Goal: Task Accomplishment & Management: Manage account settings

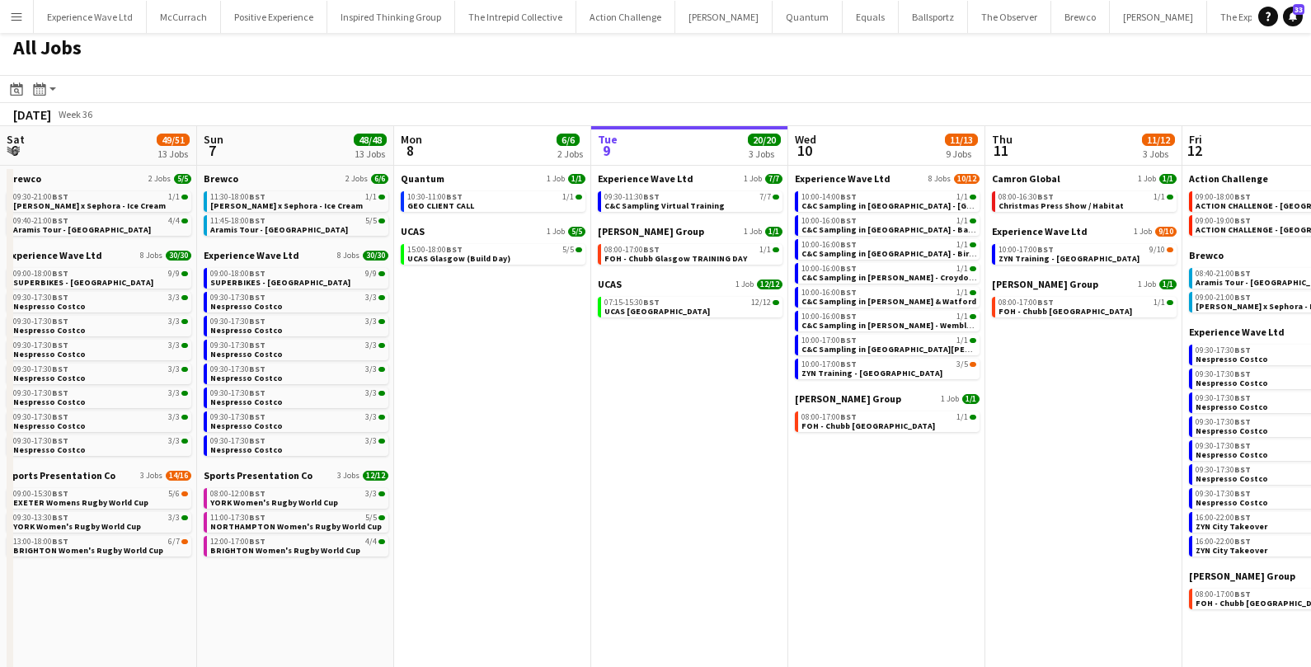
scroll to position [0, 332]
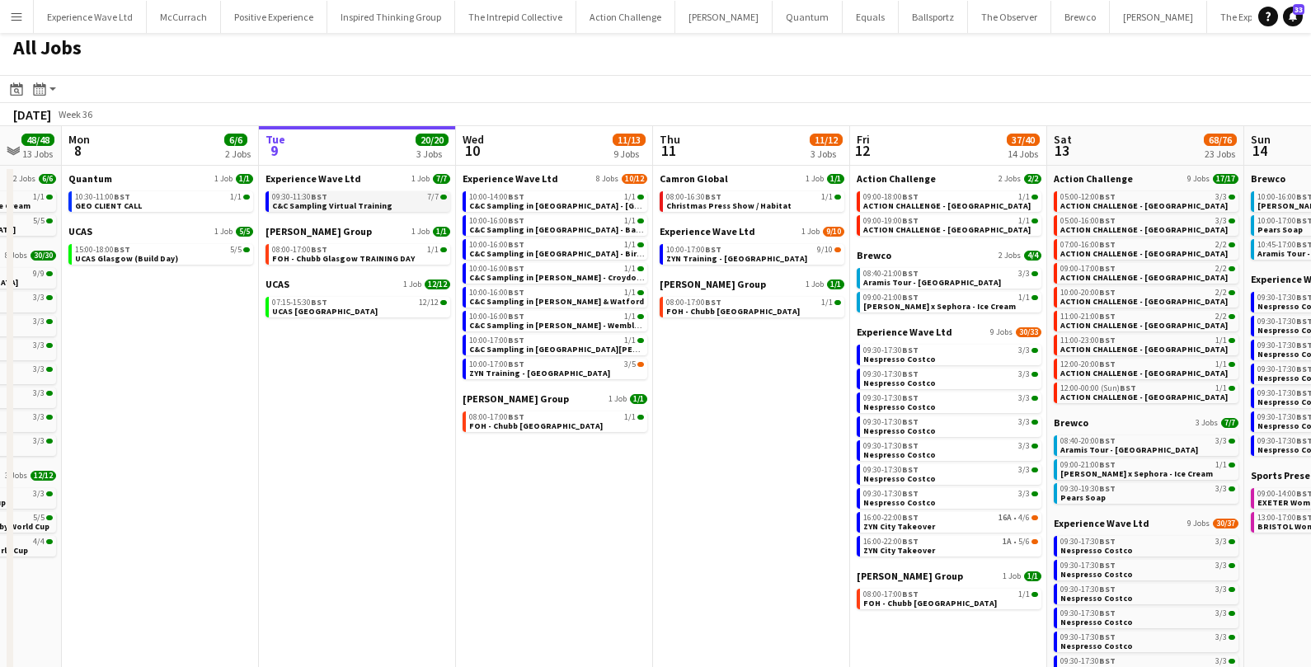
click at [361, 207] on span "C&C Sampling Virtual Training" at bounding box center [332, 205] width 120 height 11
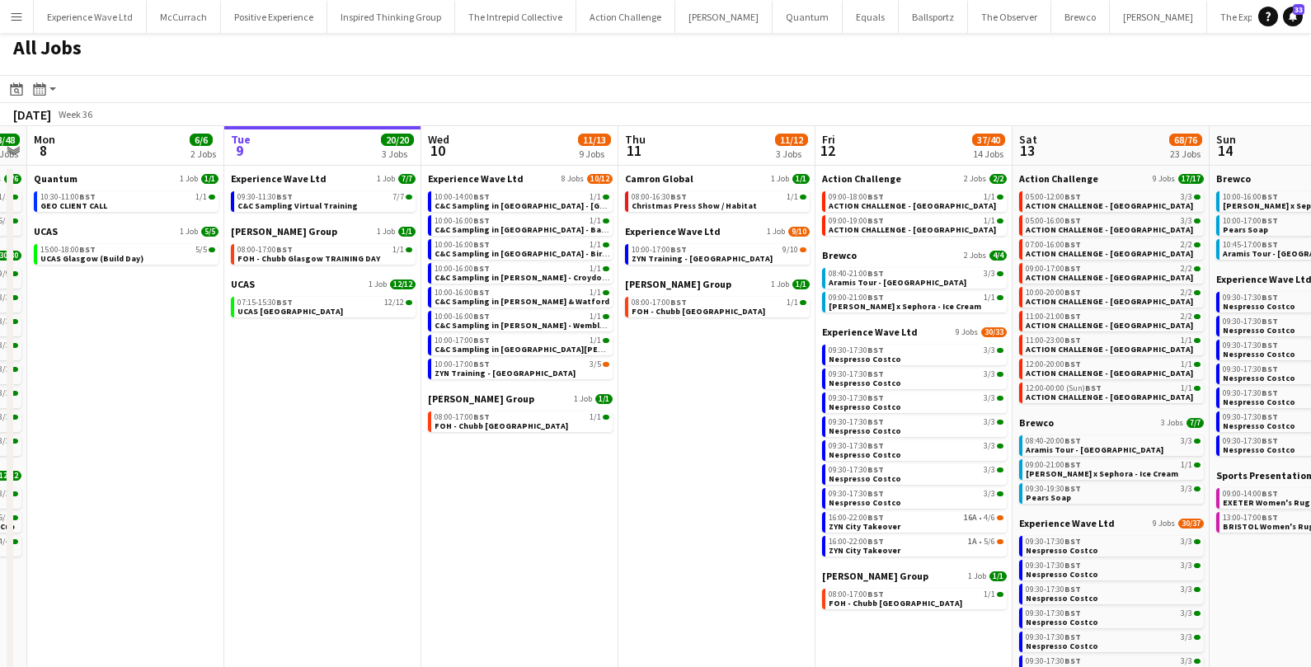
scroll to position [0, 376]
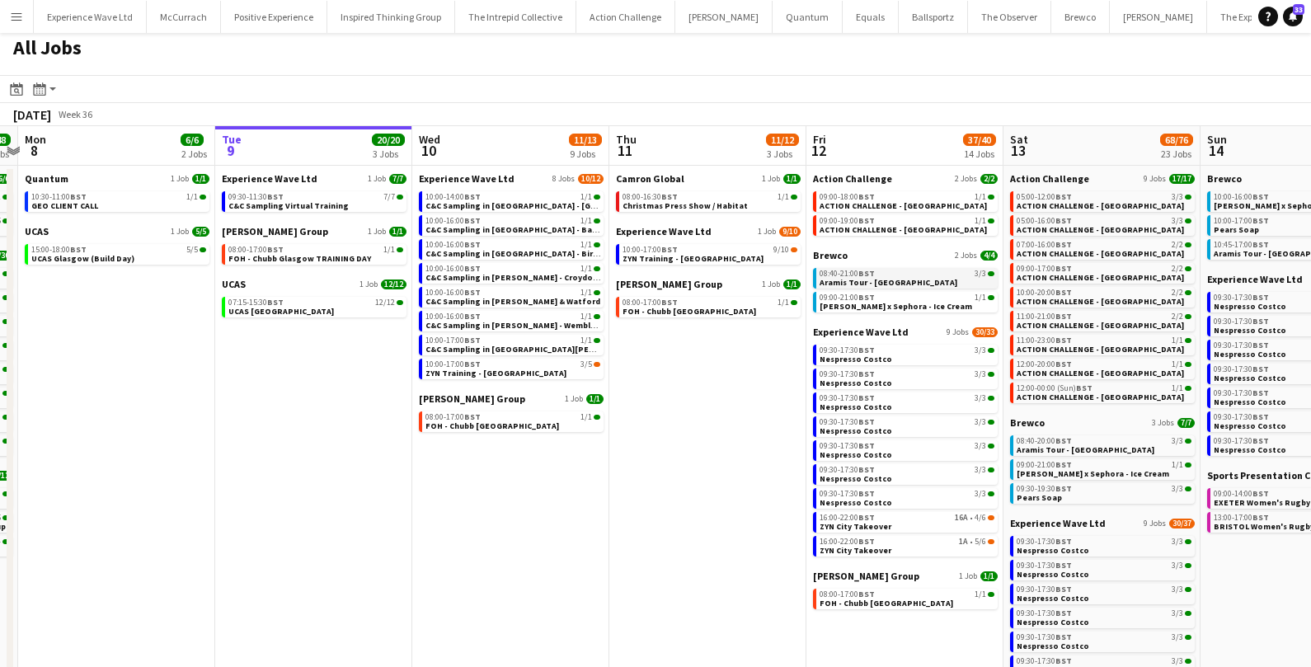
click at [889, 273] on div "08:40-21:00 BST 3/3" at bounding box center [907, 274] width 175 height 8
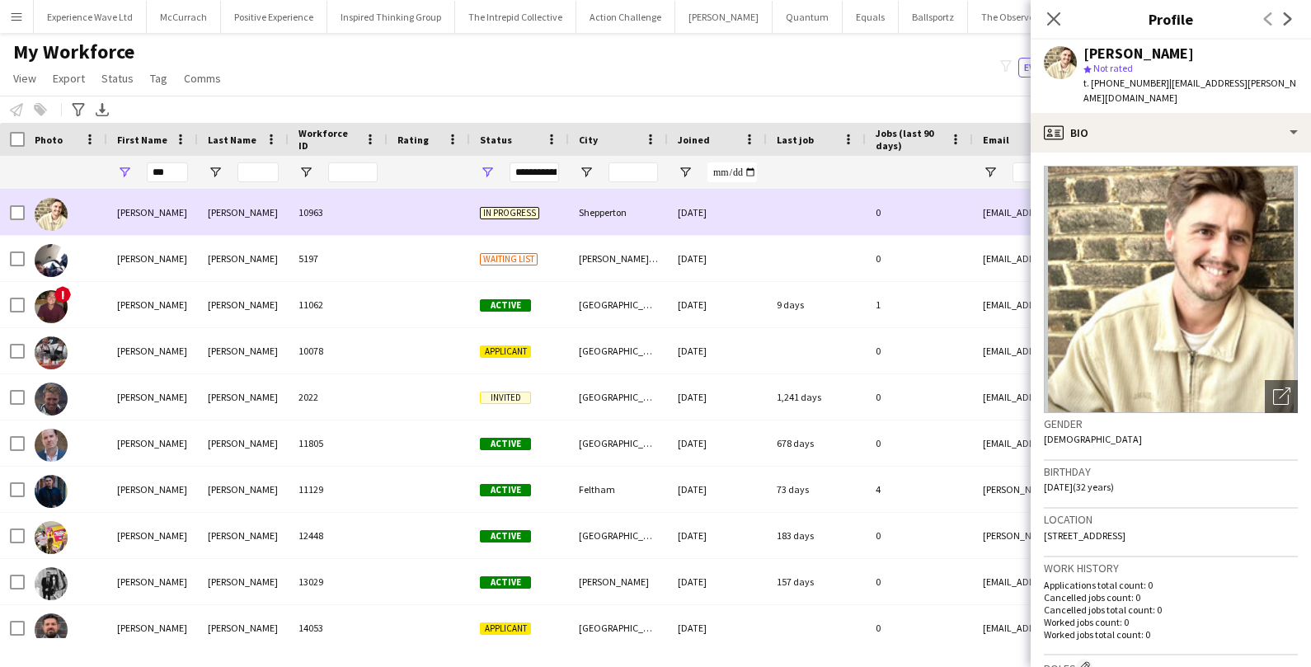
scroll to position [0, 327]
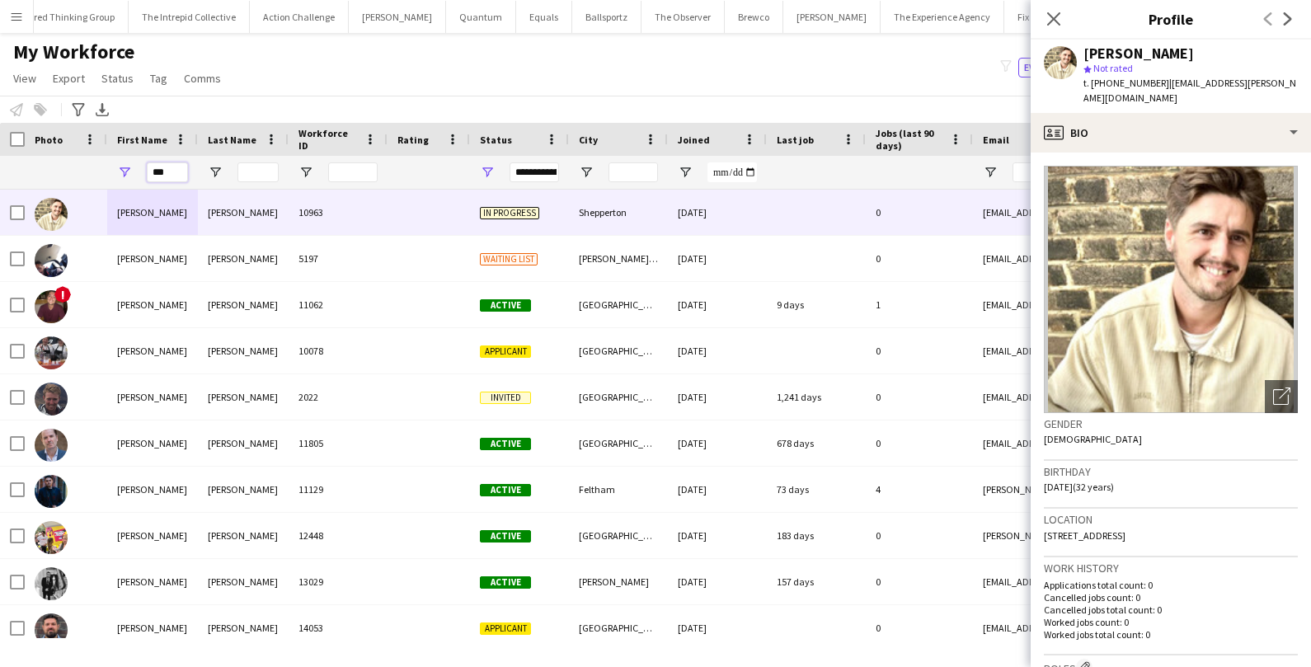
drag, startPoint x: 177, startPoint y: 174, endPoint x: 125, endPoint y: 170, distance: 51.3
click at [125, 170] on div "***" at bounding box center [152, 172] width 91 height 33
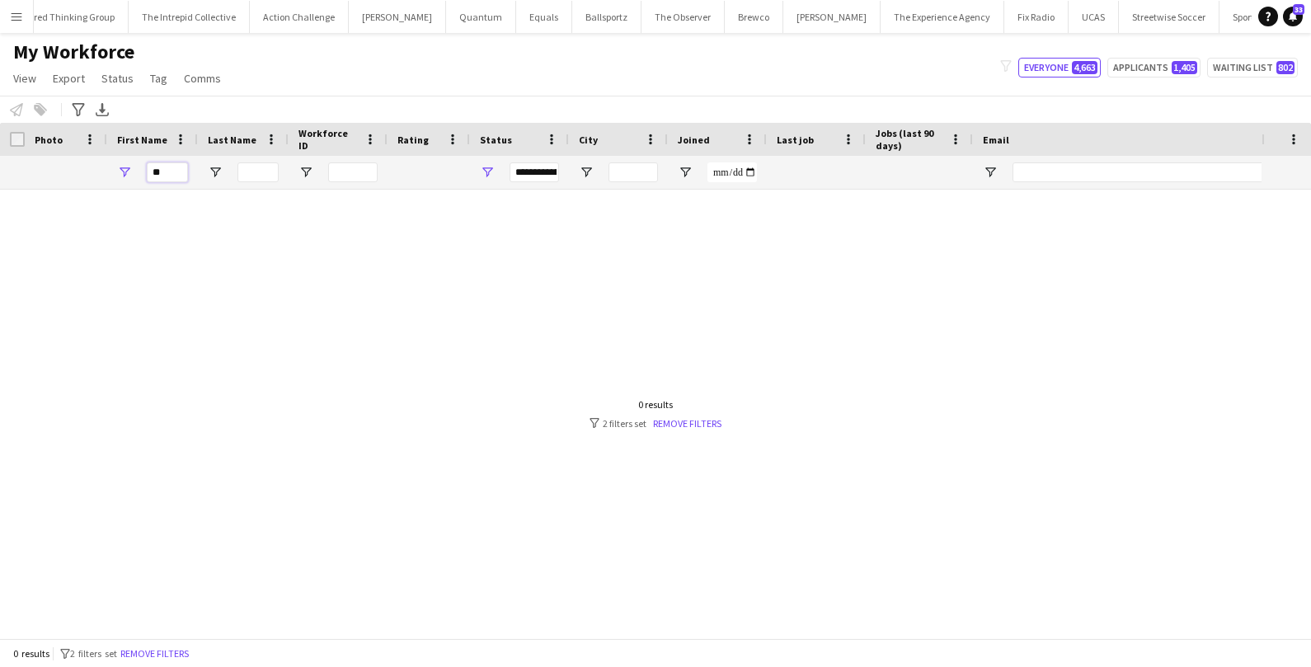
type input "*"
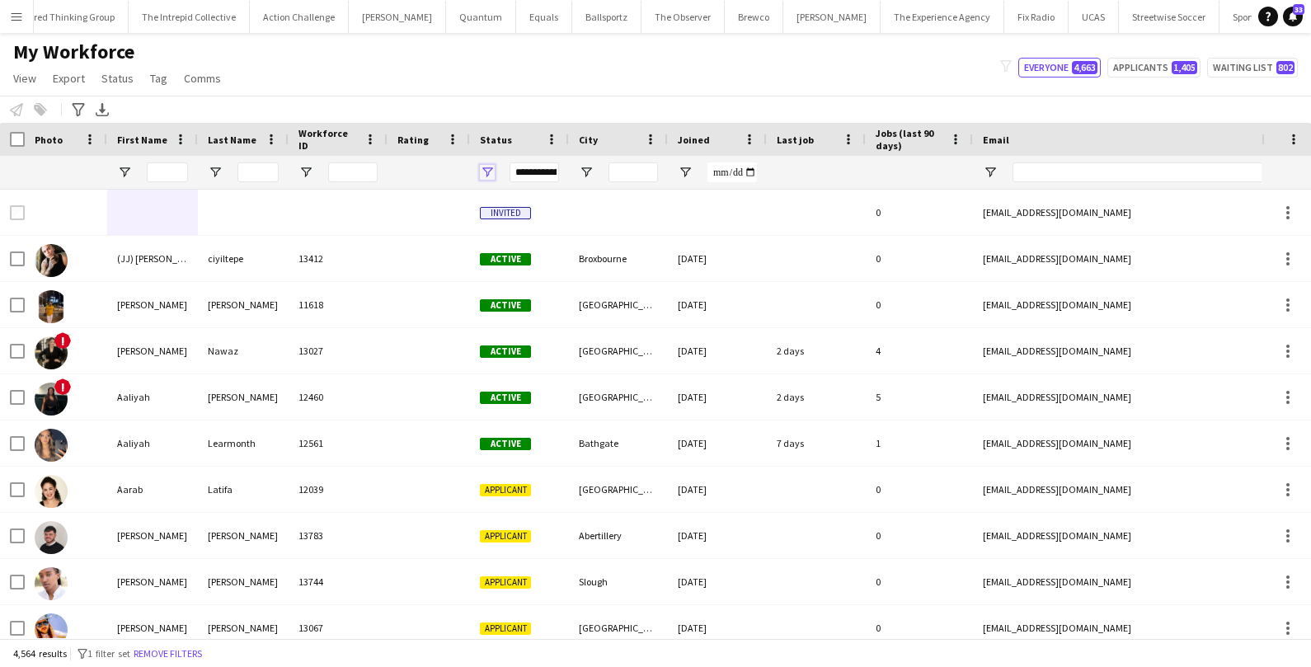
click at [494, 169] on span "Open Filter Menu" at bounding box center [487, 172] width 15 height 15
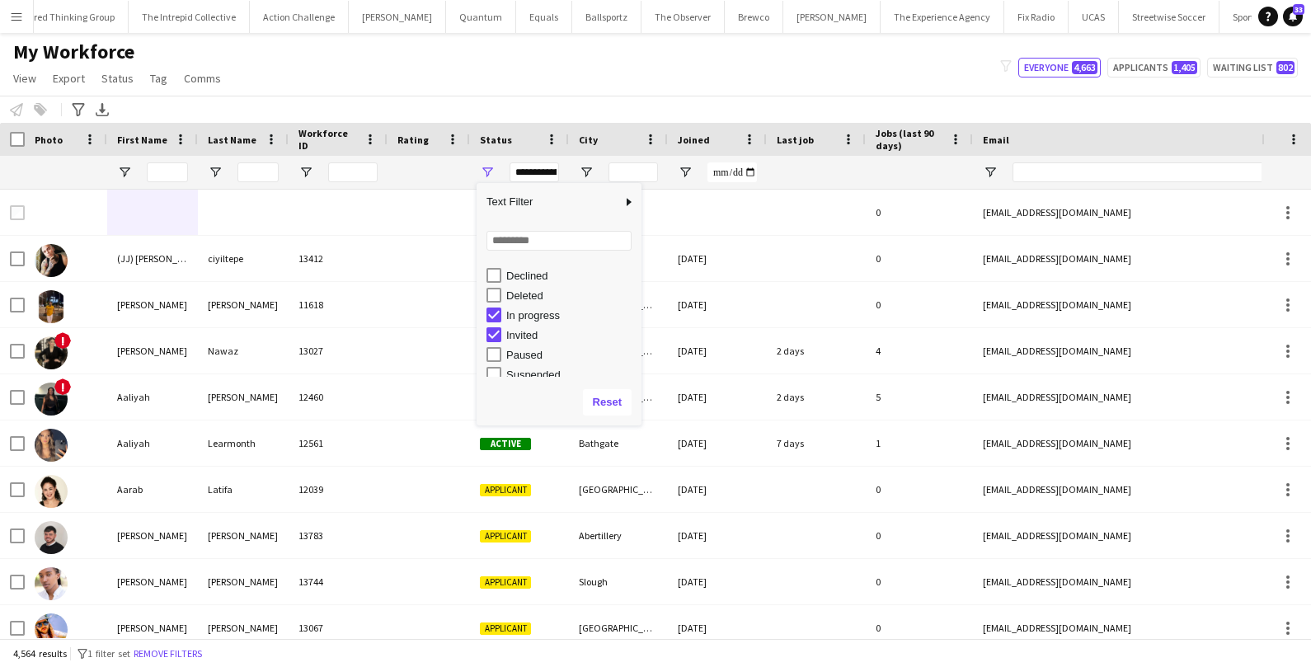
scroll to position [97, 0]
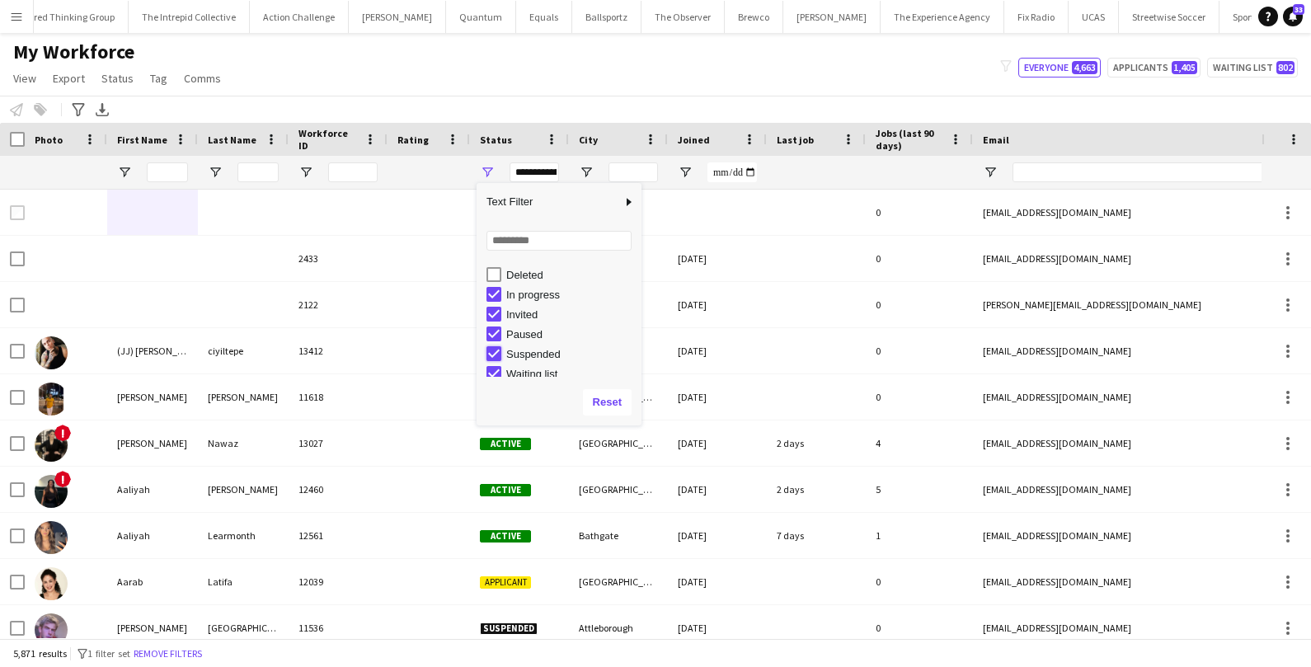
type input "**********"
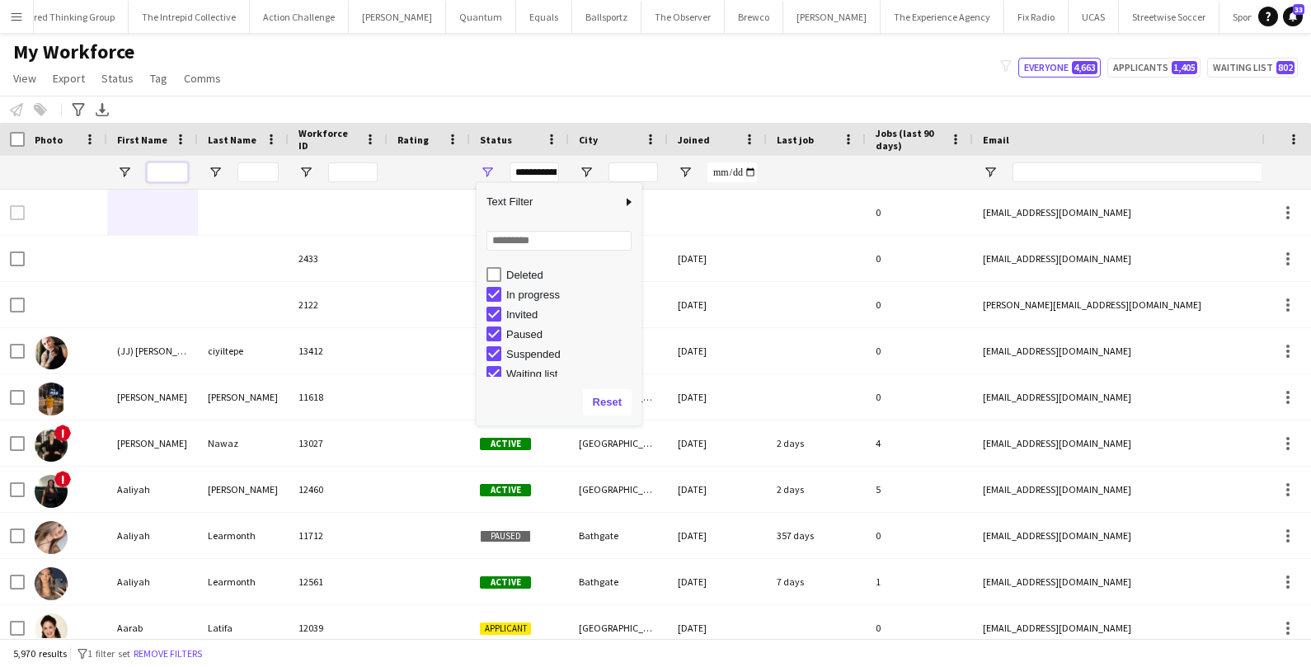
click at [158, 176] on input "First Name Filter Input" at bounding box center [167, 172] width 41 height 20
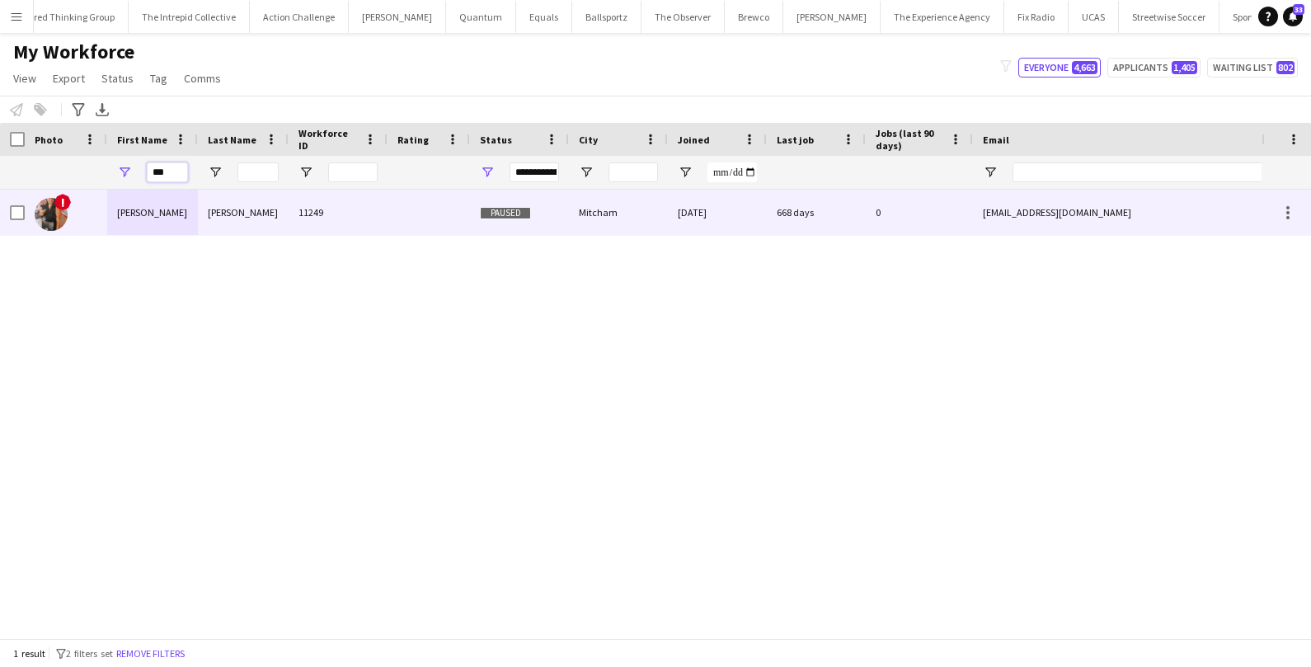
type input "***"
click at [149, 216] on div "Payal" at bounding box center [152, 212] width 91 height 45
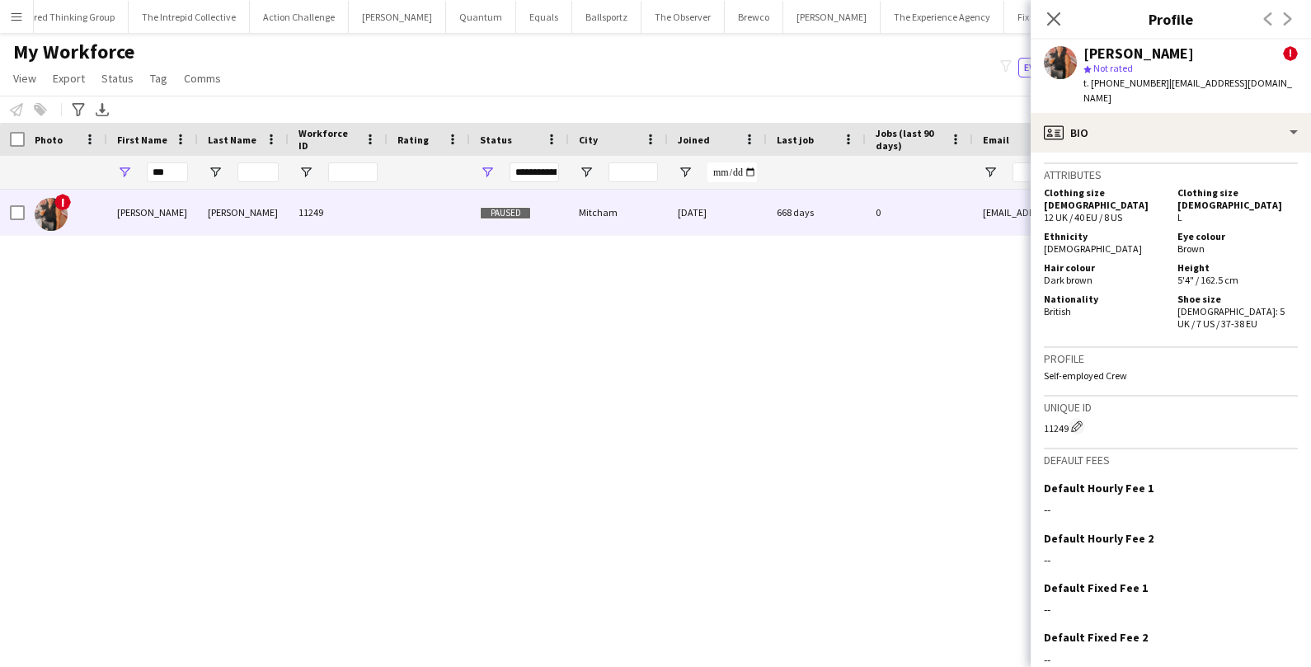
scroll to position [926, 0]
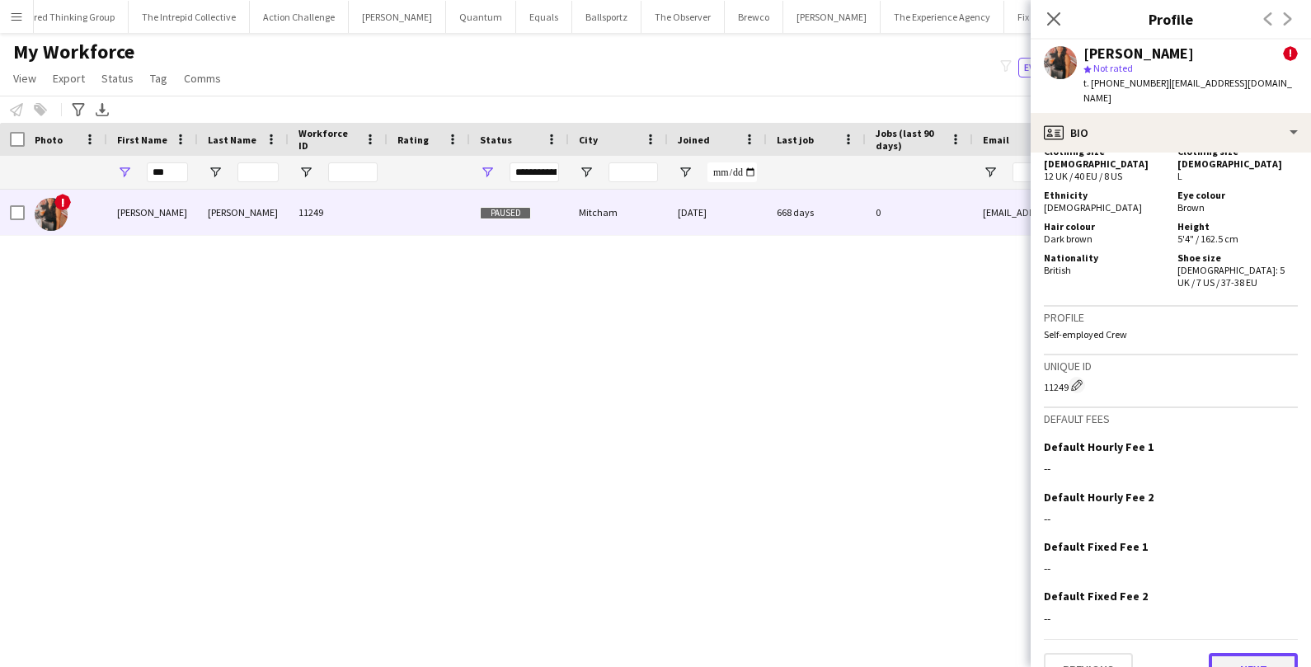
click at [1262, 653] on button "Next" at bounding box center [1253, 669] width 89 height 33
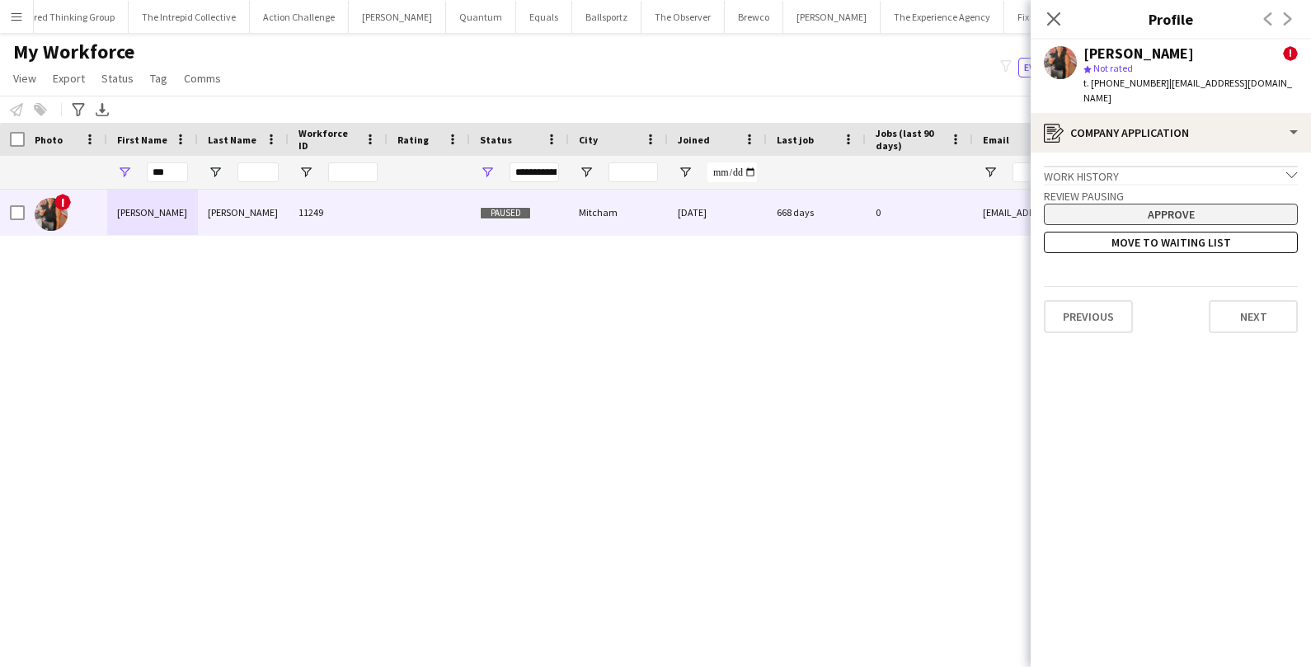
click at [1174, 204] on button "Approve" at bounding box center [1171, 214] width 254 height 21
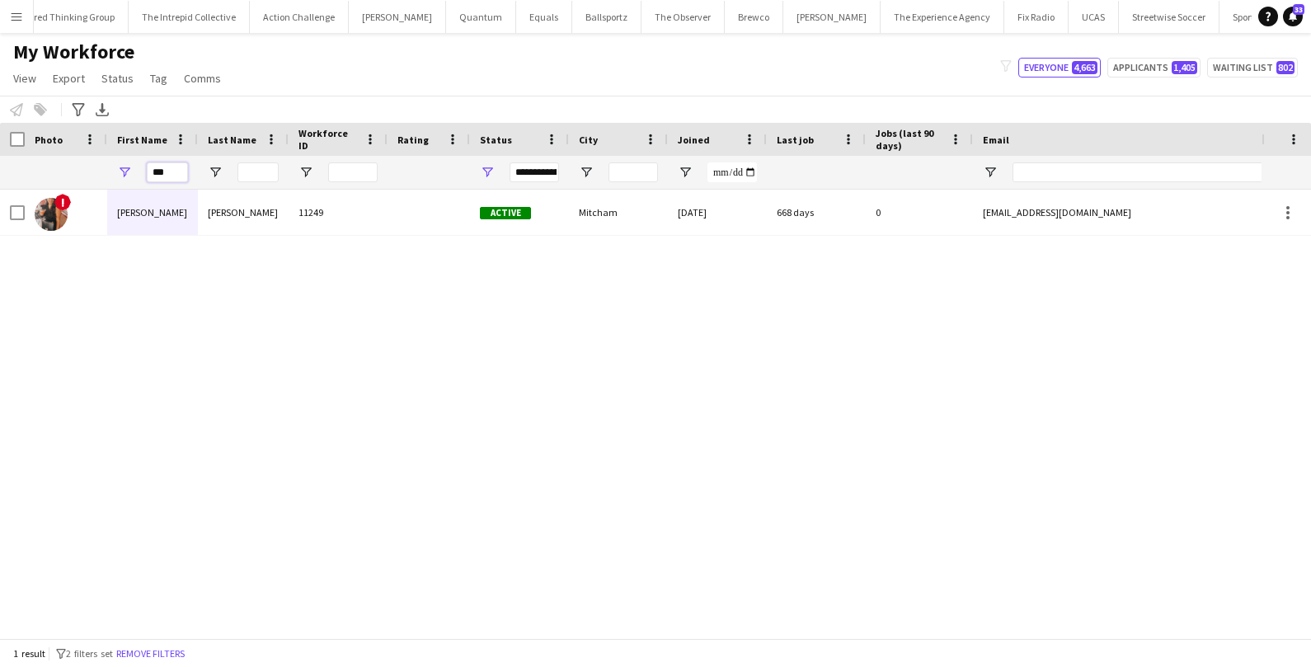
drag, startPoint x: 177, startPoint y: 173, endPoint x: 86, endPoint y: 173, distance: 90.7
click at [86, 173] on div "***" at bounding box center [894, 172] width 1788 height 33
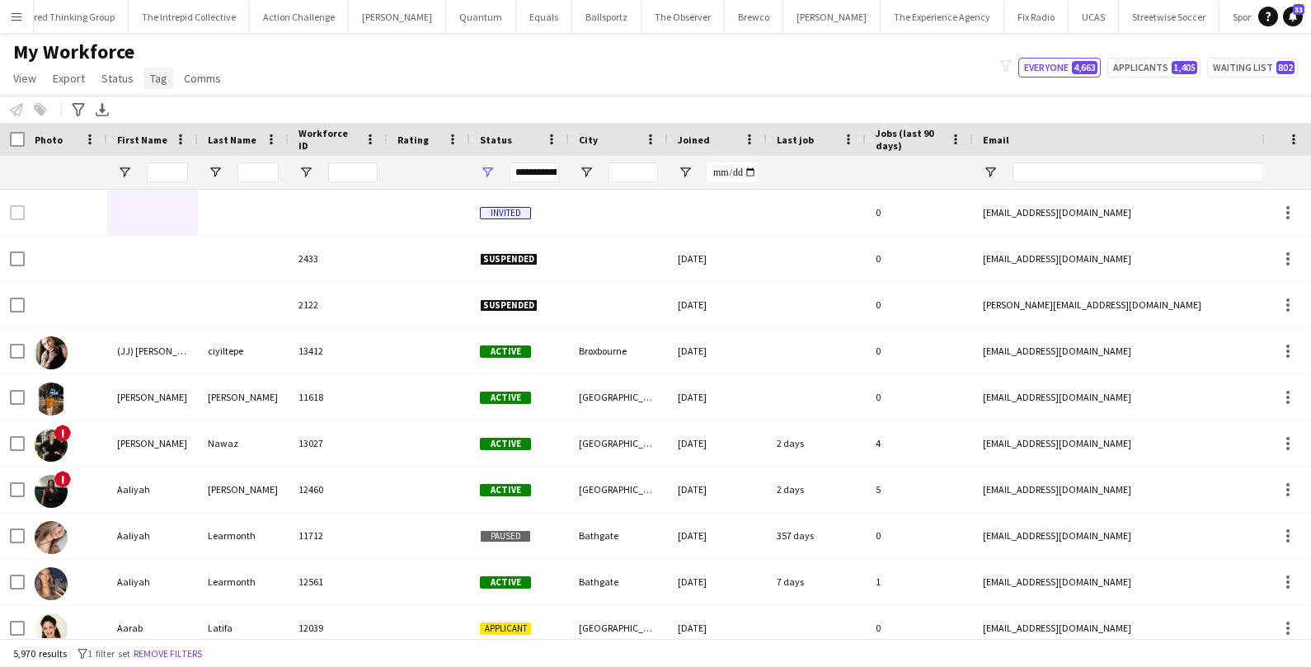
click at [155, 81] on span "Tag" at bounding box center [158, 78] width 17 height 15
click at [34, 89] on link "View" at bounding box center [25, 78] width 36 height 21
click at [292, 53] on div "My Workforce View Views Default view New view Update view Delete view Edit name…" at bounding box center [655, 68] width 1311 height 56
click at [72, 111] on icon "Advanced filters" at bounding box center [78, 109] width 13 height 13
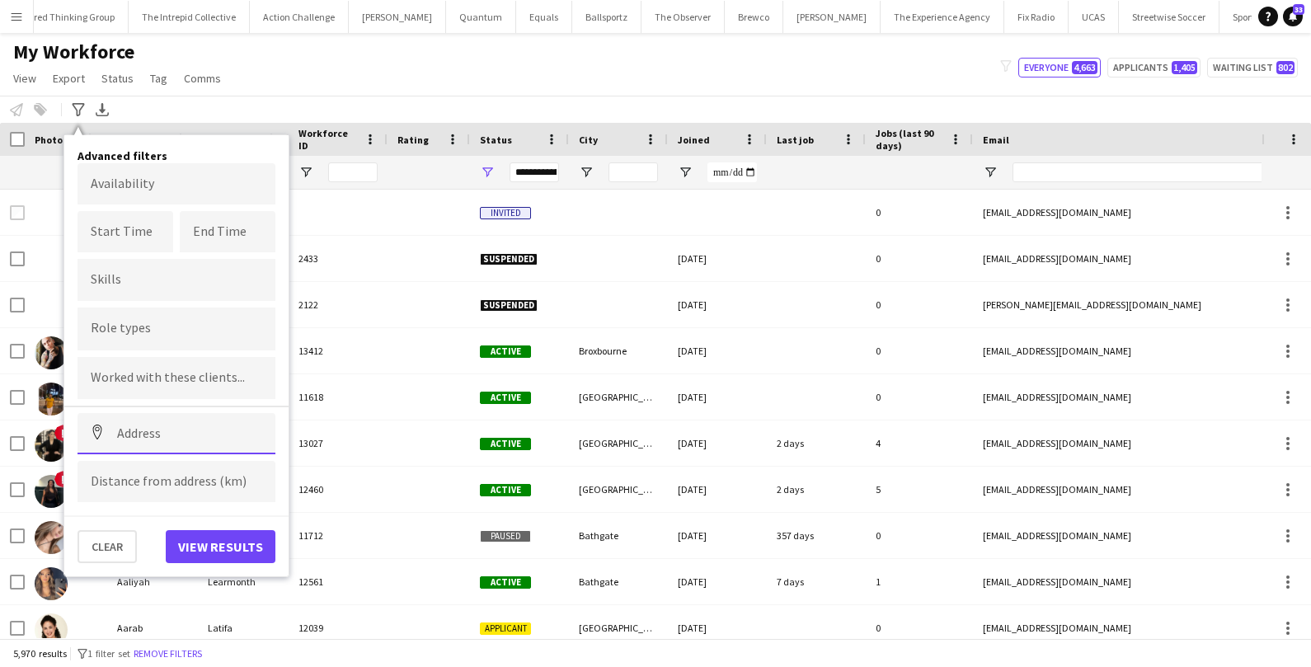
click at [140, 426] on input at bounding box center [177, 433] width 198 height 41
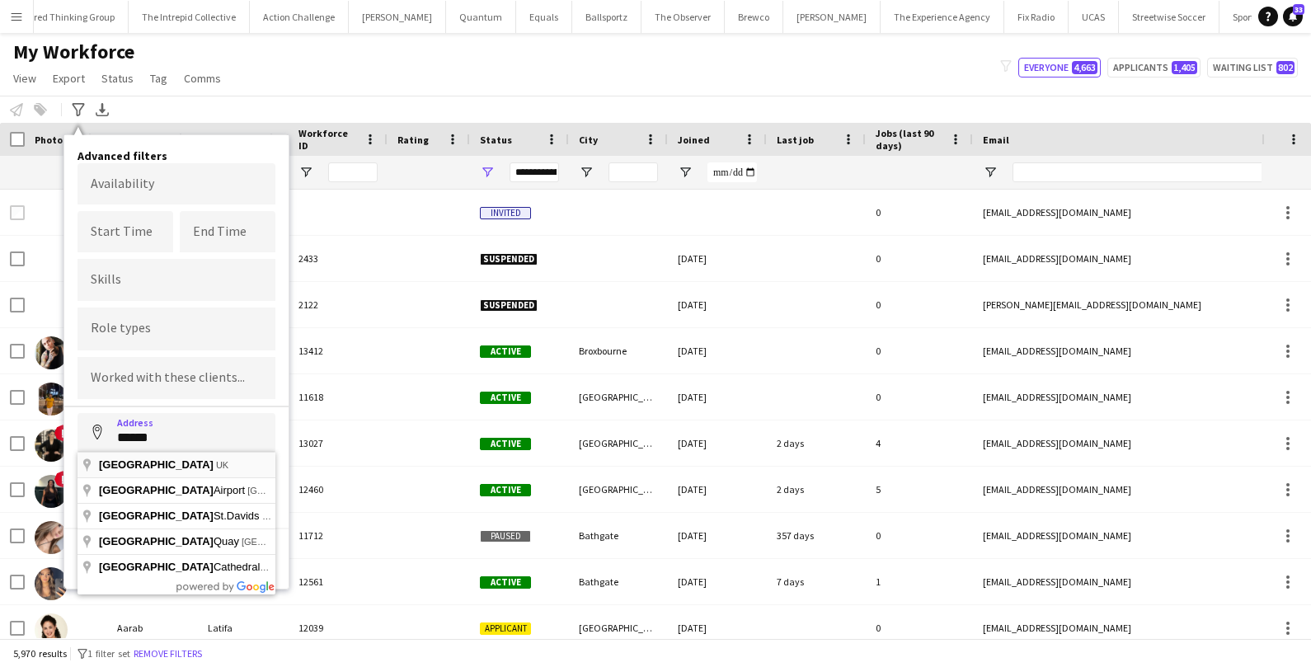
type input "**********"
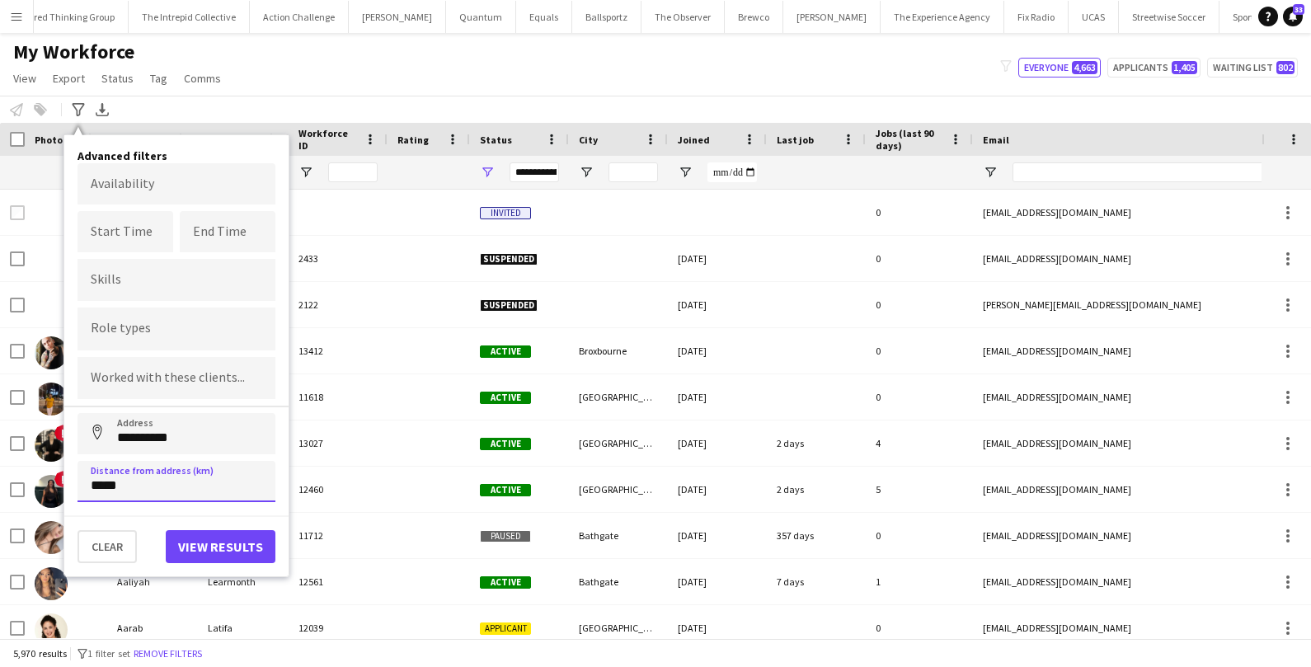
type input "*****"
click at [237, 537] on button "View results" at bounding box center [221, 546] width 110 height 33
type input "**********"
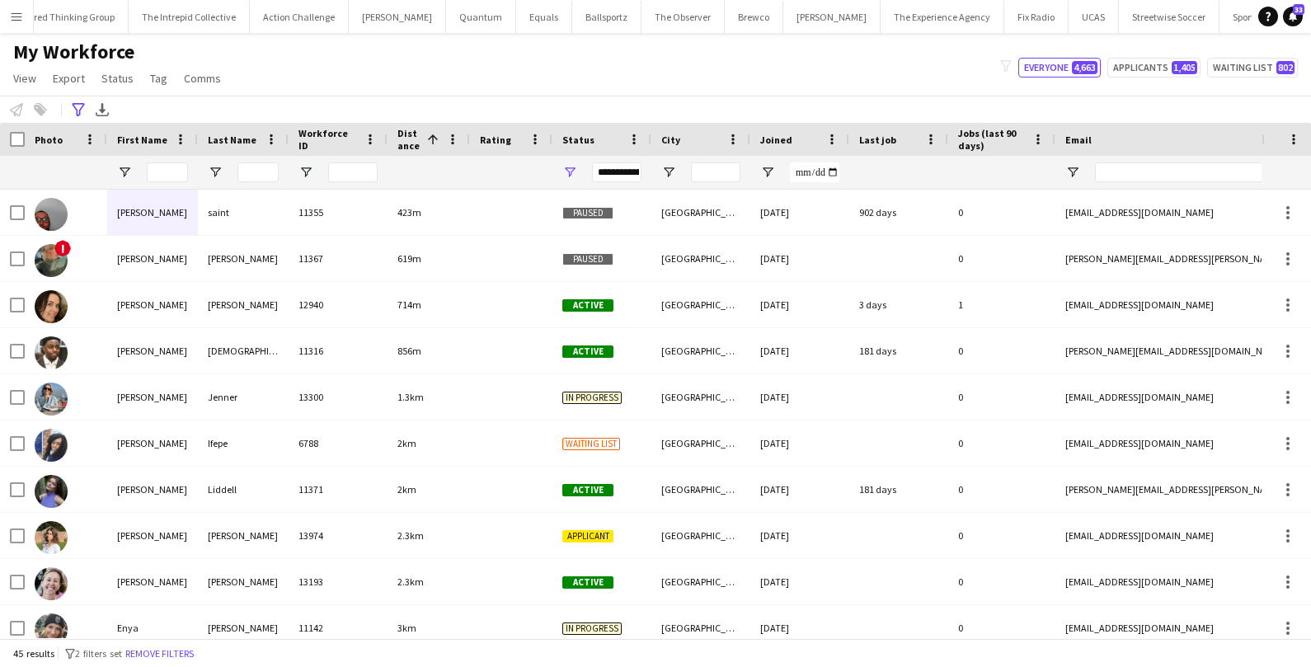
click at [17, 147] on div at bounding box center [12, 139] width 25 height 33
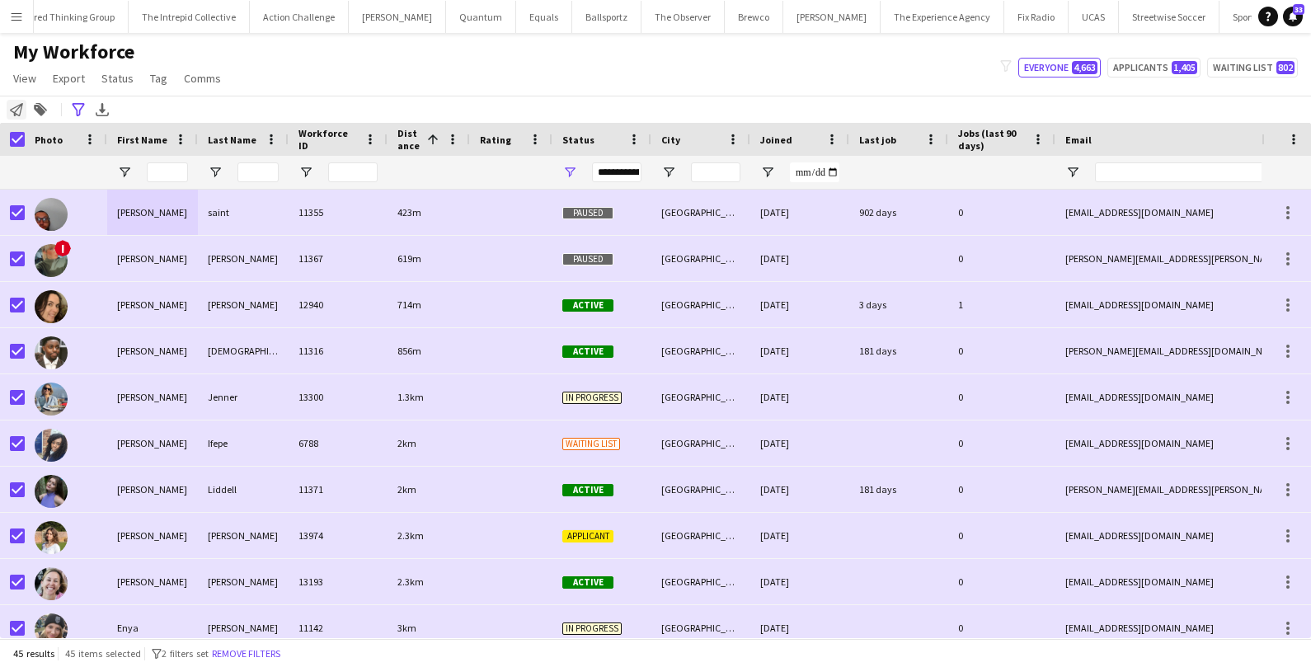
click at [17, 112] on icon "Notify workforce" at bounding box center [16, 109] width 13 height 13
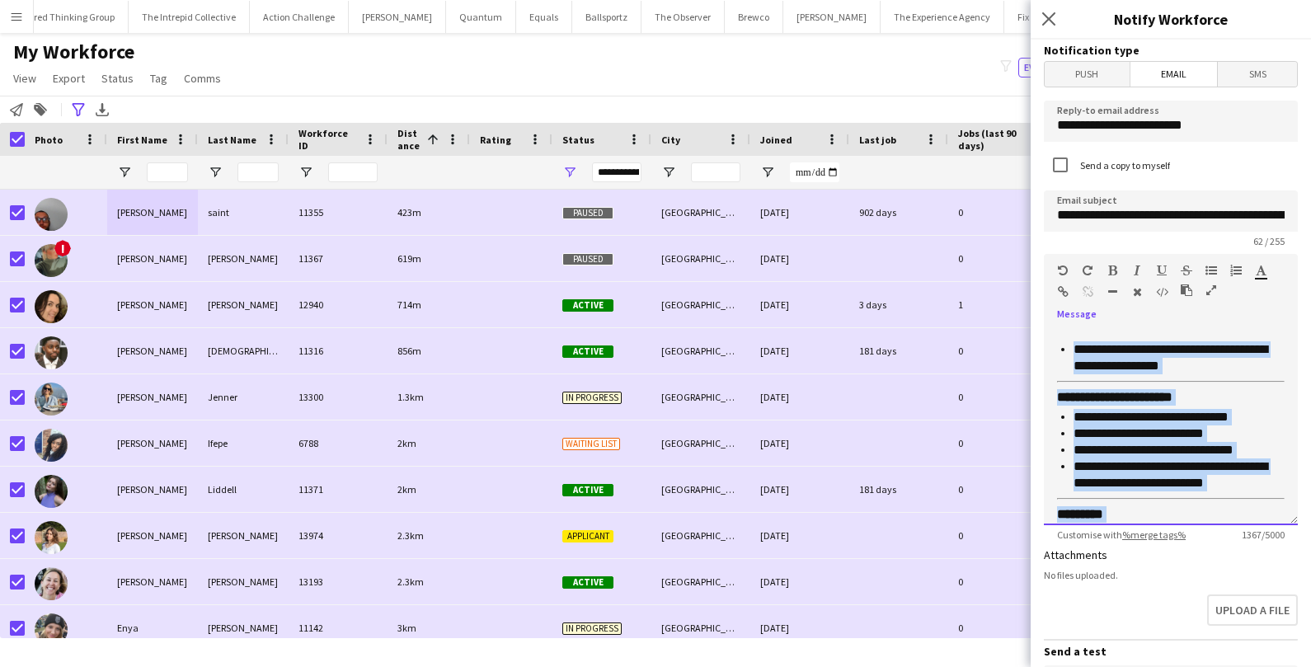
scroll to position [740, 0]
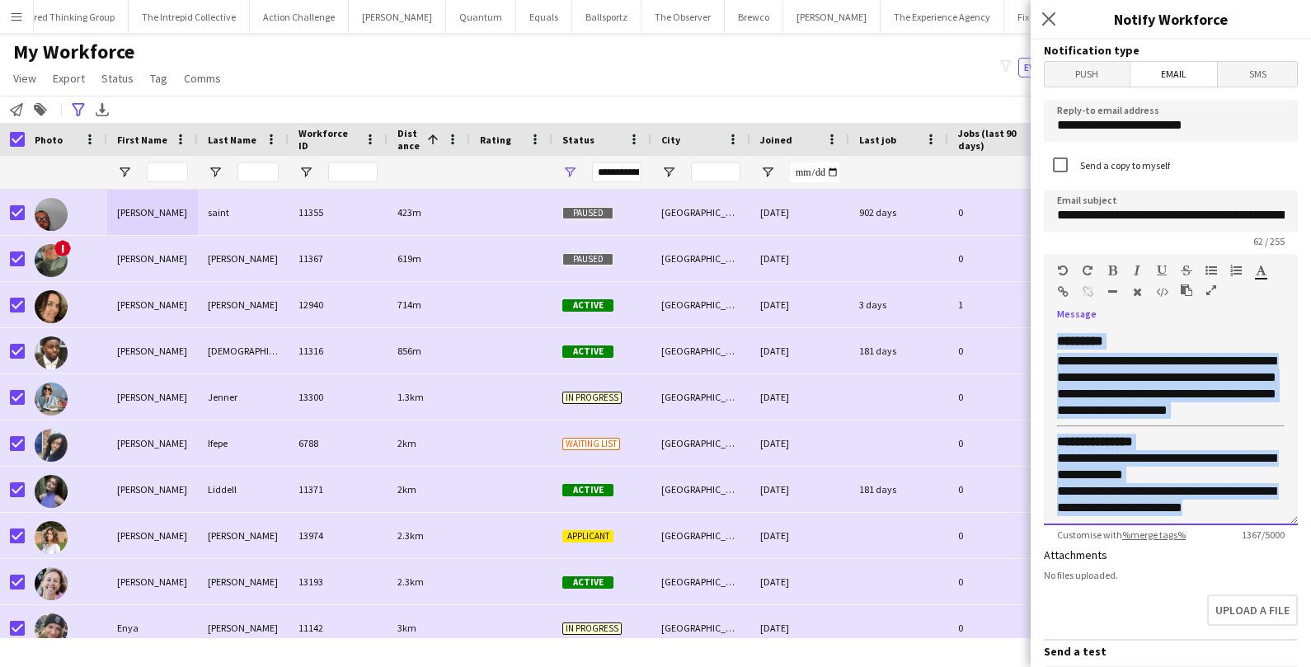
drag, startPoint x: 1053, startPoint y: 367, endPoint x: 1246, endPoint y: 544, distance: 261.5
click at [1246, 544] on form "**********" at bounding box center [1171, 541] width 280 height 1003
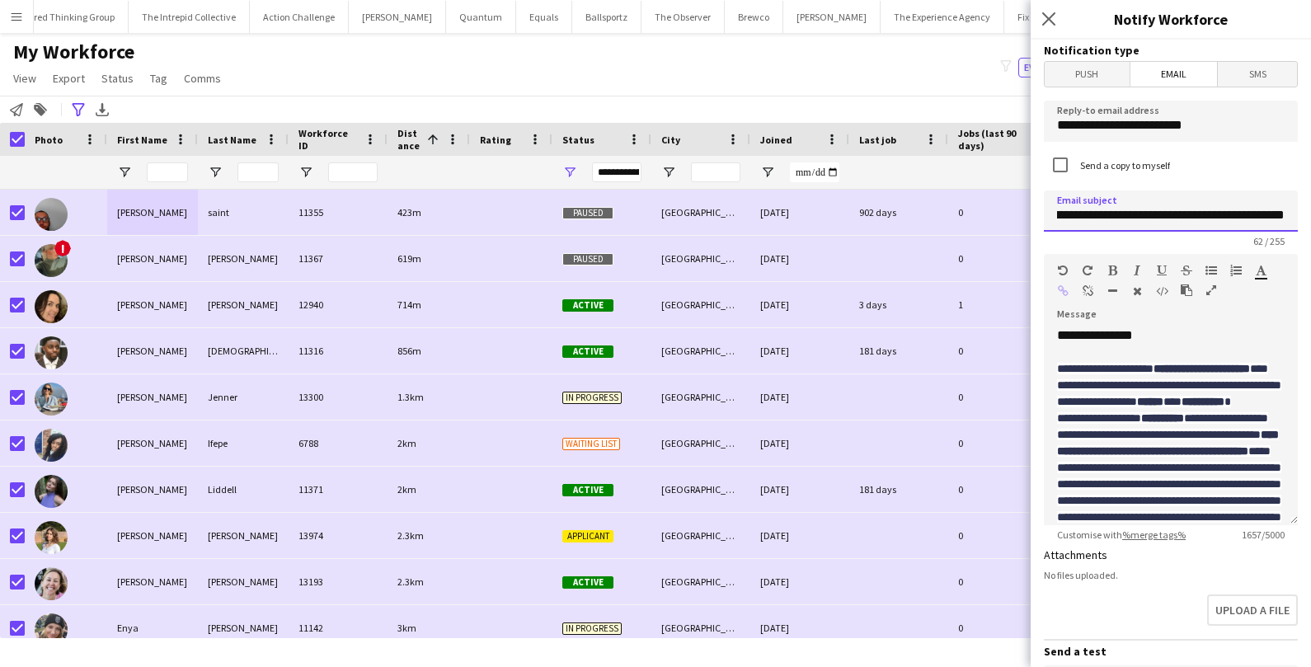
scroll to position [0, 150]
drag, startPoint x: 1059, startPoint y: 214, endPoint x: 1316, endPoint y: 214, distance: 257.3
click at [1311, 214] on html "Menu Boards Boards Boards All jobs Status Workforce Workforce My Workforce Recr…" at bounding box center [655, 333] width 1311 height 667
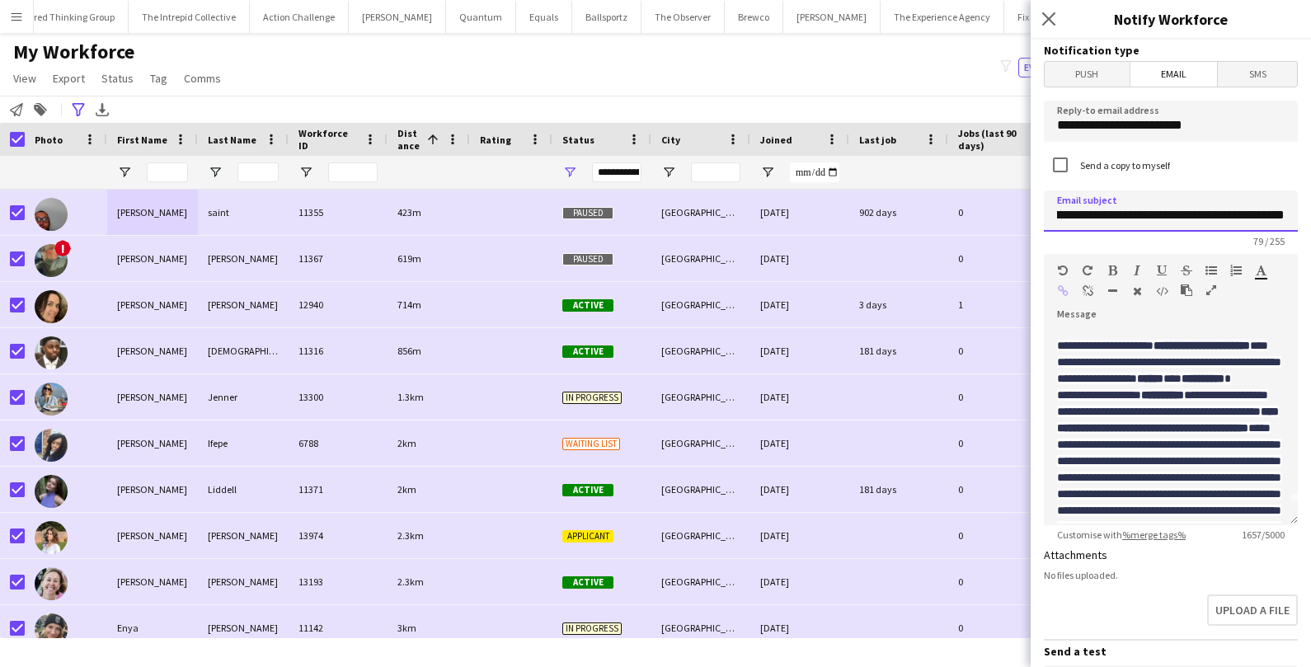
scroll to position [30, 0]
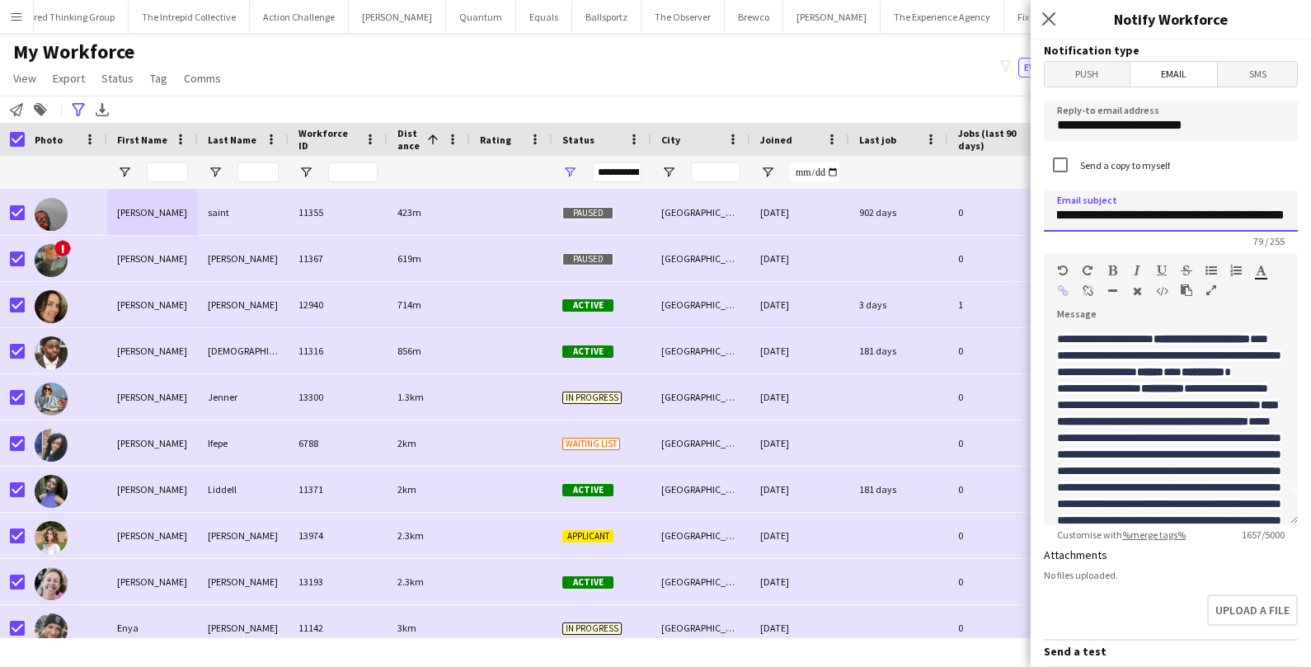
type input "**********"
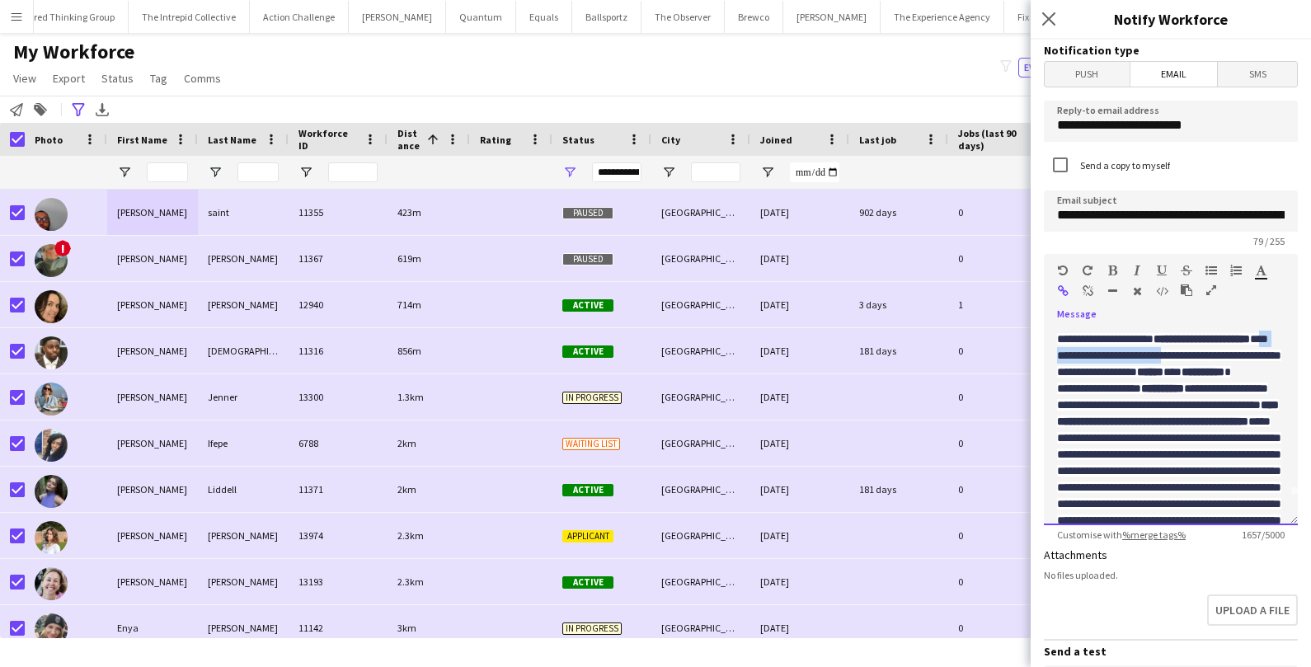
drag, startPoint x: 1121, startPoint y: 351, endPoint x: 1289, endPoint y: 351, distance: 168.3
click at [1289, 351] on div "**********" at bounding box center [1171, 426] width 254 height 198
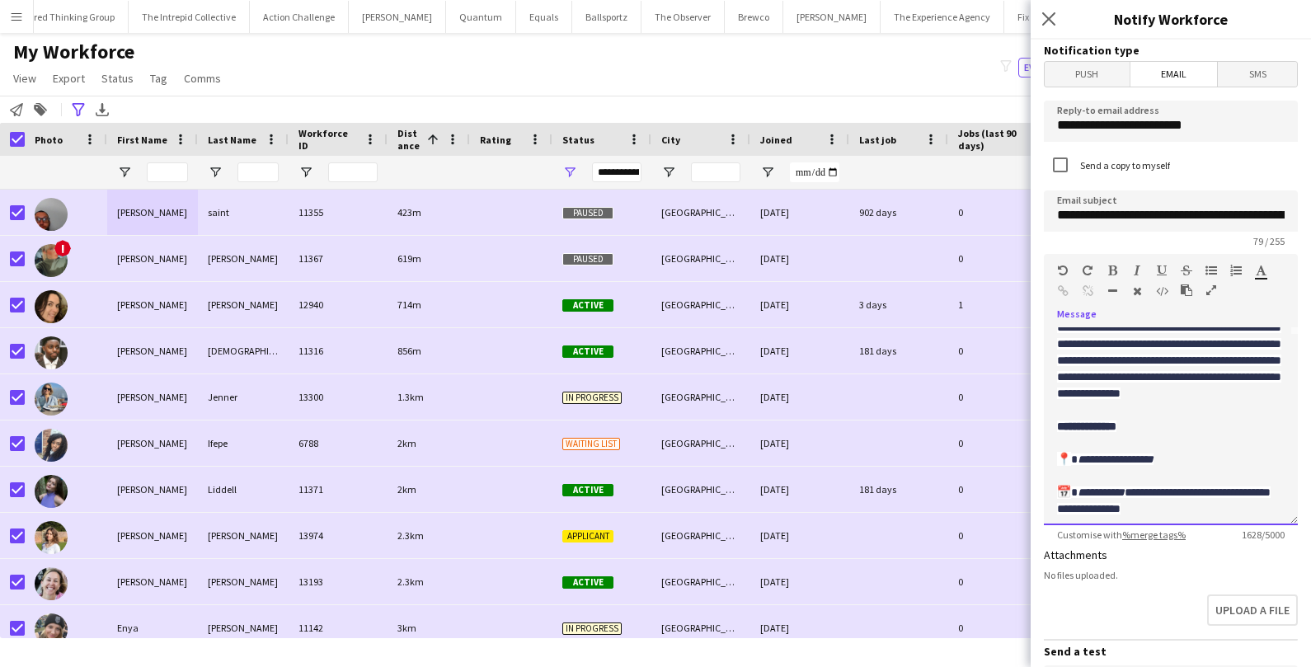
scroll to position [191, 0]
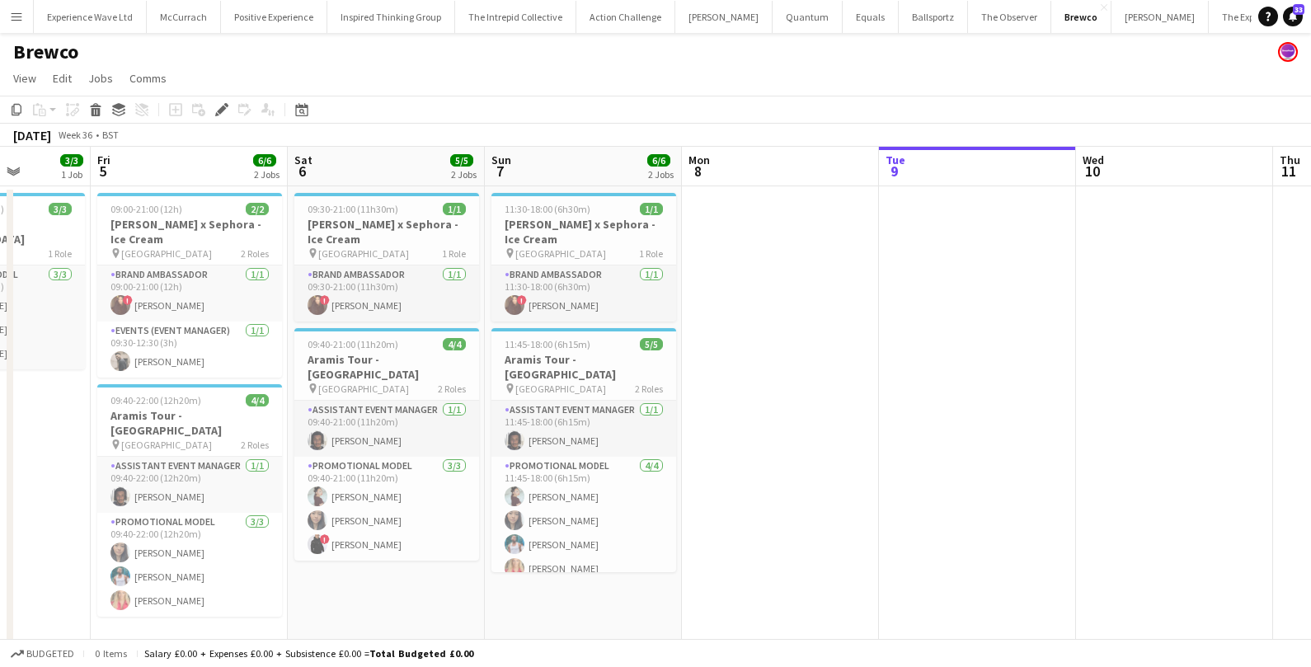
scroll to position [0, 498]
click at [370, 208] on span "09:30-21:00 (11h30m)" at bounding box center [355, 209] width 91 height 12
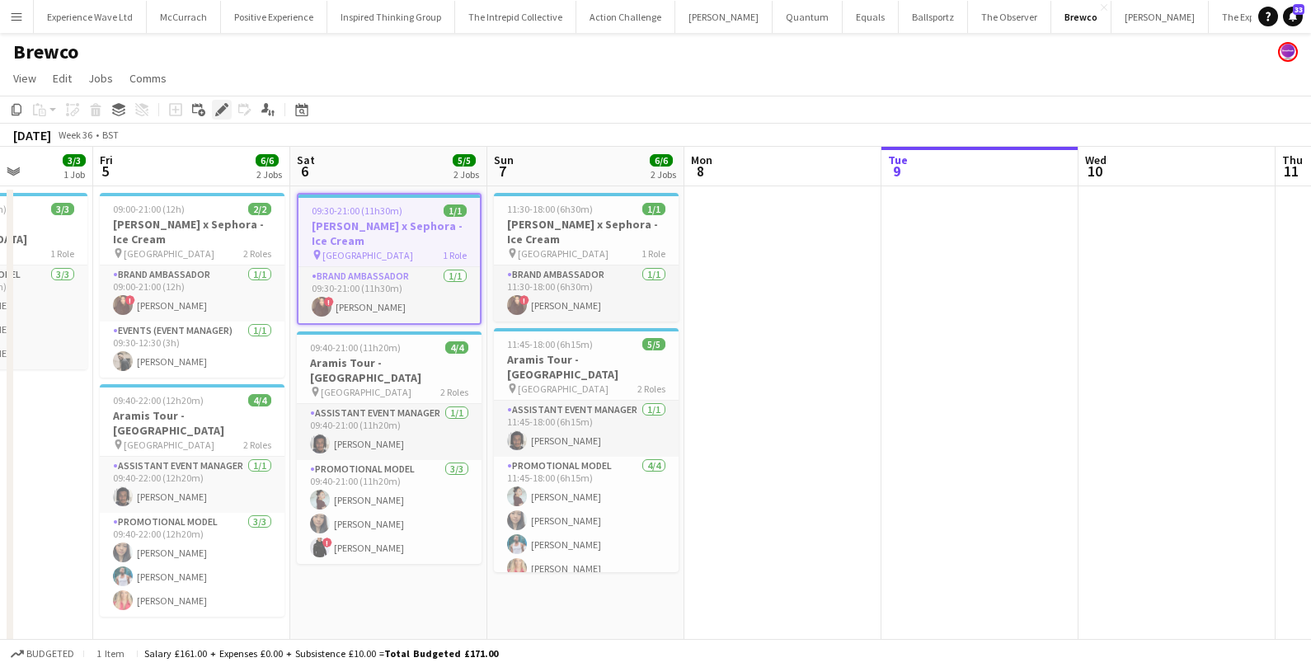
click at [221, 115] on icon "Edit" at bounding box center [221, 109] width 13 height 13
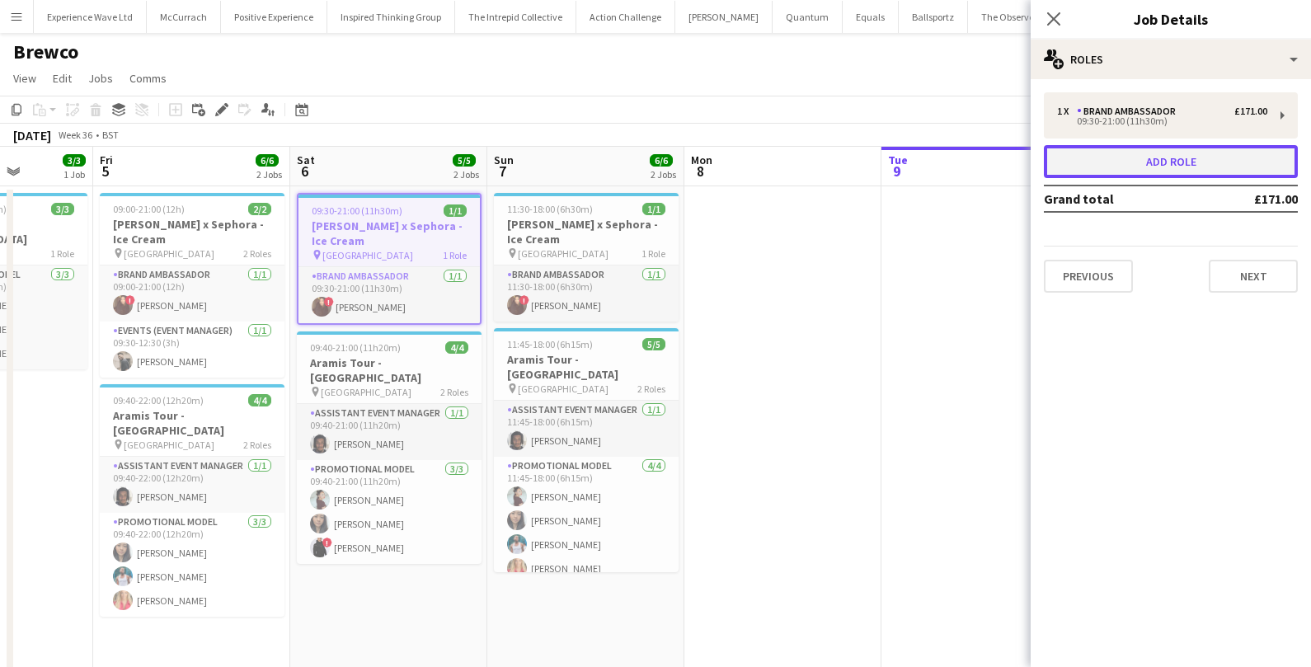
click at [1181, 160] on button "Add role" at bounding box center [1171, 161] width 254 height 33
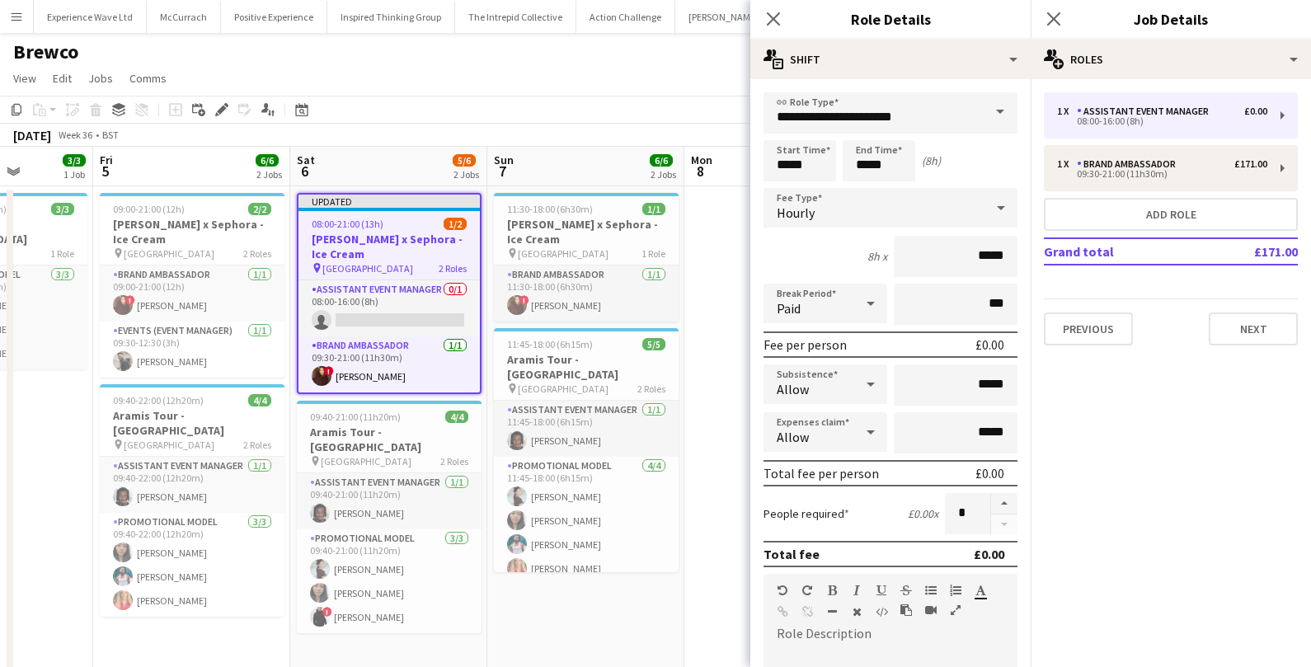
click at [998, 115] on span at bounding box center [1000, 112] width 35 height 40
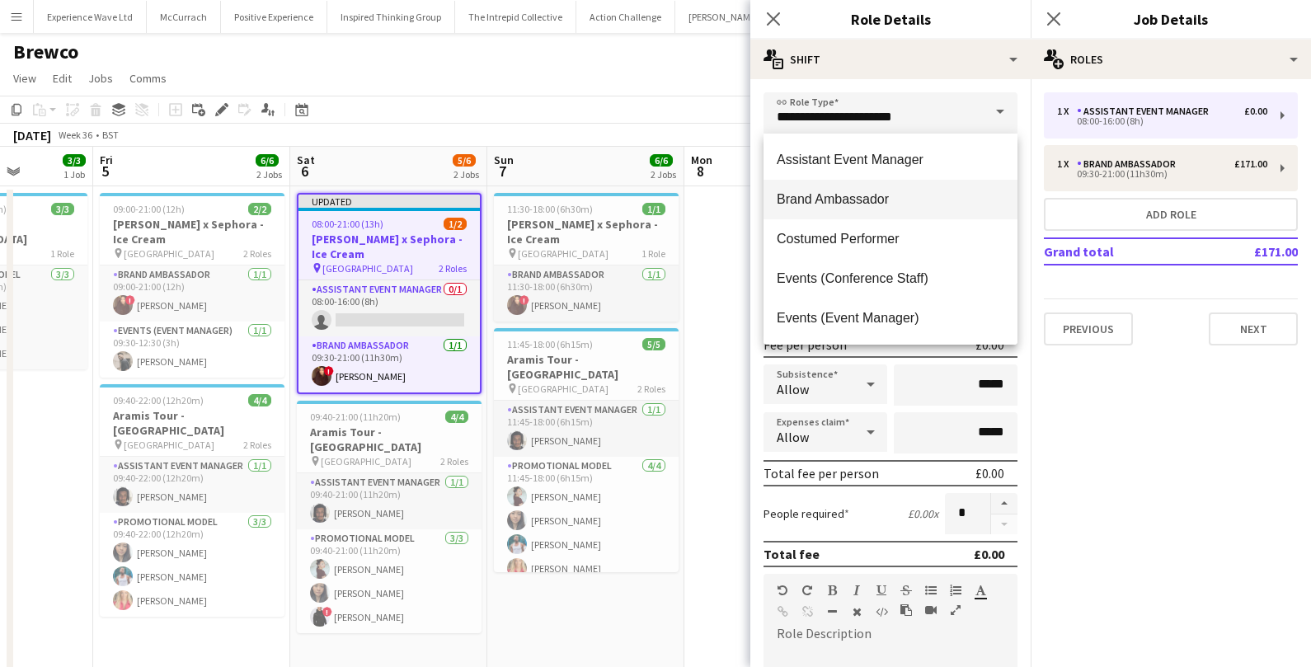
click at [887, 195] on span "Brand Ambassador" at bounding box center [891, 199] width 228 height 16
type input "**********"
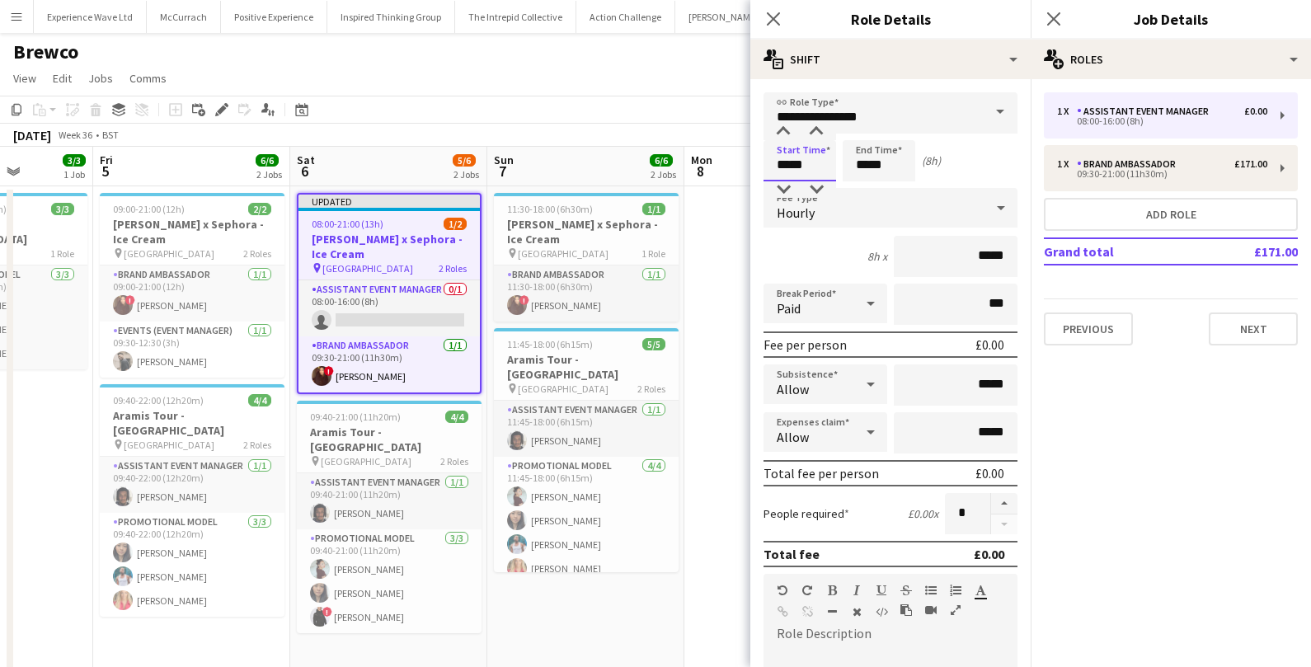
drag, startPoint x: 807, startPoint y: 166, endPoint x: 722, endPoint y: 164, distance: 85.0
click at [722, 164] on body "Menu Boards Boards Boards All jobs Status Workforce Workforce My Workforce Recr…" at bounding box center [655, 369] width 1311 height 738
type input "*****"
click at [987, 251] on input "*****" at bounding box center [956, 256] width 124 height 41
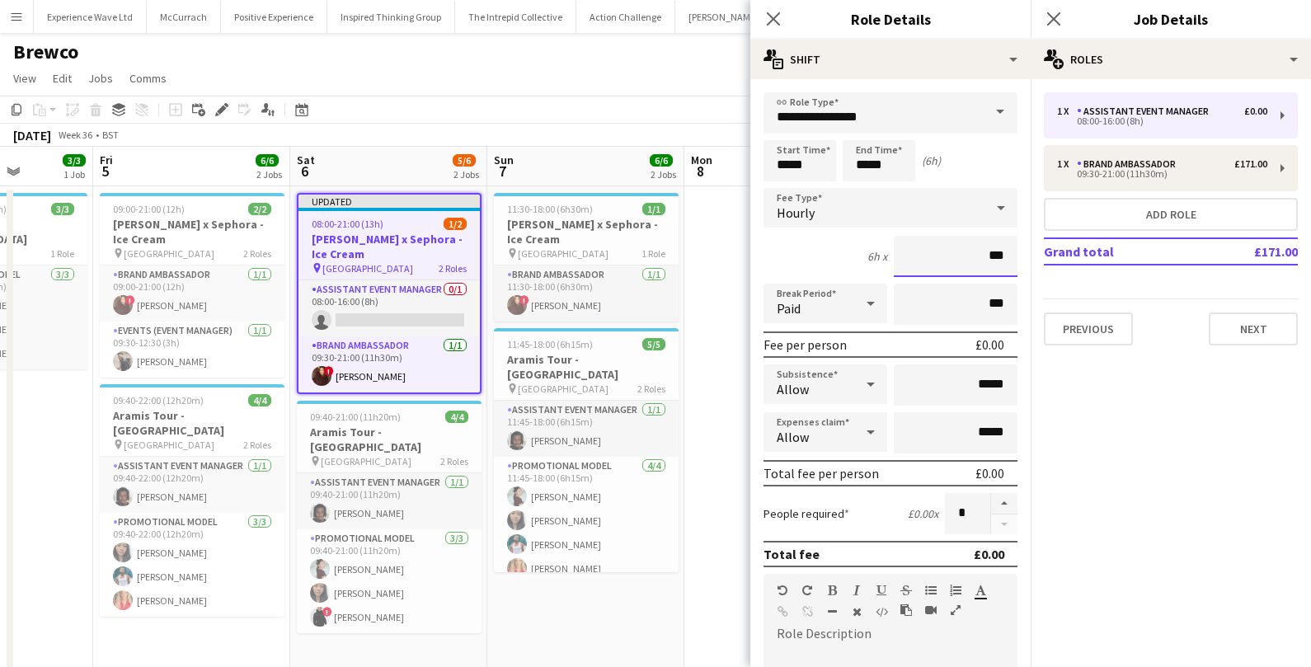
type input "**"
type input "******"
click at [981, 381] on input "*****" at bounding box center [956, 385] width 124 height 41
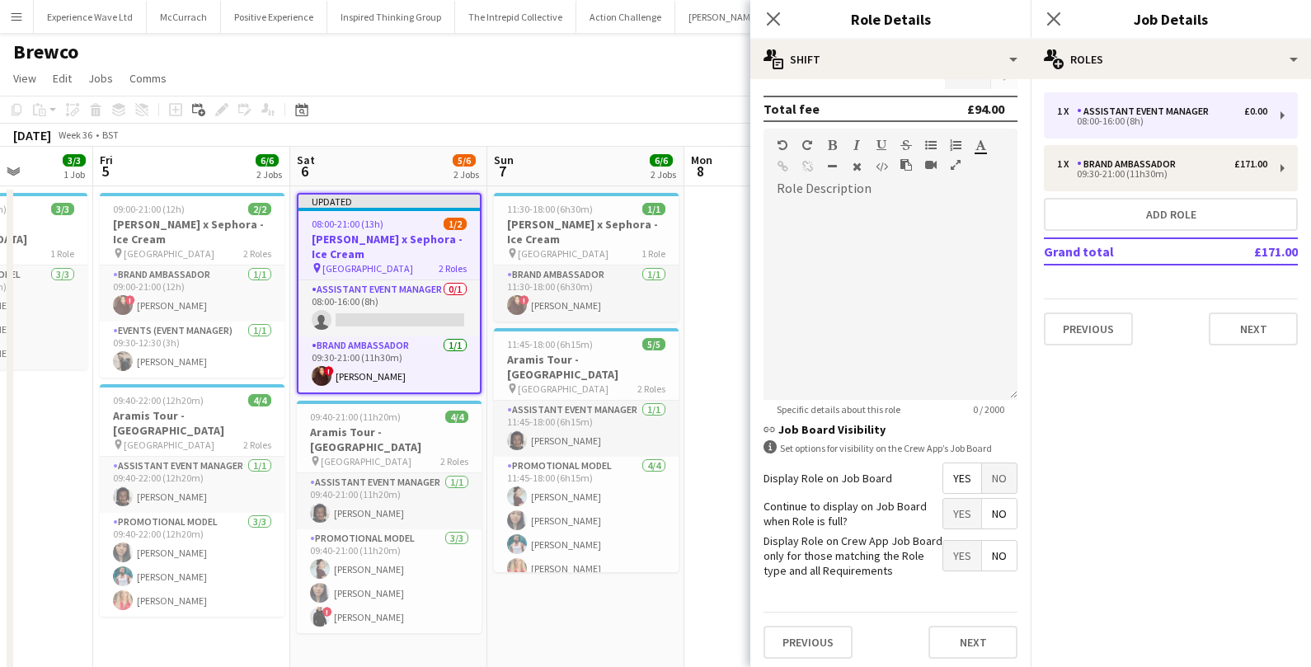
scroll to position [68, 0]
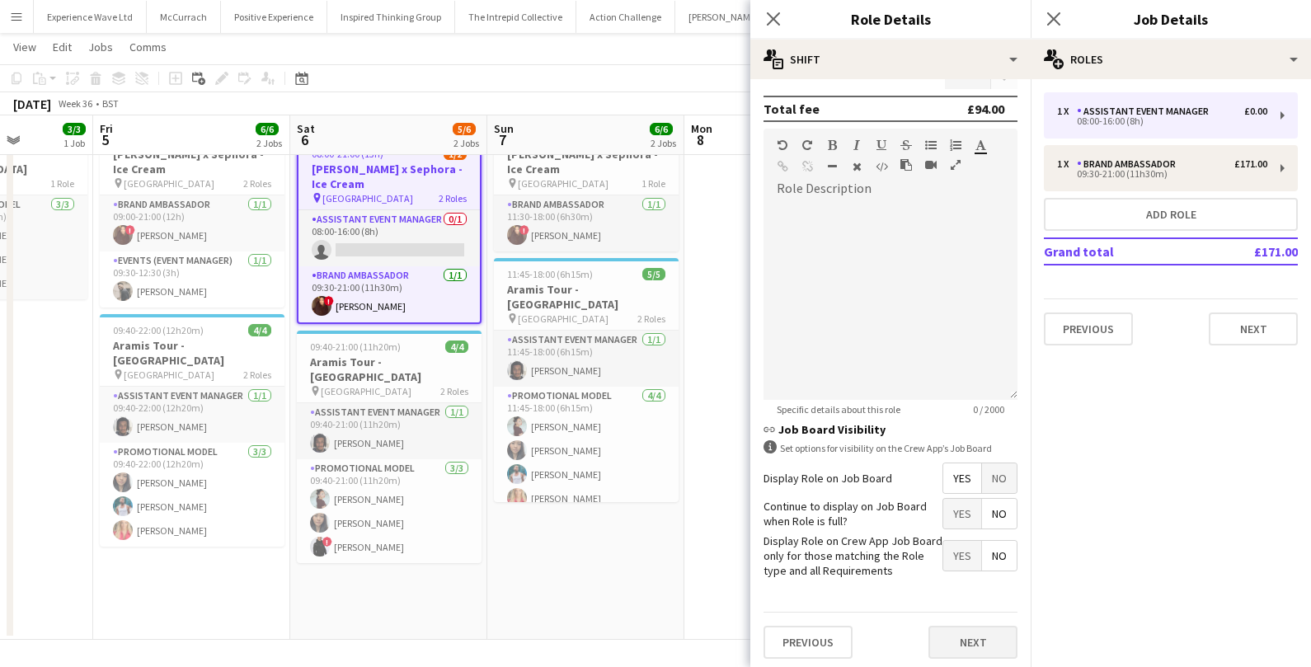
type input "******"
click at [986, 644] on button "Next" at bounding box center [973, 642] width 89 height 33
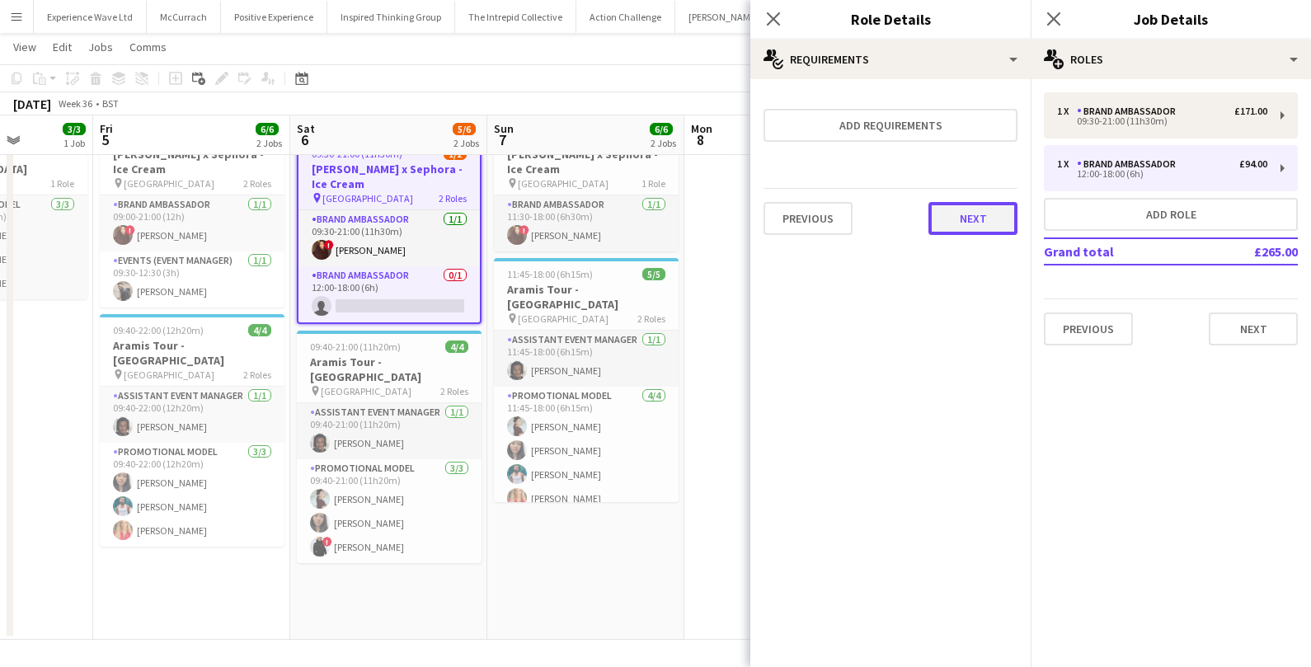
click at [984, 218] on button "Next" at bounding box center [973, 218] width 89 height 33
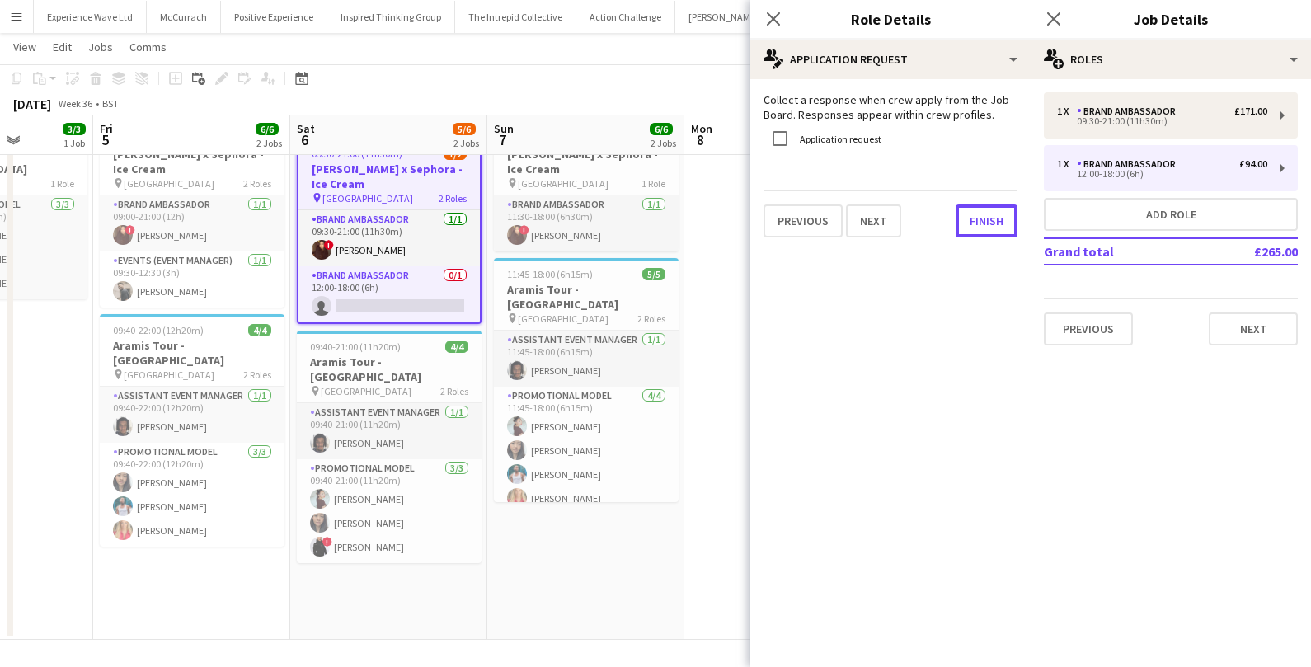
click at [984, 218] on button "Finish" at bounding box center [987, 221] width 62 height 33
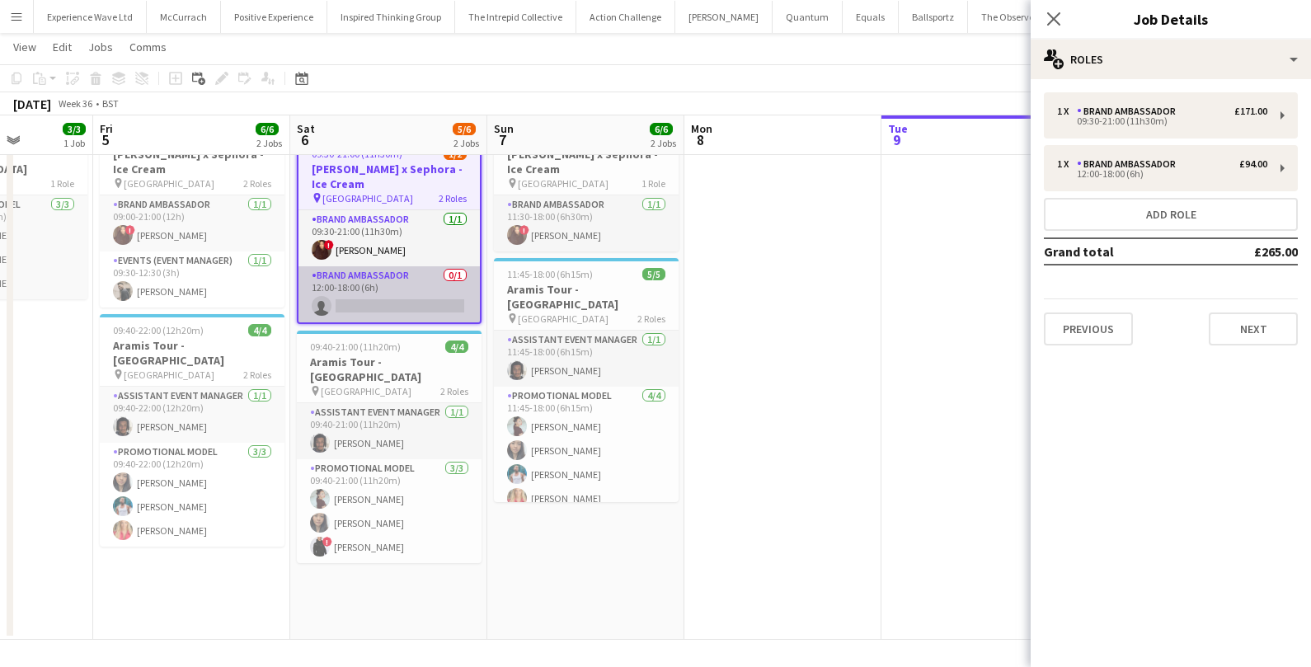
click at [424, 304] on app-card-role "Brand Ambassador 0/1 12:00-18:00 (6h) single-neutral-actions" at bounding box center [389, 294] width 181 height 56
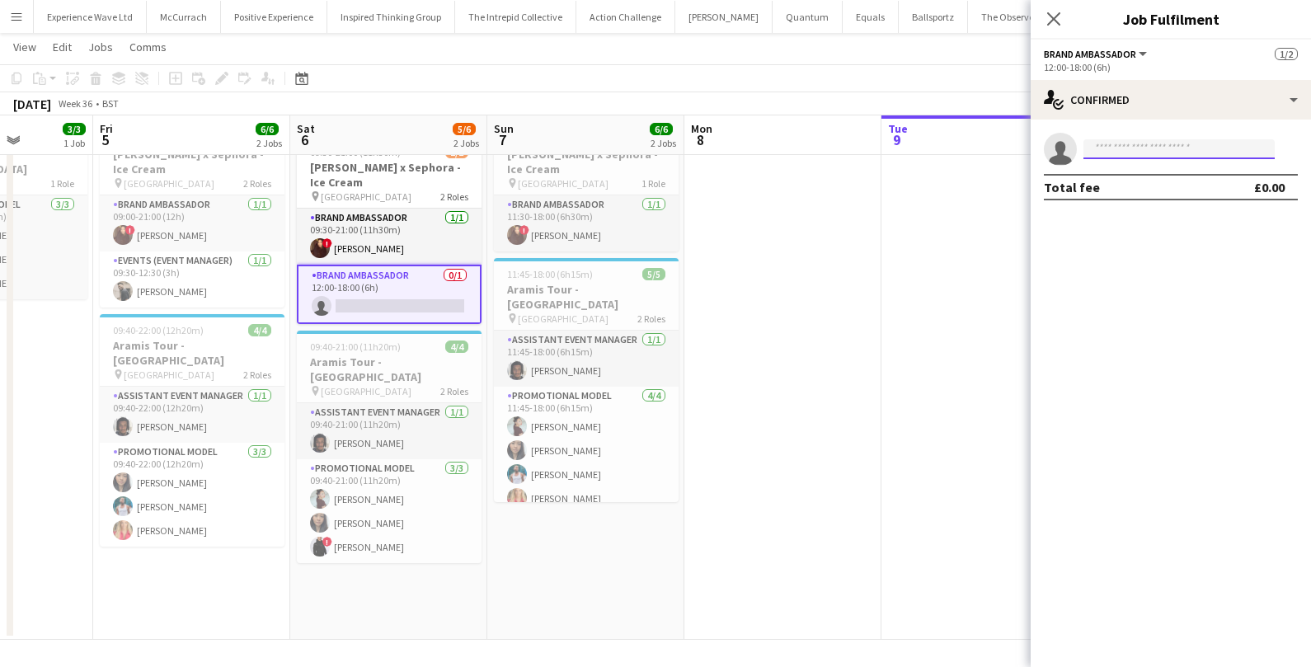
click at [1165, 145] on input at bounding box center [1179, 149] width 191 height 20
type input "****"
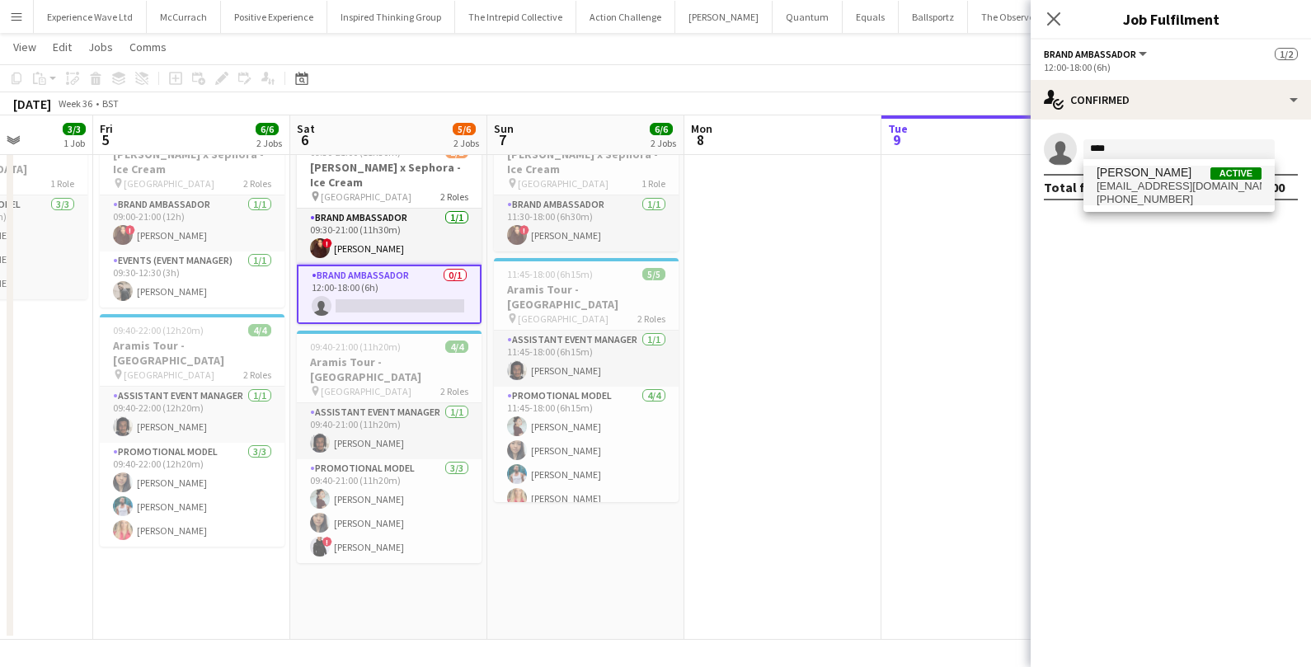
click at [1193, 183] on span "payaldpatel1999@gmail.com" at bounding box center [1179, 186] width 165 height 13
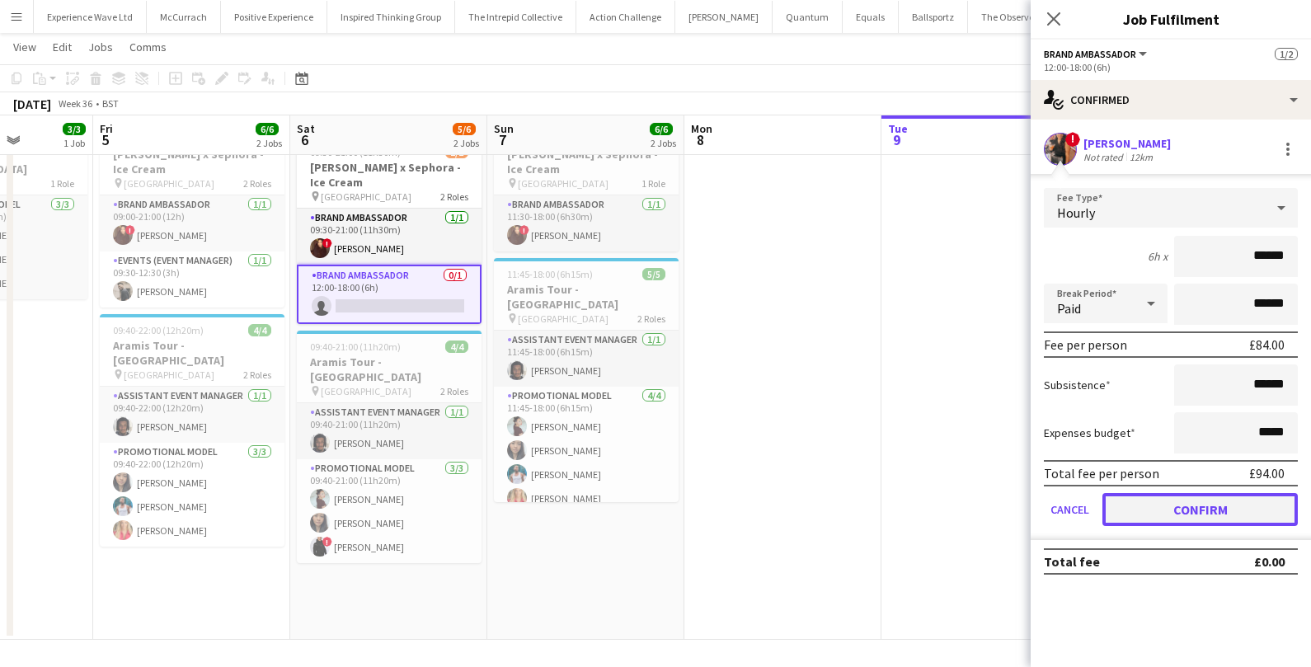
click at [1151, 494] on button "Confirm" at bounding box center [1200, 509] width 195 height 33
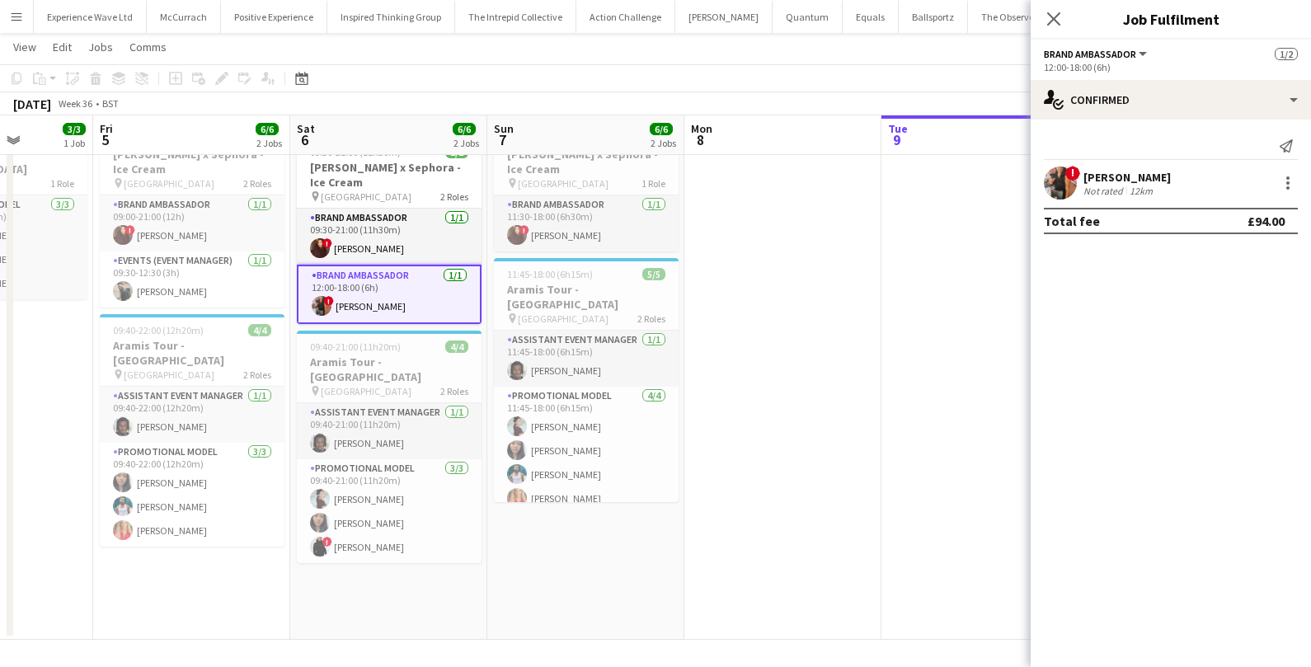
click at [788, 459] on app-date-cell at bounding box center [783, 378] width 197 height 524
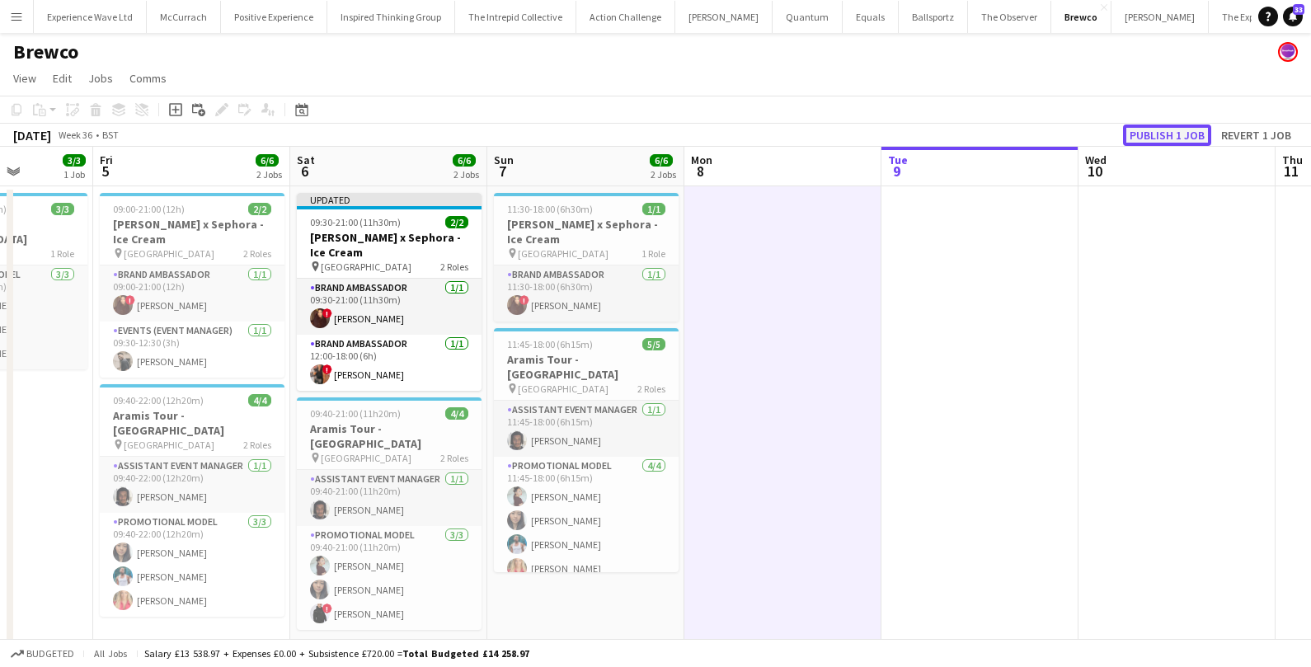
click at [1150, 130] on button "Publish 1 job" at bounding box center [1167, 135] width 88 height 21
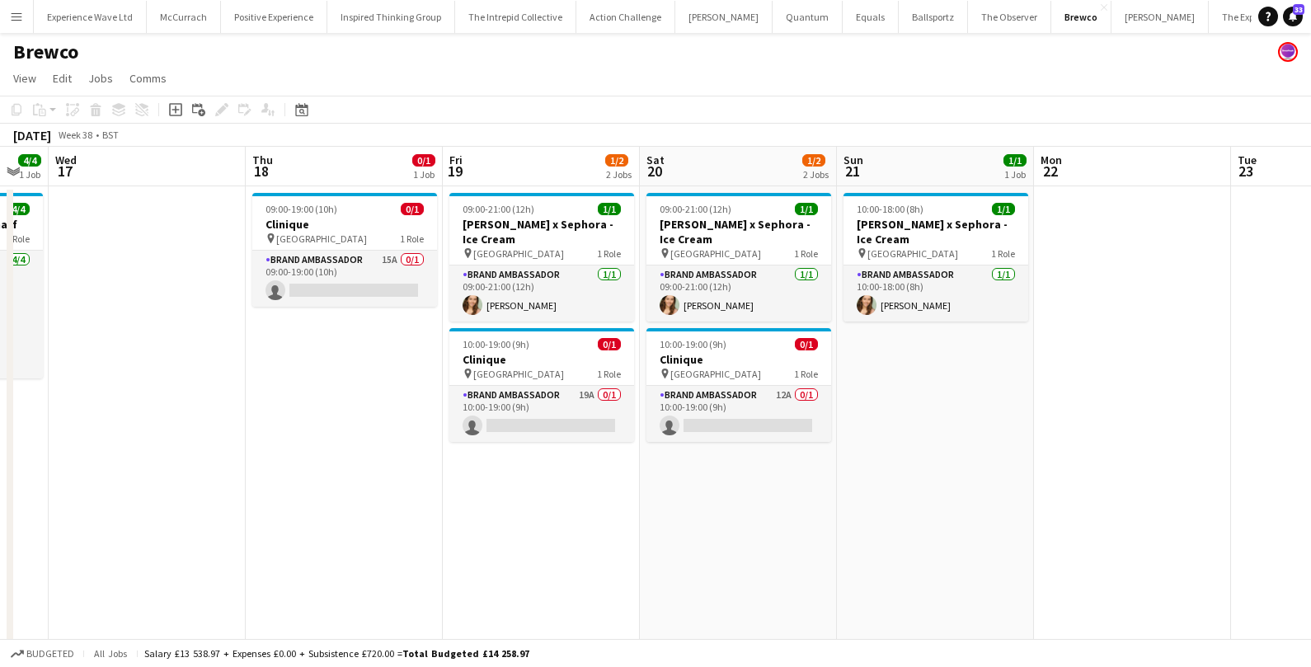
scroll to position [0, 545]
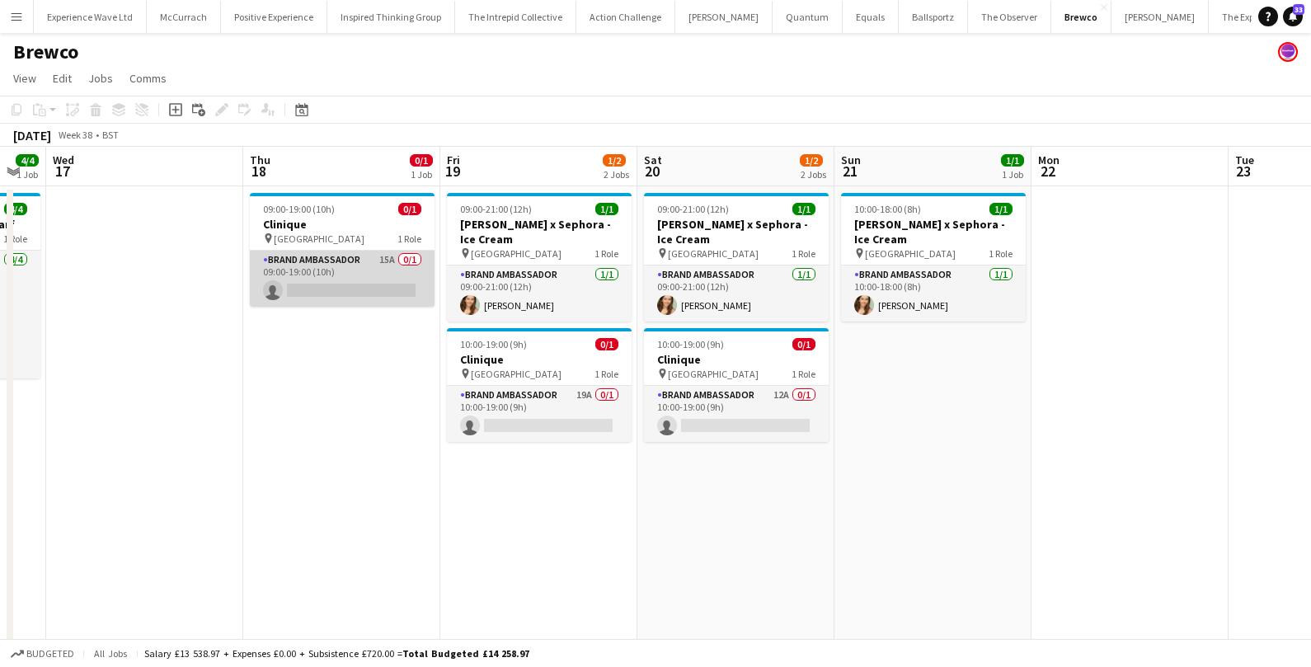
click at [377, 280] on app-card-role "Brand Ambassador 15A 0/1 09:00-19:00 (10h) single-neutral-actions" at bounding box center [342, 279] width 185 height 56
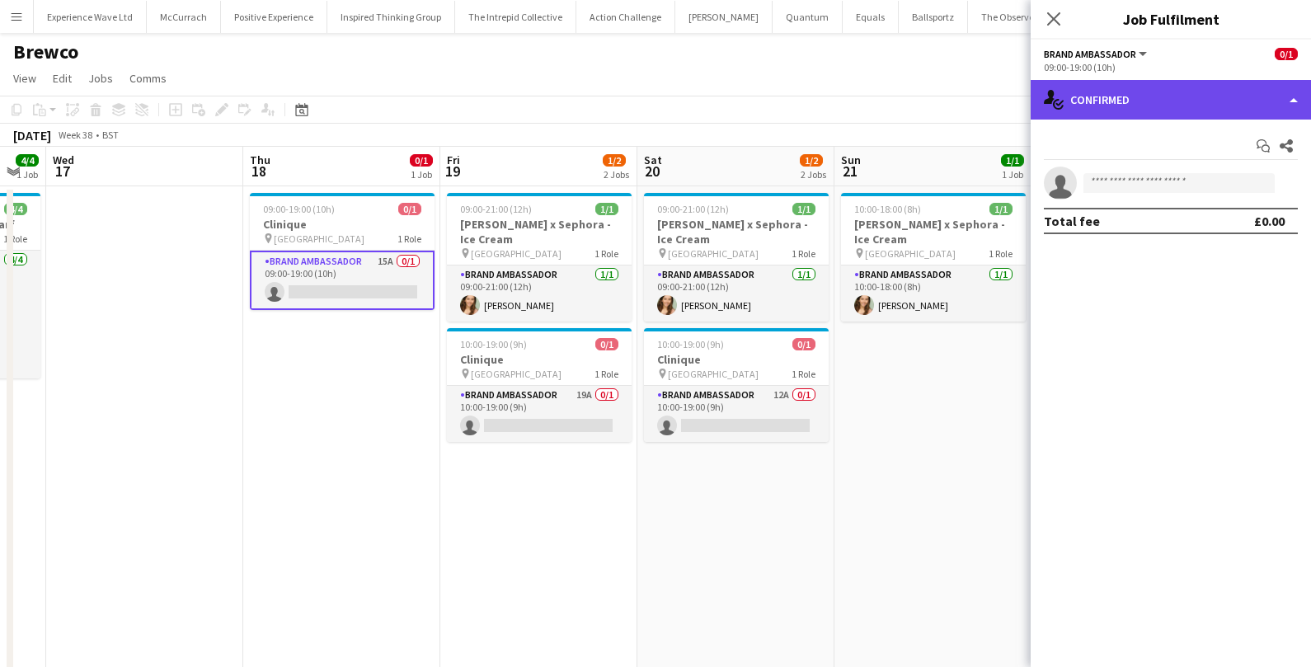
click at [1199, 104] on div "single-neutral-actions-check-2 Confirmed" at bounding box center [1171, 100] width 280 height 40
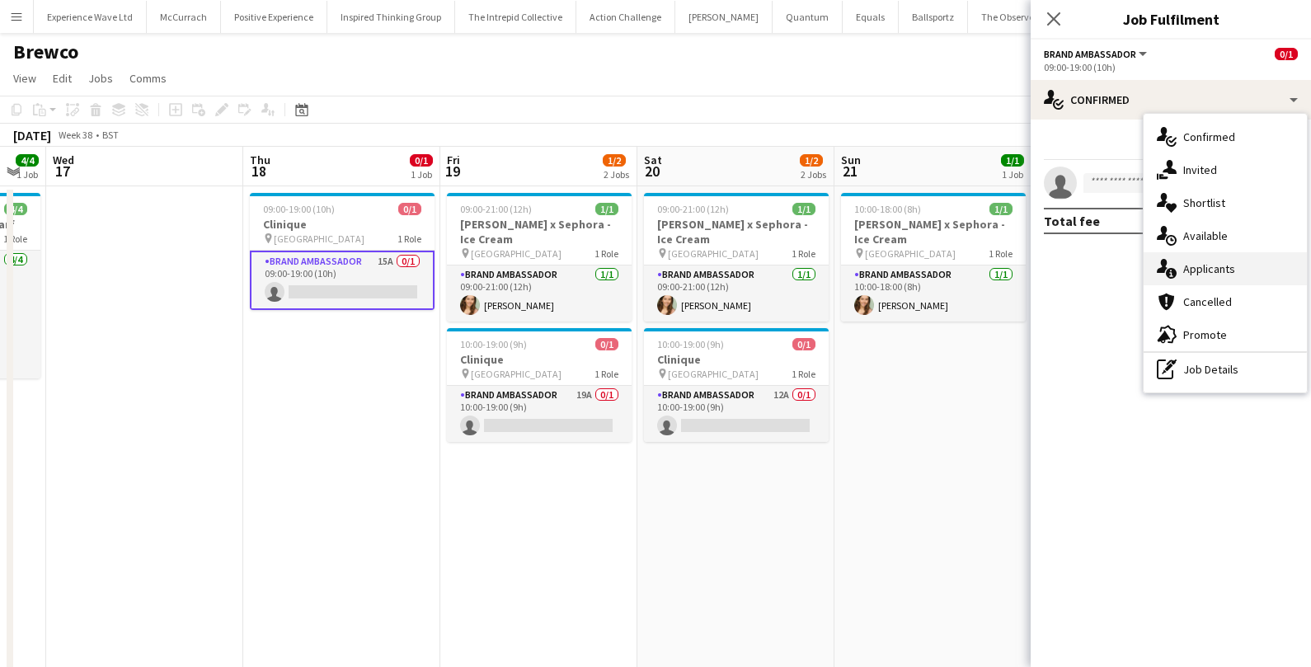
click at [1183, 259] on div "single-neutral-actions-information Applicants" at bounding box center [1225, 268] width 163 height 33
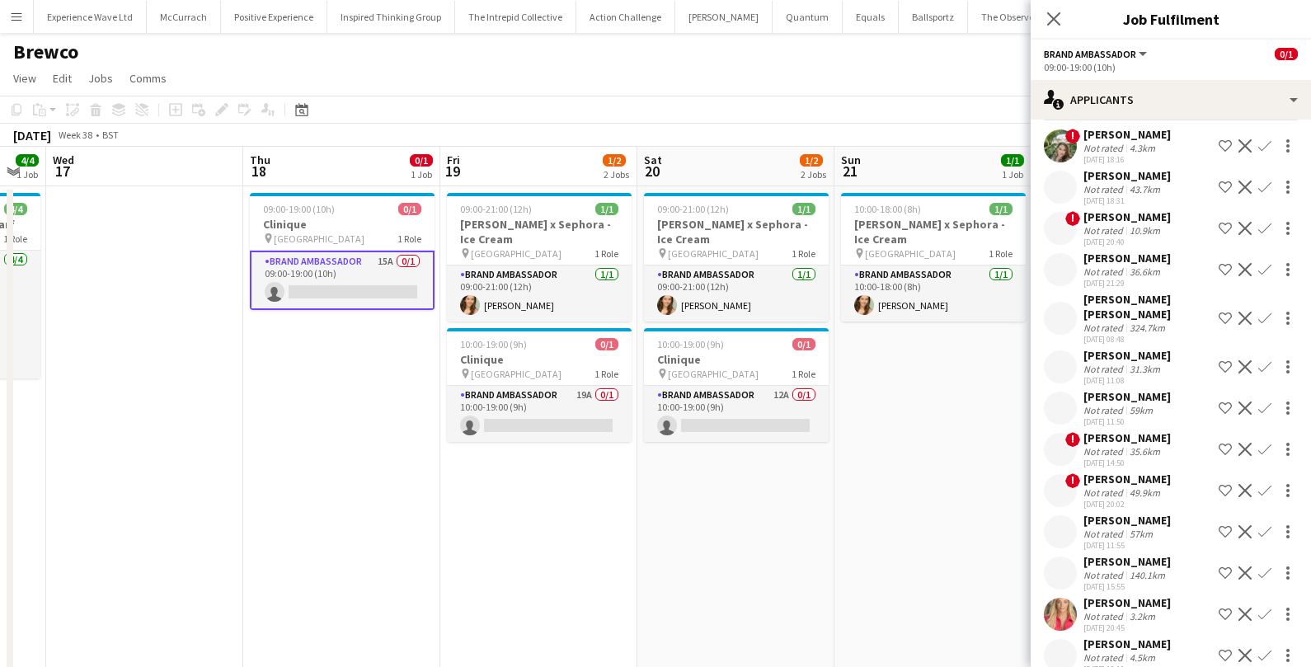
scroll to position [80, 0]
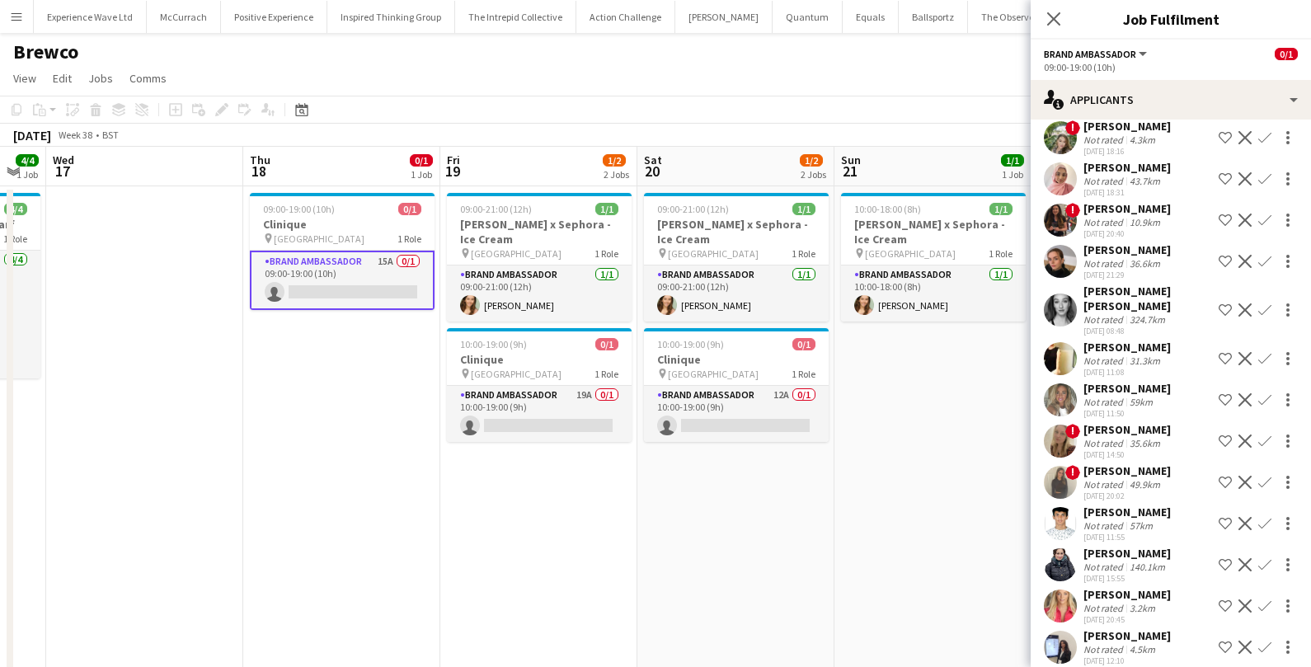
click at [958, 407] on app-date-cell "10:00-18:00 (8h) 1/1 Estée Lauder x Sephora - Ice Cream pin Westfields Stratfor…" at bounding box center [933, 448] width 197 height 524
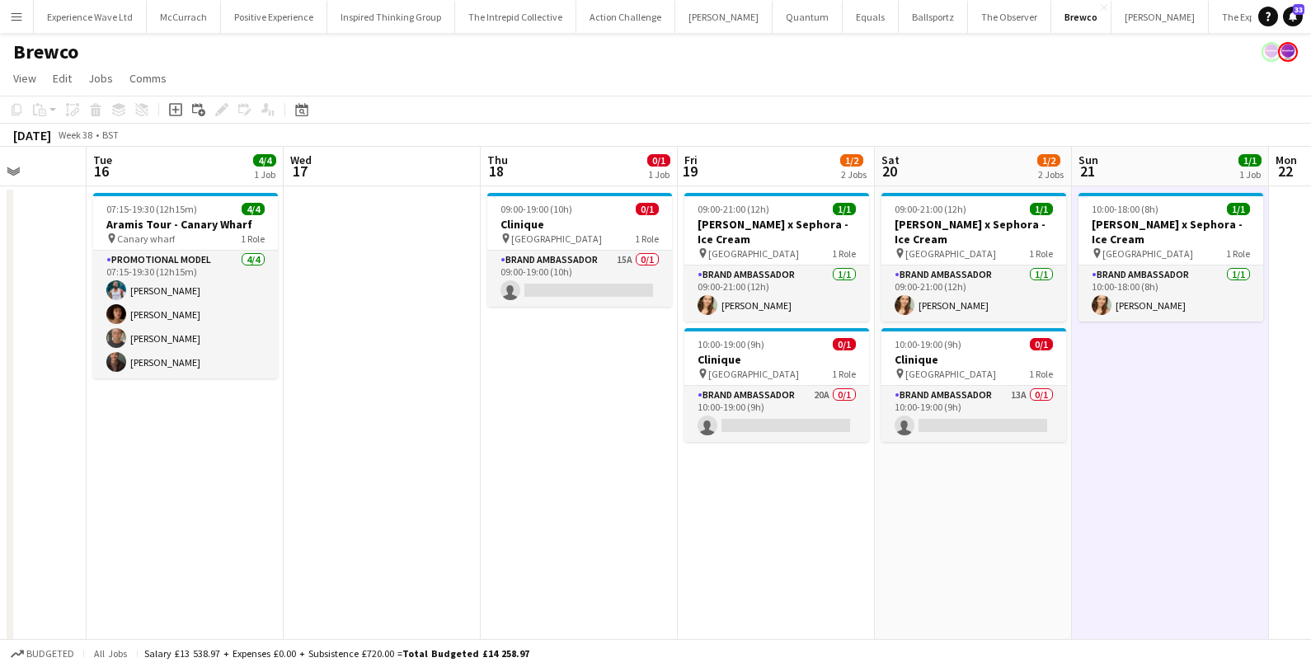
scroll to position [0, 450]
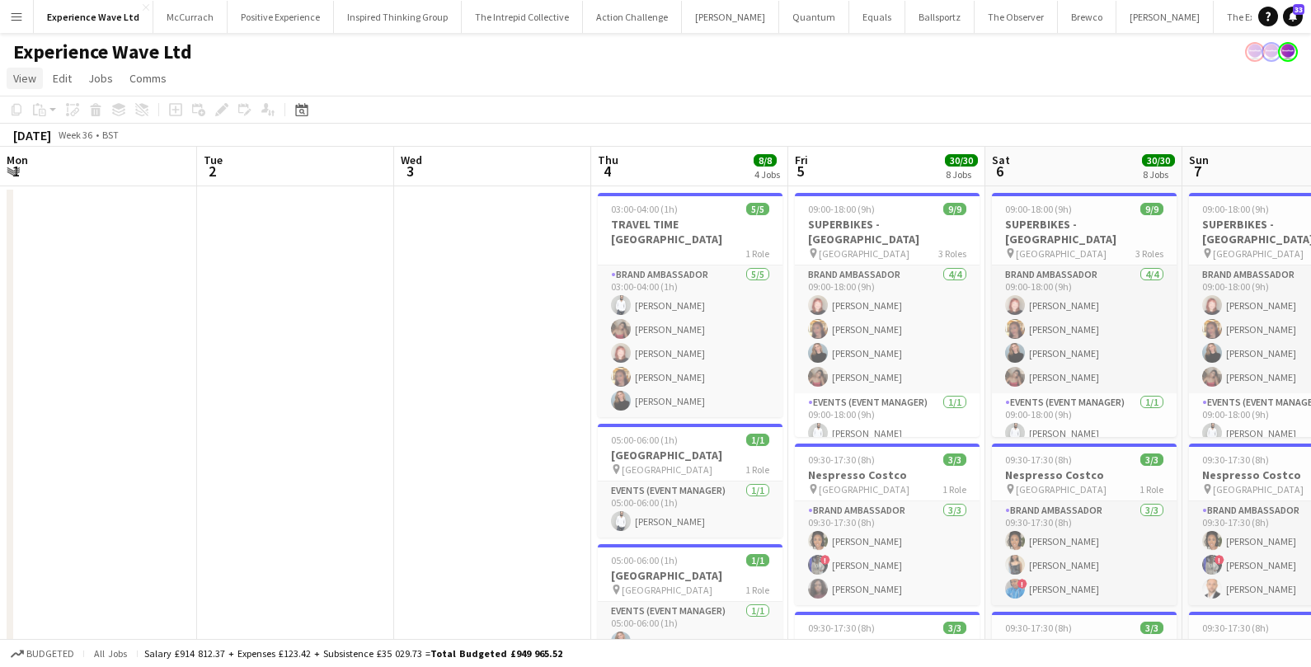
scroll to position [0, 462]
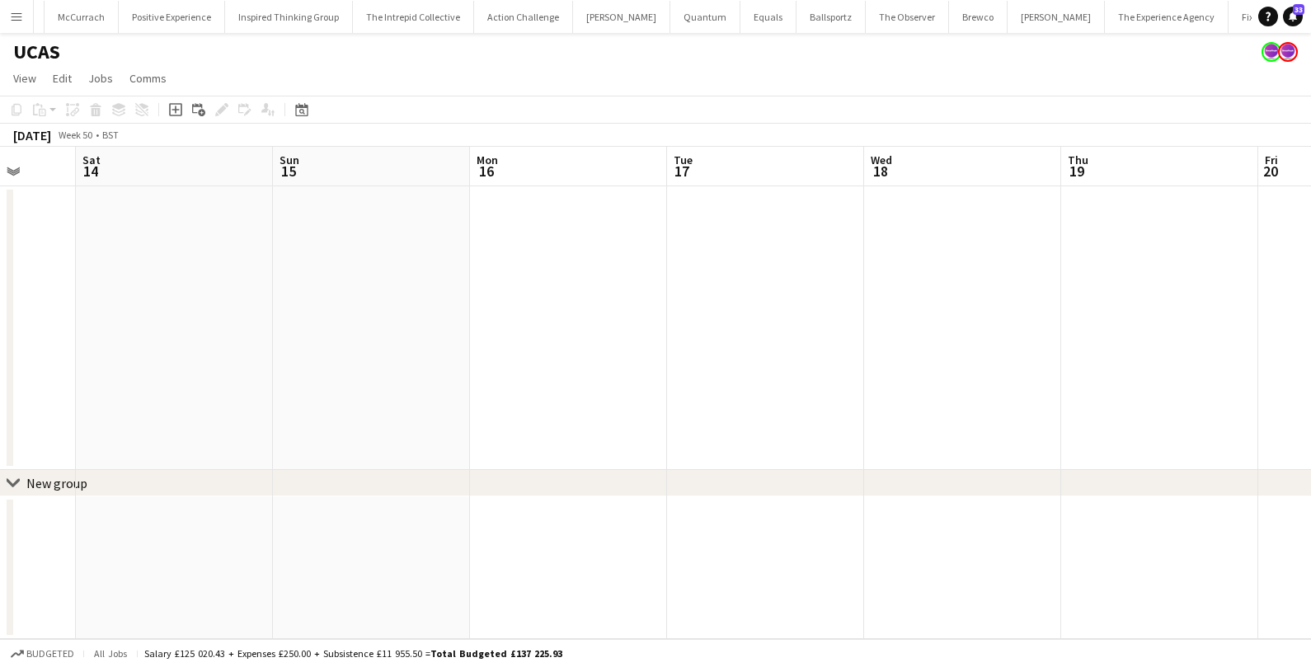
scroll to position [0, 401]
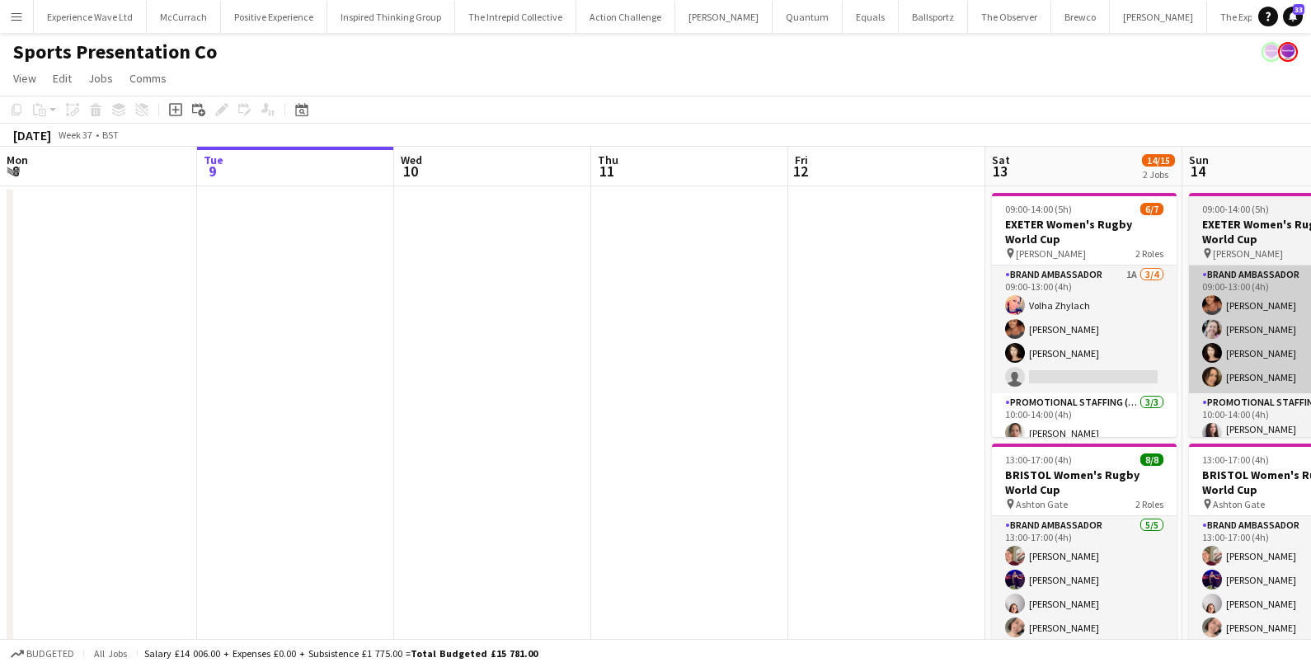
scroll to position [0, 595]
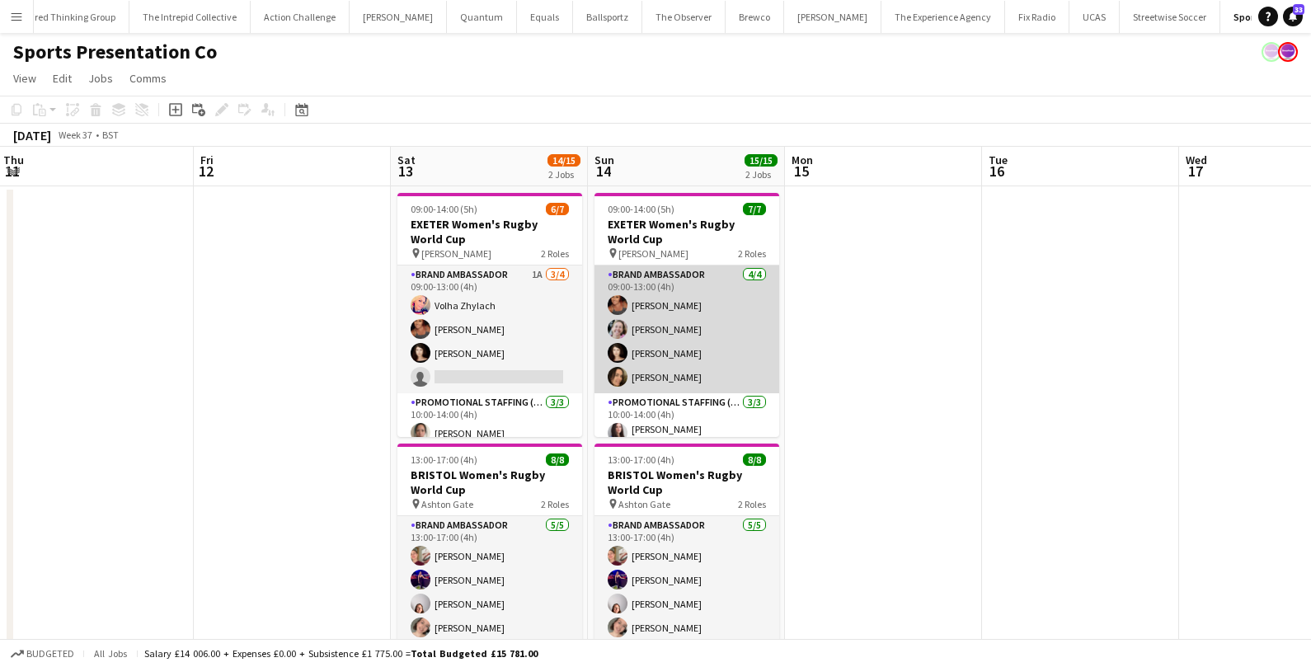
click at [654, 330] on app-card-role "Brand Ambassador [DATE] 09:00-13:00 (4h) [PERSON_NAME] [PERSON_NAME] [PERSON_NA…" at bounding box center [687, 330] width 185 height 128
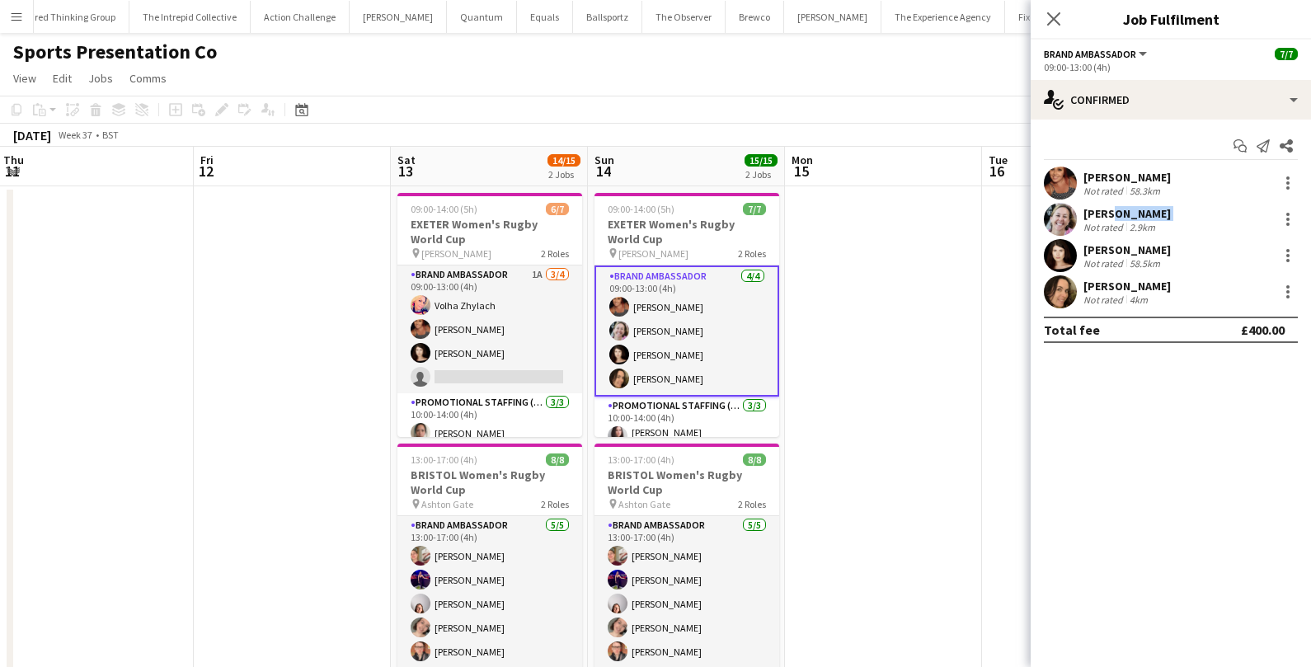
click at [1106, 219] on div "[PERSON_NAME] Not rated 2.9km" at bounding box center [1127, 219] width 87 height 27
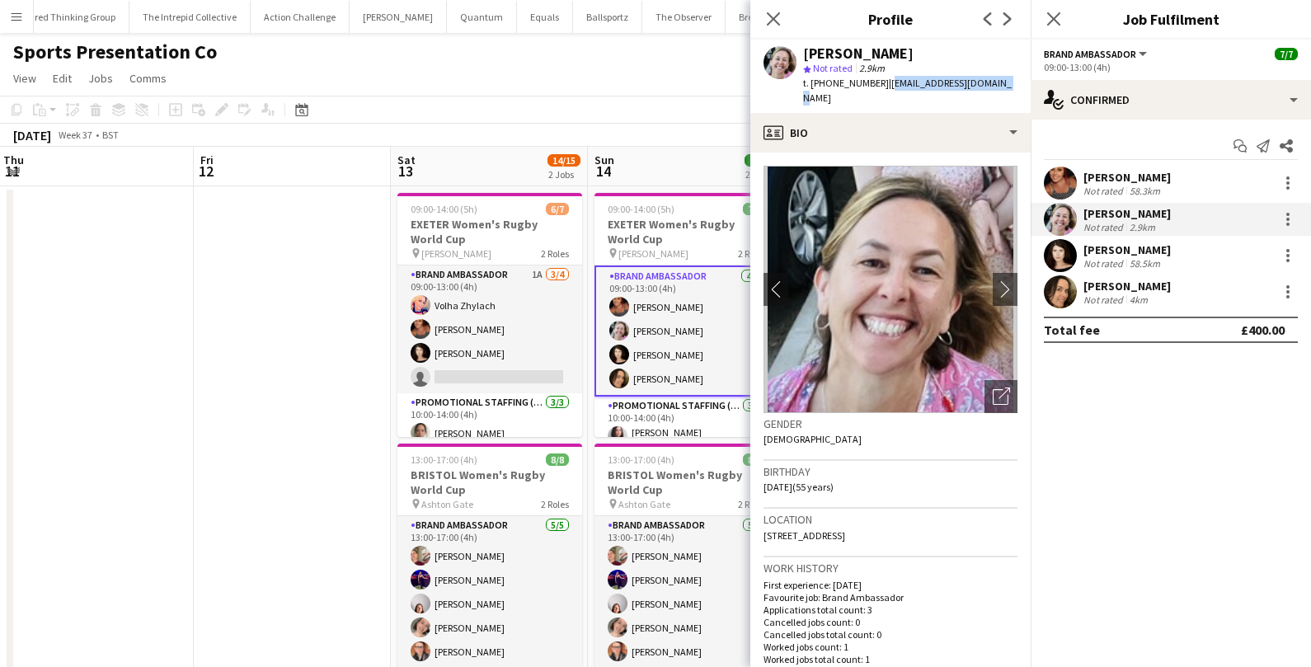
drag, startPoint x: 881, startPoint y: 82, endPoint x: 993, endPoint y: 82, distance: 112.2
click at [993, 82] on div "[PERSON_NAME] star Not rated 2.9km t. [PHONE_NUMBER] | [PERSON_NAME][EMAIL_ADDR…" at bounding box center [891, 76] width 280 height 73
copy span "[EMAIL_ADDRESS][DOMAIN_NAME]"
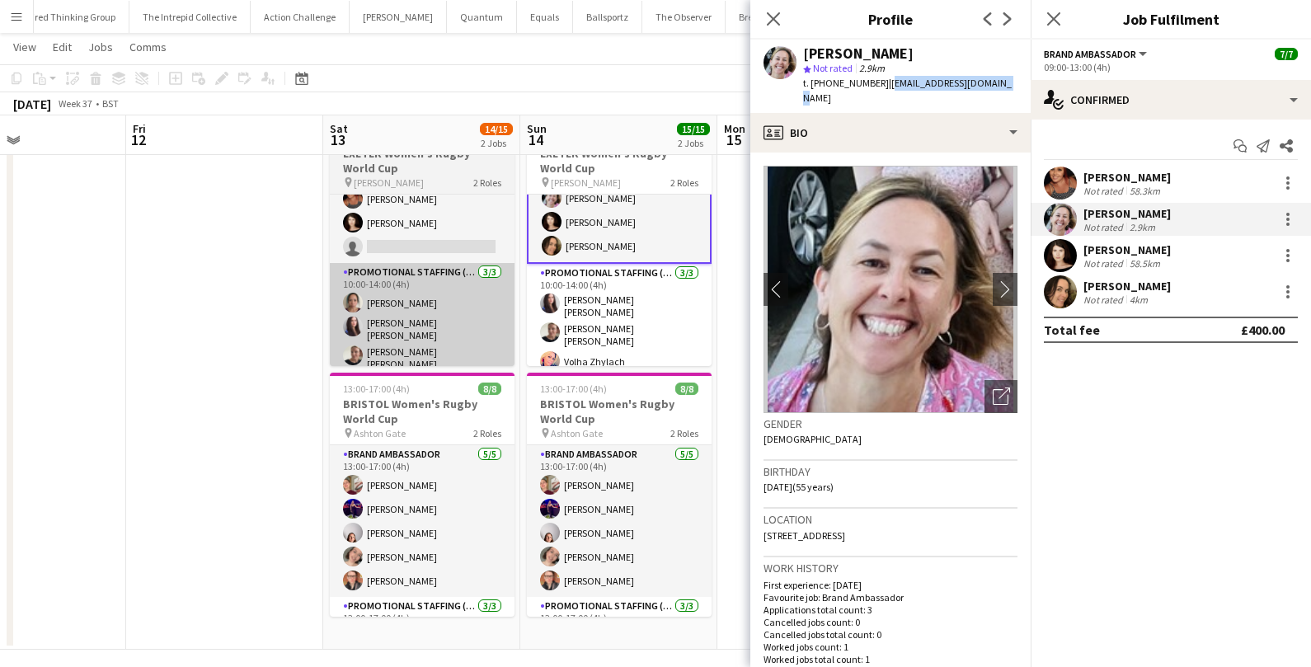
scroll to position [80, 0]
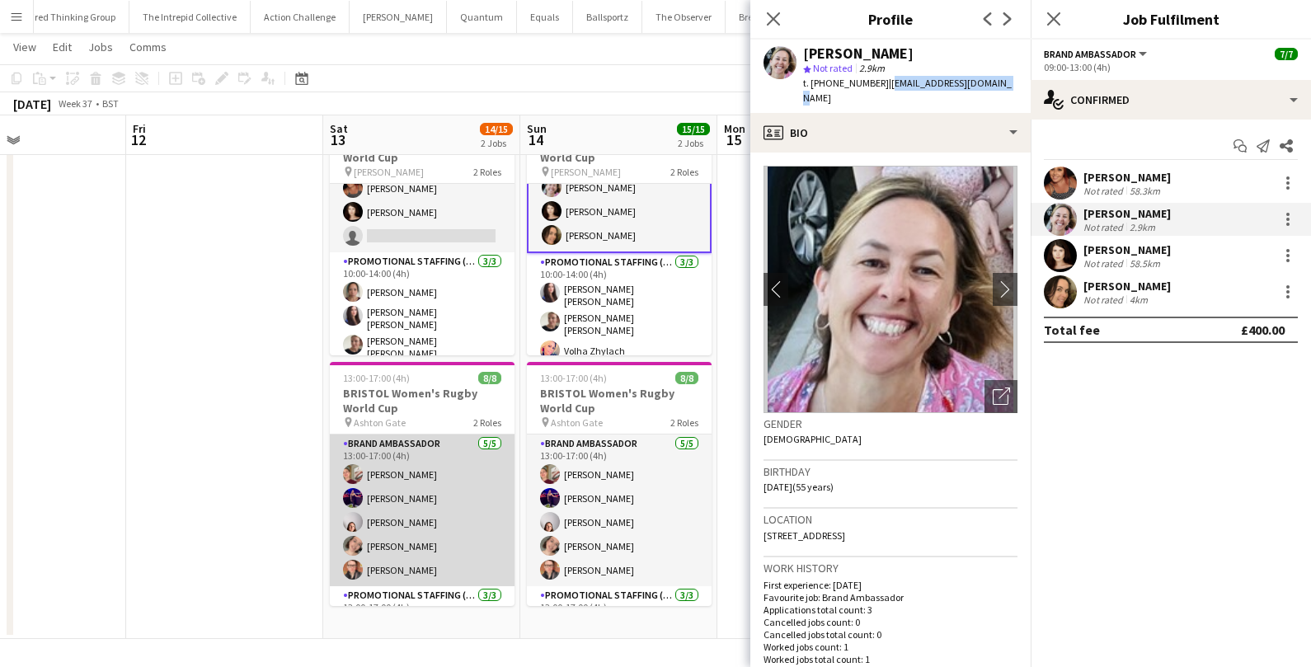
click at [422, 493] on app-card-role "Brand Ambassador [DATE] 13:00-17:00 (4h) [PERSON_NAME] [PERSON_NAME] [PERSON_NA…" at bounding box center [422, 511] width 185 height 152
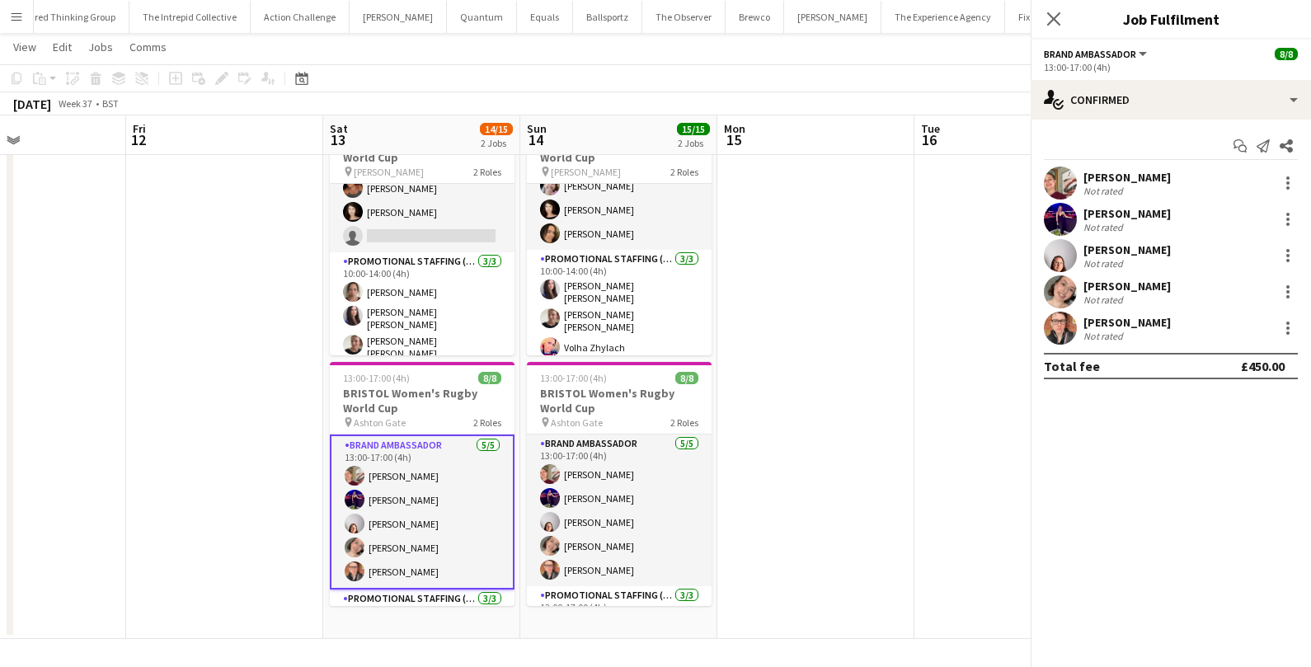
scroll to position [59, 0]
click at [1287, 177] on div at bounding box center [1288, 178] width 3 height 3
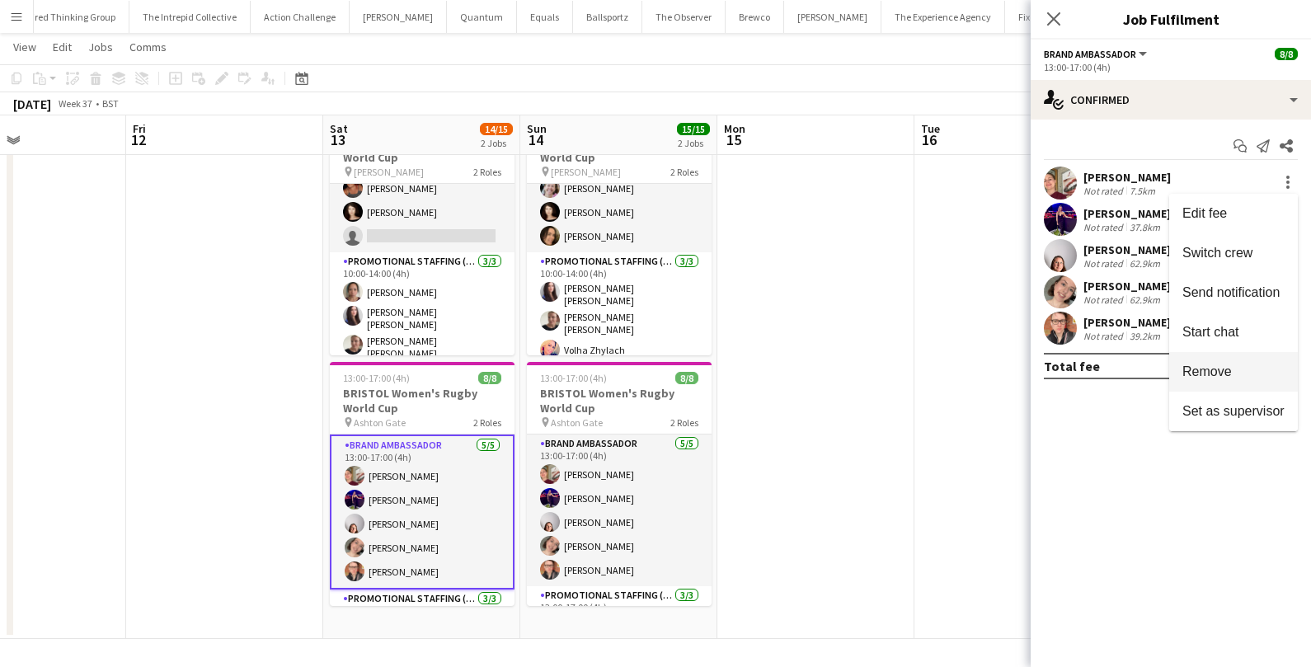
click at [1203, 379] on button "Remove" at bounding box center [1234, 372] width 129 height 40
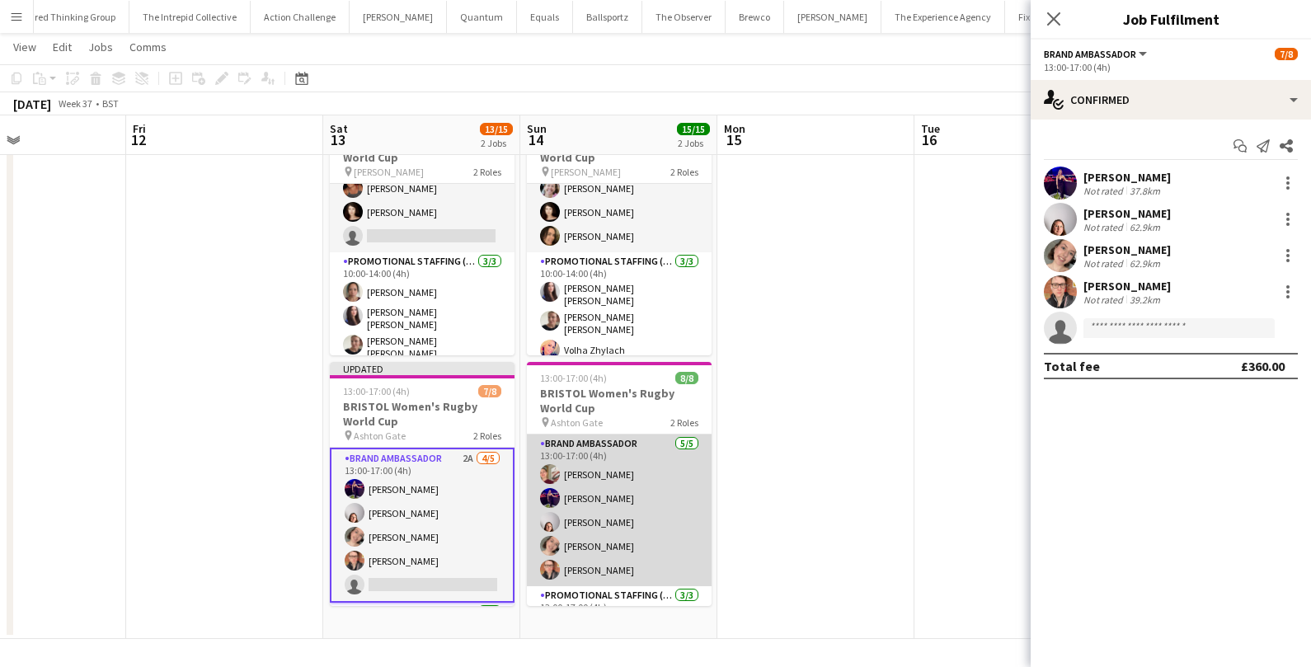
click at [626, 476] on app-card-role "Brand Ambassador 5/5 13:00-17:00 (4h) Gemma Savage Jennifer Duffy Genevieve Cal…" at bounding box center [619, 511] width 185 height 152
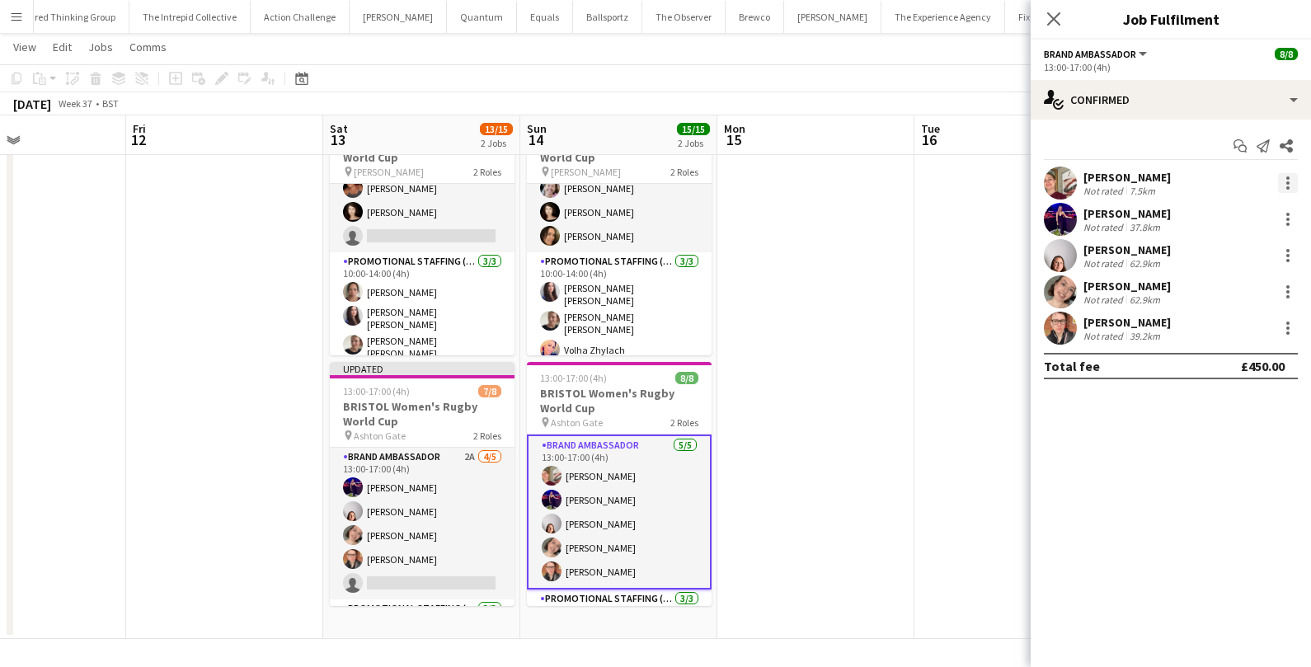
click at [1285, 174] on div at bounding box center [1288, 183] width 20 height 20
click at [1215, 369] on span "Remove" at bounding box center [1207, 371] width 49 height 14
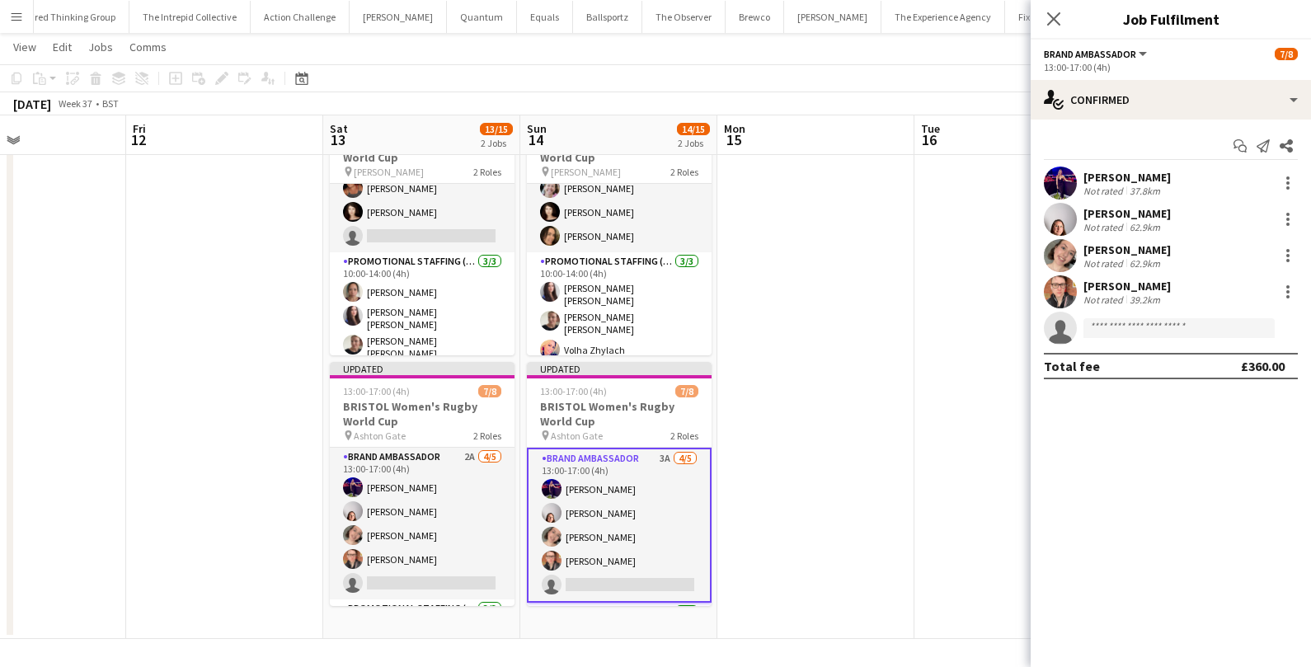
click at [858, 407] on app-date-cell at bounding box center [816, 372] width 197 height 534
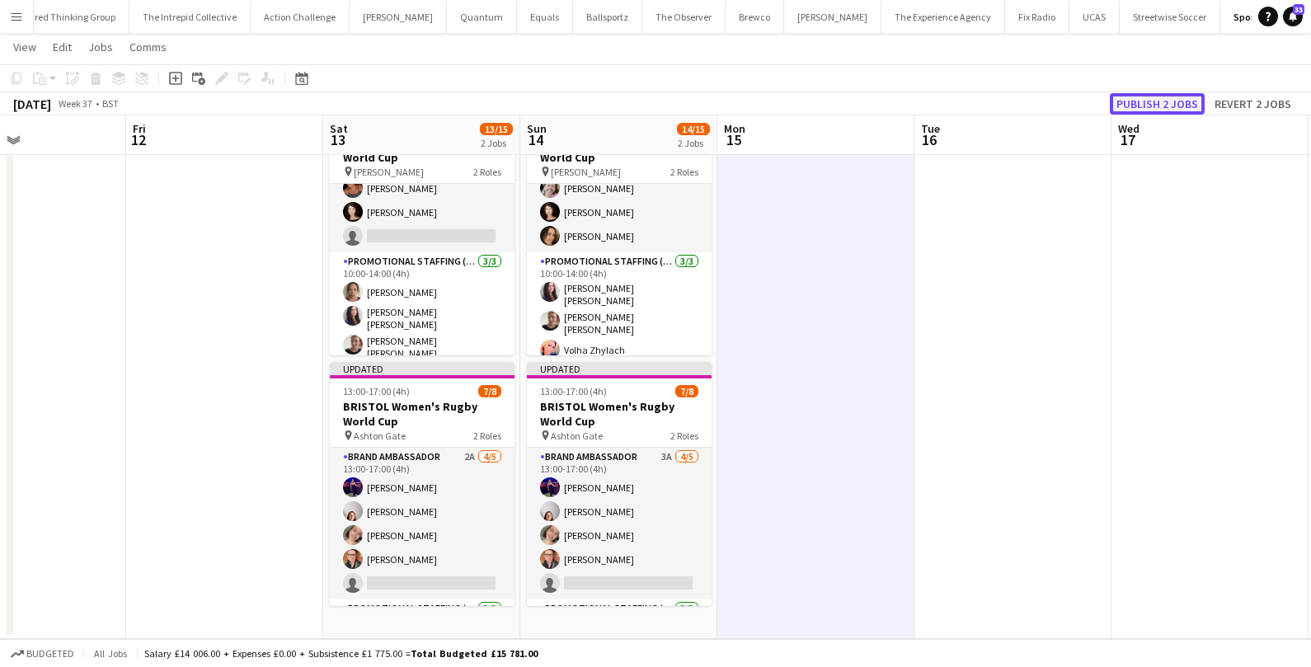
click at [1179, 103] on button "Publish 2 jobs" at bounding box center [1157, 103] width 95 height 21
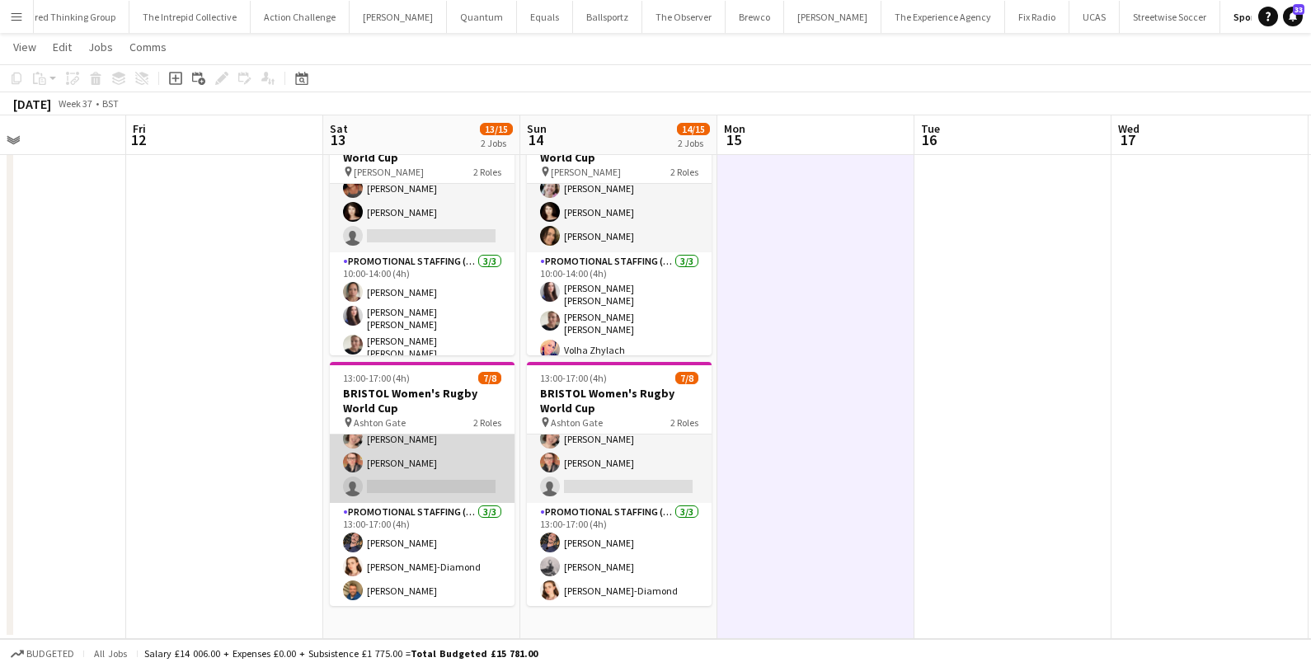
scroll to position [0, 0]
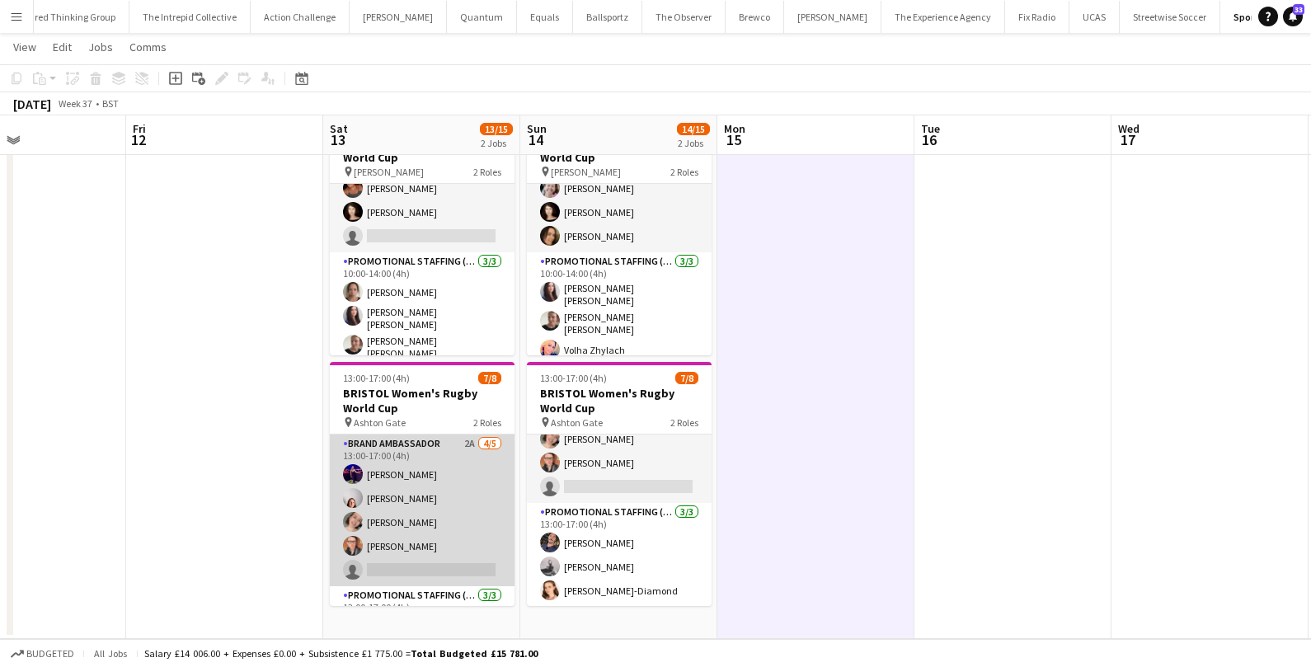
click at [463, 485] on app-card-role "Brand Ambassador 2A 4/5 13:00-17:00 (4h) Jennifer Duffy Genevieve Callander Emi…" at bounding box center [422, 511] width 185 height 152
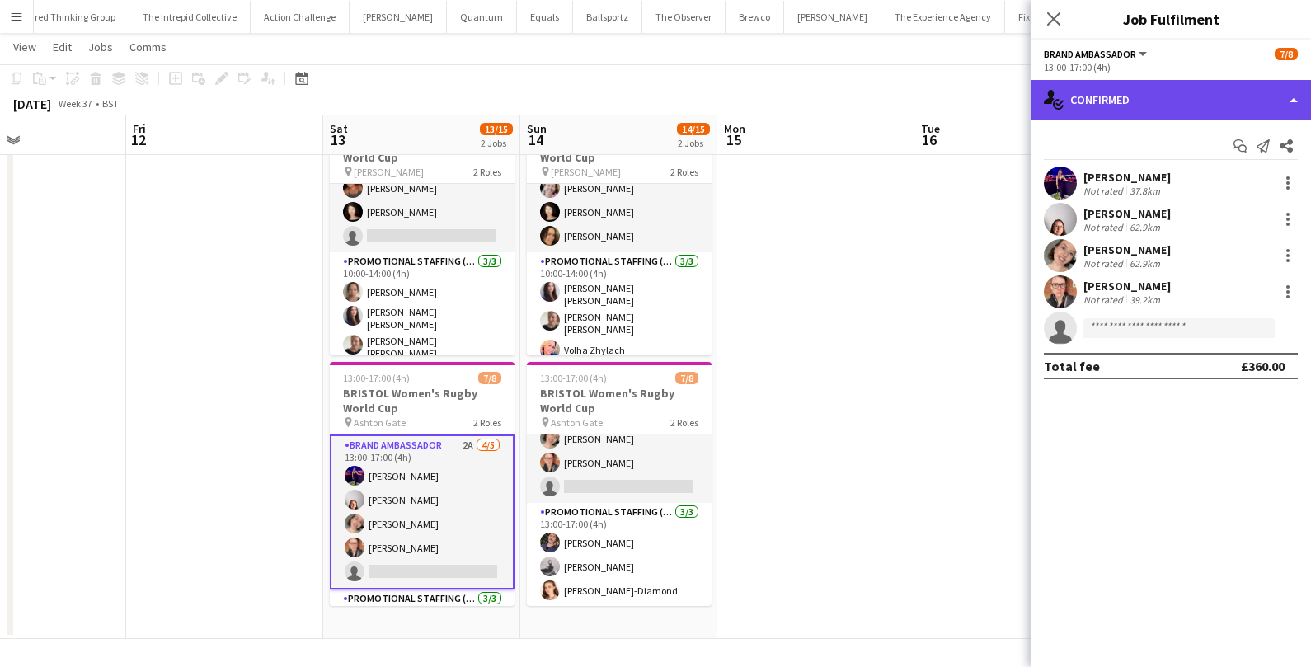
click at [1230, 101] on div "single-neutral-actions-check-2 Confirmed" at bounding box center [1171, 100] width 280 height 40
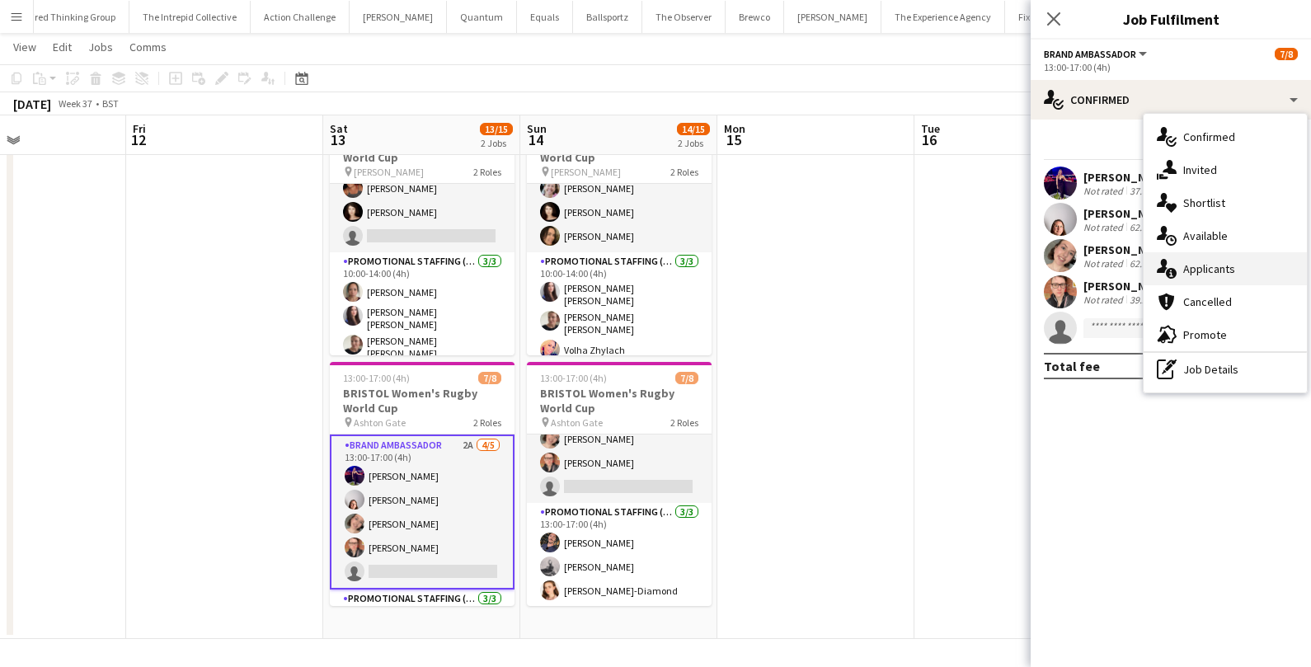
click at [1190, 264] on span "Applicants" at bounding box center [1210, 268] width 52 height 15
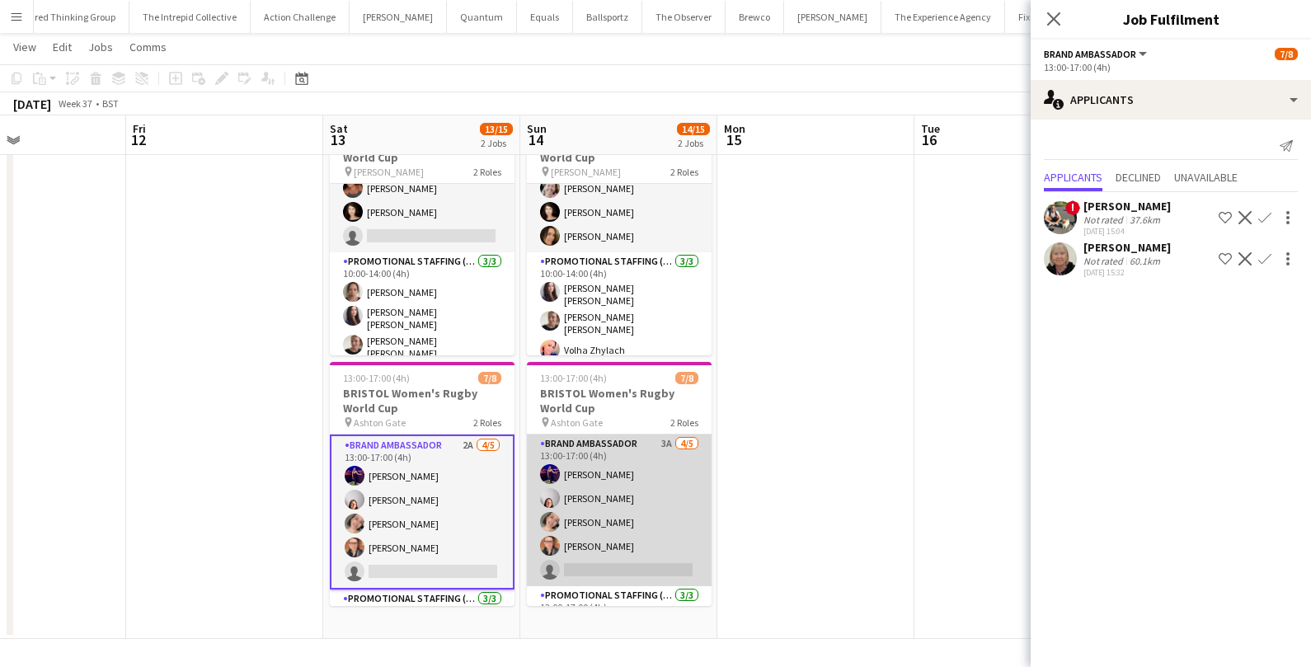
click at [651, 467] on app-card-role "Brand Ambassador 3A 4/5 13:00-17:00 (4h) Jennifer Duffy Genevieve Callander Emi…" at bounding box center [619, 511] width 185 height 152
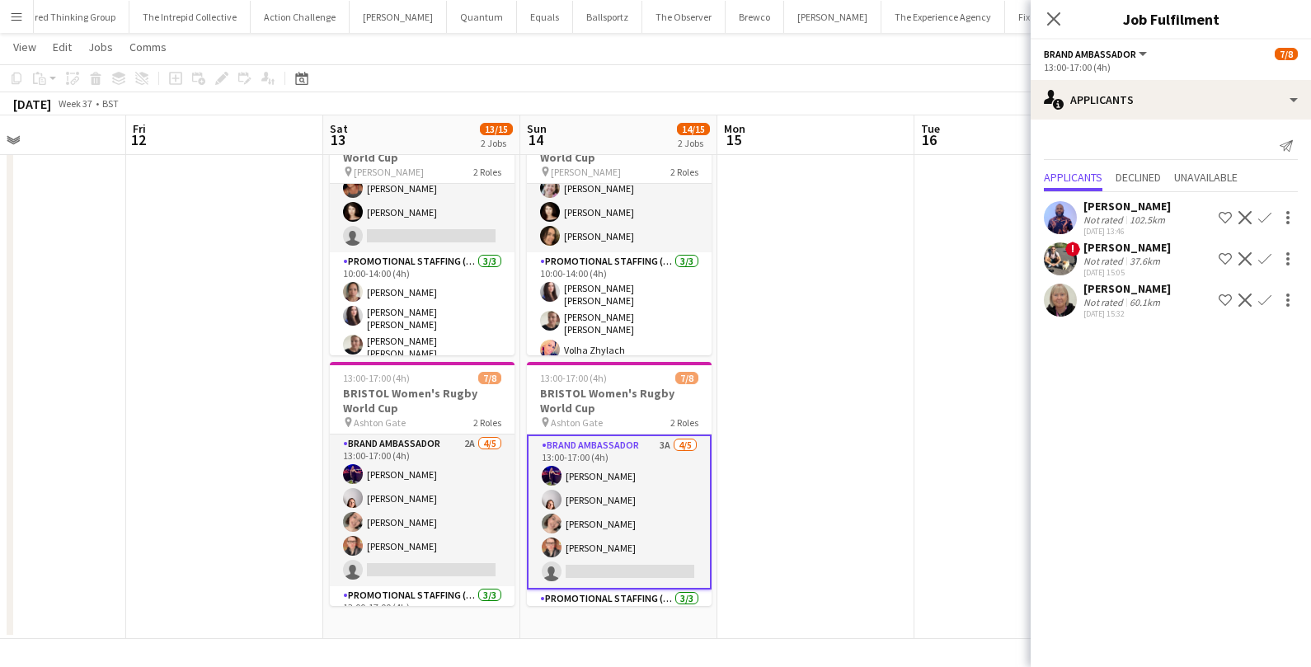
click at [1121, 255] on div "Not rated" at bounding box center [1105, 261] width 43 height 12
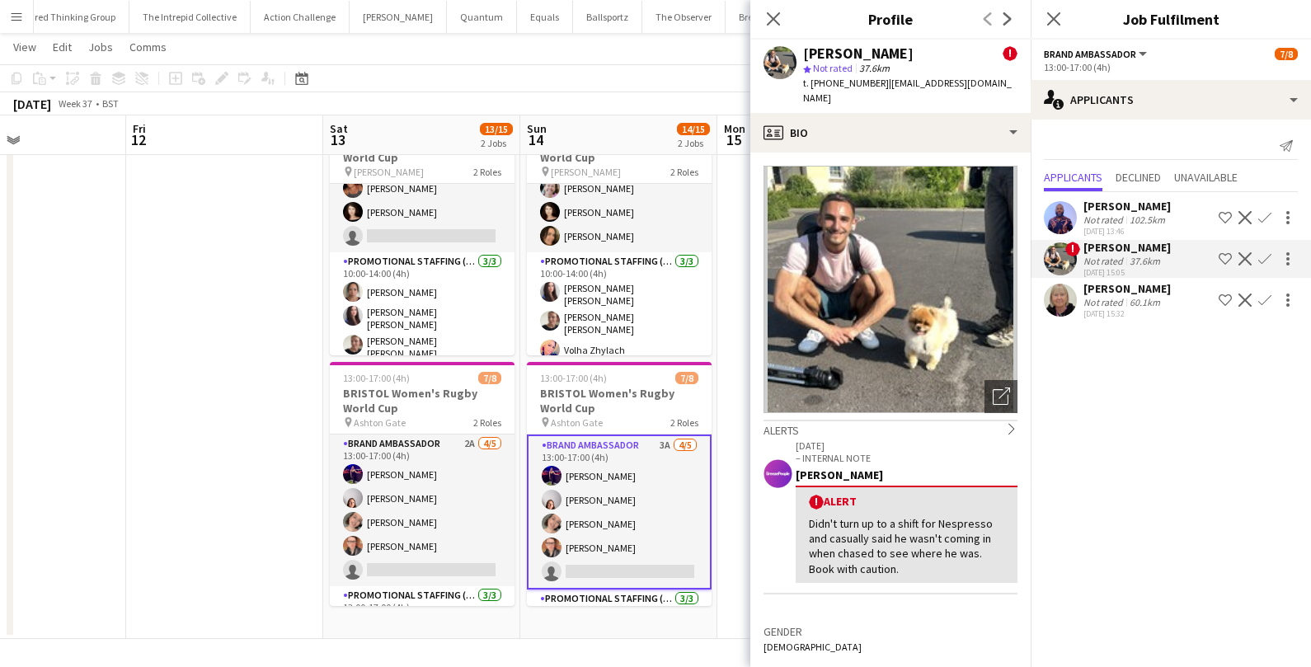
click at [1104, 305] on div "Not rated" at bounding box center [1105, 302] width 43 height 12
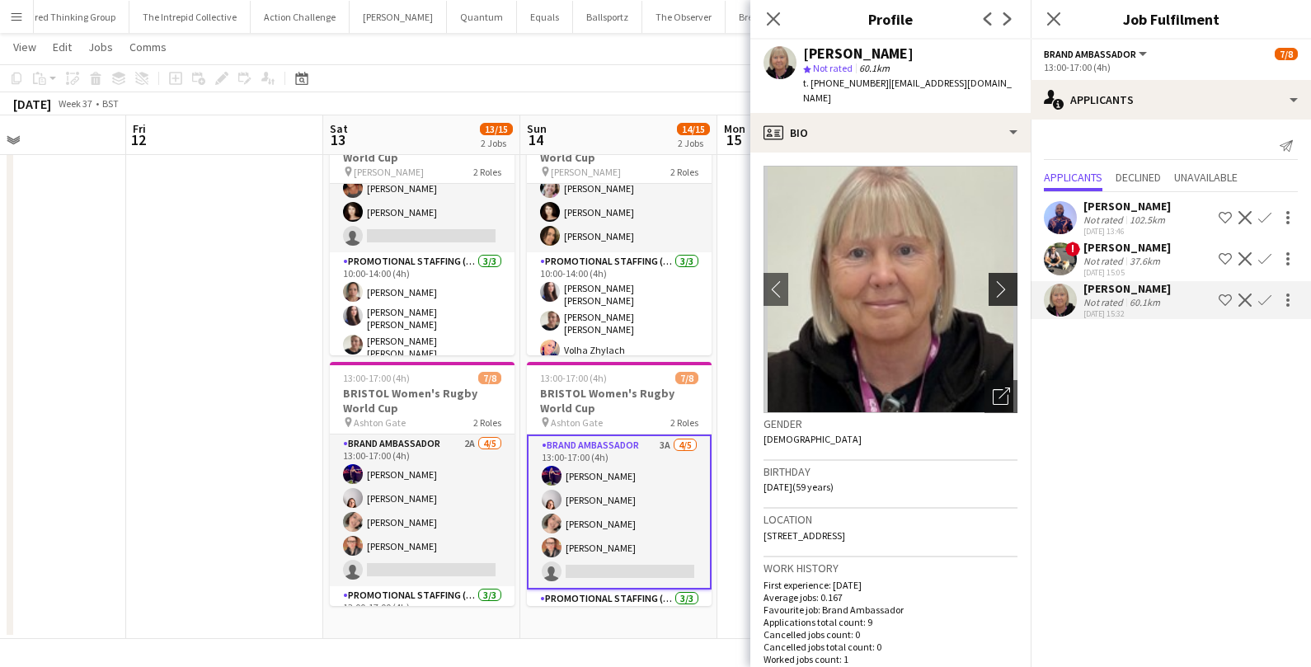
click at [1000, 280] on app-icon "chevron-right" at bounding box center [1006, 288] width 26 height 17
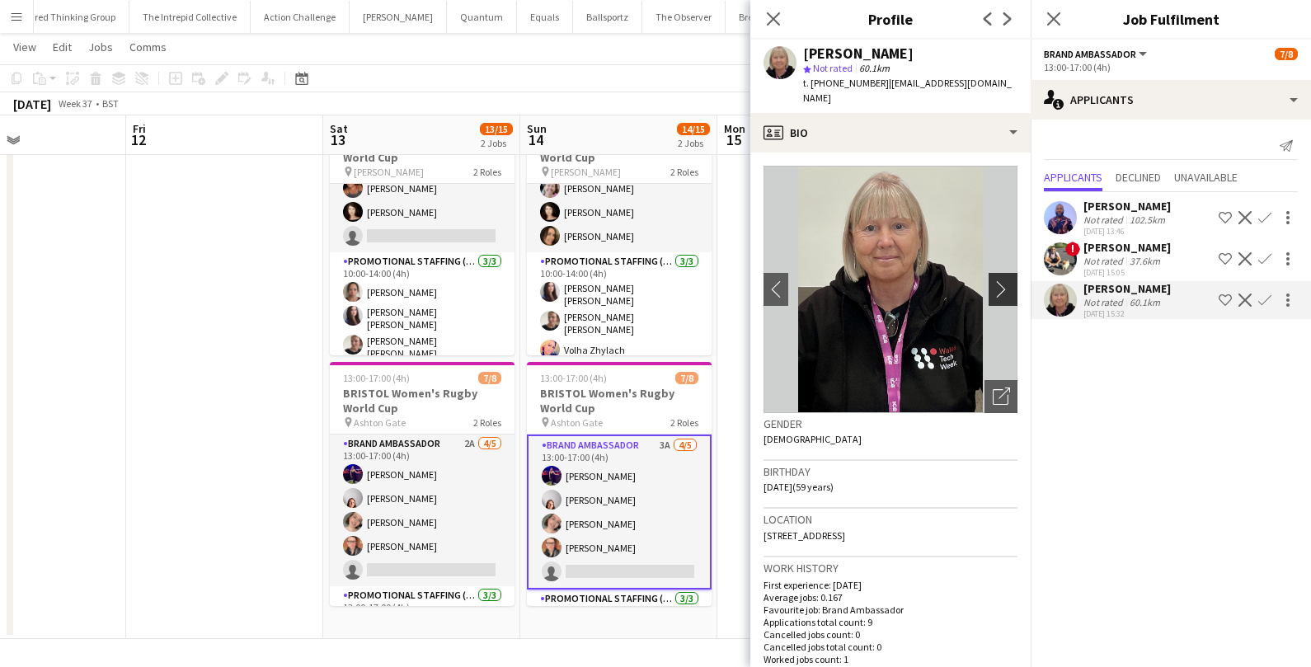
click at [1001, 280] on app-icon "chevron-right" at bounding box center [1006, 288] width 26 height 17
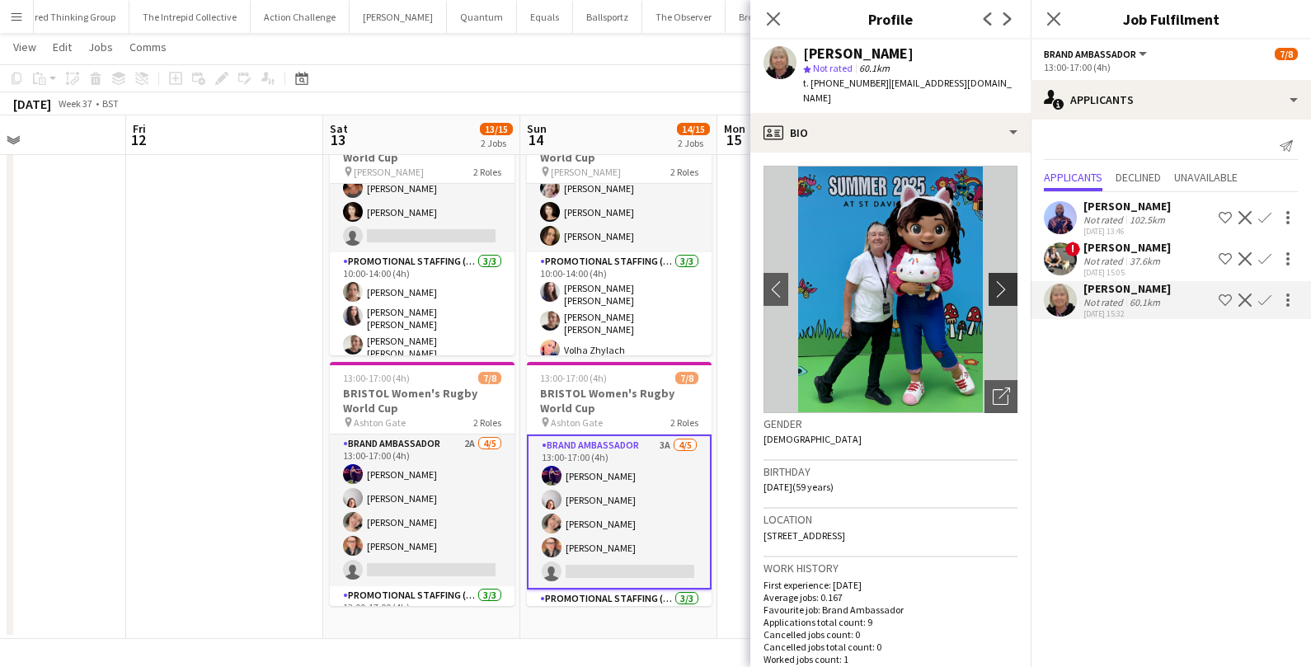
click at [1001, 280] on app-icon "chevron-right" at bounding box center [1006, 288] width 26 height 17
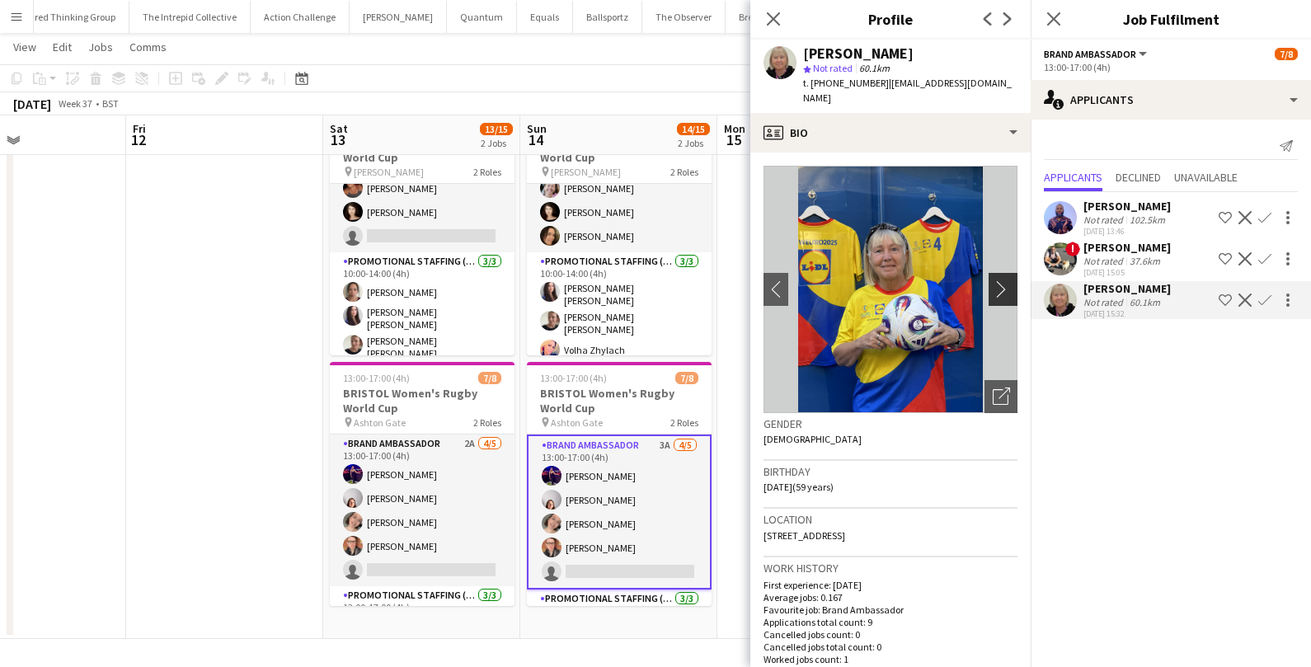
click at [1001, 280] on app-icon "chevron-right" at bounding box center [1006, 288] width 26 height 17
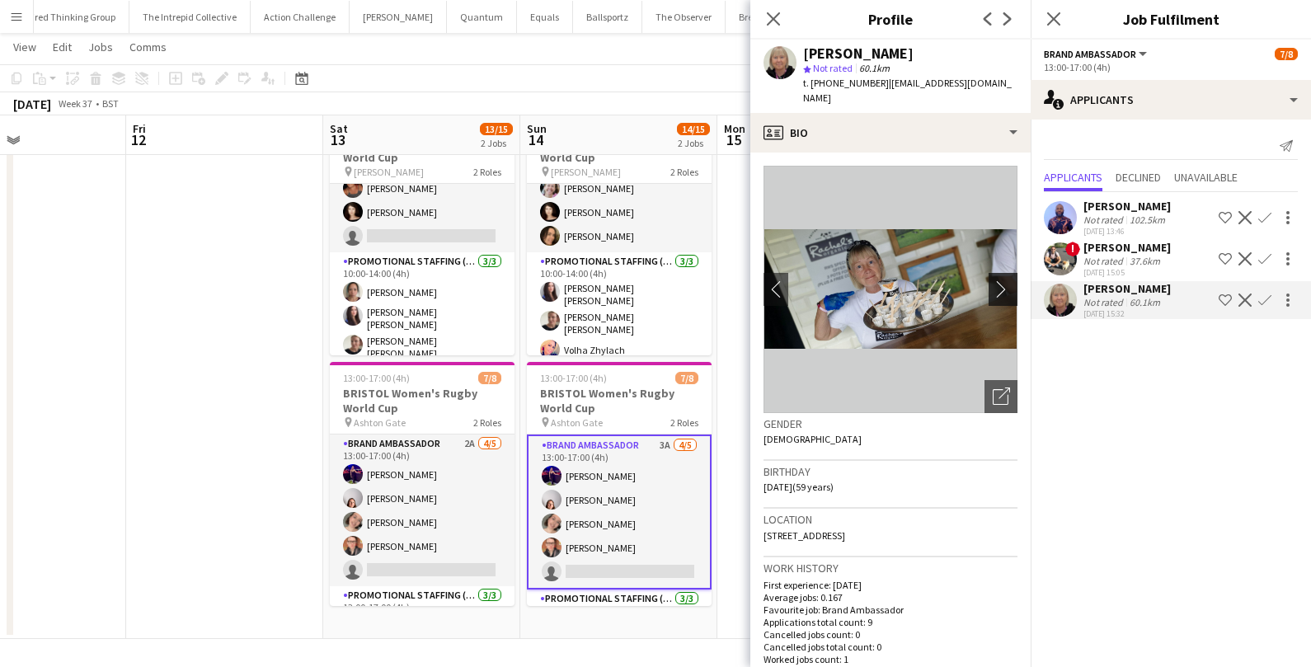
click at [1001, 280] on app-icon "chevron-right" at bounding box center [1006, 288] width 26 height 17
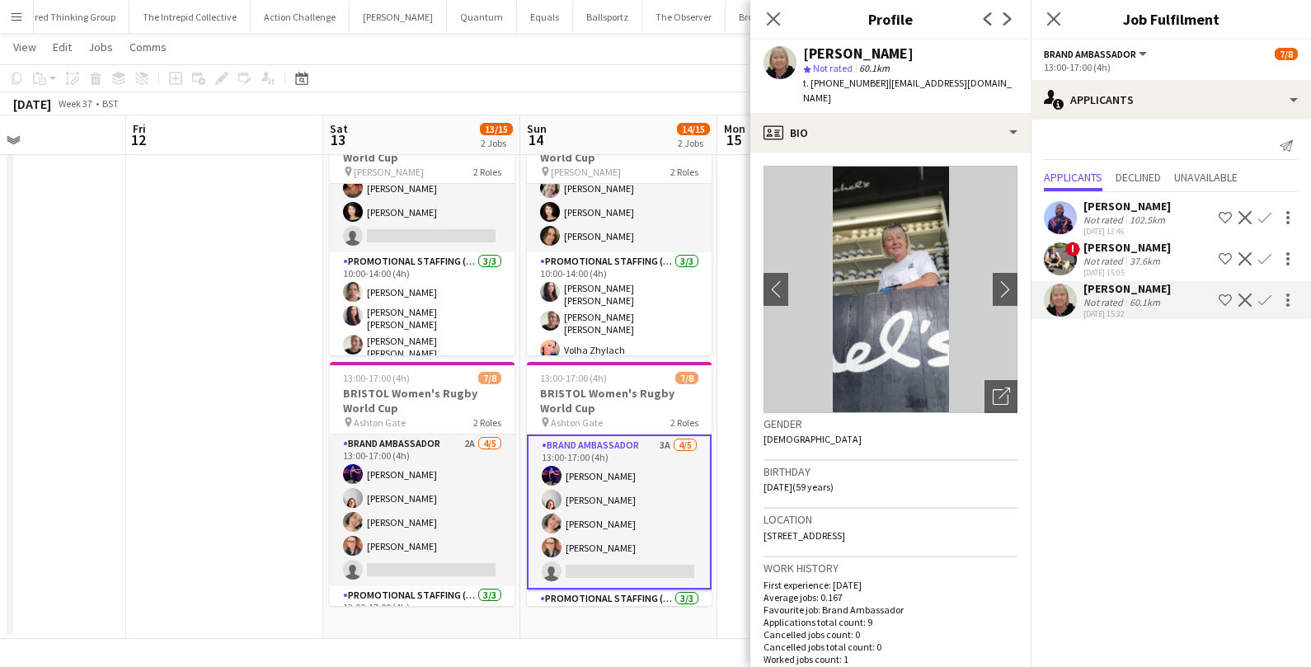
click at [661, 64] on app-toolbar "Copy Paste Paste Command V Paste with crew Command Shift V Paste linked Job Del…" at bounding box center [655, 78] width 1311 height 28
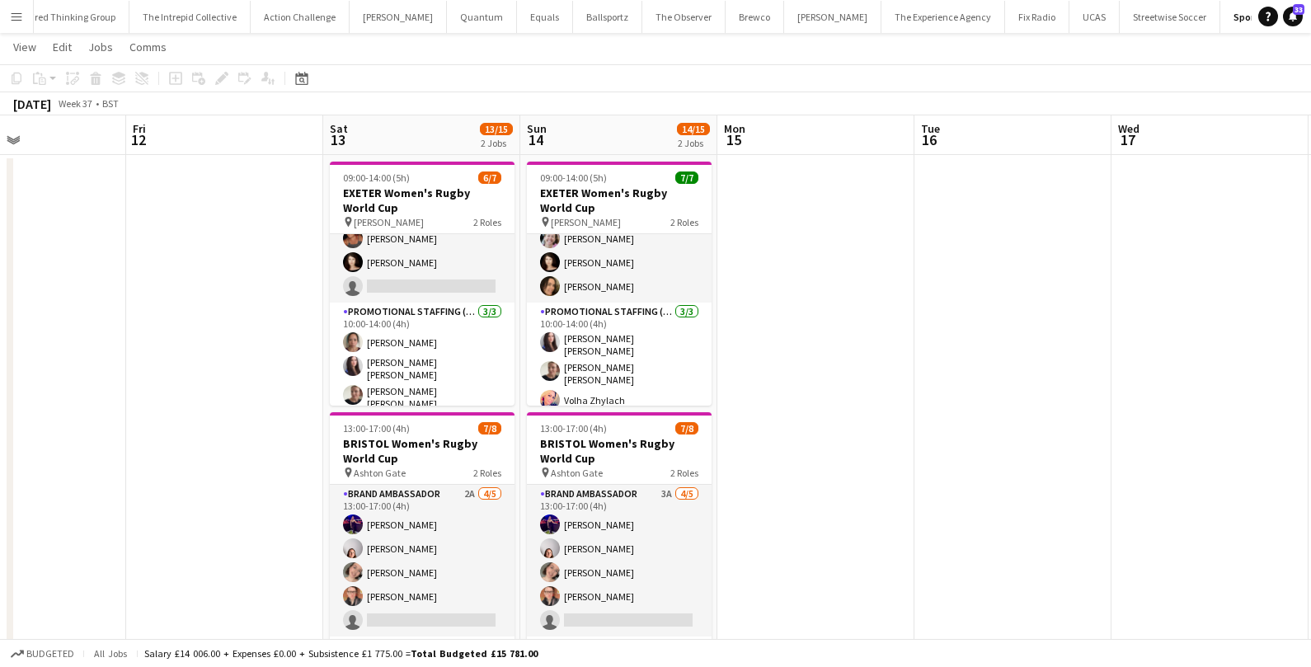
scroll to position [80, 0]
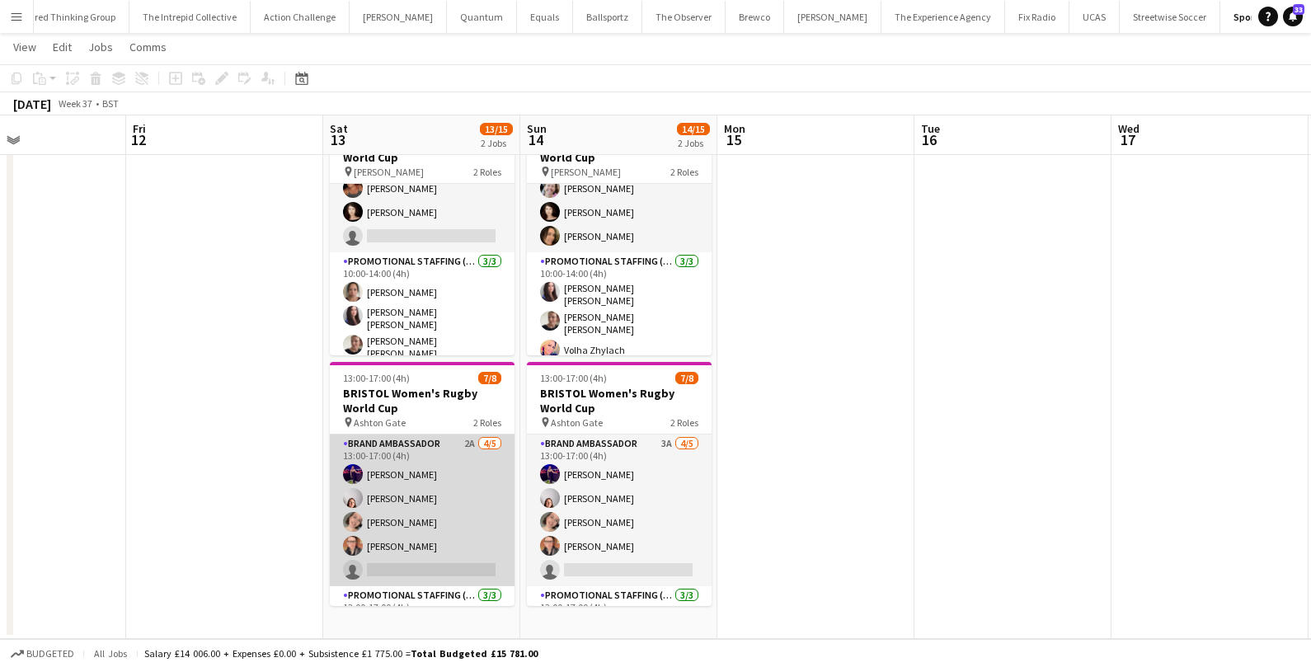
click at [396, 497] on app-card-role "Brand Ambassador 2A 4/5 13:00-17:00 (4h) Jennifer Duffy Genevieve Callander Emi…" at bounding box center [422, 511] width 185 height 152
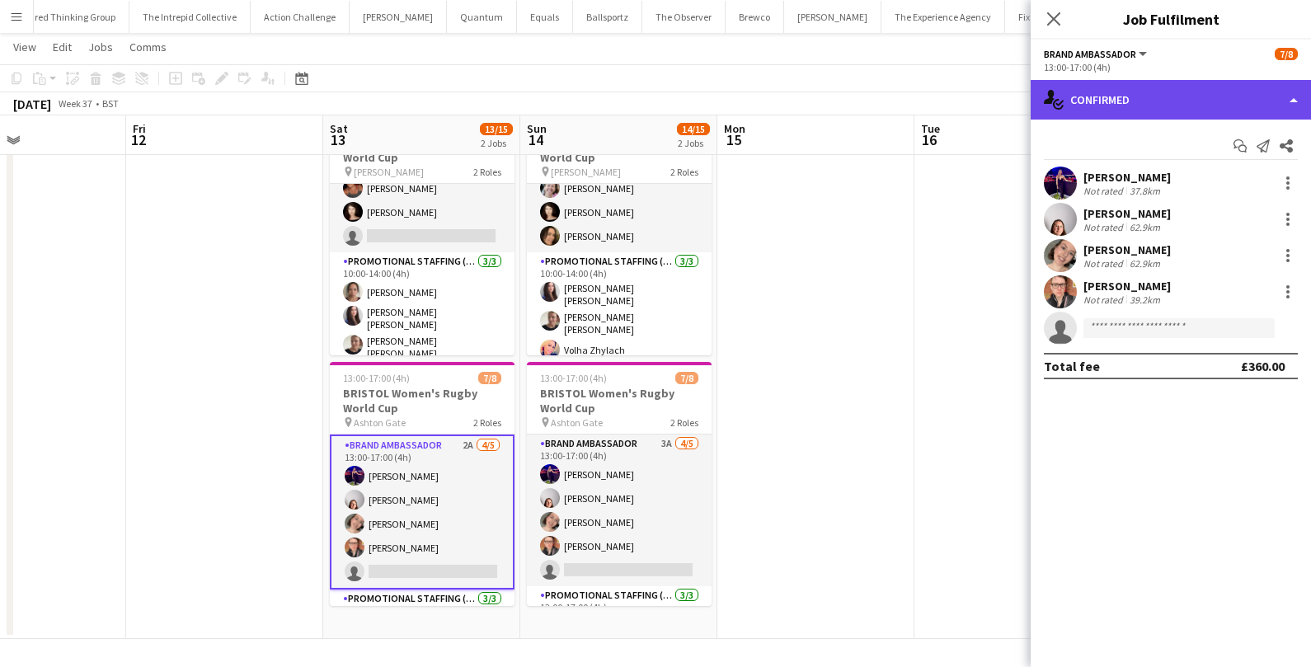
click at [1227, 98] on div "single-neutral-actions-check-2 Confirmed" at bounding box center [1171, 100] width 280 height 40
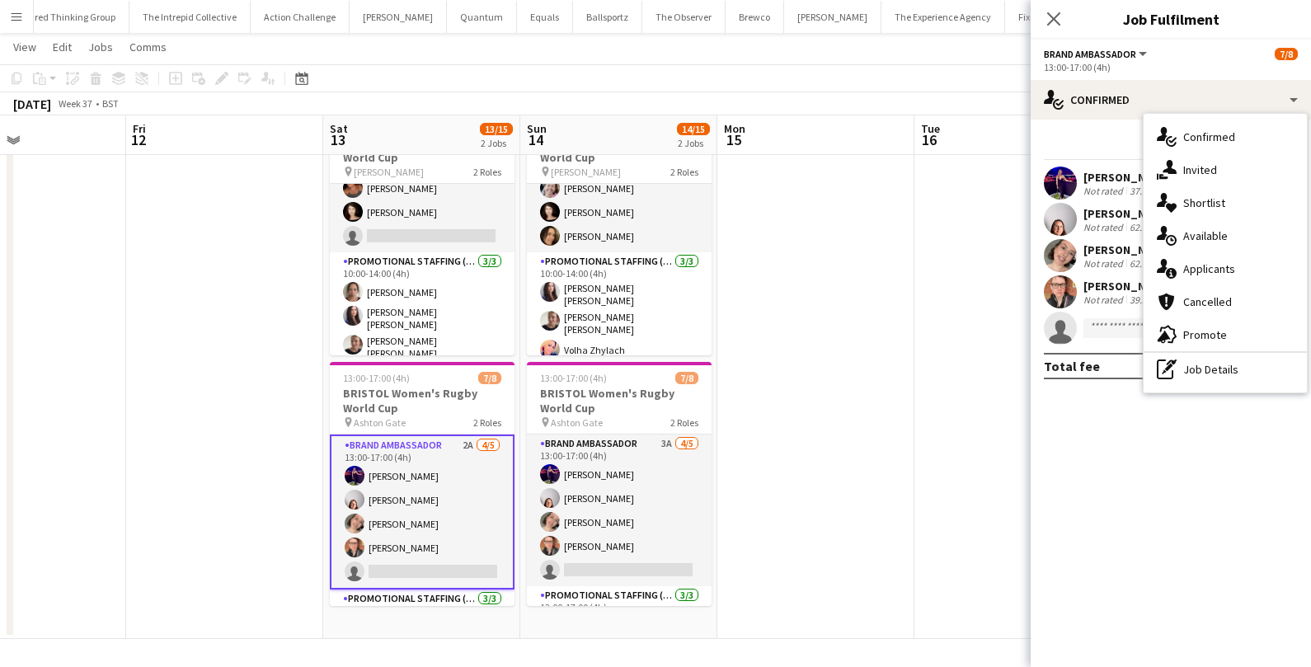
click at [1195, 367] on div "pen-write Job Details" at bounding box center [1225, 369] width 163 height 33
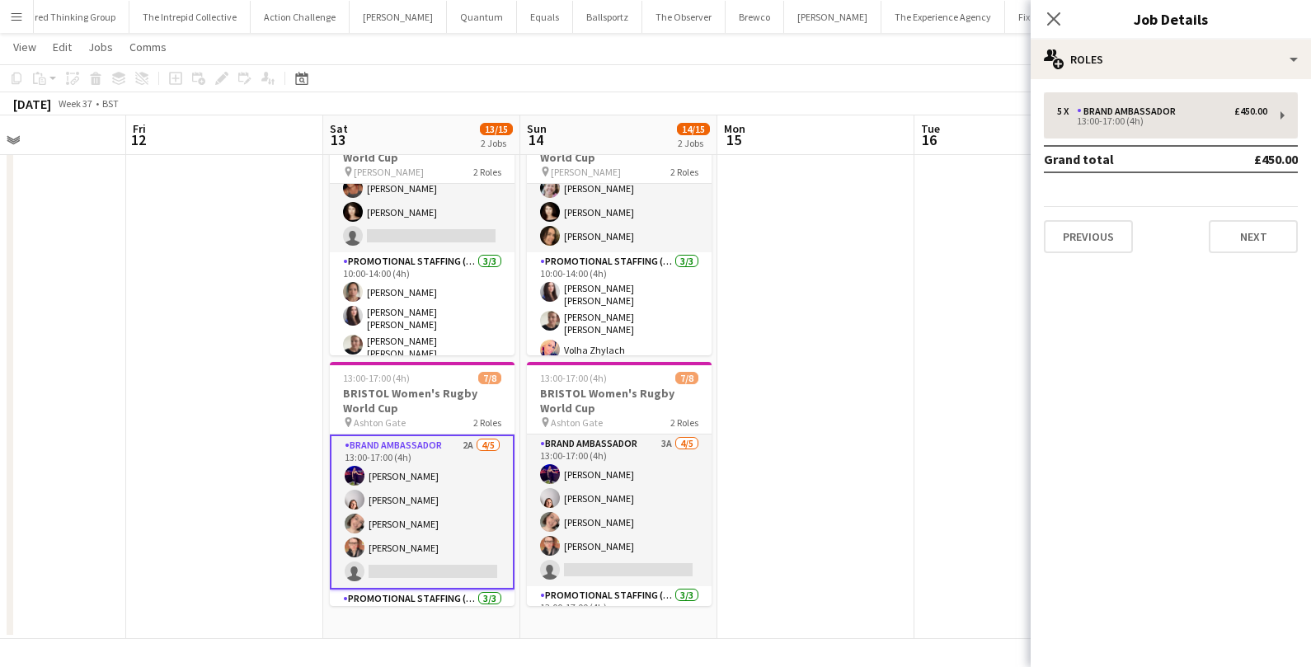
click at [1225, 138] on div "5 x Brand Ambassador £450.00 13:00-17:00 (4h) Grand total £450.00 Previous Next" at bounding box center [1171, 172] width 280 height 161
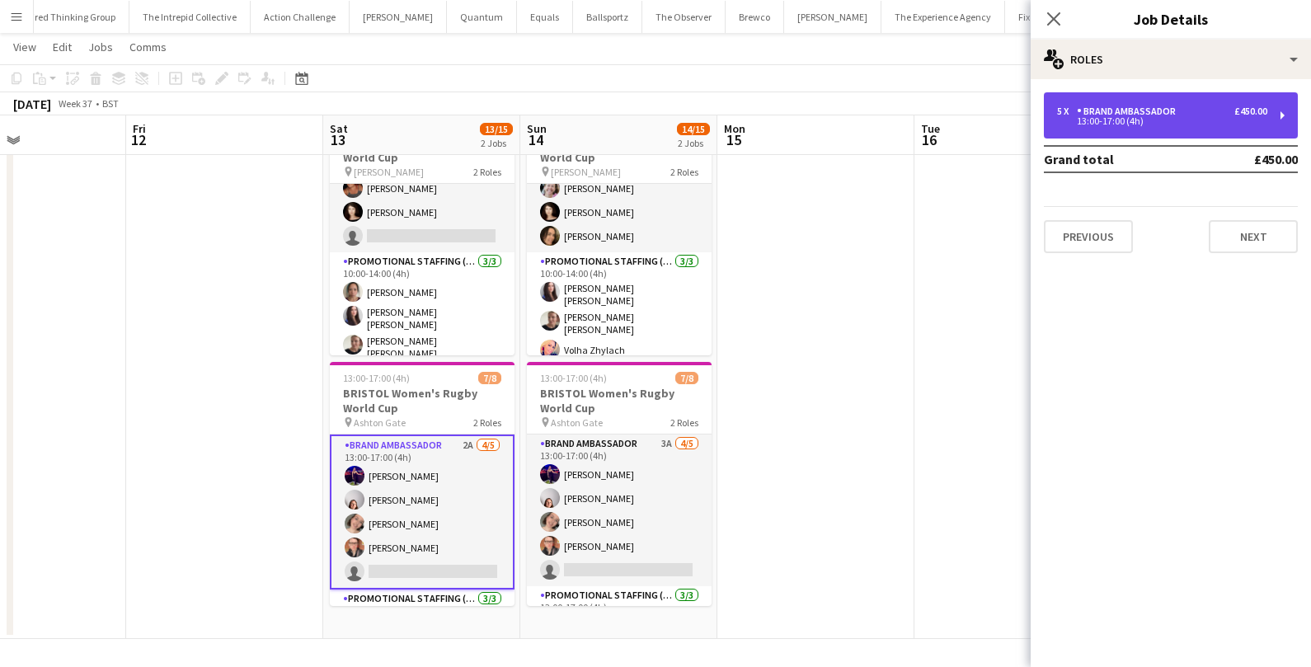
click at [1225, 120] on div "13:00-17:00 (4h)" at bounding box center [1162, 121] width 210 height 8
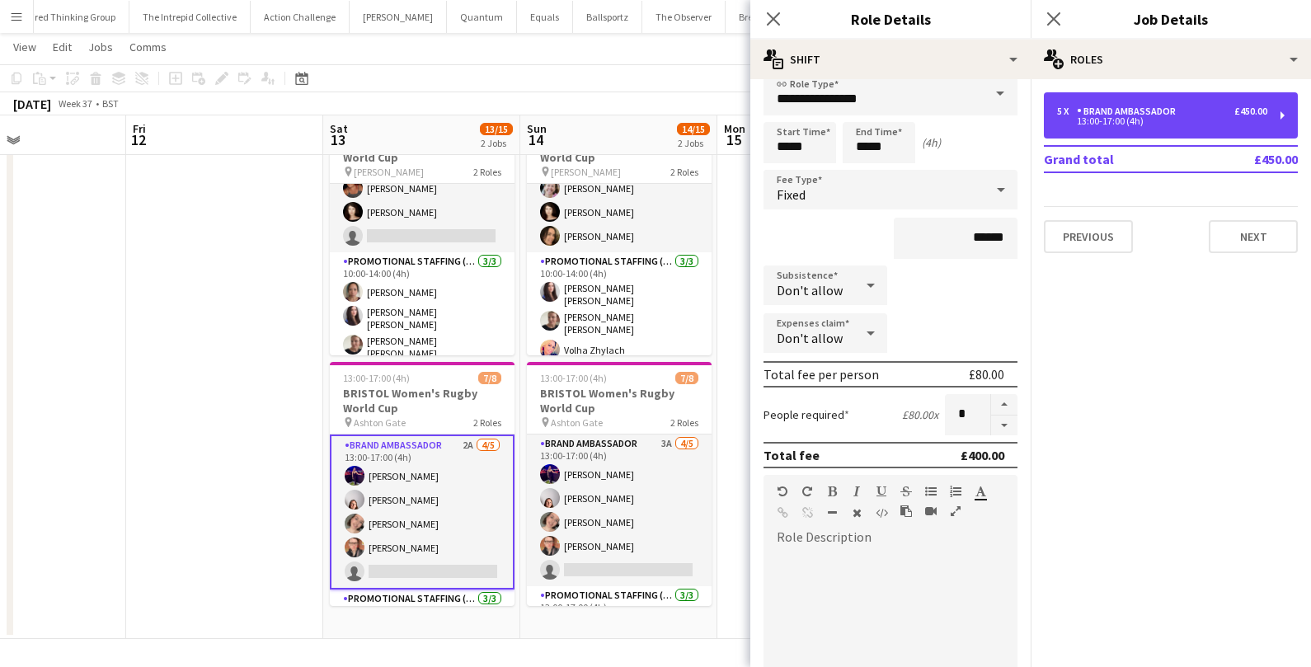
scroll to position [14, 0]
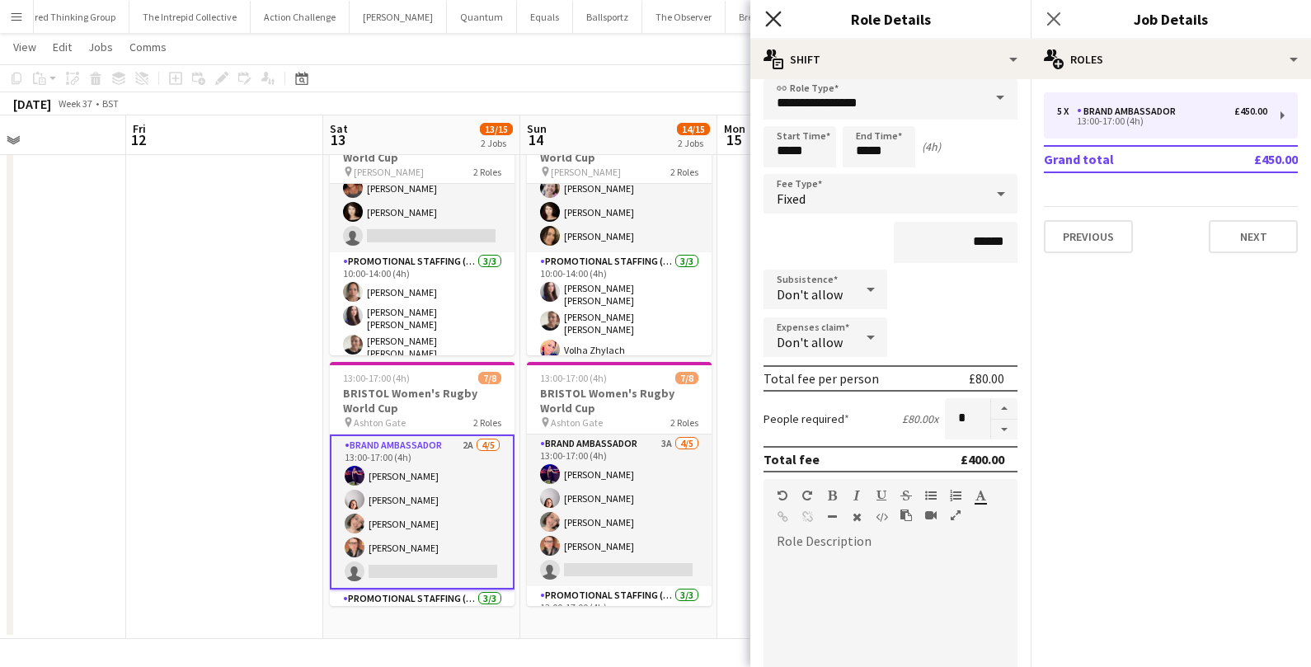
click at [779, 26] on app-icon "Close pop-in" at bounding box center [774, 19] width 24 height 24
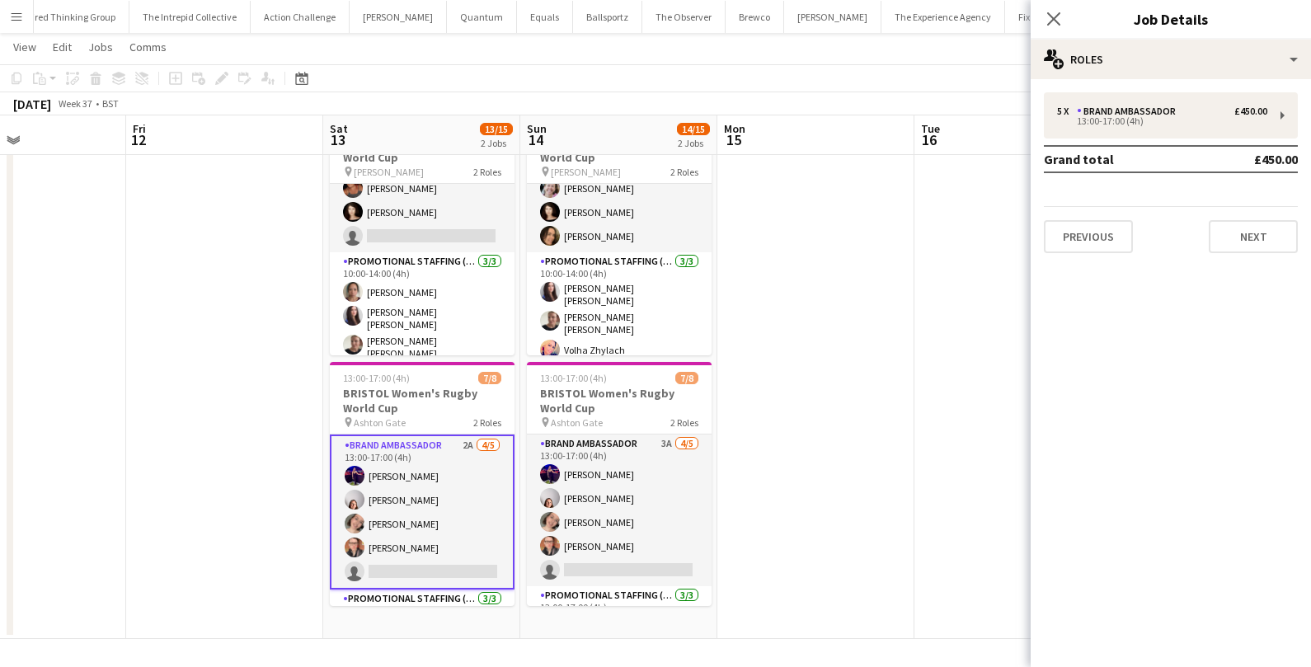
click at [417, 458] on app-card-role "Brand Ambassador 2A 4/5 13:00-17:00 (4h) Jennifer Duffy Genevieve Callander Emi…" at bounding box center [422, 512] width 185 height 155
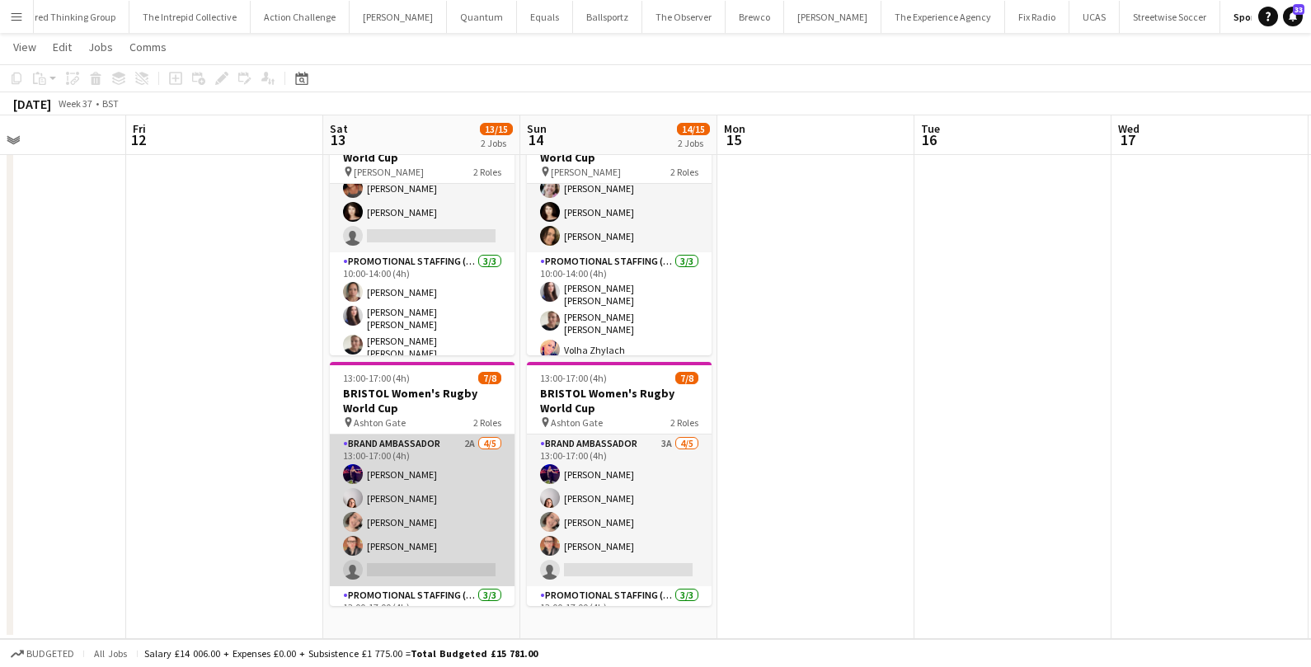
click at [404, 482] on app-card-role "Brand Ambassador 2A 4/5 13:00-17:00 (4h) Jennifer Duffy Genevieve Callander Emi…" at bounding box center [422, 511] width 185 height 152
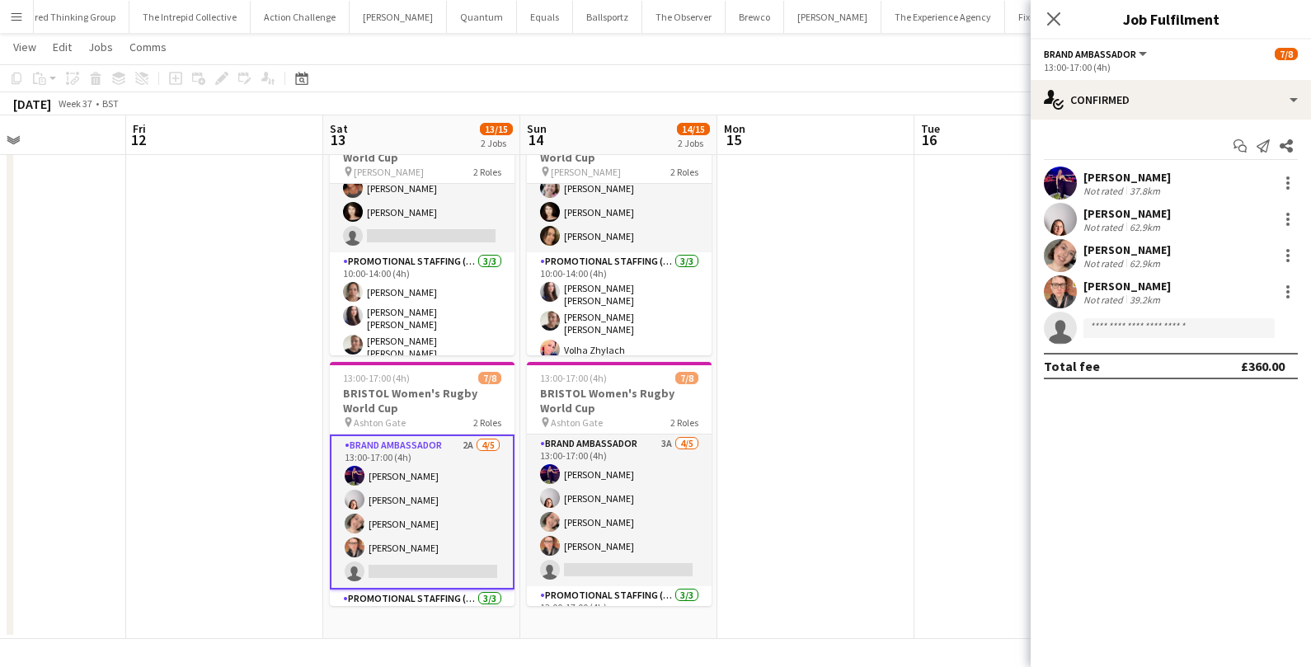
click at [1099, 179] on div "[PERSON_NAME]" at bounding box center [1127, 177] width 87 height 15
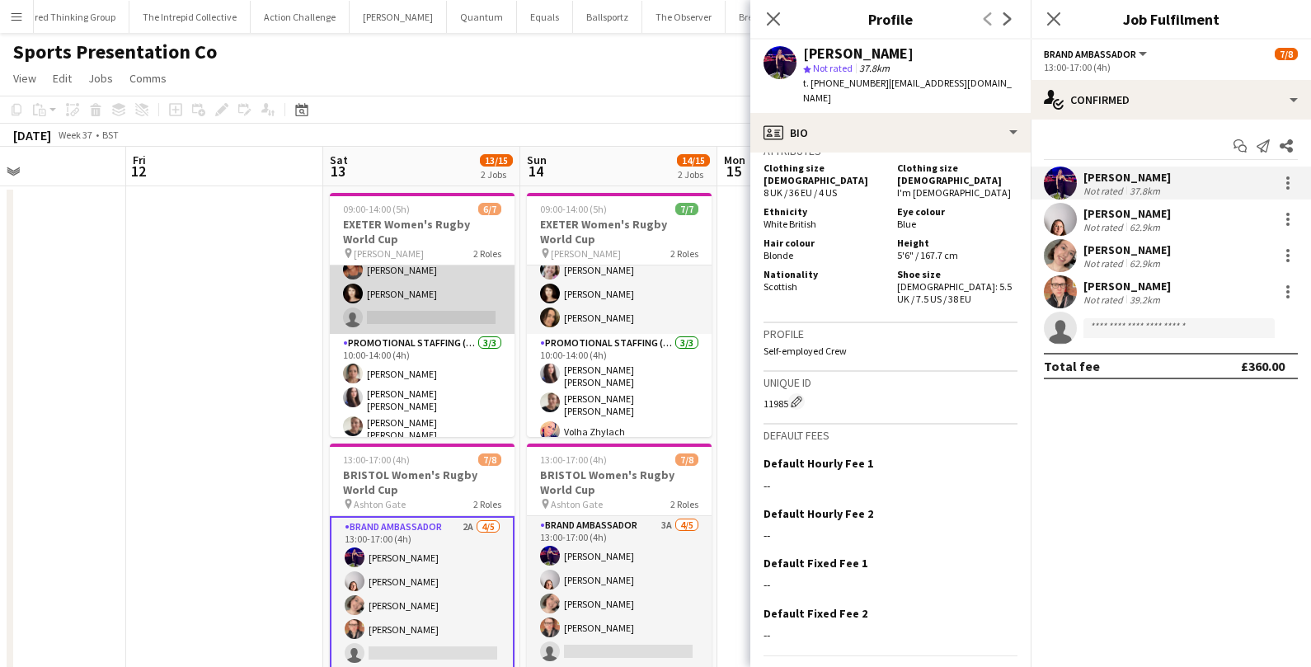
scroll to position [0, 0]
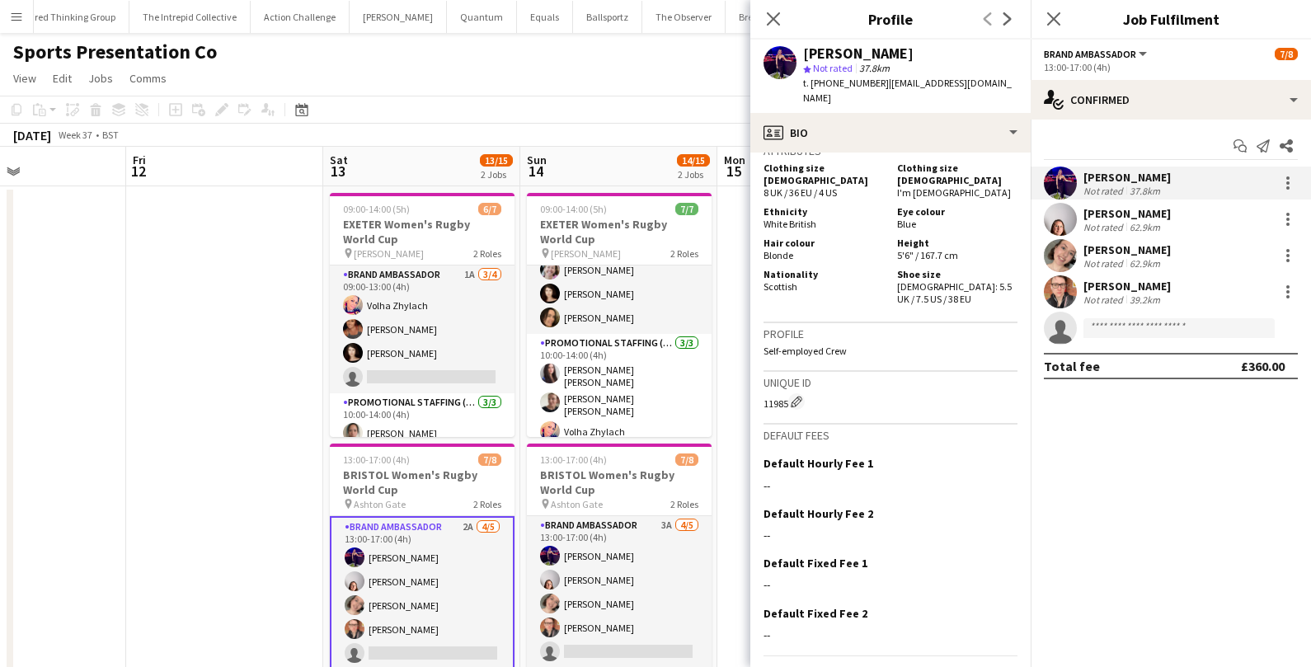
click at [209, 304] on app-date-cell at bounding box center [224, 453] width 197 height 534
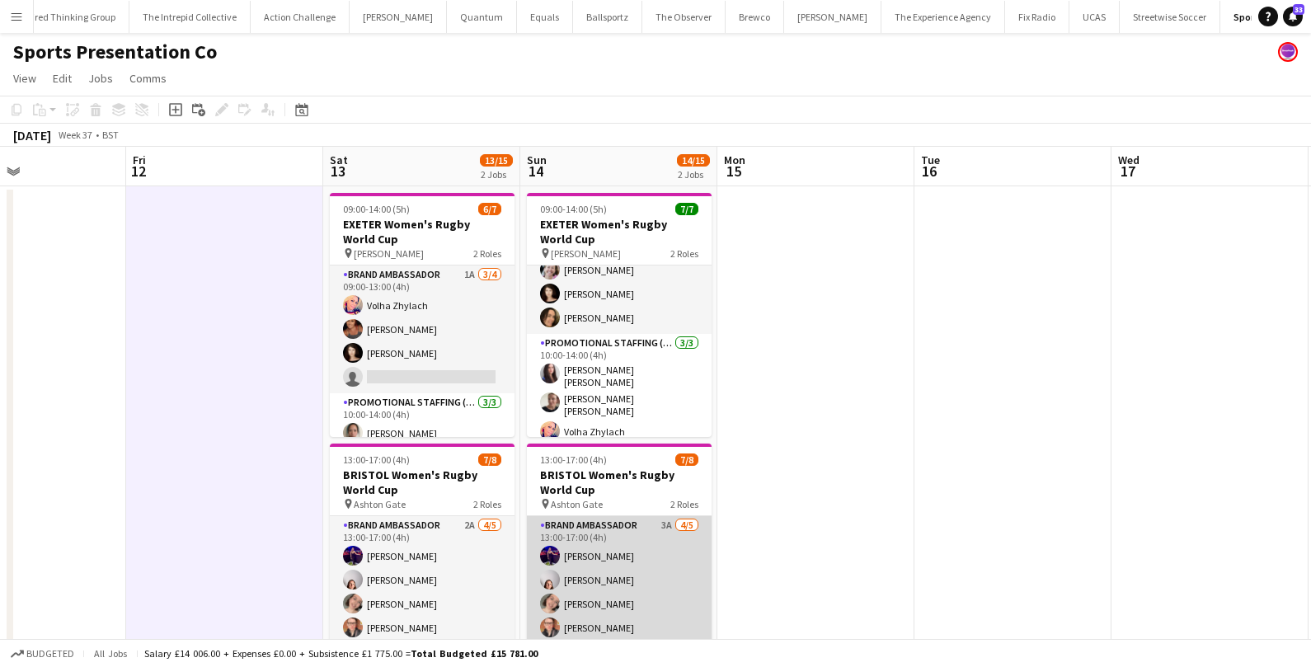
click at [591, 563] on app-card-role "Brand Ambassador 3A 4/5 13:00-17:00 (4h) Jennifer Duffy Genevieve Callander Emi…" at bounding box center [619, 592] width 185 height 152
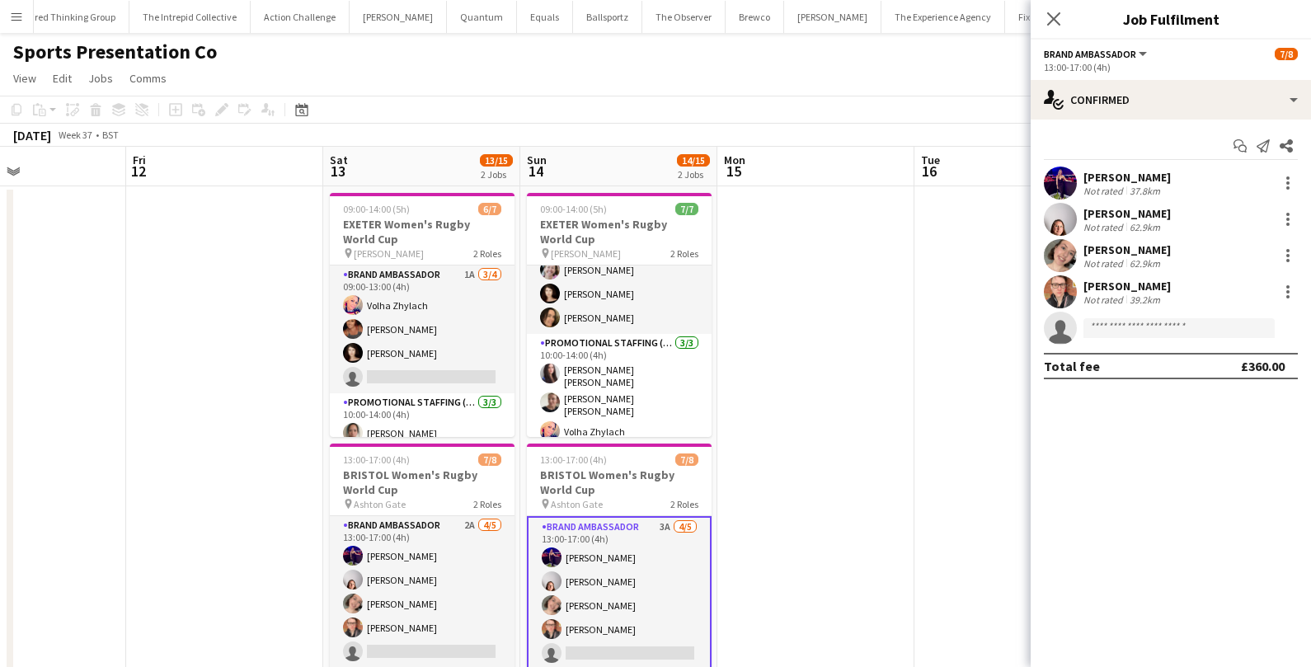
click at [1113, 176] on div "[PERSON_NAME]" at bounding box center [1127, 177] width 87 height 15
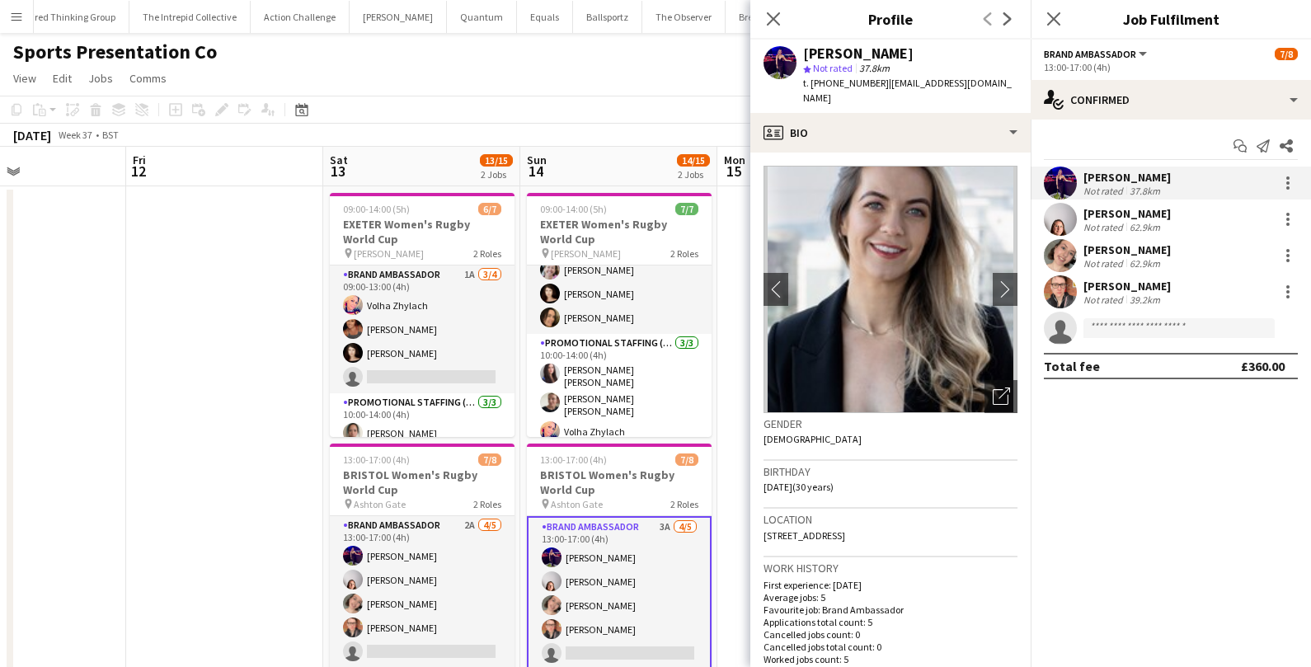
click at [1137, 317] on app-invite-slot "single-neutral-actions" at bounding box center [1171, 328] width 280 height 33
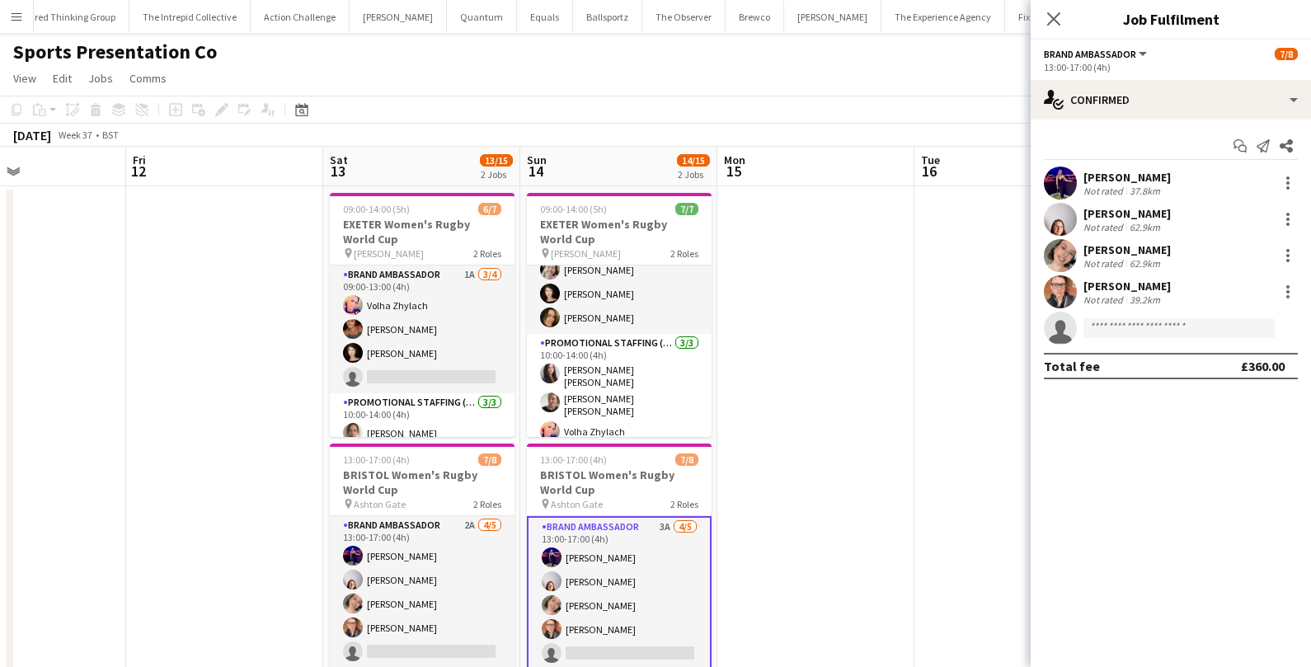
click at [1112, 339] on app-invite-slot "single-neutral-actions" at bounding box center [1171, 328] width 280 height 33
click at [1113, 333] on input at bounding box center [1179, 328] width 191 height 20
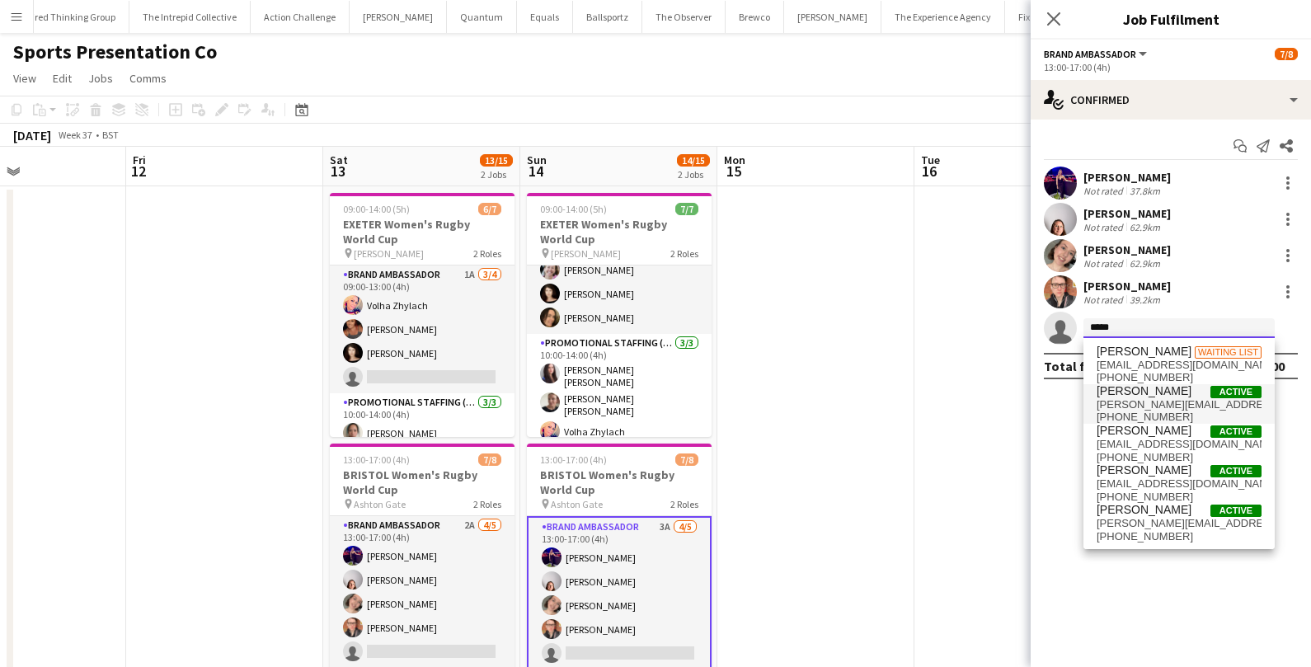
type input "*****"
click at [1112, 397] on span "Sophie Barnes" at bounding box center [1144, 391] width 95 height 14
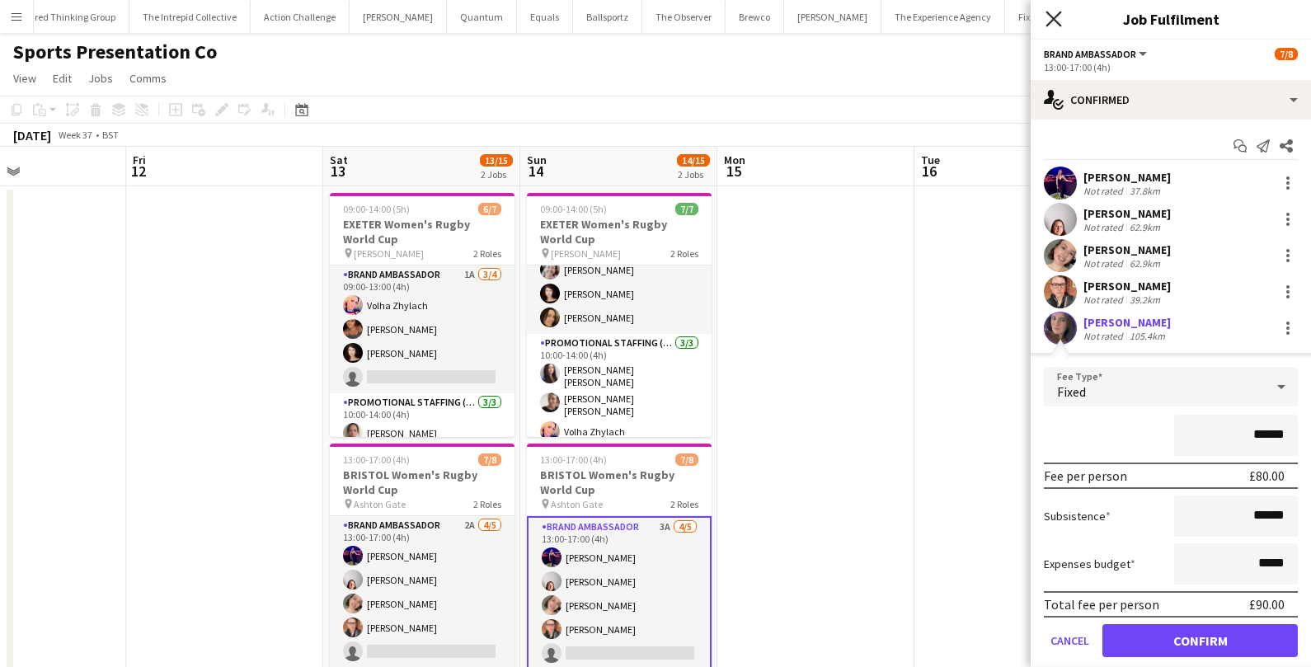
click at [1047, 16] on icon "Close pop-in" at bounding box center [1054, 19] width 16 height 16
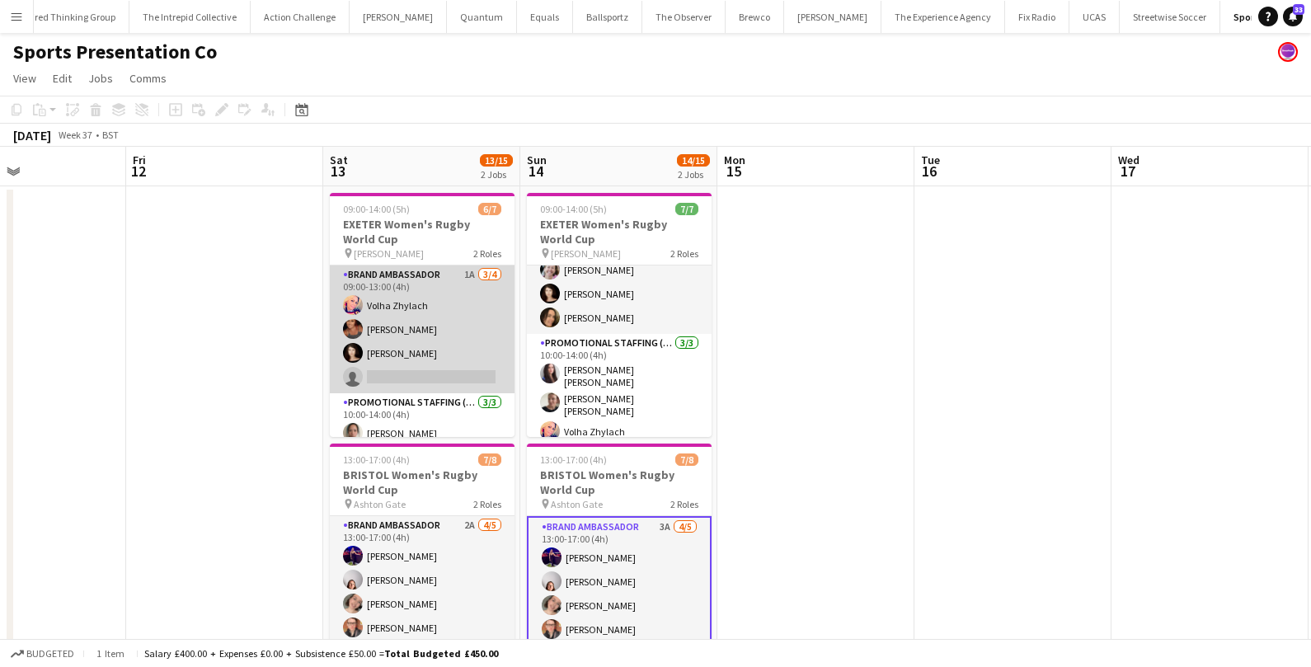
click at [412, 299] on app-card-role "Brand Ambassador 1A 3/4 09:00-13:00 (4h) Volha Zhylach Jodie Sanders Ellen Swai…" at bounding box center [422, 330] width 185 height 128
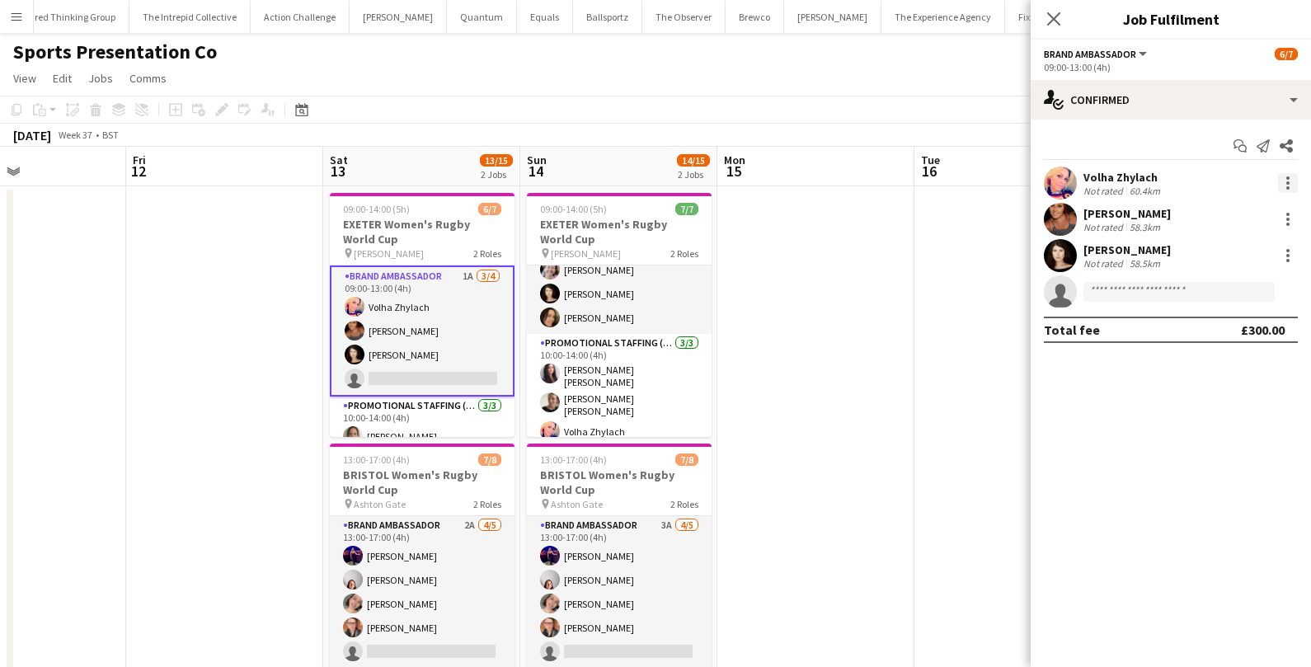
click at [1292, 182] on div at bounding box center [1288, 183] width 20 height 20
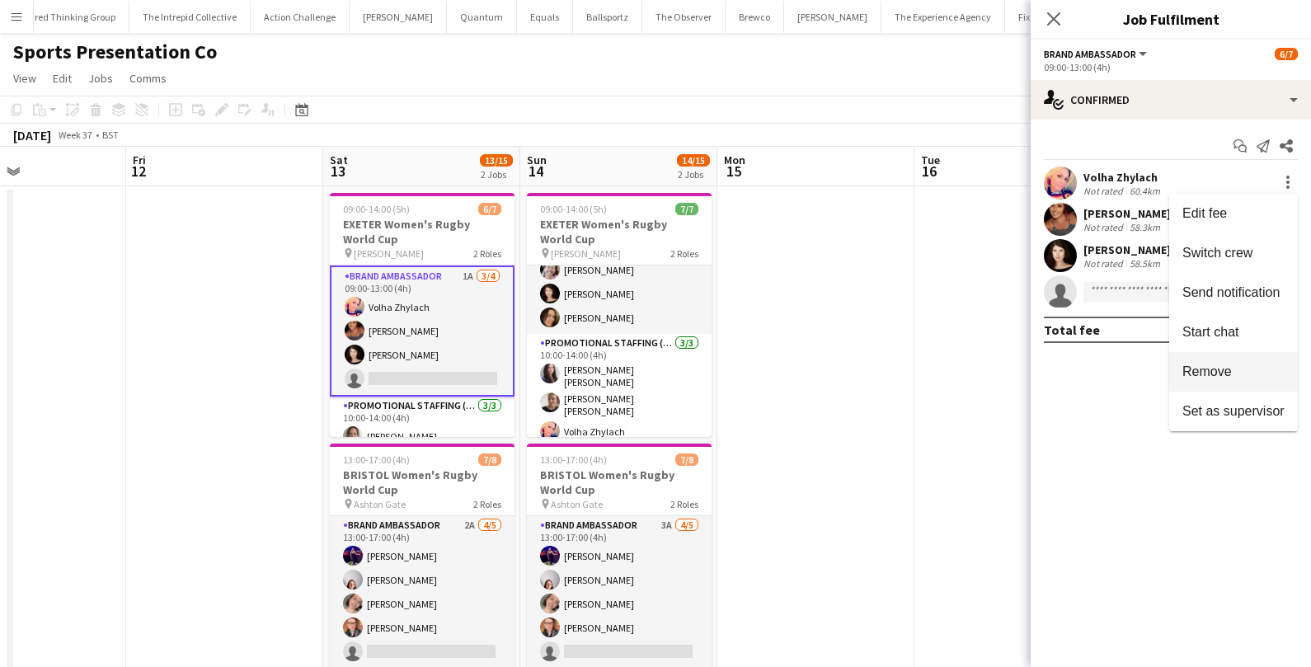
click at [1192, 361] on button "Remove" at bounding box center [1234, 372] width 129 height 40
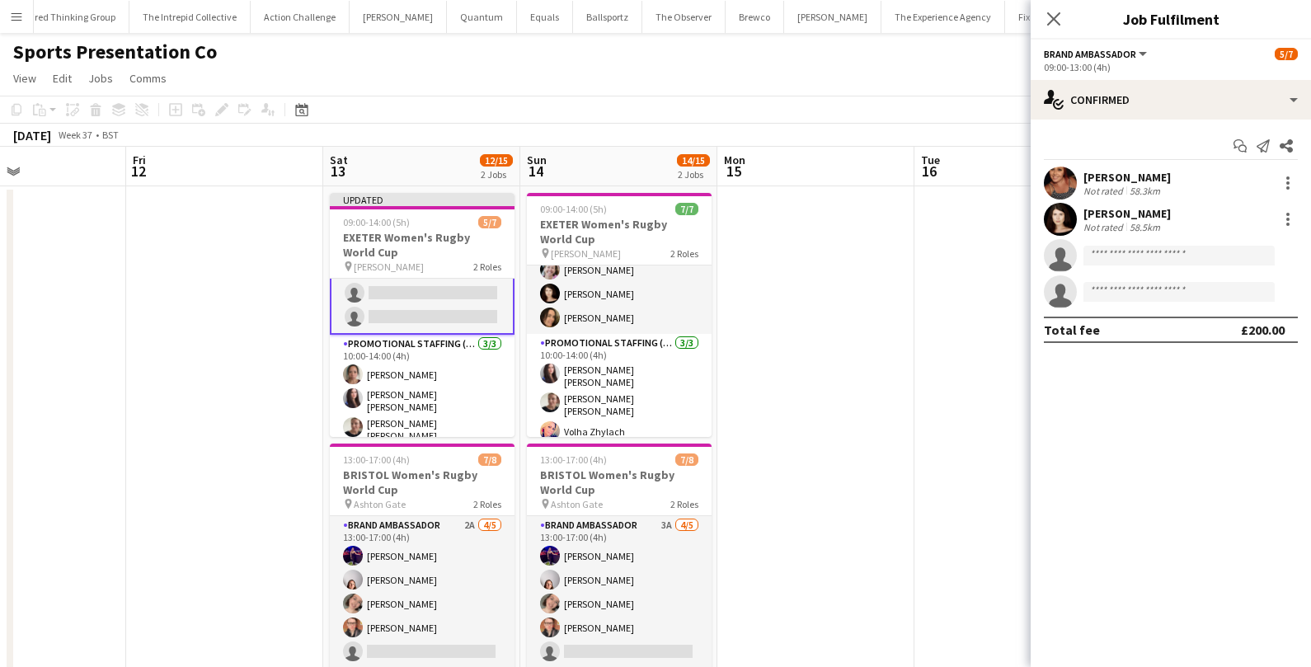
click at [407, 380] on app-card-role "Promotional Staffing (Brand Ambassadors) 3/3 10:00-14:00 (4h) Amy Lee Mireia Qu…" at bounding box center [422, 392] width 185 height 114
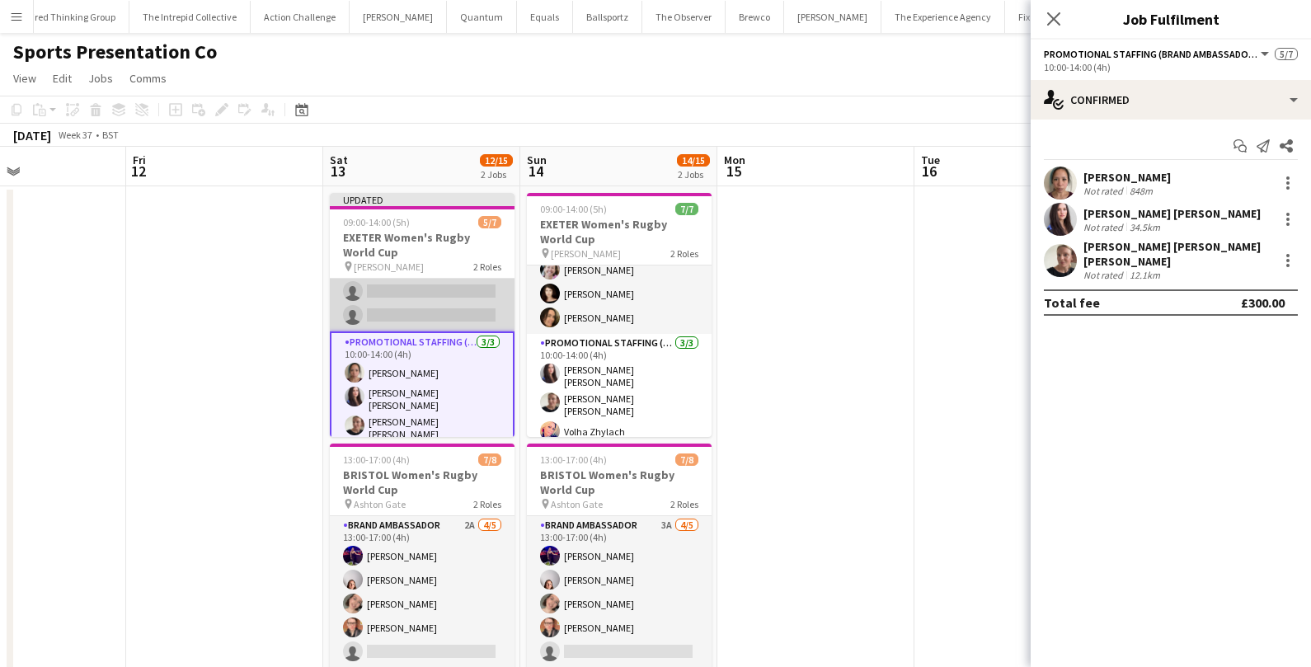
scroll to position [74, 0]
click at [1287, 179] on div at bounding box center [1288, 178] width 3 height 3
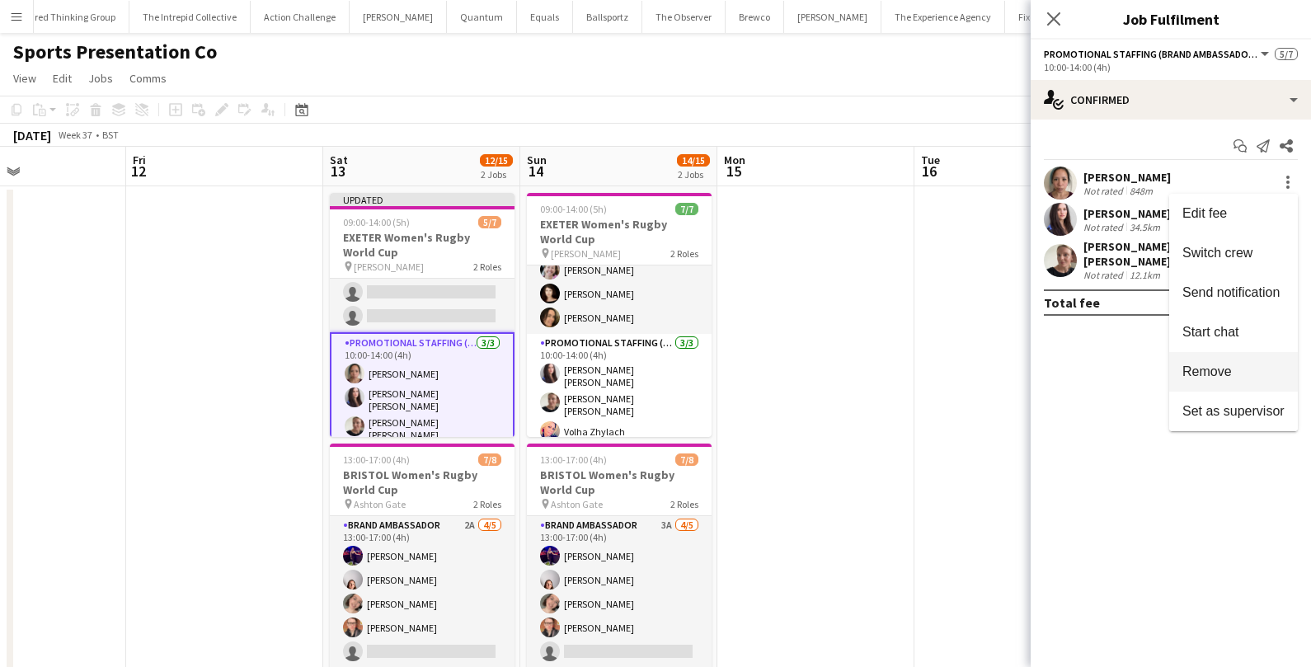
click at [1201, 358] on button "Remove" at bounding box center [1234, 372] width 129 height 40
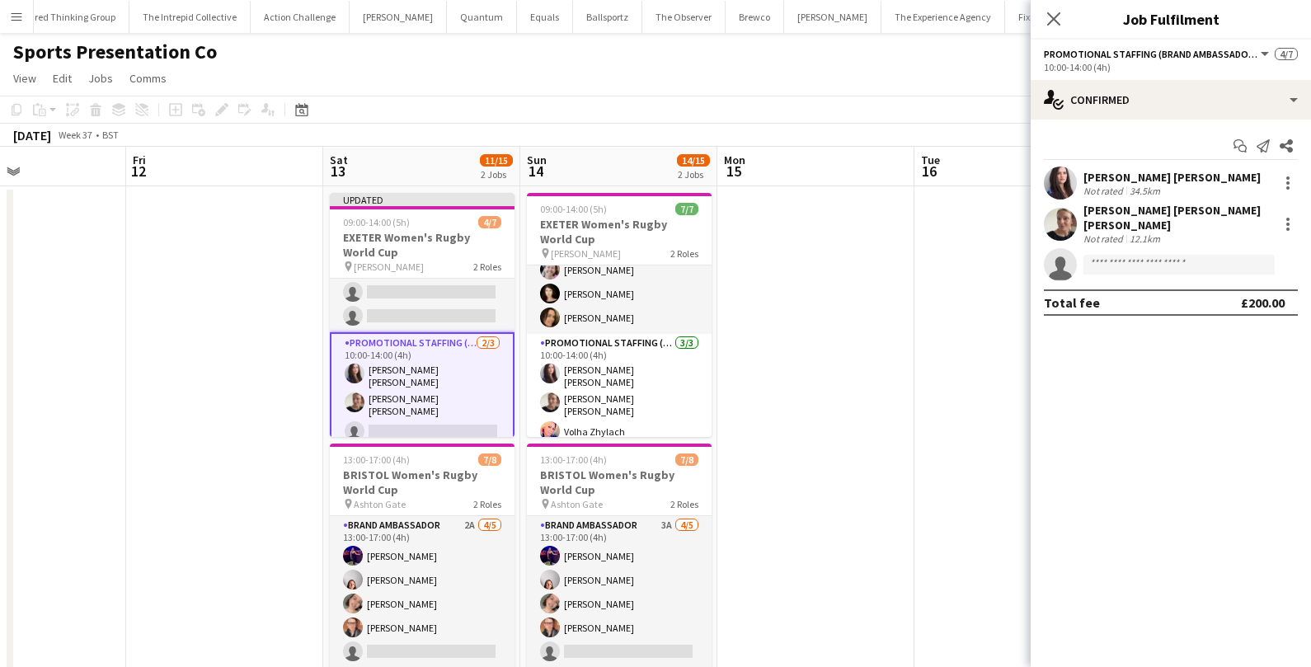
click at [840, 372] on app-date-cell at bounding box center [816, 453] width 197 height 534
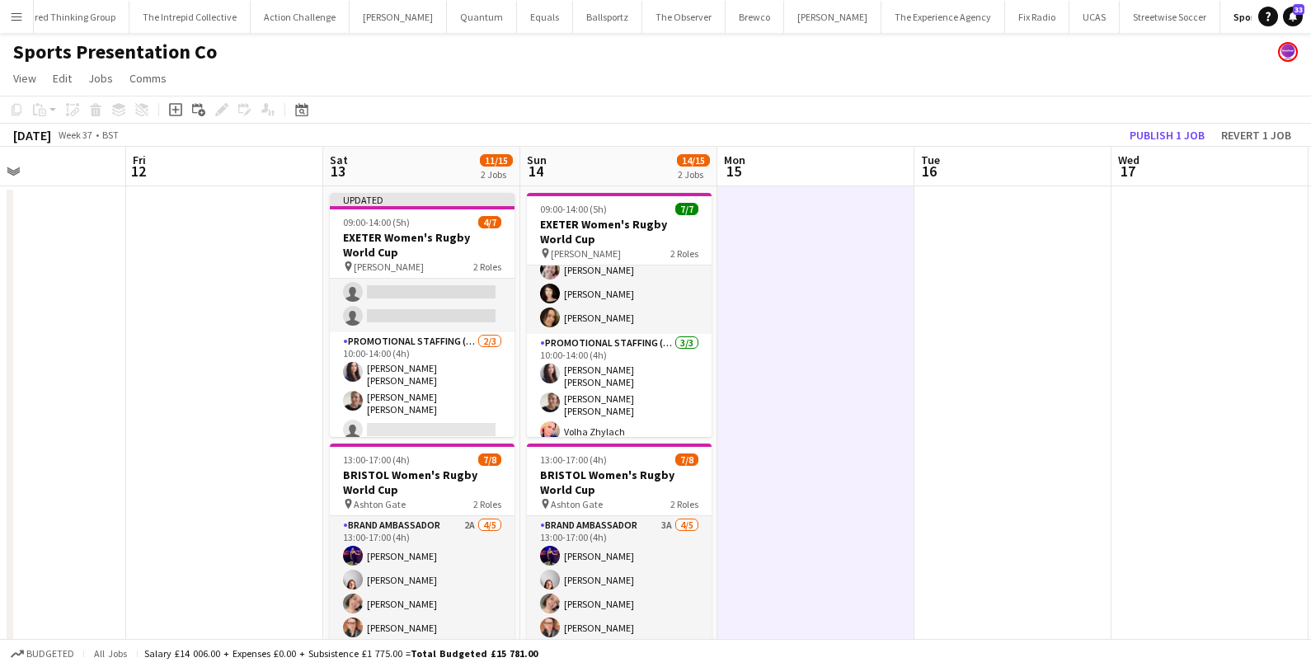
scroll to position [73, 0]
click at [1178, 130] on button "Publish 1 job" at bounding box center [1167, 135] width 88 height 21
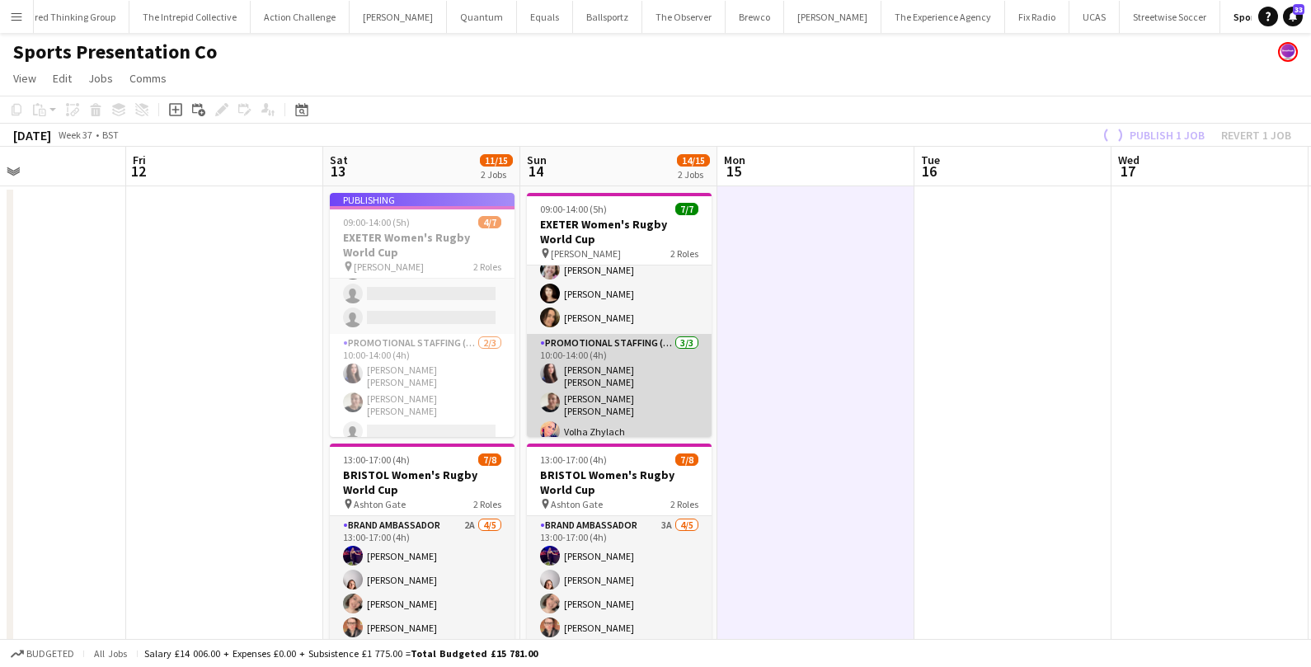
scroll to position [59, 0]
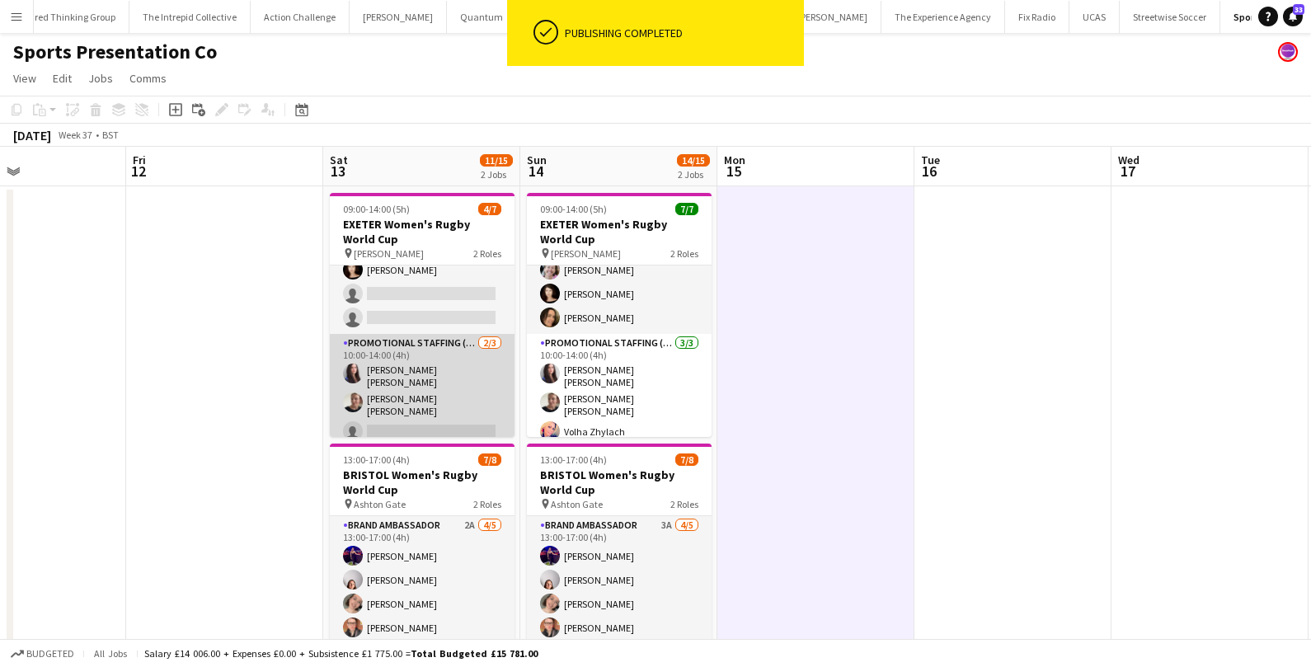
click at [397, 419] on app-card-role "Promotional Staffing (Brand Ambassadors) 2/3 10:00-14:00 (4h) Mireia Quingles N…" at bounding box center [422, 391] width 185 height 114
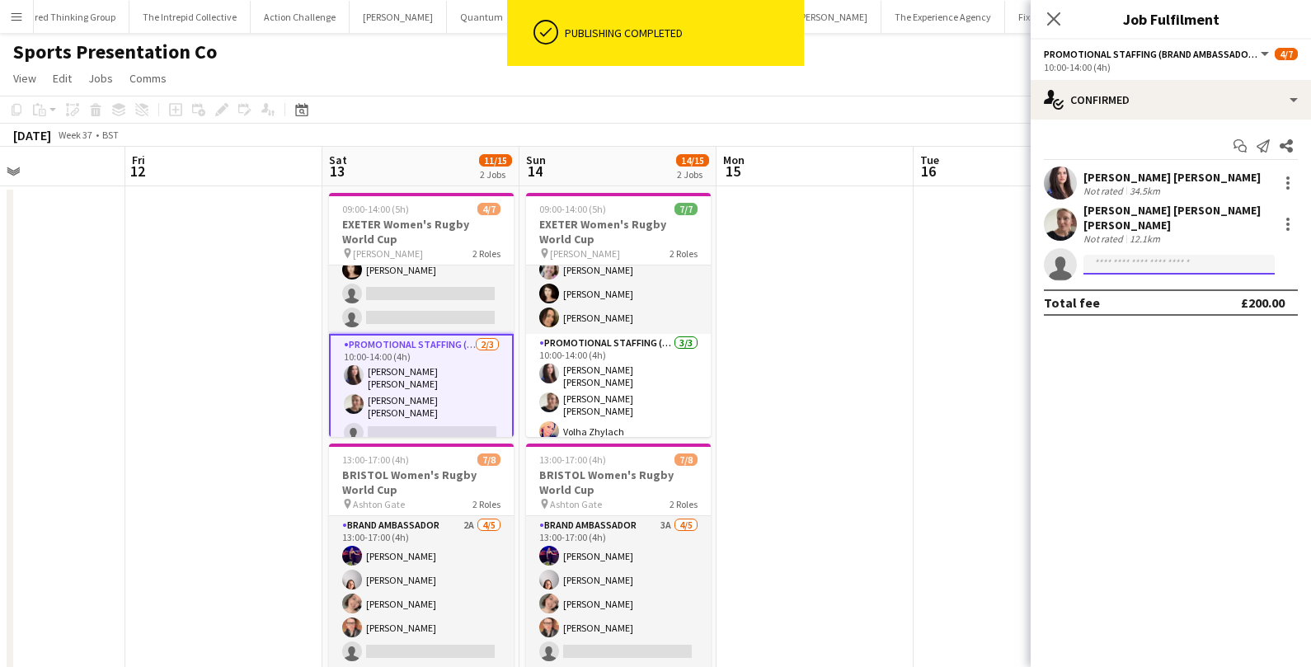
click at [1113, 255] on input at bounding box center [1179, 265] width 191 height 20
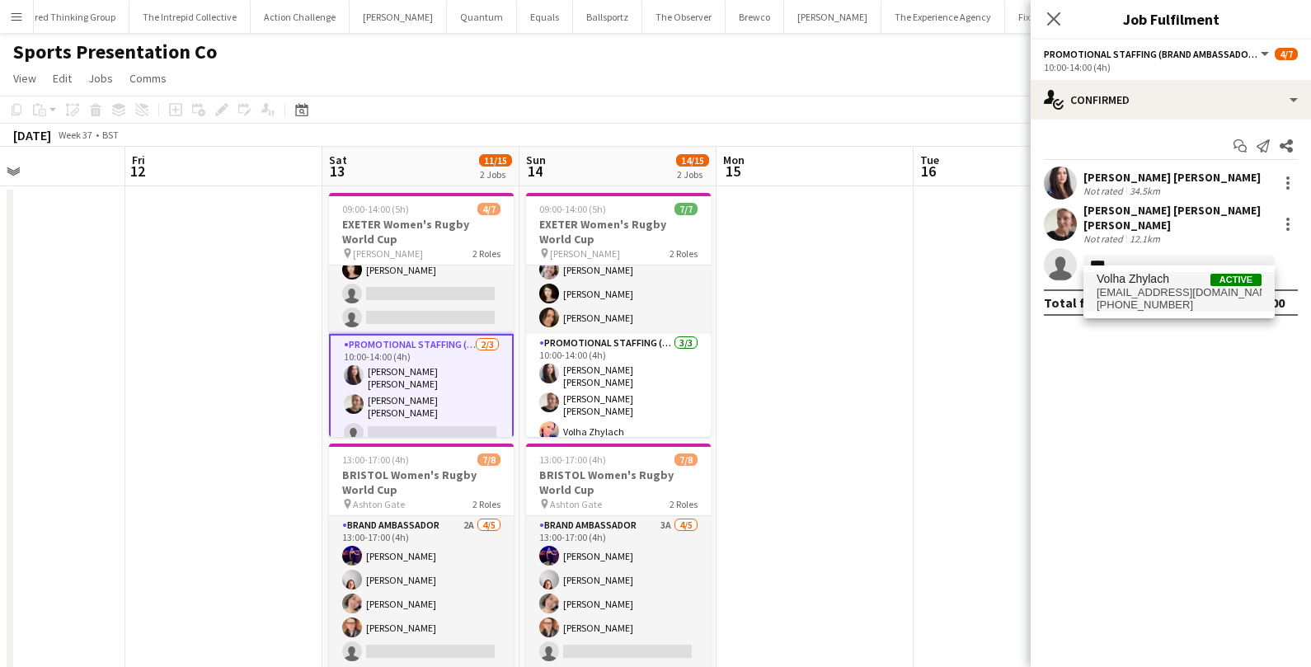
type input "****"
click at [1108, 291] on span "olgazhylach@hotmail.com" at bounding box center [1179, 292] width 165 height 13
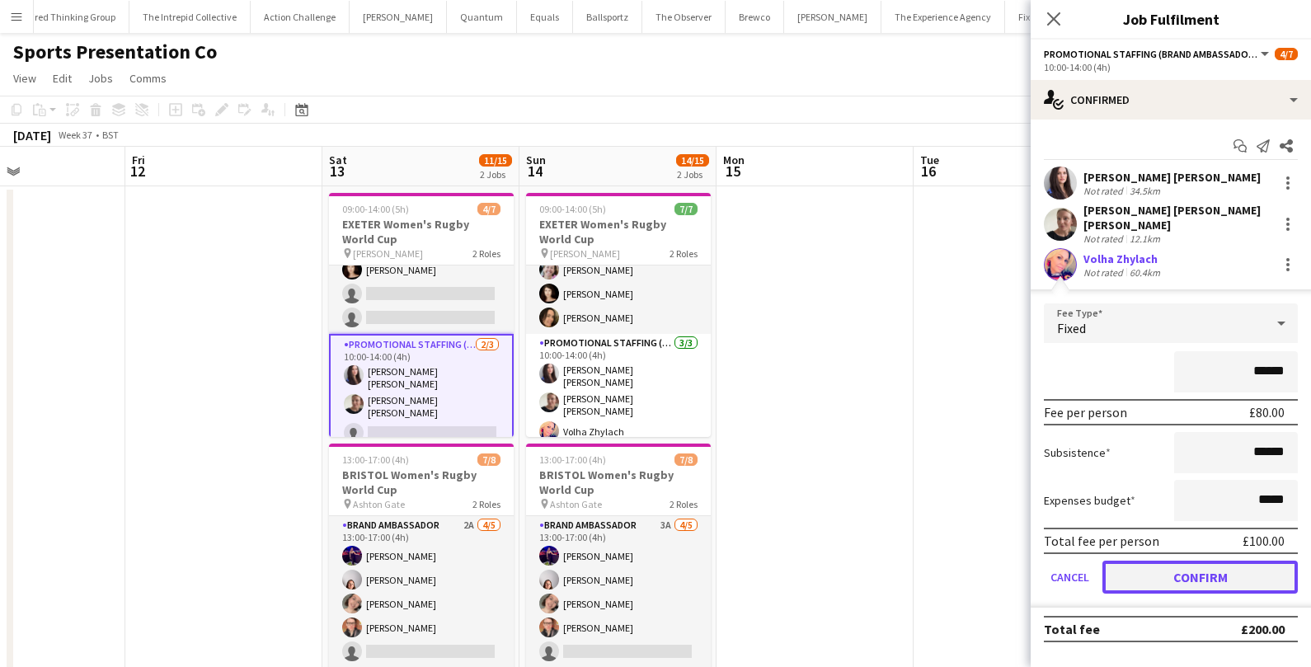
click at [1130, 571] on button "Confirm" at bounding box center [1200, 577] width 195 height 33
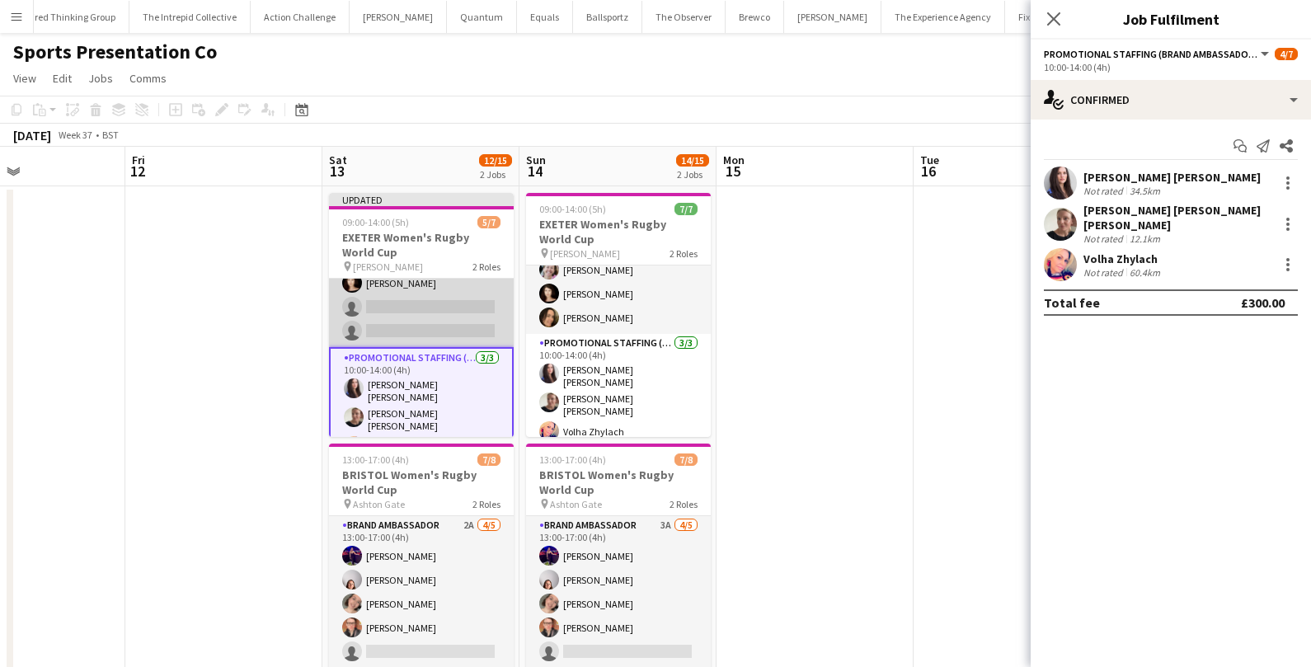
click at [430, 308] on app-card-role "Brand Ambassador 1A 2/4 09:00-13:00 (4h) Jodie Sanders Ellen Swailes single-neu…" at bounding box center [421, 283] width 185 height 128
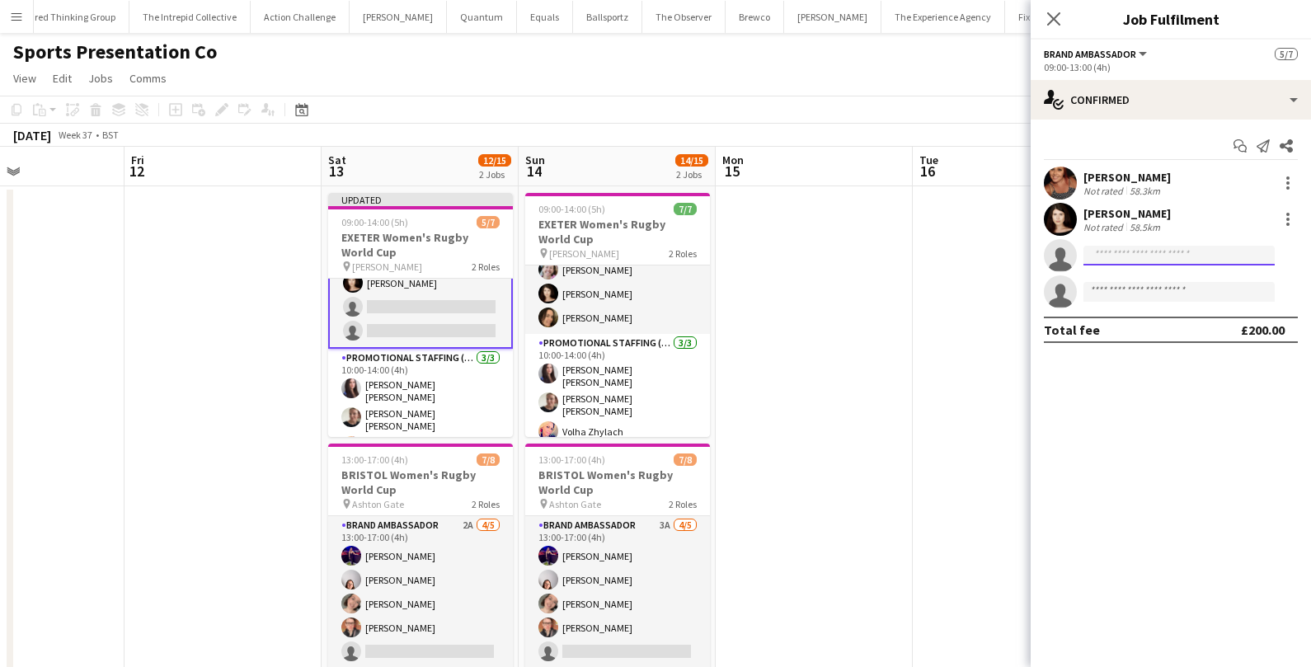
click at [1141, 259] on input at bounding box center [1179, 256] width 191 height 20
type input "*****"
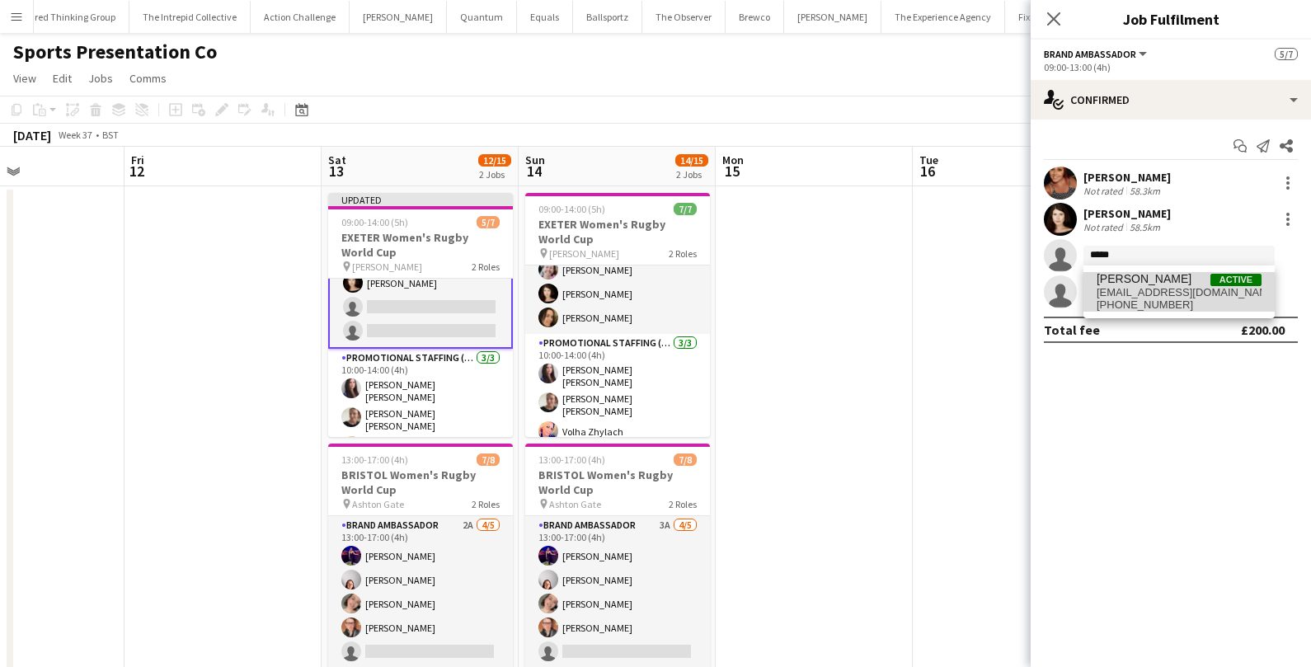
click at [1176, 294] on span "missamylee@hotmail.co.uk" at bounding box center [1179, 292] width 165 height 13
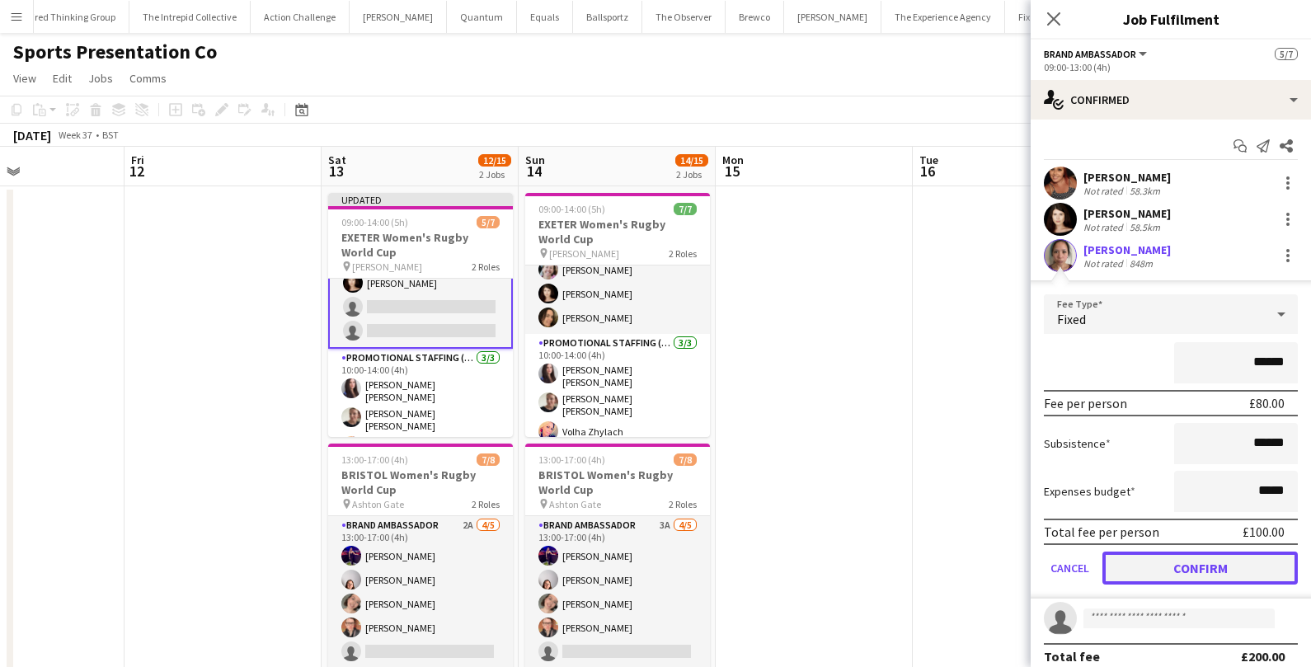
click at [1123, 577] on button "Confirm" at bounding box center [1200, 568] width 195 height 33
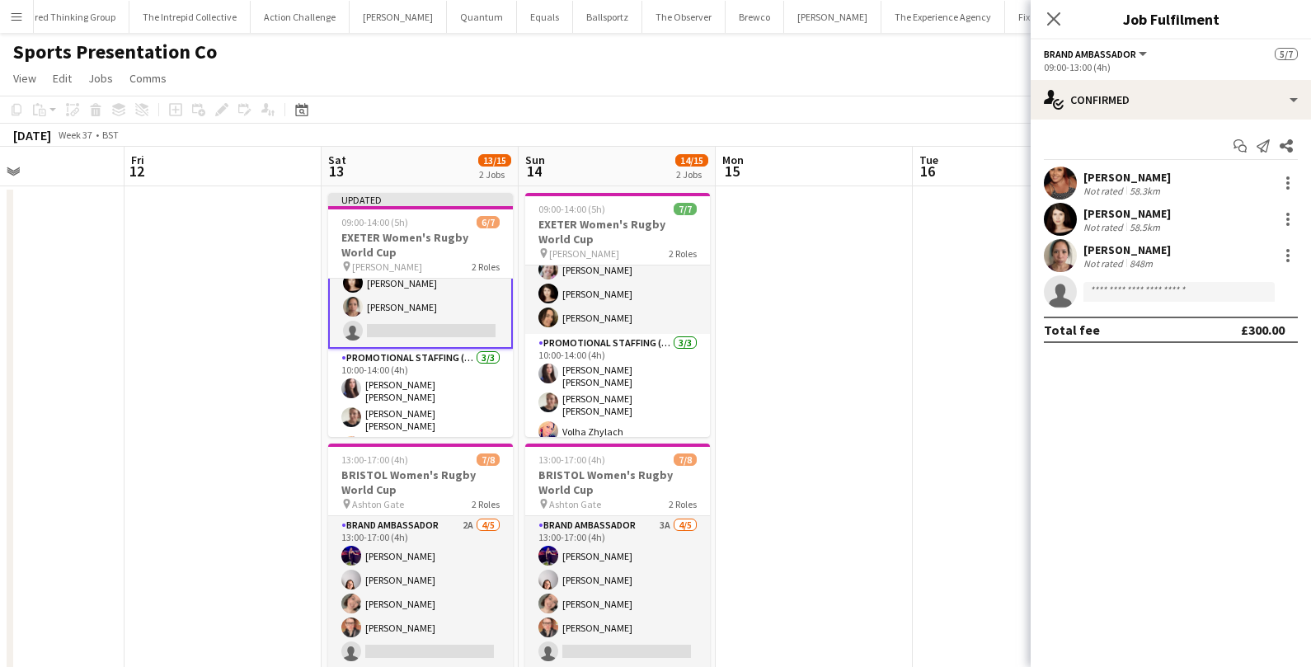
click at [885, 400] on app-date-cell at bounding box center [814, 453] width 197 height 534
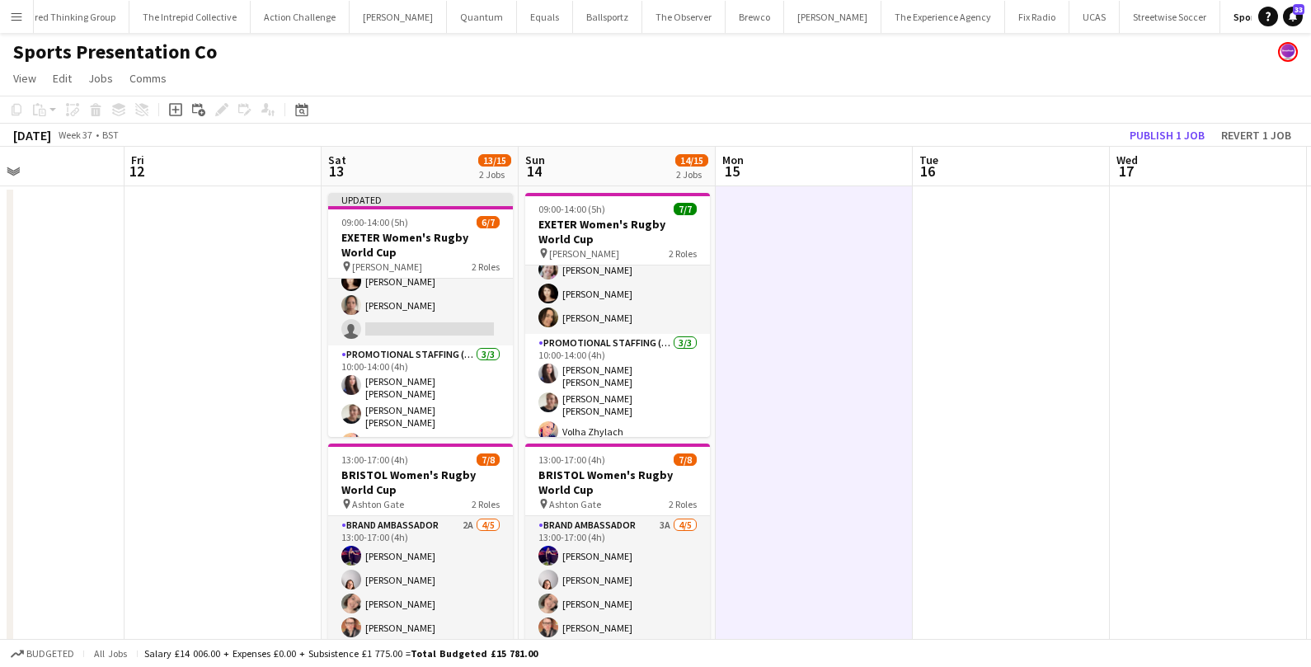
scroll to position [59, 0]
click at [1185, 138] on button "Publish 1 job" at bounding box center [1167, 135] width 88 height 21
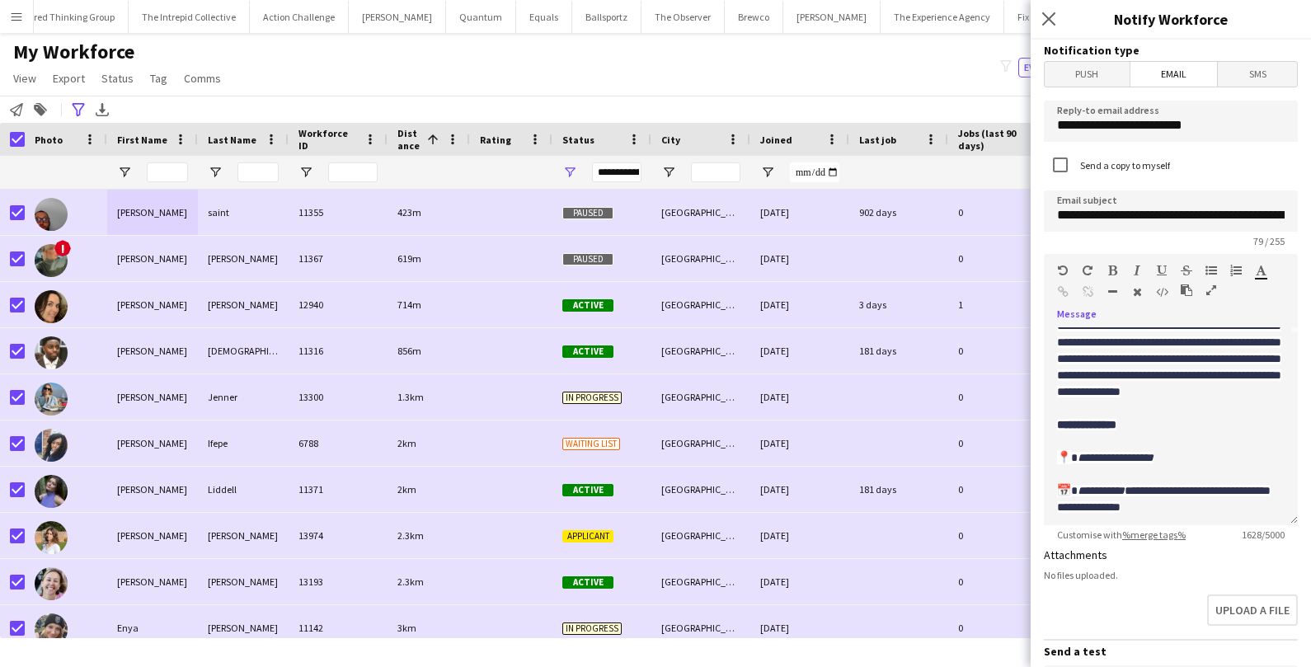
scroll to position [212, 0]
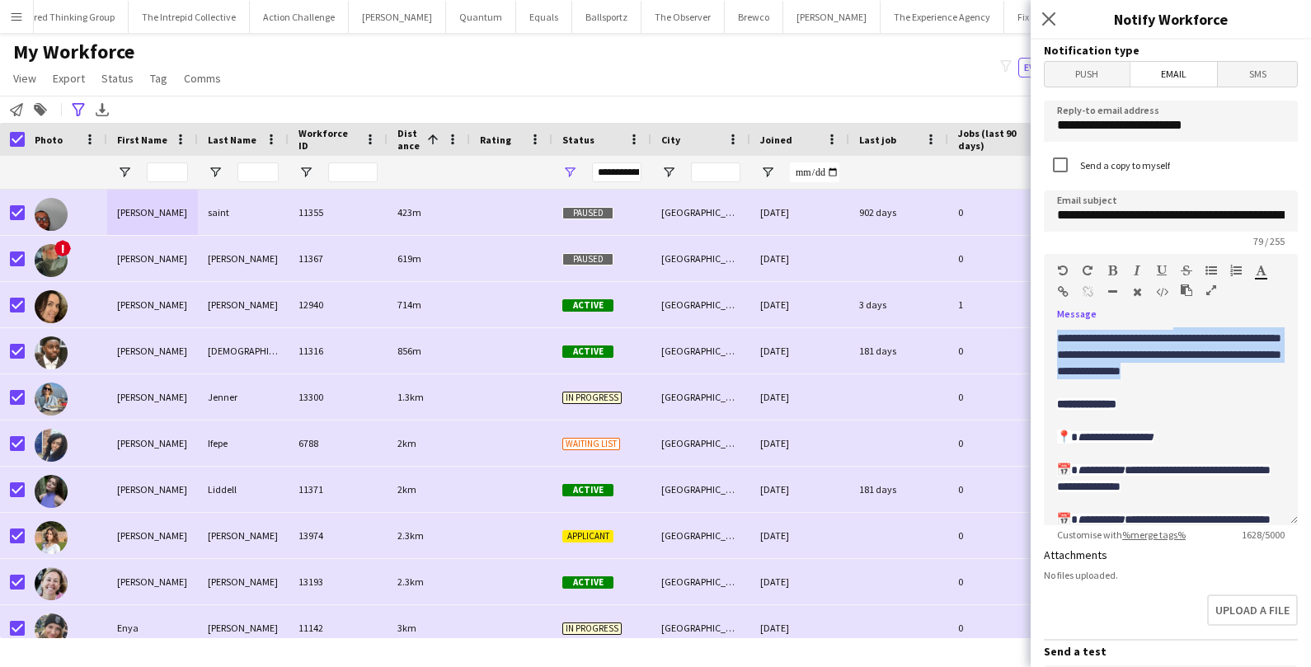
drag, startPoint x: 1090, startPoint y: 396, endPoint x: 1270, endPoint y: 448, distance: 187.2
click at [1270, 448] on p "**********" at bounding box center [1171, 544] width 228 height 792
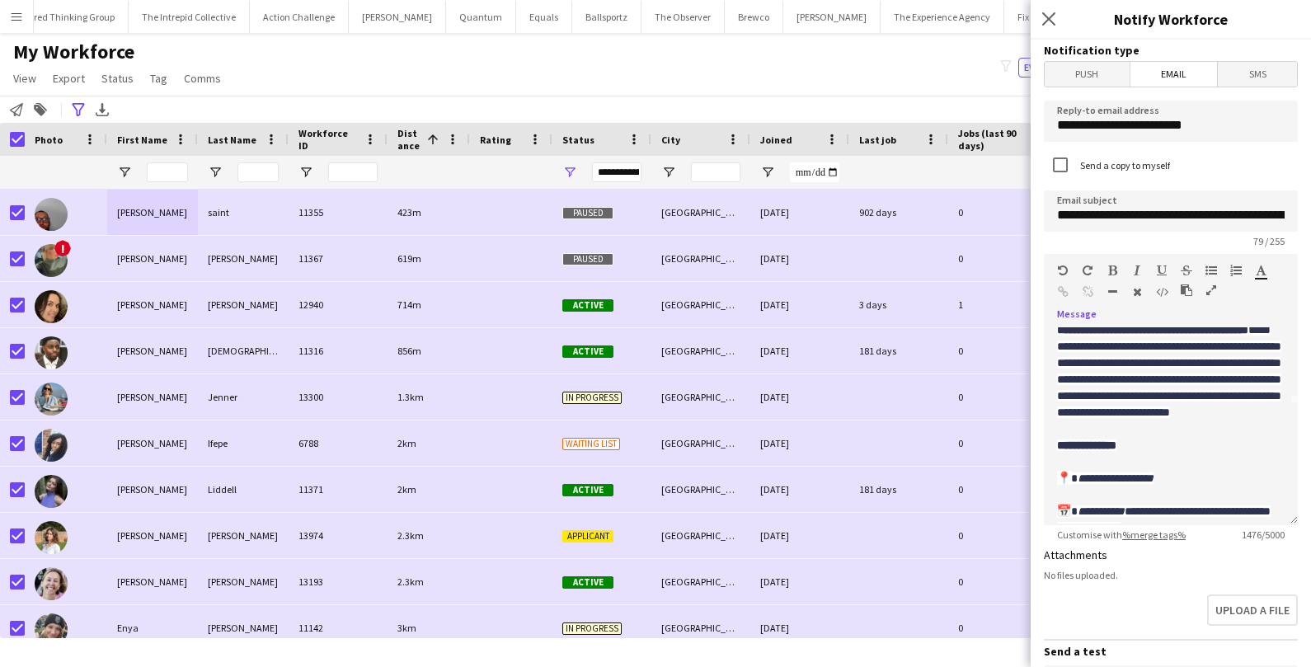
scroll to position [122, 0]
drag, startPoint x: 1187, startPoint y: 384, endPoint x: 1237, endPoint y: 403, distance: 54.1
click at [1237, 403] on p "**********" at bounding box center [1171, 609] width 228 height 742
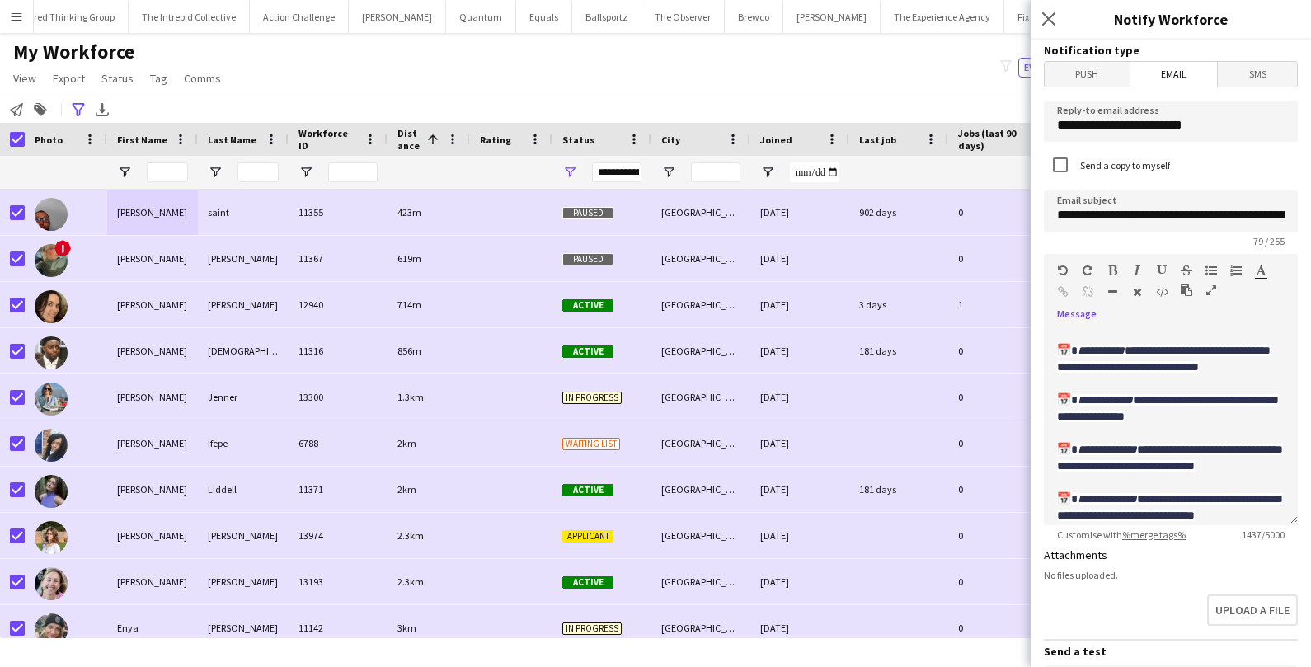
scroll to position [355, 0]
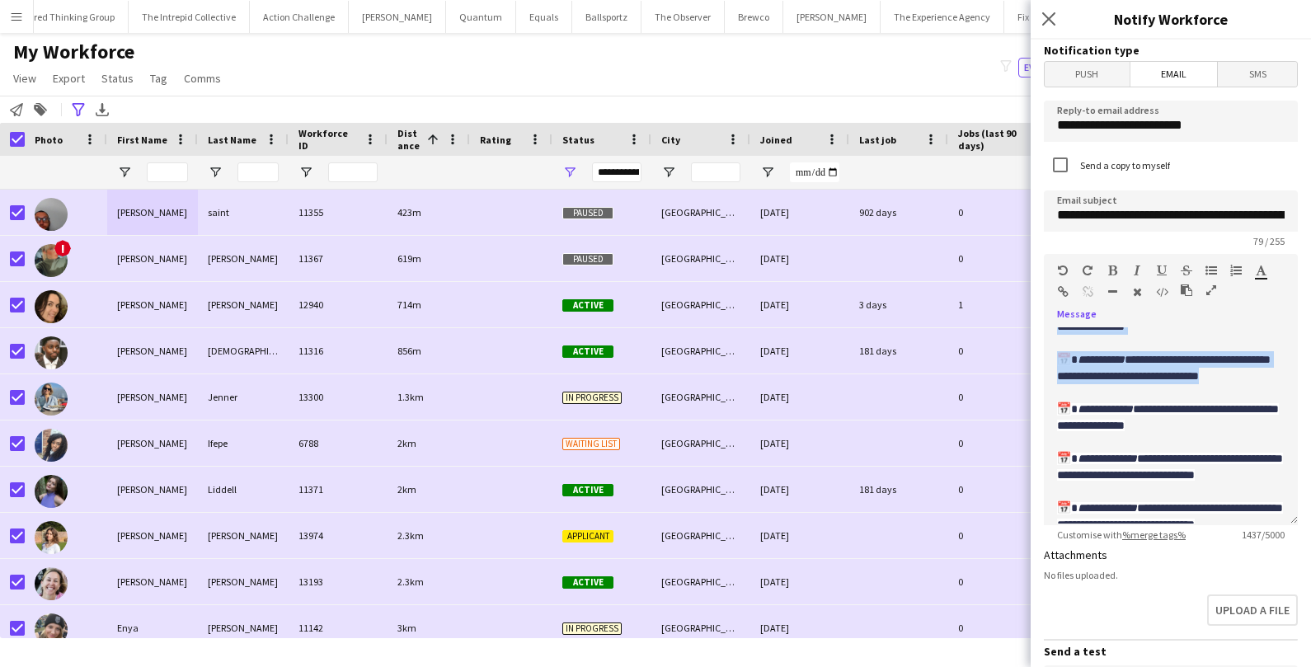
drag, startPoint x: 1056, startPoint y: 343, endPoint x: 1108, endPoint y: 478, distance: 145.2
click at [1108, 478] on div "**********" at bounding box center [1171, 426] width 254 height 198
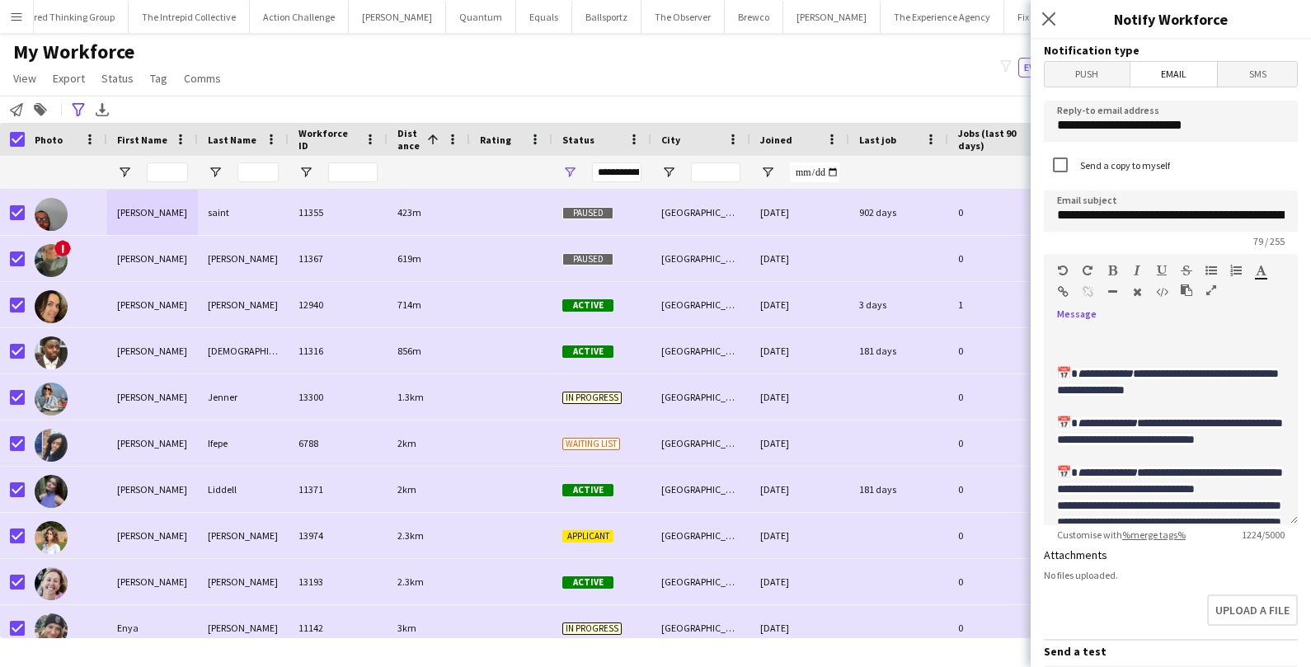
scroll to position [280, 0]
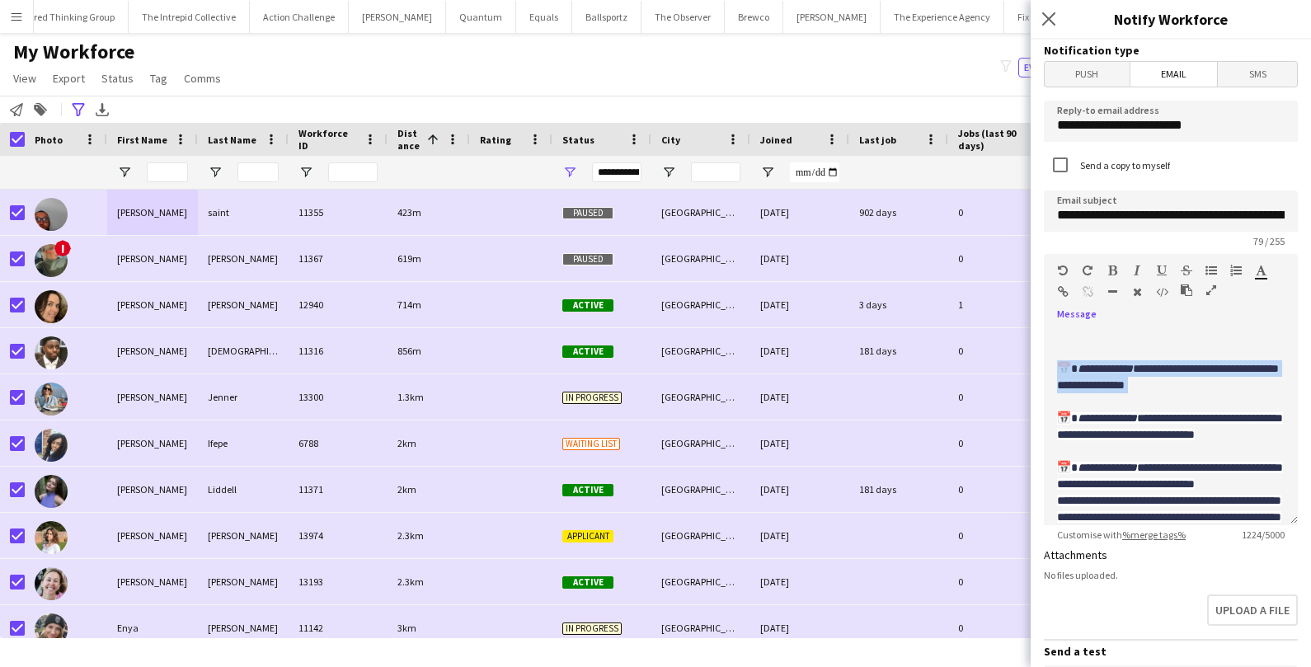
drag, startPoint x: 1053, startPoint y: 450, endPoint x: 1245, endPoint y: 481, distance: 193.8
click at [1245, 481] on div "**********" at bounding box center [1171, 426] width 254 height 198
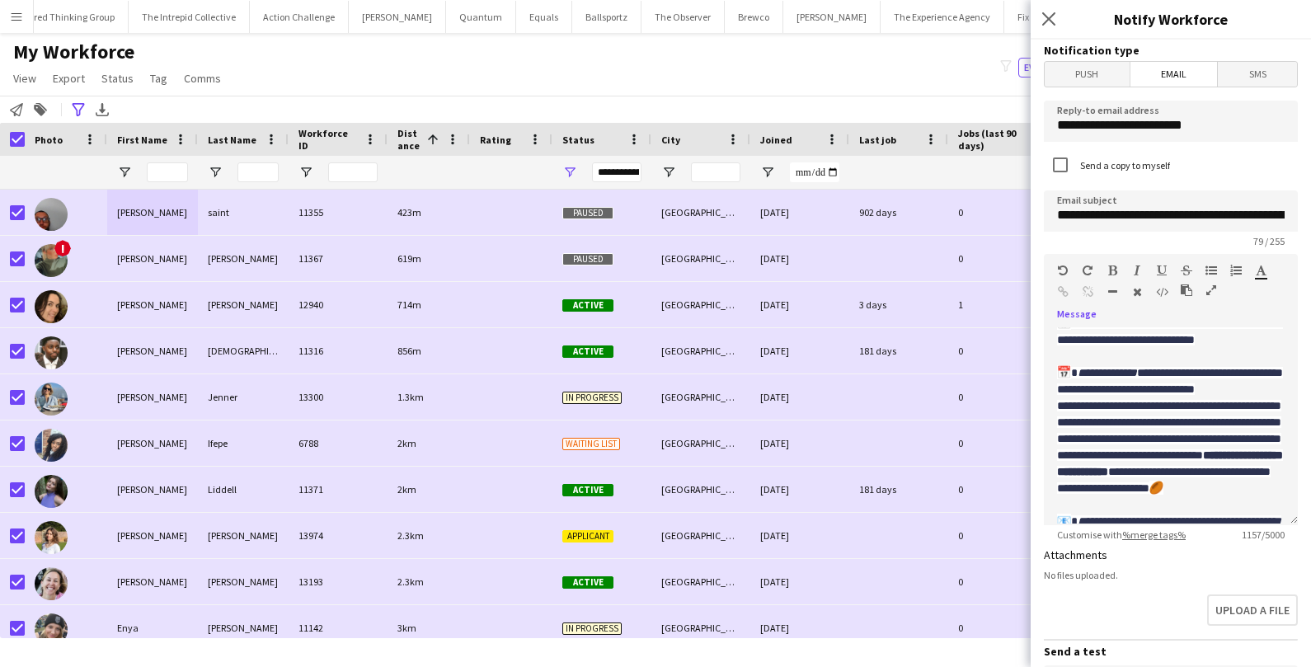
scroll to position [343, 0]
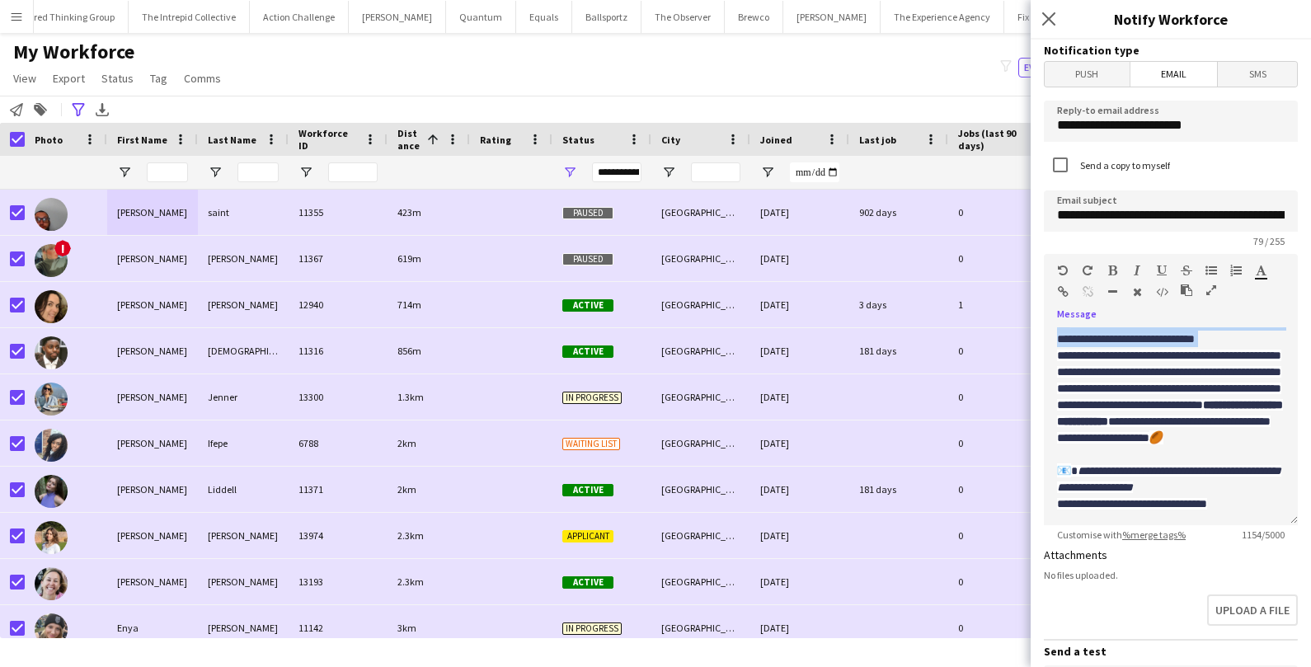
drag, startPoint x: 1054, startPoint y: 424, endPoint x: 1132, endPoint y: 464, distance: 87.1
click at [1132, 464] on div "**********" at bounding box center [1171, 426] width 254 height 198
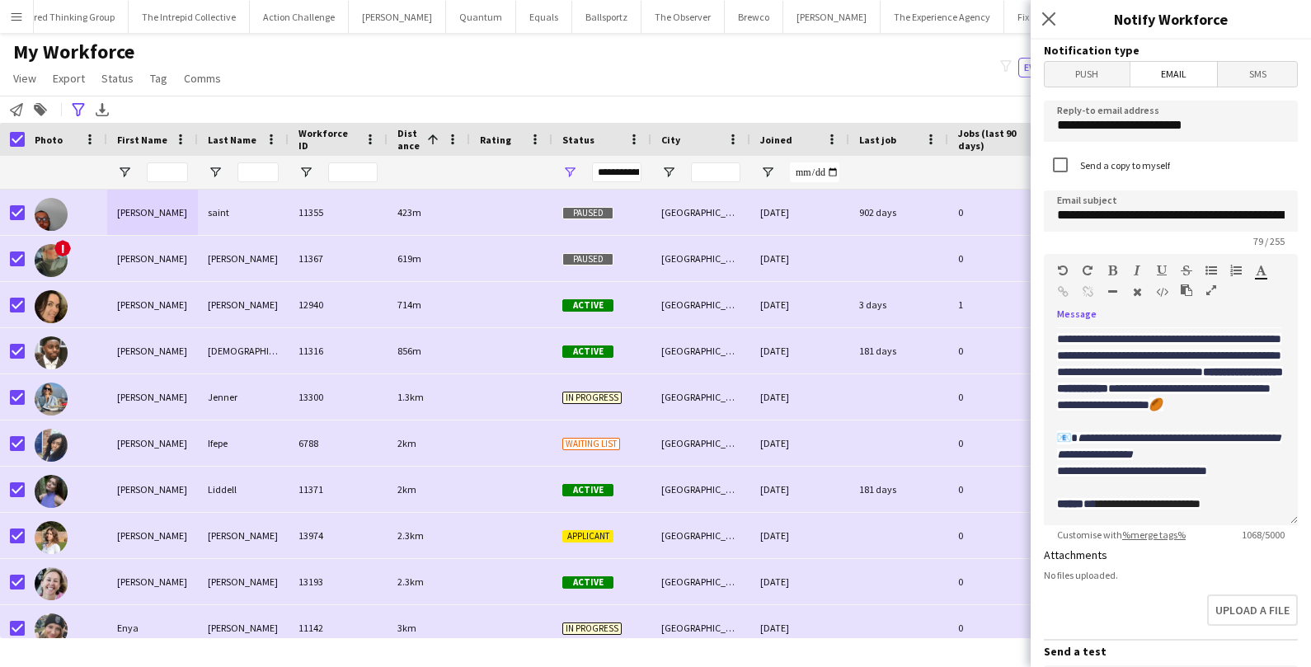
scroll to position [407, 0]
drag, startPoint x: 1057, startPoint y: 355, endPoint x: 1117, endPoint y: 397, distance: 73.0
click at [1117, 378] on span "**********" at bounding box center [1169, 347] width 224 height 61
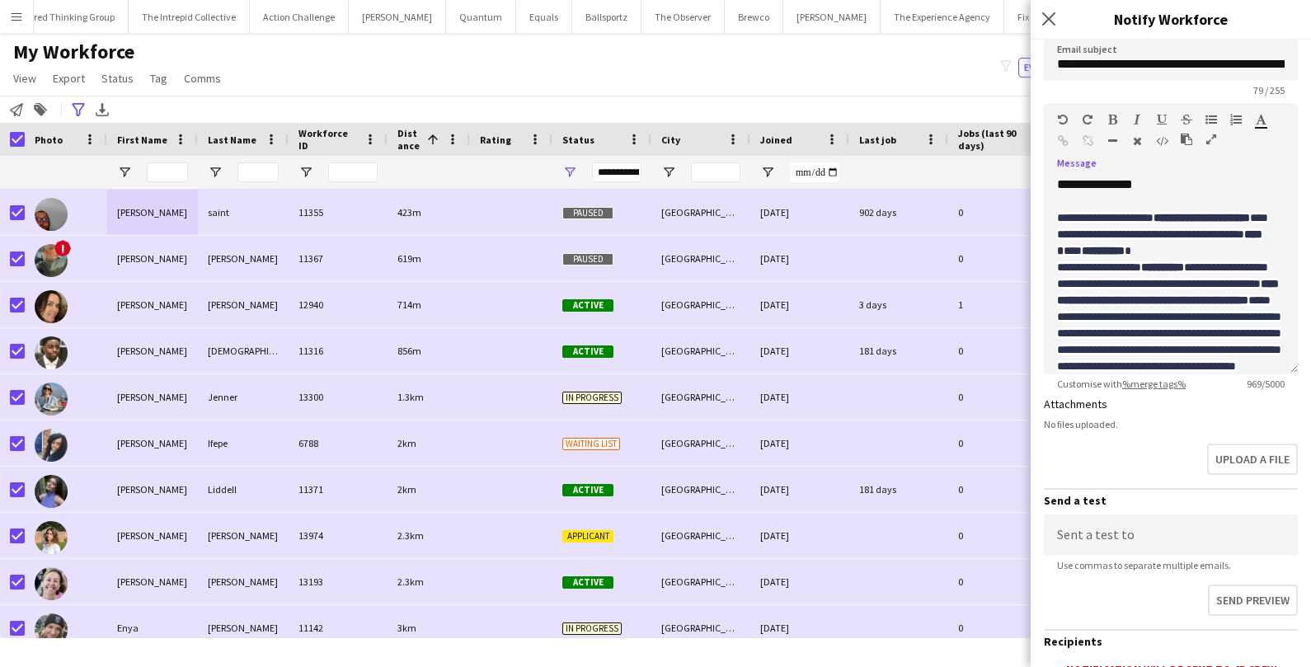
scroll to position [371, 0]
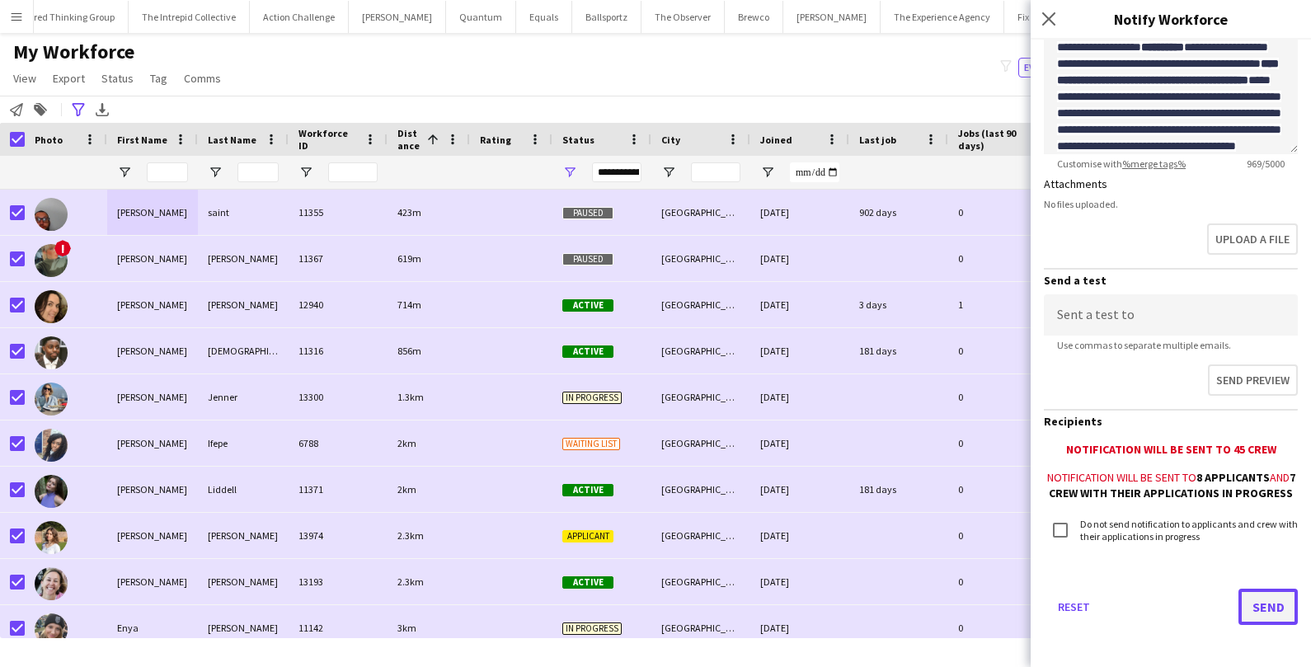
click at [1254, 606] on button "Send" at bounding box center [1268, 607] width 59 height 36
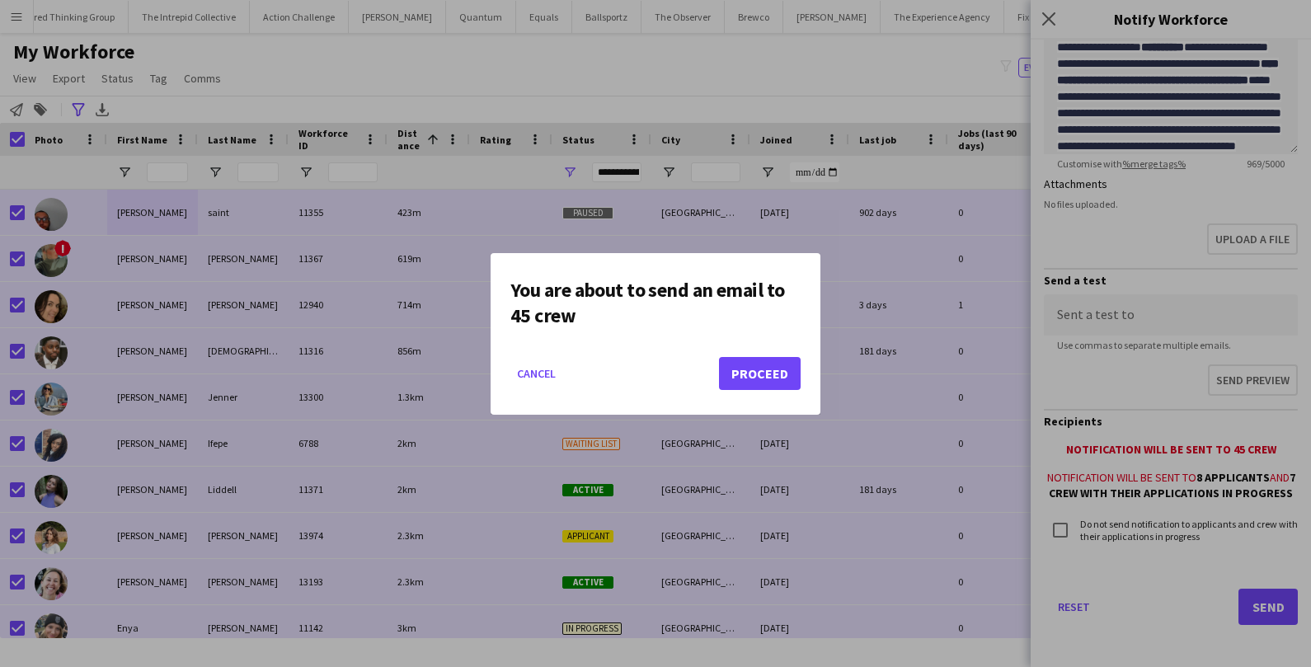
click at [753, 392] on mat-dialog-actions "Cancel Proceed" at bounding box center [656, 380] width 290 height 70
click at [756, 363] on button "Proceed" at bounding box center [760, 373] width 82 height 33
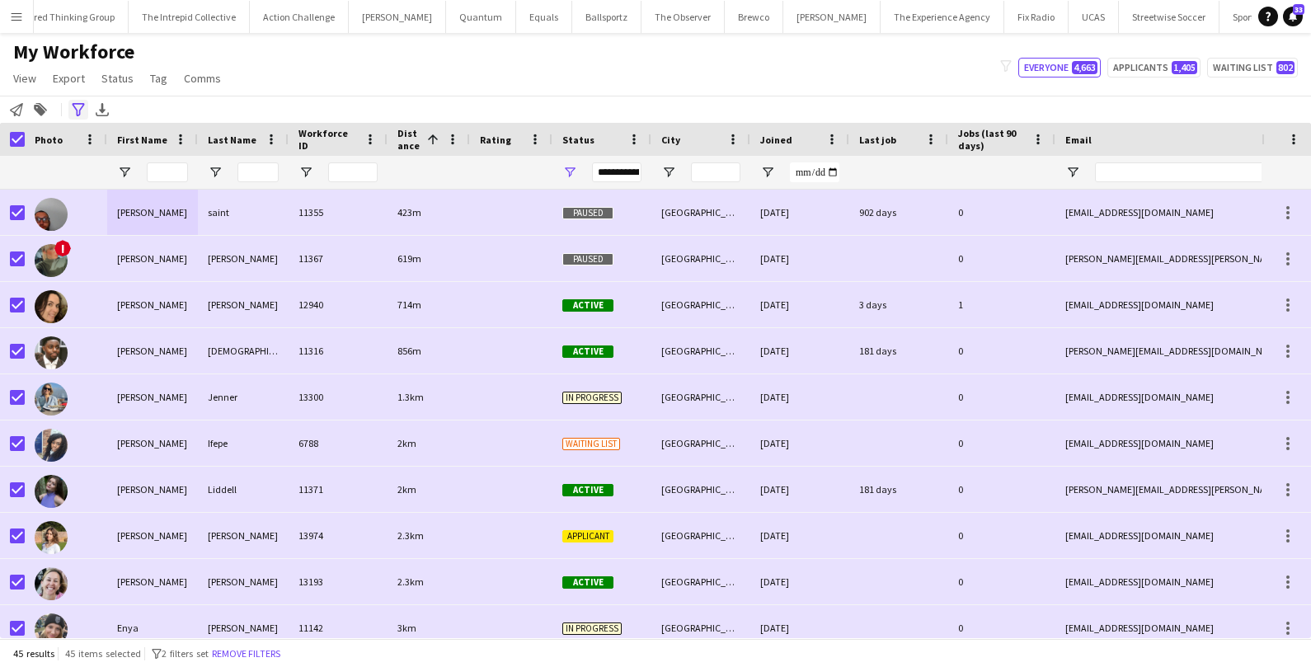
click at [81, 110] on icon "Advanced filters" at bounding box center [78, 109] width 13 height 13
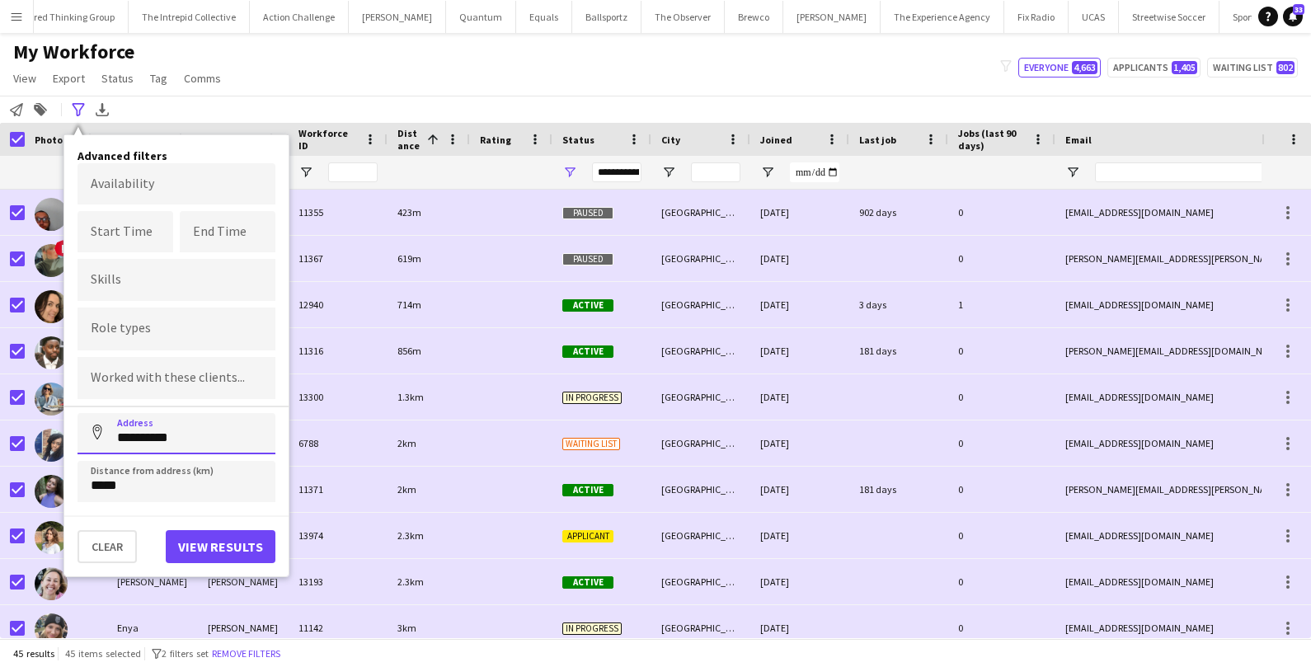
drag, startPoint x: 194, startPoint y: 436, endPoint x: 121, endPoint y: 419, distance: 74.6
click at [121, 420] on input "**********" at bounding box center [177, 433] width 198 height 41
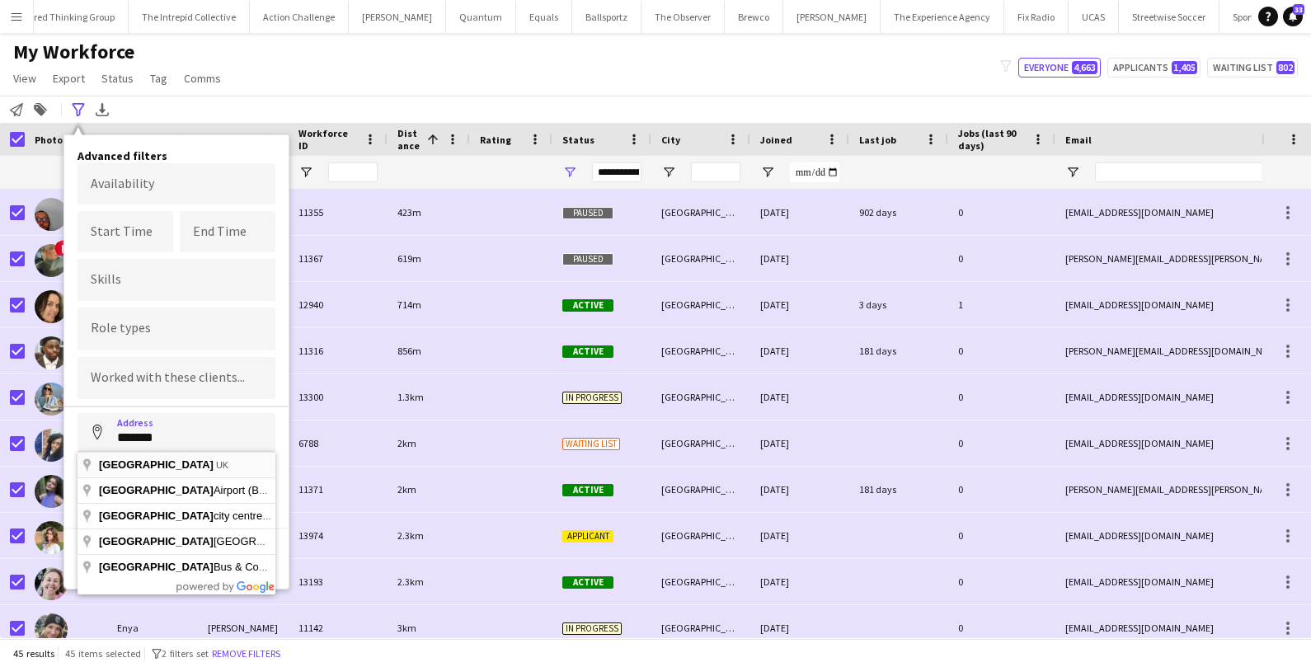
type input "**********"
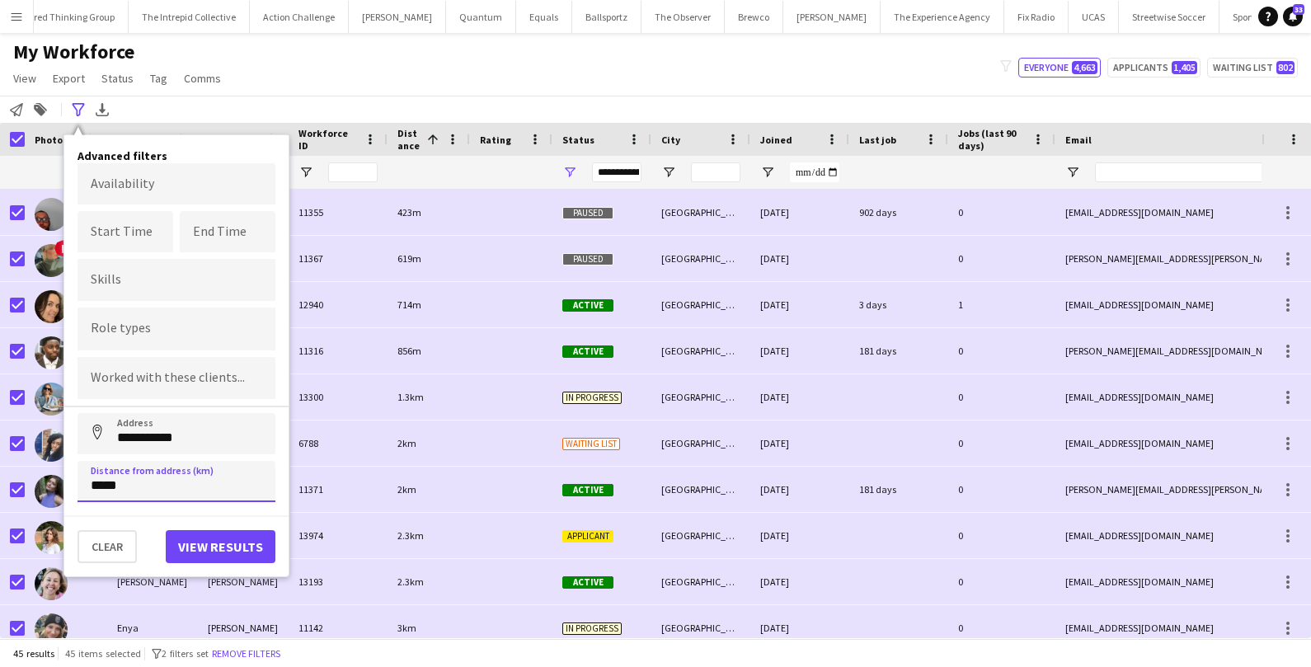
drag, startPoint x: 135, startPoint y: 490, endPoint x: 69, endPoint y: 490, distance: 66.0
click at [69, 490] on div "**********" at bounding box center [176, 355] width 224 height 441
drag, startPoint x: 135, startPoint y: 482, endPoint x: 82, endPoint y: 478, distance: 52.9
click at [82, 478] on input "*****" at bounding box center [177, 481] width 198 height 41
type input "*****"
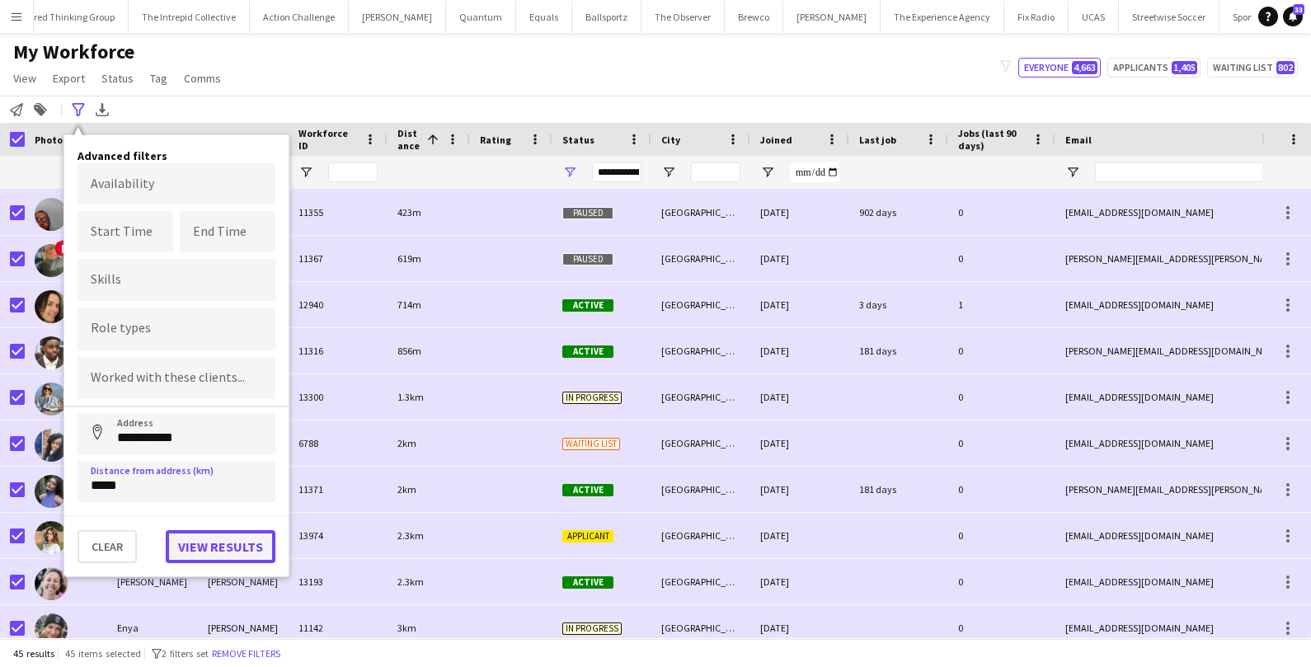
click at [213, 536] on button "View results" at bounding box center [221, 546] width 110 height 33
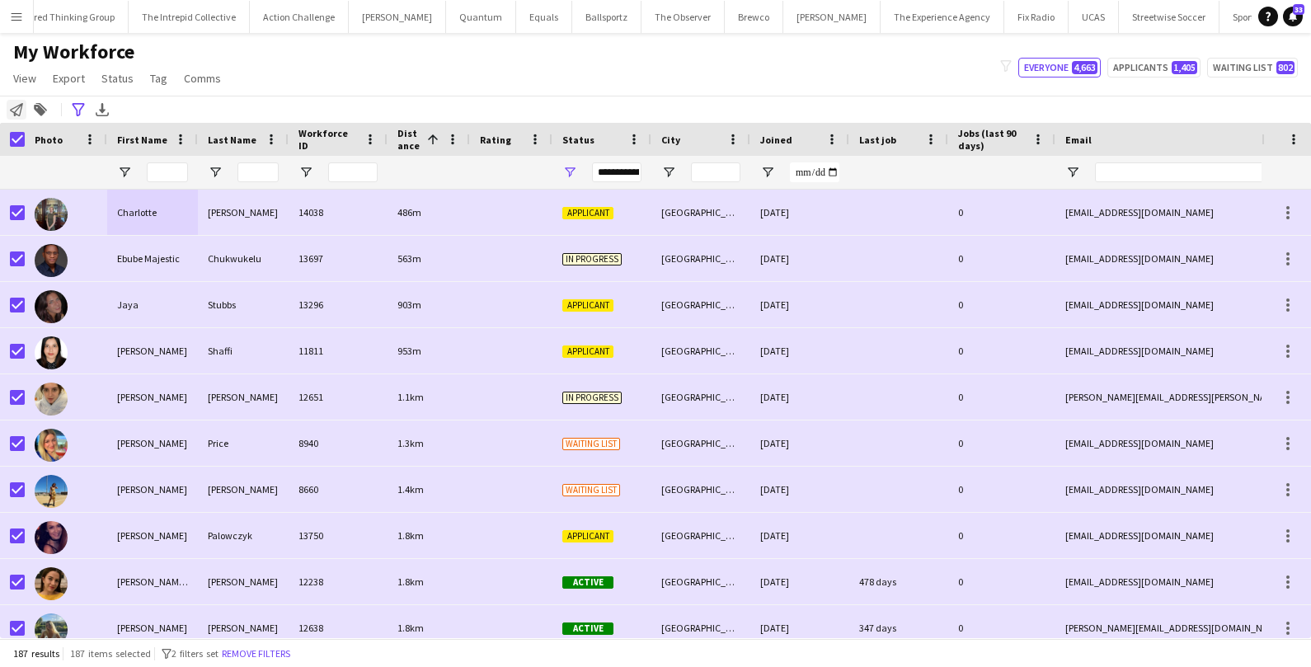
click at [14, 106] on icon "Notify workforce" at bounding box center [16, 109] width 13 height 13
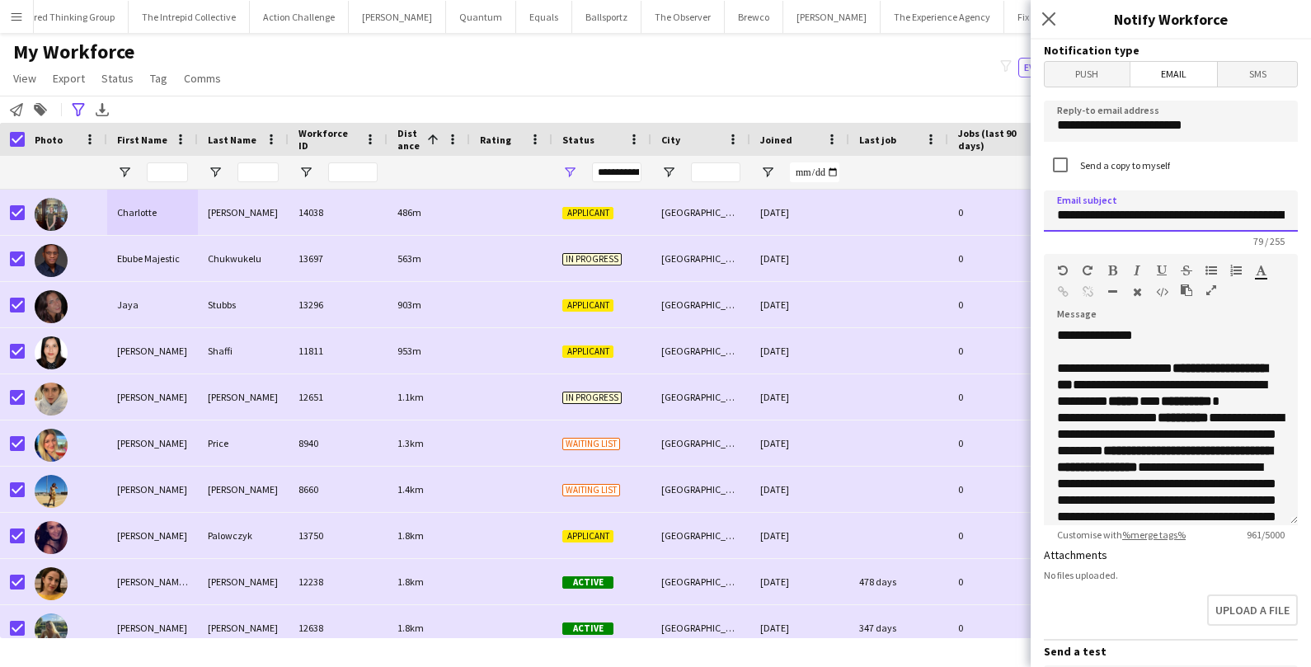
click at [1261, 207] on input "**********" at bounding box center [1171, 211] width 254 height 41
click at [1089, 214] on input "**********" at bounding box center [1171, 211] width 254 height 41
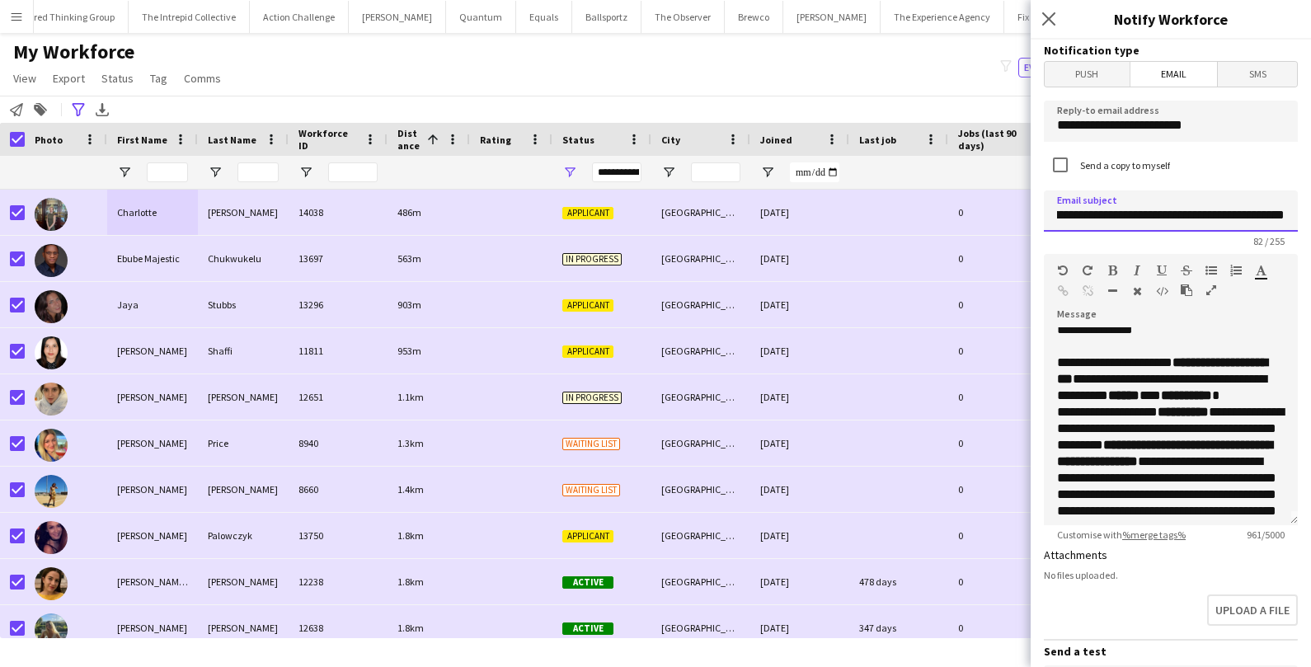
type input "**********"
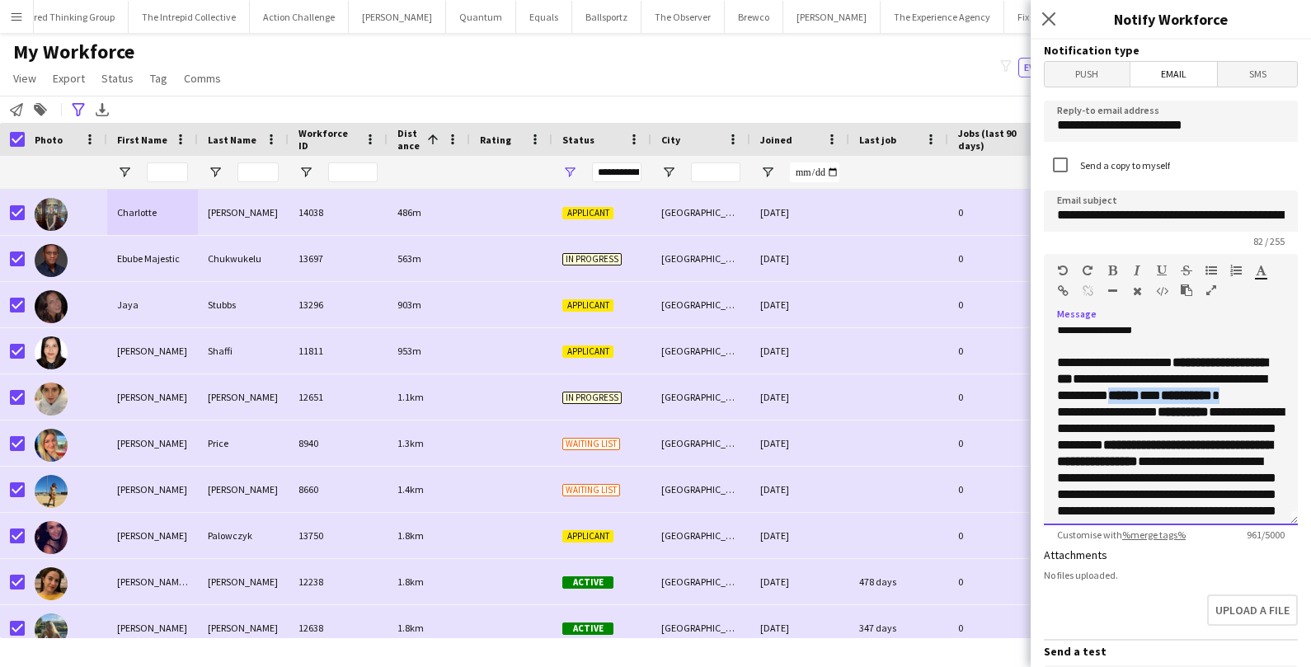
drag, startPoint x: 1176, startPoint y: 393, endPoint x: 1264, endPoint y: 404, distance: 88.1
click at [1264, 405] on p "**********" at bounding box center [1171, 665] width 228 height 620
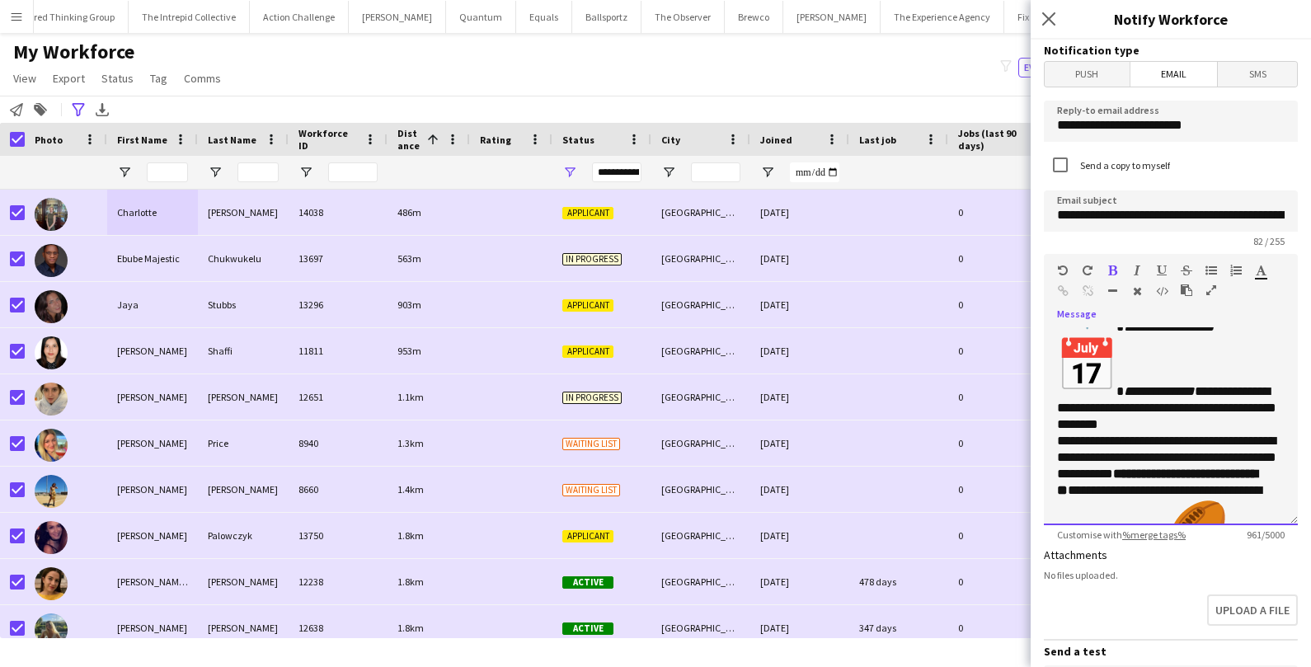
scroll to position [309, 0]
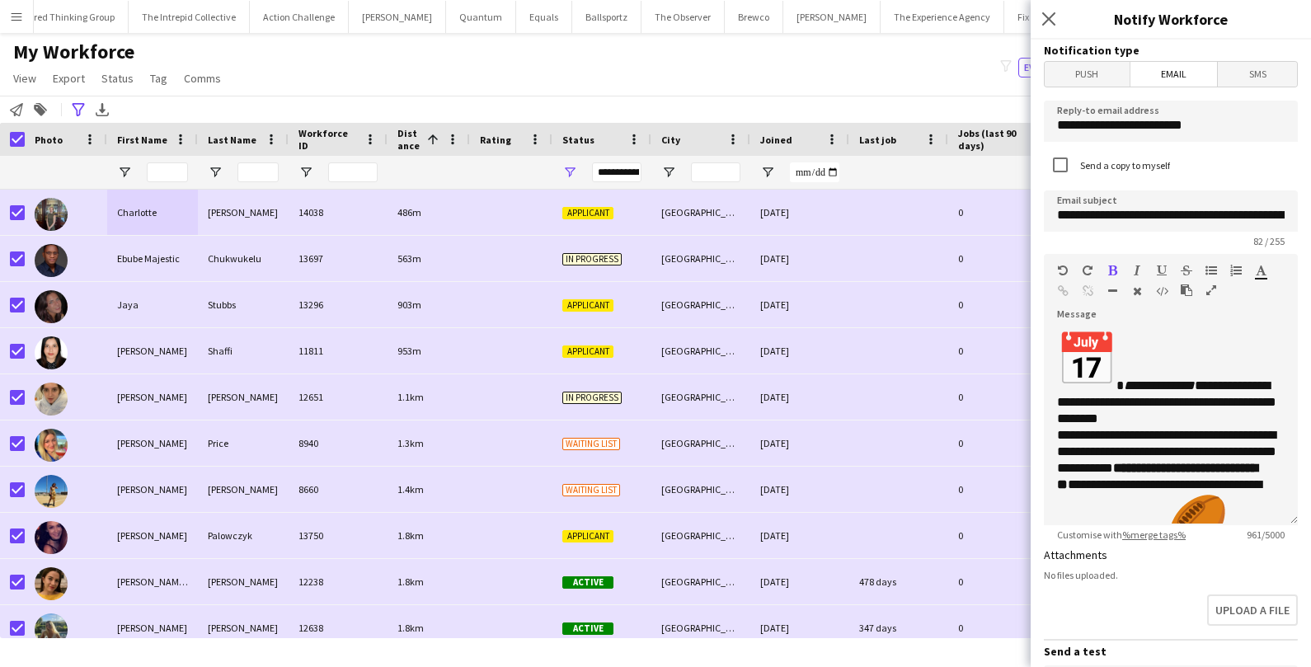
click at [386, 65] on div "My Workforce View Views Default view New view Update view Delete view Edit name…" at bounding box center [655, 68] width 1311 height 56
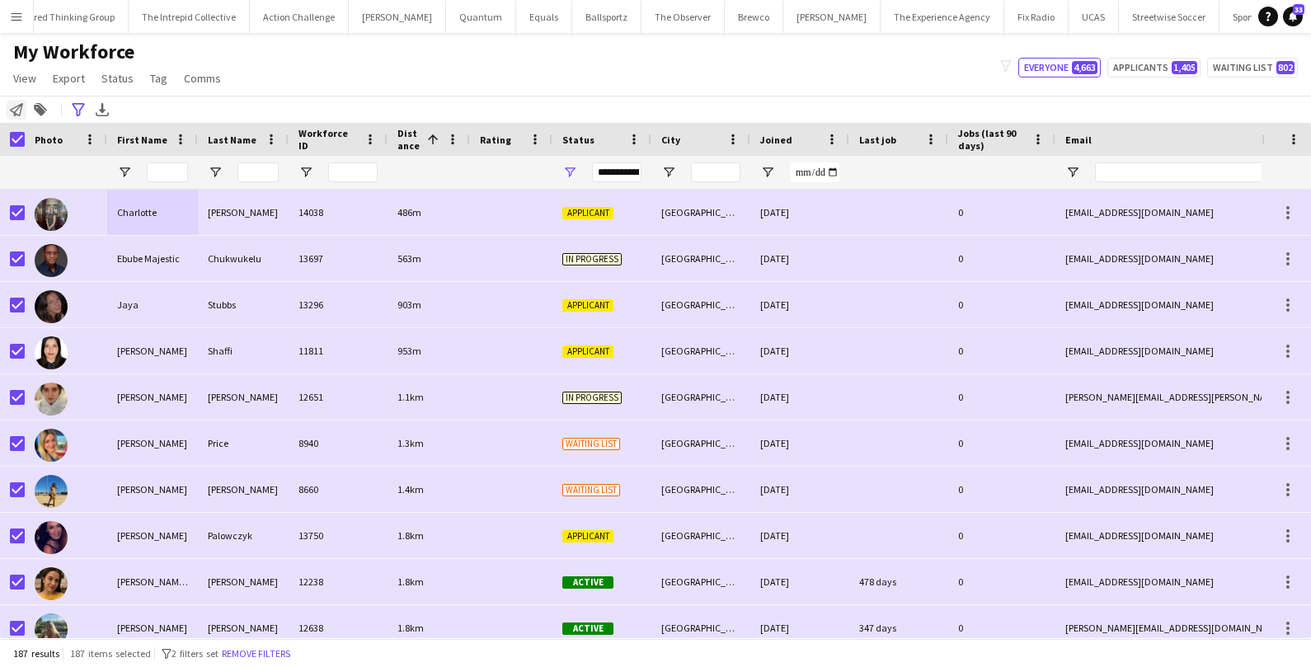
click at [18, 111] on icon "Notify workforce" at bounding box center [16, 109] width 13 height 13
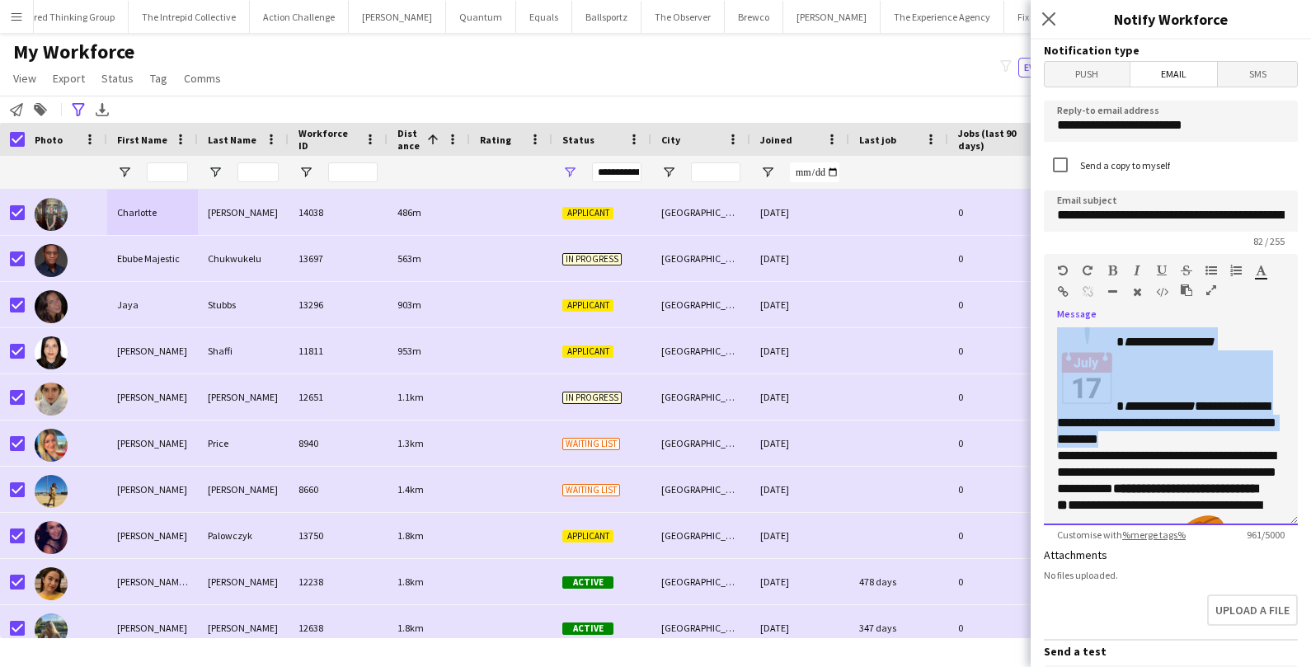
scroll to position [263, 0]
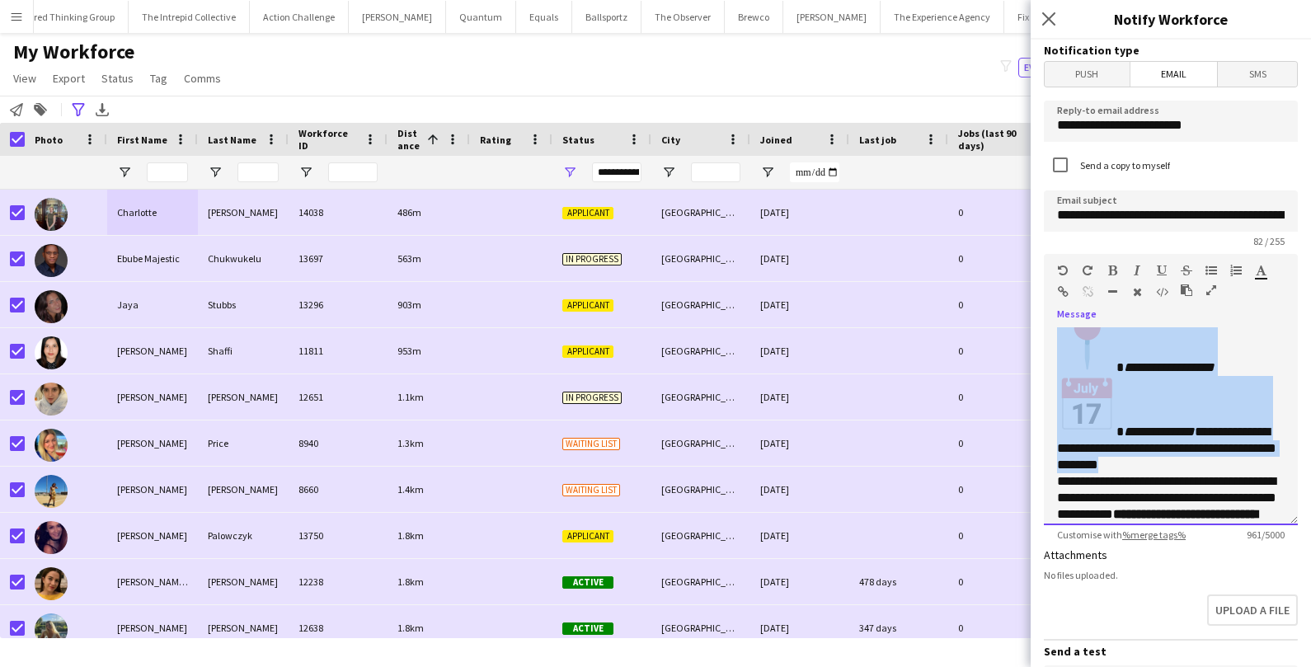
drag, startPoint x: 1179, startPoint y: 427, endPoint x: 1082, endPoint y: 389, distance: 103.7
click at [1082, 389] on p "**********" at bounding box center [1171, 407] width 228 height 620
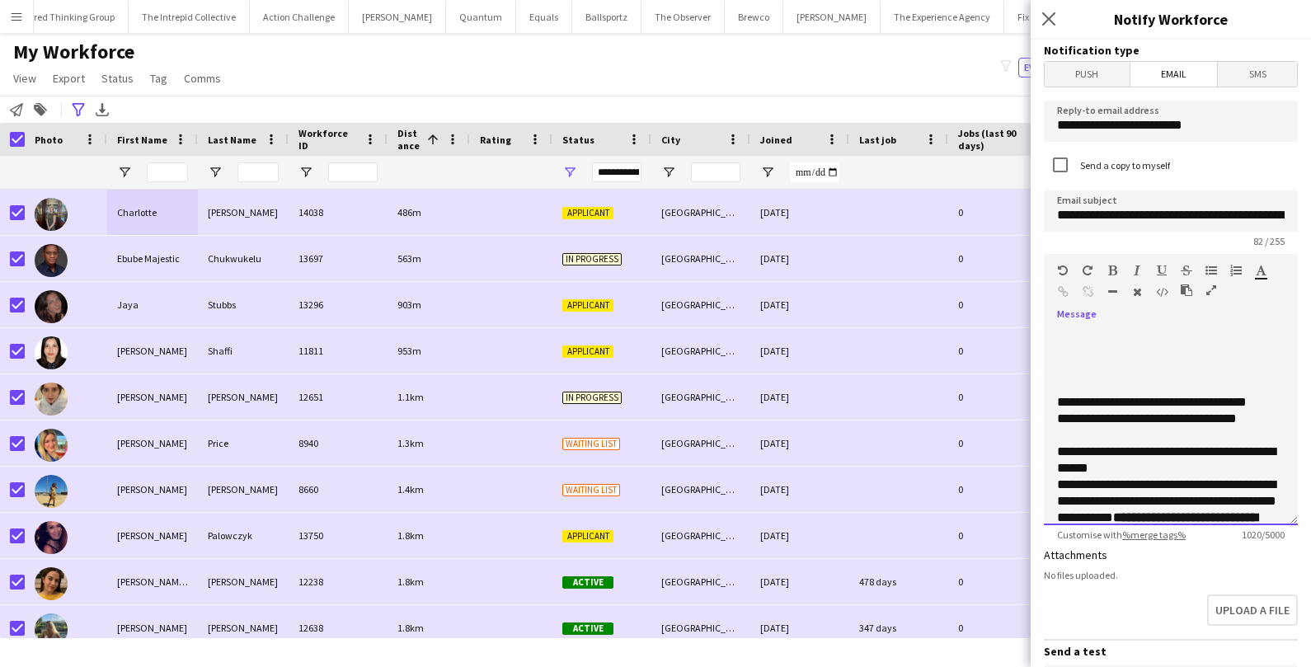
click at [1236, 452] on p "**********" at bounding box center [1171, 460] width 228 height 33
click at [1192, 463] on p "**********" at bounding box center [1171, 460] width 228 height 33
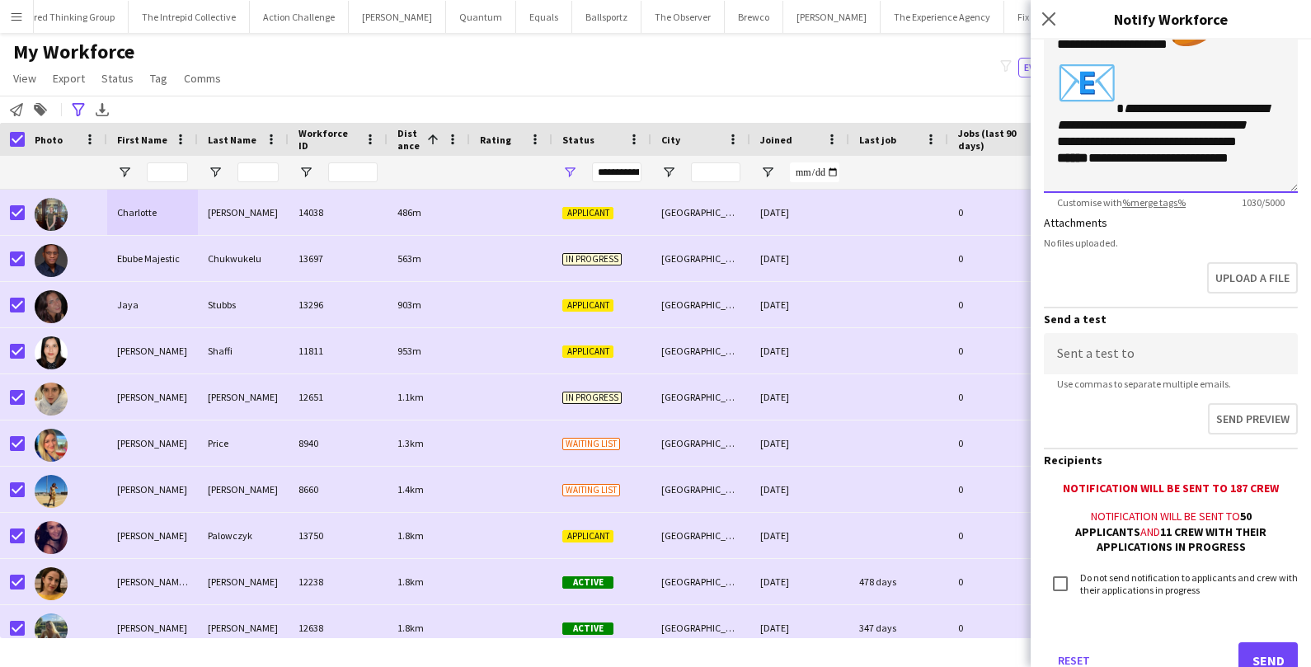
scroll to position [386, 0]
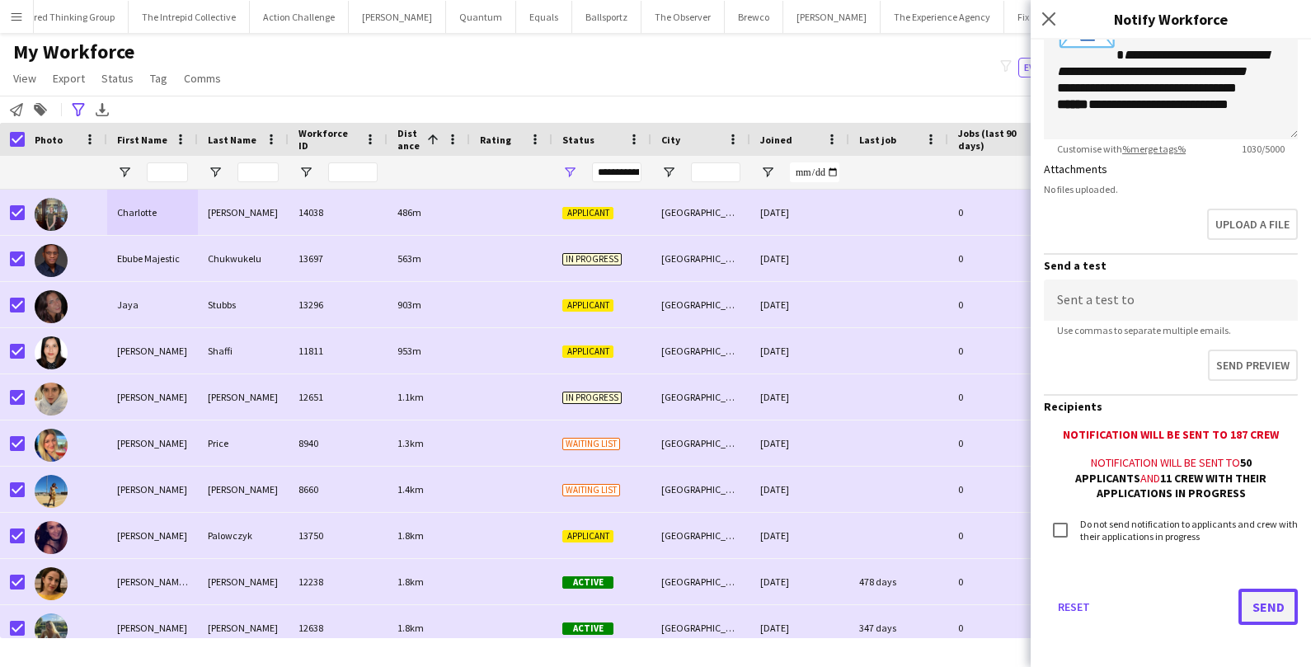
click at [1261, 615] on button "Send" at bounding box center [1268, 607] width 59 height 36
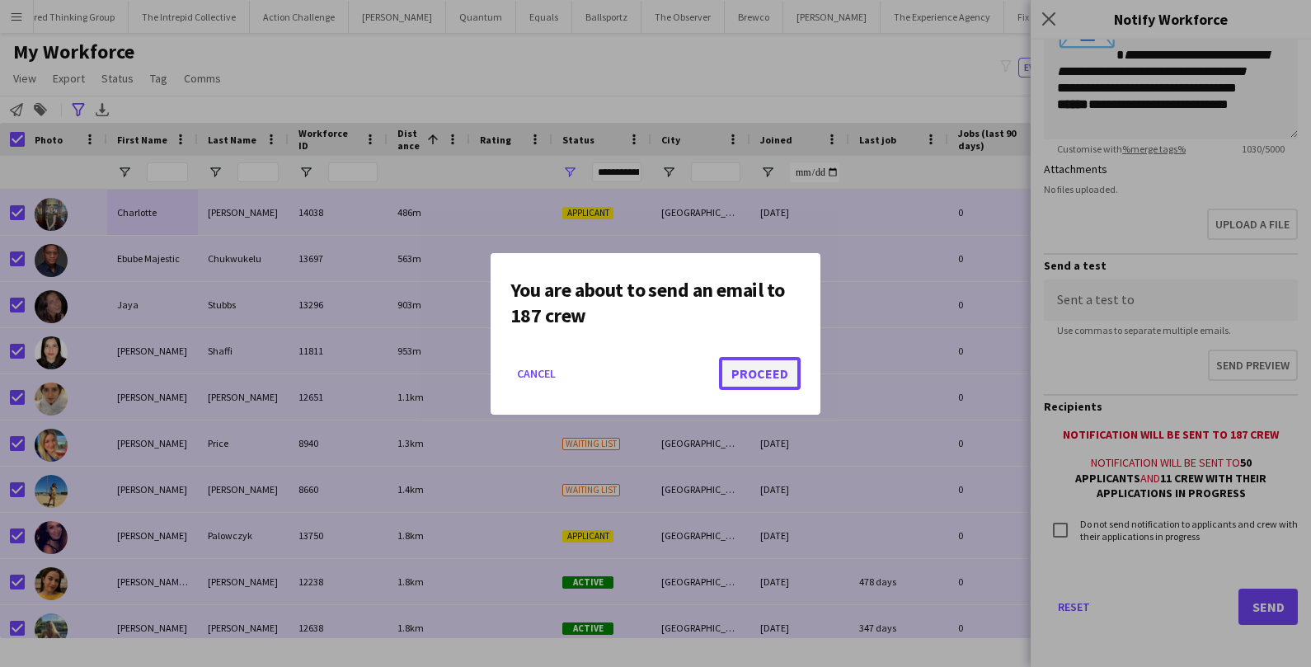
click at [776, 374] on button "Proceed" at bounding box center [760, 373] width 82 height 33
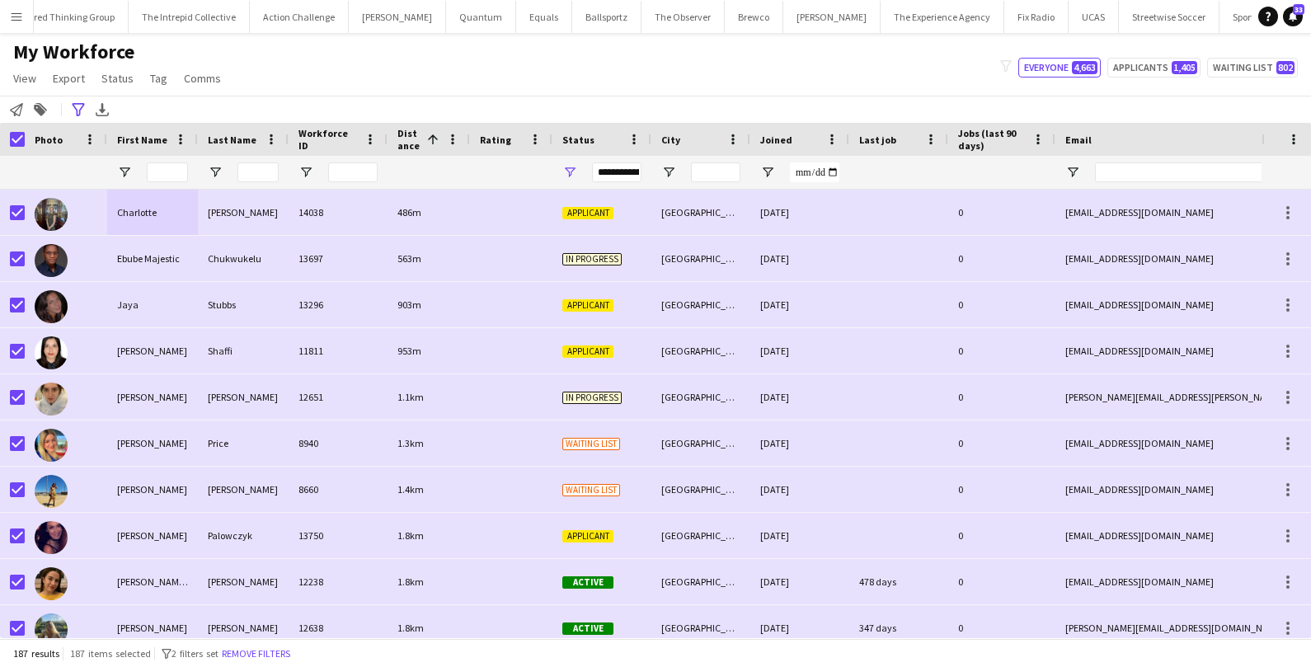
click at [88, 117] on app-workforce-advanced-filters "**********" at bounding box center [80, 110] width 24 height 20
click at [72, 109] on icon "Advanced filters" at bounding box center [78, 109] width 13 height 13
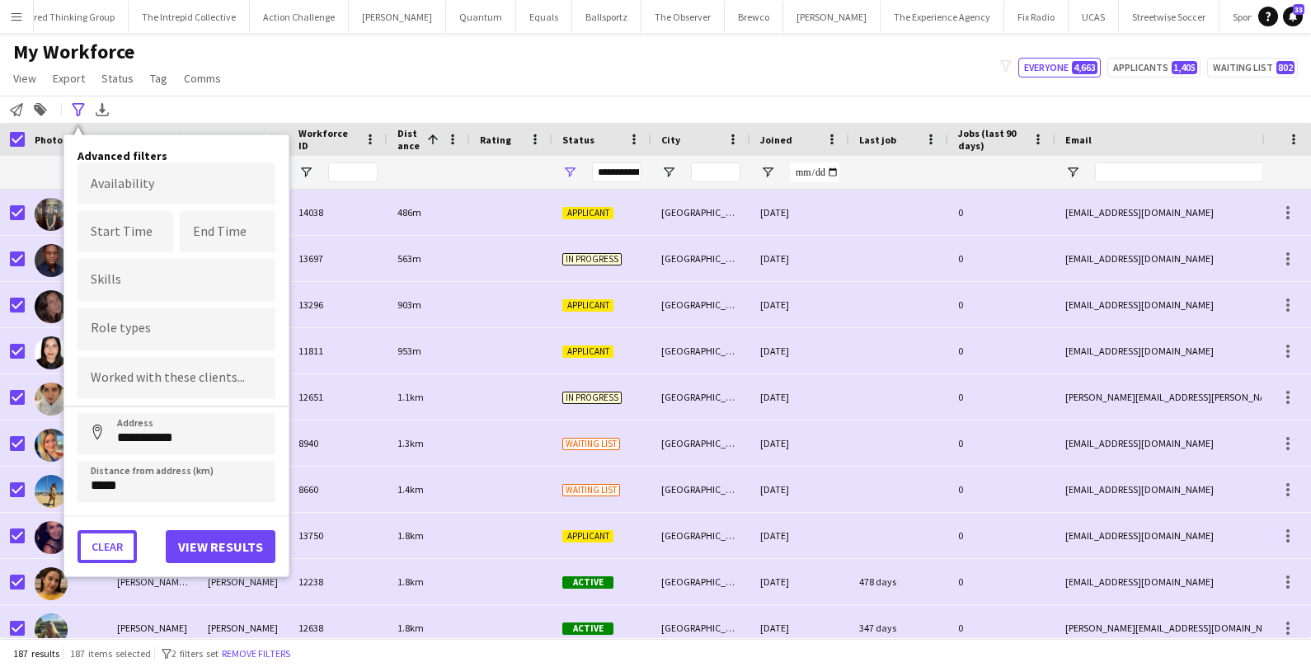
click at [102, 537] on button "Clear" at bounding box center [107, 546] width 59 height 33
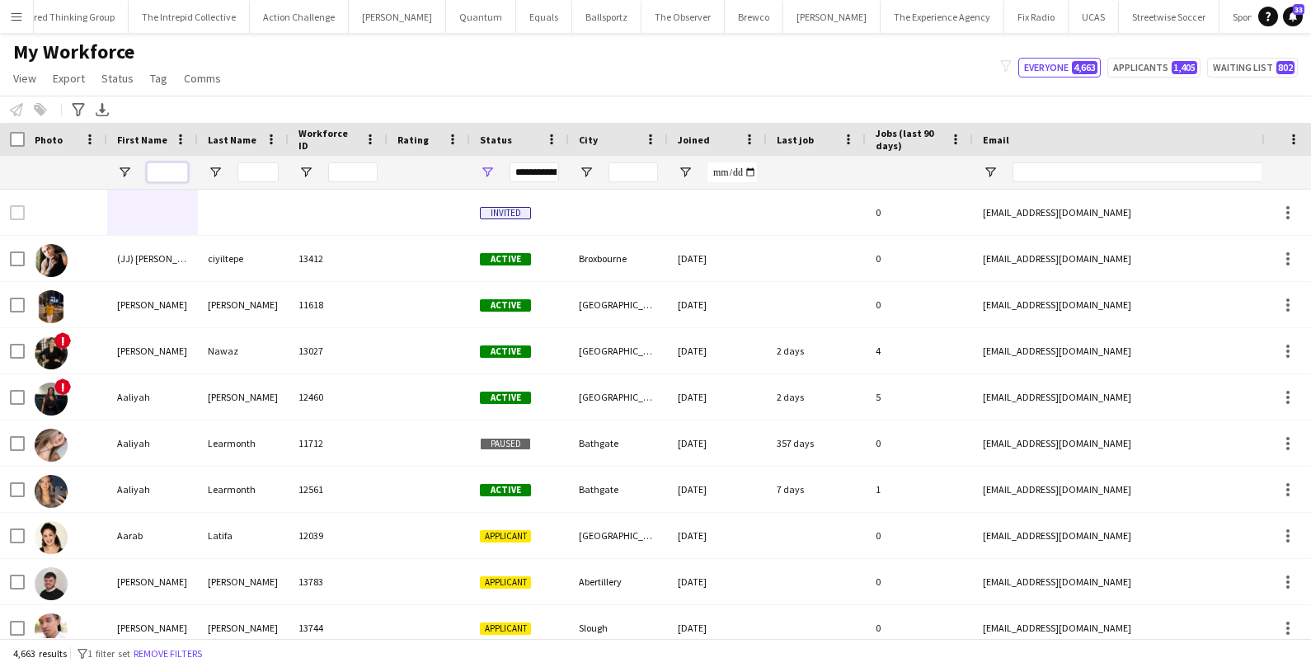
click at [176, 168] on input "First Name Filter Input" at bounding box center [167, 172] width 41 height 20
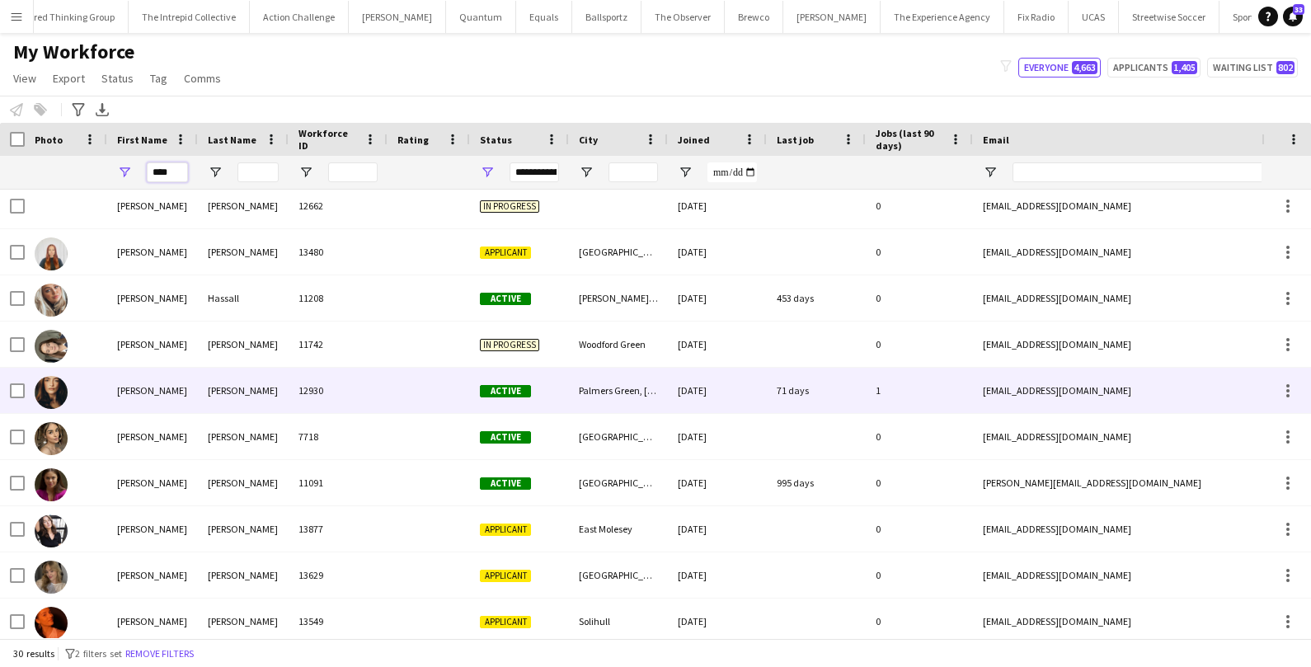
scroll to position [330, 0]
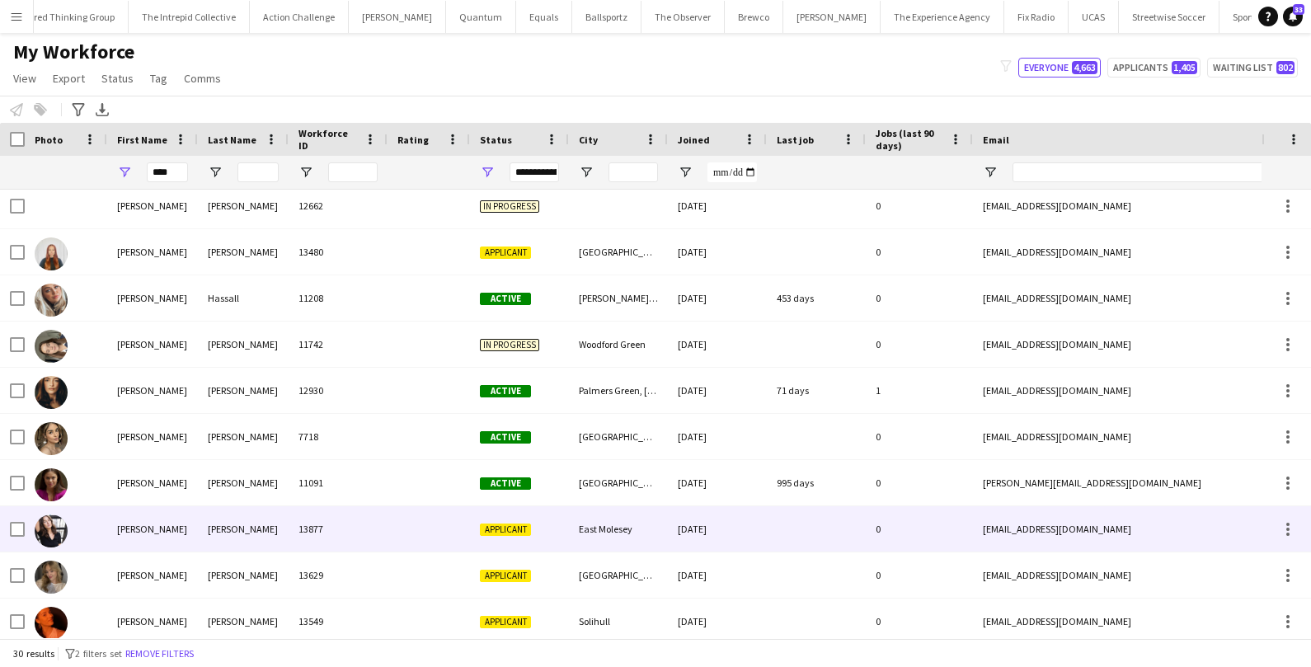
click at [131, 529] on div "Ella" at bounding box center [152, 528] width 91 height 45
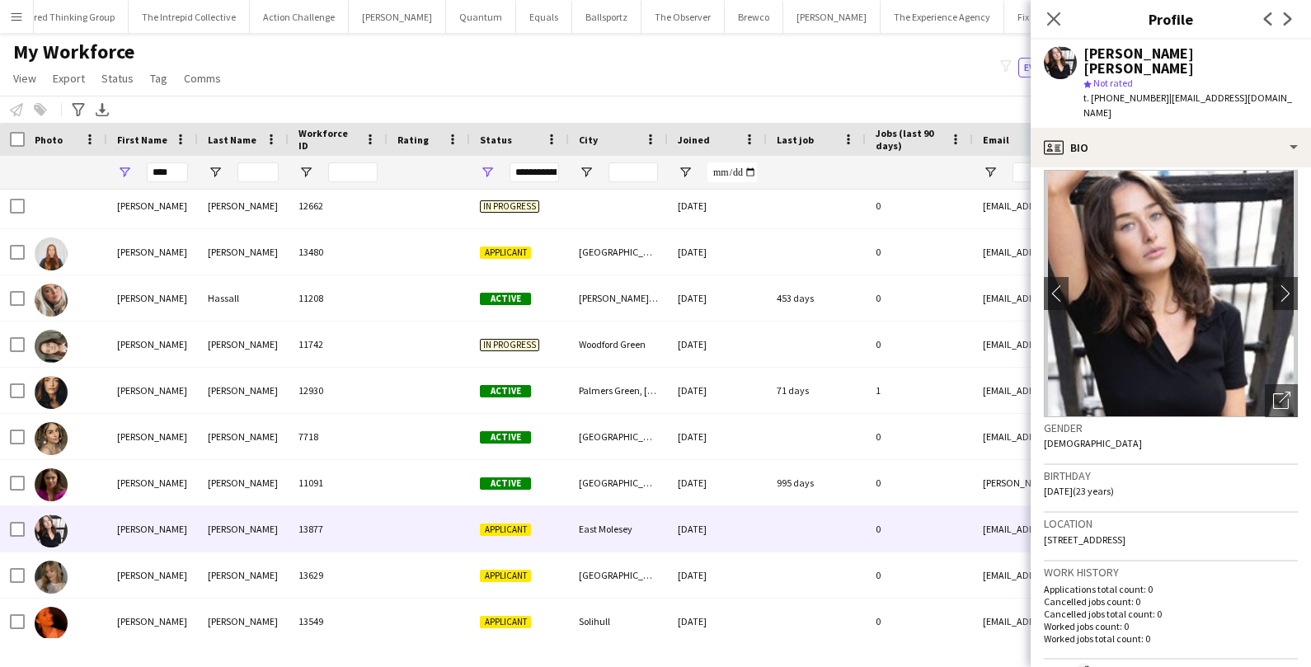
scroll to position [0, 0]
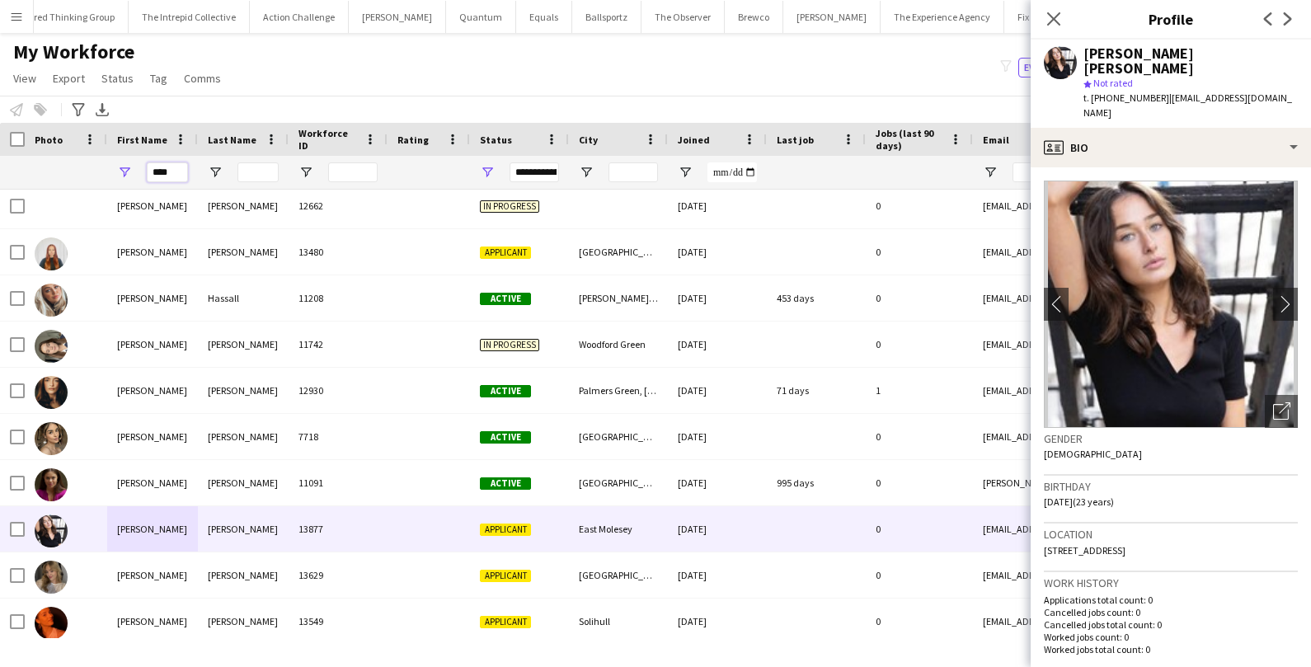
drag, startPoint x: 167, startPoint y: 177, endPoint x: 121, endPoint y: 173, distance: 45.5
click at [121, 173] on div "****" at bounding box center [152, 172] width 91 height 33
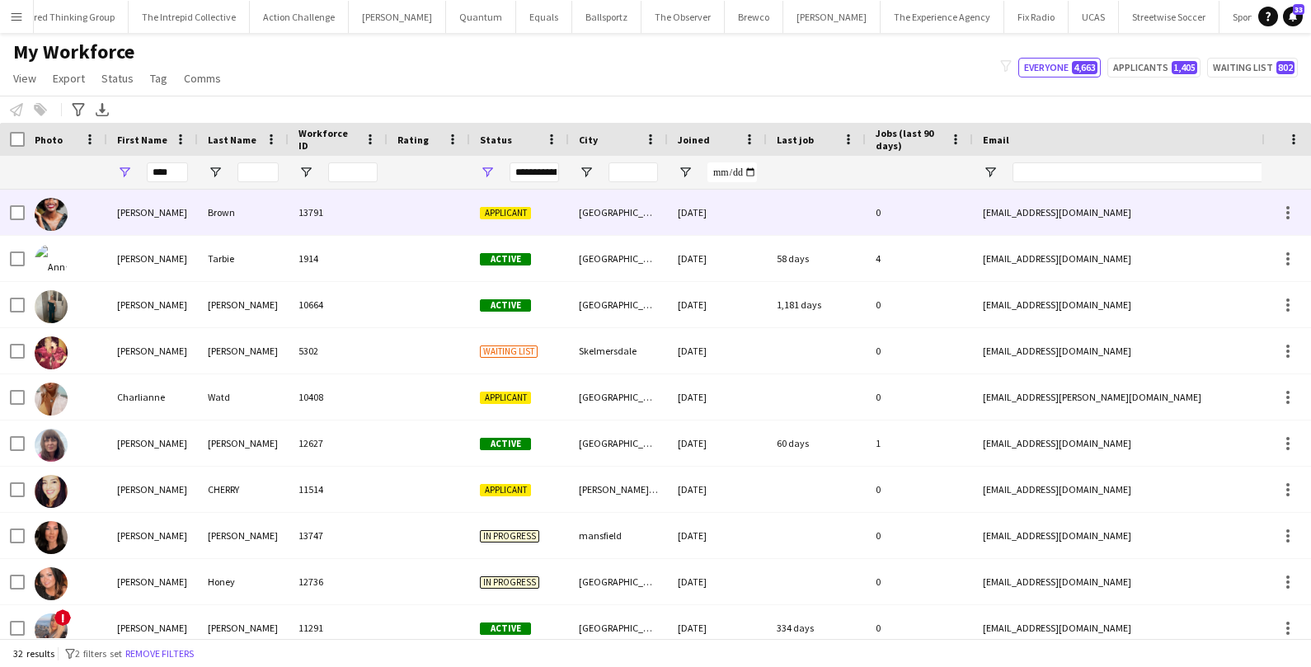
click at [151, 218] on div "Anne" at bounding box center [152, 212] width 91 height 45
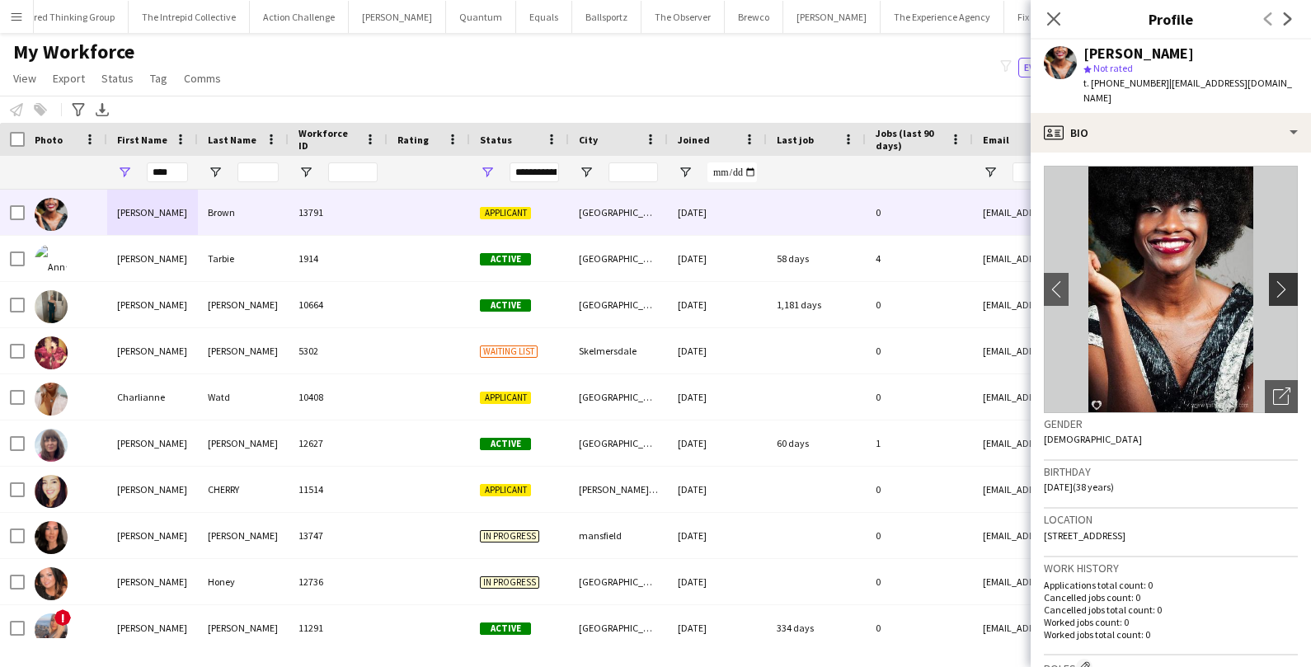
click at [1293, 295] on app-icon "chevron-right" at bounding box center [1286, 288] width 26 height 17
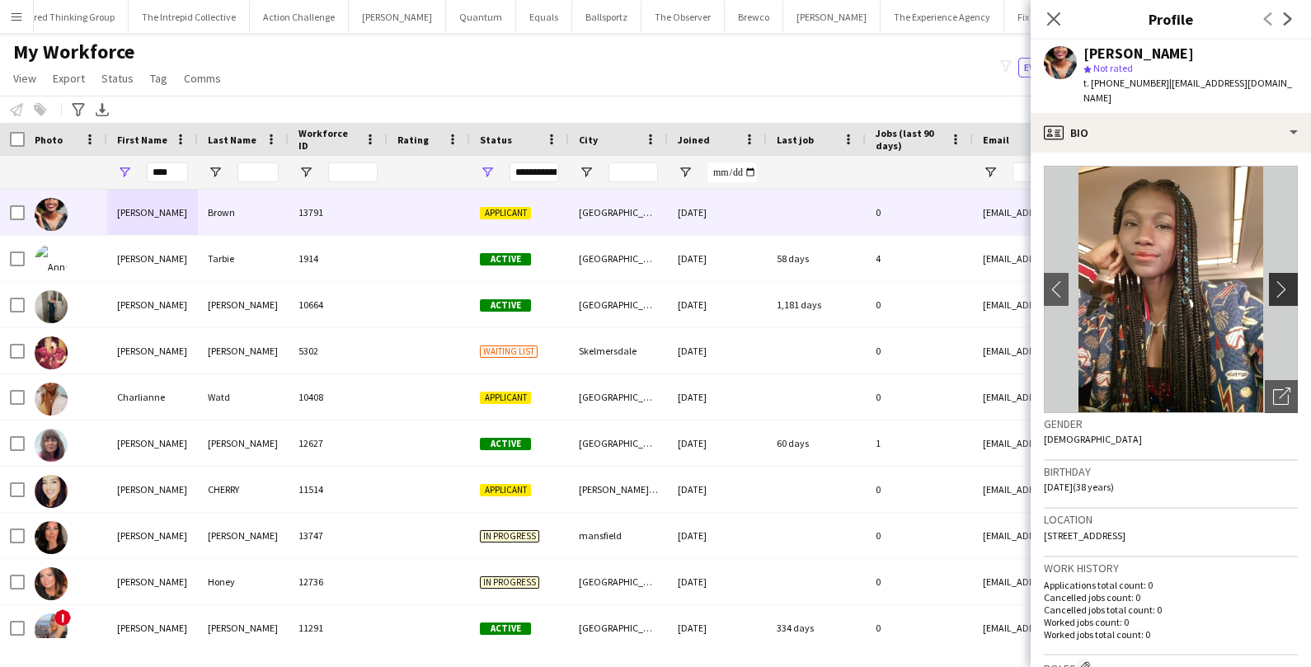
click at [1288, 293] on app-icon "chevron-right" at bounding box center [1286, 288] width 26 height 17
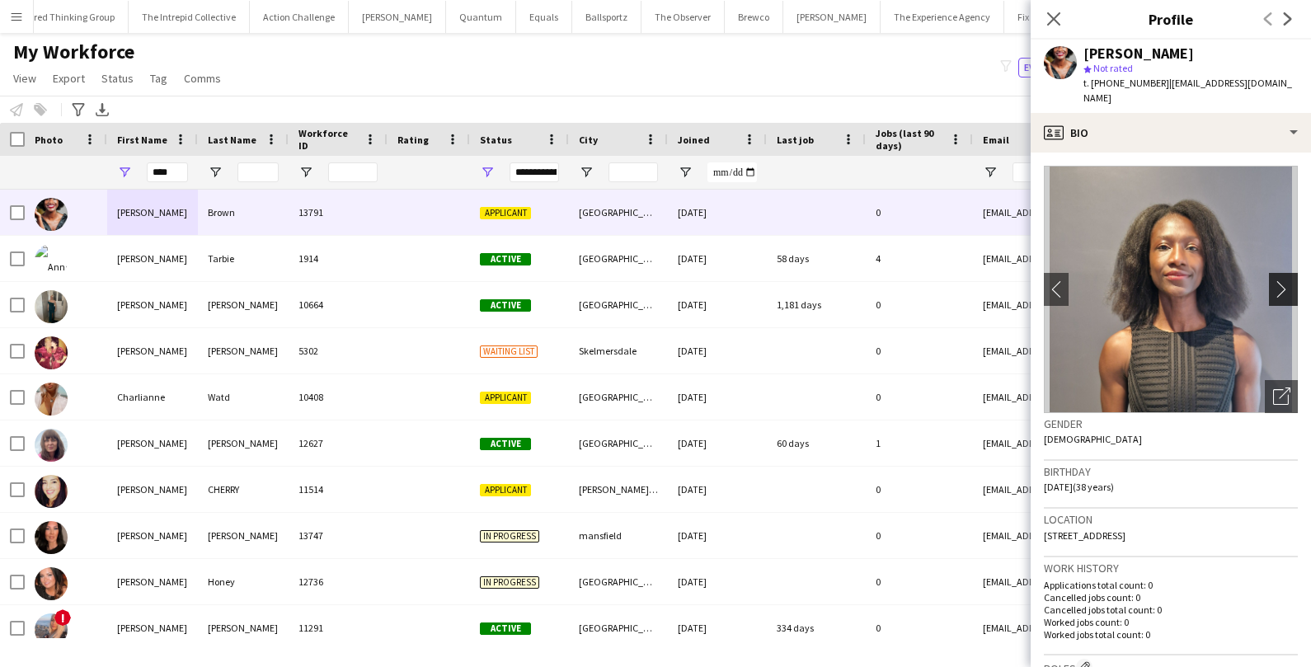
click at [1287, 293] on app-icon "chevron-right" at bounding box center [1286, 288] width 26 height 17
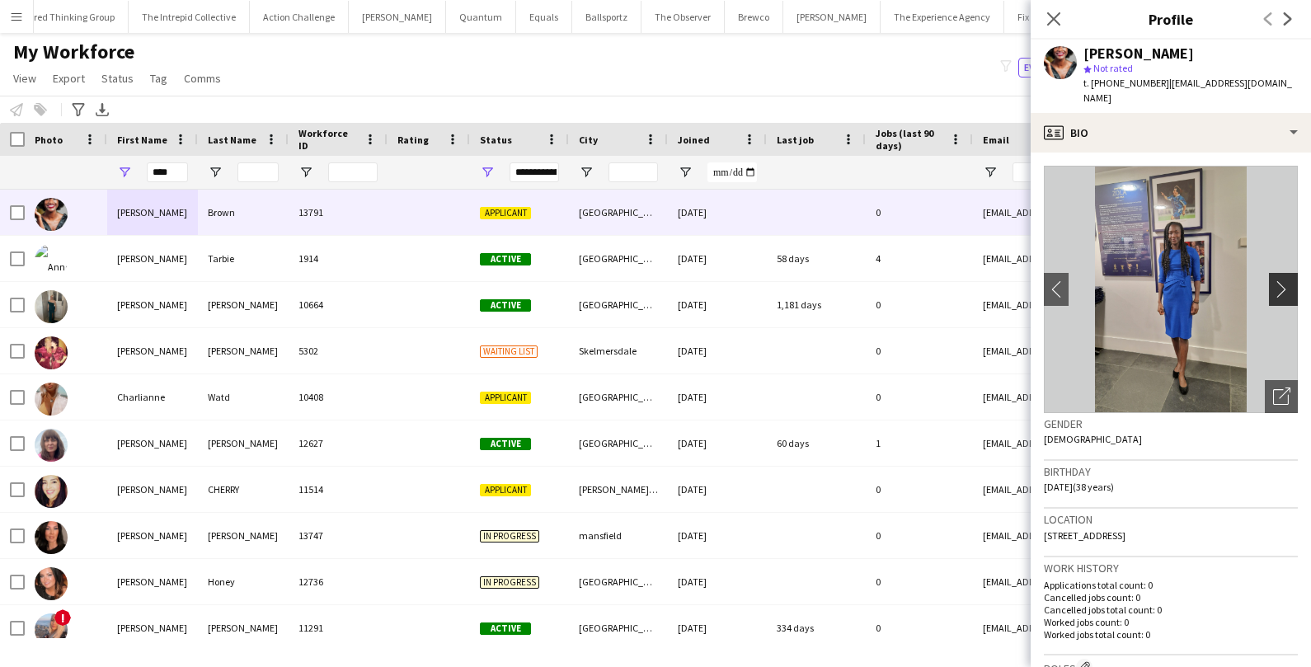
click at [1287, 294] on app-icon "chevron-right" at bounding box center [1286, 288] width 26 height 17
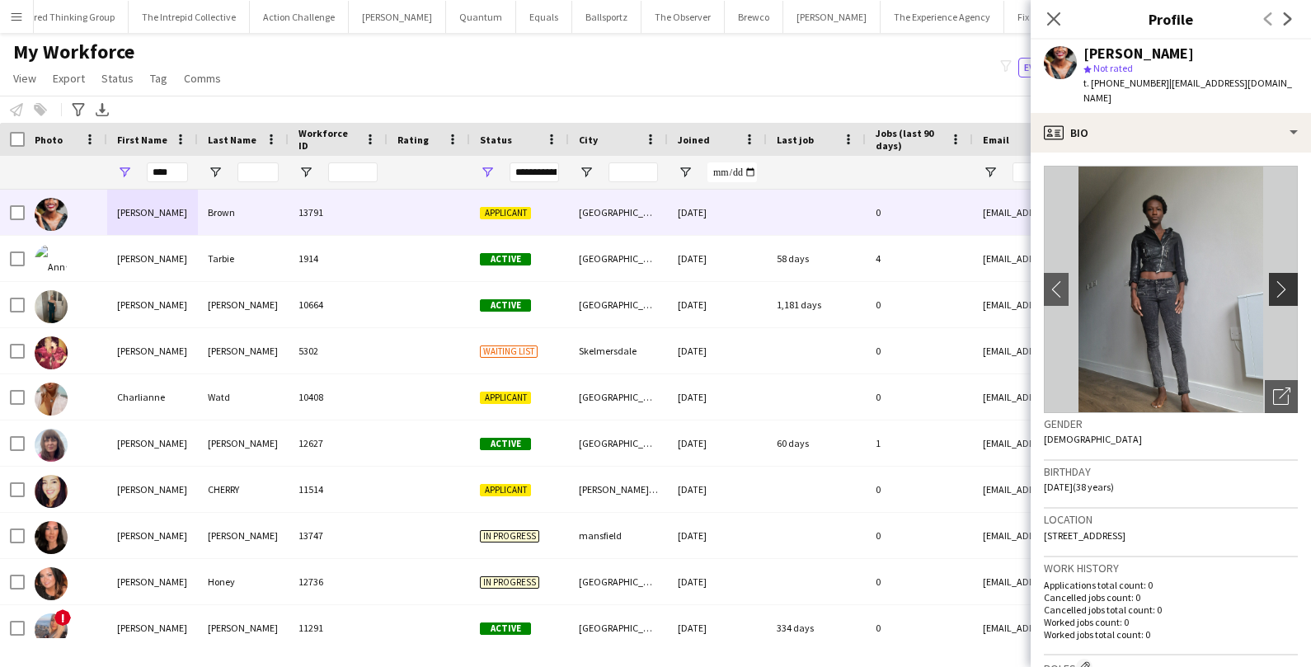
click at [1287, 294] on app-icon "chevron-right" at bounding box center [1286, 288] width 26 height 17
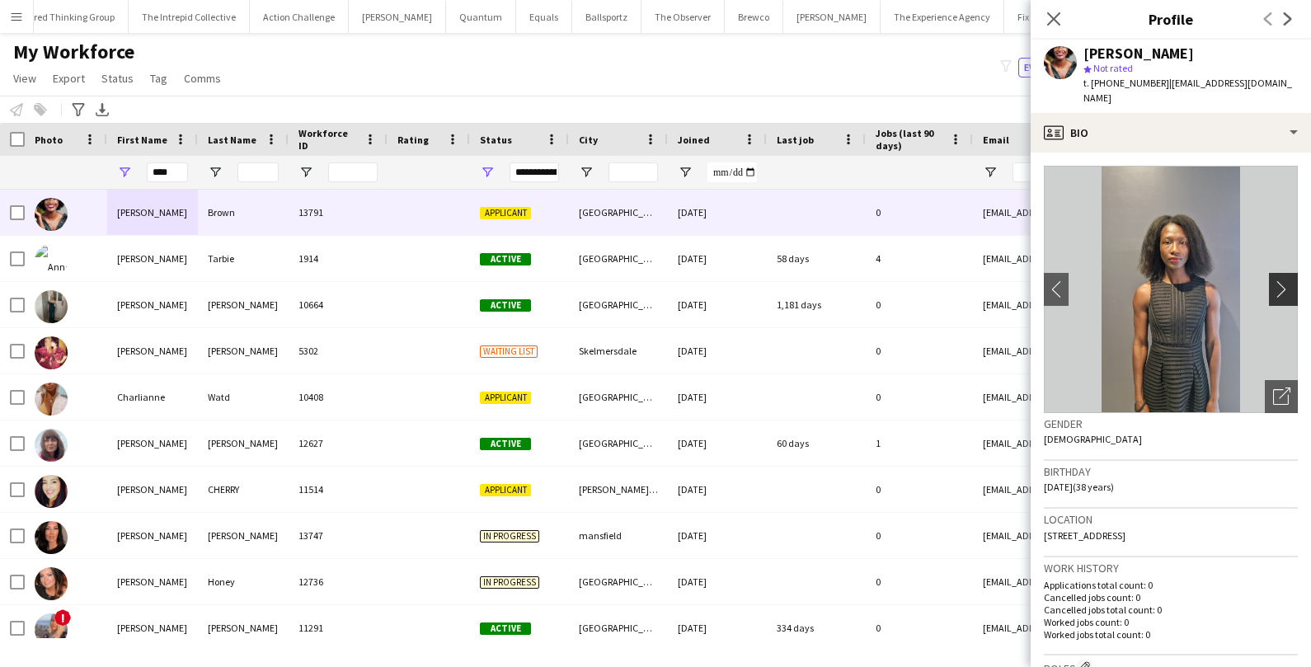
click at [1287, 294] on app-icon "chevron-right" at bounding box center [1286, 288] width 26 height 17
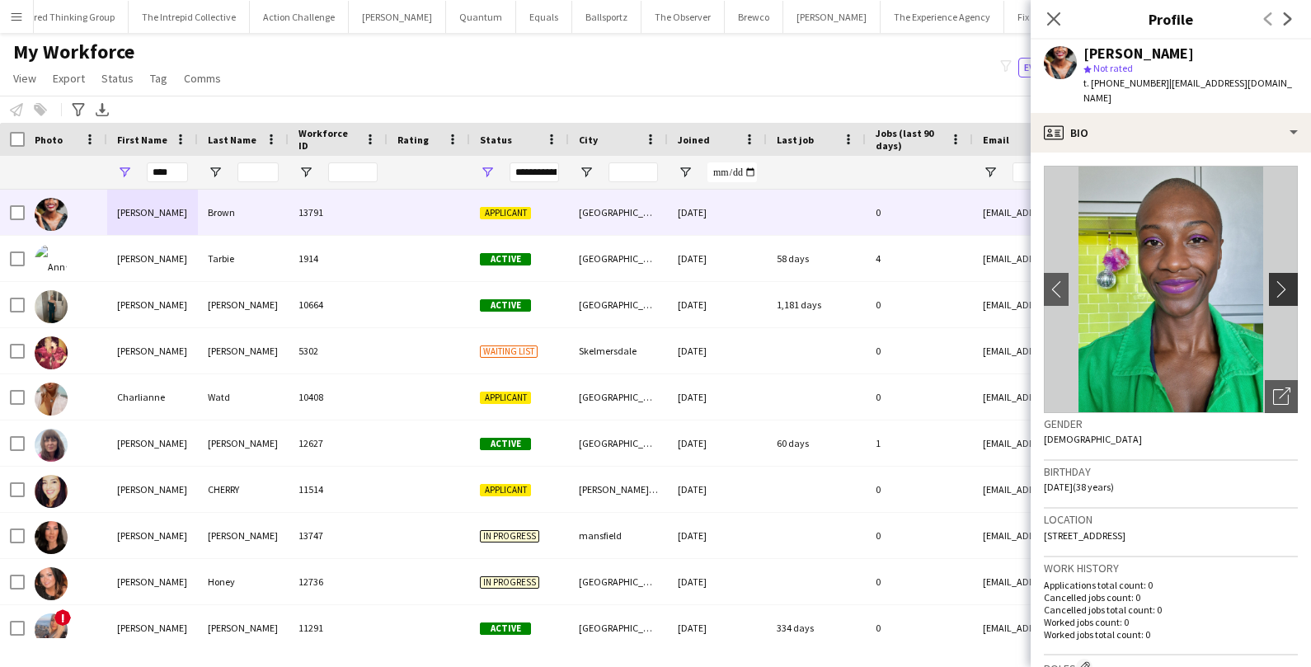
click at [1287, 294] on app-icon "chevron-right" at bounding box center [1286, 288] width 26 height 17
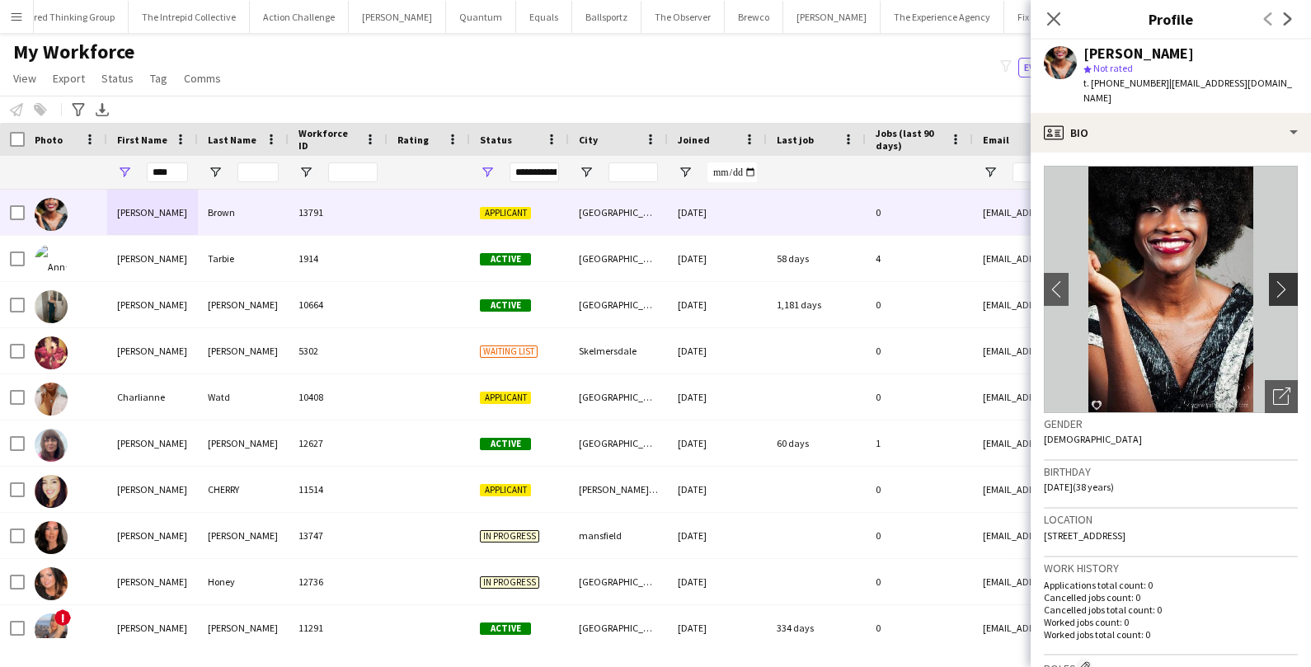
click at [1287, 294] on app-icon "chevron-right" at bounding box center [1286, 288] width 26 height 17
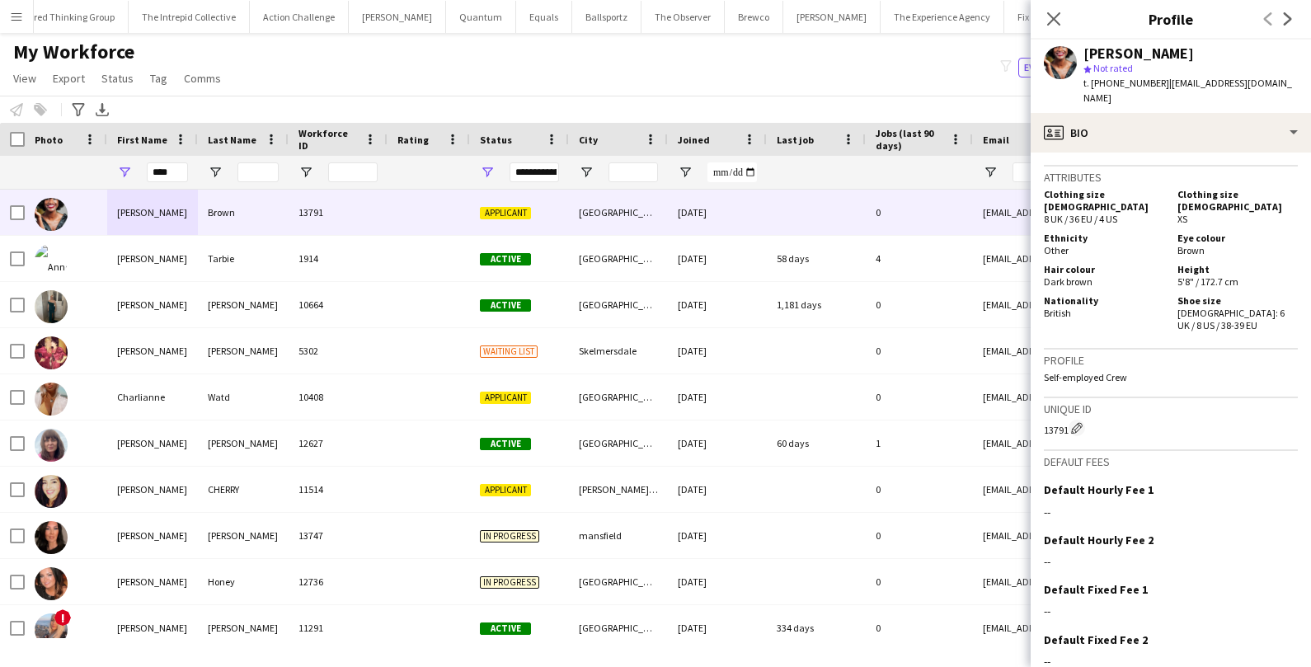
scroll to position [901, 0]
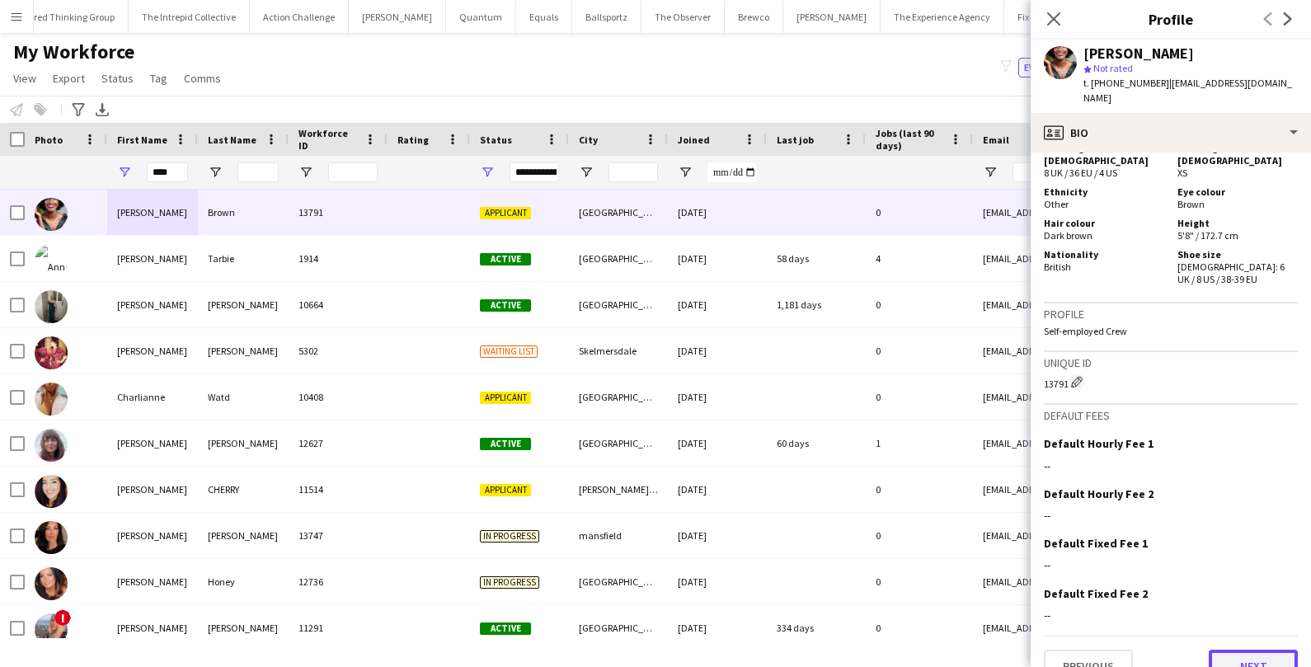
click at [1248, 650] on button "Next" at bounding box center [1253, 666] width 89 height 33
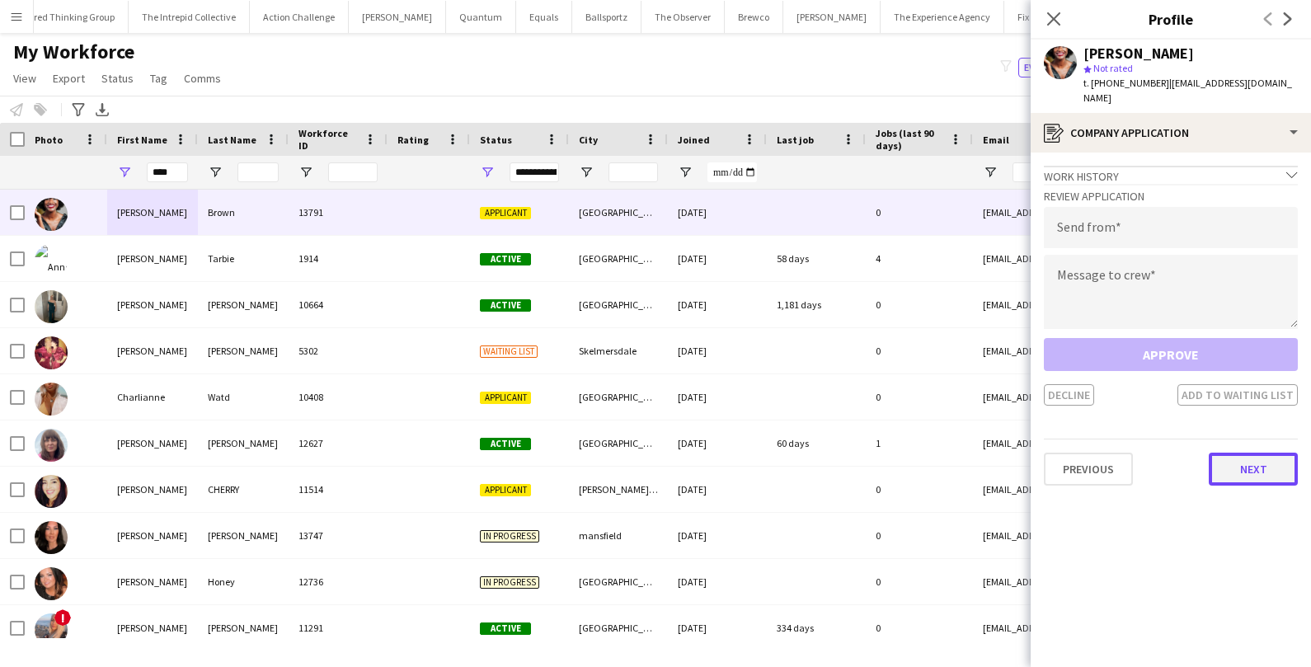
click at [1237, 466] on button "Next" at bounding box center [1253, 469] width 89 height 33
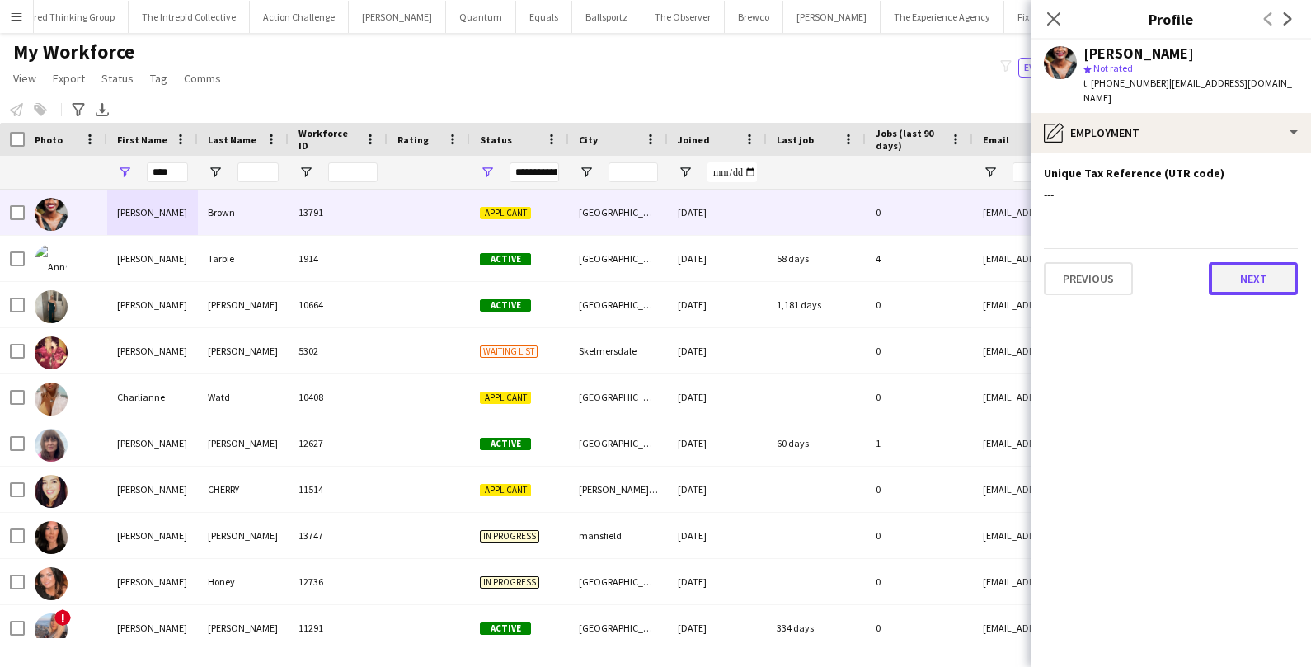
click at [1257, 285] on button "Next" at bounding box center [1253, 278] width 89 height 33
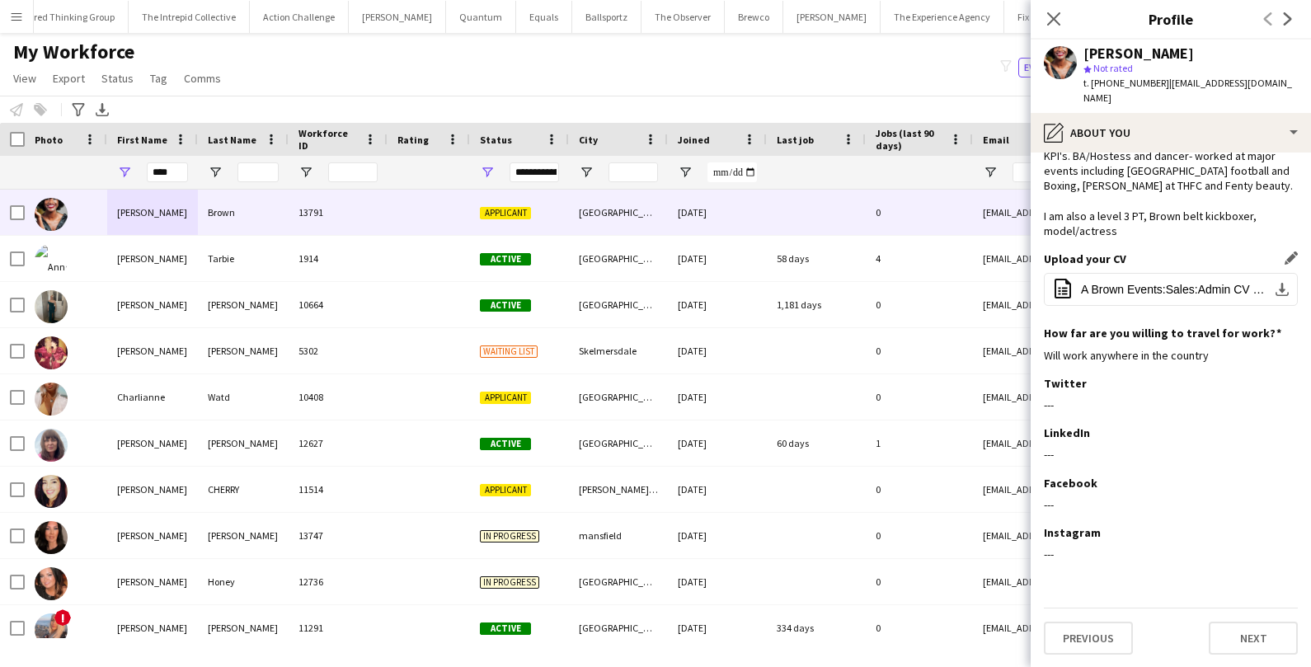
scroll to position [0, 0]
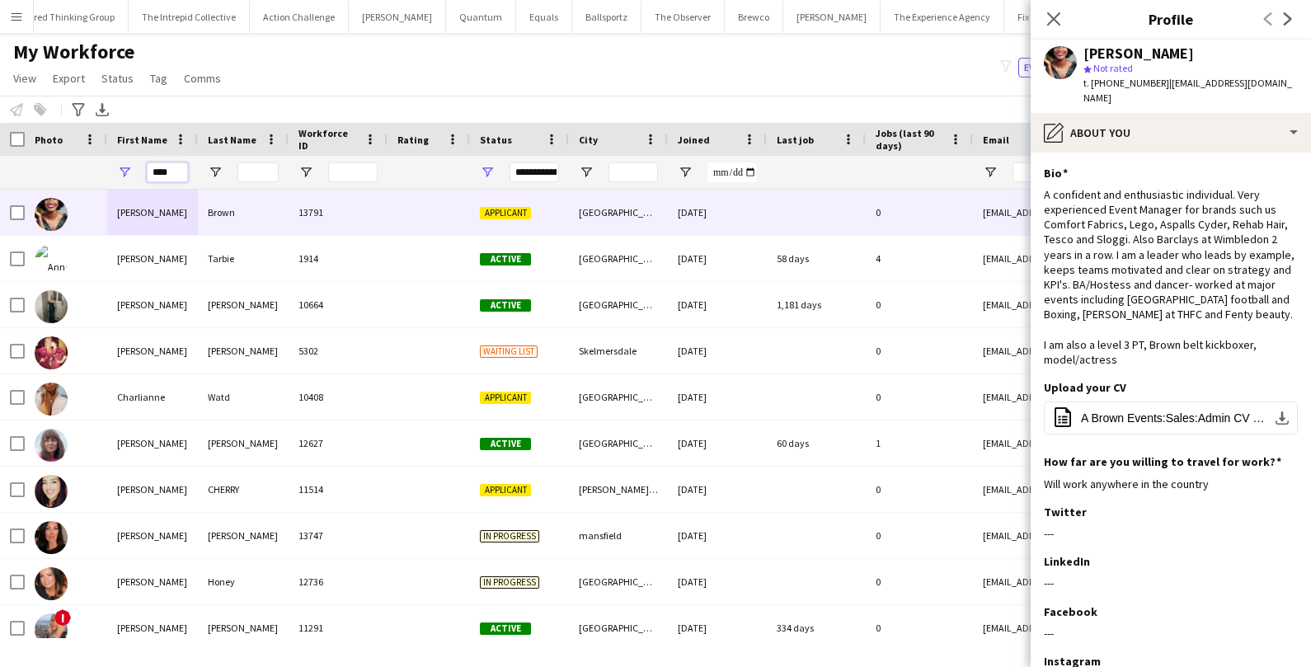
drag, startPoint x: 179, startPoint y: 173, endPoint x: 106, endPoint y: 167, distance: 72.8
click at [107, 168] on div "****" at bounding box center [152, 172] width 91 height 33
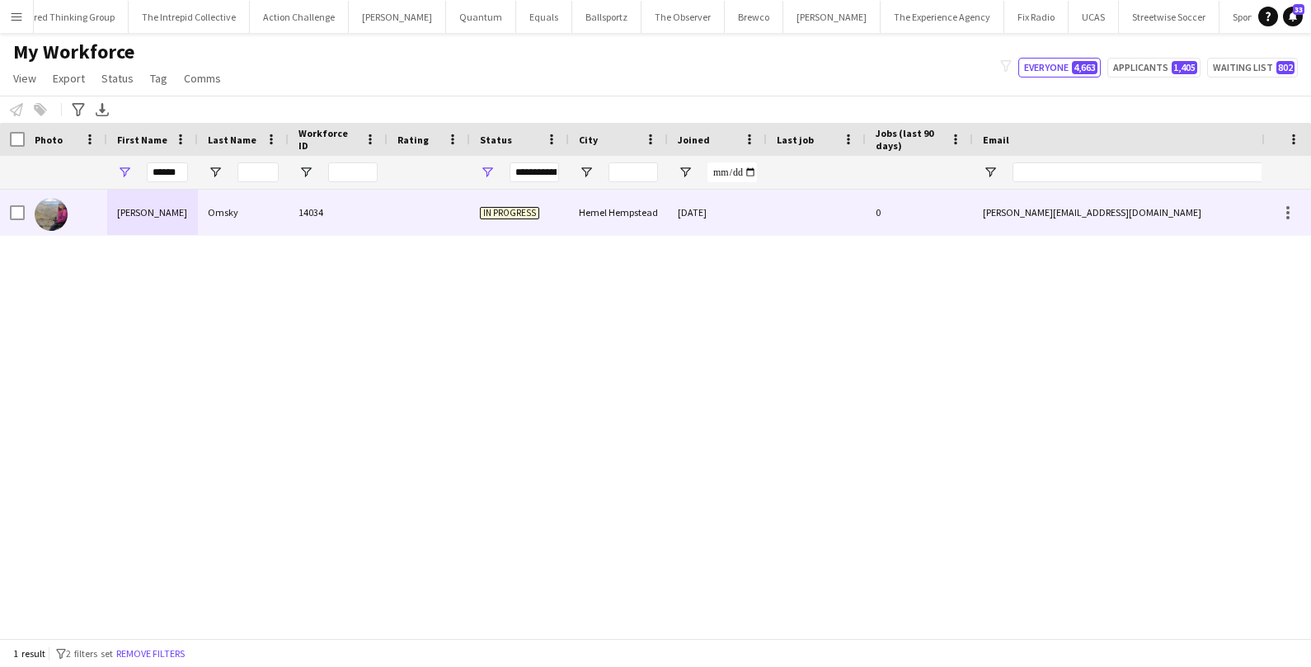
click at [104, 207] on div at bounding box center [66, 212] width 82 height 45
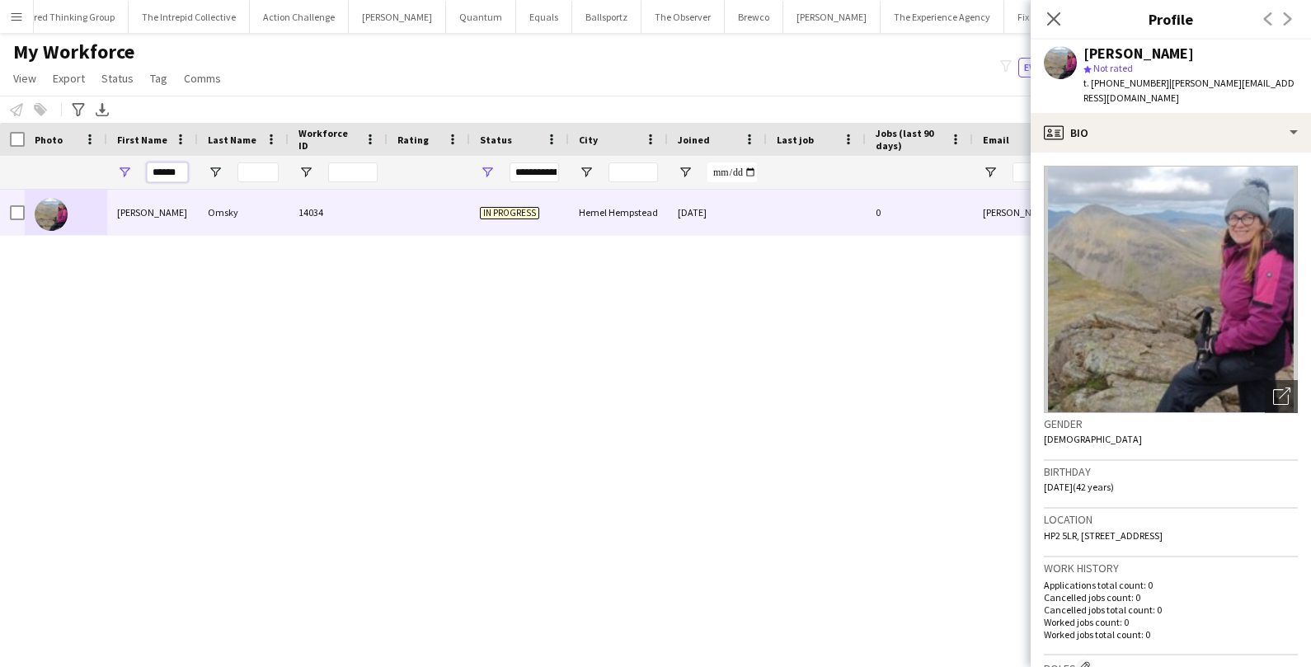
drag, startPoint x: 186, startPoint y: 177, endPoint x: 140, endPoint y: 177, distance: 45.4
click at [140, 177] on div "******" at bounding box center [152, 172] width 91 height 33
paste input "*"
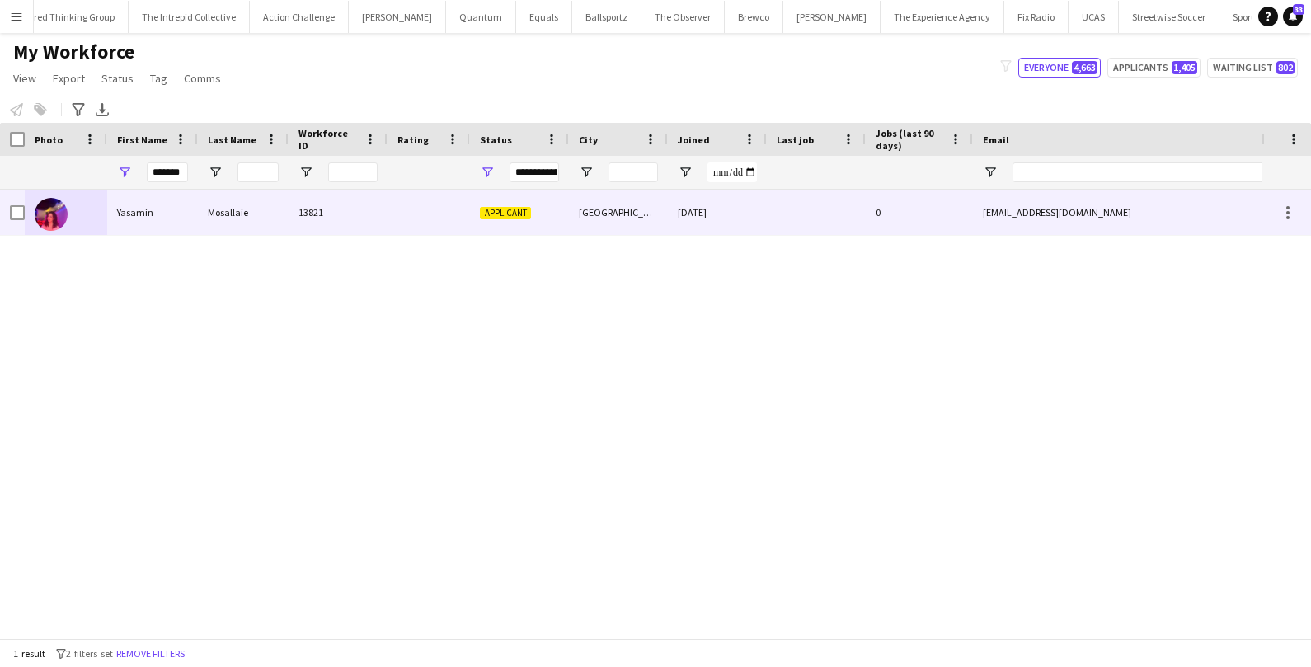
click at [144, 205] on div "Yasamin" at bounding box center [152, 212] width 91 height 45
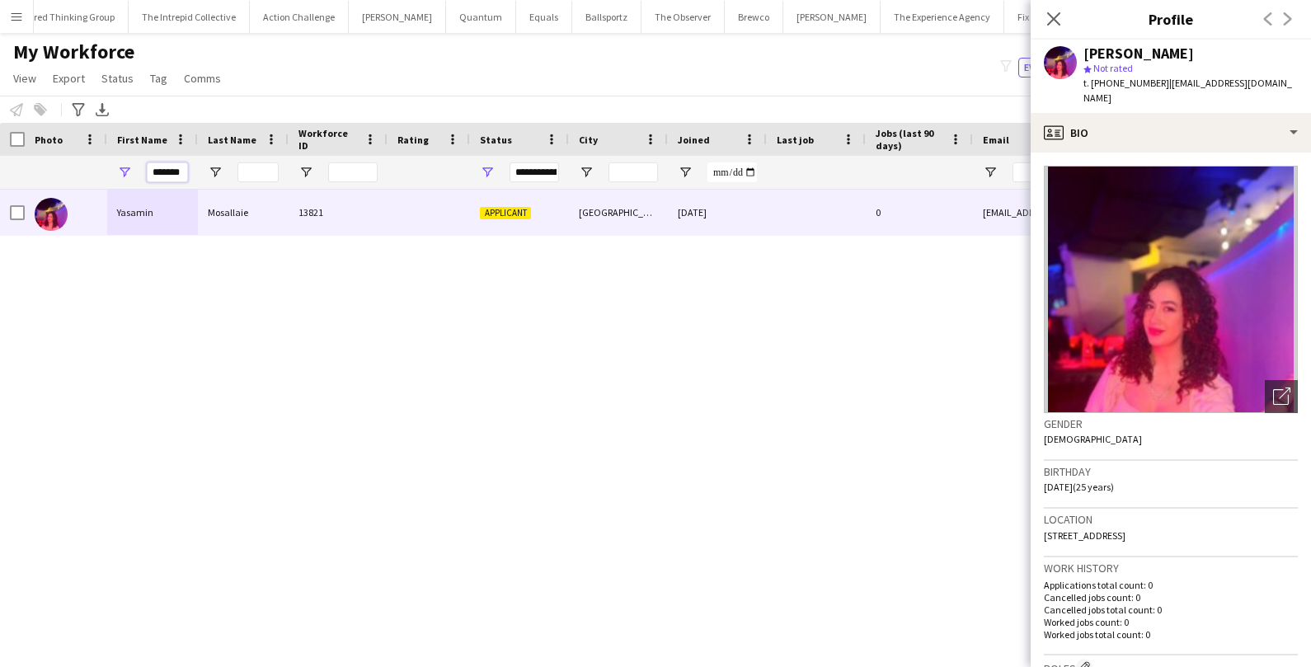
drag, startPoint x: 153, startPoint y: 169, endPoint x: 226, endPoint y: 167, distance: 73.4
click at [228, 167] on div "*******" at bounding box center [894, 172] width 1788 height 33
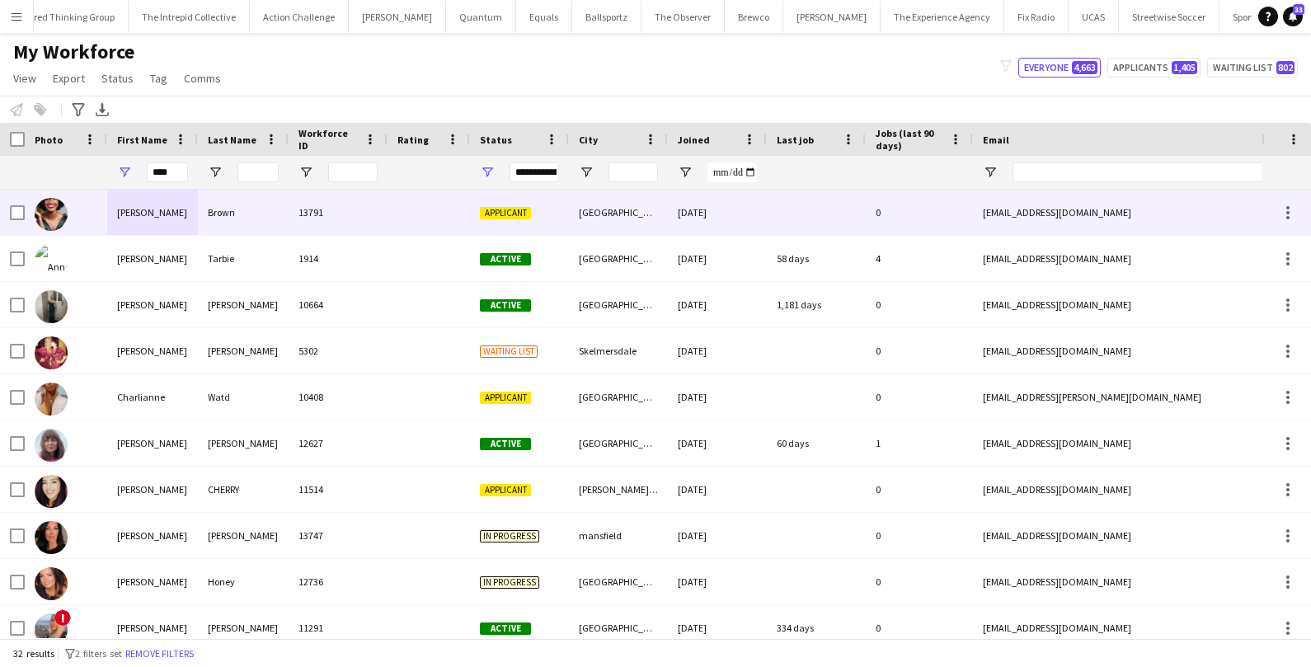
click at [200, 214] on div "Brown" at bounding box center [243, 212] width 91 height 45
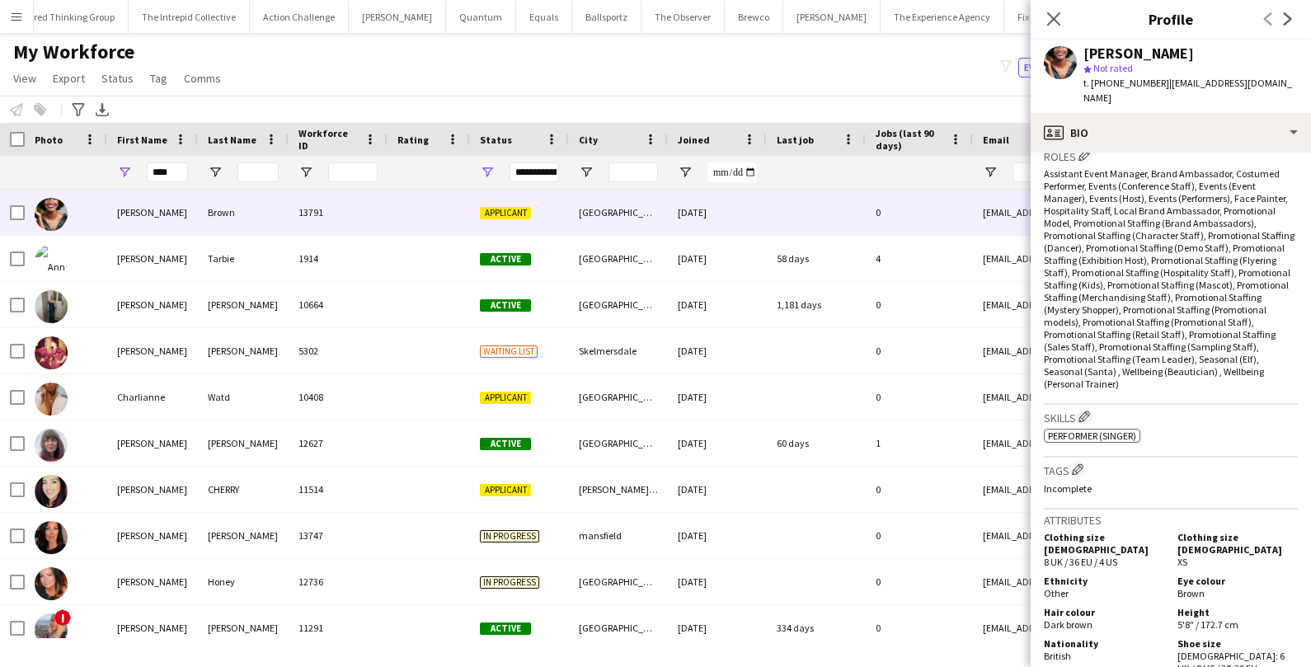
scroll to position [532, 0]
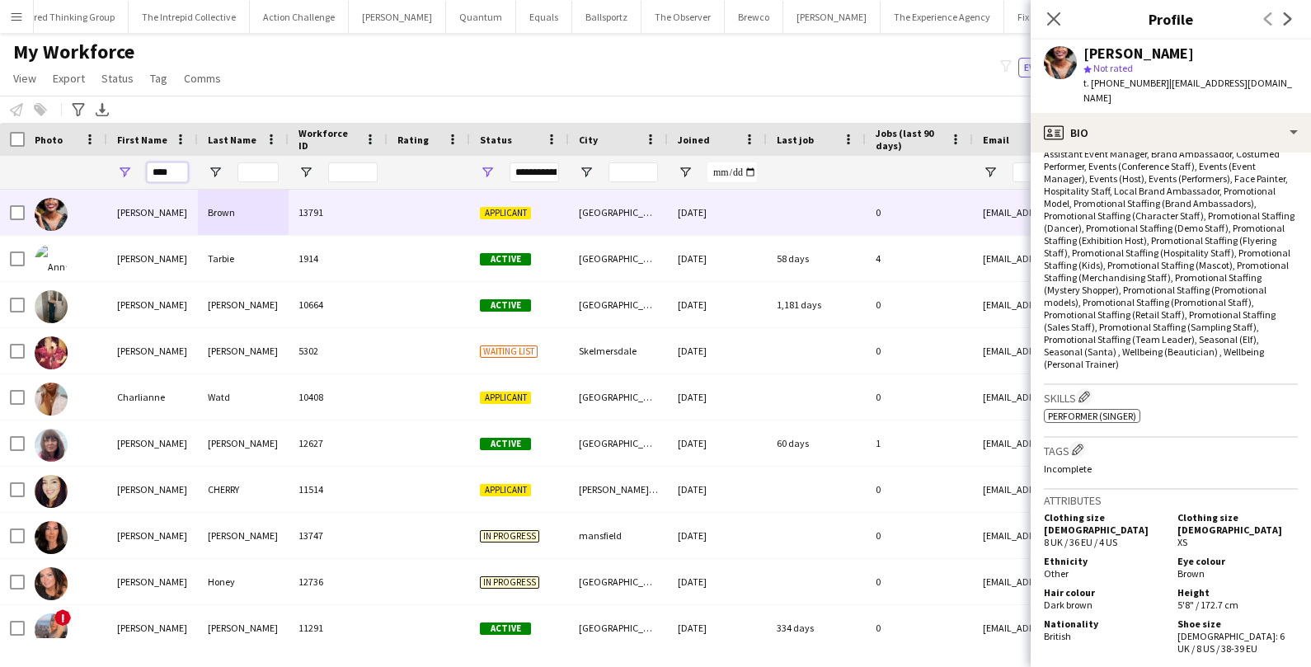
drag, startPoint x: 181, startPoint y: 170, endPoint x: 115, endPoint y: 170, distance: 66.0
click at [115, 170] on div "****" at bounding box center [152, 172] width 91 height 33
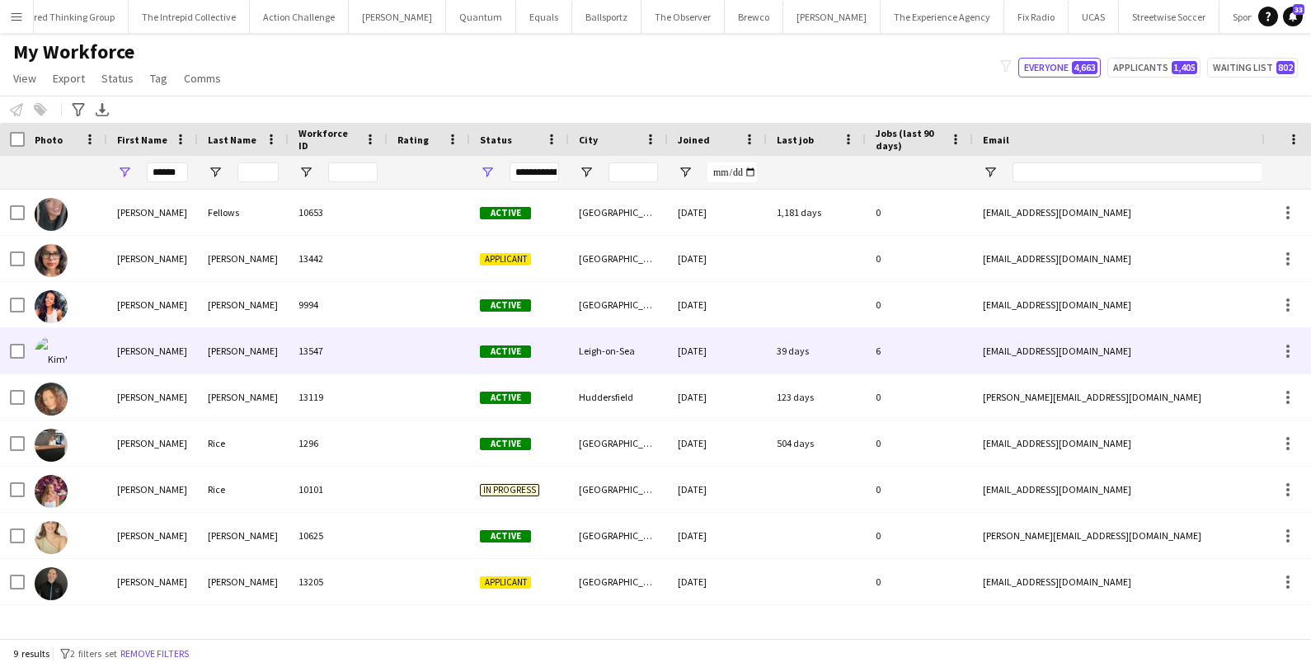
click at [137, 346] on div "Kimberley" at bounding box center [152, 350] width 91 height 45
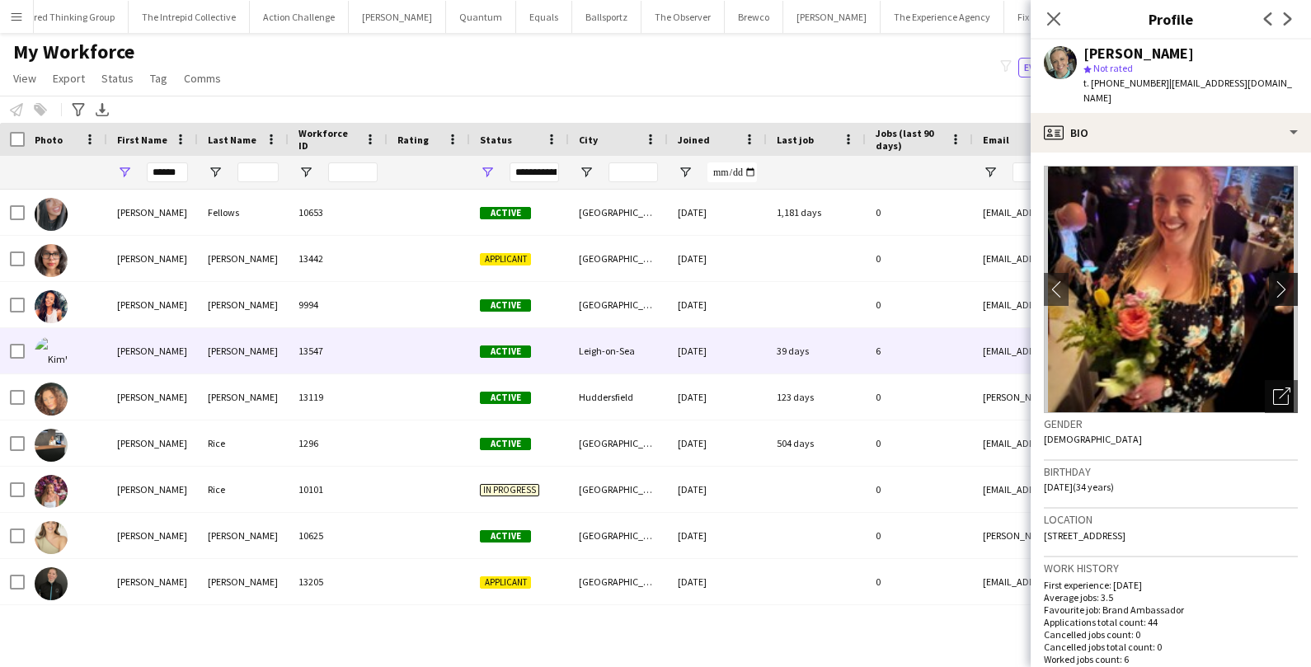
click at [1282, 280] on app-icon "chevron-right" at bounding box center [1286, 288] width 26 height 17
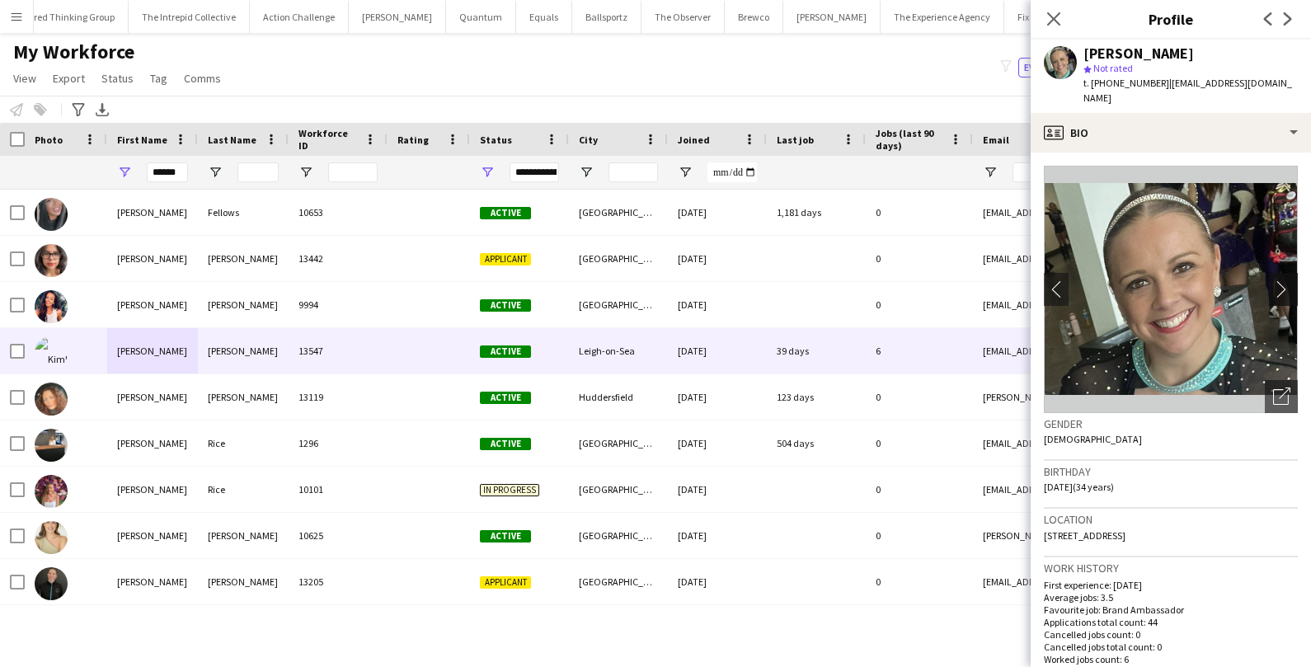
click at [1282, 280] on app-icon "chevron-right" at bounding box center [1286, 288] width 26 height 17
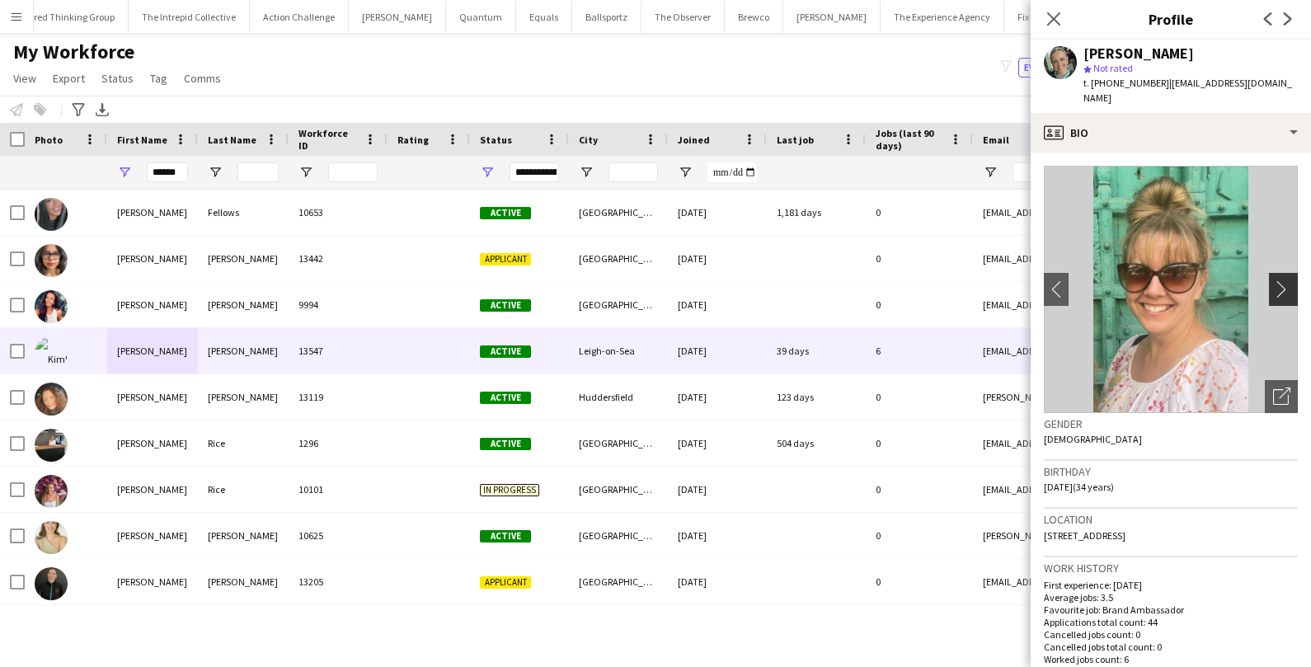
click at [1283, 280] on app-icon "chevron-right" at bounding box center [1286, 288] width 26 height 17
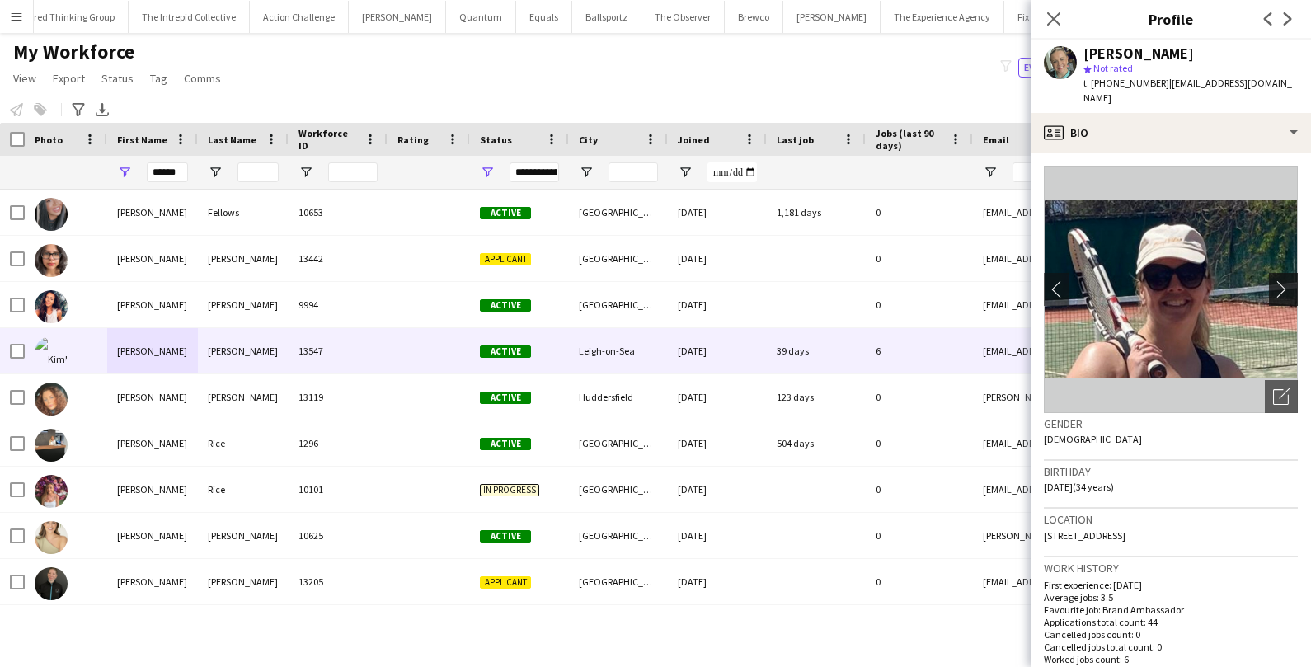
click at [1283, 280] on app-icon "chevron-right" at bounding box center [1286, 288] width 26 height 17
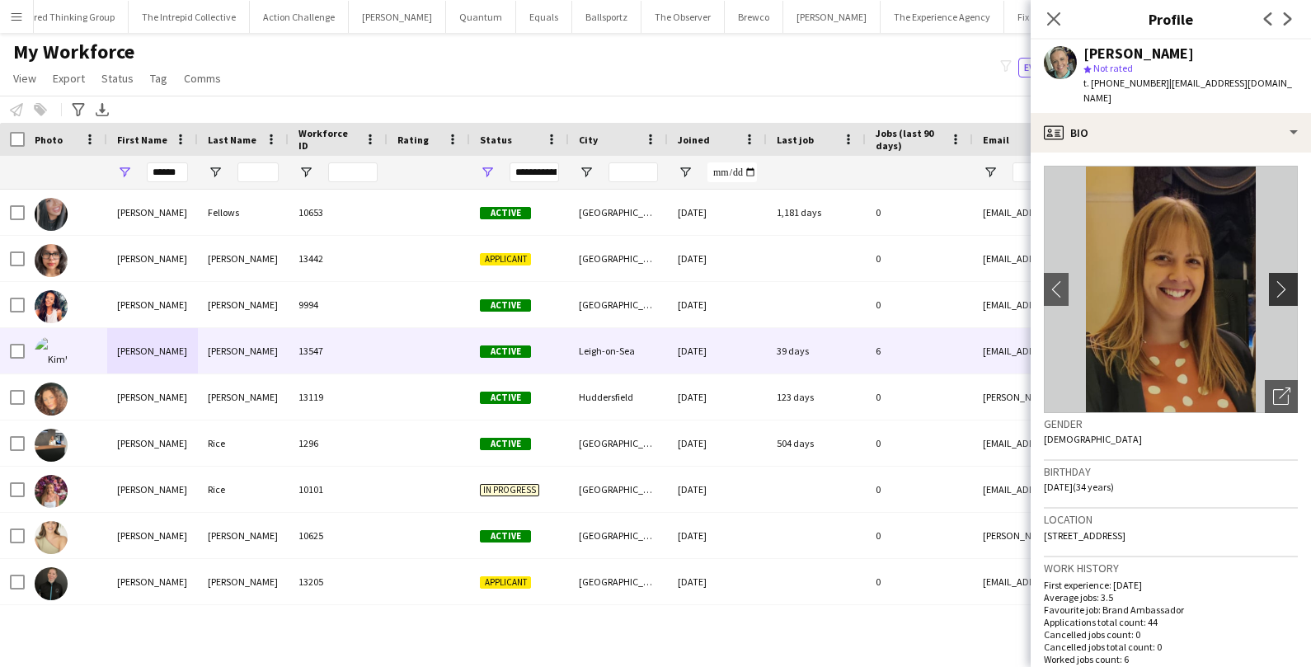
click at [1283, 280] on app-icon "chevron-right" at bounding box center [1286, 288] width 26 height 17
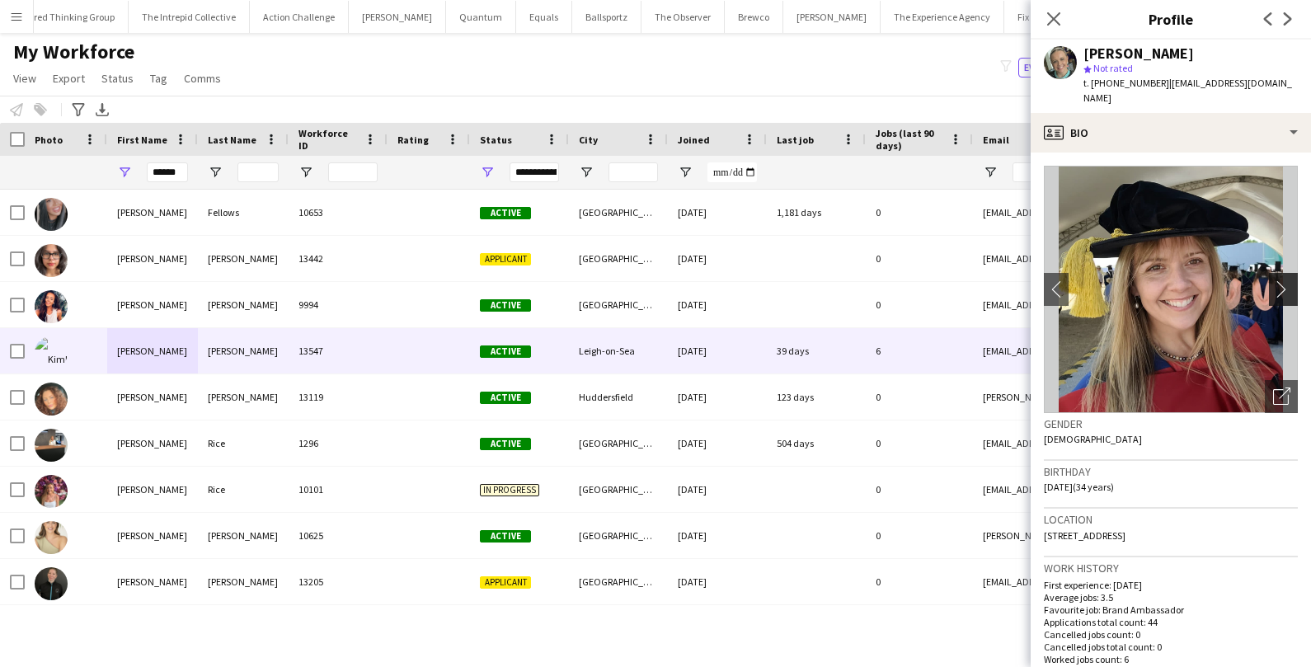
click at [1283, 280] on app-icon "chevron-right" at bounding box center [1286, 288] width 26 height 17
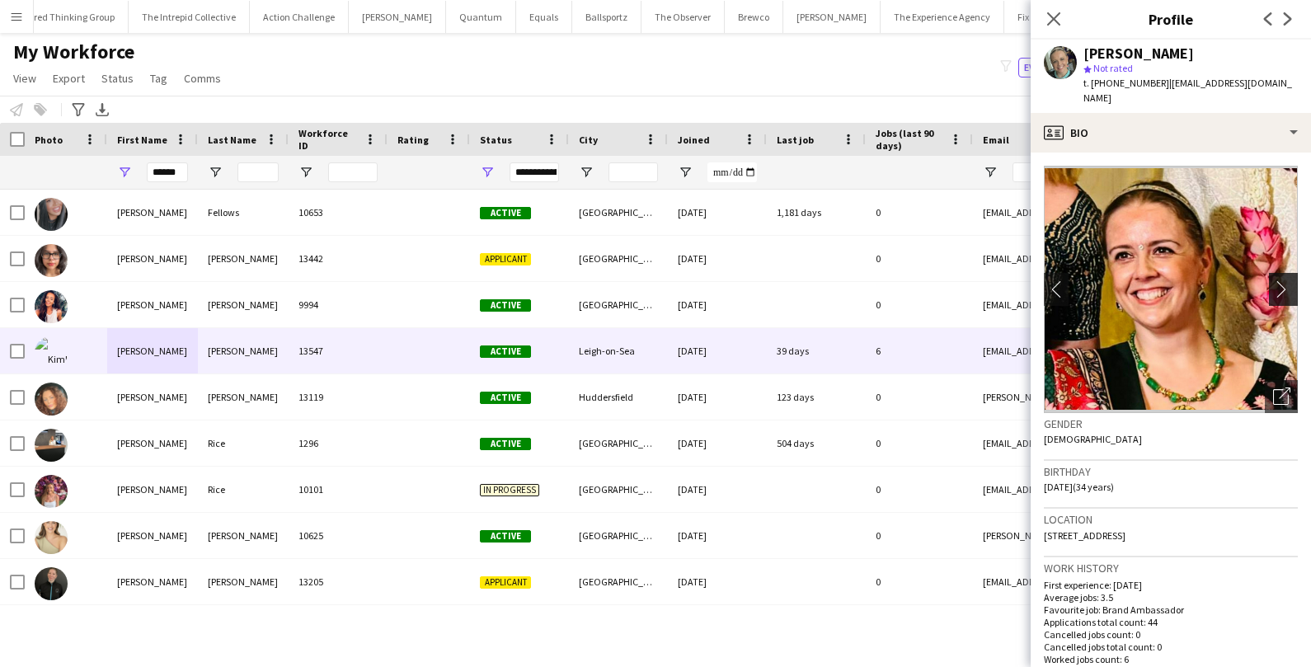
click at [1283, 280] on app-icon "chevron-right" at bounding box center [1286, 288] width 26 height 17
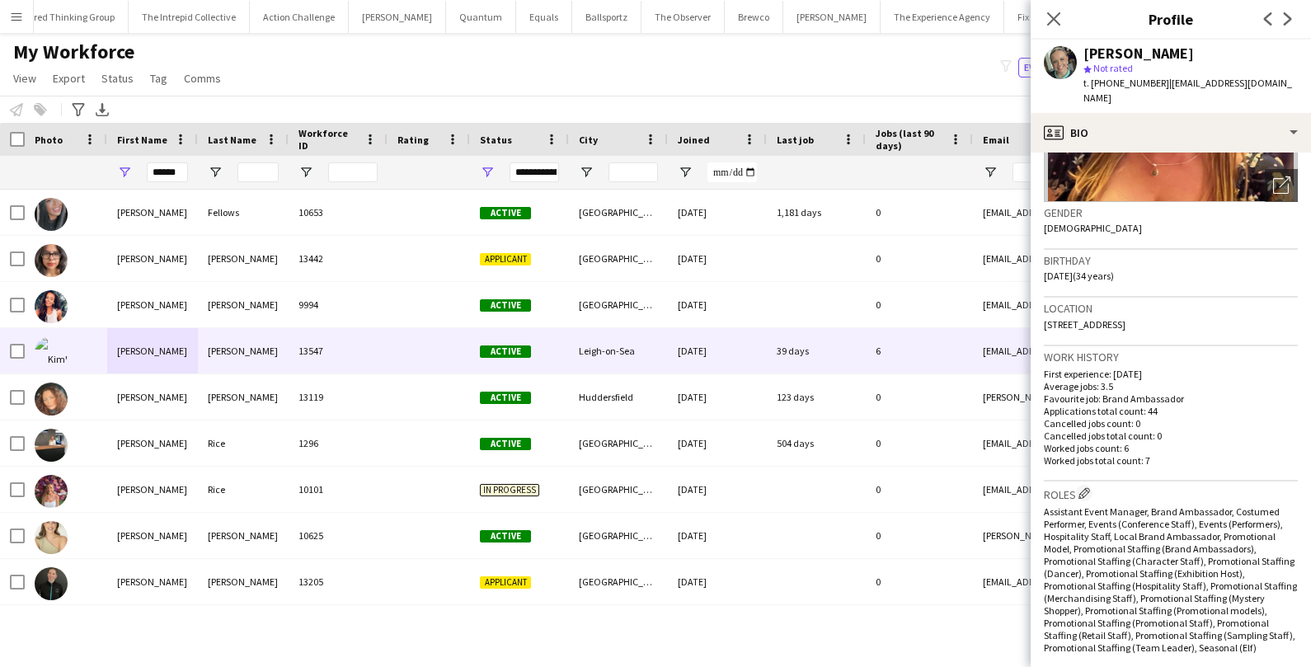
scroll to position [0, 0]
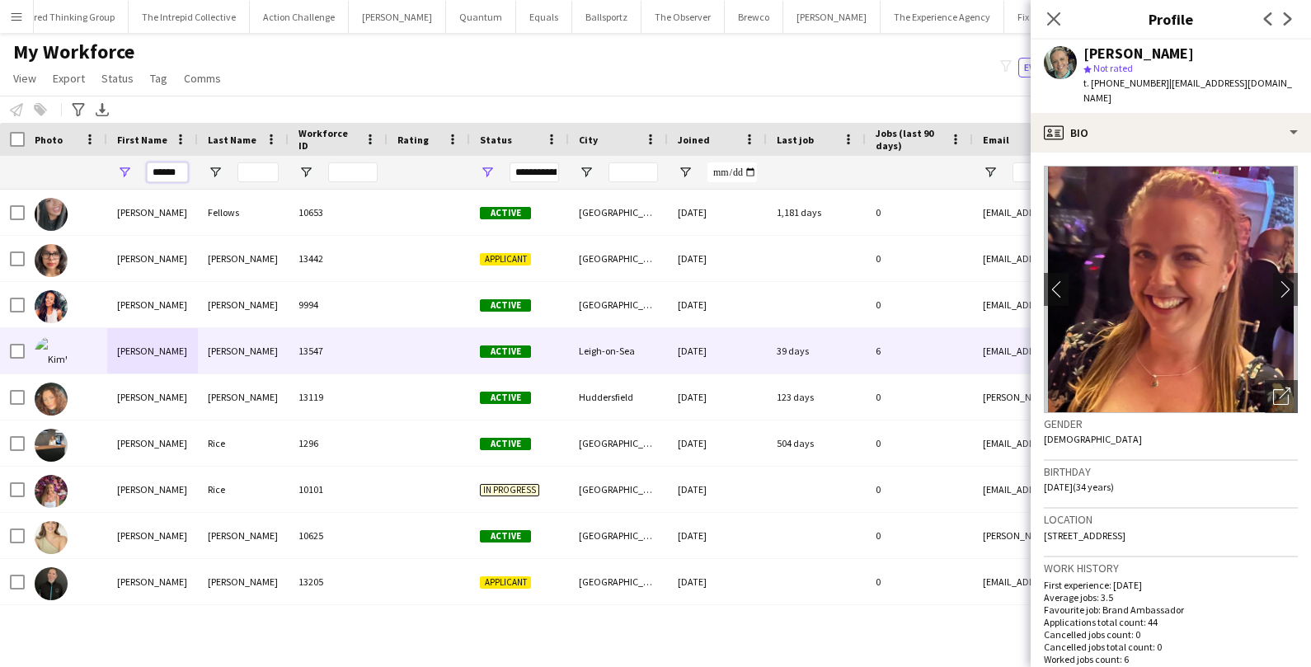
drag, startPoint x: 184, startPoint y: 171, endPoint x: 107, endPoint y: 154, distance: 78.5
click at [107, 154] on div "Workforce Details Photo First Name" at bounding box center [894, 156] width 1788 height 67
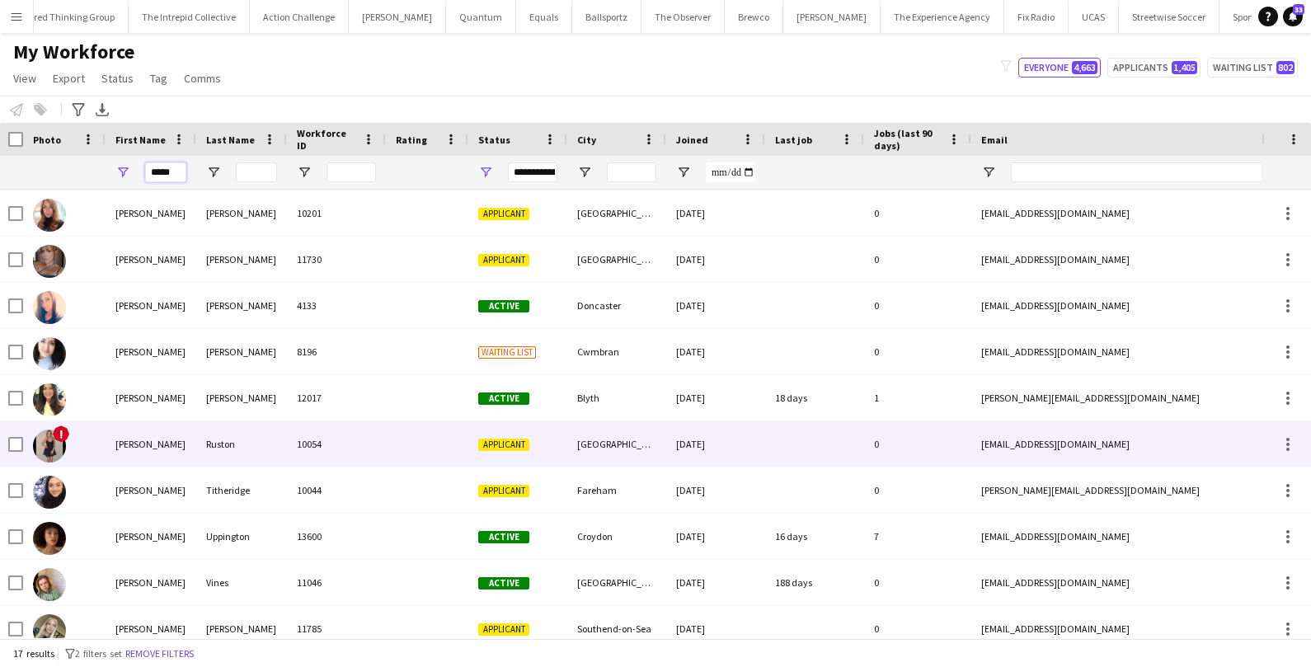
scroll to position [337, 0]
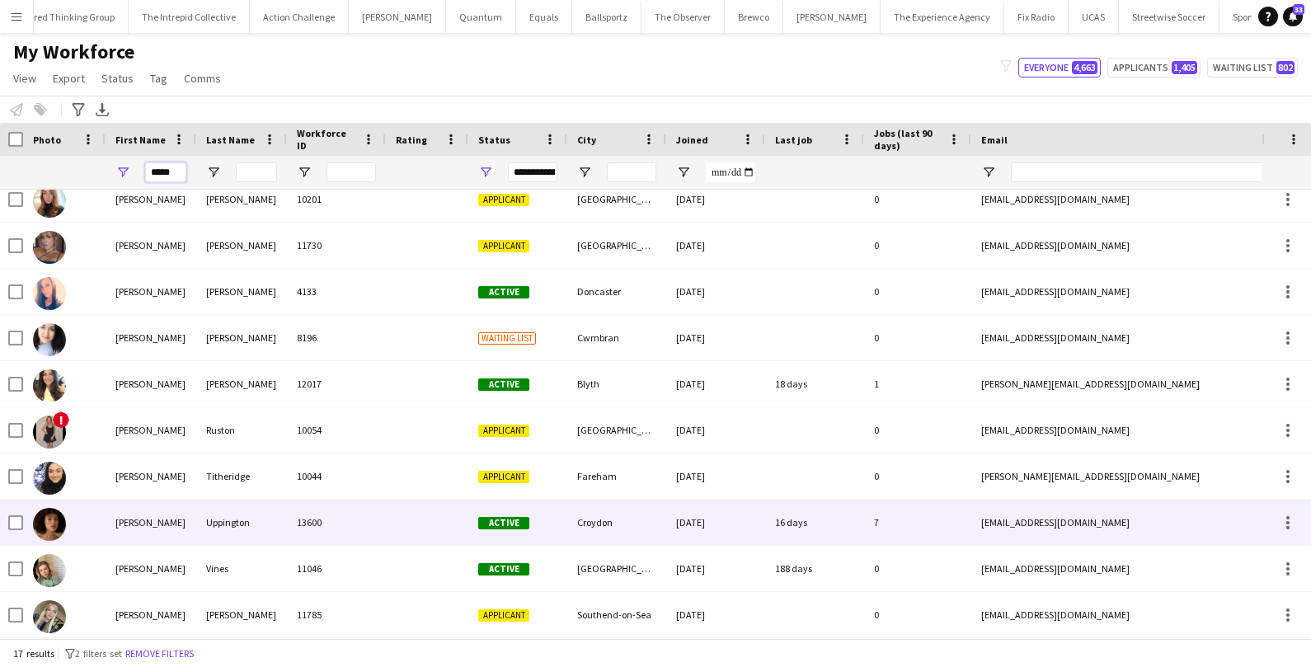
type input "*****"
click at [204, 502] on div "Uppington" at bounding box center [241, 522] width 91 height 45
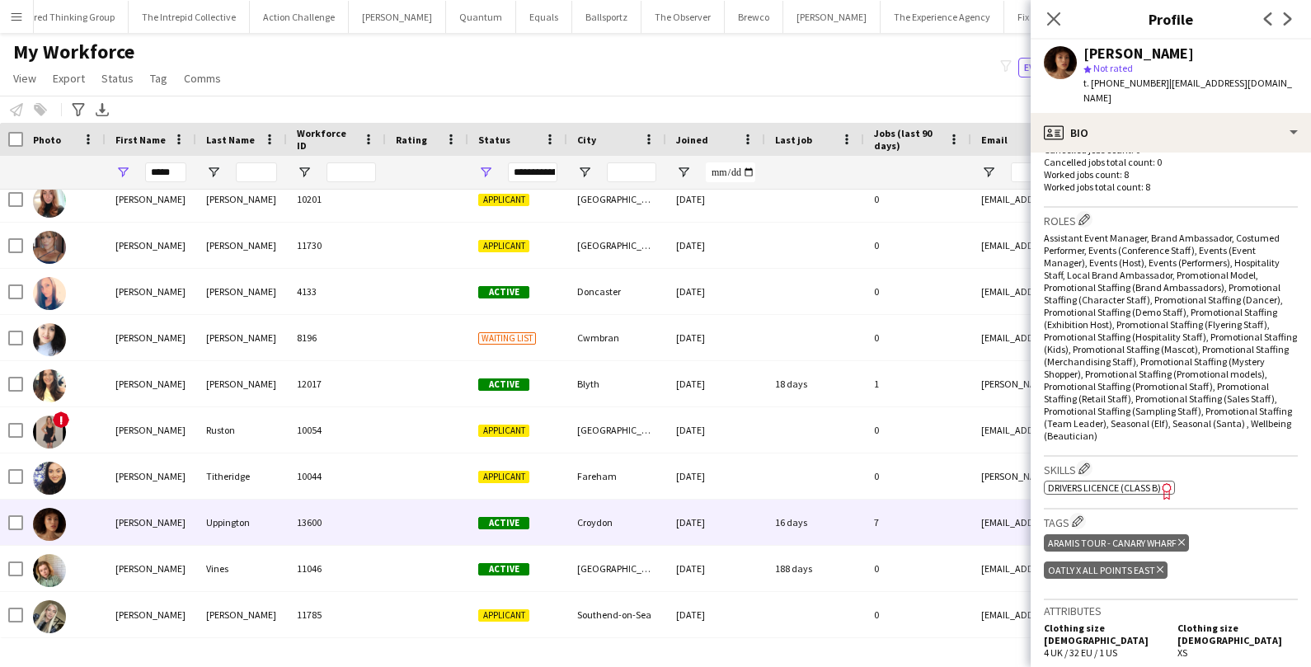
scroll to position [488, 0]
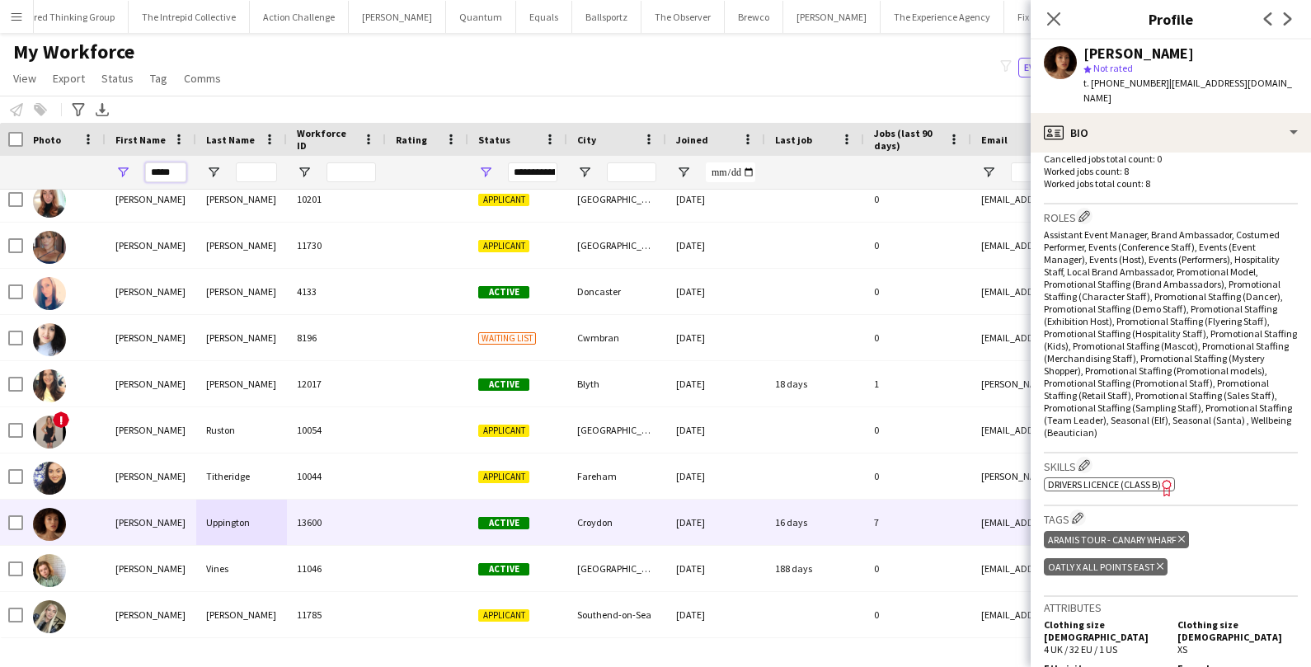
drag, startPoint x: 169, startPoint y: 172, endPoint x: 139, endPoint y: 169, distance: 29.9
click at [140, 169] on div "*****" at bounding box center [151, 172] width 91 height 33
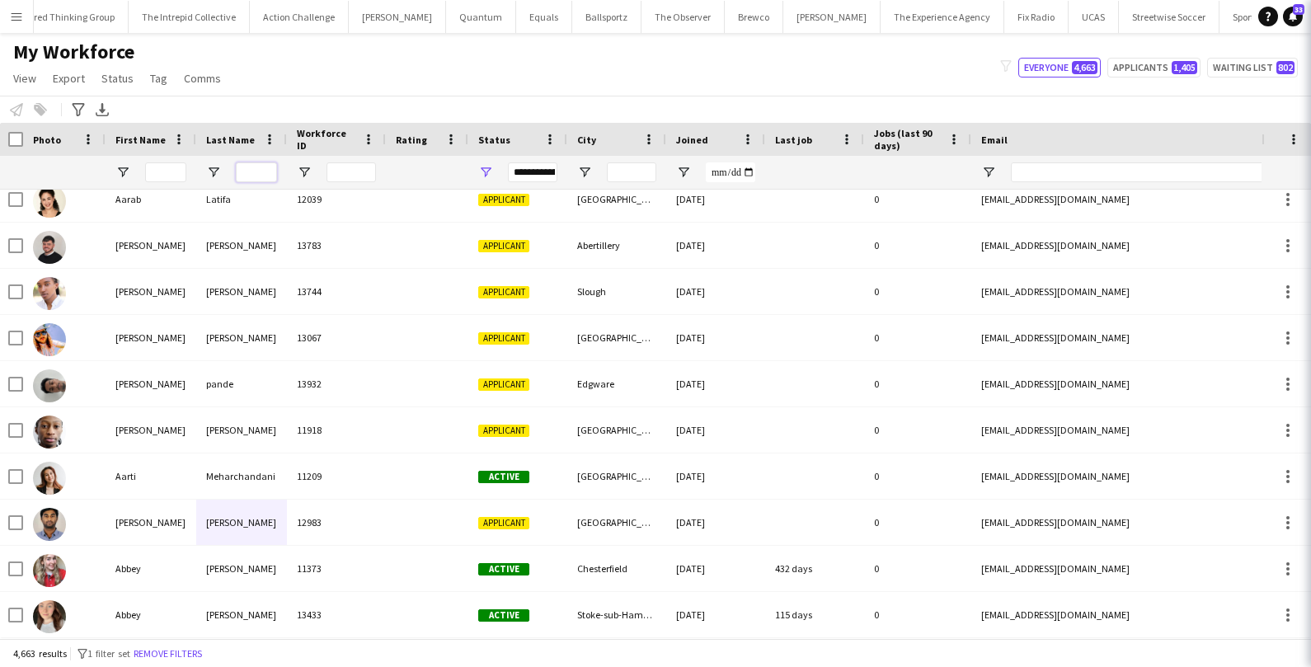
click at [251, 172] on input "Last Name Filter Input" at bounding box center [256, 172] width 41 height 20
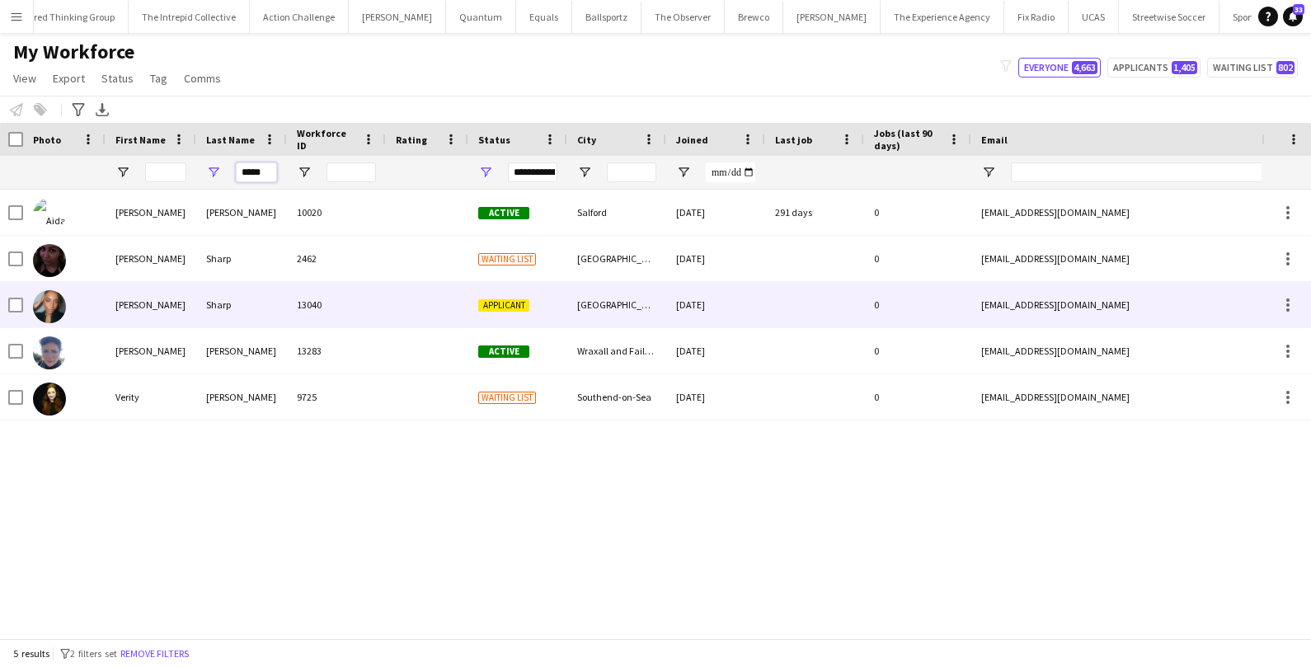
type input "*****"
click at [180, 305] on div "Natasha" at bounding box center [151, 304] width 91 height 45
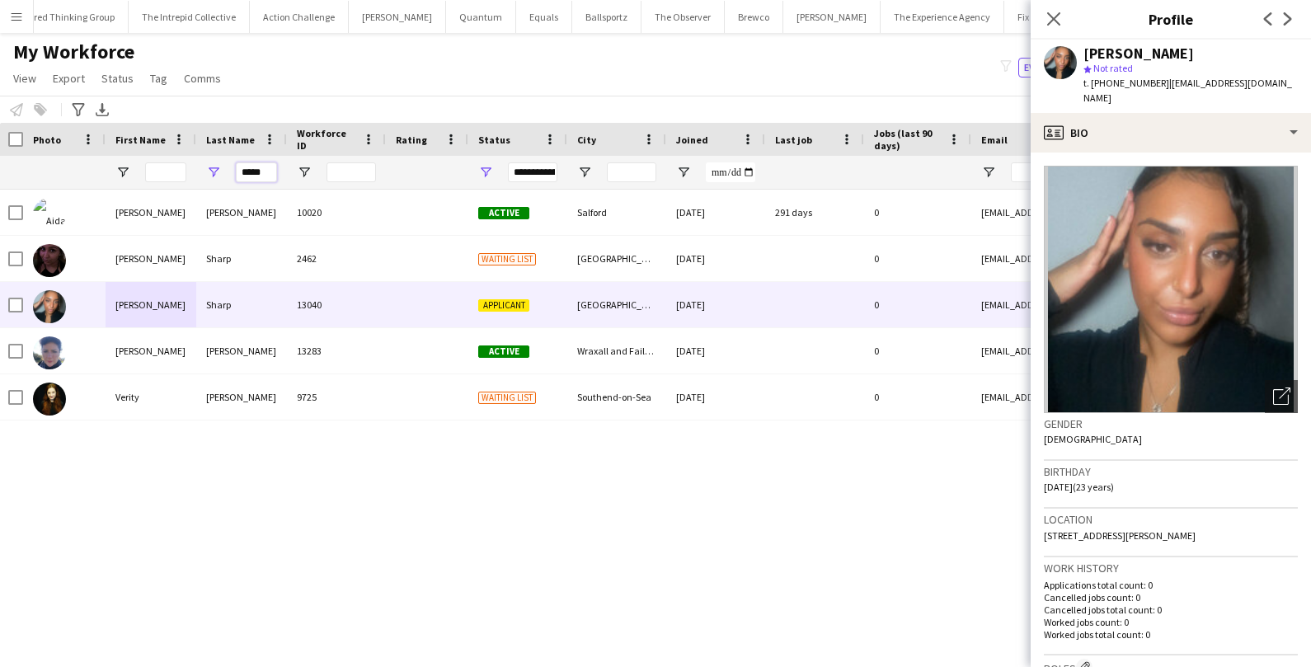
drag, startPoint x: 266, startPoint y: 176, endPoint x: 192, endPoint y: 171, distance: 73.6
click at [192, 171] on div "*****" at bounding box center [892, 172] width 1788 height 33
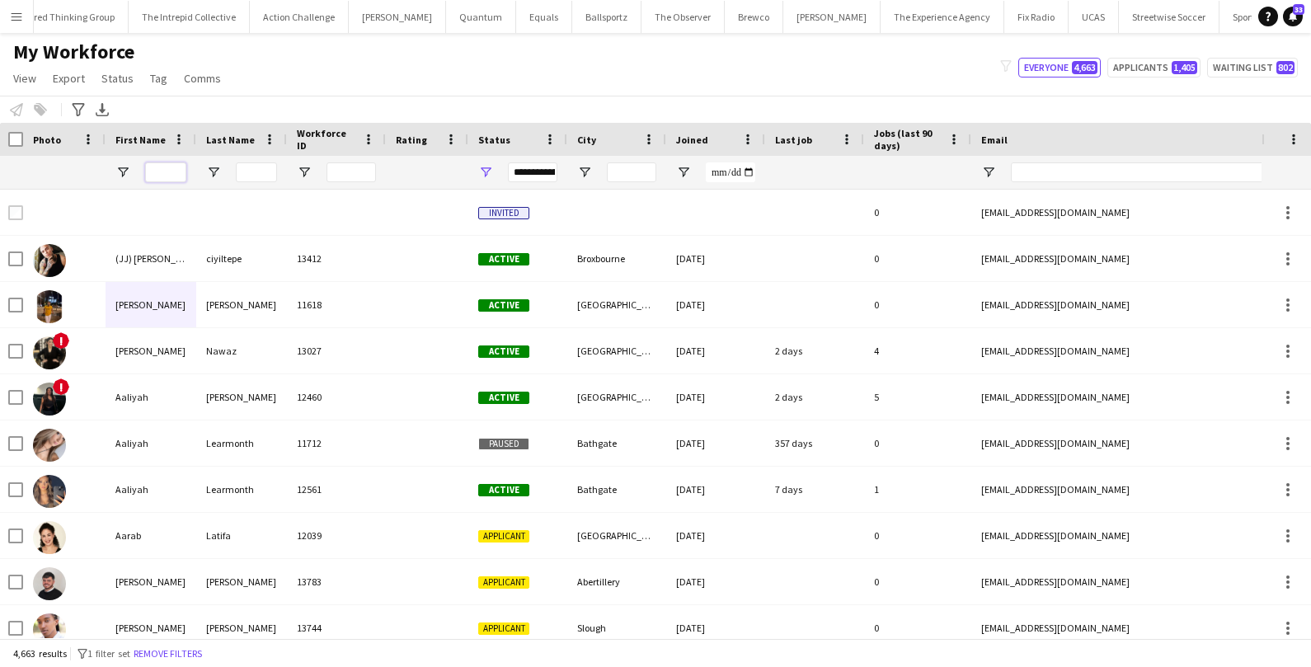
click at [158, 170] on input "First Name Filter Input" at bounding box center [165, 172] width 41 height 20
paste input "******"
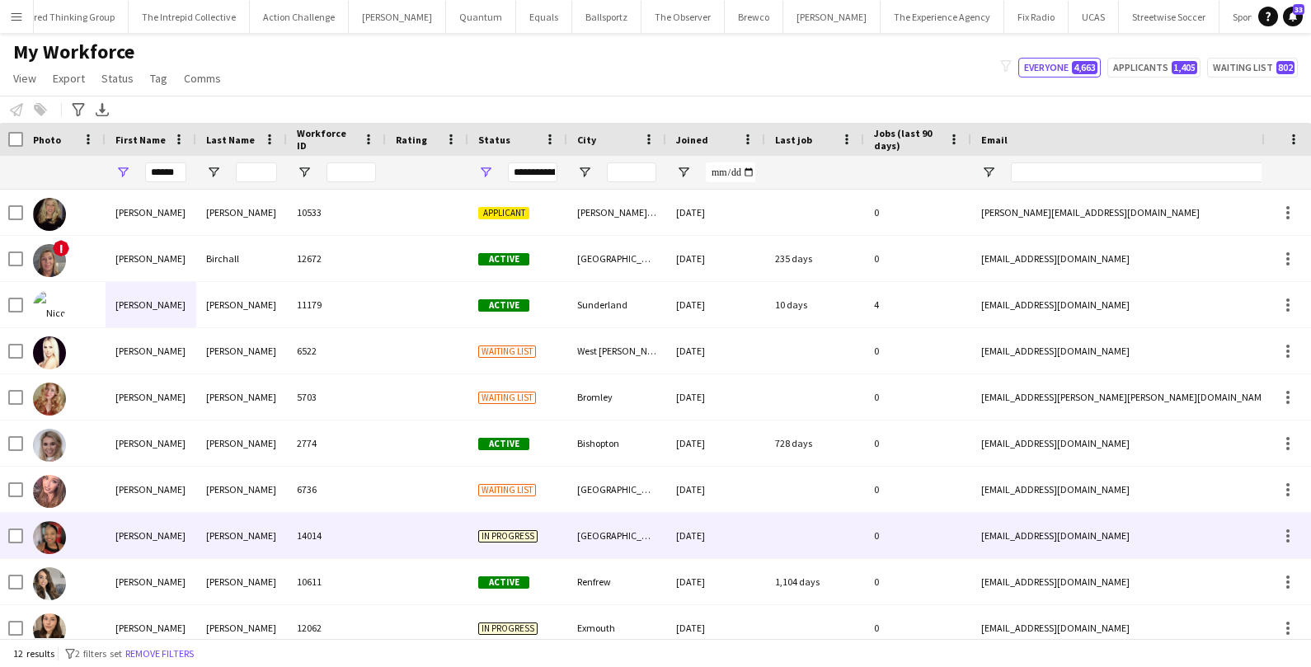
click at [115, 534] on div "Nicola" at bounding box center [151, 535] width 91 height 45
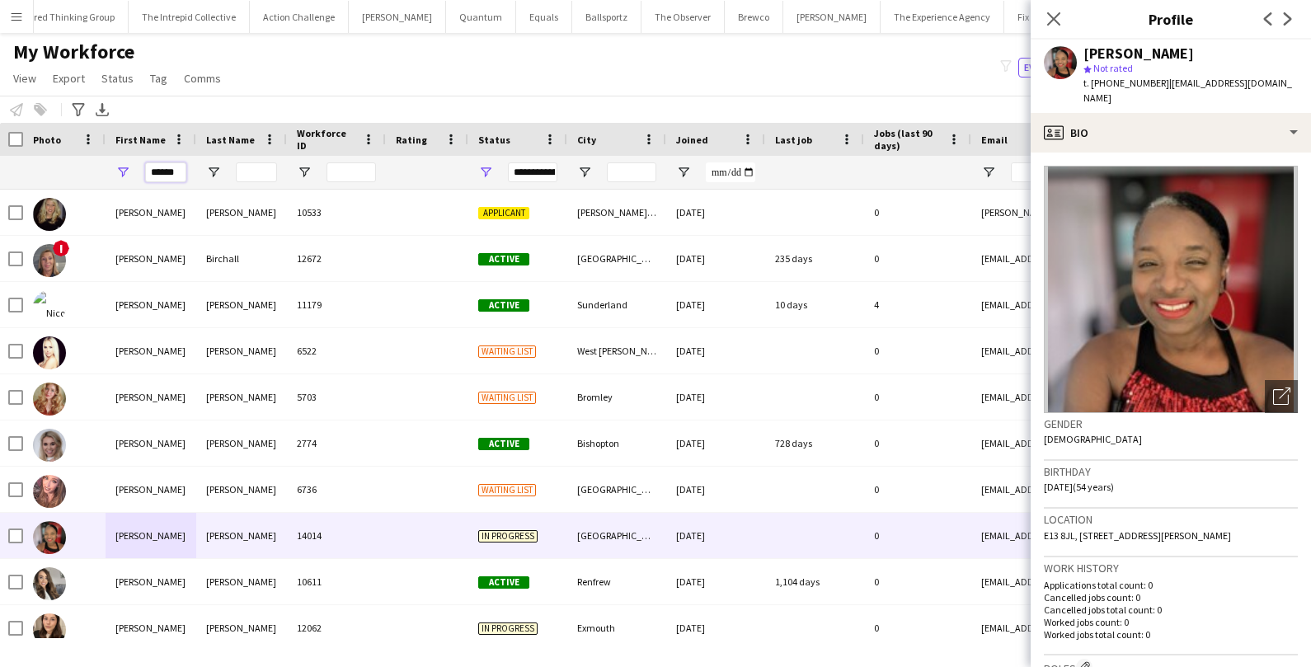
drag, startPoint x: 178, startPoint y: 171, endPoint x: 92, endPoint y: 168, distance: 85.8
click at [92, 168] on div "******" at bounding box center [892, 172] width 1788 height 33
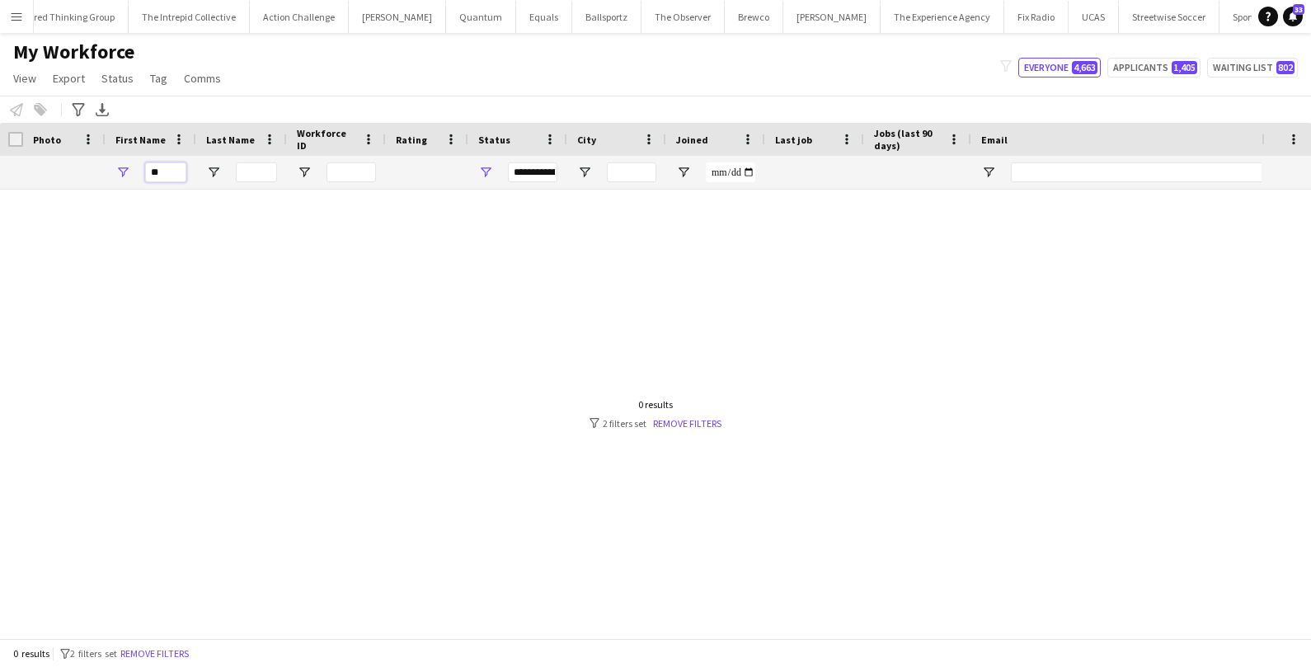
type input "*"
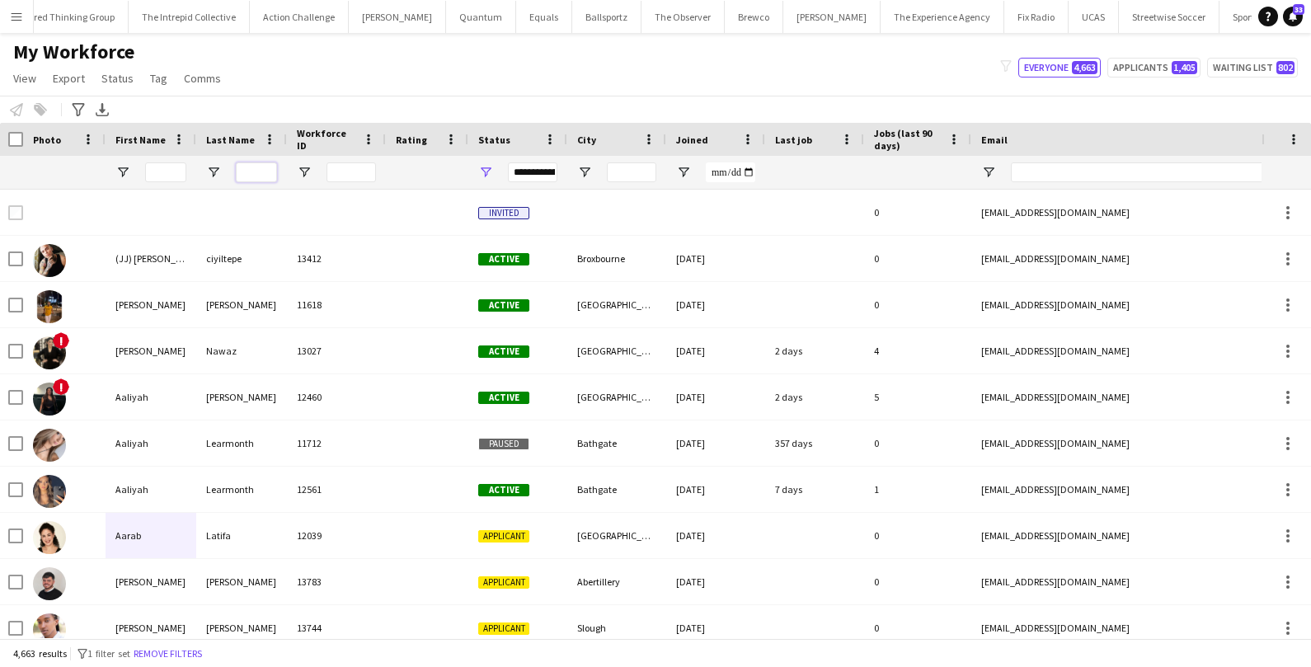
click at [246, 175] on input "Last Name Filter Input" at bounding box center [256, 172] width 41 height 20
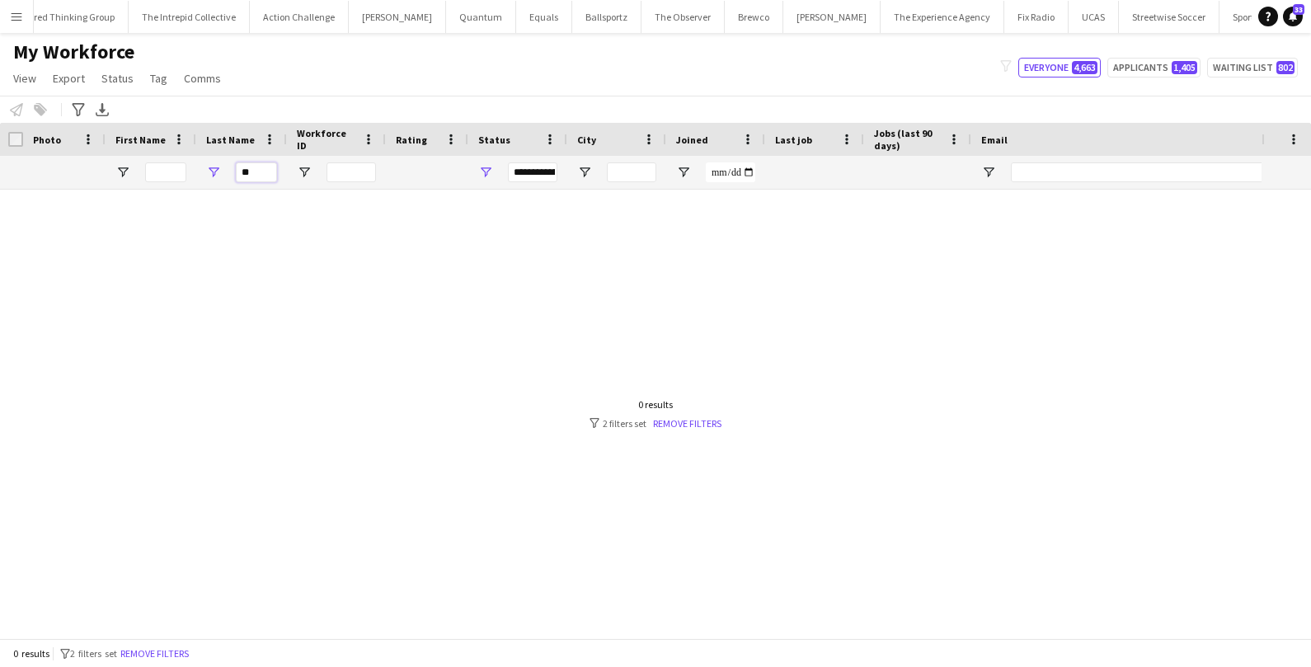
type input "*"
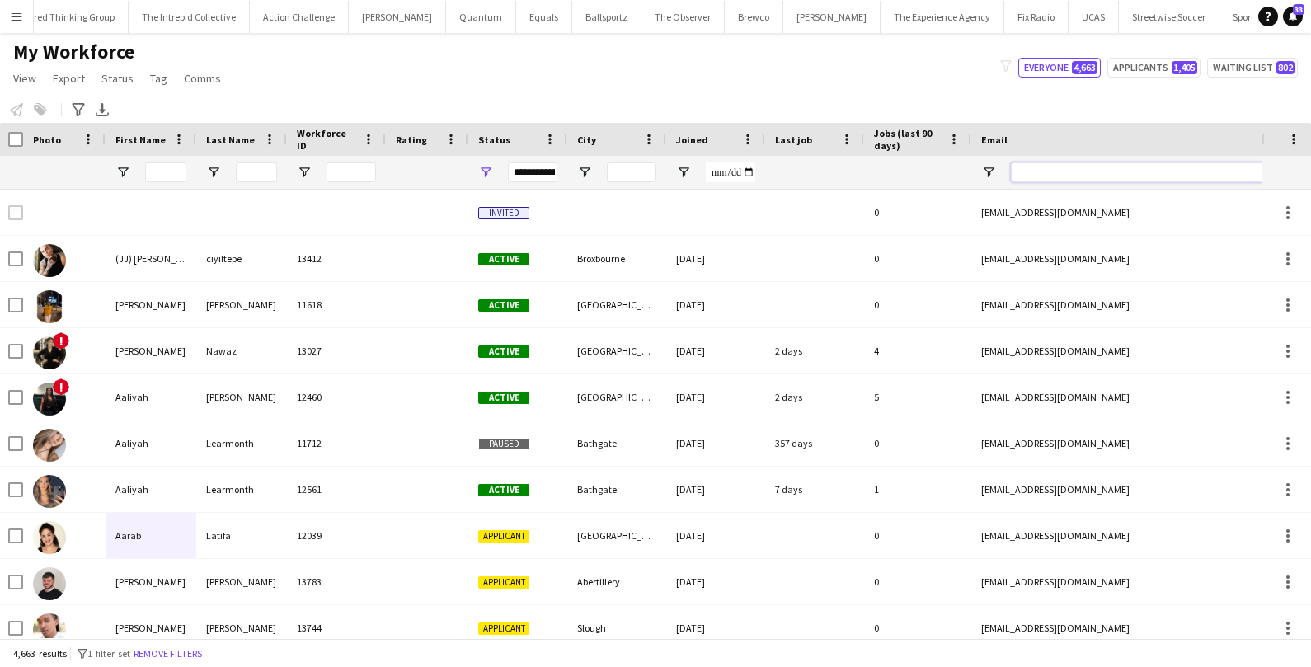
click at [1070, 177] on input "Email Filter Input" at bounding box center [1151, 172] width 280 height 20
paste input "**********"
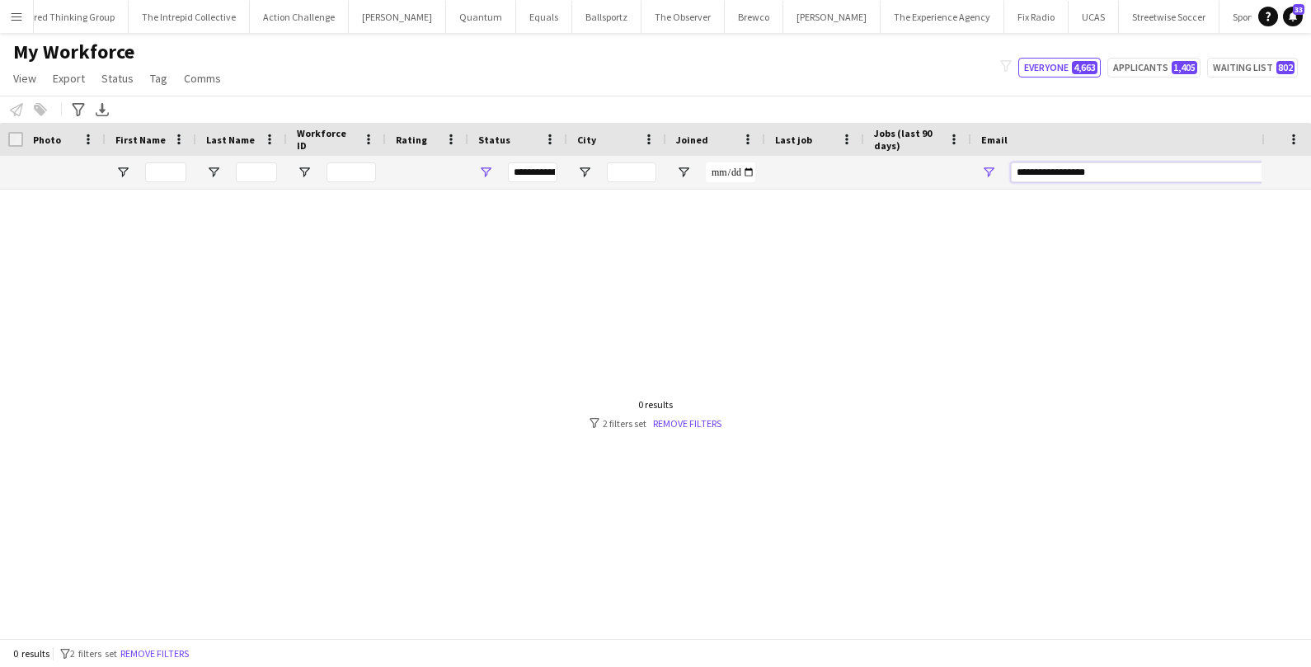
type input "**********"
click at [481, 172] on span "Open Filter Menu" at bounding box center [485, 172] width 15 height 15
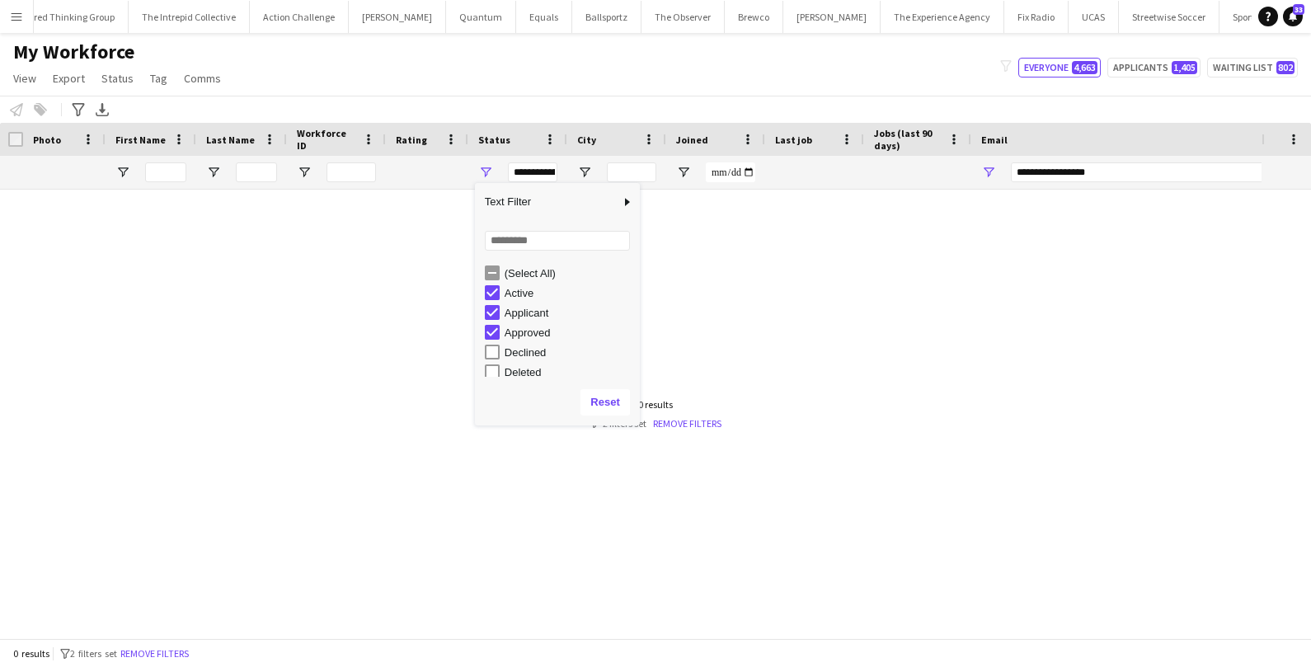
scroll to position [27, 0]
type input "**********"
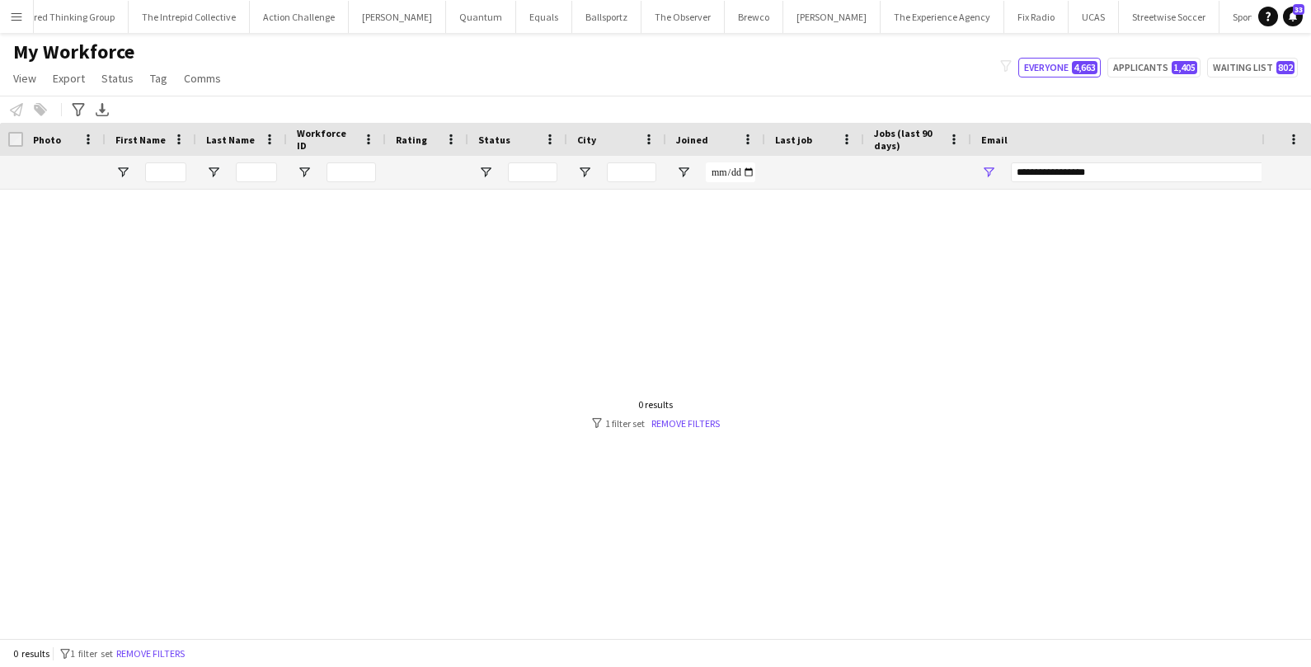
click at [738, 321] on div at bounding box center [631, 414] width 1262 height 449
click at [253, 175] on input "Last Name Filter Input" at bounding box center [256, 172] width 41 height 20
drag, startPoint x: 1115, startPoint y: 177, endPoint x: 979, endPoint y: 157, distance: 137.6
click at [979, 157] on div "**********" at bounding box center [1137, 172] width 330 height 33
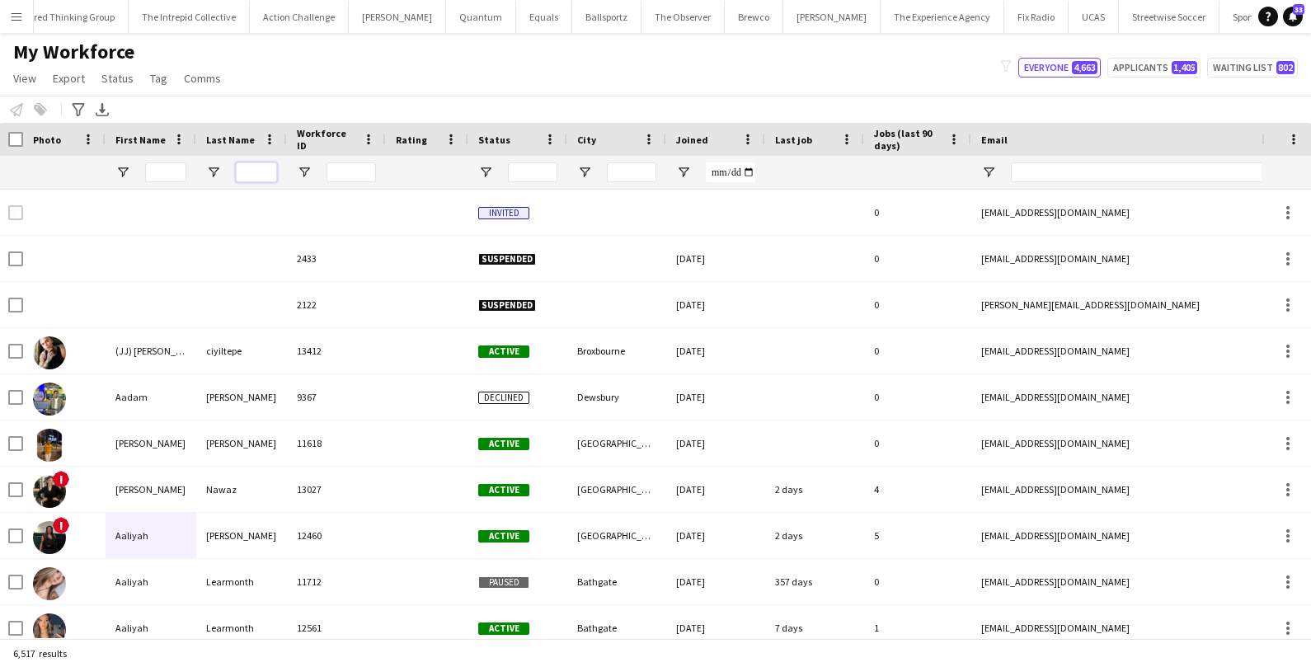
click at [274, 178] on input "Last Name Filter Input" at bounding box center [256, 172] width 41 height 20
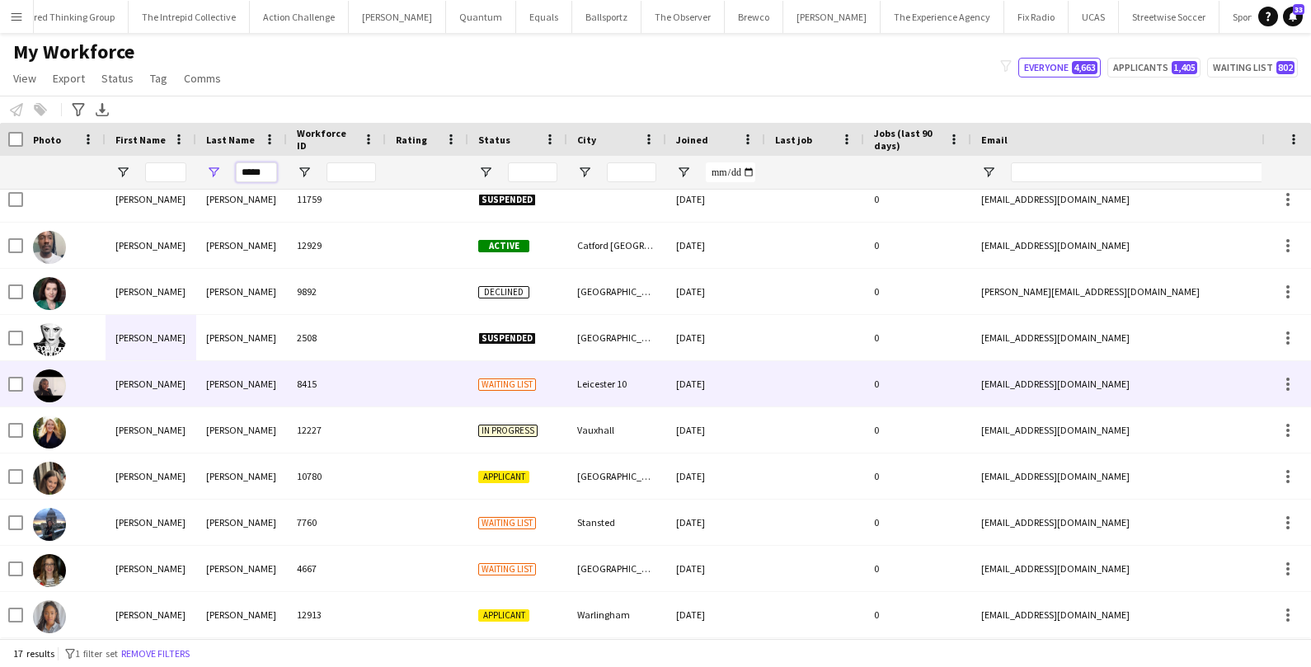
scroll to position [223, 0]
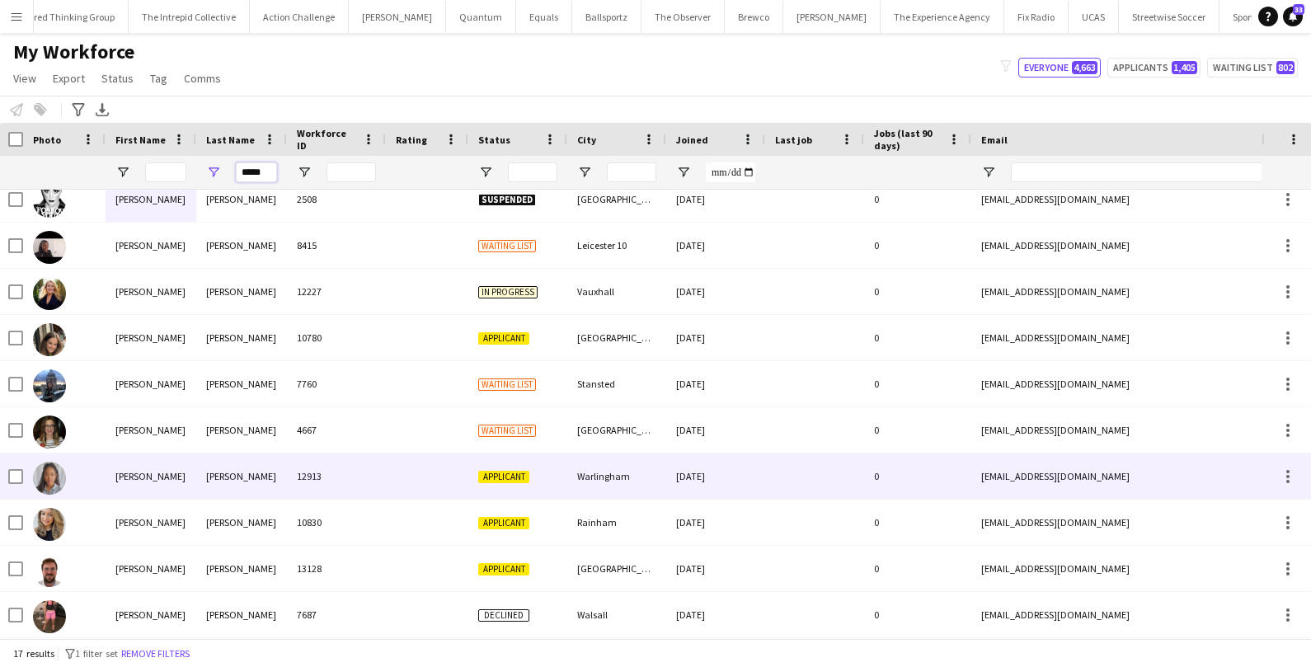
type input "*****"
click at [177, 482] on div "Melissa" at bounding box center [151, 476] width 91 height 45
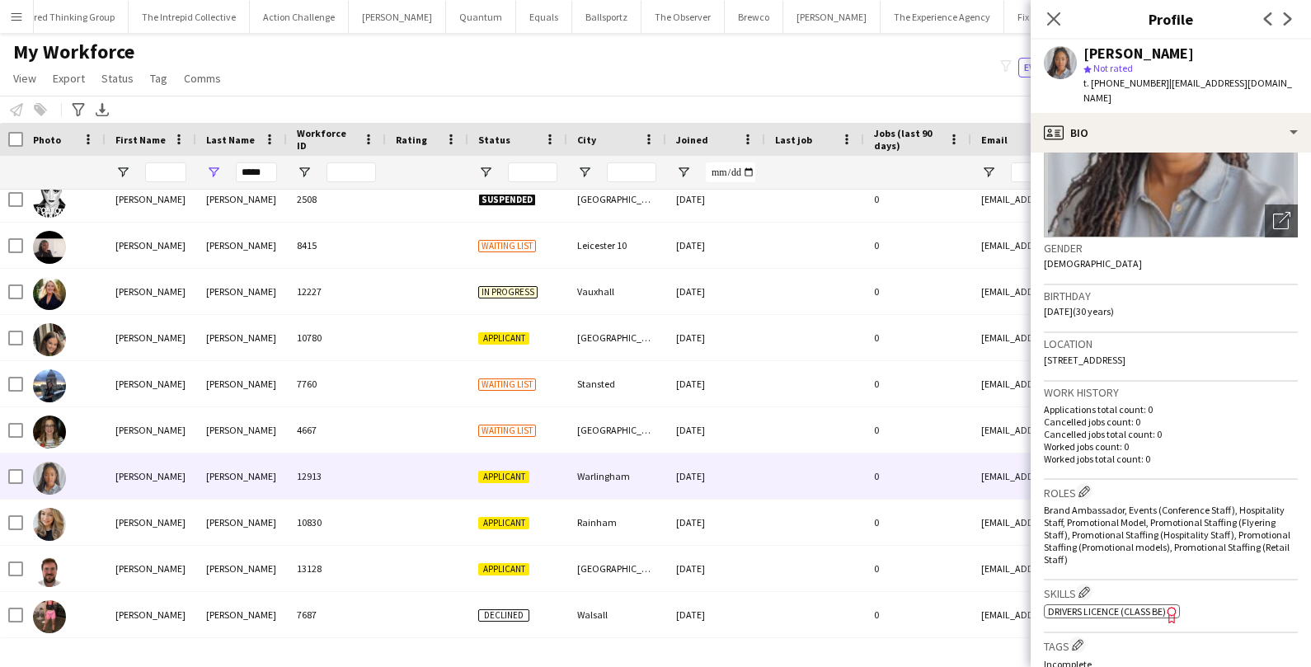
scroll to position [0, 0]
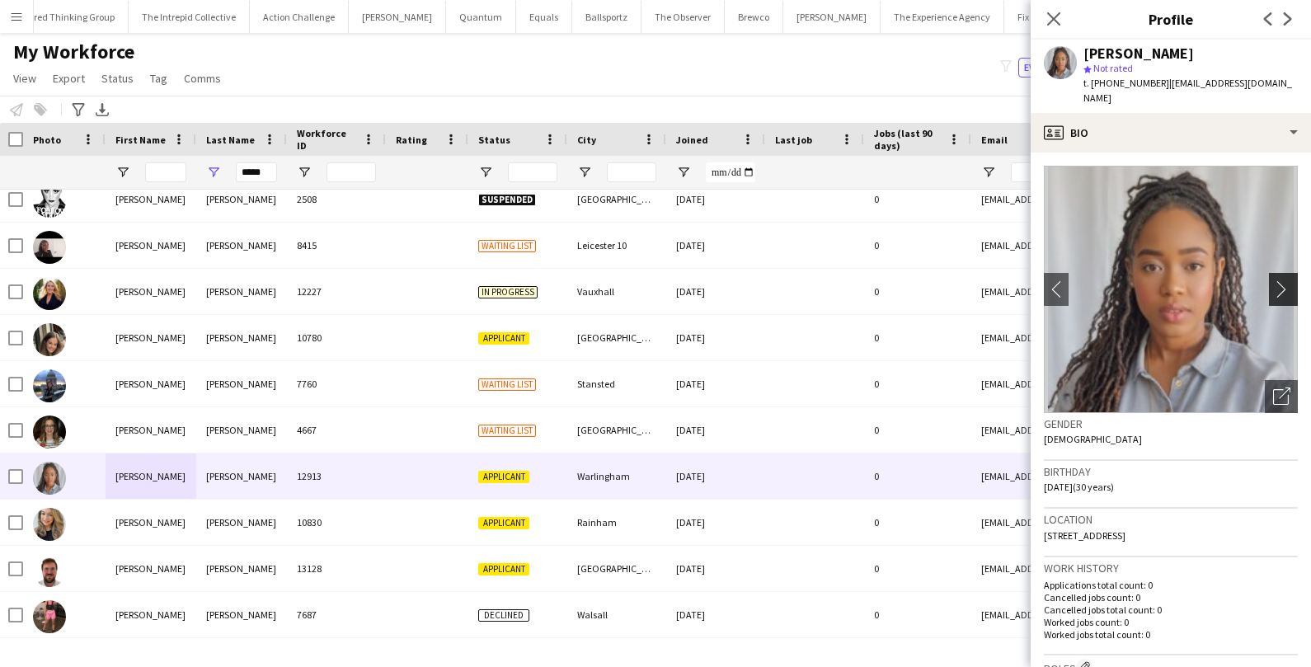
click at [1281, 280] on app-icon "chevron-right" at bounding box center [1286, 288] width 26 height 17
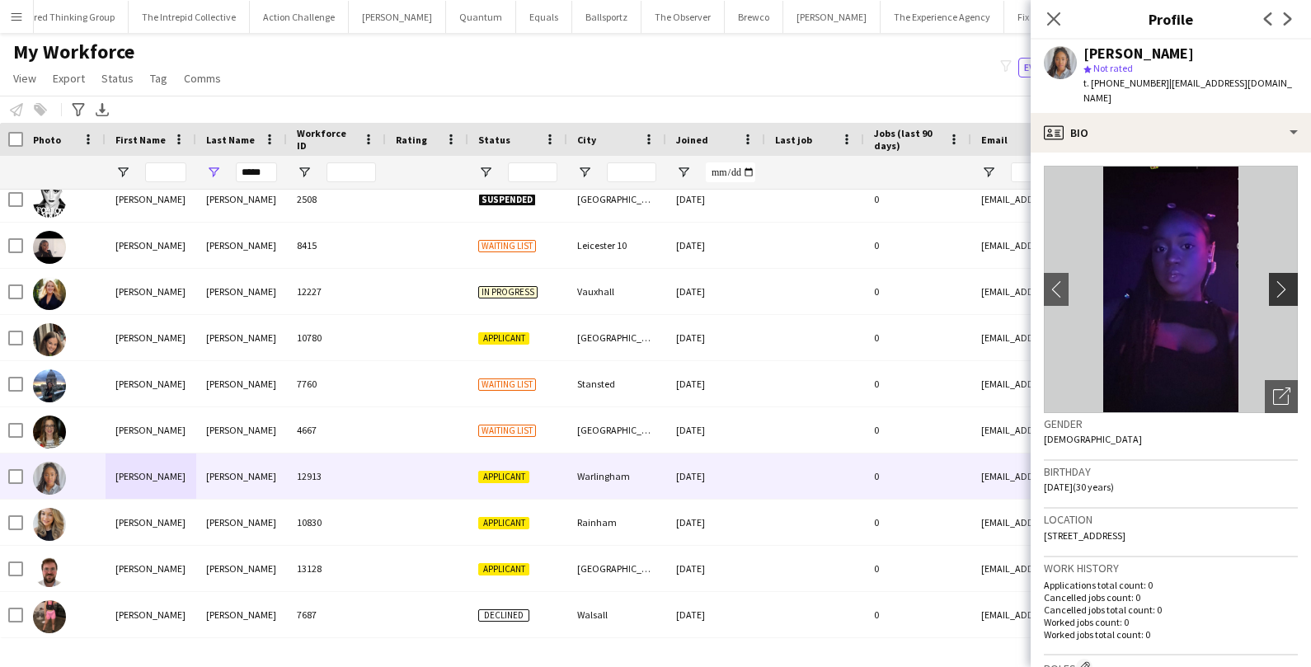
click at [1281, 280] on app-icon "chevron-right" at bounding box center [1286, 288] width 26 height 17
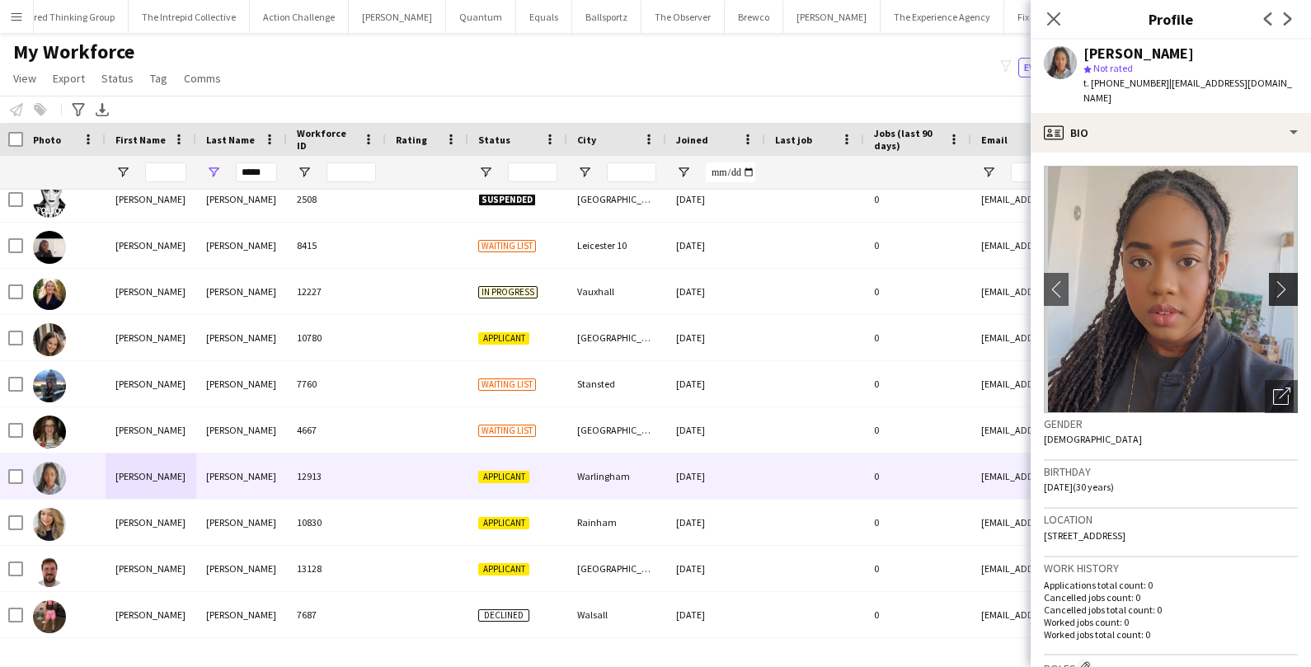
click at [1281, 280] on app-icon "chevron-right" at bounding box center [1286, 288] width 26 height 17
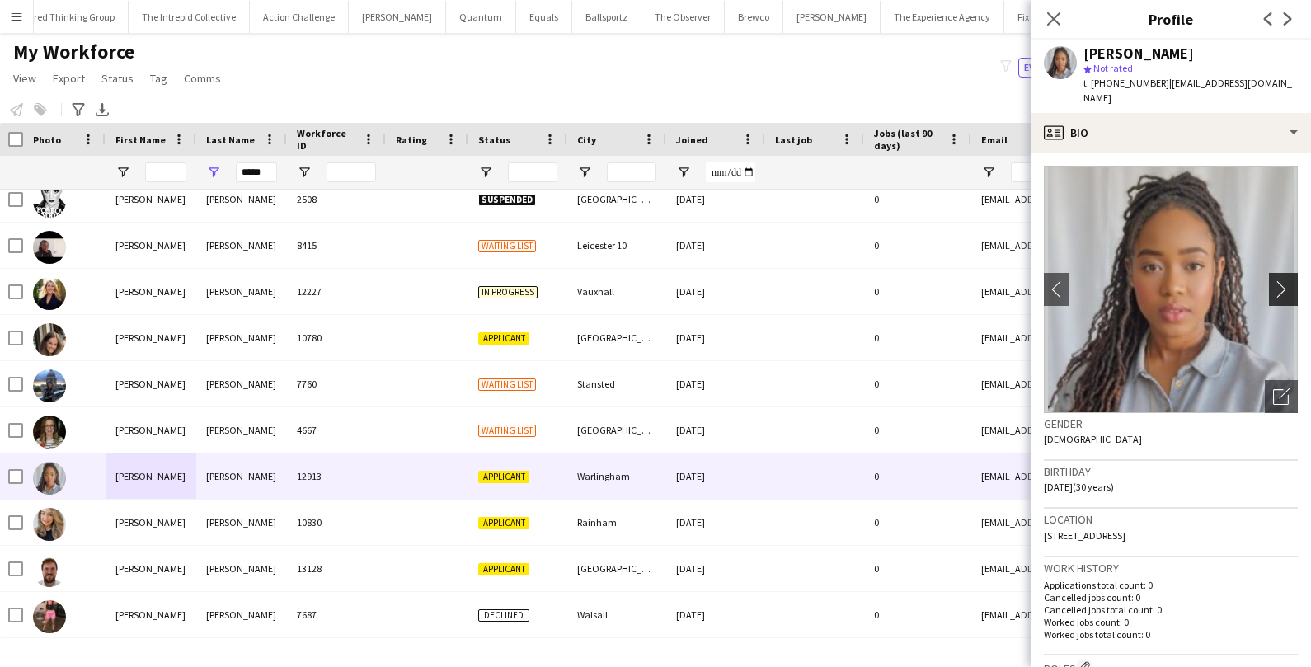
click at [1281, 280] on app-icon "chevron-right" at bounding box center [1286, 288] width 26 height 17
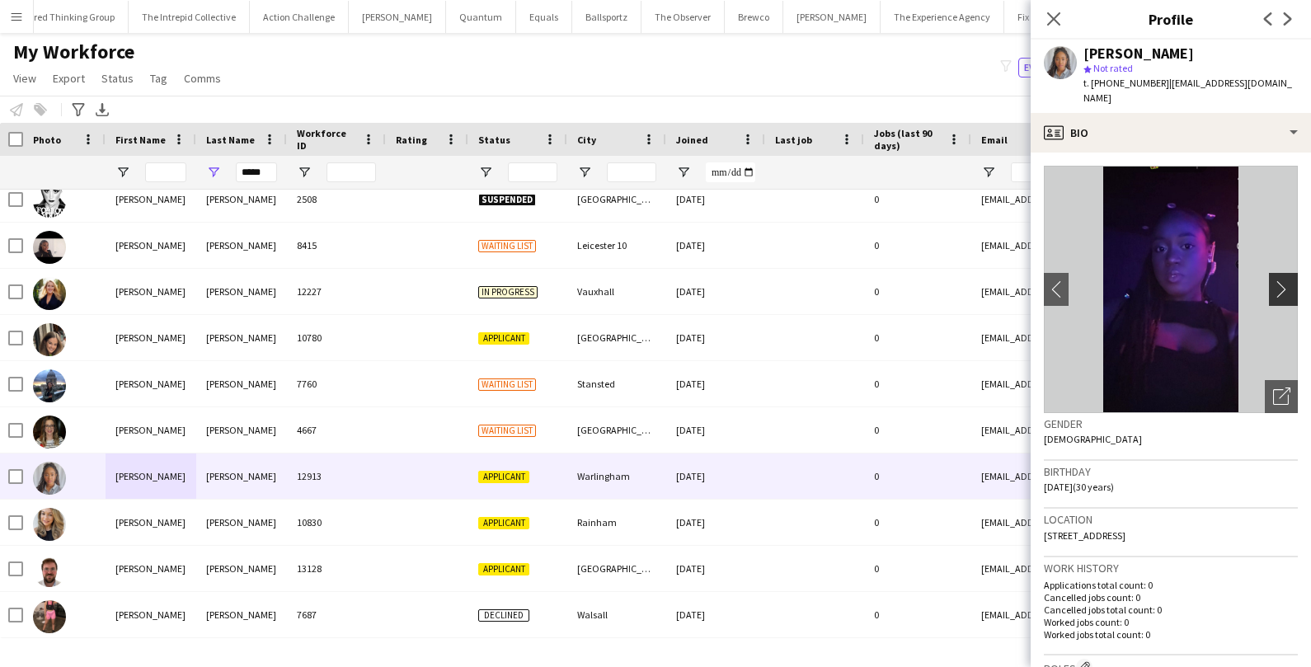
click at [1281, 280] on app-icon "chevron-right" at bounding box center [1286, 288] width 26 height 17
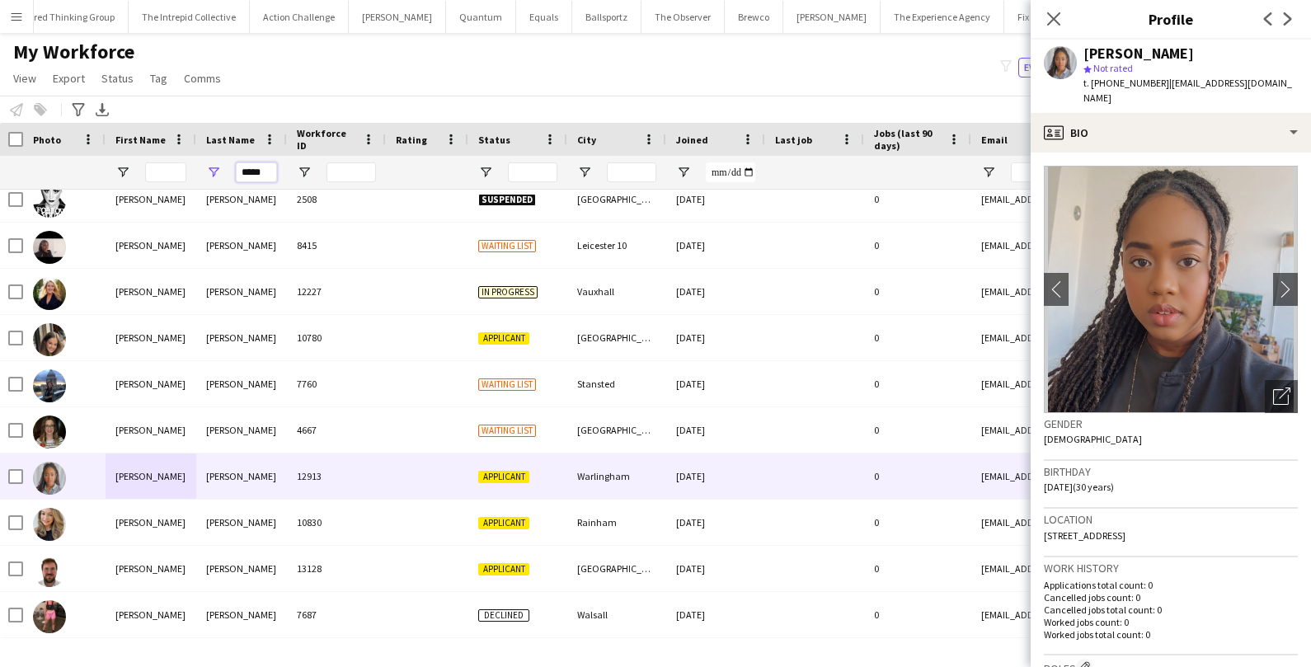
drag, startPoint x: 270, startPoint y: 173, endPoint x: 167, endPoint y: 167, distance: 103.3
click at [167, 167] on div "*****" at bounding box center [892, 172] width 1788 height 33
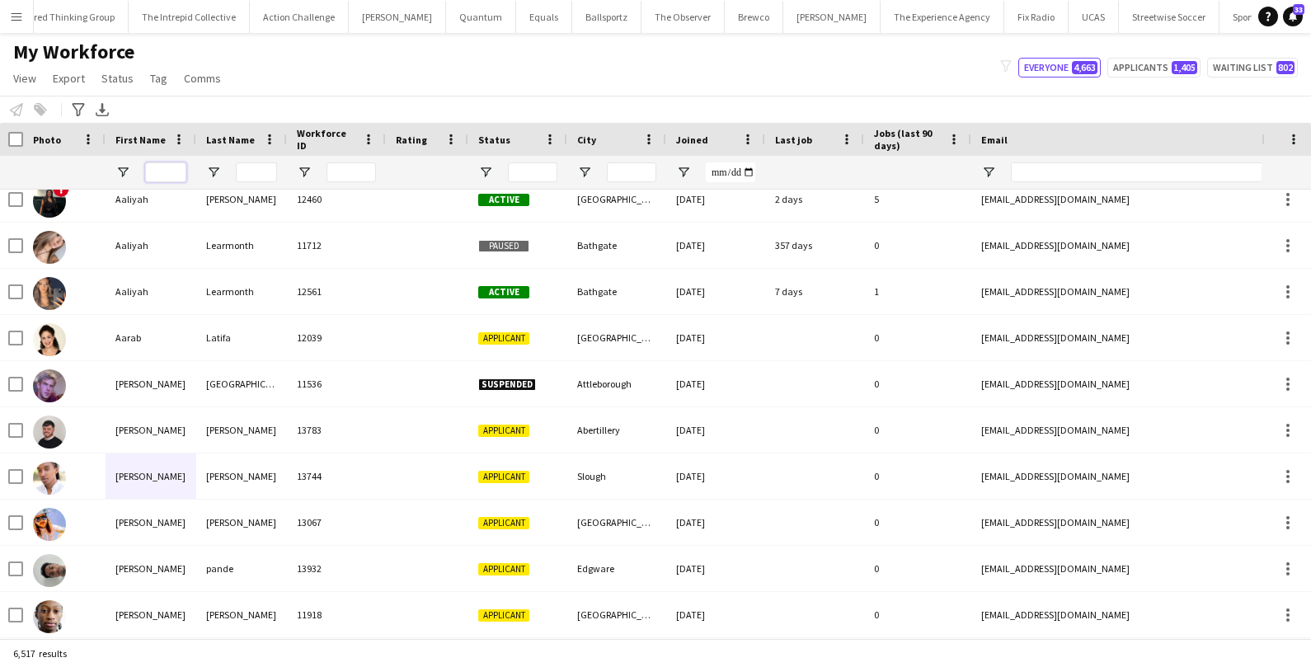
click at [169, 180] on input "First Name Filter Input" at bounding box center [165, 172] width 41 height 20
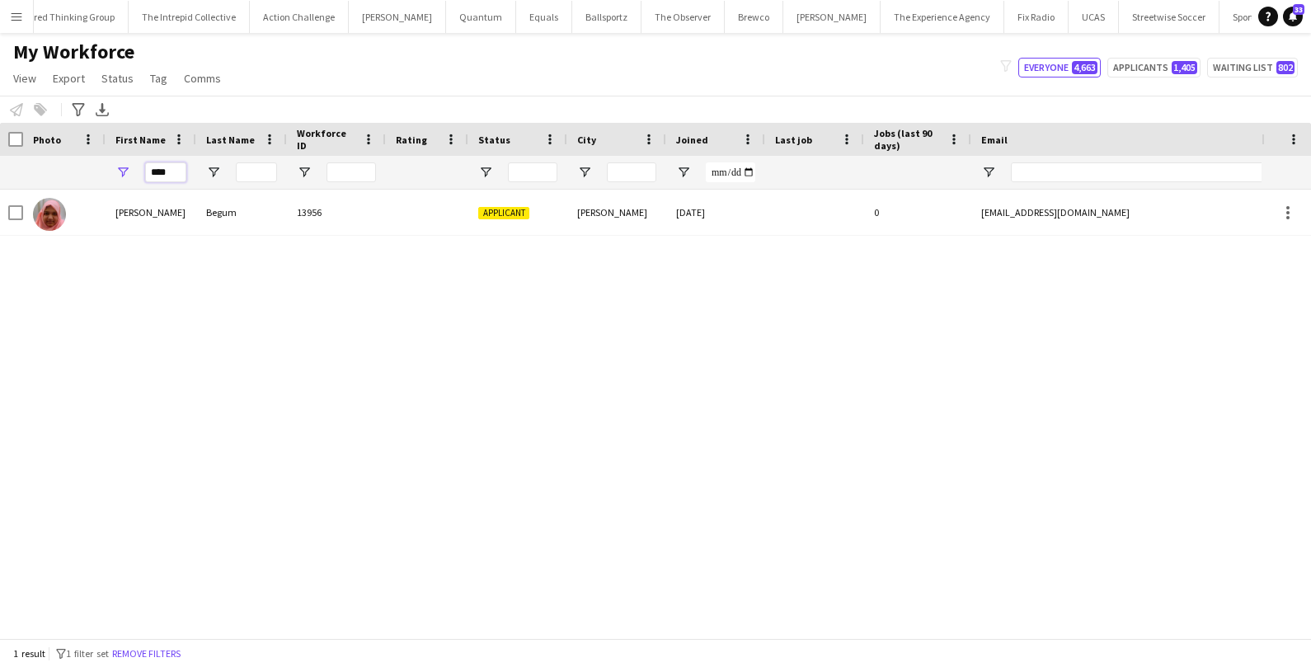
drag, startPoint x: 178, startPoint y: 173, endPoint x: 98, endPoint y: 169, distance: 80.1
click at [98, 169] on div "****" at bounding box center [892, 172] width 1788 height 33
paste input "*"
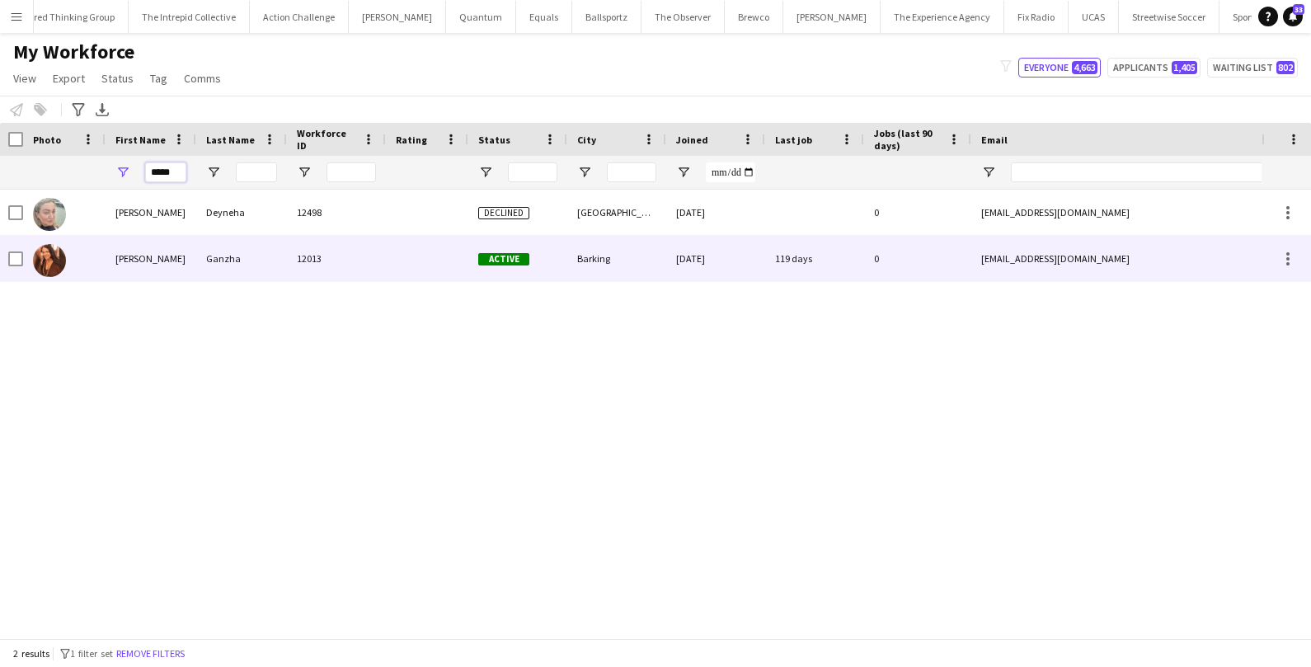
type input "*****"
click at [114, 252] on div "Iryna" at bounding box center [151, 258] width 91 height 45
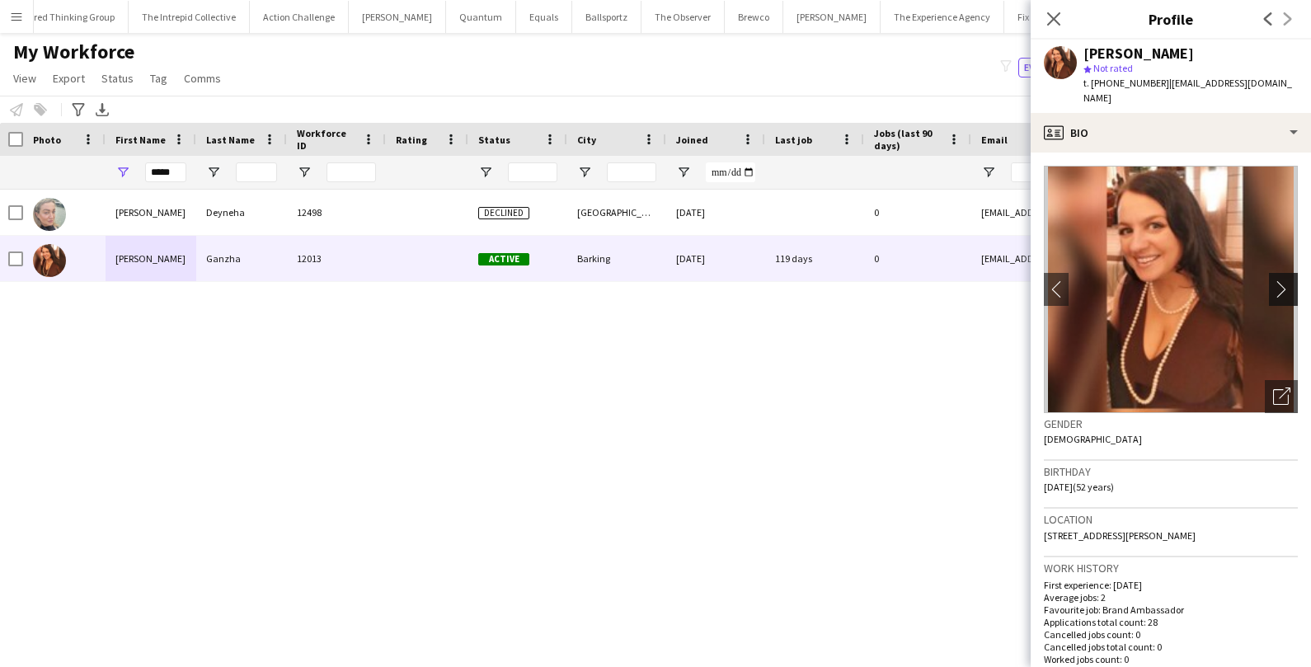
click at [1287, 280] on app-icon "chevron-right" at bounding box center [1286, 288] width 26 height 17
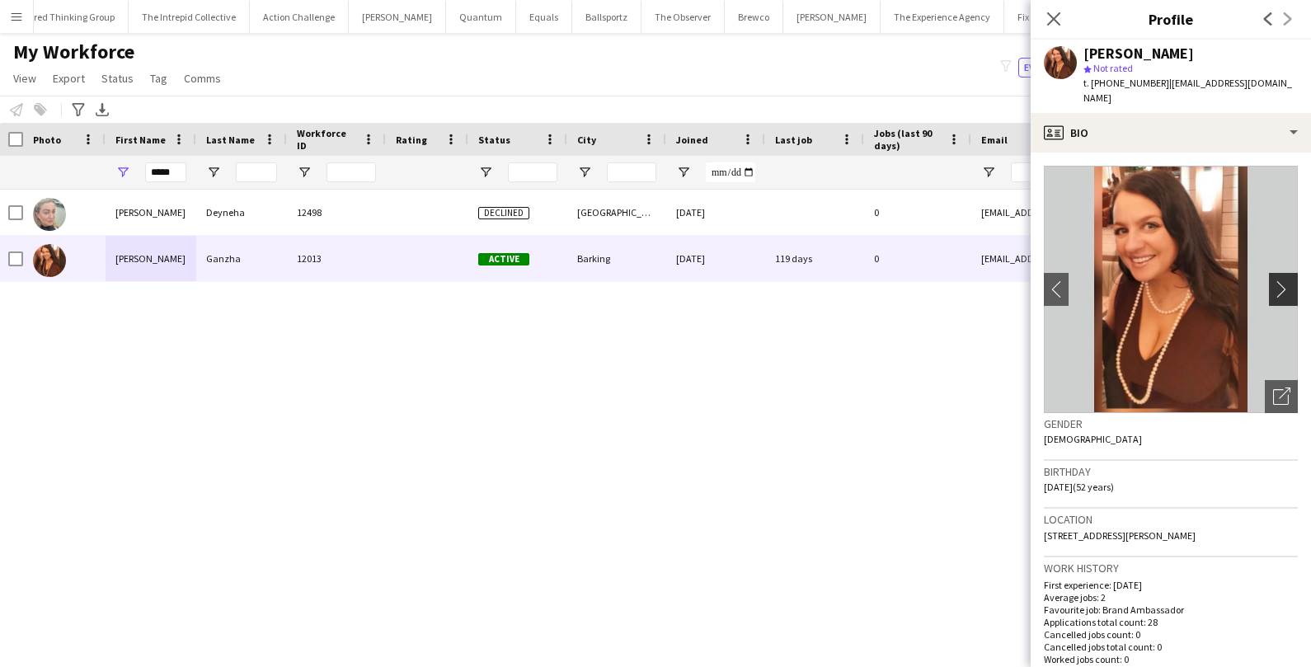
click at [1287, 280] on app-icon "chevron-right" at bounding box center [1286, 288] width 26 height 17
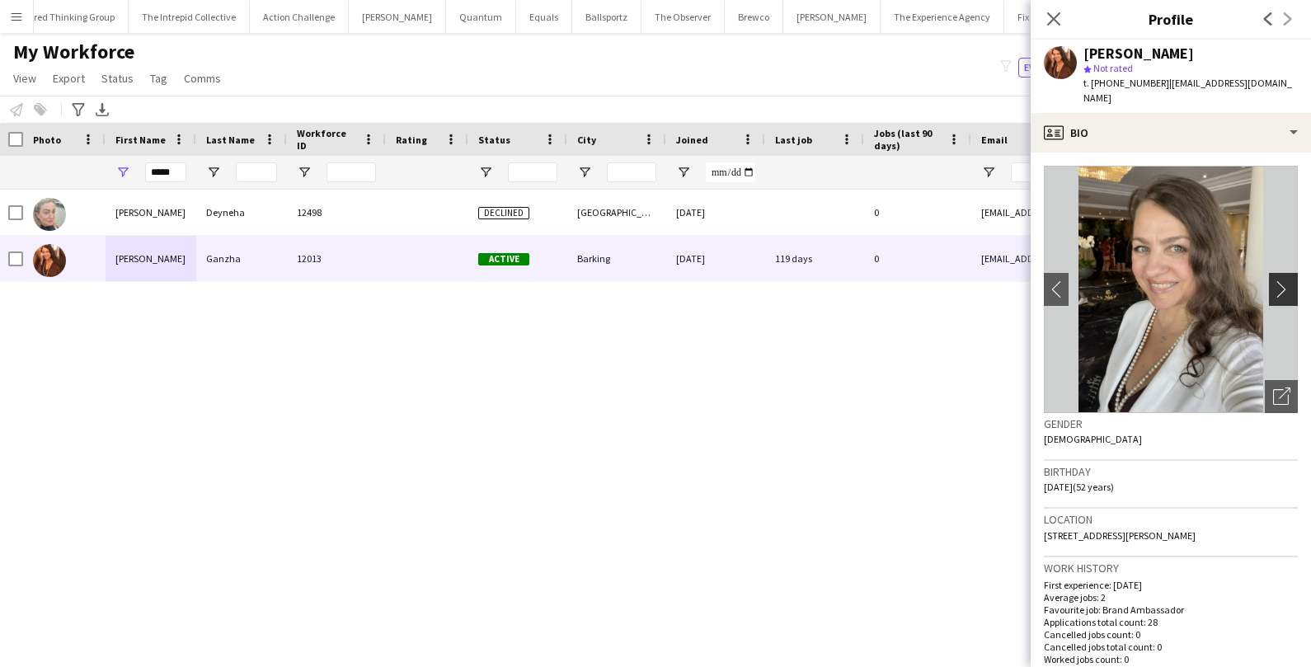
click at [1287, 280] on app-icon "chevron-right" at bounding box center [1286, 288] width 26 height 17
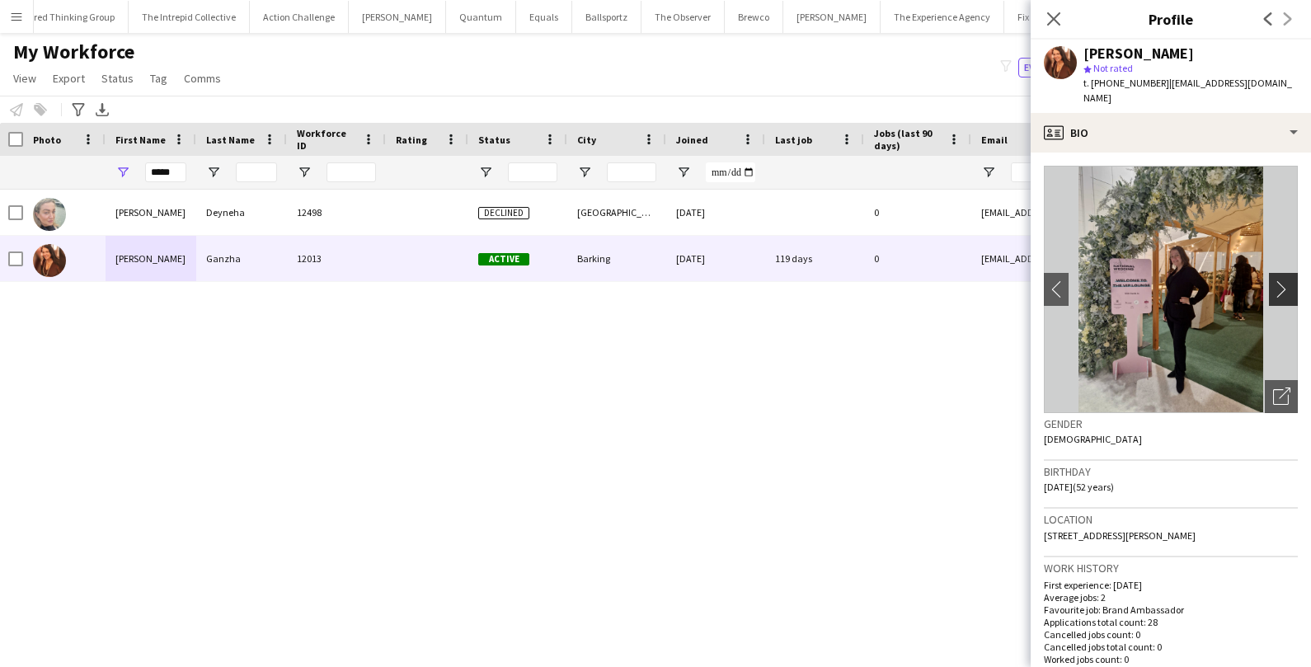
click at [1287, 280] on app-icon "chevron-right" at bounding box center [1286, 288] width 26 height 17
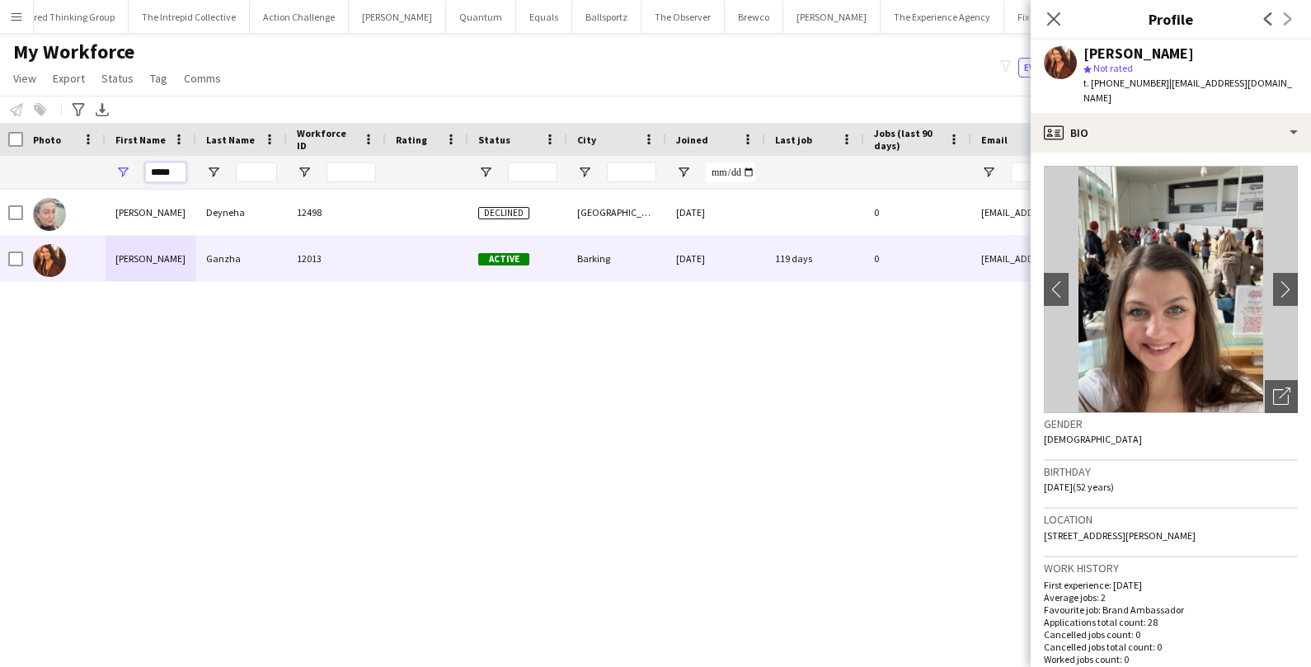
drag, startPoint x: 182, startPoint y: 175, endPoint x: 112, endPoint y: 175, distance: 70.1
click at [112, 175] on div "*****" at bounding box center [151, 172] width 91 height 33
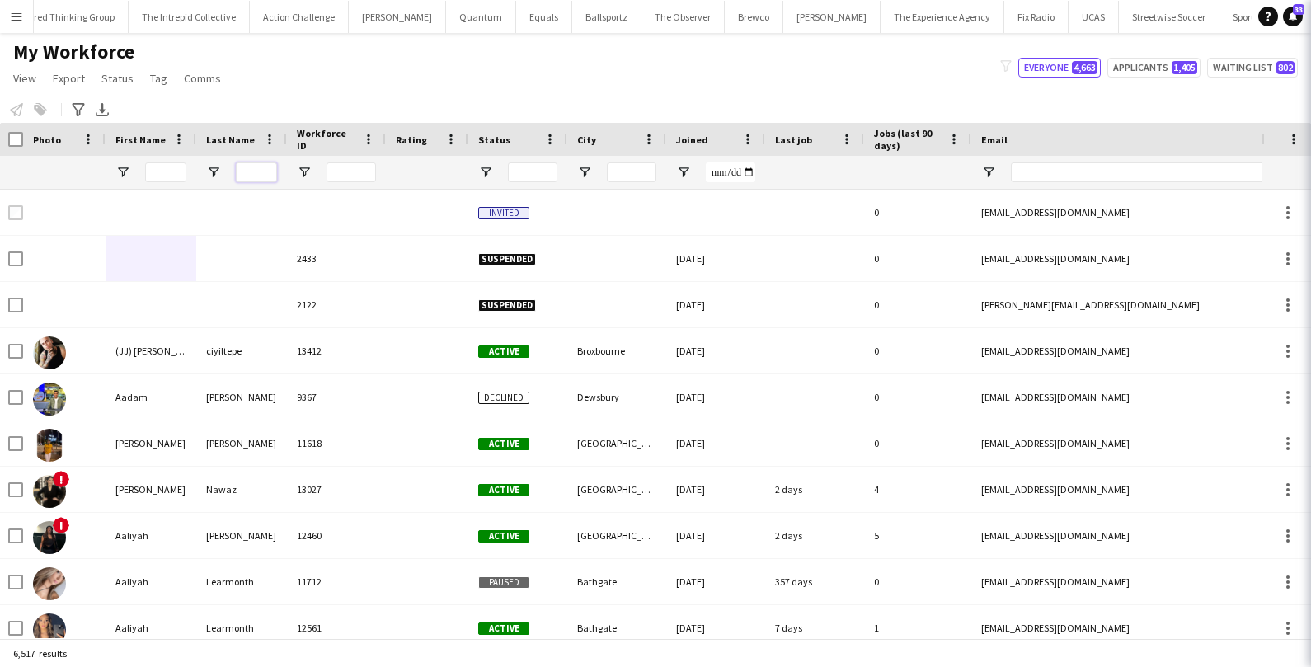
click at [252, 175] on input "Last Name Filter Input" at bounding box center [256, 172] width 41 height 20
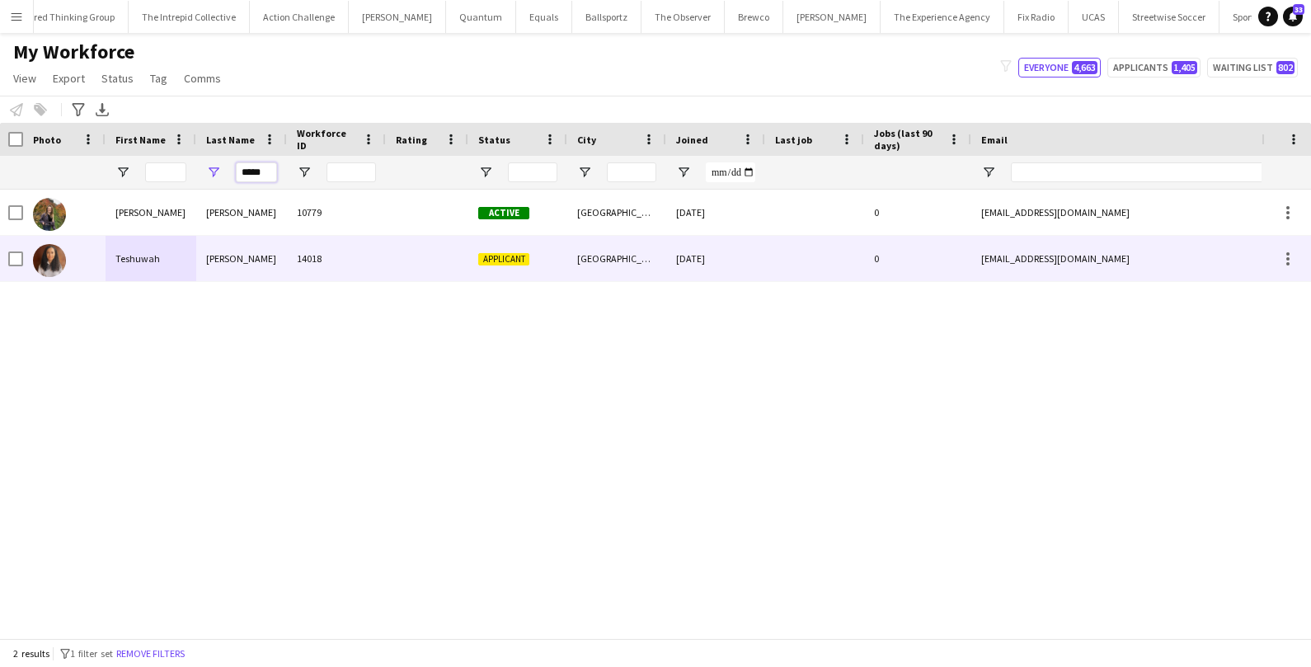
type input "*****"
click at [189, 263] on div "Teshuwah" at bounding box center [151, 258] width 91 height 45
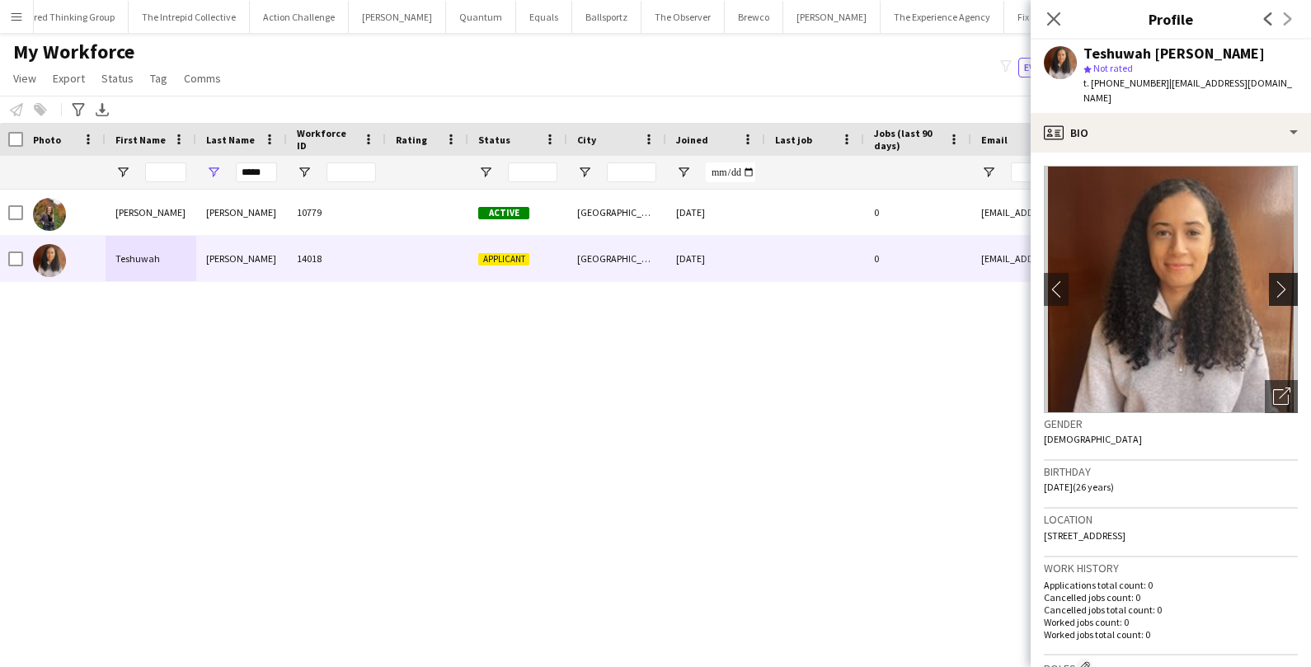
click at [1291, 280] on app-icon "chevron-right" at bounding box center [1286, 288] width 26 height 17
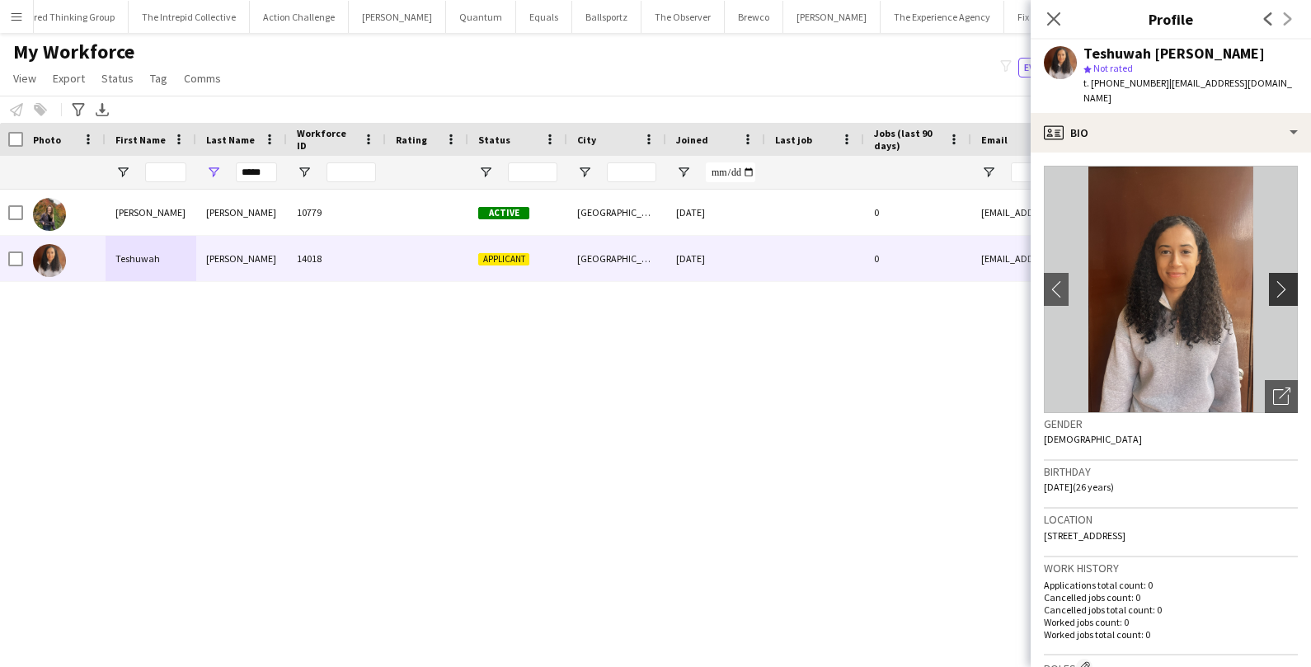
click at [1291, 280] on app-icon "chevron-right" at bounding box center [1286, 288] width 26 height 17
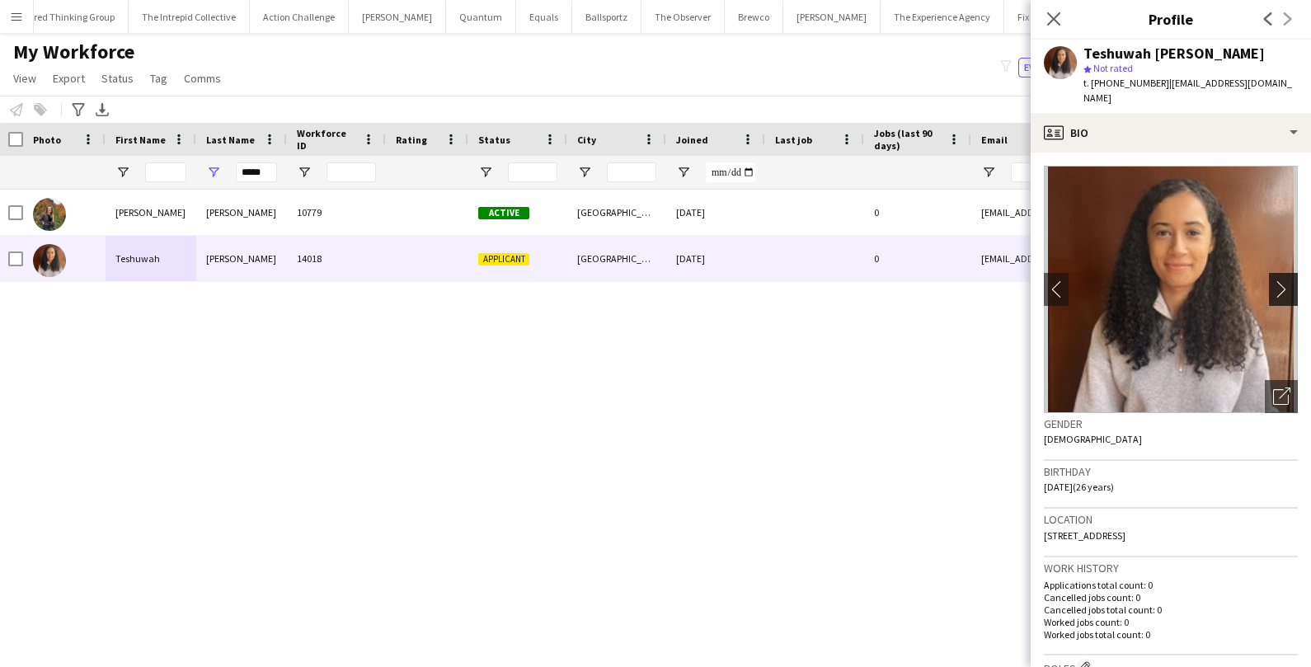
click at [1291, 280] on app-icon "chevron-right" at bounding box center [1286, 288] width 26 height 17
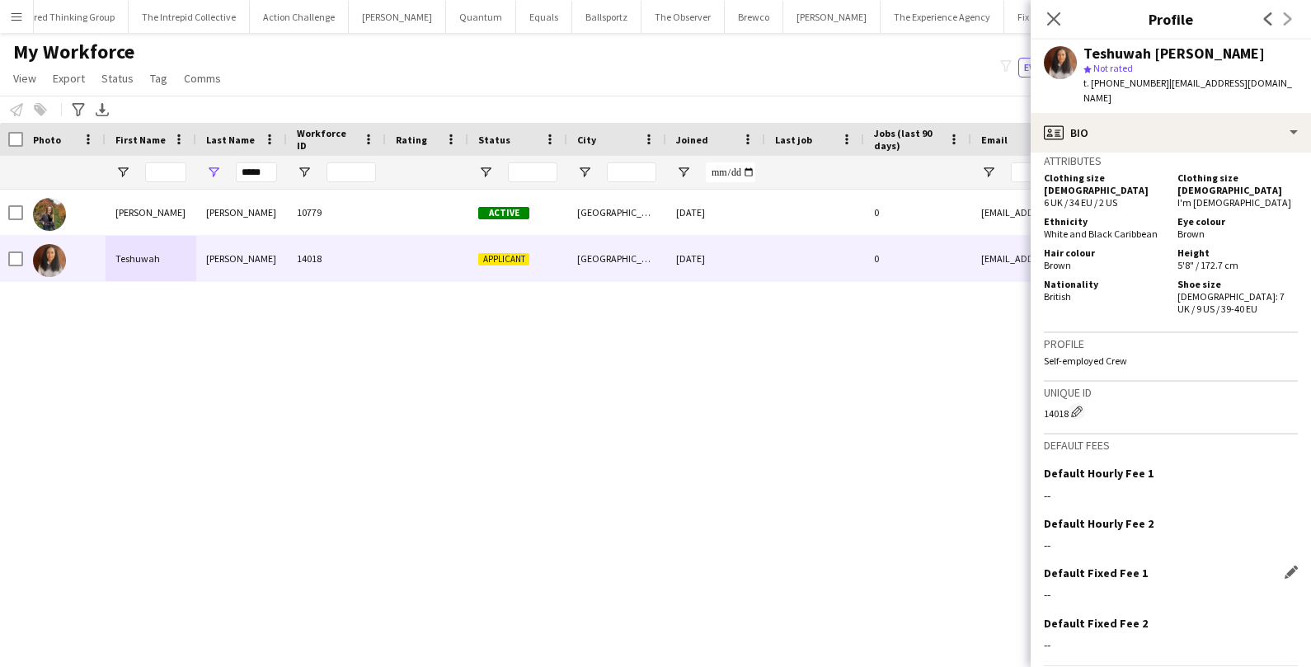
scroll to position [786, 0]
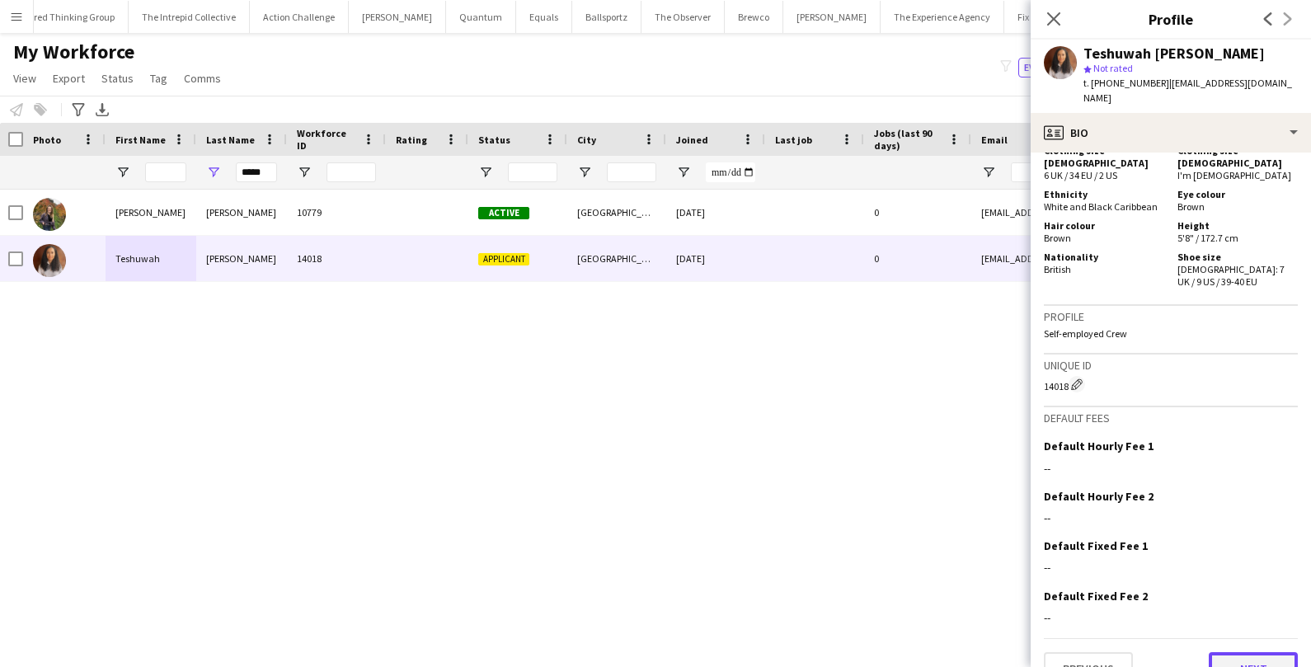
click at [1240, 652] on button "Next" at bounding box center [1253, 668] width 89 height 33
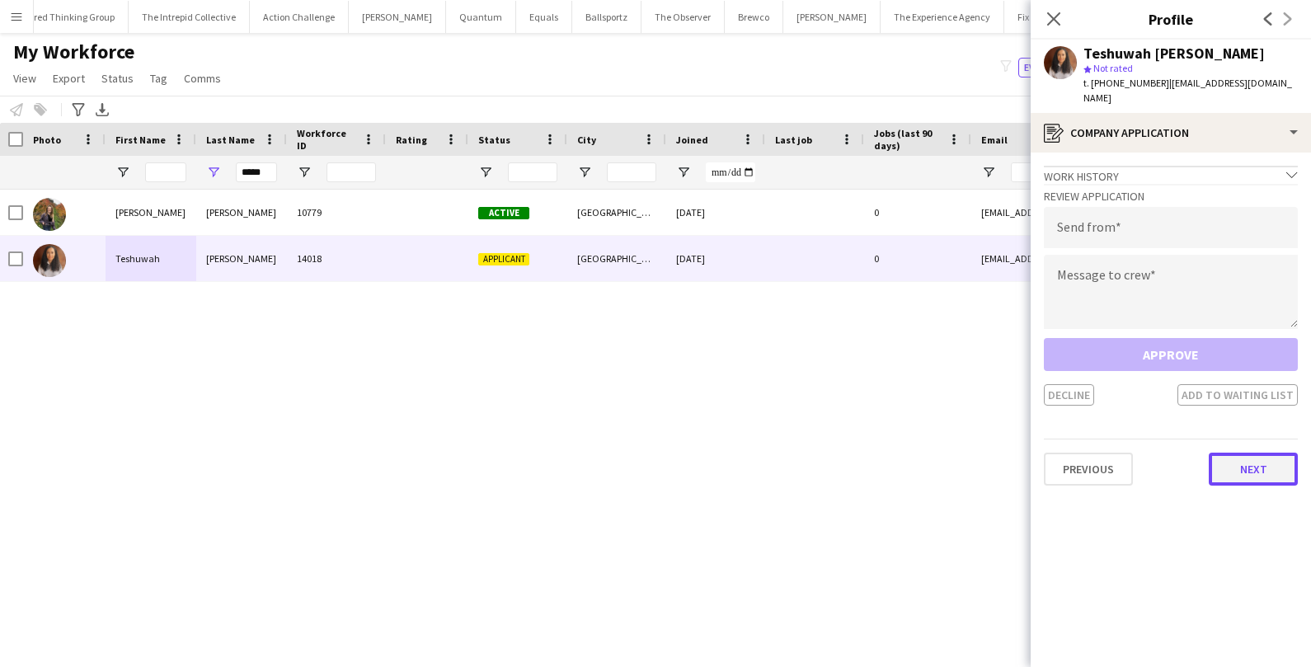
click at [1253, 459] on button "Next" at bounding box center [1253, 469] width 89 height 33
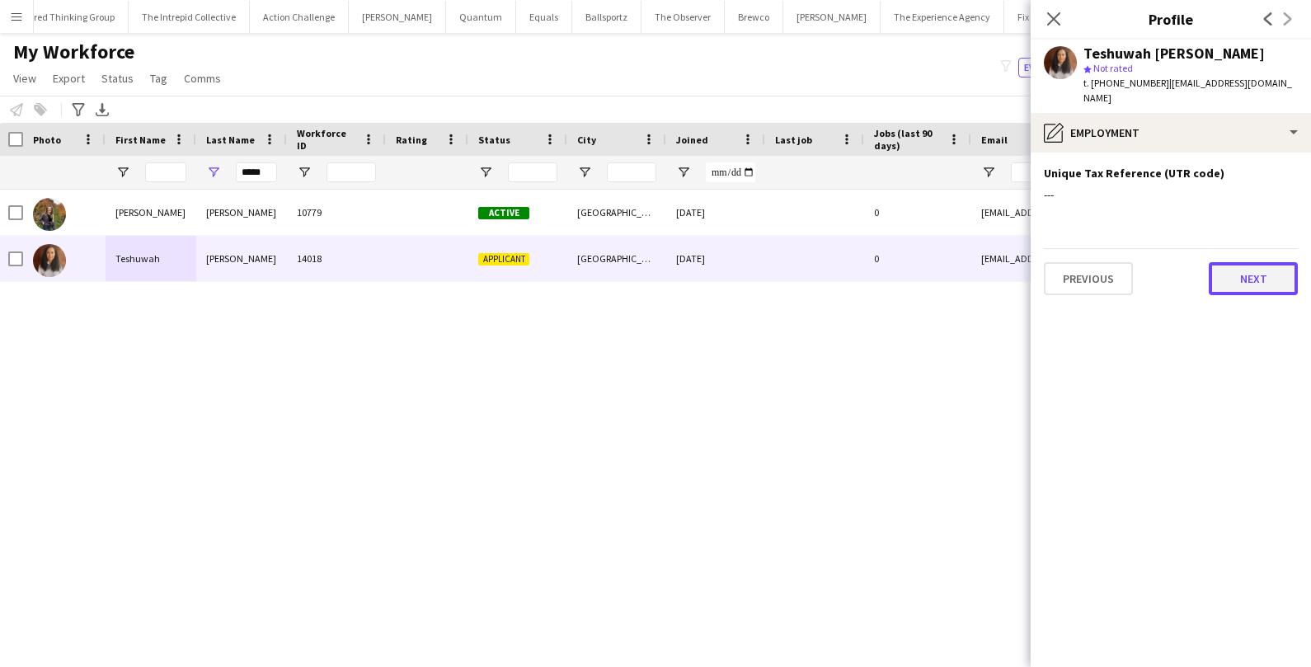
click at [1273, 271] on button "Next" at bounding box center [1253, 278] width 89 height 33
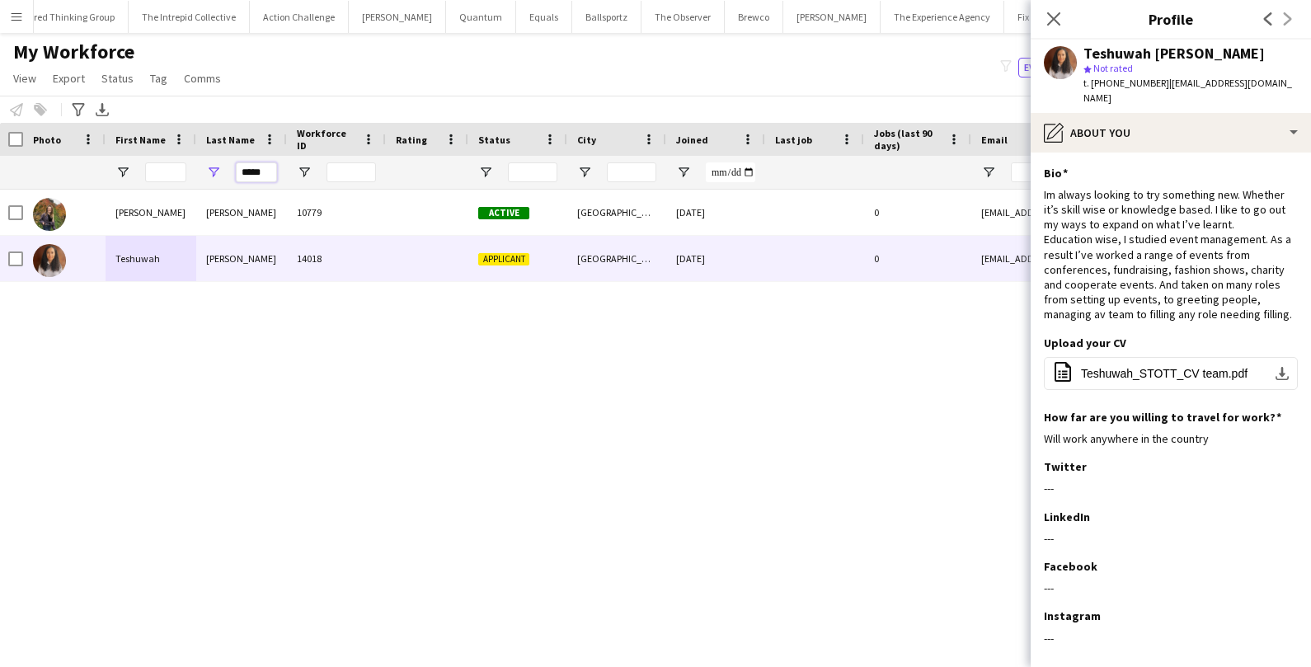
drag, startPoint x: 270, startPoint y: 172, endPoint x: 188, endPoint y: 169, distance: 81.7
click at [189, 169] on div "*****" at bounding box center [892, 172] width 1788 height 33
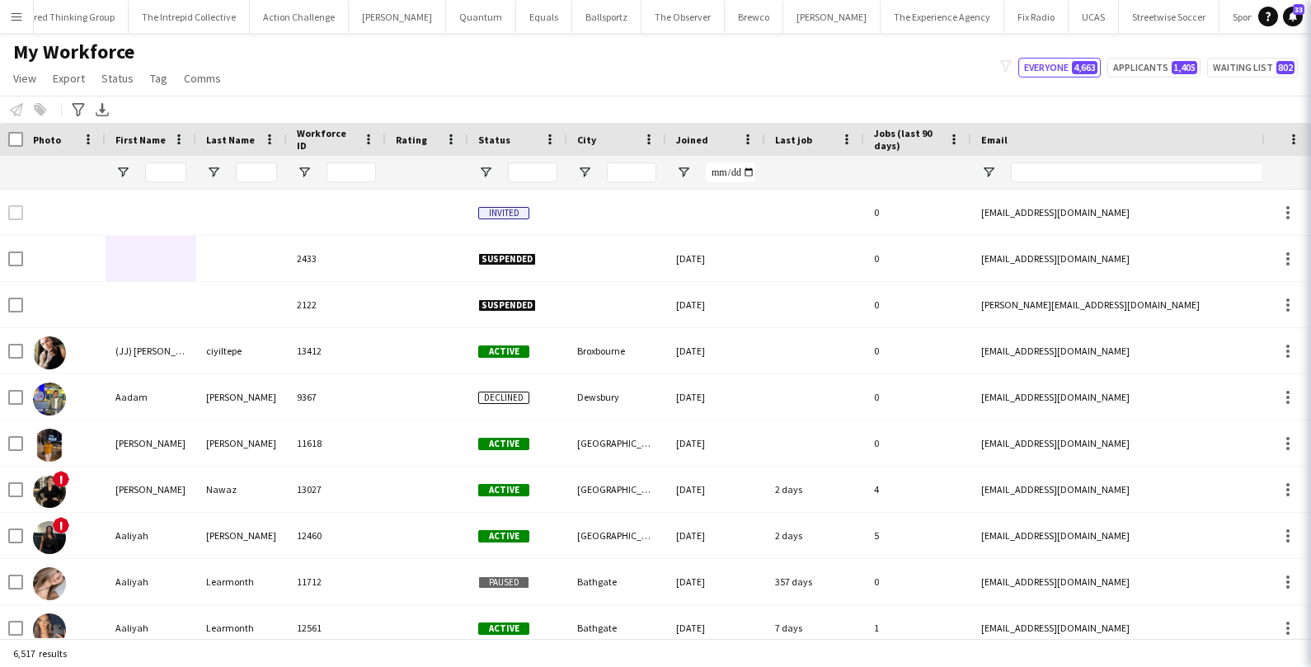
click at [156, 181] on div at bounding box center [165, 172] width 41 height 33
click at [158, 176] on input "First Name Filter Input" at bounding box center [165, 172] width 41 height 20
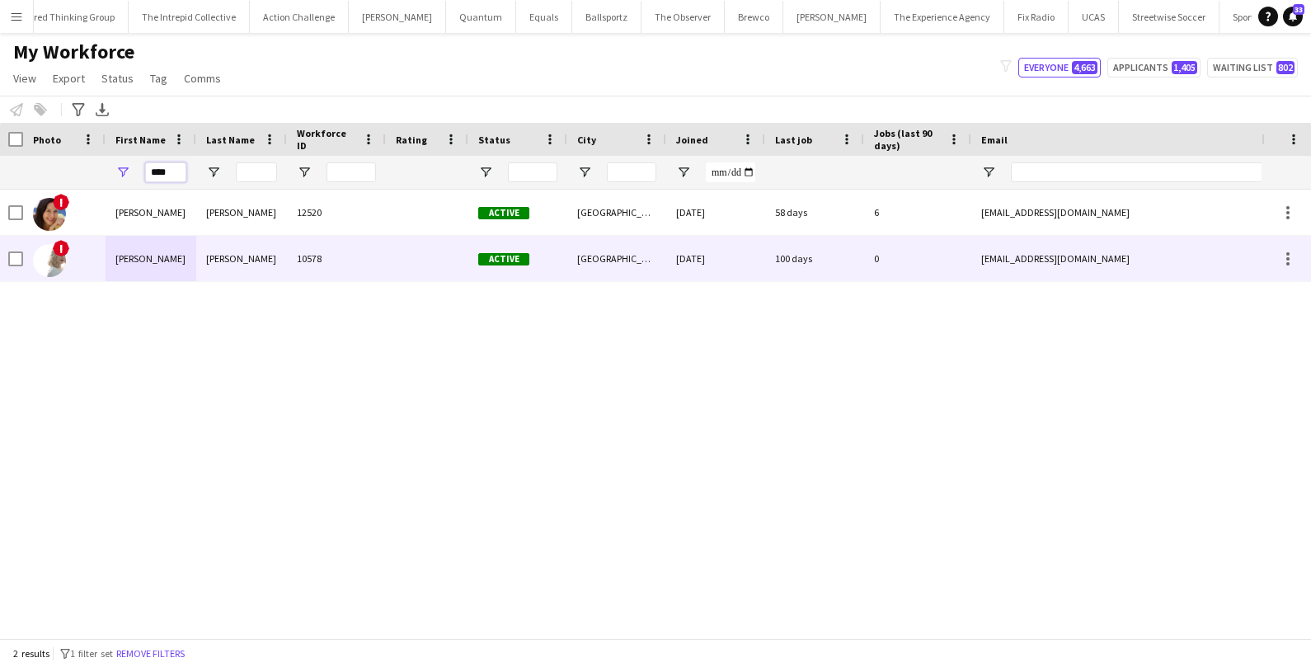
type input "****"
click at [153, 259] on div "Tatyana" at bounding box center [151, 258] width 91 height 45
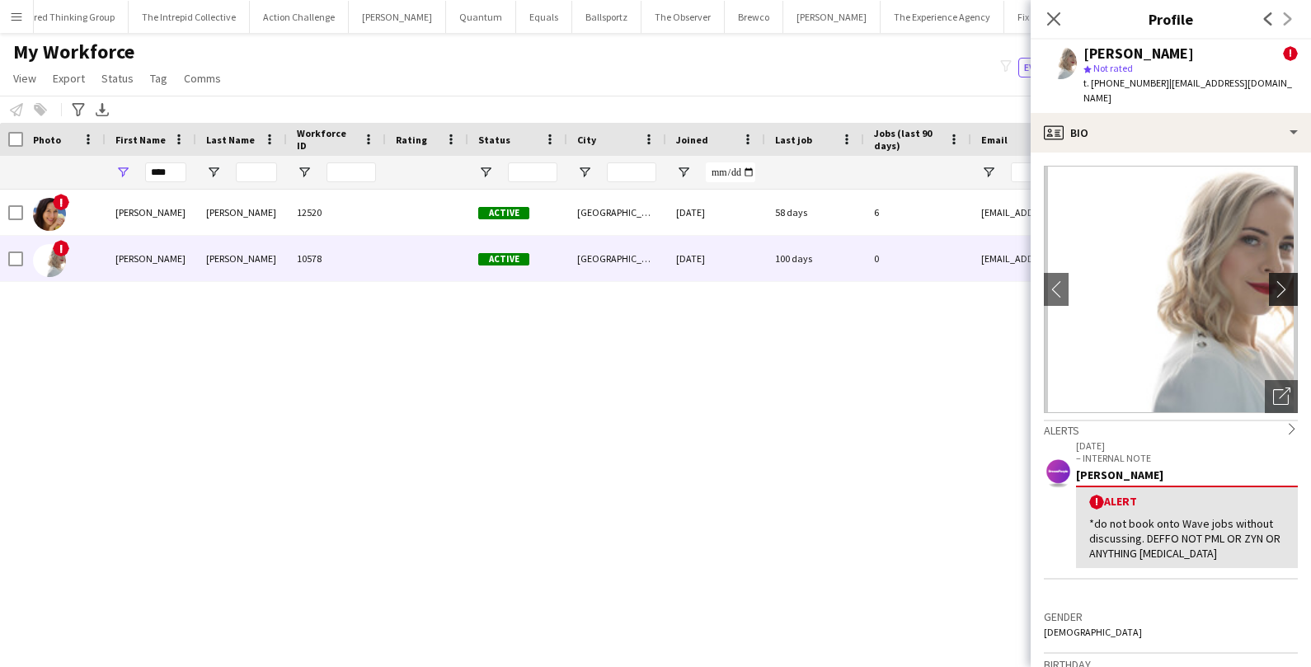
click at [1287, 280] on app-icon "chevron-right" at bounding box center [1286, 288] width 26 height 17
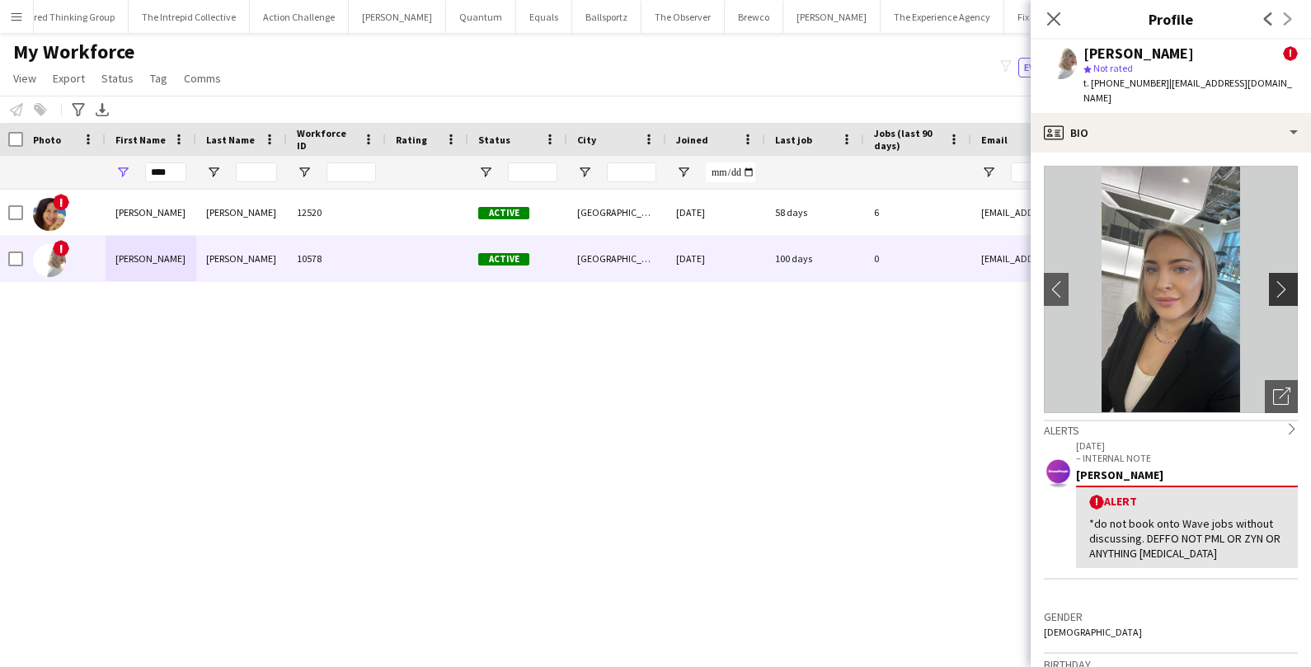
click at [1287, 280] on app-icon "chevron-right" at bounding box center [1286, 288] width 26 height 17
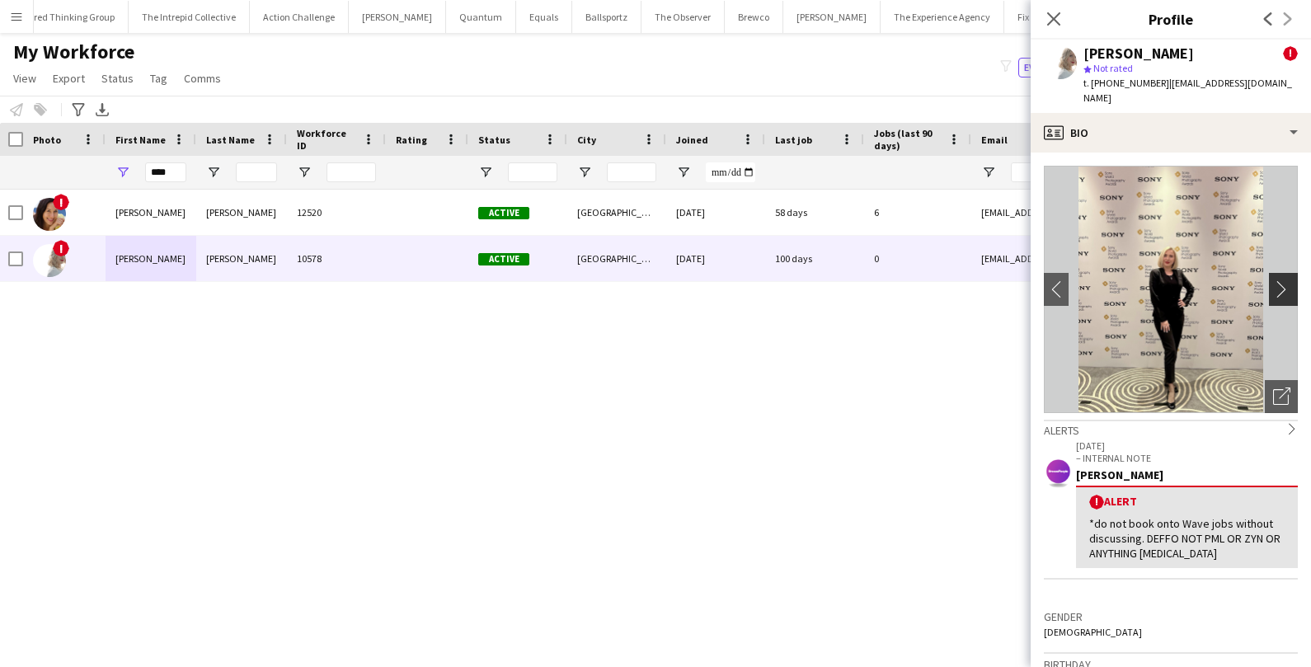
click at [1287, 280] on app-icon "chevron-right" at bounding box center [1286, 288] width 26 height 17
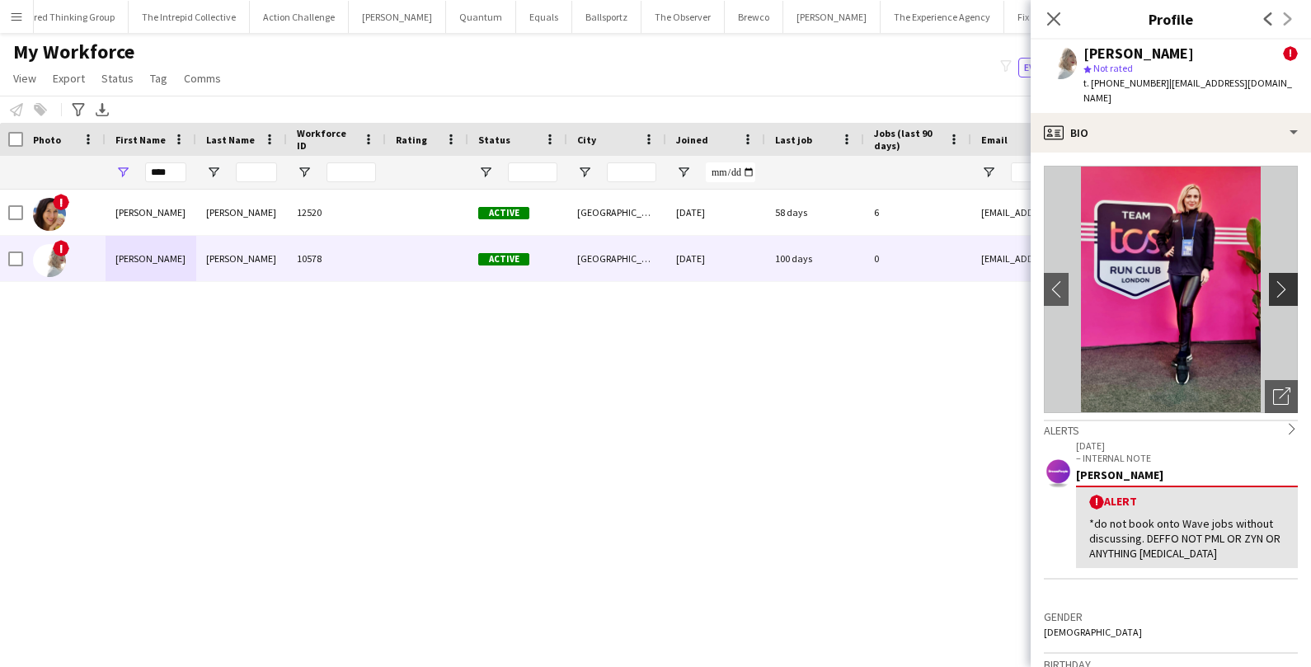
click at [1287, 280] on app-icon "chevron-right" at bounding box center [1286, 288] width 26 height 17
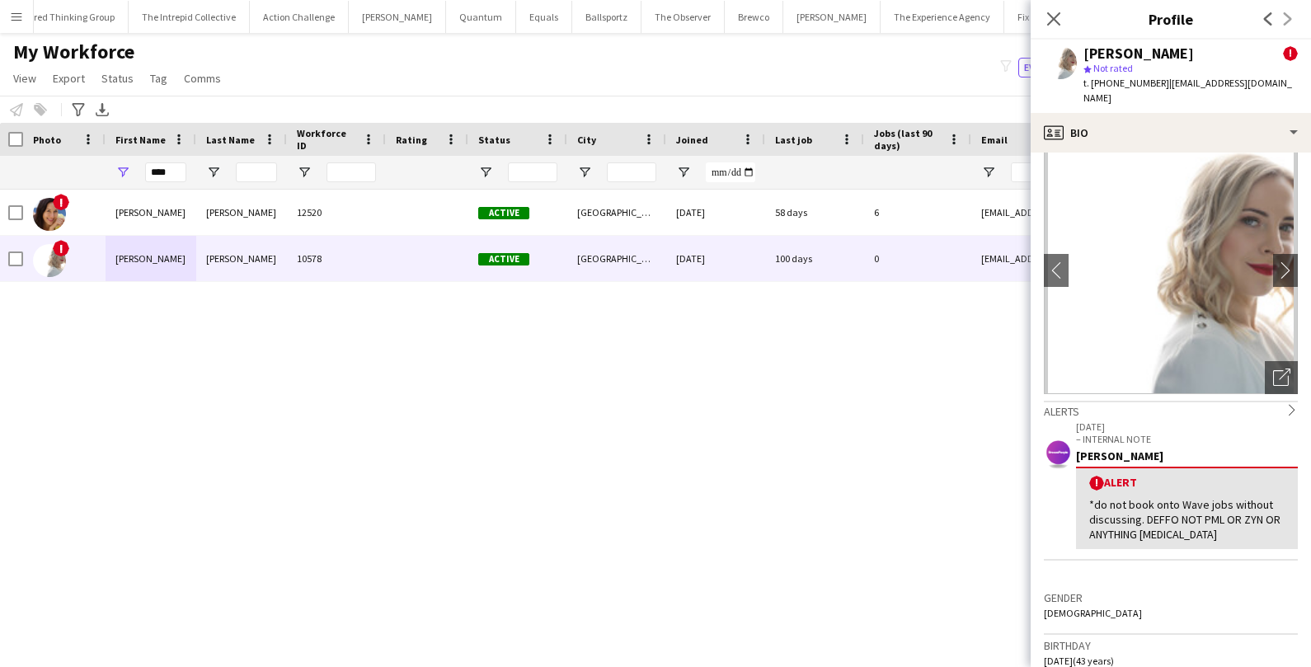
scroll to position [0, 0]
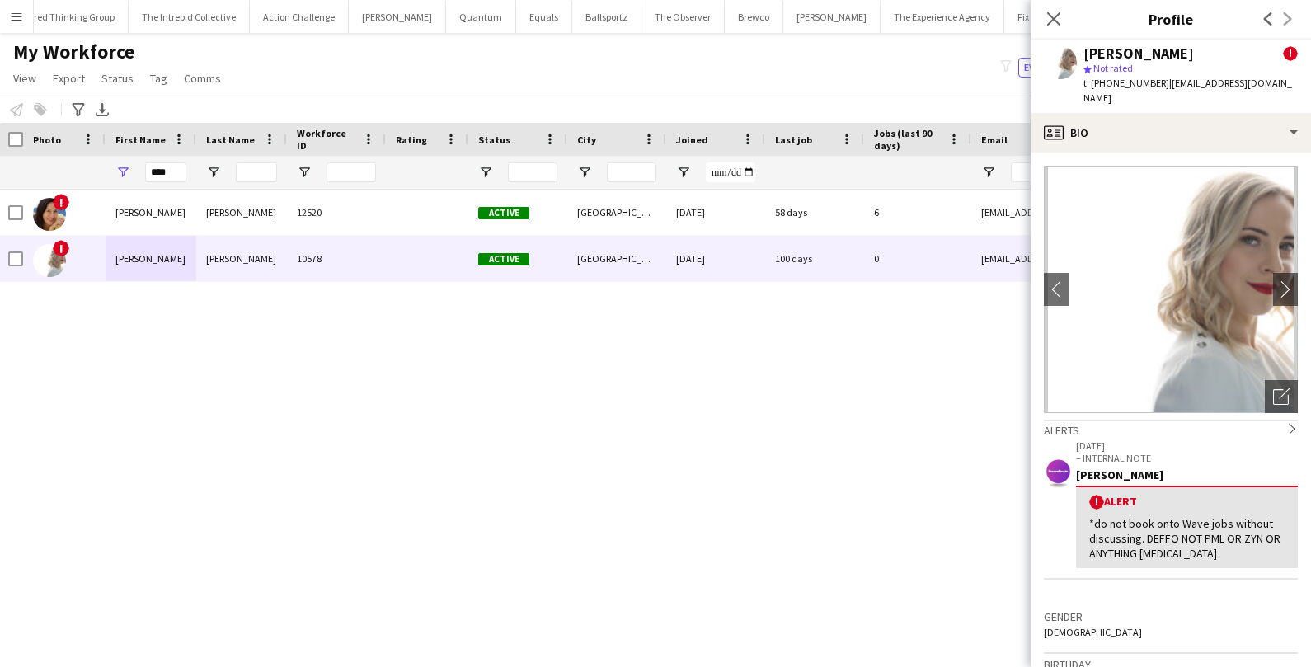
click at [21, 20] on app-icon "Menu" at bounding box center [16, 16] width 13 height 13
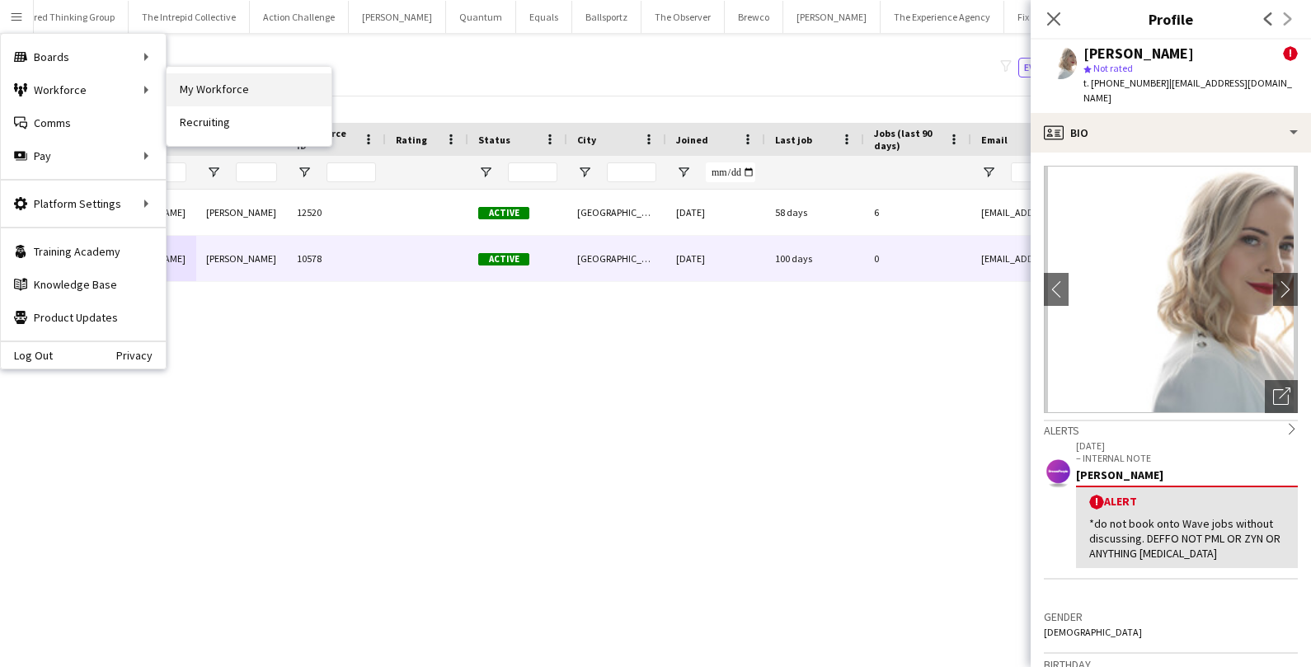
click at [214, 96] on link "My Workforce" at bounding box center [249, 89] width 165 height 33
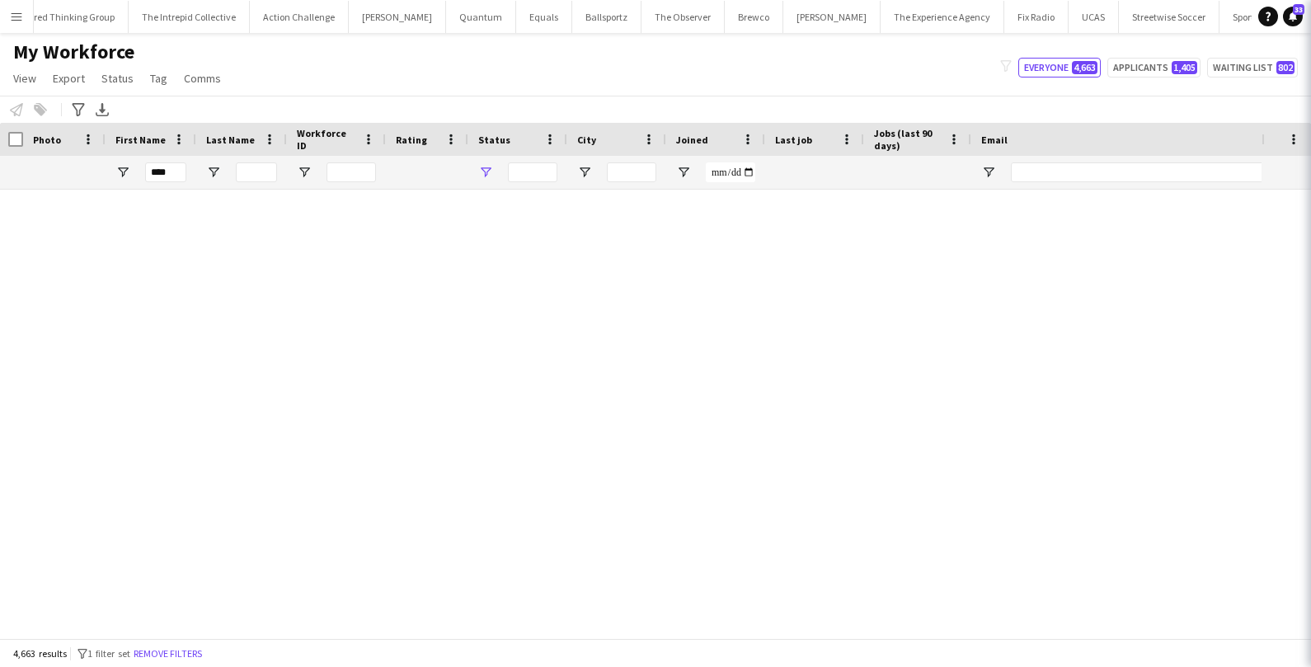
type input "**********"
type input "****"
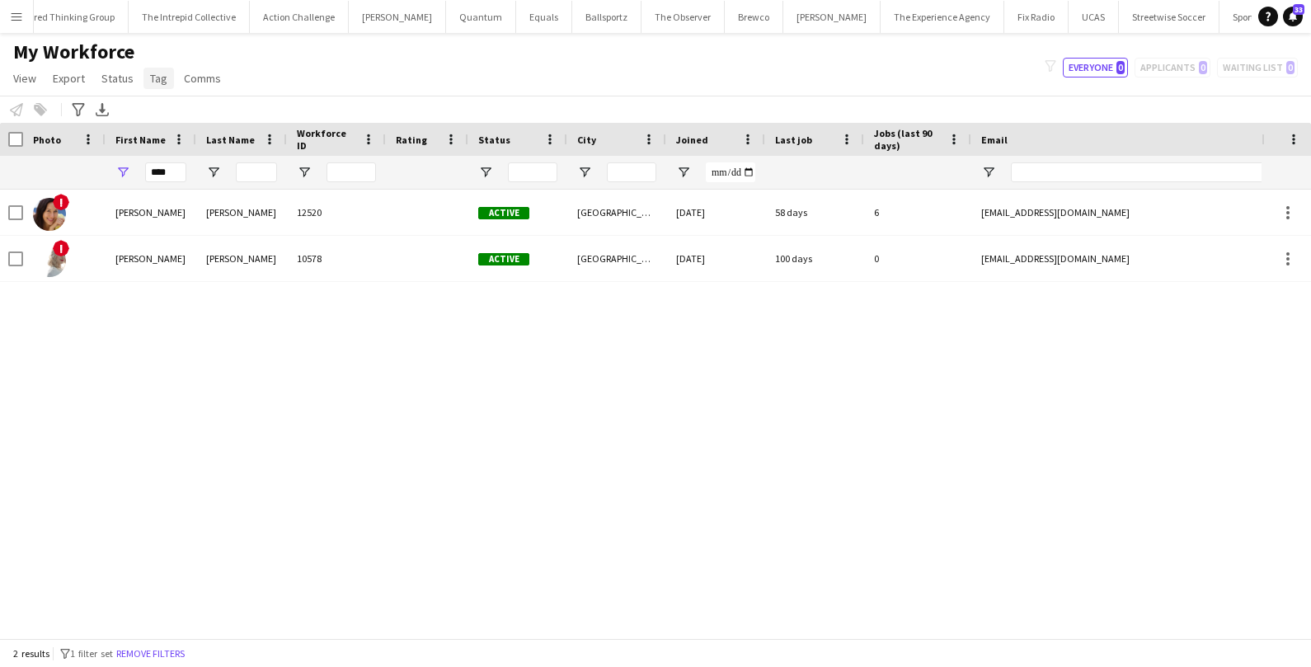
click at [154, 84] on span "Tag" at bounding box center [158, 78] width 17 height 15
click at [78, 107] on icon "Advanced filters" at bounding box center [78, 109] width 13 height 13
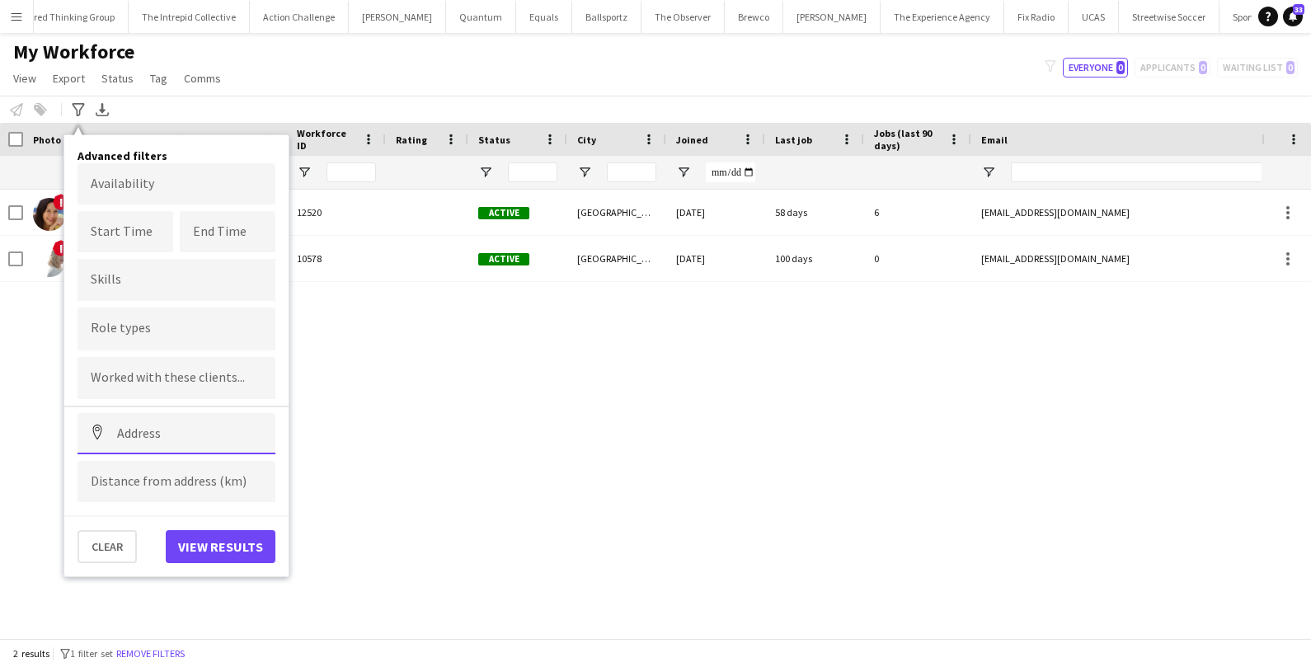
click at [176, 421] on input at bounding box center [177, 433] width 198 height 41
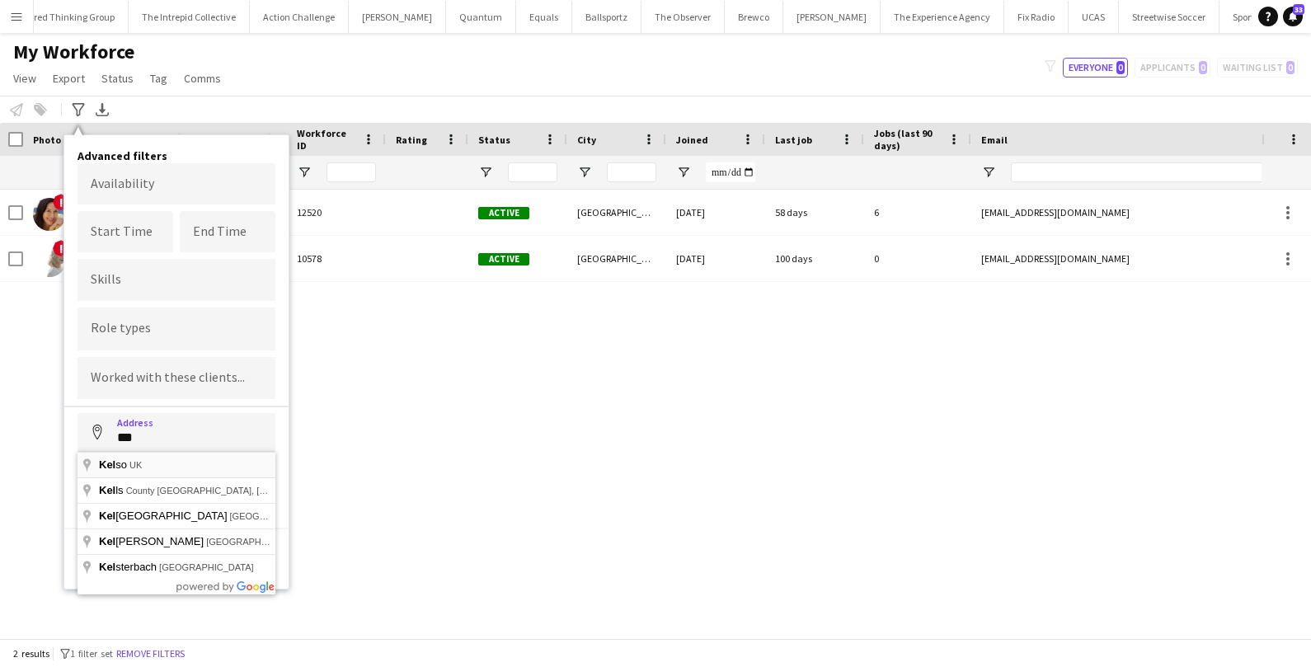
type input "*********"
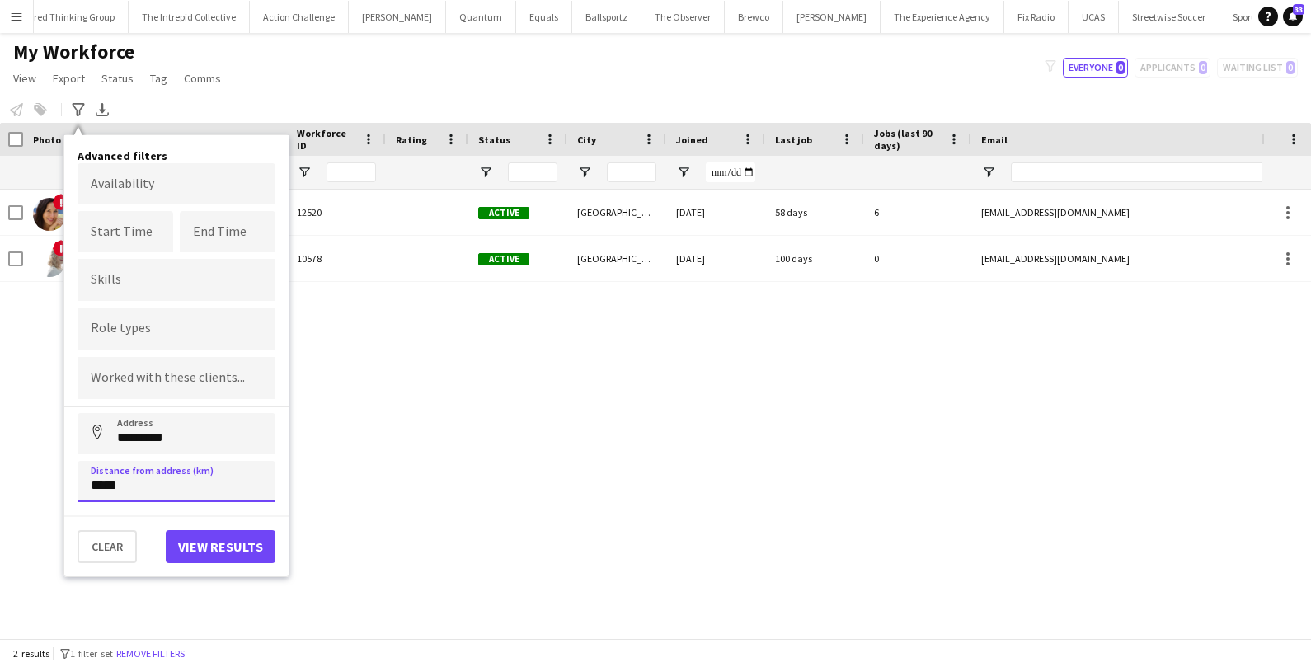
type input "*****"
click at [255, 545] on button "View results" at bounding box center [221, 546] width 110 height 33
type input "**********"
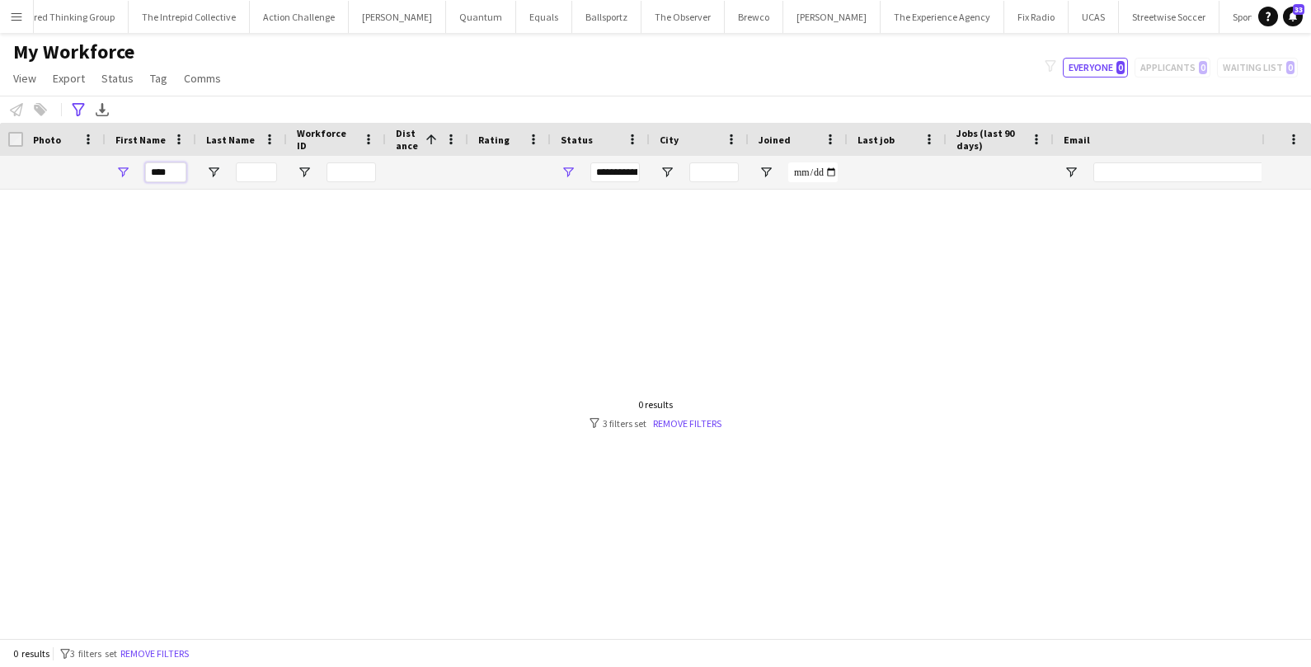
drag, startPoint x: 170, startPoint y: 168, endPoint x: 115, endPoint y: 168, distance: 54.4
click at [118, 168] on div "****" at bounding box center [151, 172] width 91 height 33
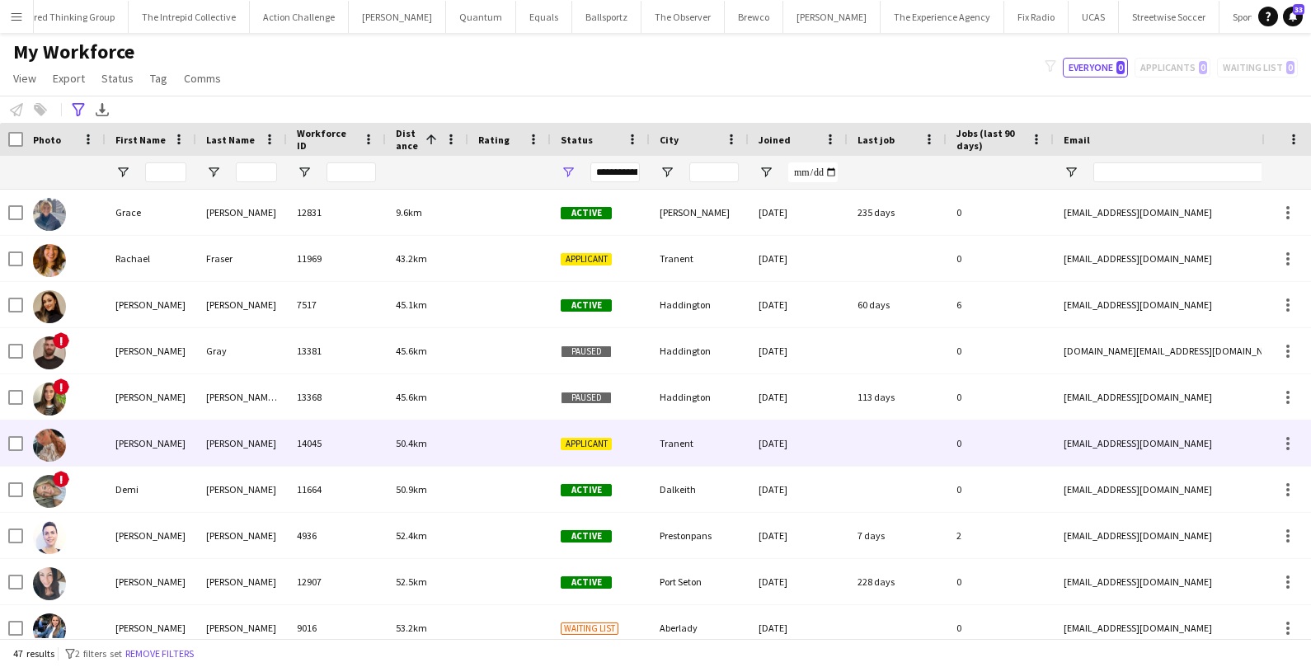
click at [131, 450] on div "Alexandra" at bounding box center [151, 443] width 91 height 45
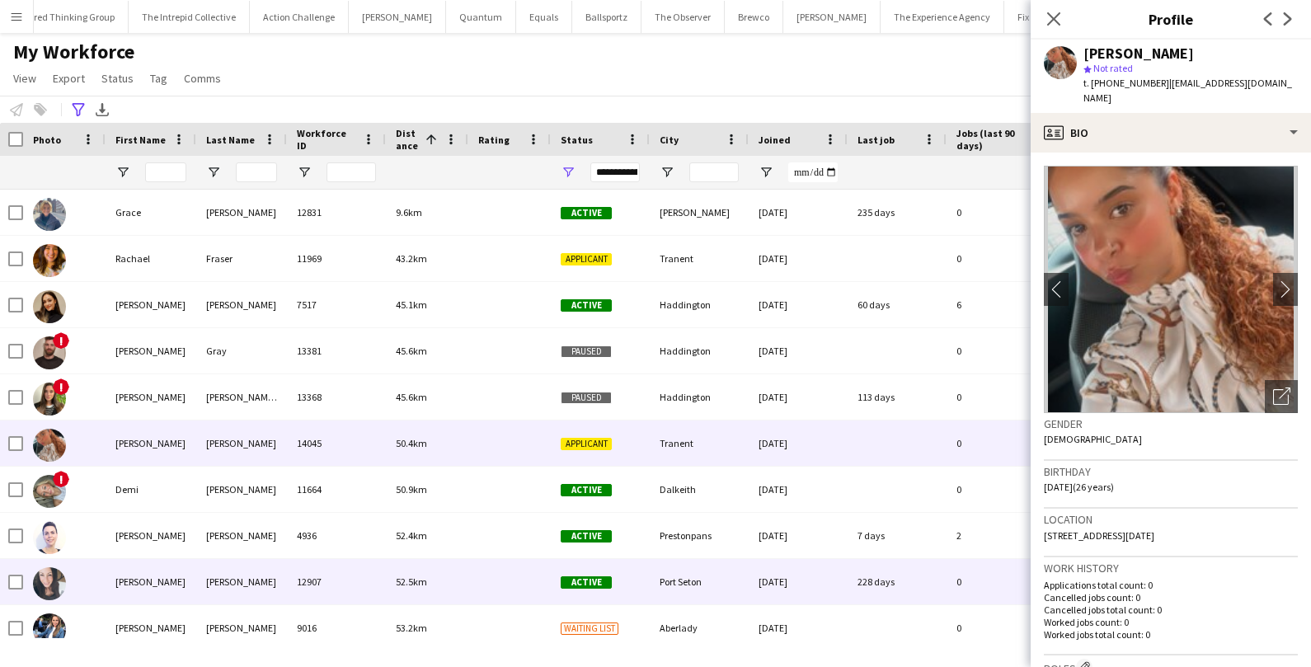
click at [425, 582] on span "52.5km" at bounding box center [411, 582] width 31 height 12
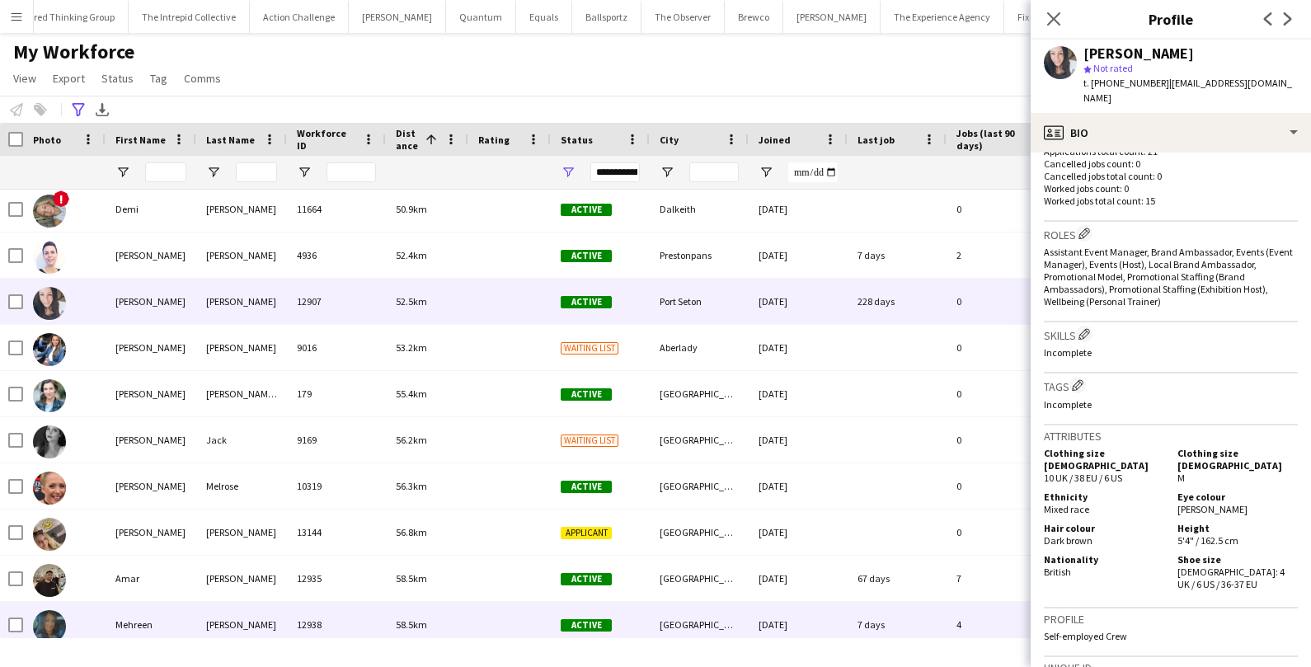
scroll to position [278, 0]
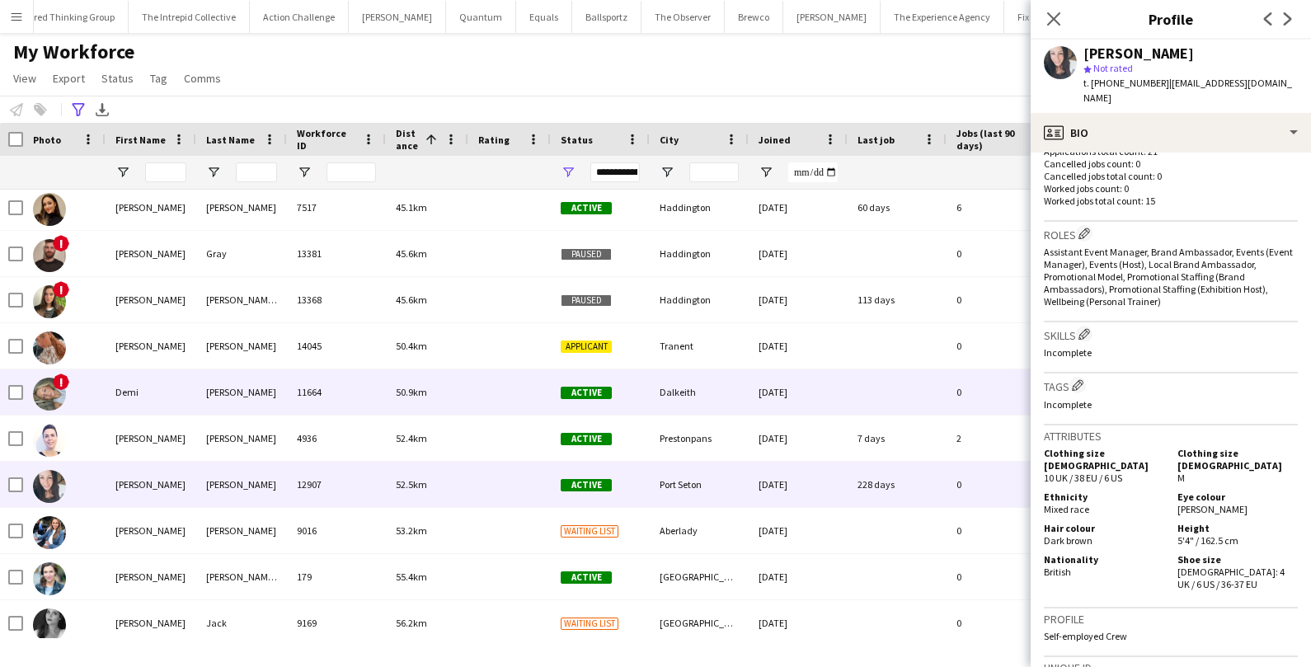
click at [450, 395] on div "50.9km" at bounding box center [427, 391] width 82 height 45
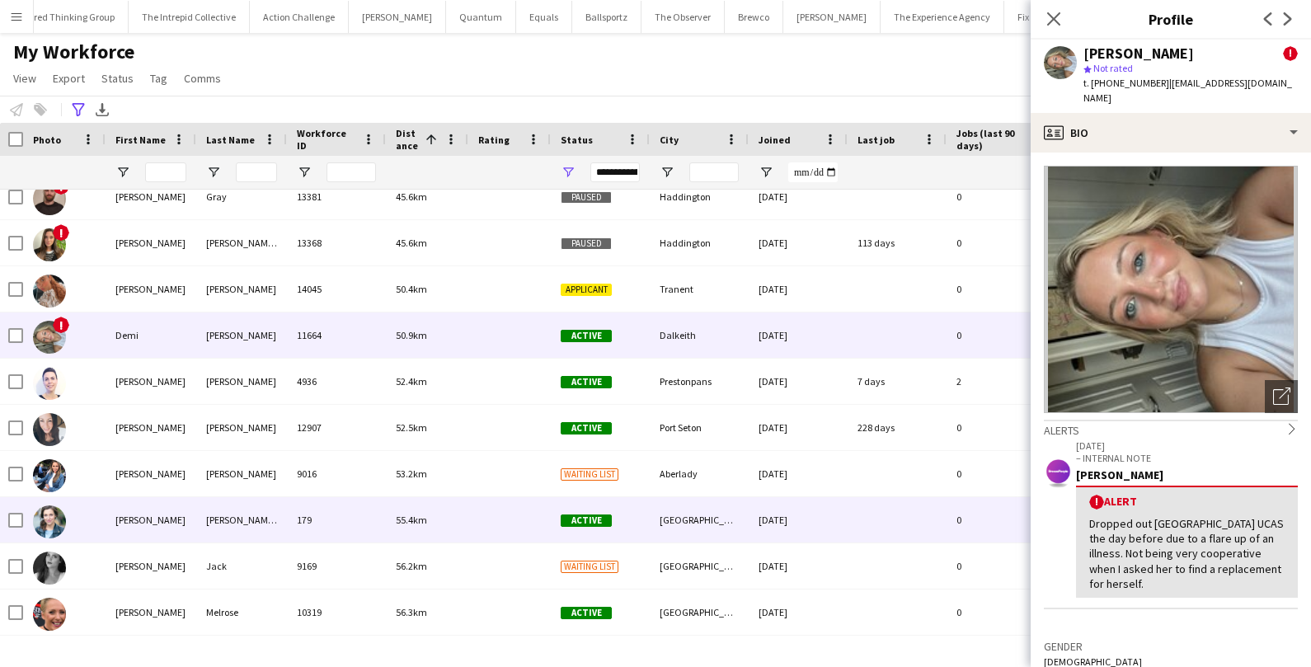
click at [407, 517] on span "55.4km" at bounding box center [411, 520] width 31 height 12
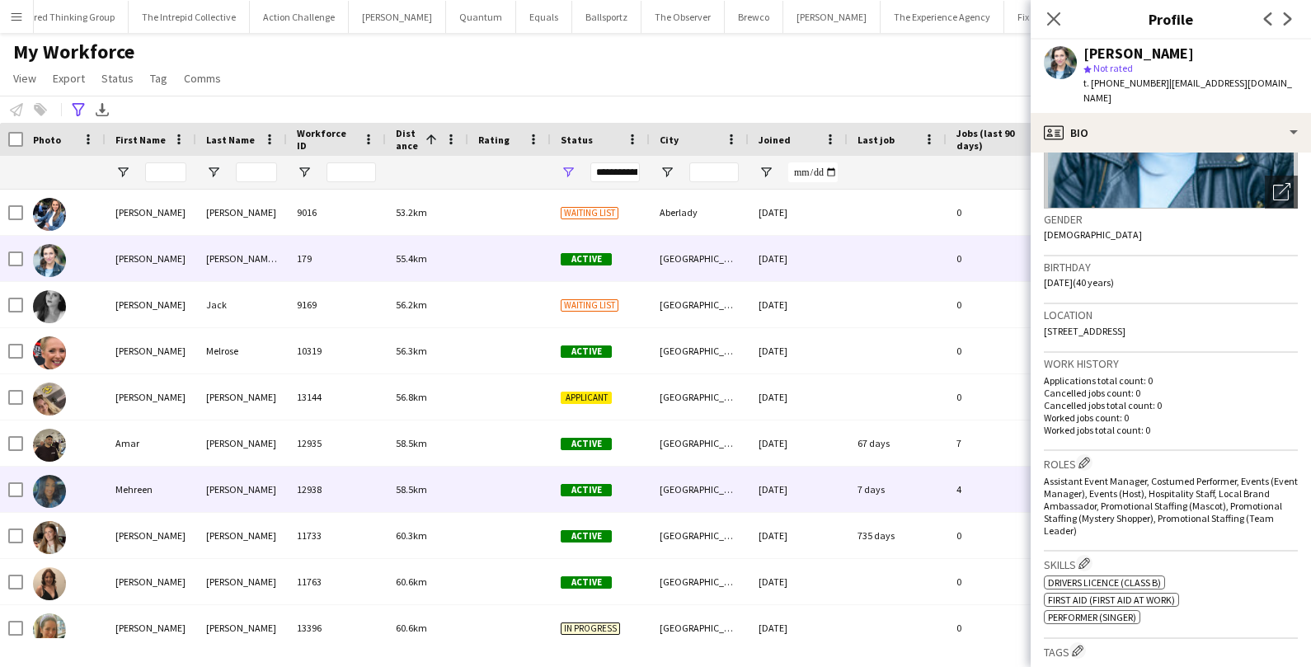
click at [561, 504] on div "Active" at bounding box center [600, 489] width 99 height 45
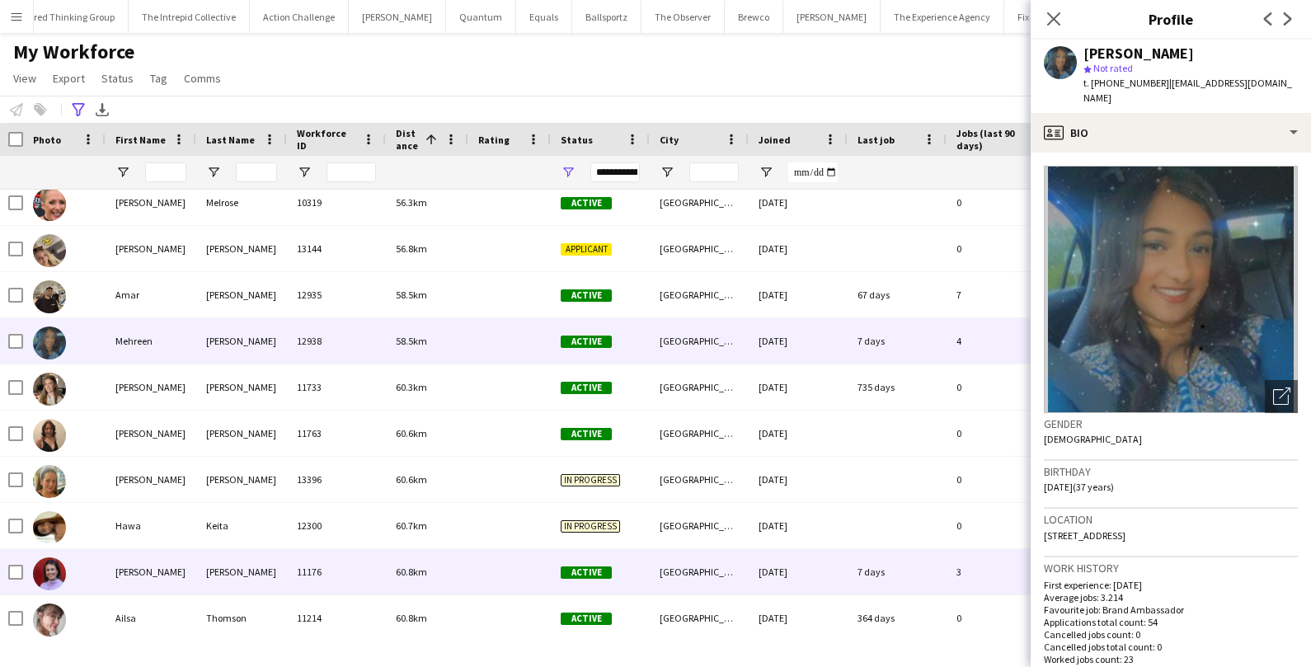
click at [515, 557] on div at bounding box center [509, 571] width 82 height 45
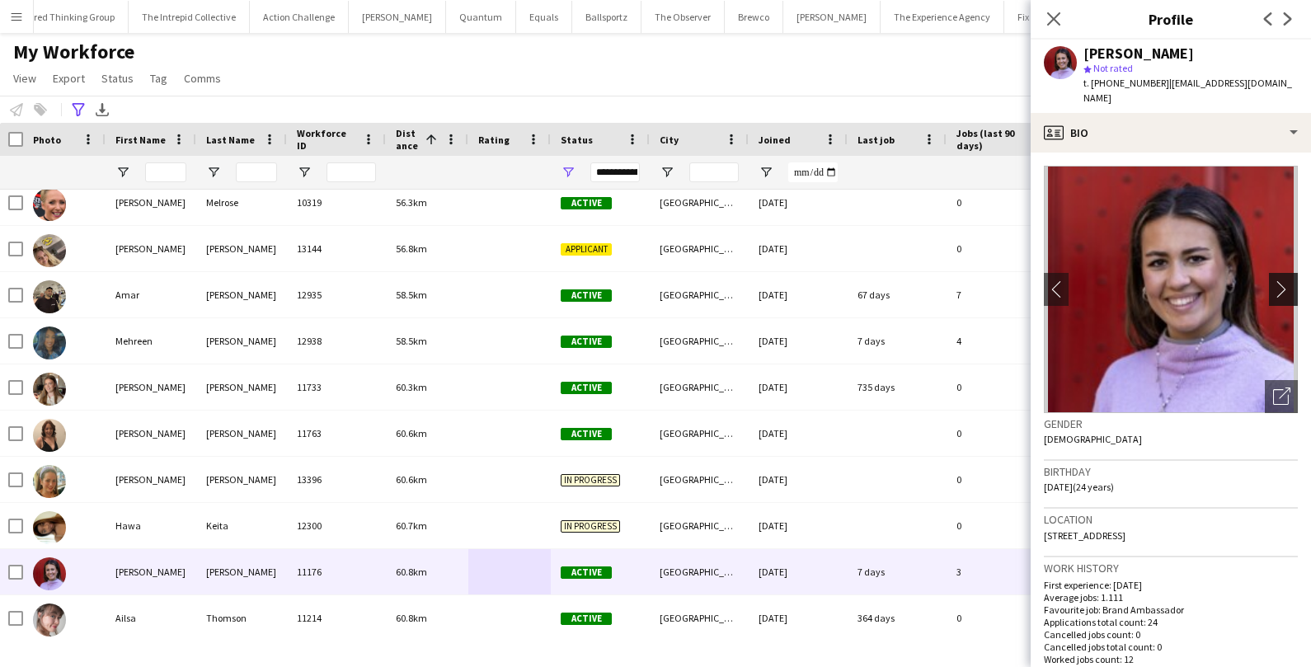
click at [1288, 280] on app-icon "chevron-right" at bounding box center [1286, 288] width 26 height 17
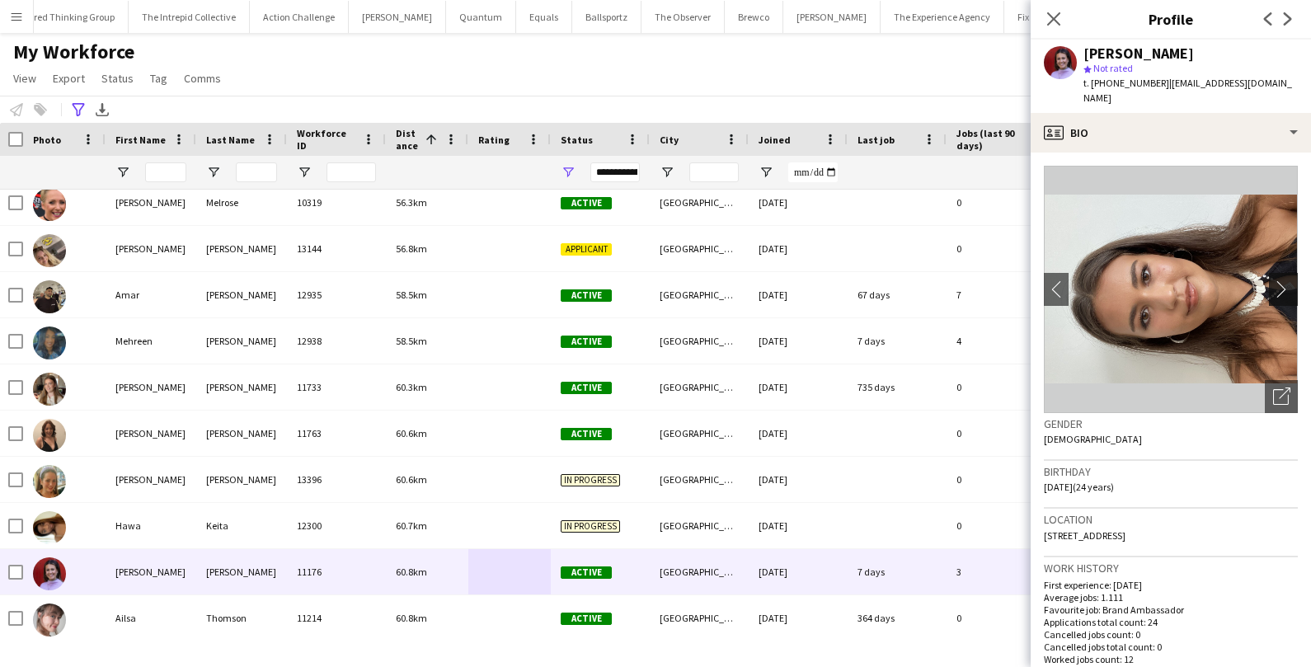
click at [1288, 280] on app-icon "chevron-right" at bounding box center [1286, 288] width 26 height 17
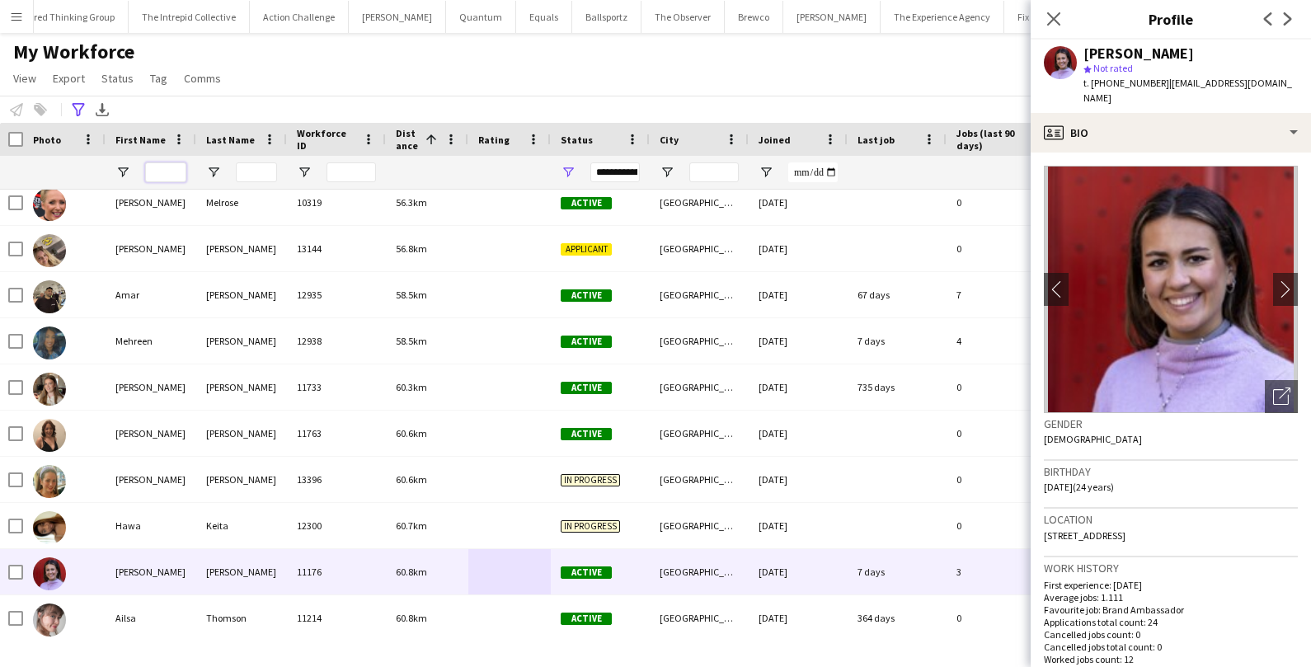
click at [179, 171] on input "First Name Filter Input" at bounding box center [165, 172] width 41 height 20
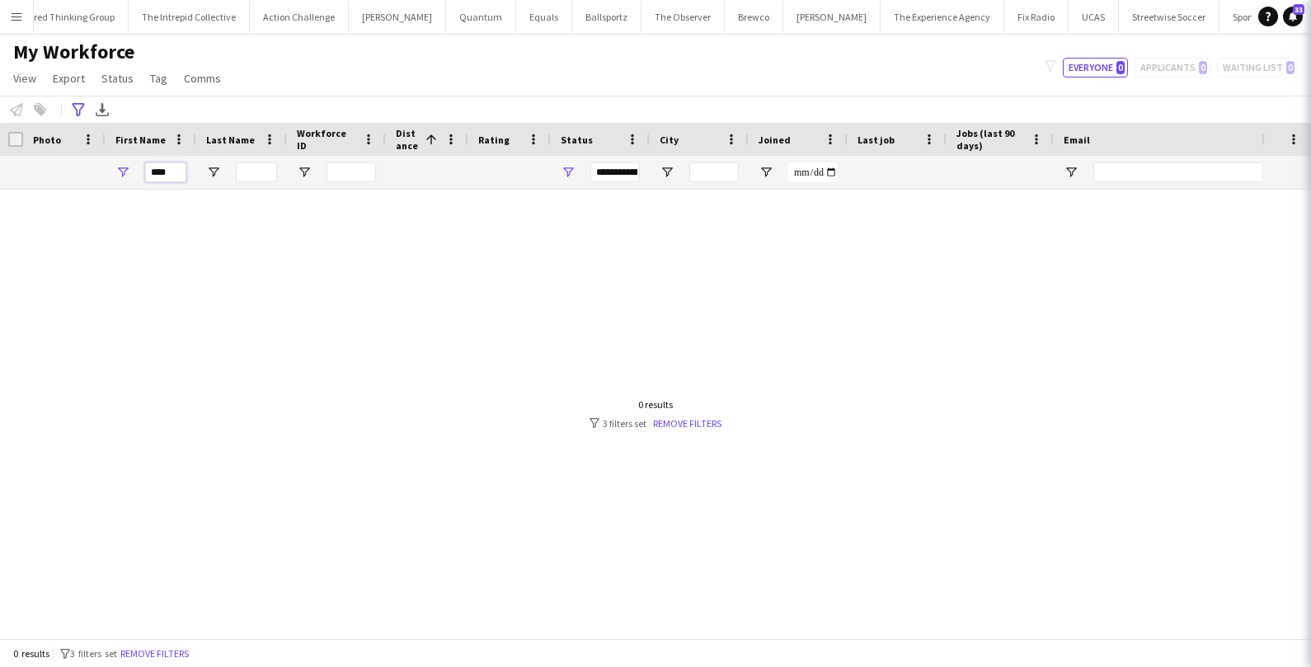
scroll to position [0, 3]
type input "****"
click at [77, 110] on icon at bounding box center [78, 109] width 12 height 13
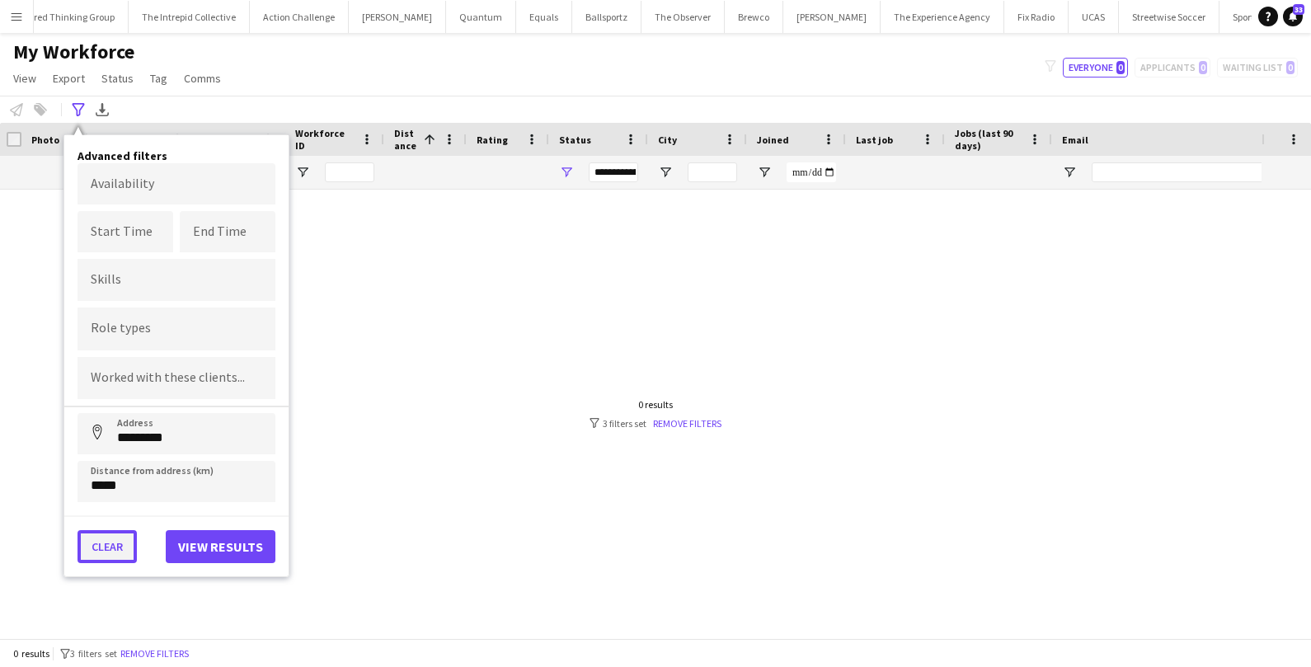
click at [111, 553] on button "Clear" at bounding box center [107, 546] width 59 height 33
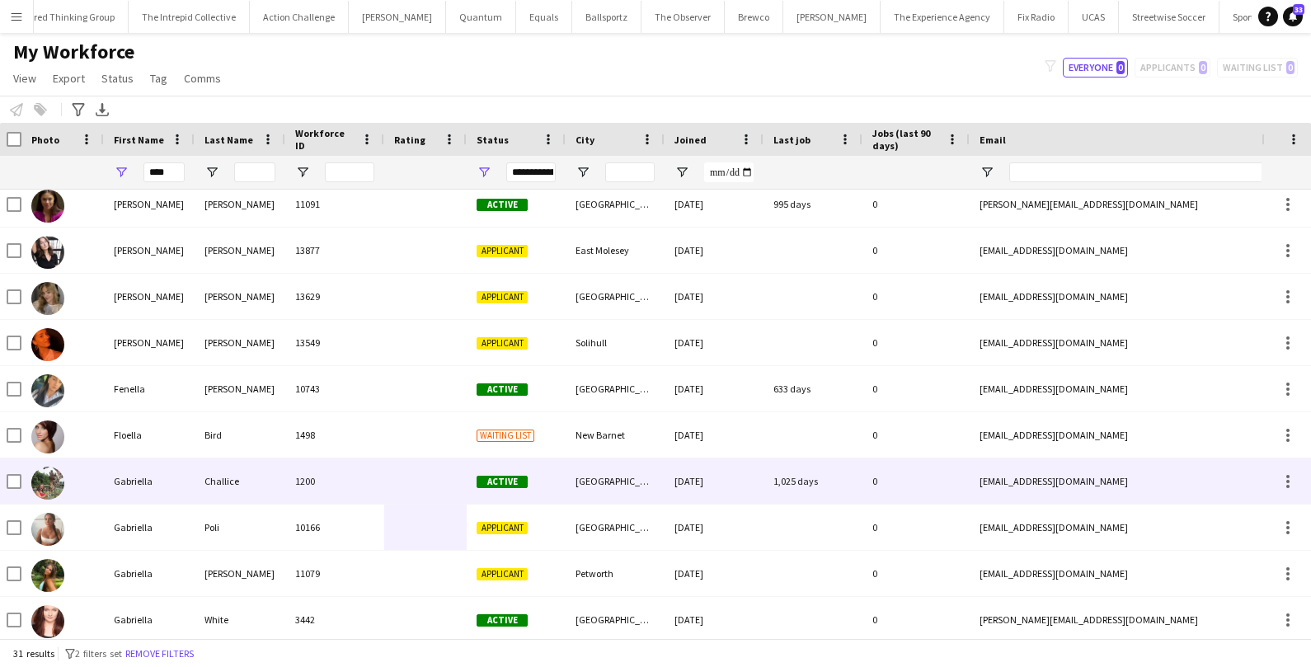
scroll to position [606, 0]
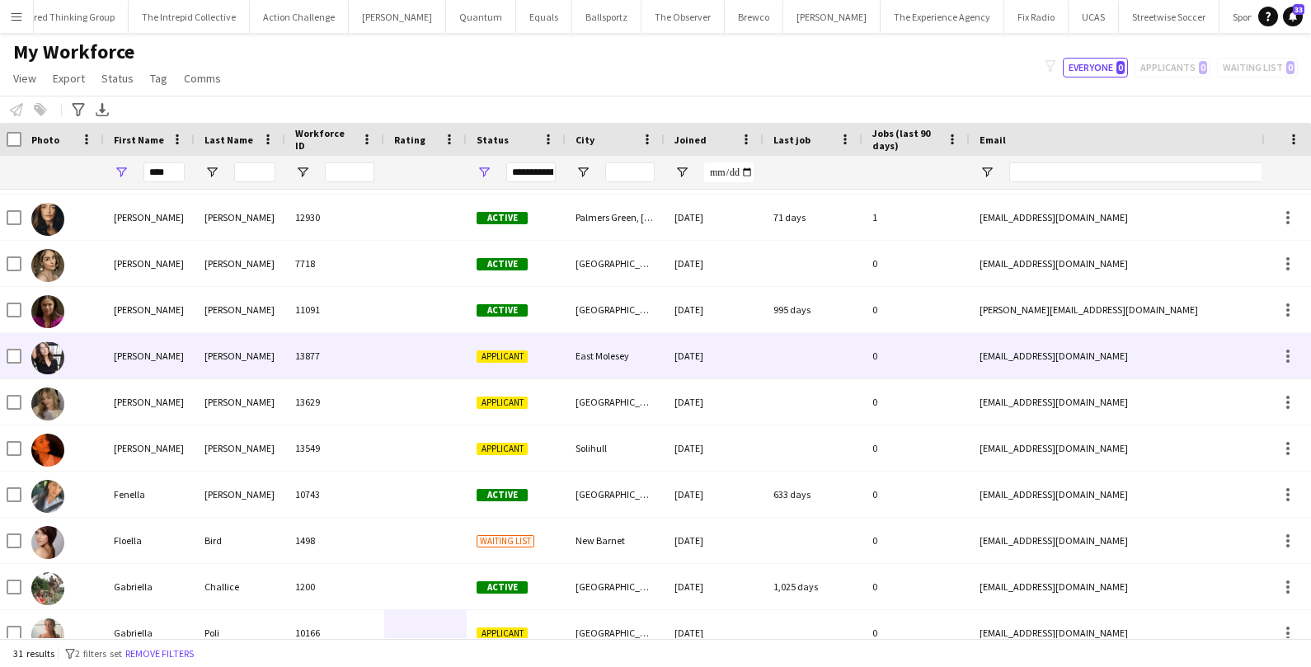
click at [220, 364] on div "Taylor Bliss" at bounding box center [240, 355] width 91 height 45
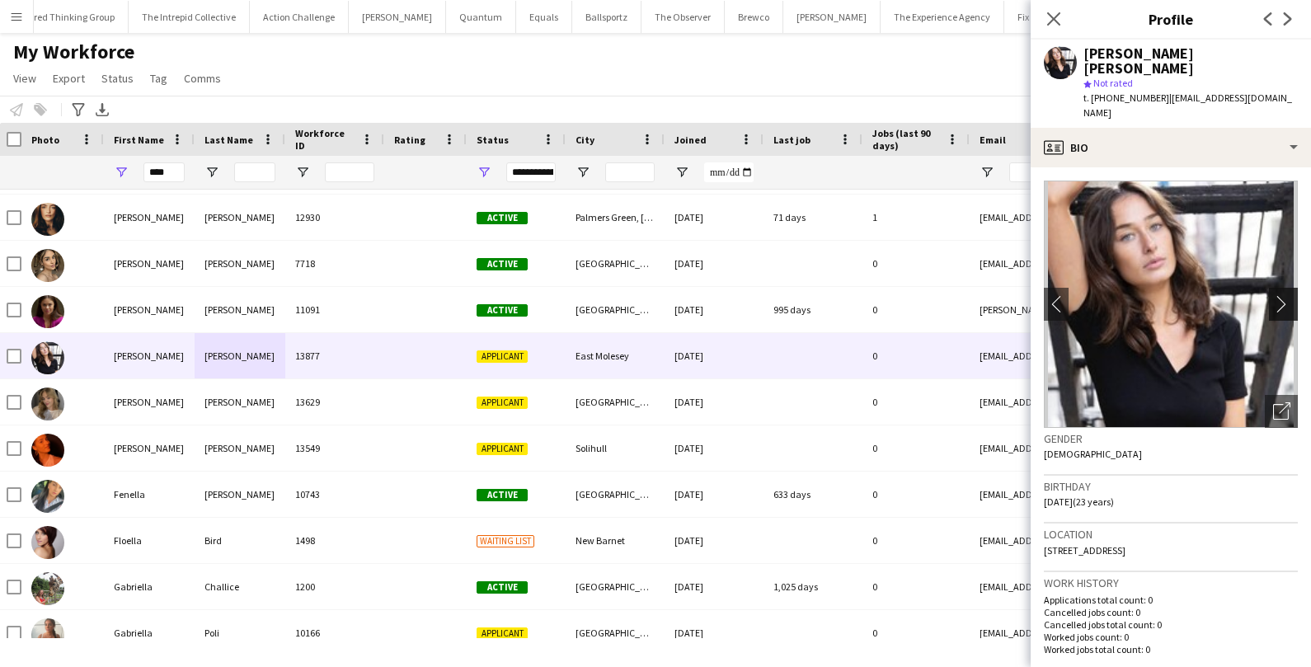
click at [1278, 295] on app-icon "chevron-right" at bounding box center [1286, 303] width 26 height 17
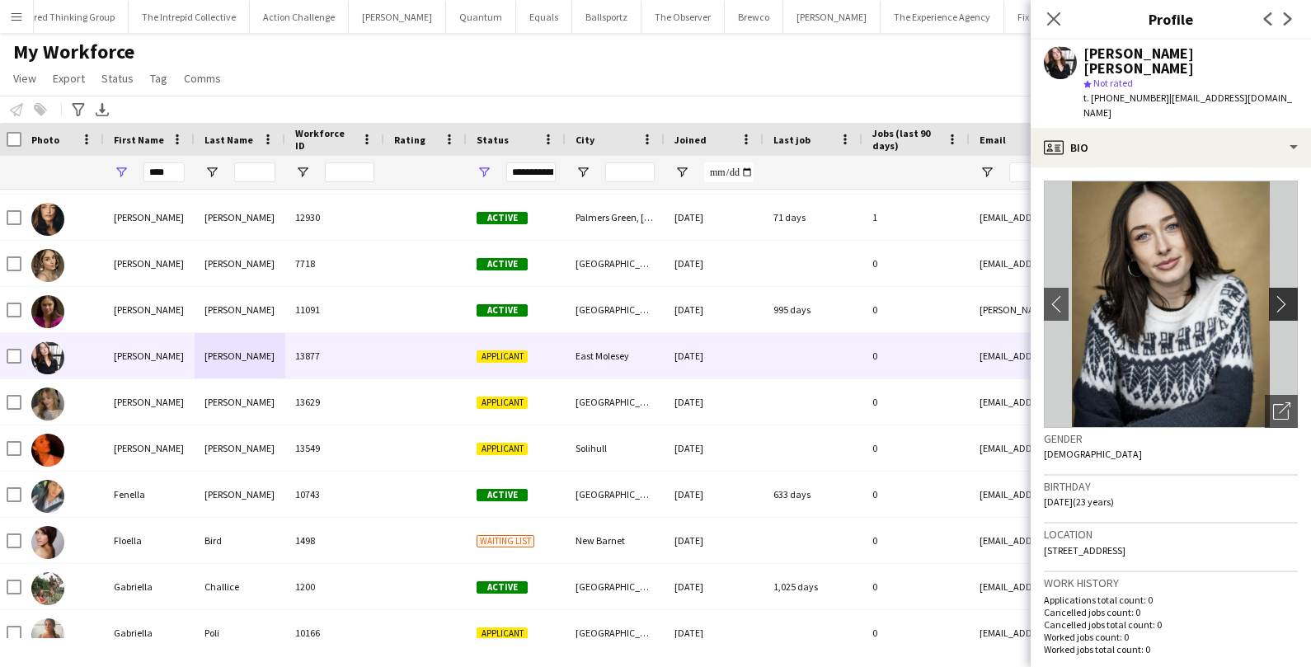
click at [1278, 295] on app-icon "chevron-right" at bounding box center [1286, 303] width 26 height 17
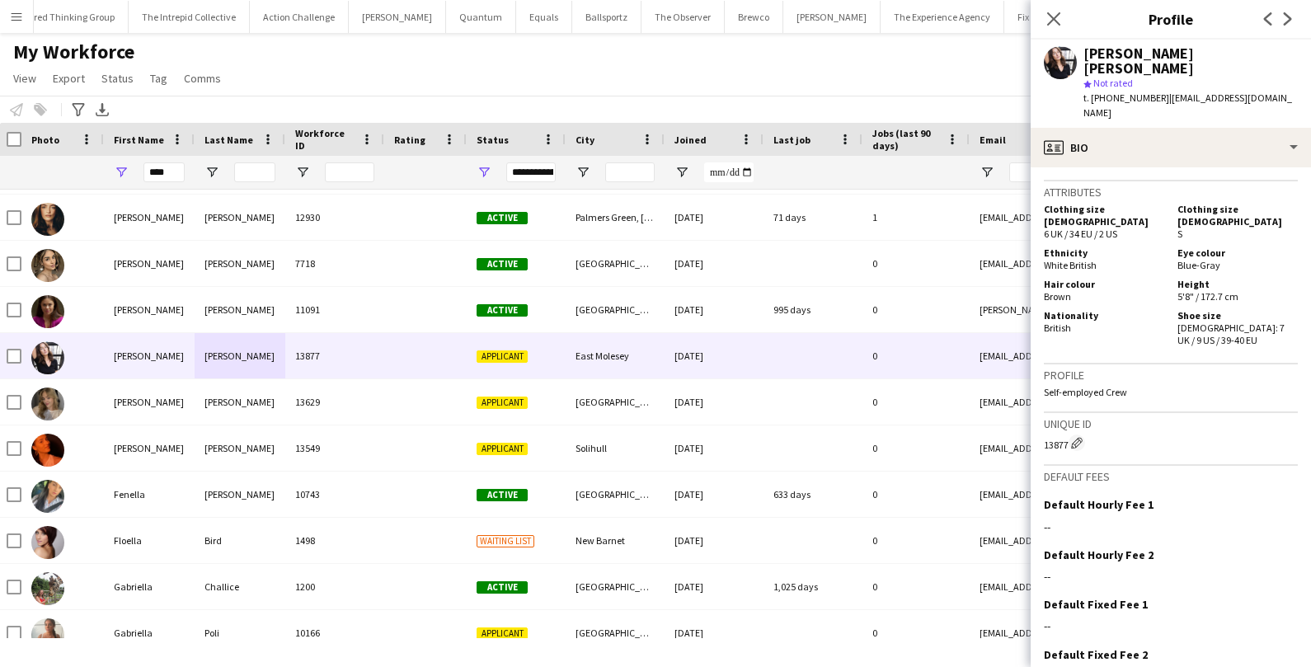
scroll to position [887, 0]
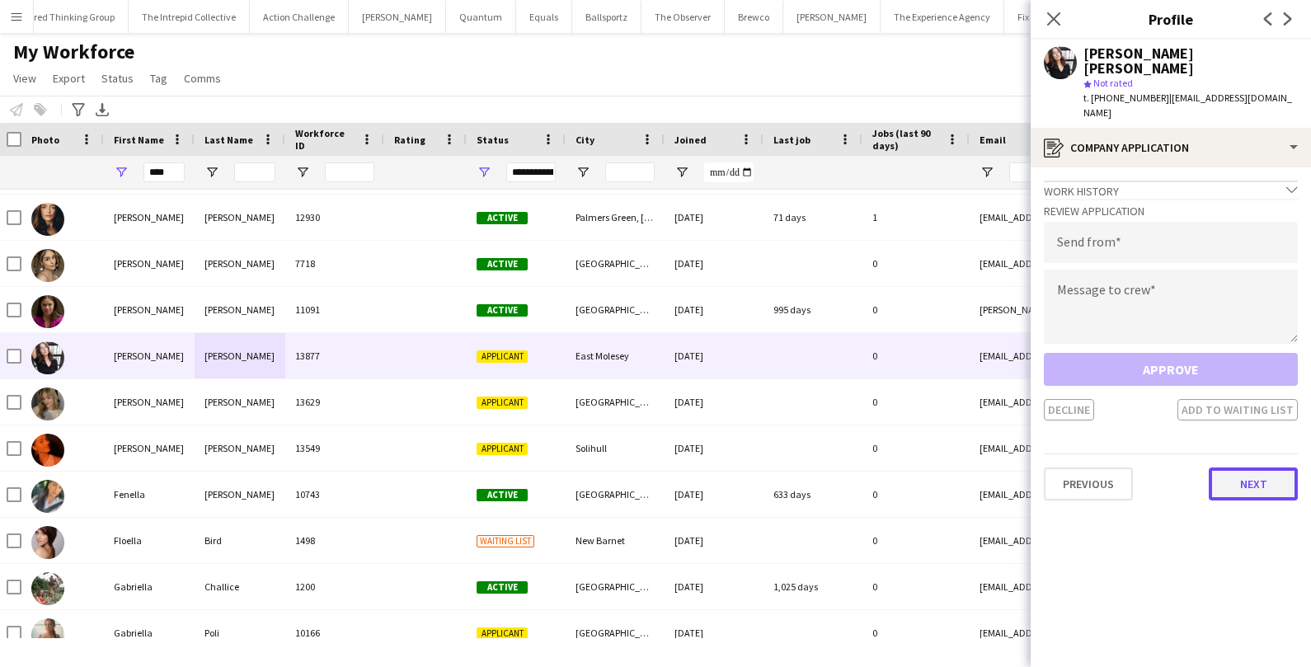
click at [1254, 468] on button "Next" at bounding box center [1253, 484] width 89 height 33
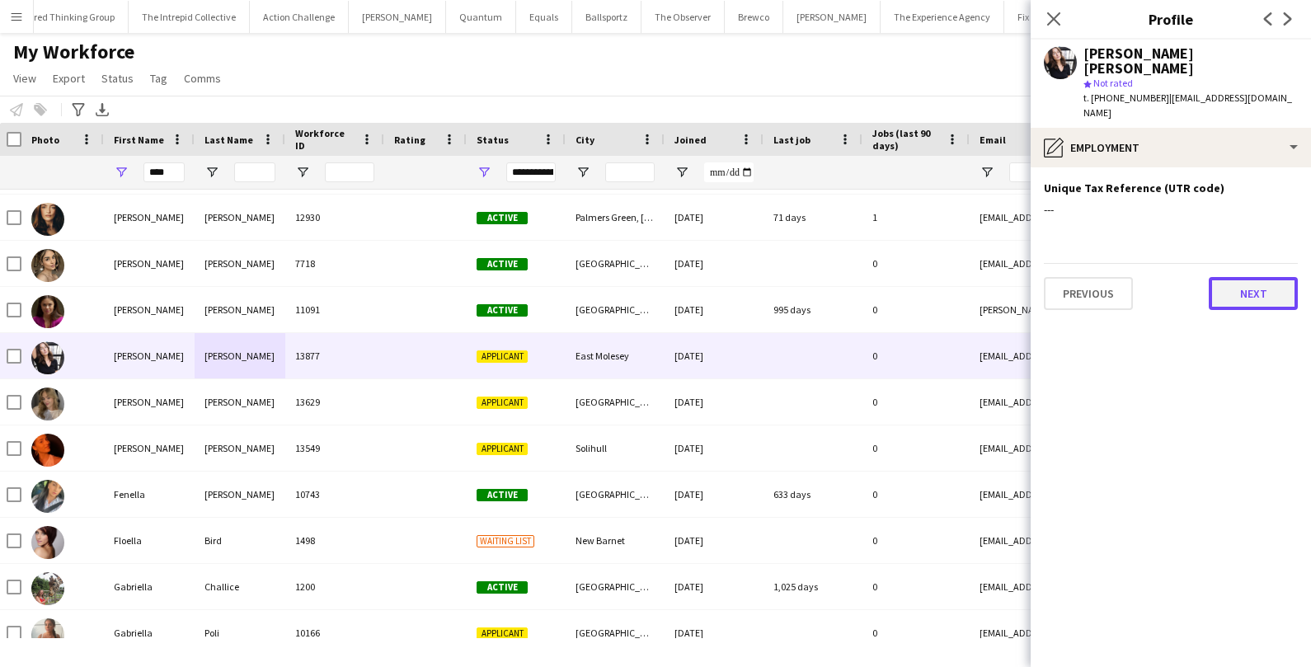
click at [1262, 277] on button "Next" at bounding box center [1253, 293] width 89 height 33
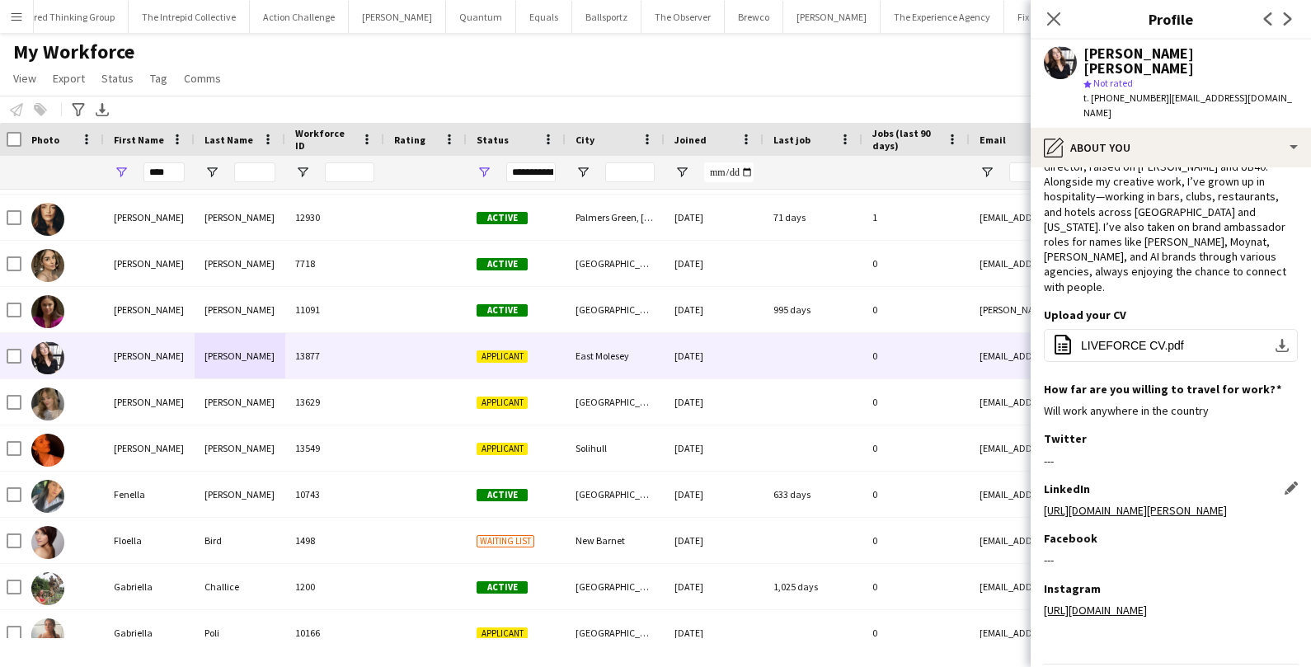
scroll to position [68, 0]
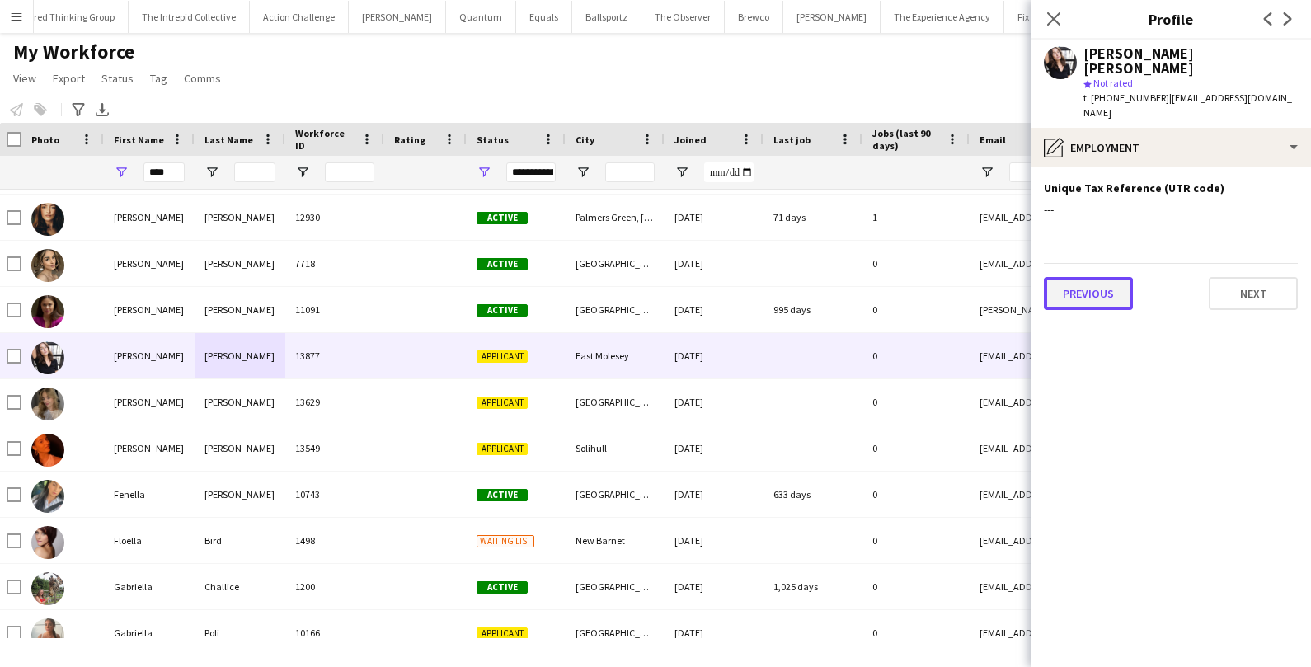
click at [1099, 277] on button "Previous" at bounding box center [1088, 293] width 89 height 33
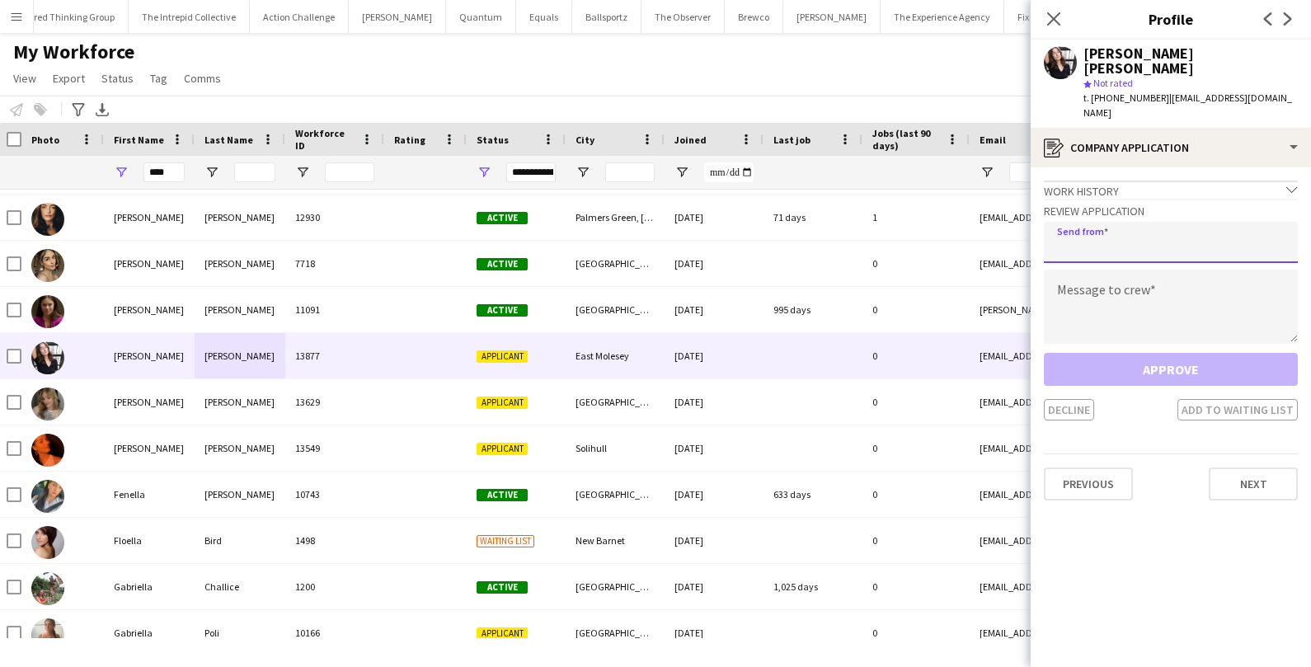
click at [1127, 222] on input "email" at bounding box center [1171, 242] width 254 height 41
type input "**********"
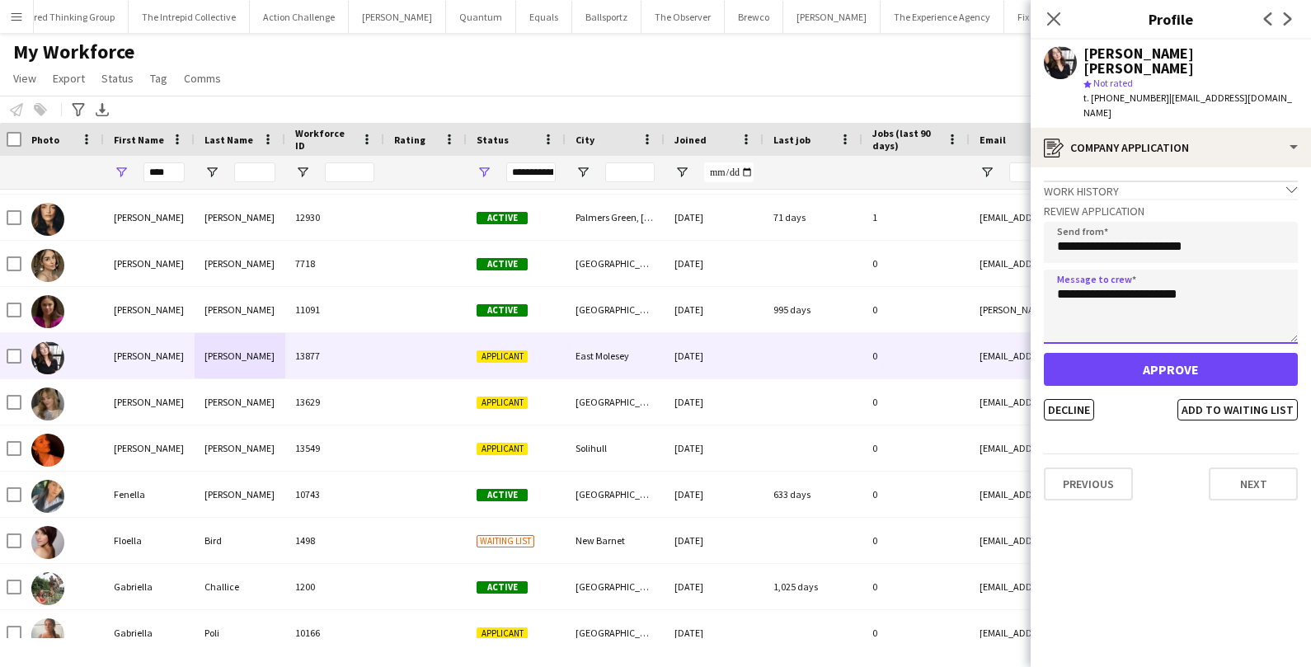
type textarea "**********"
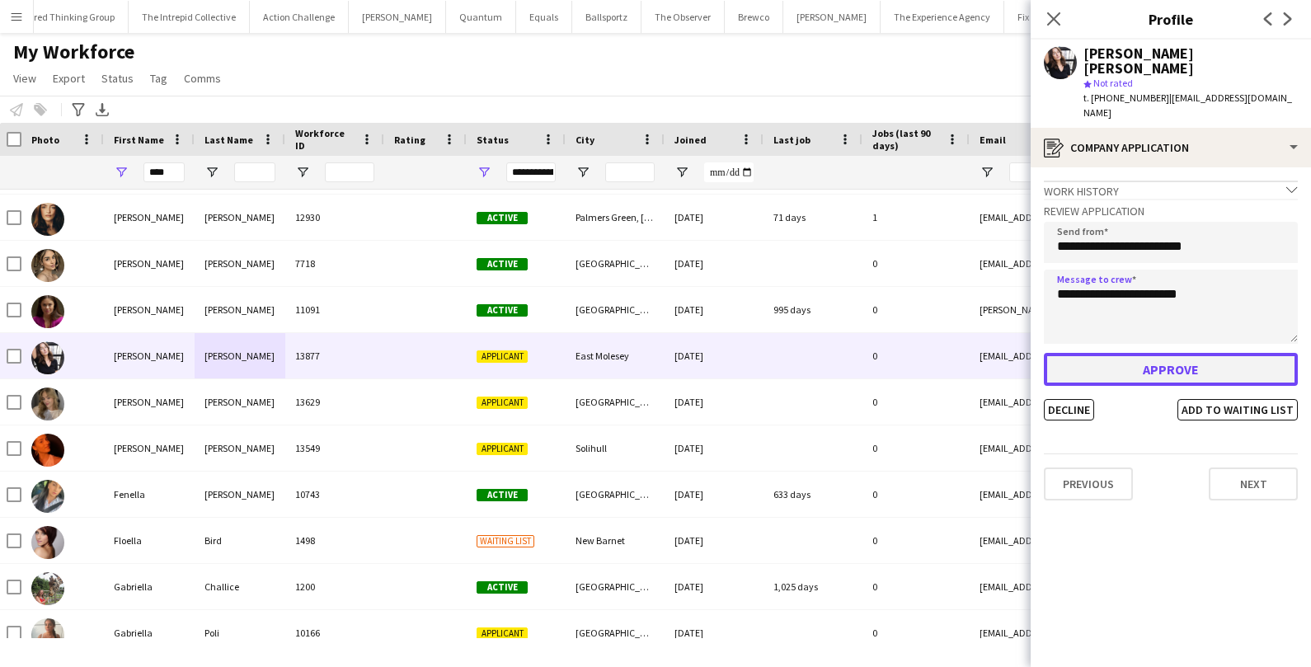
click at [1172, 353] on button "Approve" at bounding box center [1171, 369] width 254 height 33
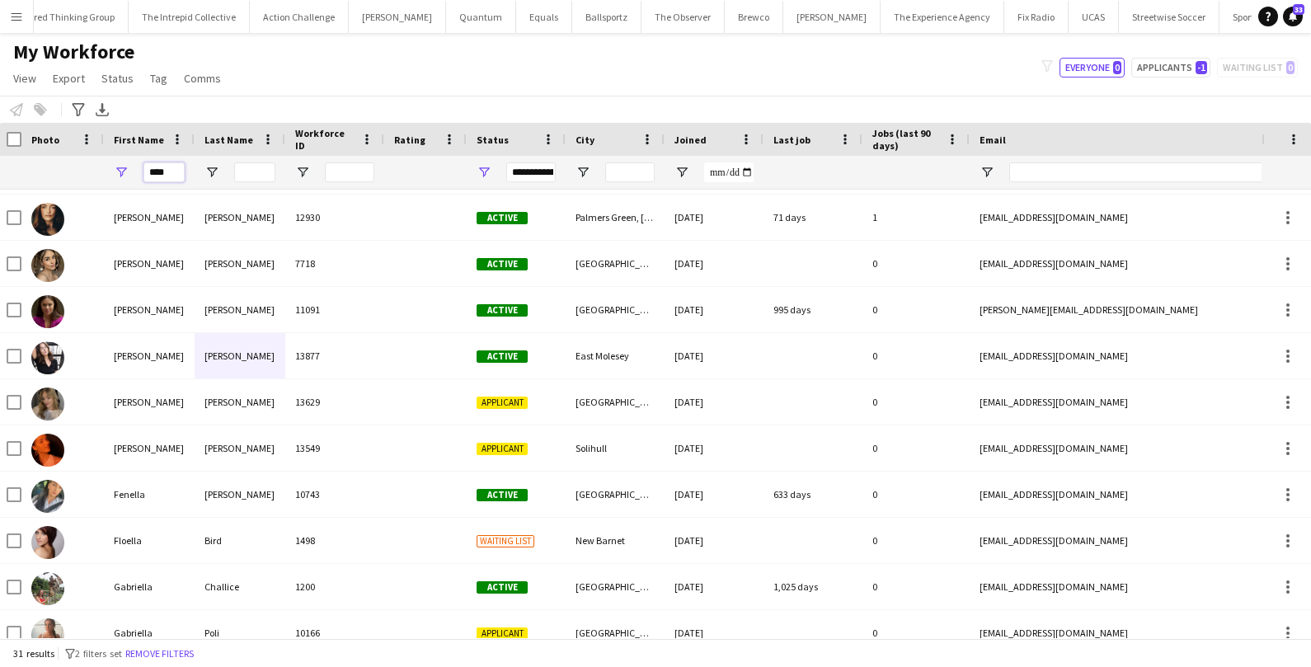
drag, startPoint x: 178, startPoint y: 175, endPoint x: 104, endPoint y: 172, distance: 74.3
click at [104, 172] on div "****" at bounding box center [149, 172] width 91 height 33
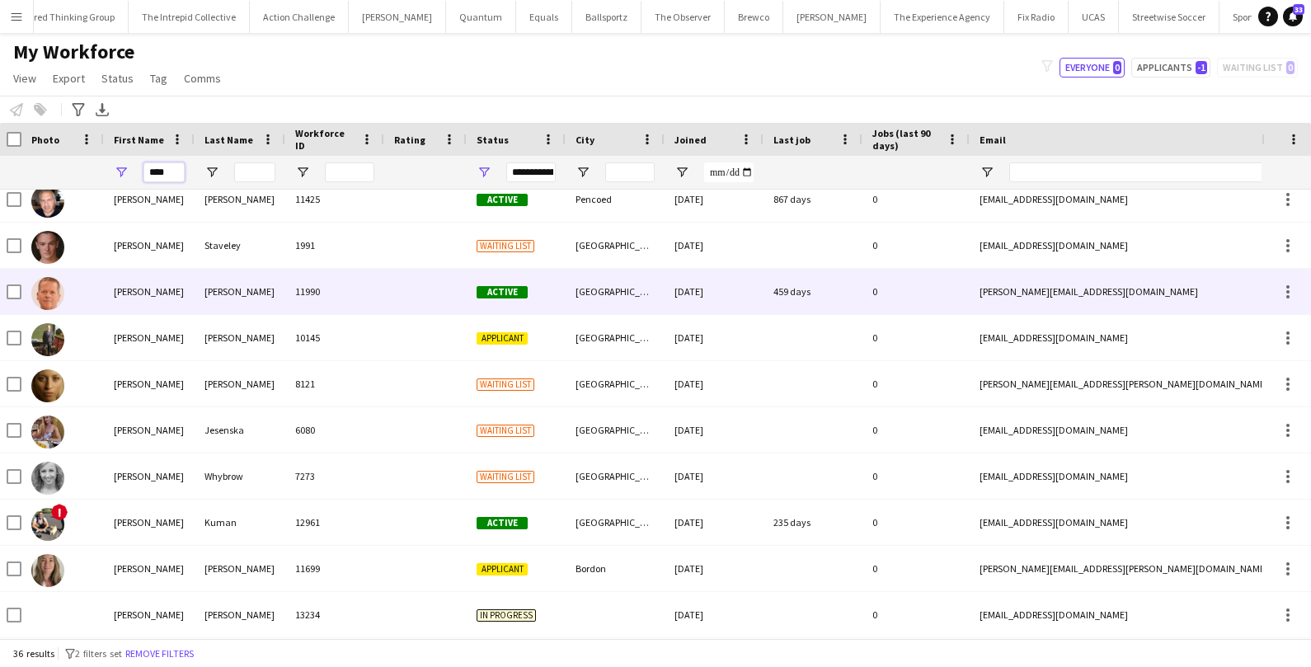
scroll to position [767, 0]
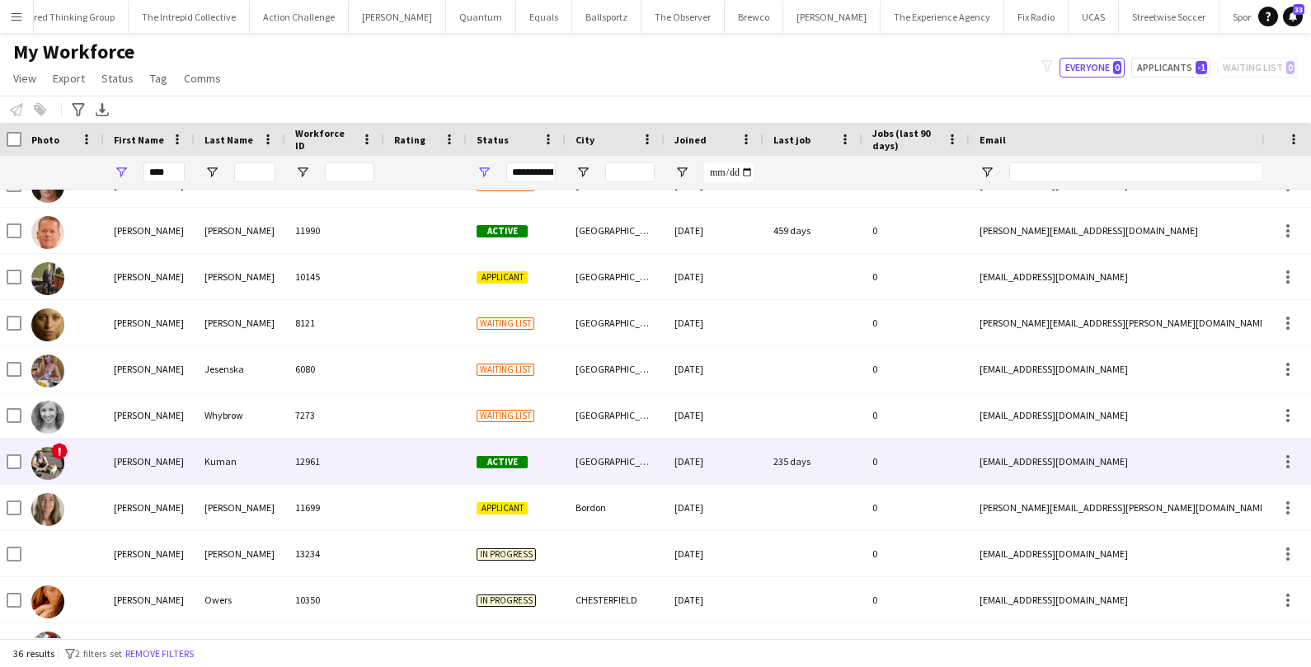
click at [130, 465] on div "Michal" at bounding box center [149, 461] width 91 height 45
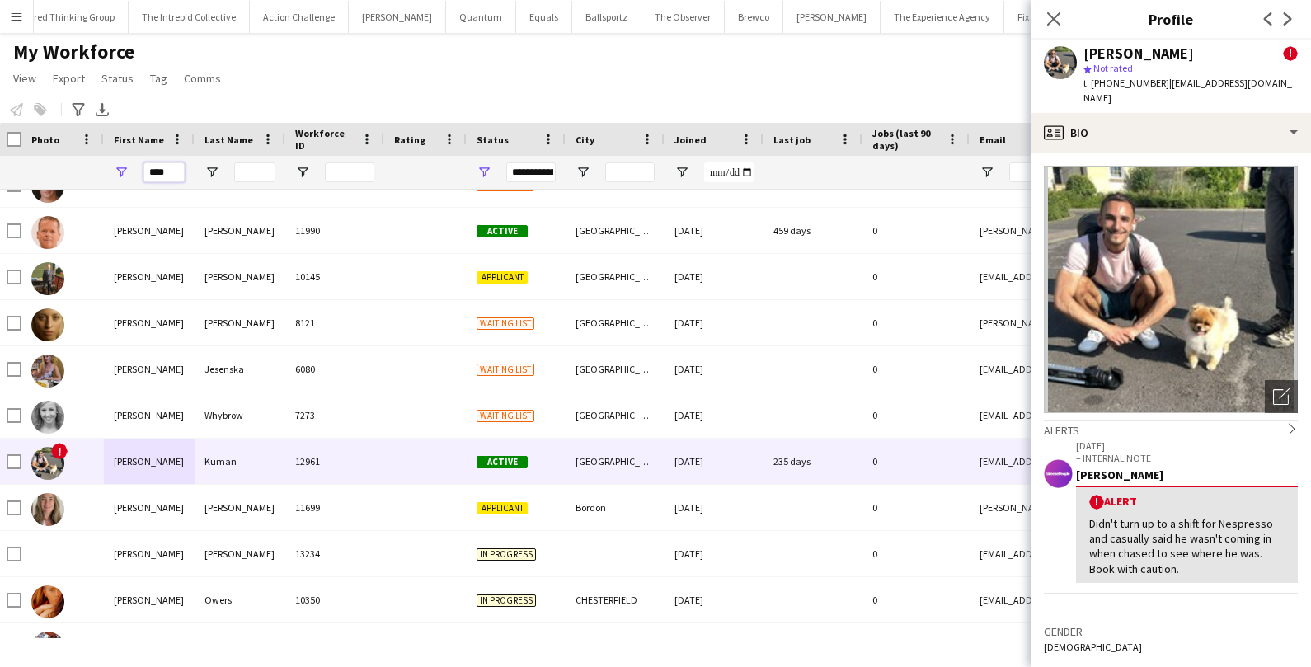
drag, startPoint x: 176, startPoint y: 172, endPoint x: 96, endPoint y: 172, distance: 80.0
click at [96, 172] on div "****" at bounding box center [891, 172] width 1788 height 33
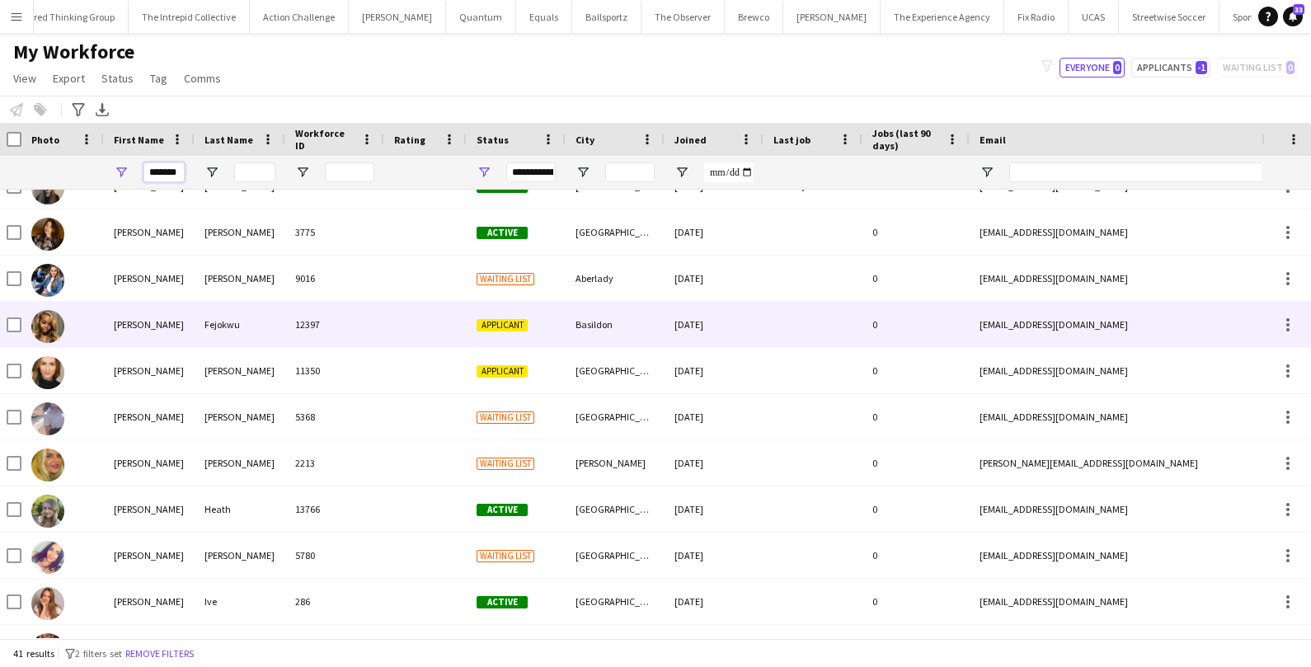
scroll to position [577, 0]
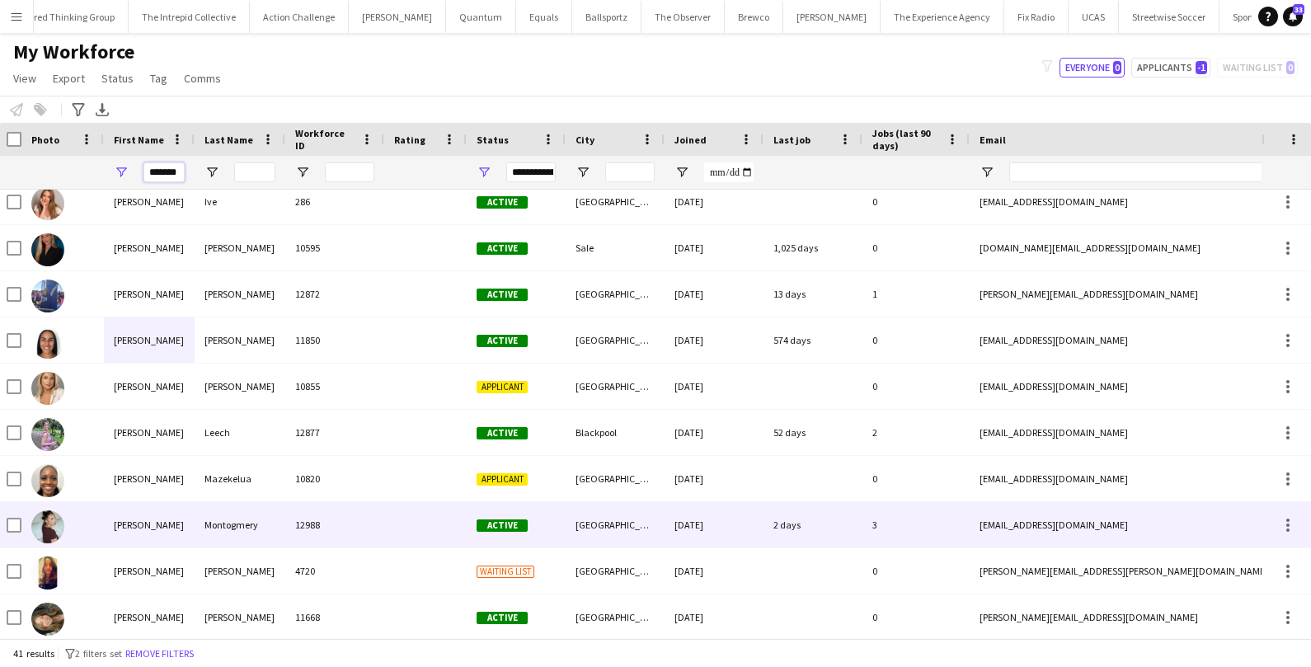
type input "*******"
click at [109, 526] on div "Jessica" at bounding box center [149, 524] width 91 height 45
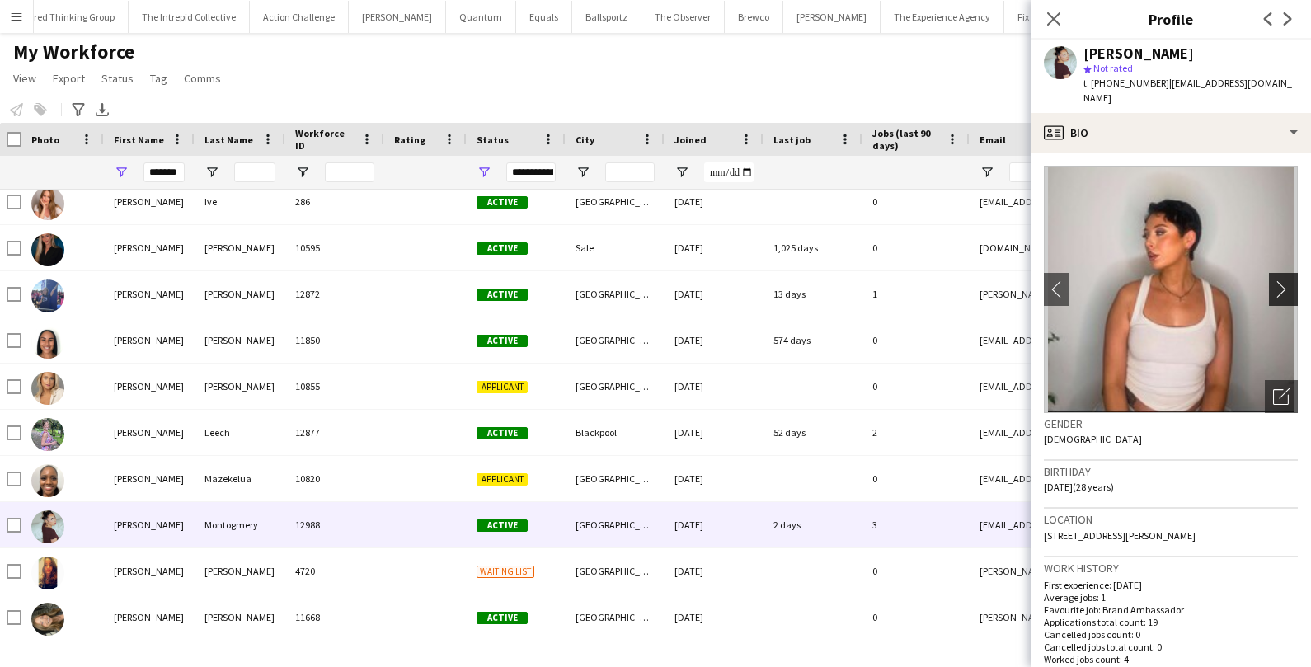
click at [1284, 280] on app-icon "chevron-right" at bounding box center [1286, 288] width 26 height 17
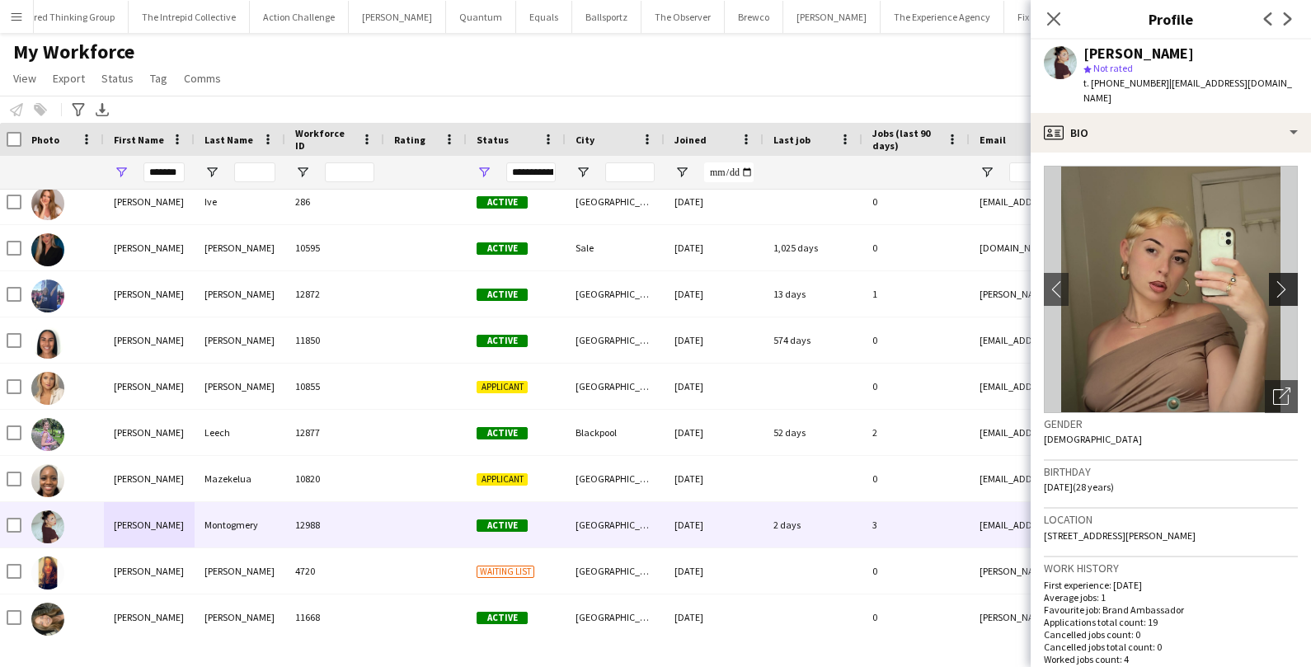
click at [1284, 280] on app-icon "chevron-right" at bounding box center [1286, 288] width 26 height 17
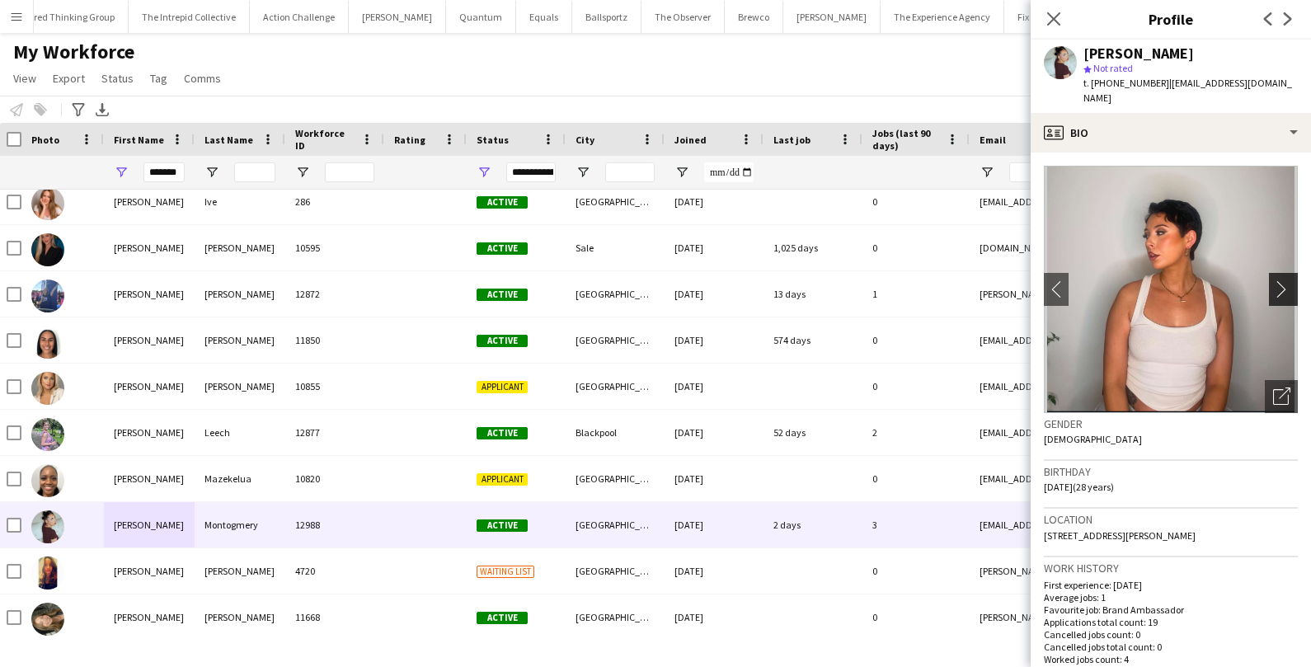
click at [1284, 280] on app-icon "chevron-right" at bounding box center [1286, 288] width 26 height 17
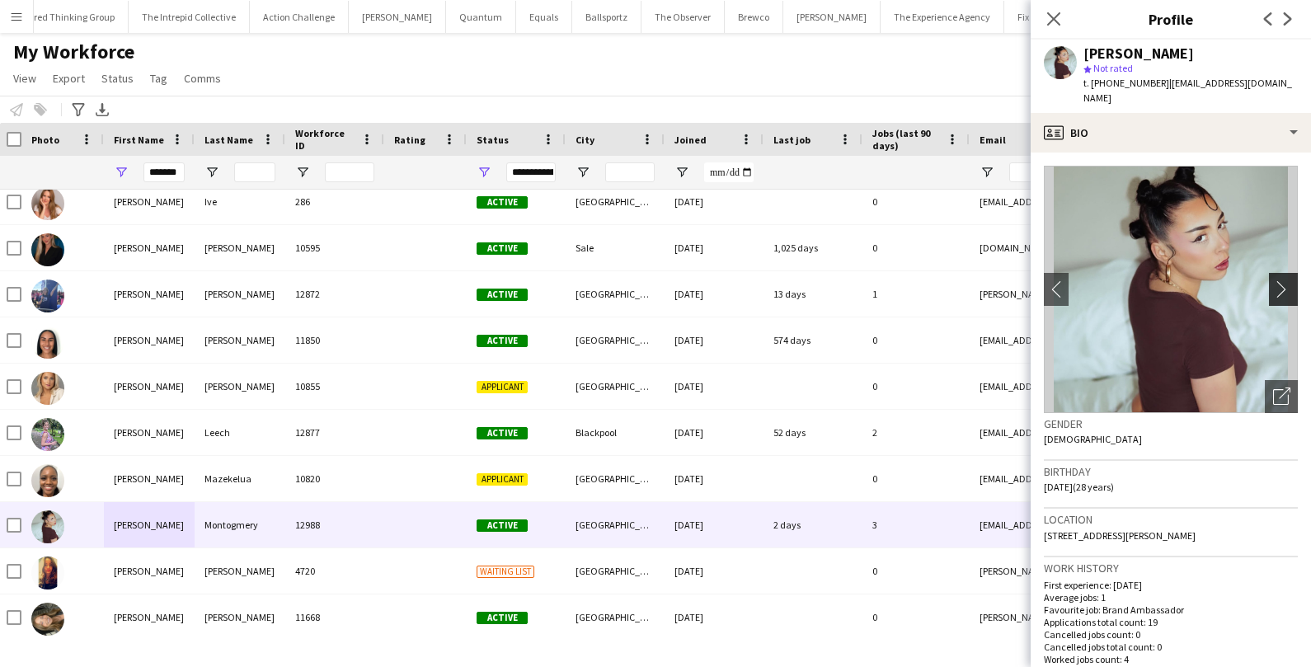
click at [1284, 280] on app-icon "chevron-right" at bounding box center [1286, 288] width 26 height 17
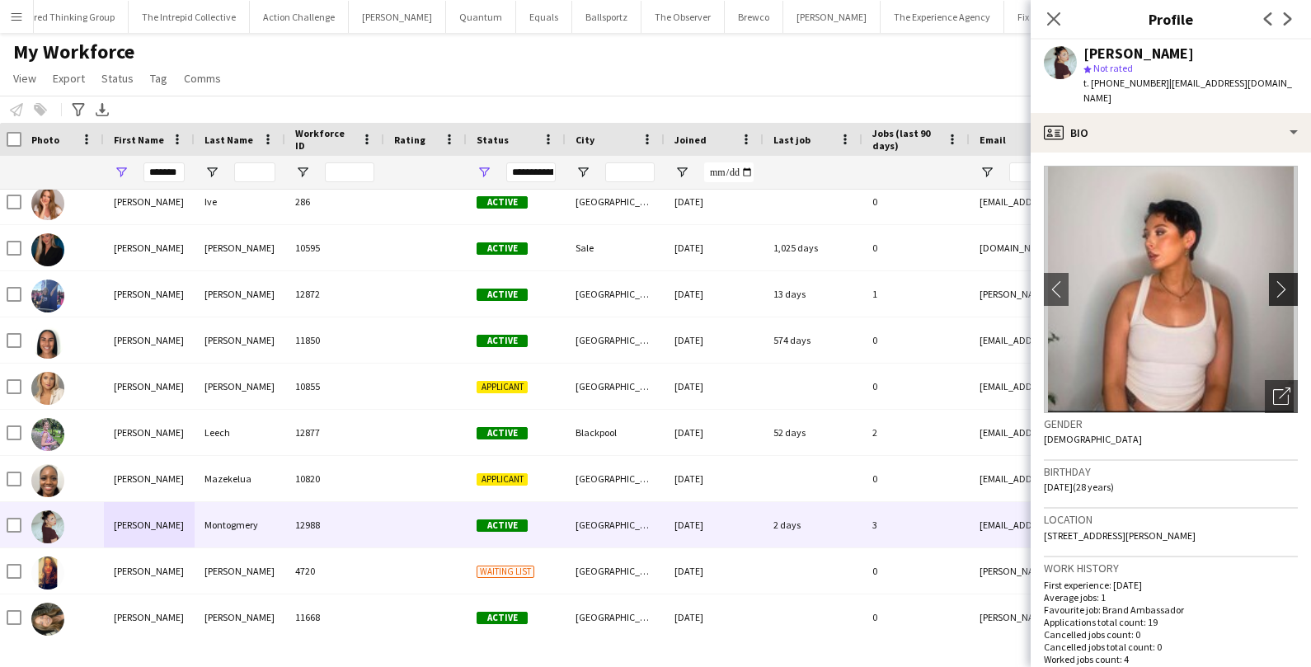
click at [1284, 280] on app-icon "chevron-right" at bounding box center [1286, 288] width 26 height 17
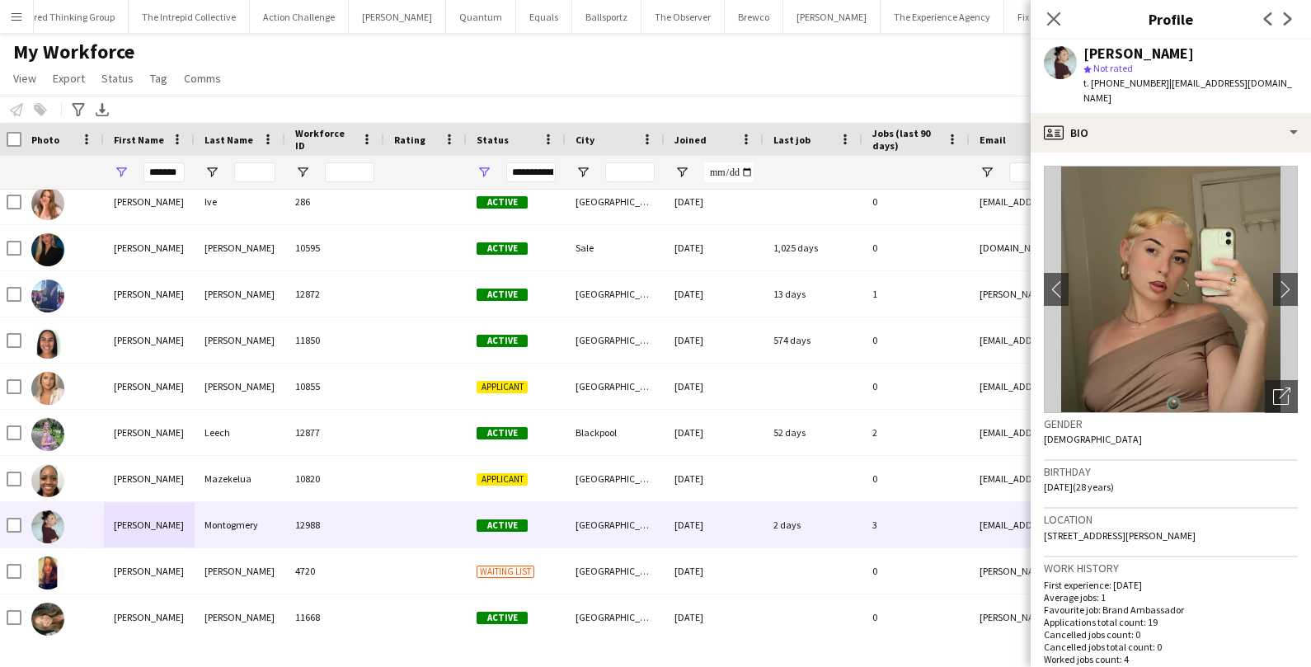
click at [839, 92] on div "My Workforce View Views Default view New view Update view Delete view Edit name…" at bounding box center [655, 68] width 1311 height 56
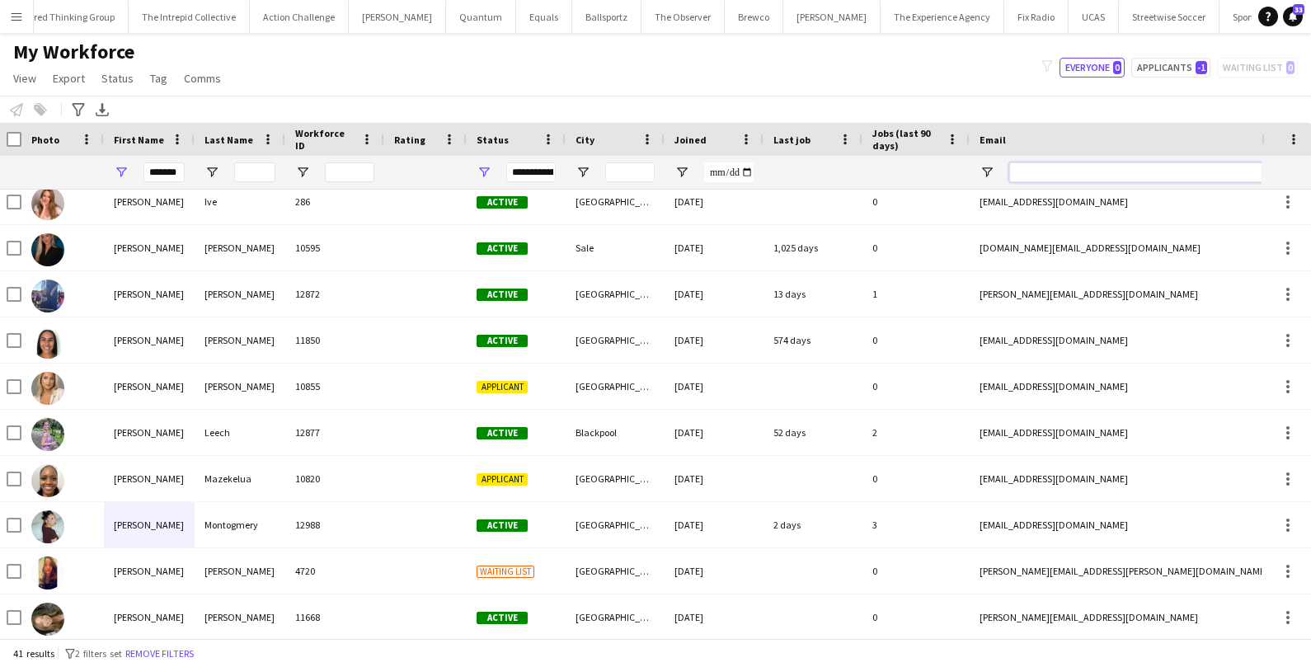
click at [1099, 172] on input "Email Filter Input" at bounding box center [1150, 172] width 280 height 20
paste input "**********"
type input "**********"
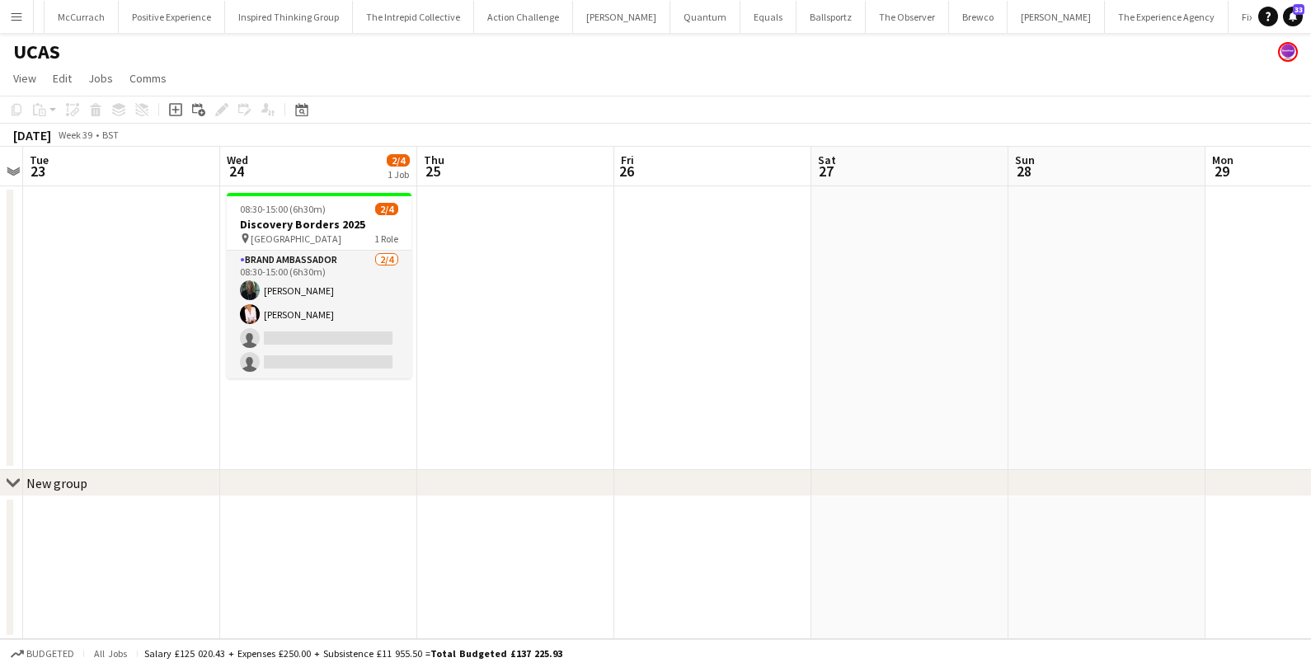
scroll to position [0, 356]
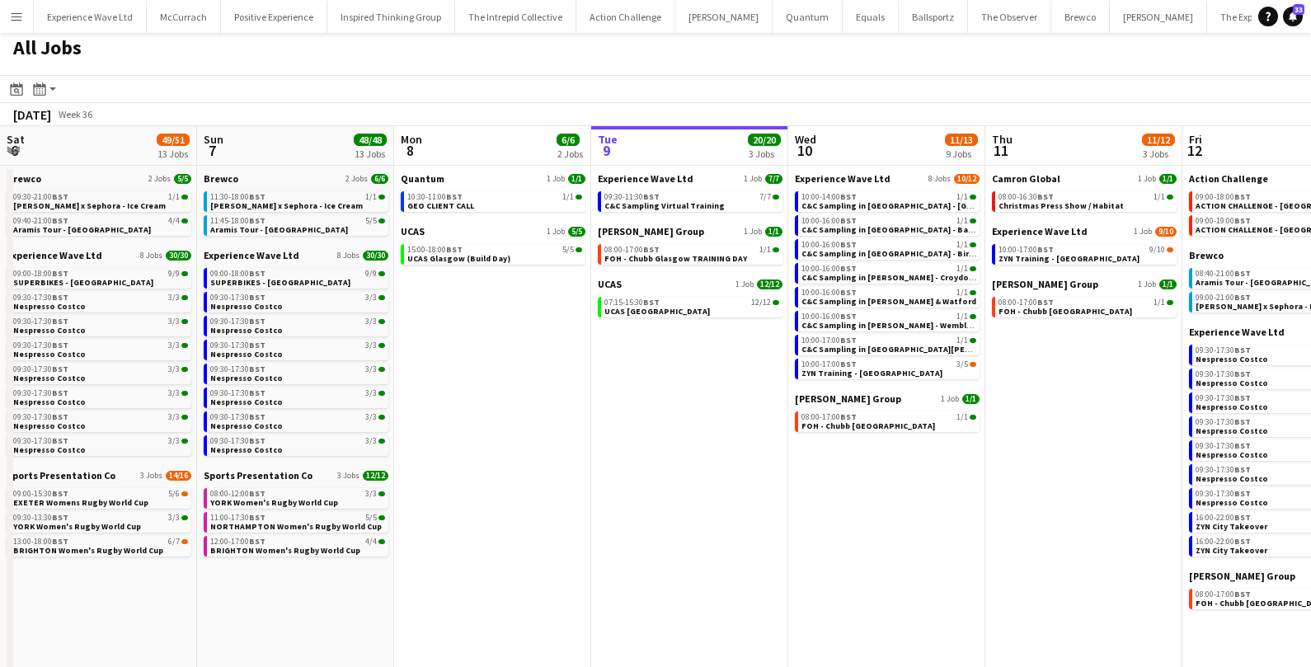
scroll to position [0, 376]
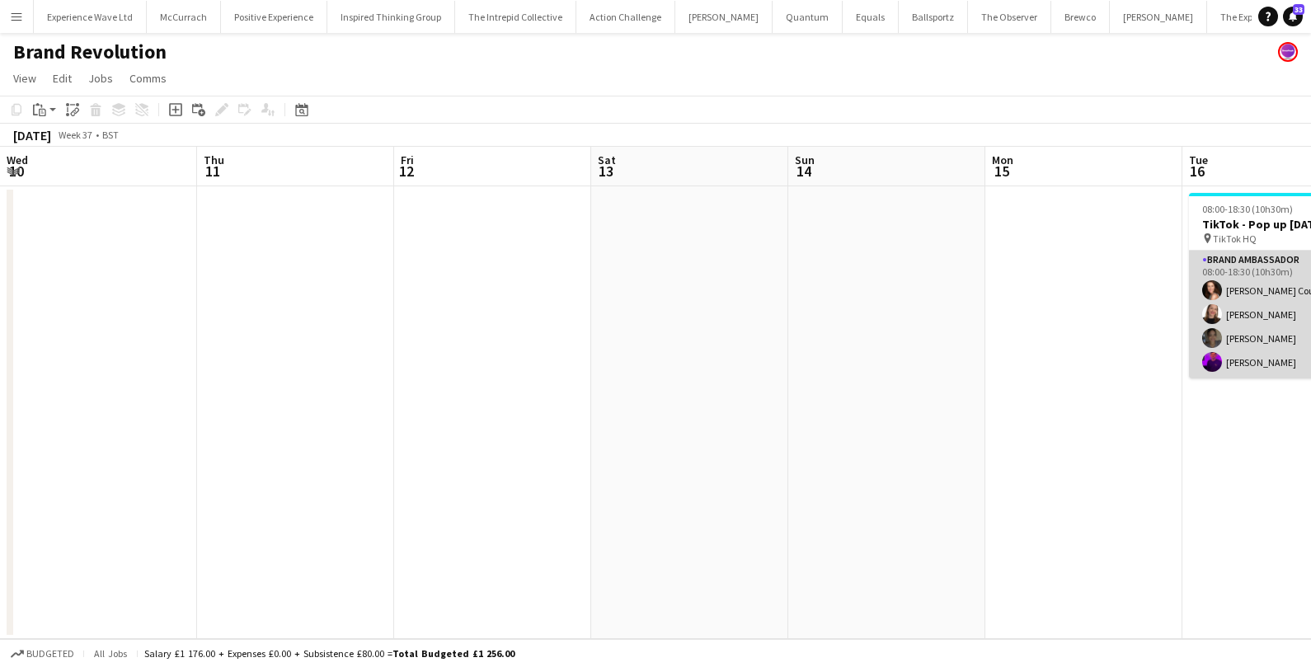
click at [1189, 333] on app-card-role "Brand Ambassador [DATE] 08:00-18:30 (10h30m) [PERSON_NAME] Court [PERSON_NAME] …" at bounding box center [1281, 315] width 185 height 128
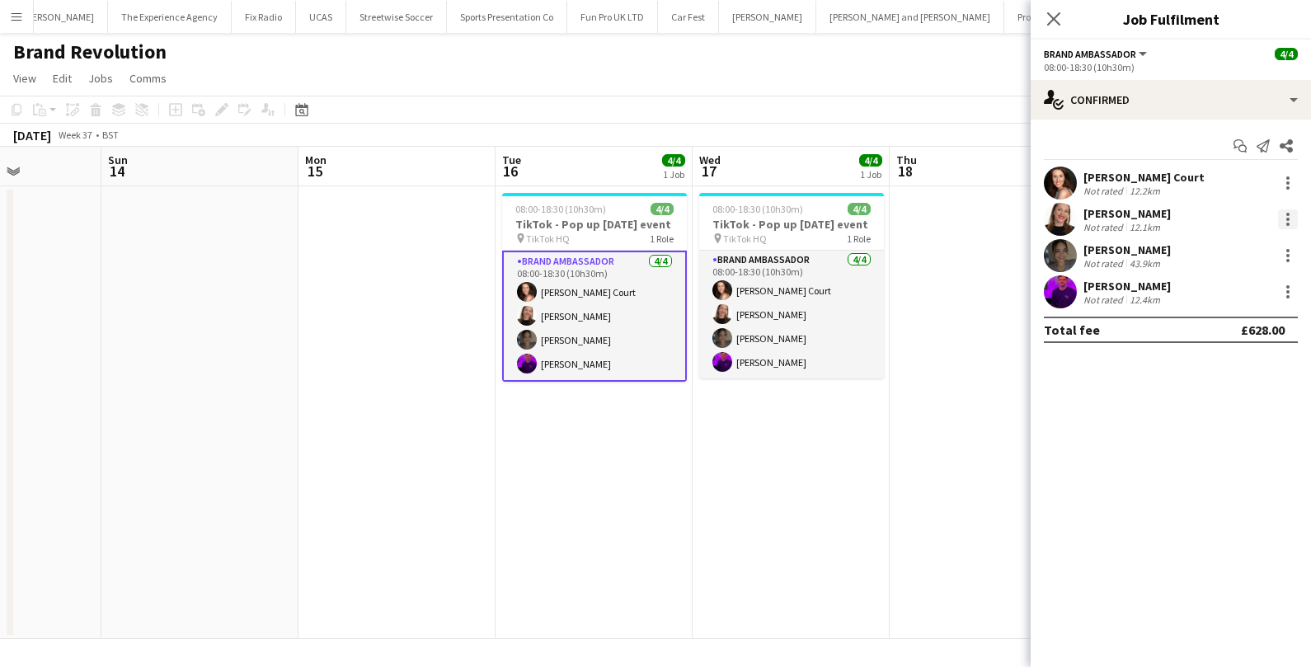
click at [1287, 221] on div at bounding box center [1288, 219] width 20 height 20
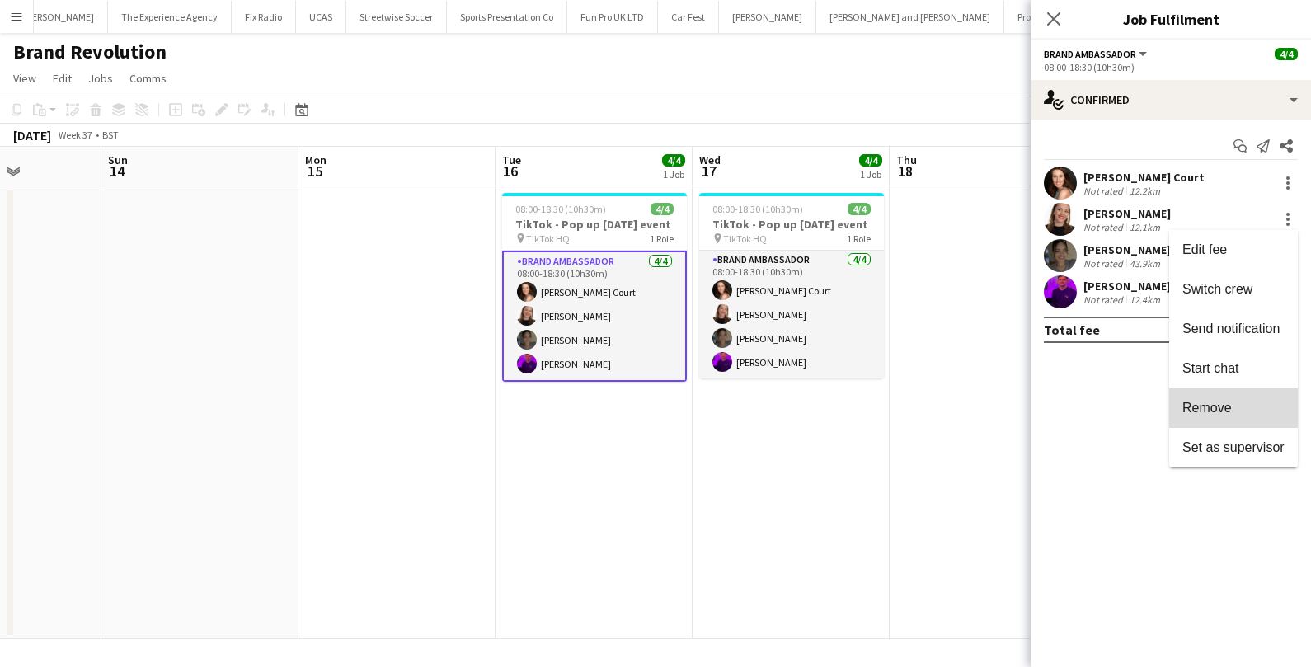
click at [1188, 401] on span "Remove" at bounding box center [1207, 407] width 49 height 14
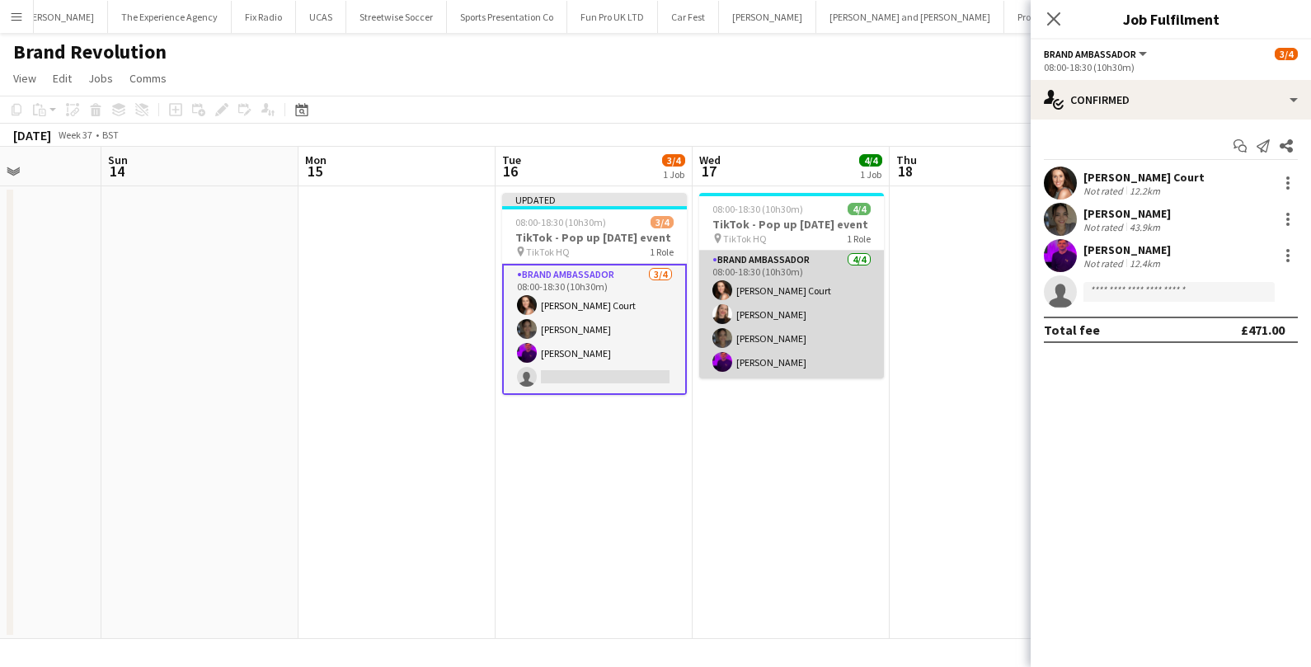
click at [804, 337] on app-card-role "Brand Ambassador [DATE] 08:00-18:30 (10h30m) [PERSON_NAME] Court [PERSON_NAME] …" at bounding box center [791, 315] width 185 height 128
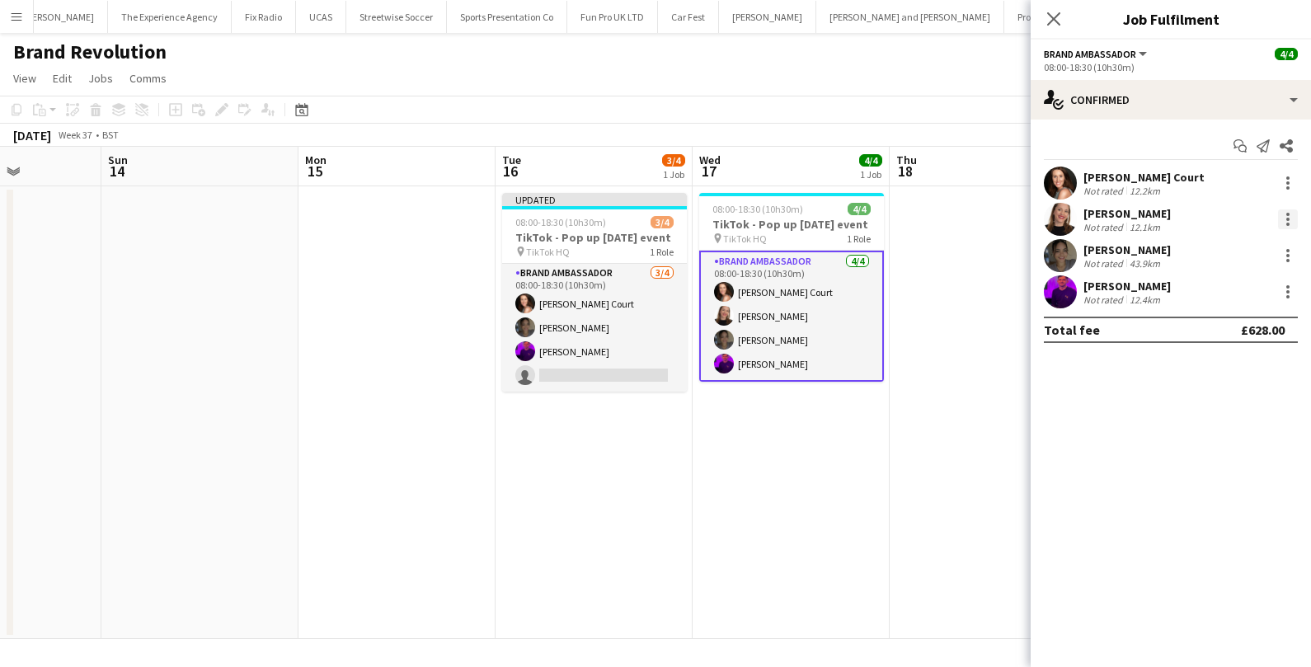
click at [1297, 219] on div at bounding box center [1288, 219] width 20 height 20
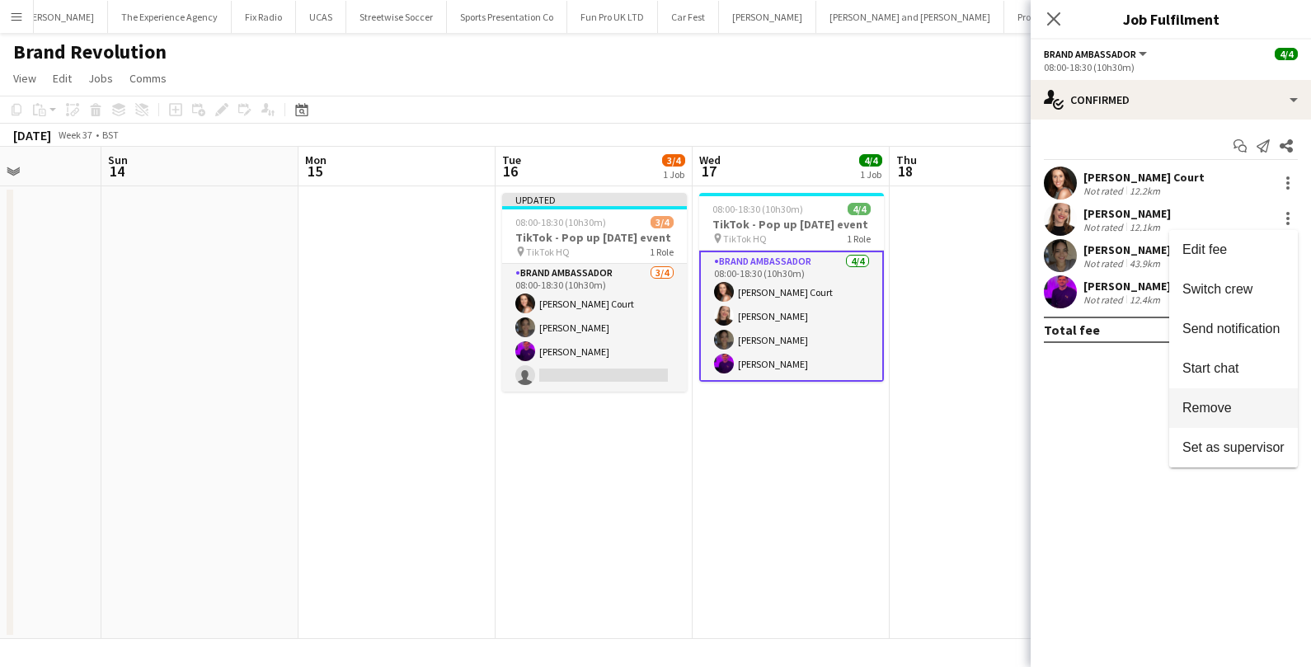
click at [1177, 398] on button "Remove" at bounding box center [1234, 408] width 129 height 40
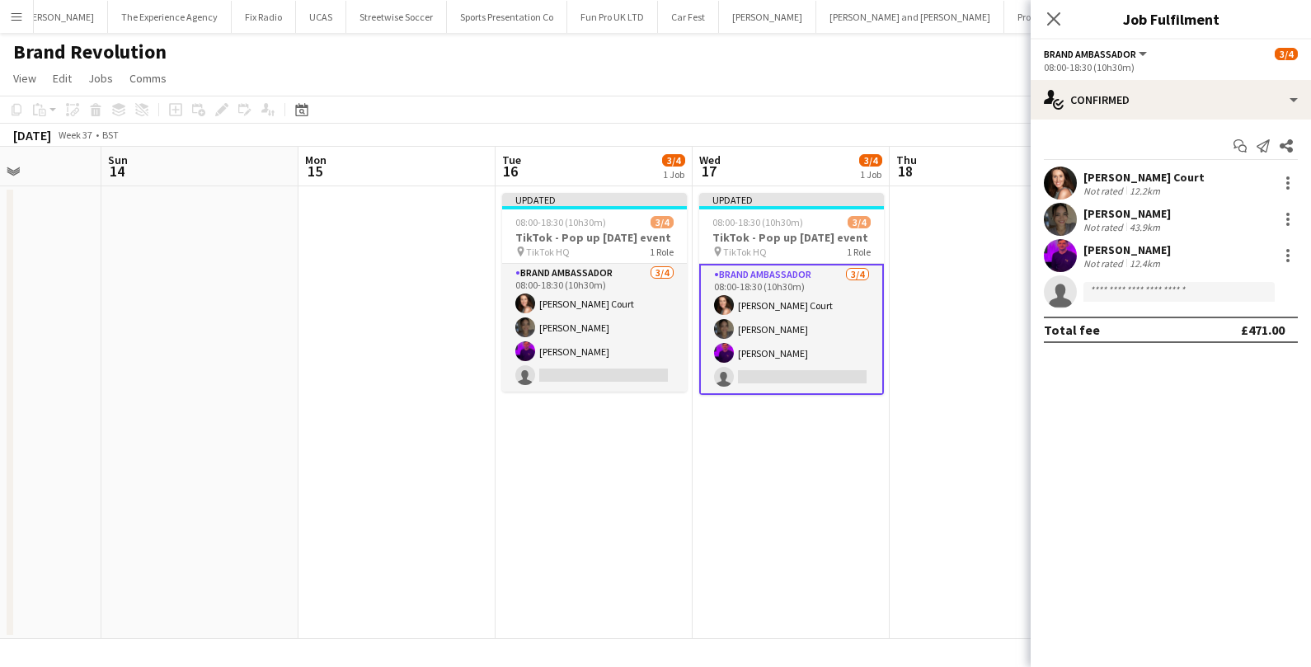
click at [971, 103] on app-toolbar "Copy Paste Paste Command V Paste with crew Command Shift V Paste linked Job [GE…" at bounding box center [655, 110] width 1311 height 28
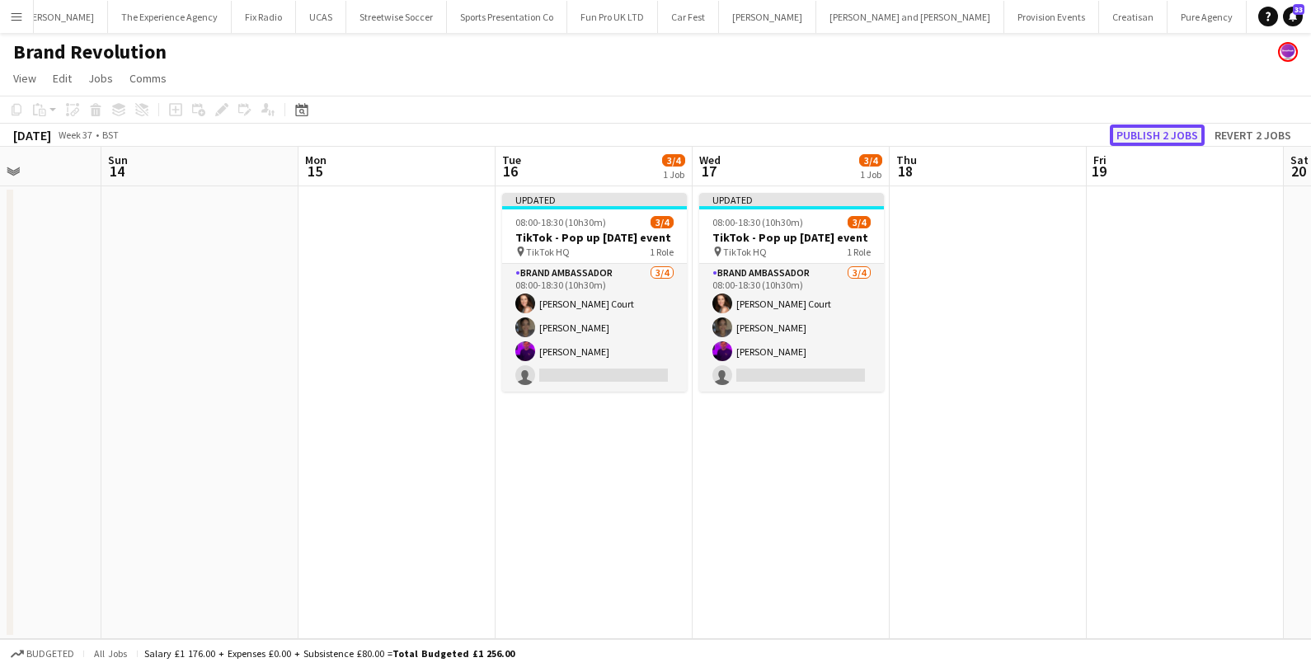
click at [1144, 136] on button "Publish 2 jobs" at bounding box center [1157, 135] width 95 height 21
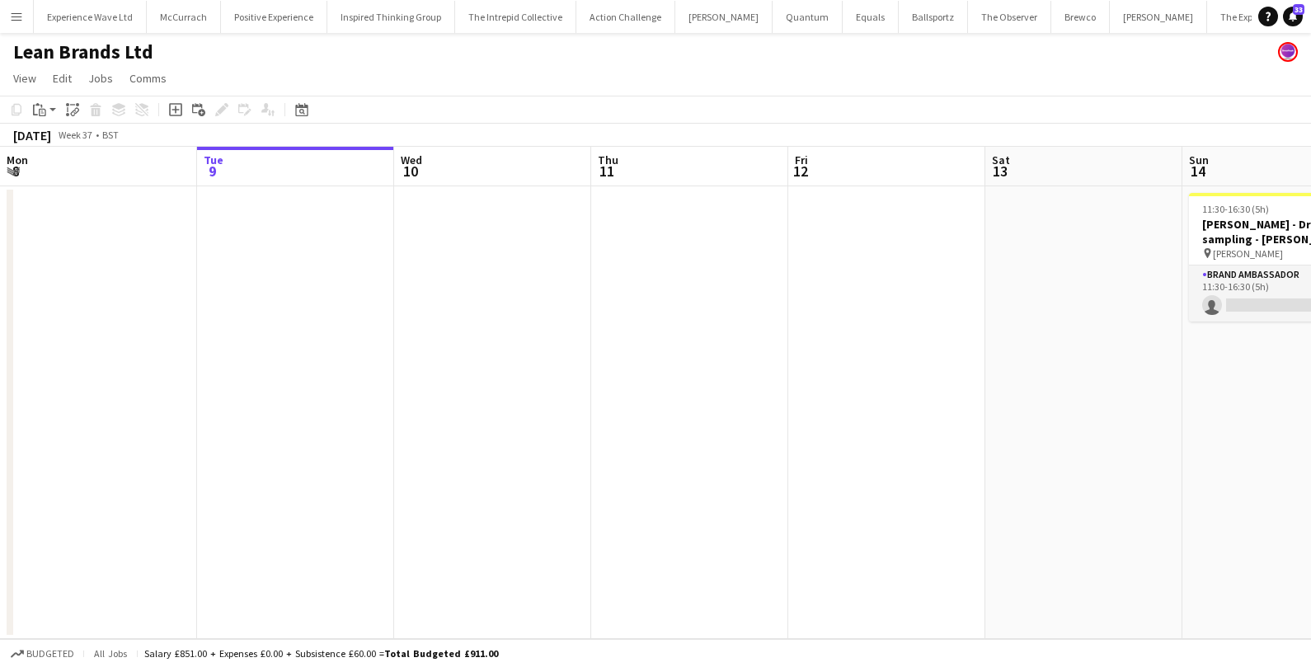
scroll to position [0, 567]
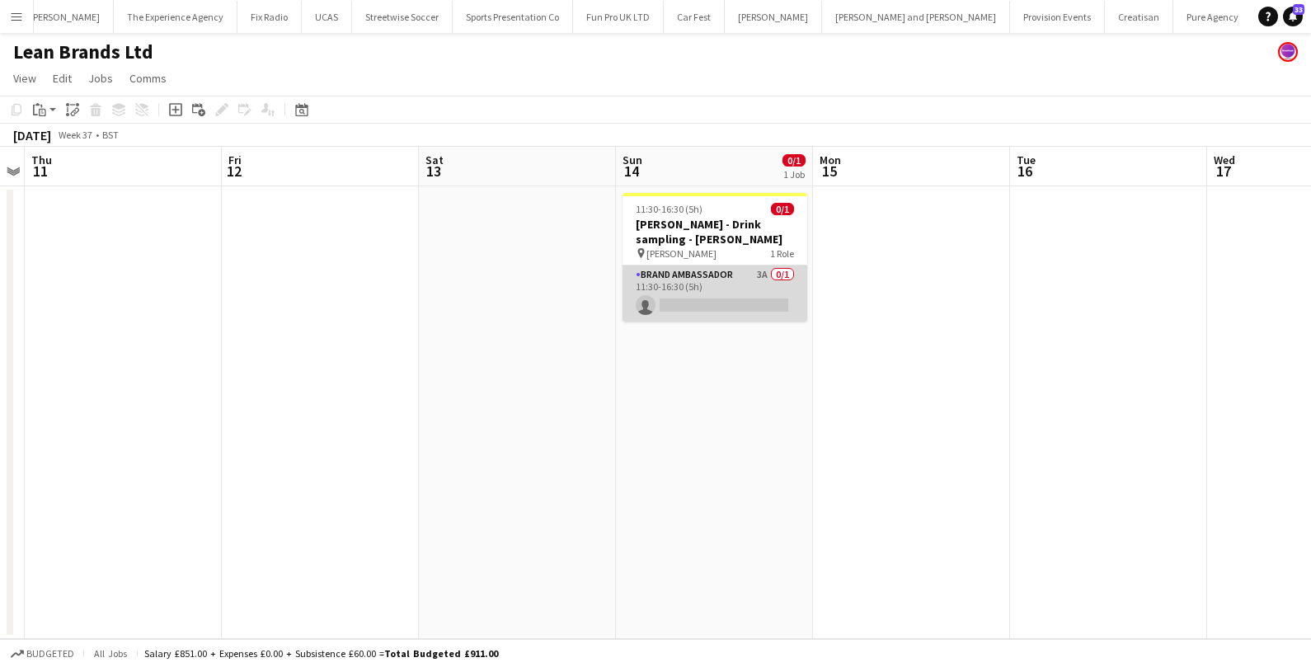
click at [732, 281] on app-card-role "Brand Ambassador 3A 0/1 11:30-16:30 (5h) single-neutral-actions" at bounding box center [715, 294] width 185 height 56
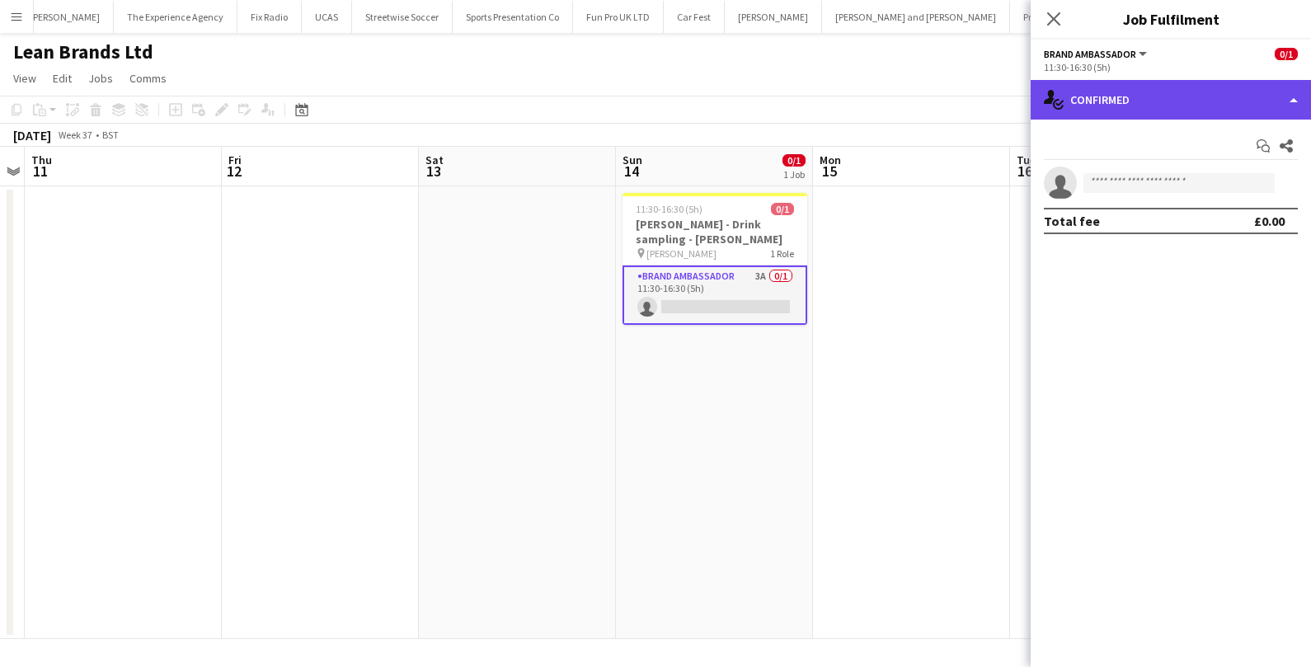
click at [1170, 105] on div "single-neutral-actions-check-2 Confirmed" at bounding box center [1171, 100] width 280 height 40
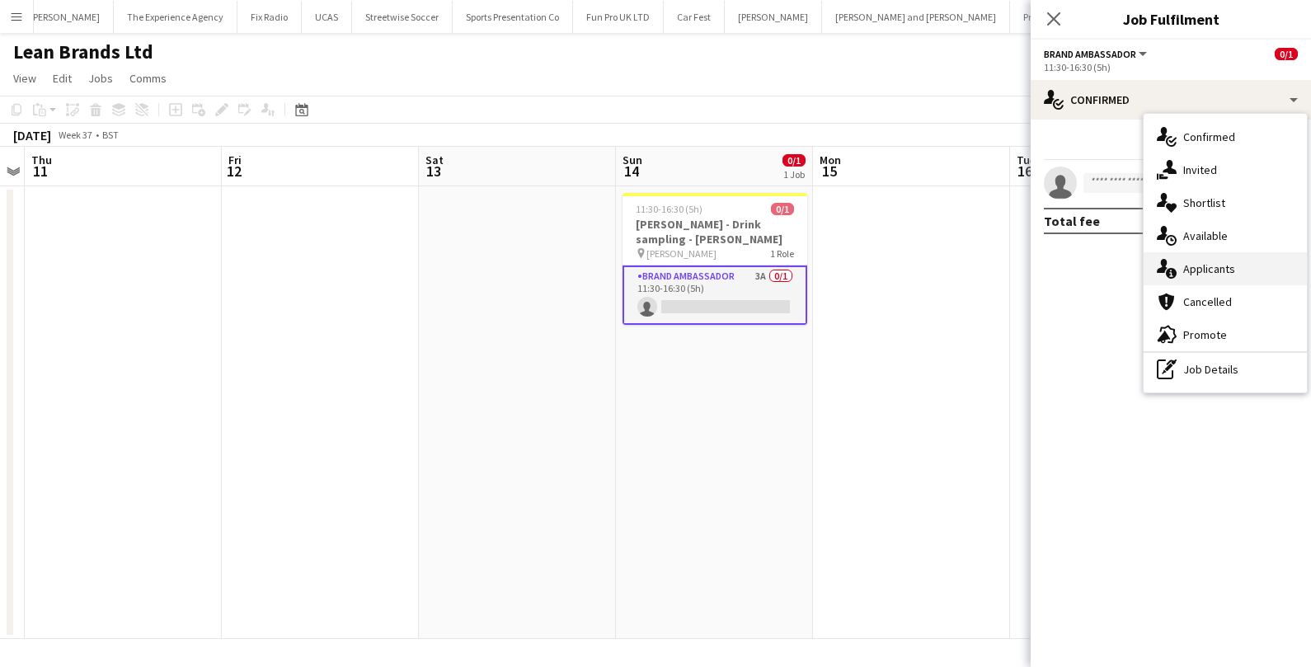
click at [1169, 277] on icon at bounding box center [1171, 273] width 11 height 11
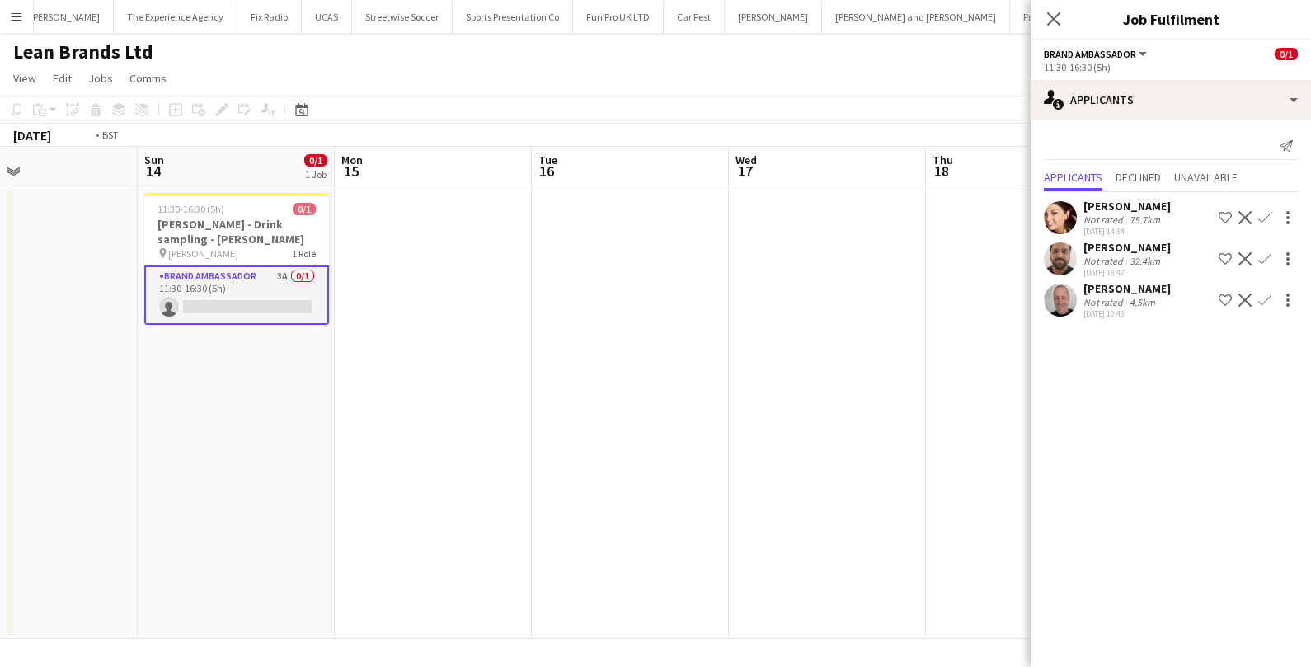
scroll to position [0, 635]
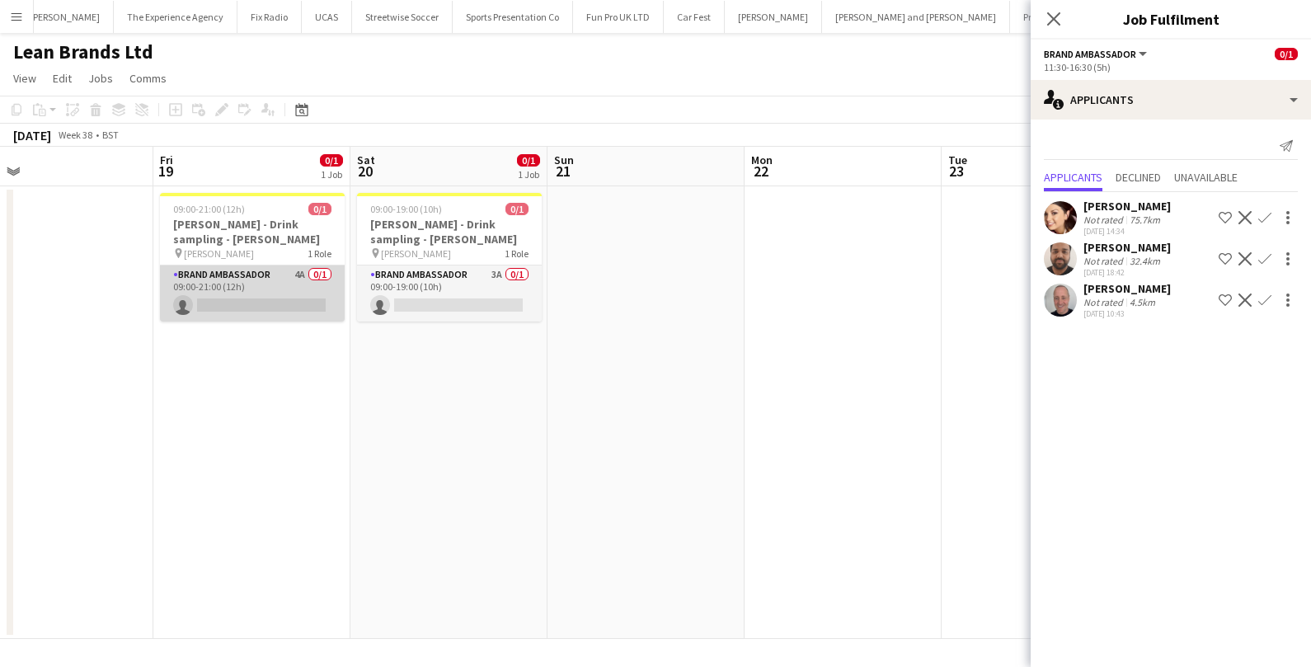
click at [304, 304] on app-card-role "Brand Ambassador 4A 0/1 09:00-21:00 (12h) single-neutral-actions" at bounding box center [252, 294] width 185 height 56
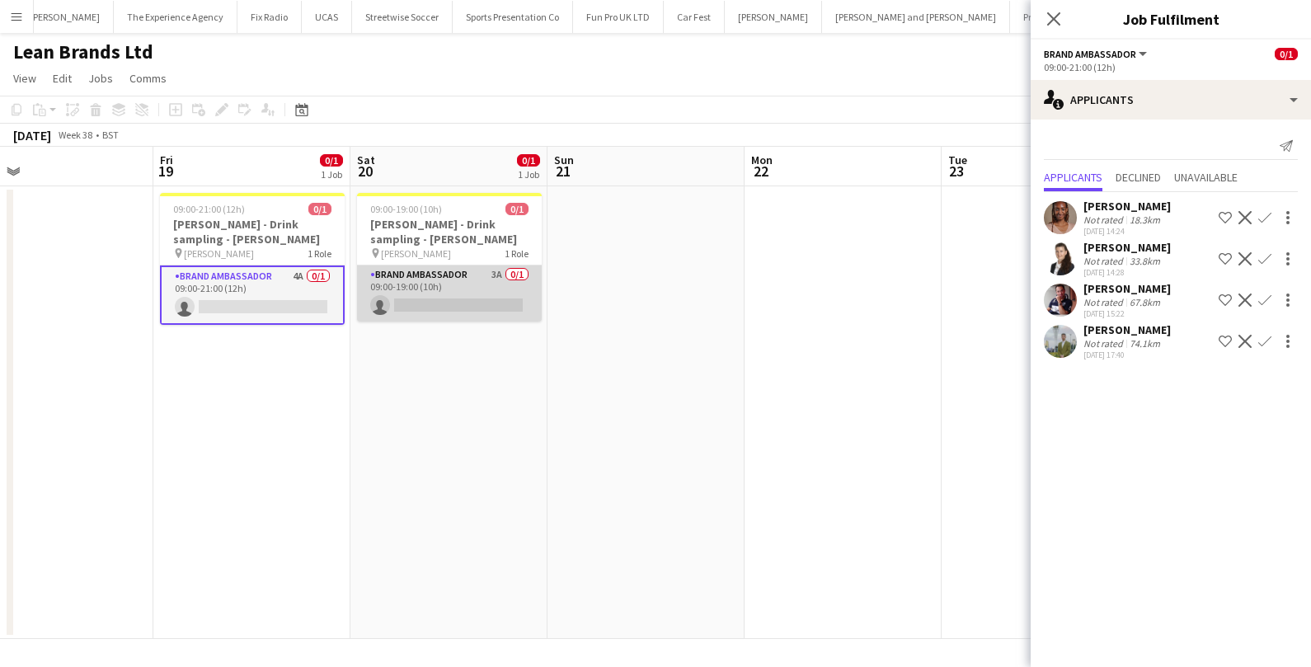
click at [459, 286] on app-card-role "Brand Ambassador 3A 0/1 09:00-19:00 (10h) single-neutral-actions" at bounding box center [449, 294] width 185 height 56
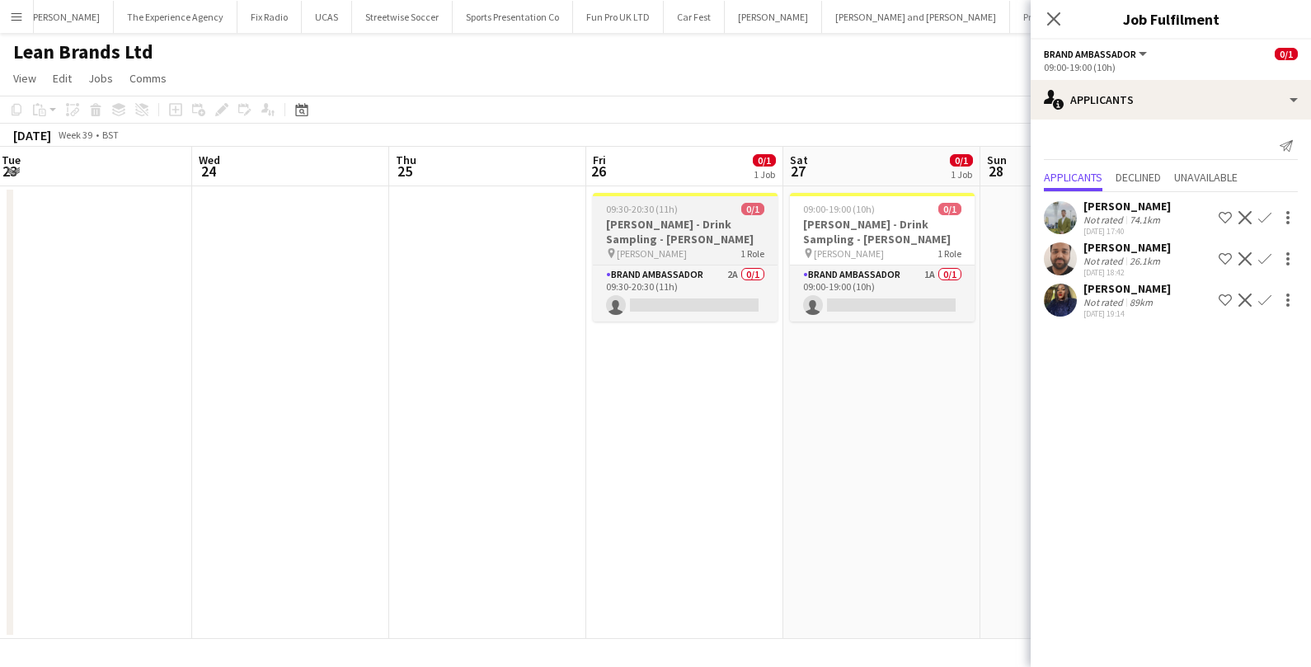
scroll to position [0, 611]
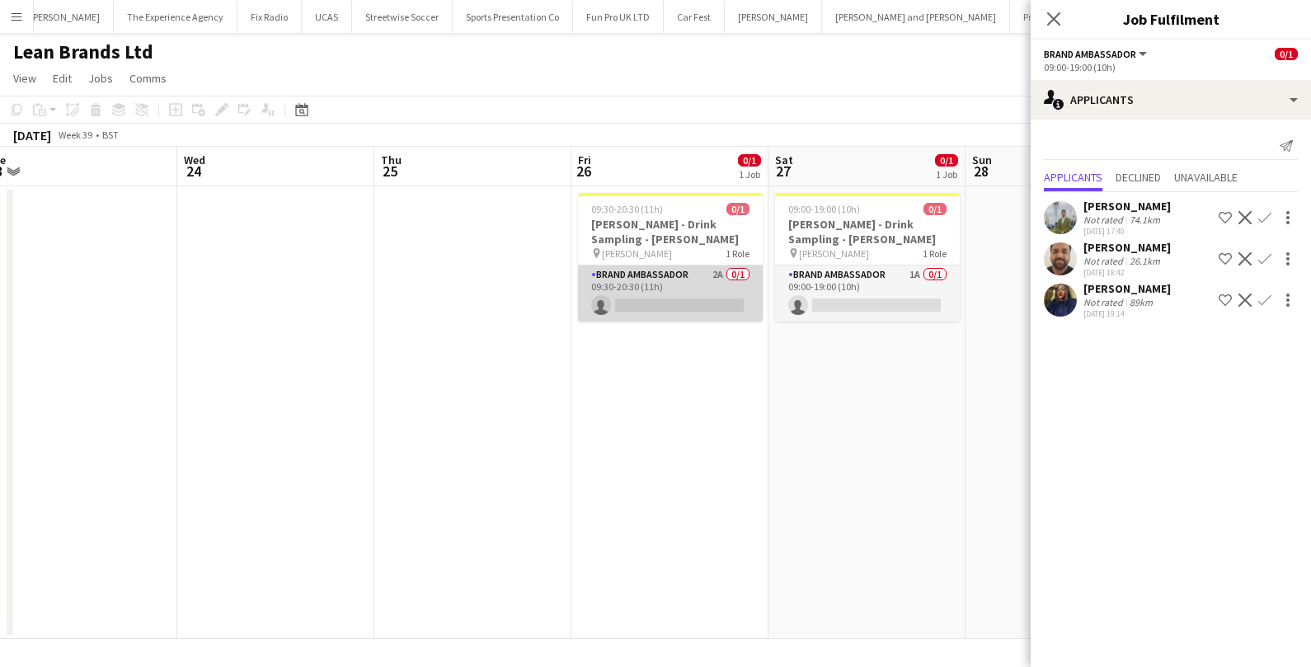
click at [691, 293] on app-card-role "Brand Ambassador 2A 0/1 09:30-20:30 (11h) single-neutral-actions" at bounding box center [670, 294] width 185 height 56
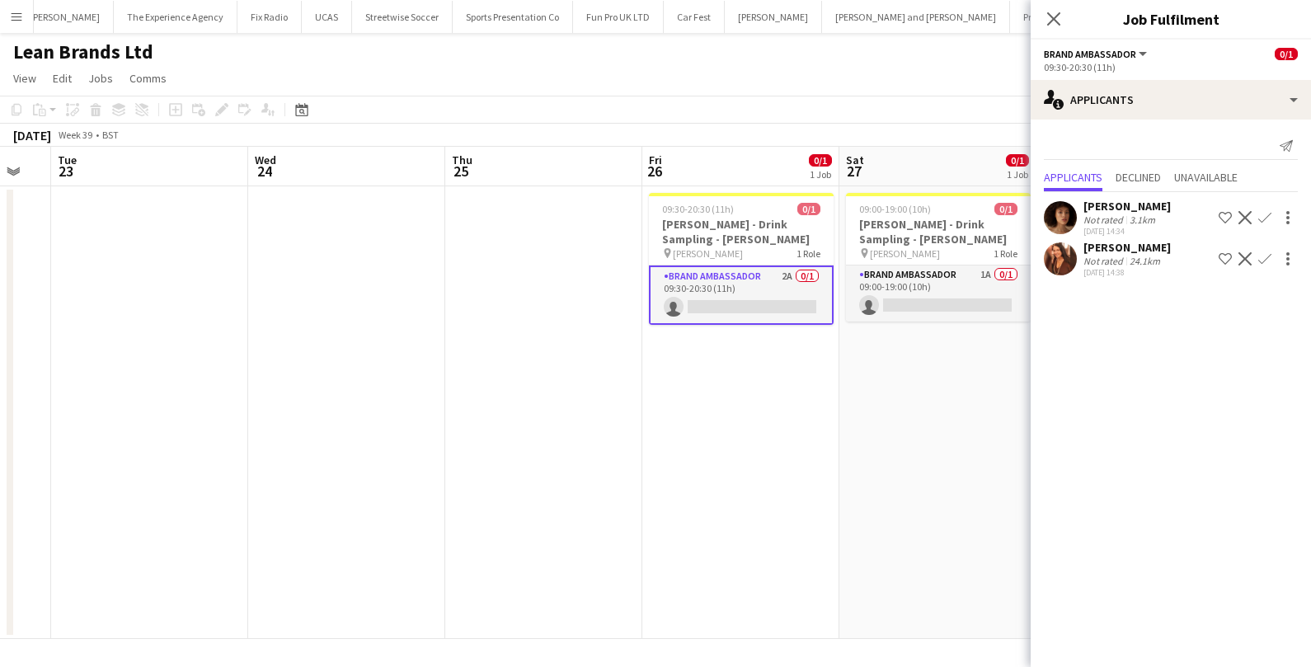
scroll to position [0, 610]
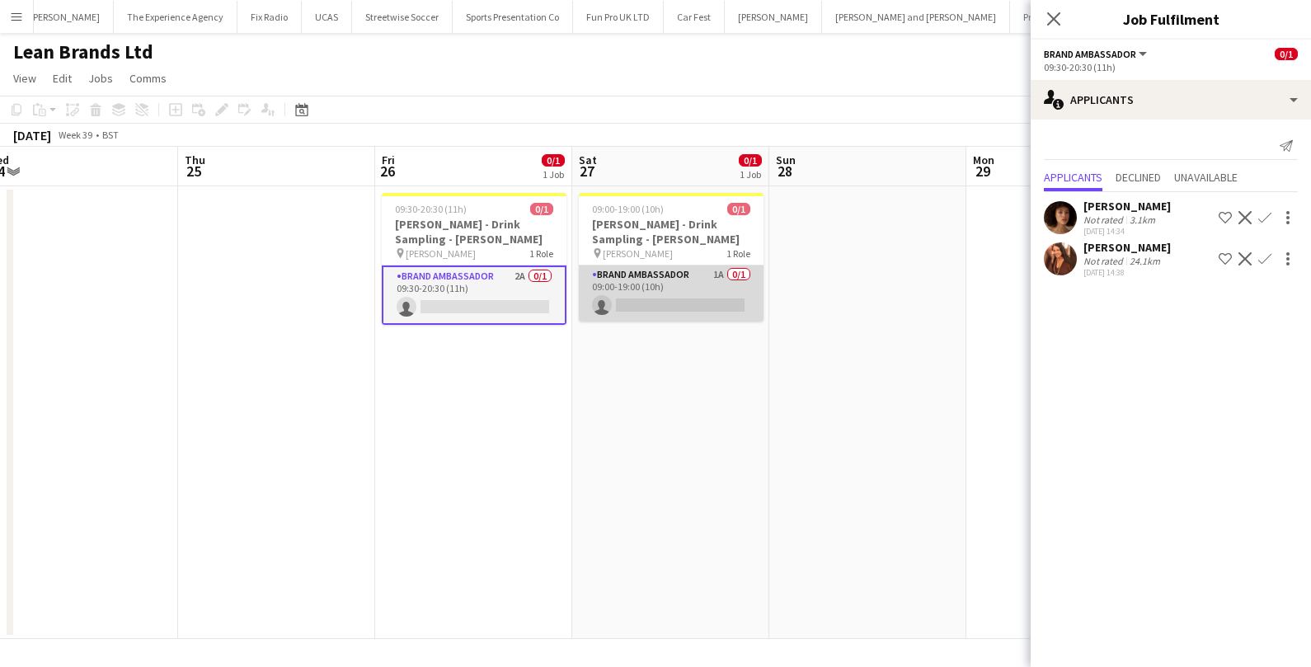
click at [685, 299] on app-card-role "Brand Ambassador 1A 0/1 09:00-19:00 (10h) single-neutral-actions" at bounding box center [671, 294] width 185 height 56
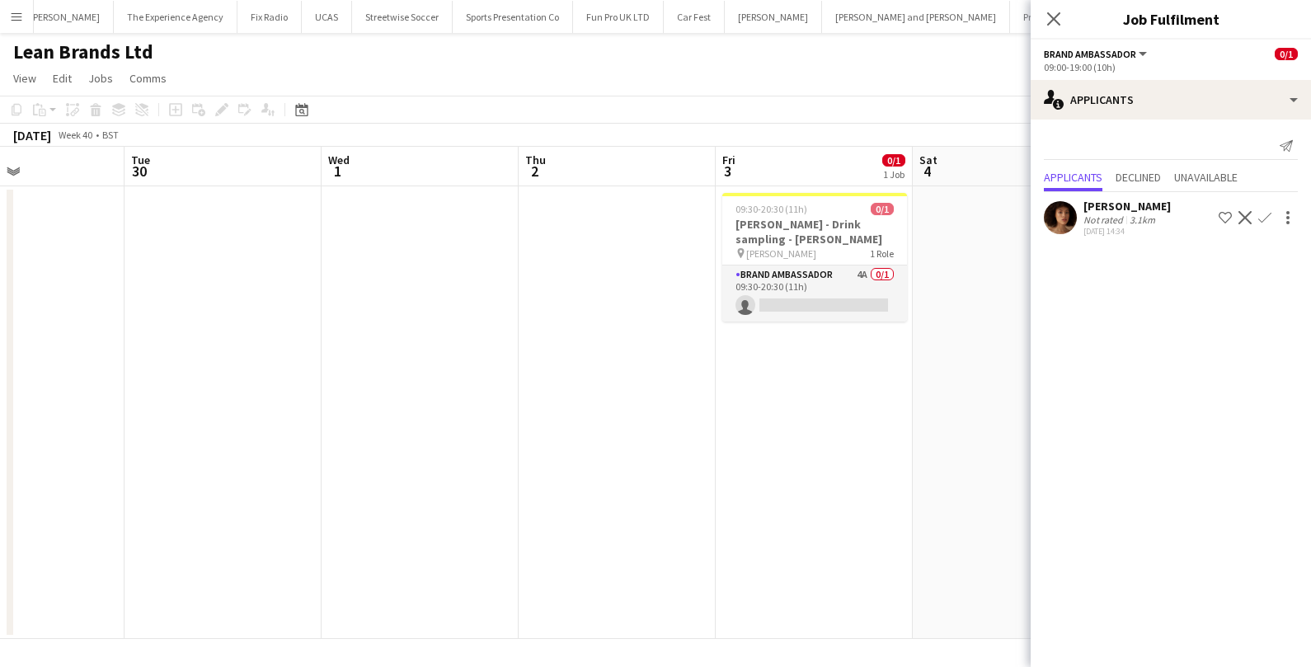
scroll to position [0, 701]
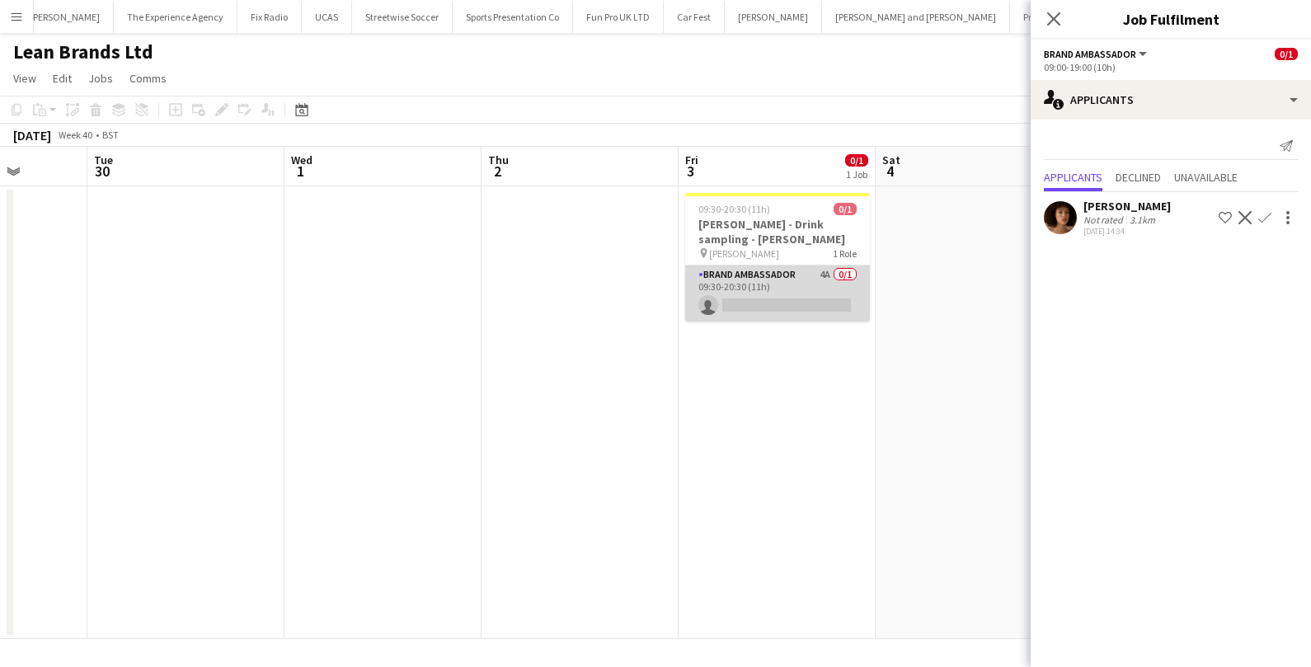
click at [811, 276] on app-card-role "Brand Ambassador 4A 0/1 09:30-20:30 (11h) single-neutral-actions" at bounding box center [777, 294] width 185 height 56
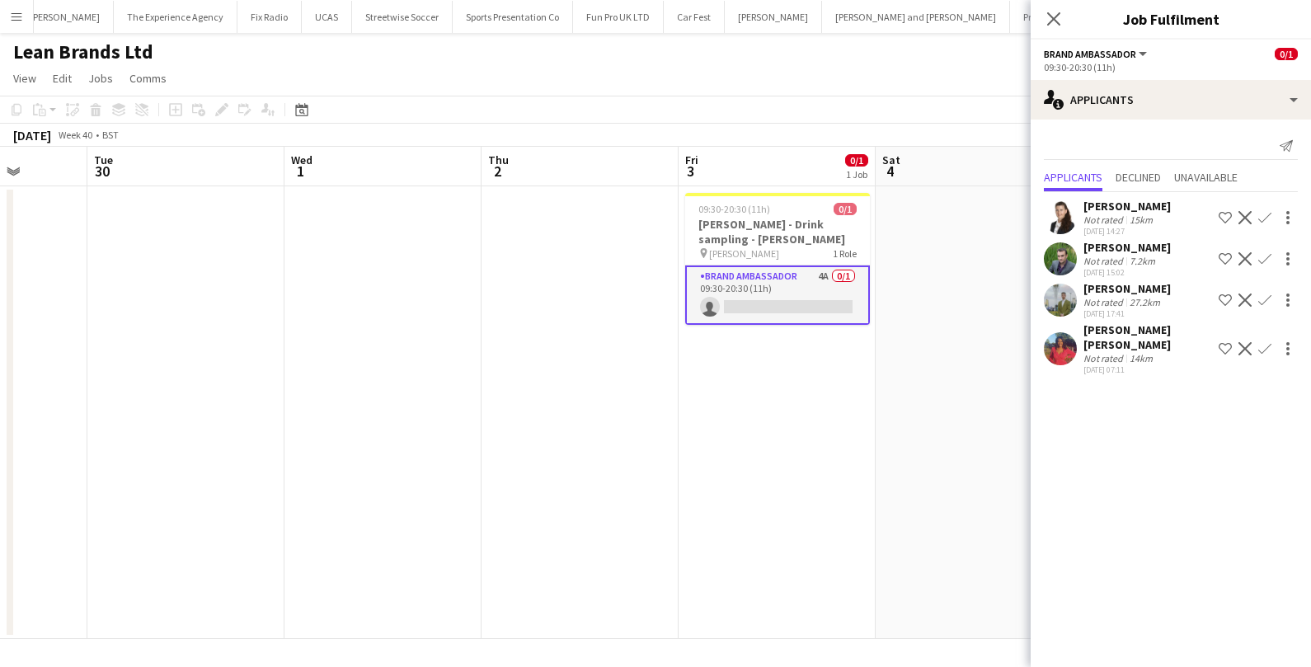
click at [1135, 352] on div "14km" at bounding box center [1142, 358] width 30 height 12
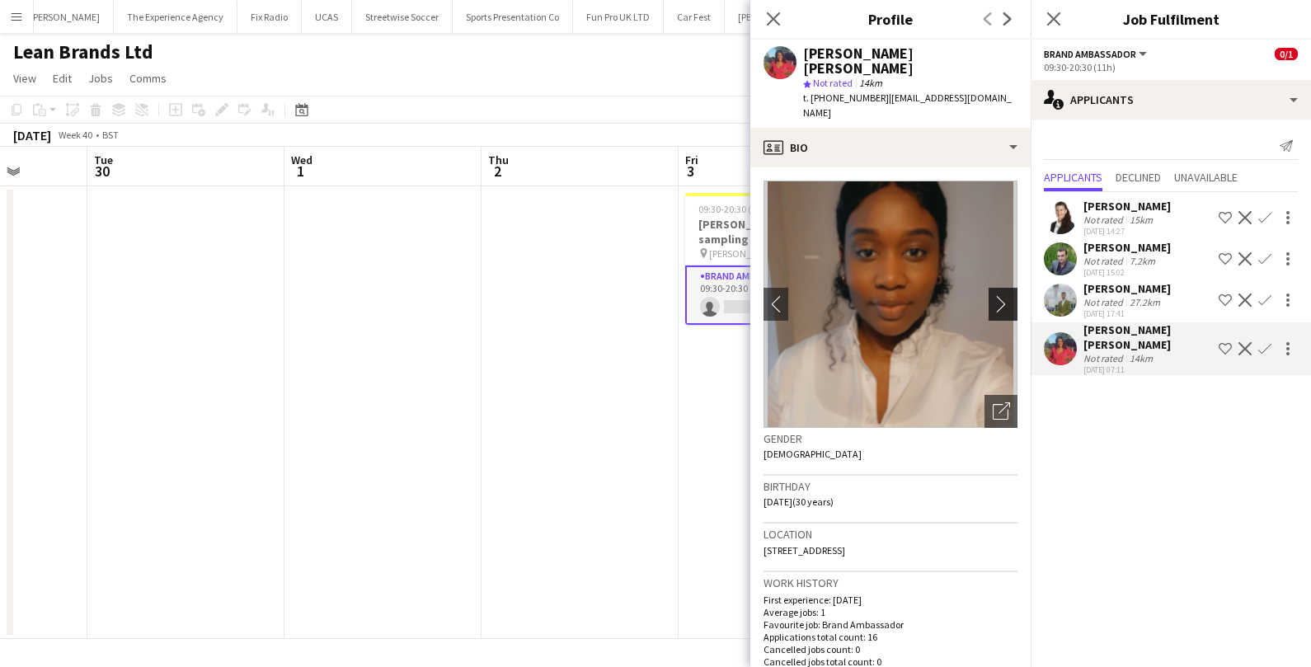
click at [1005, 295] on app-icon "chevron-right" at bounding box center [1006, 303] width 26 height 17
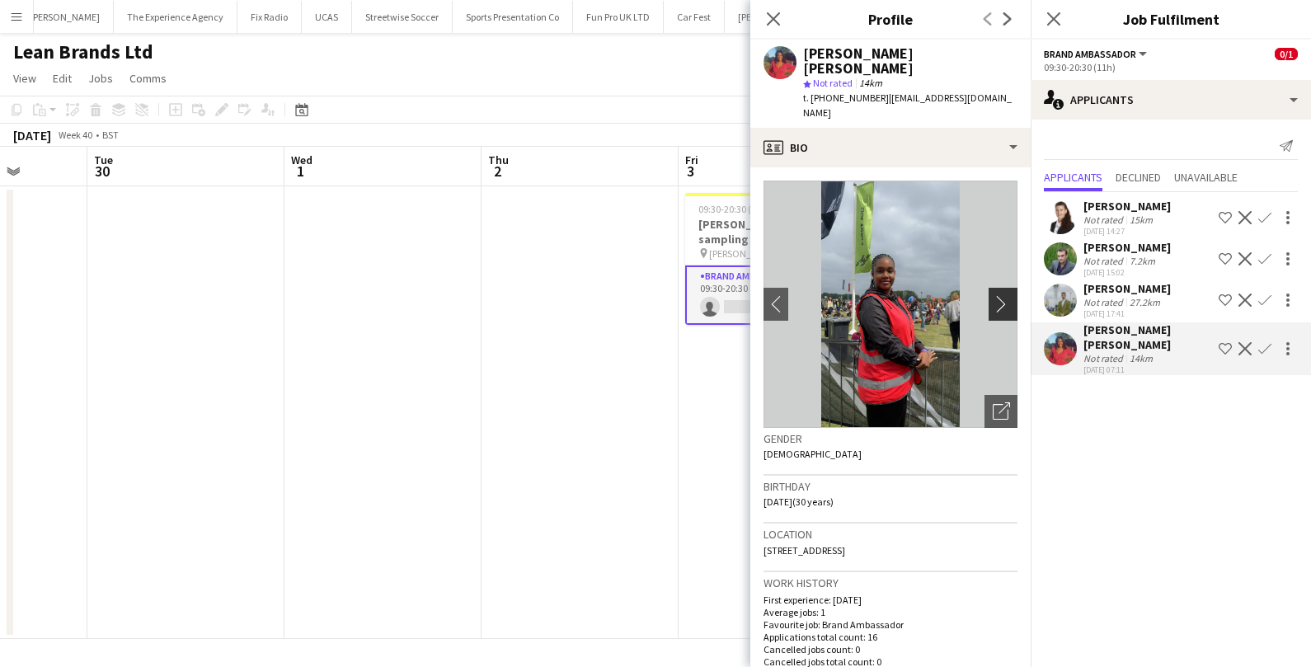
click at [1005, 295] on app-icon "chevron-right" at bounding box center [1006, 303] width 26 height 17
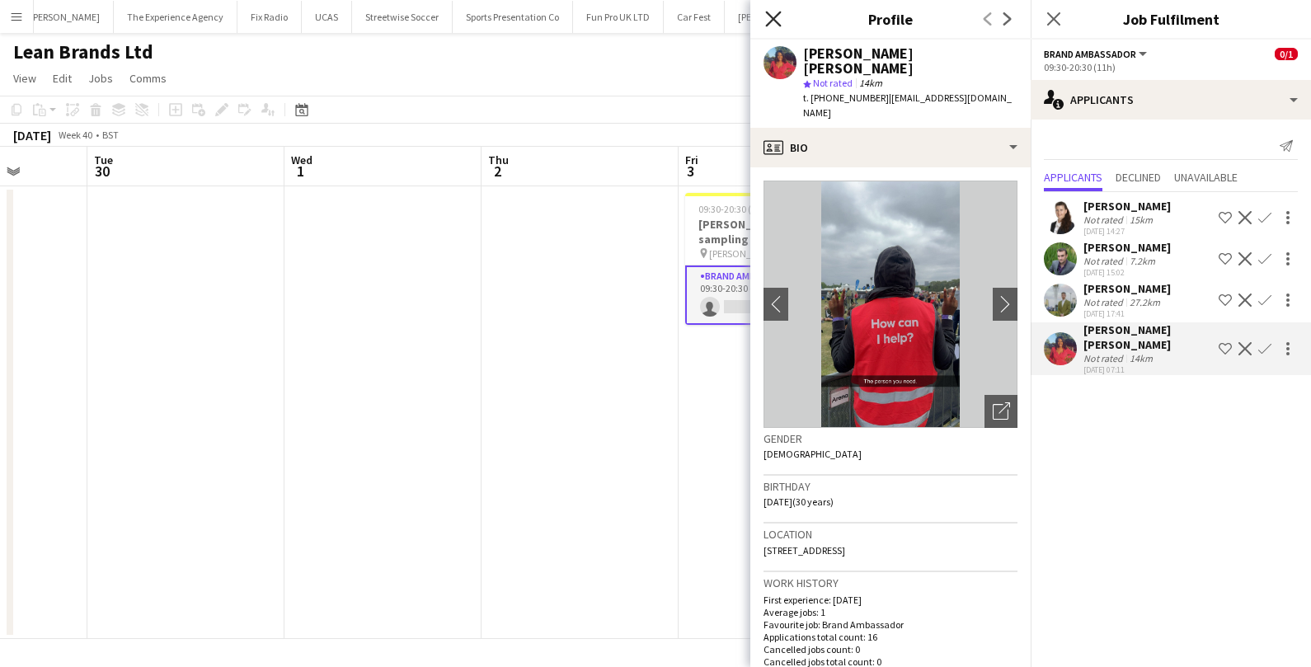
click at [778, 15] on icon at bounding box center [773, 19] width 16 height 16
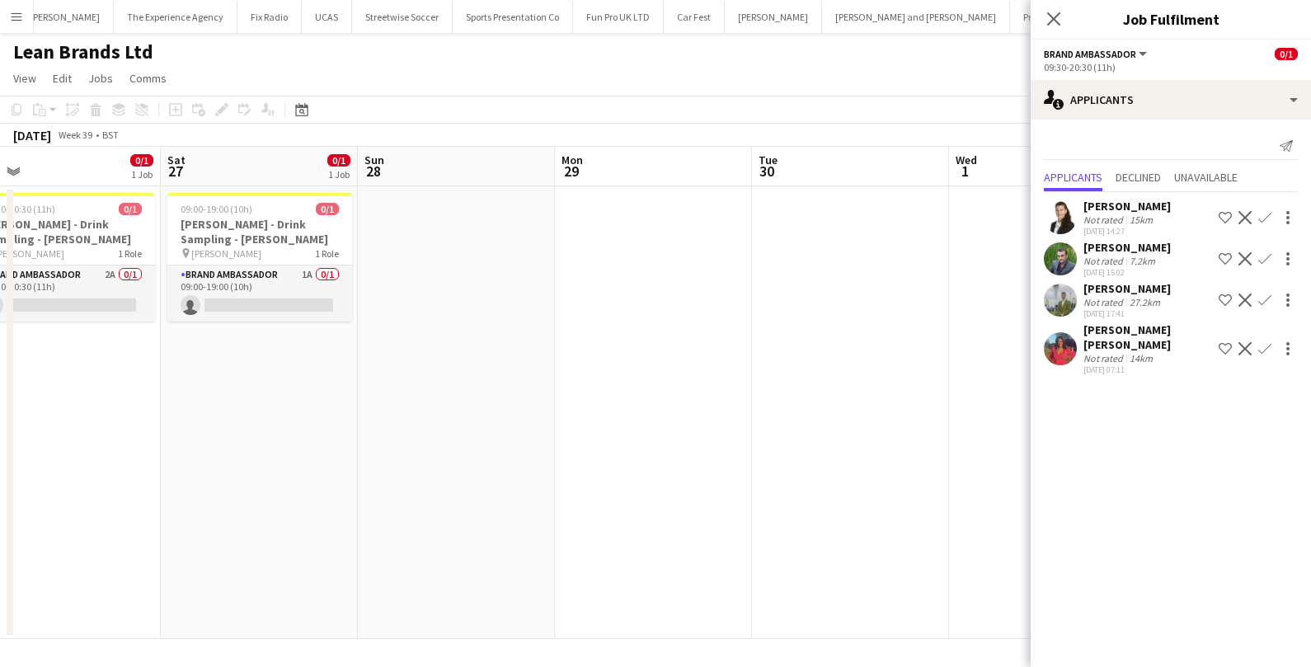
scroll to position [0, 450]
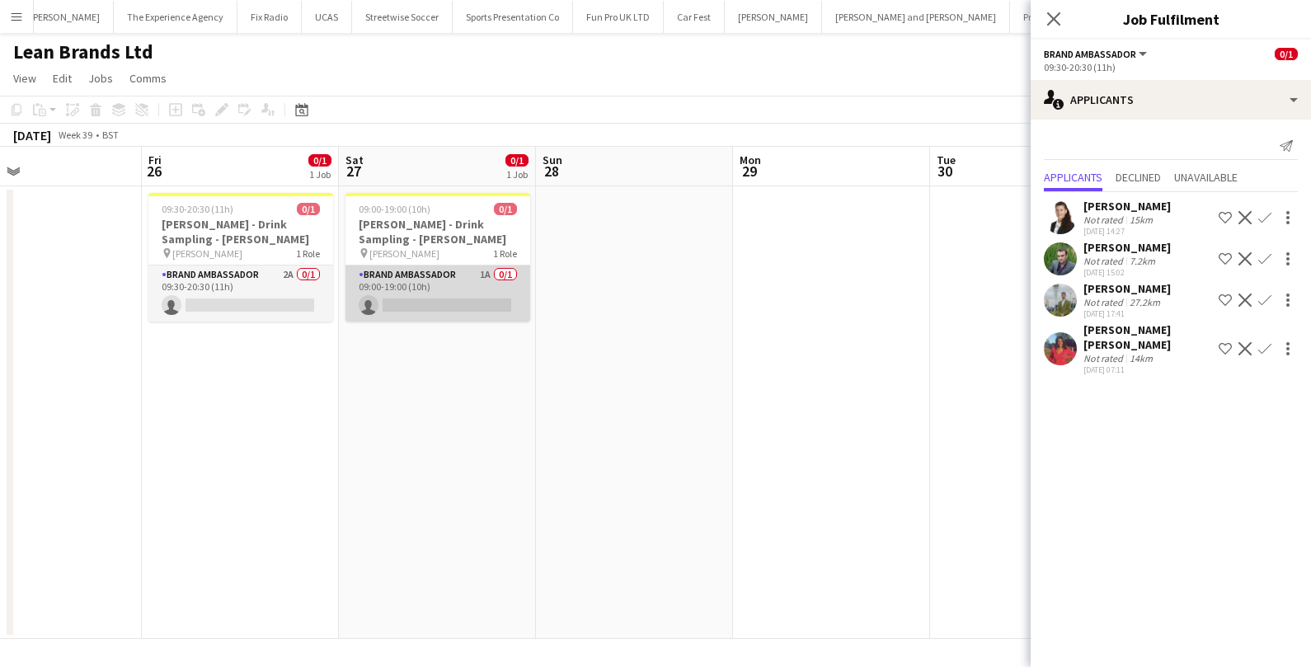
click at [435, 297] on app-card-role "Brand Ambassador 1A 0/1 09:00-19:00 (10h) single-neutral-actions" at bounding box center [438, 294] width 185 height 56
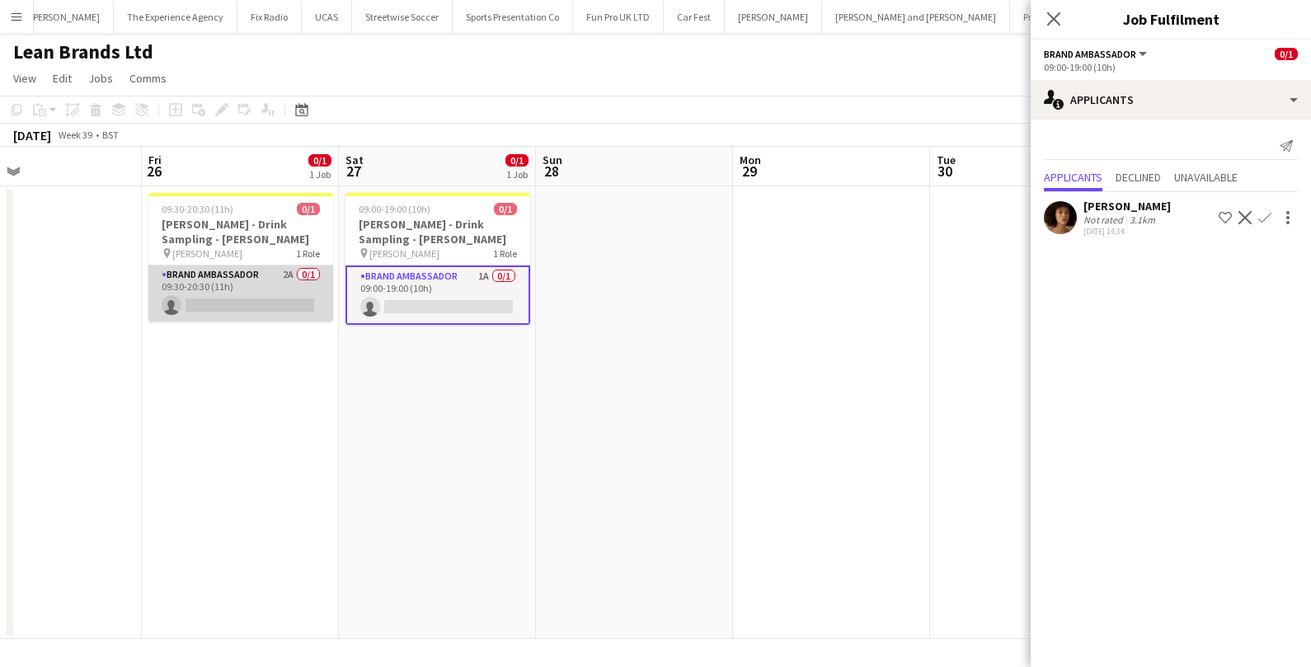
click at [280, 300] on app-card-role "Brand Ambassador 2A 0/1 09:30-20:30 (11h) single-neutral-actions" at bounding box center [240, 294] width 185 height 56
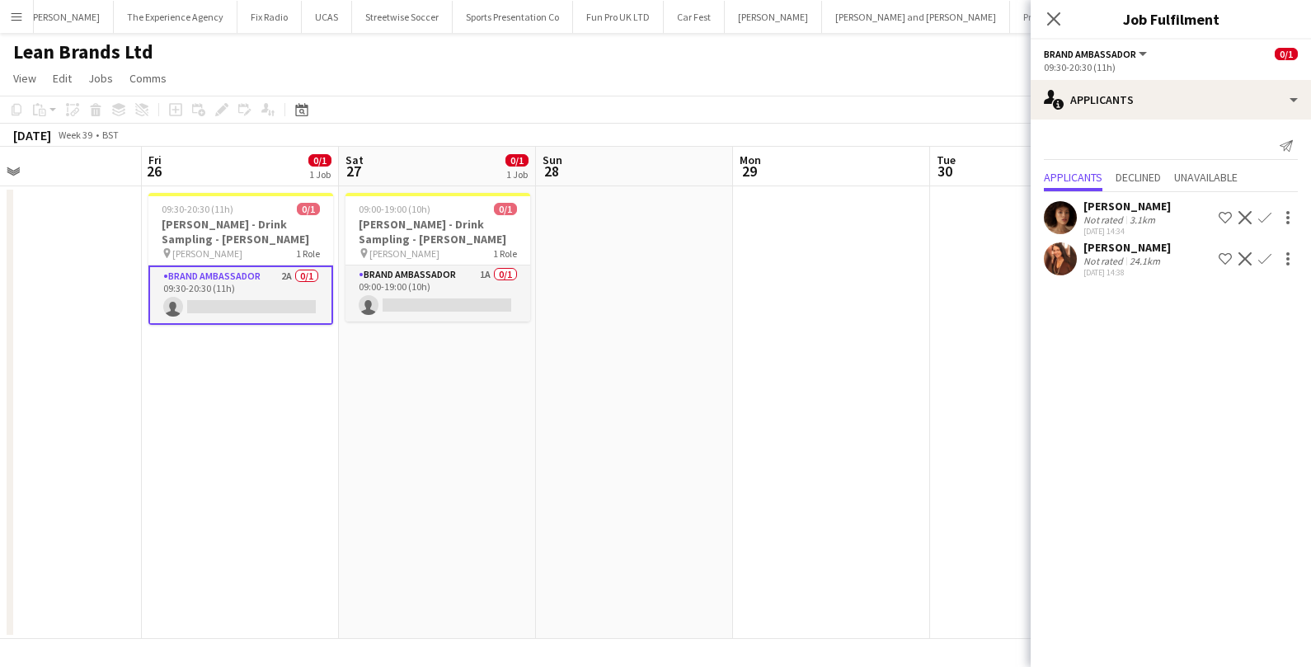
click at [1111, 219] on div "Not rated" at bounding box center [1105, 220] width 43 height 12
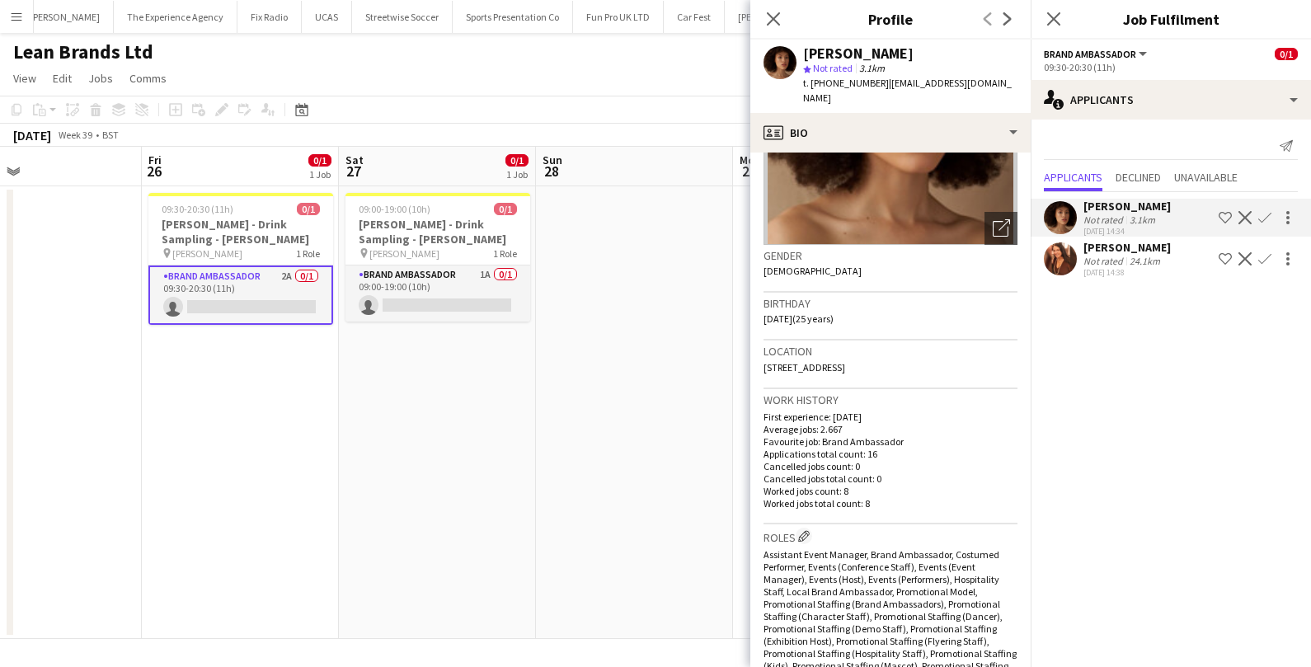
scroll to position [0, 0]
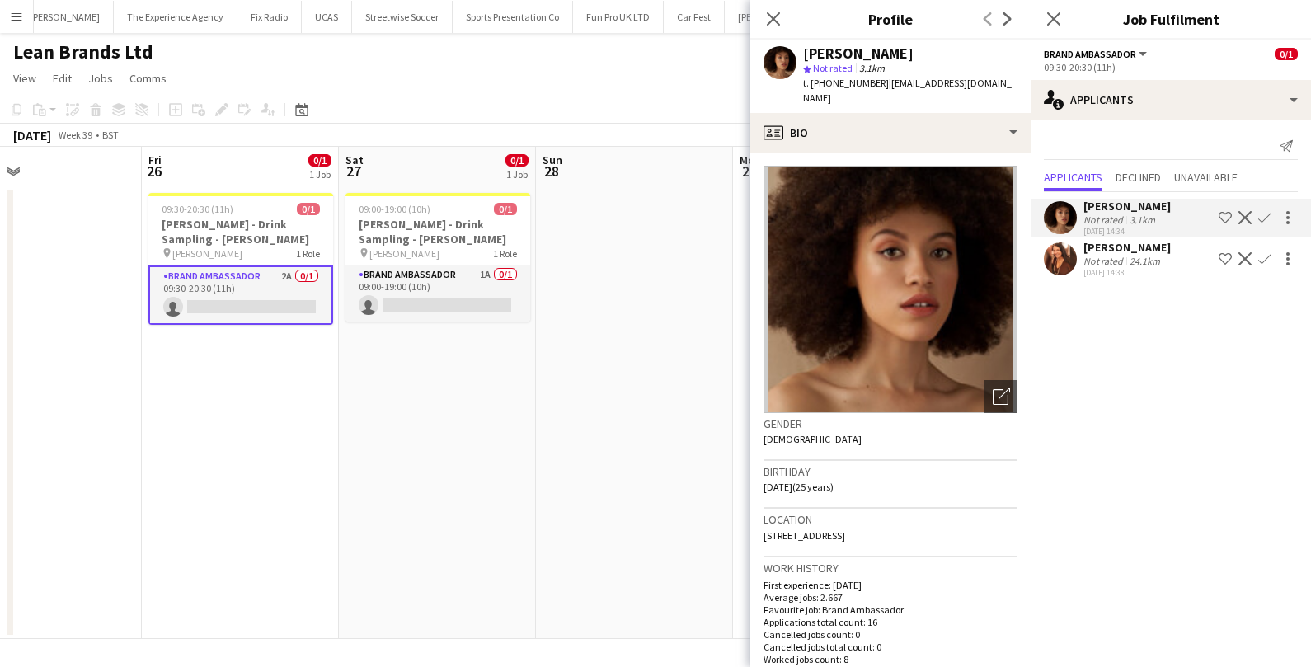
click at [690, 381] on app-date-cell at bounding box center [634, 412] width 197 height 453
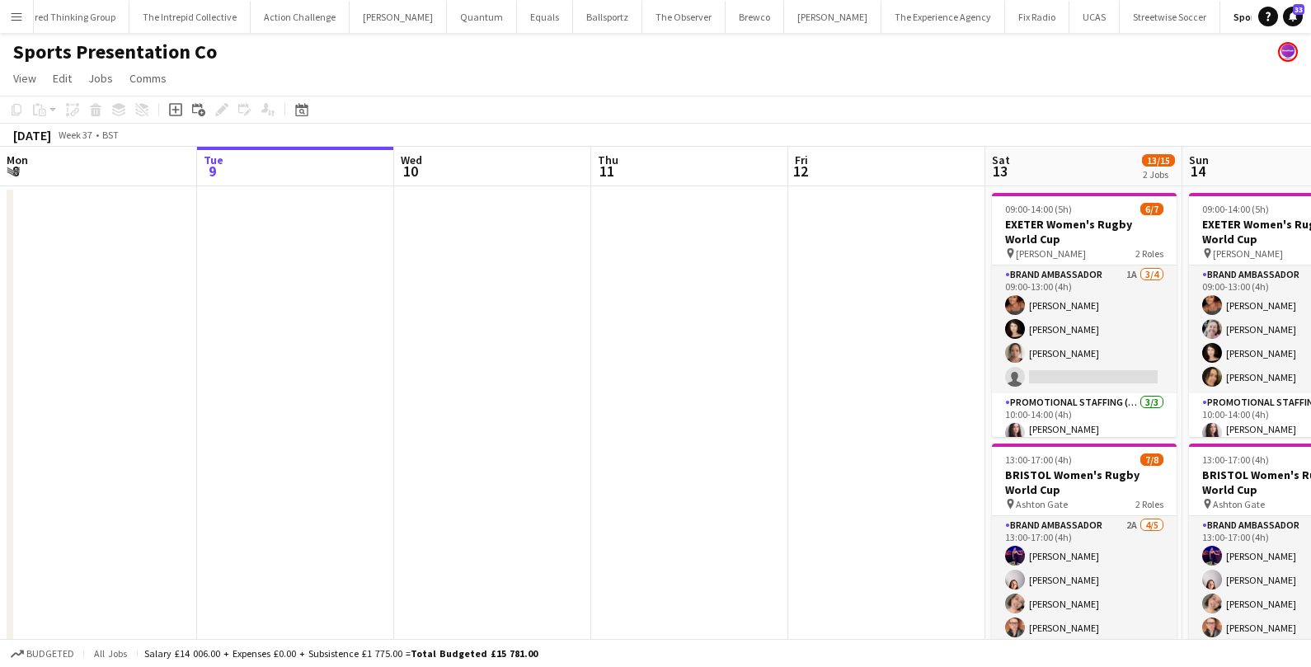
scroll to position [59, 0]
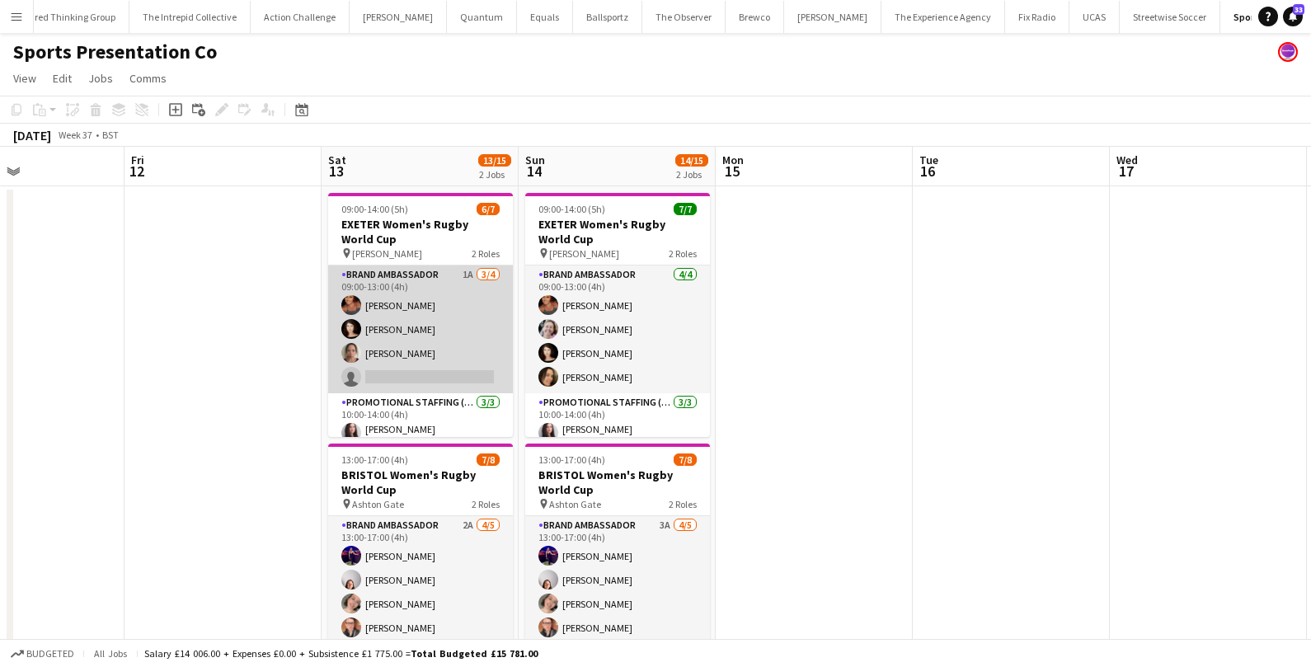
click at [434, 297] on app-card-role "Brand Ambassador 1A [DATE] 09:00-13:00 (4h) [PERSON_NAME] [PERSON_NAME] [PERSON…" at bounding box center [420, 330] width 185 height 128
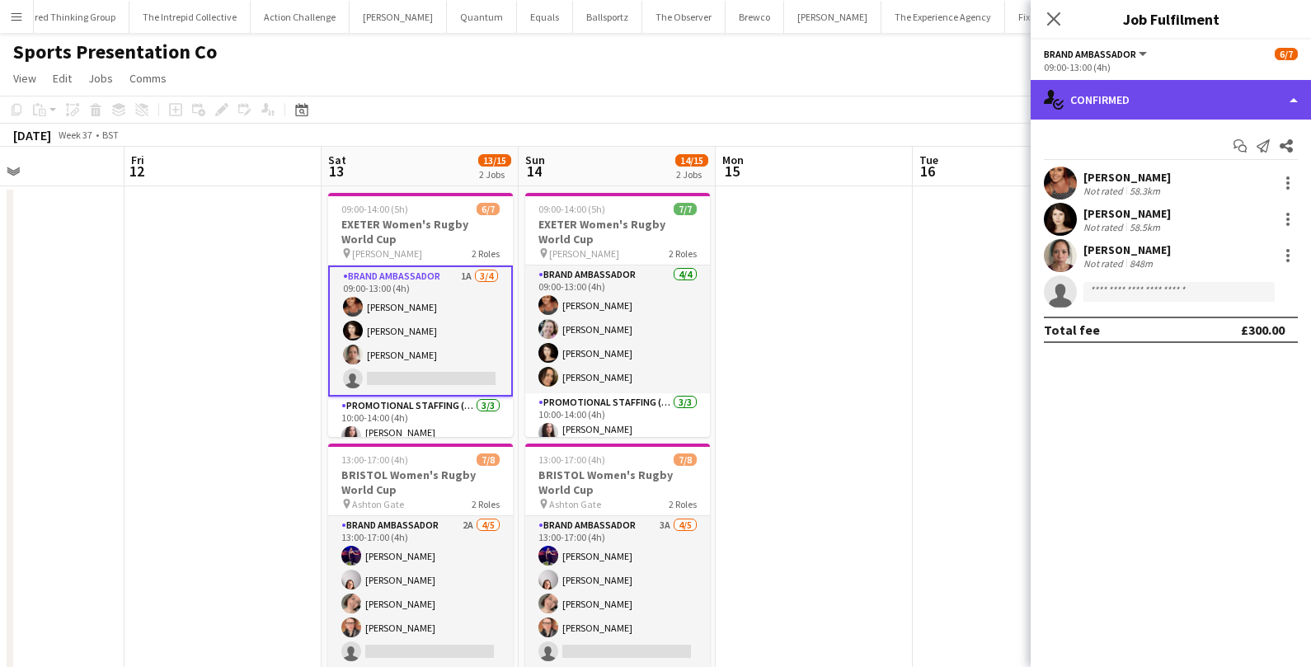
click at [1231, 109] on div "single-neutral-actions-check-2 Confirmed" at bounding box center [1171, 100] width 280 height 40
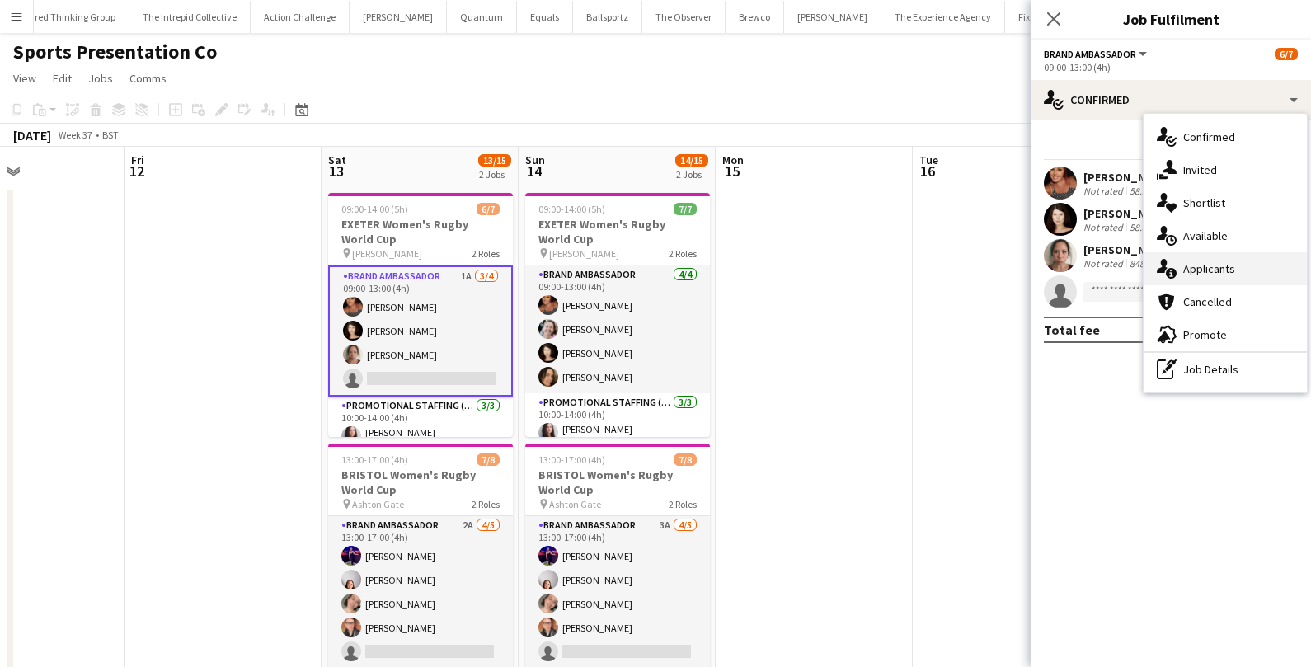
click at [1211, 267] on span "Applicants" at bounding box center [1210, 268] width 52 height 15
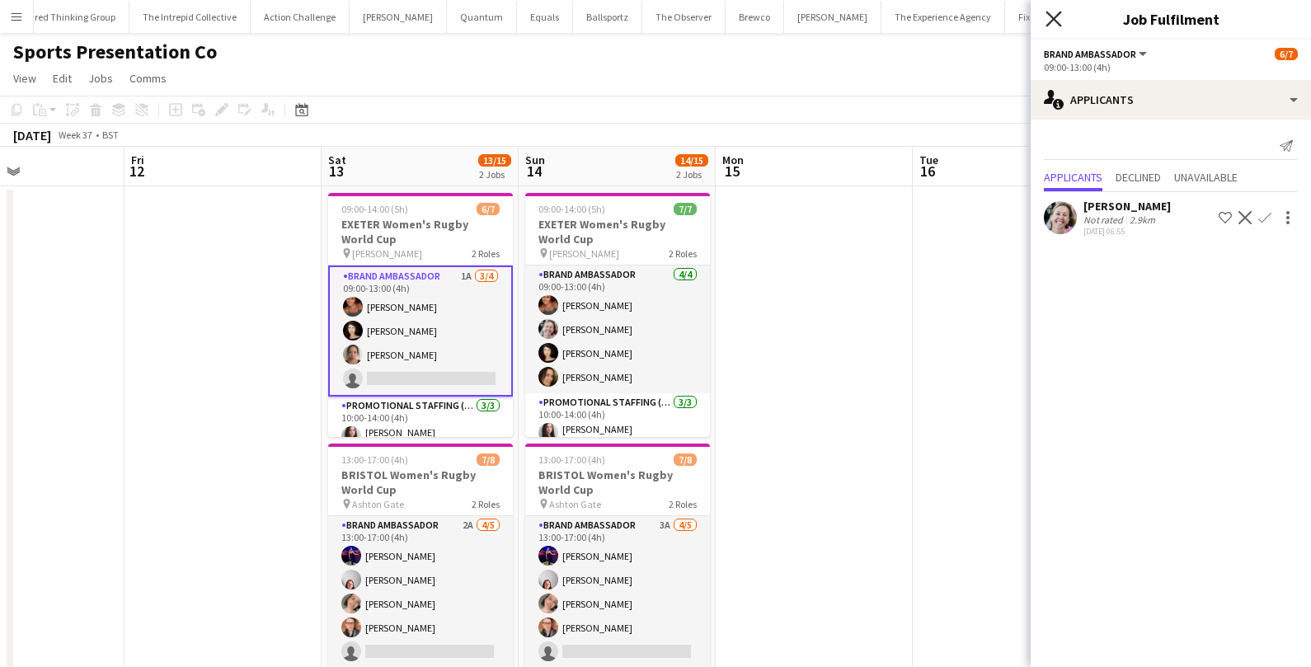
click at [1056, 12] on icon "Close pop-in" at bounding box center [1054, 19] width 16 height 16
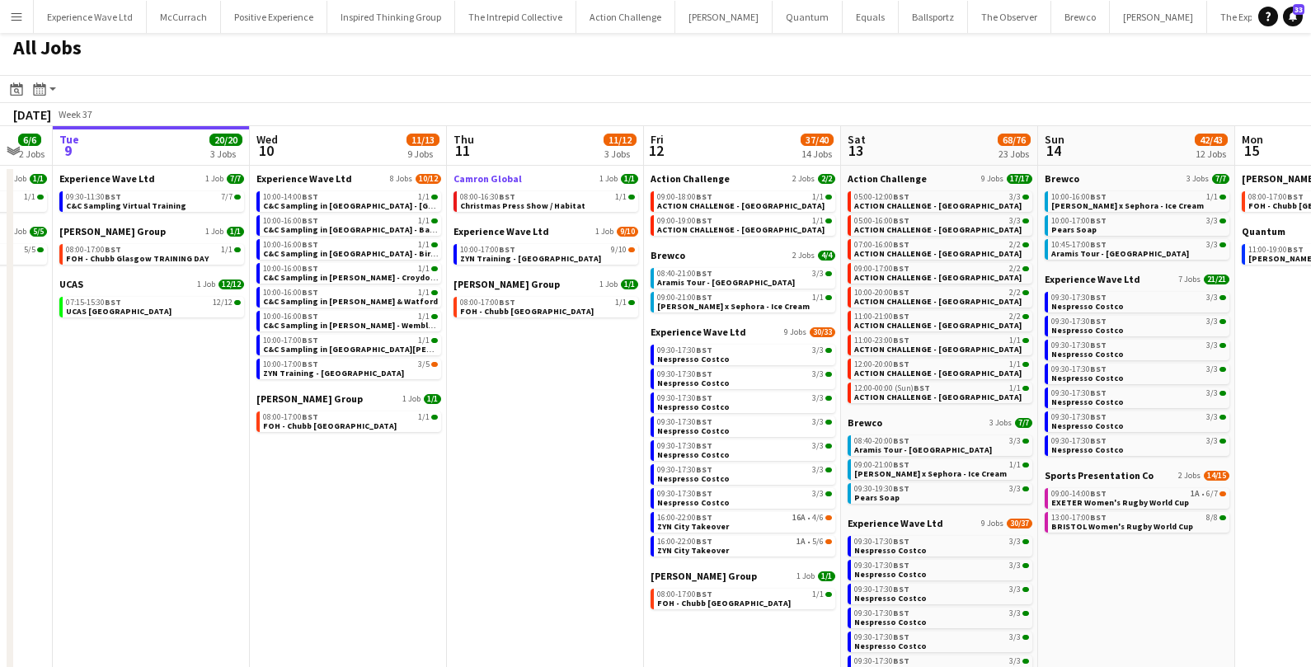
scroll to position [0, 540]
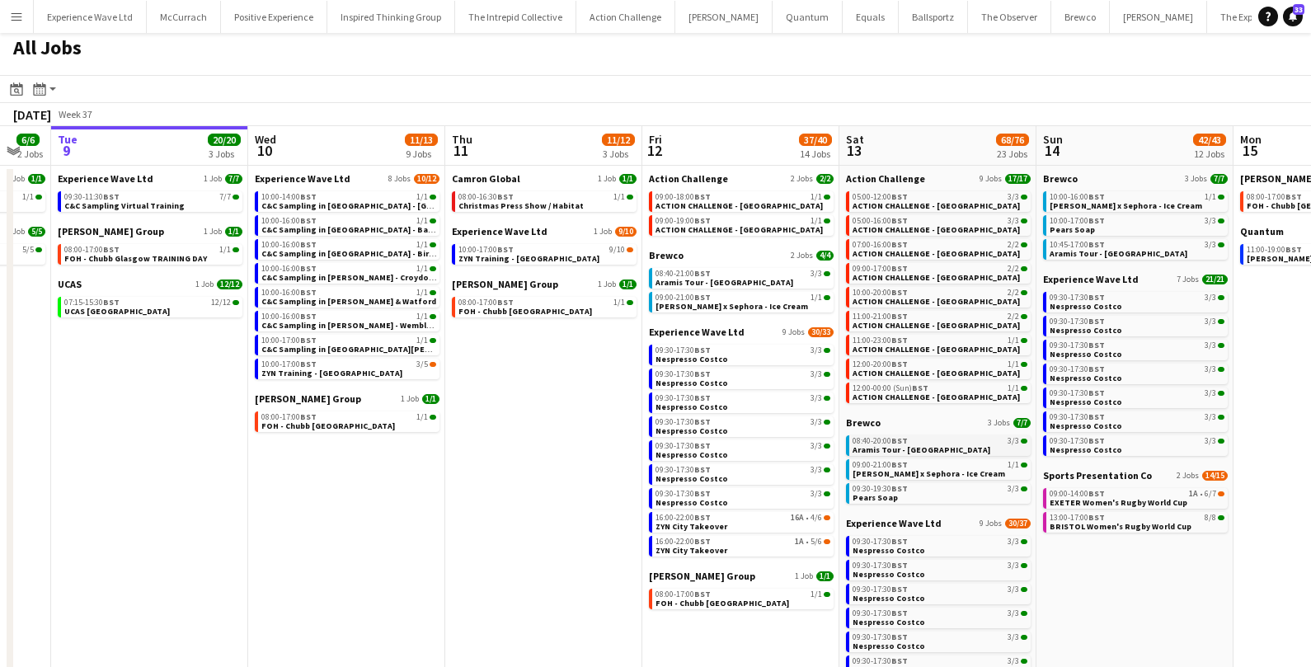
click at [931, 451] on span "Aramis Tour - [GEOGRAPHIC_DATA]" at bounding box center [922, 450] width 138 height 11
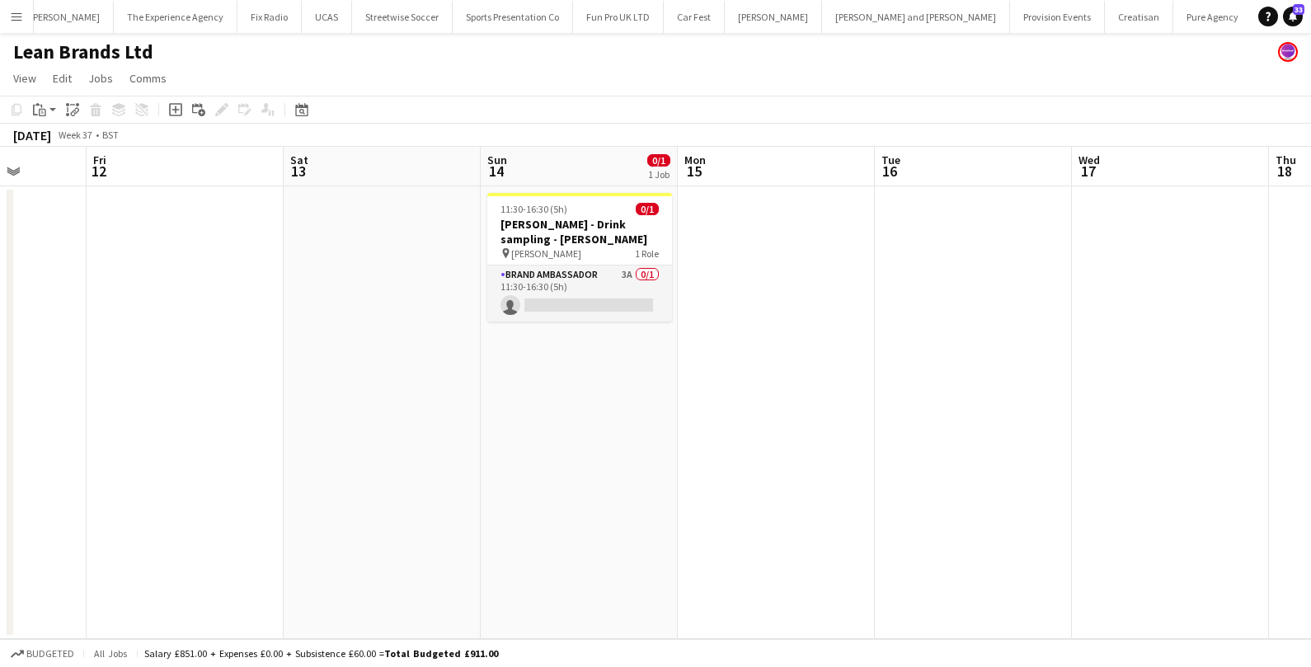
scroll to position [0, 439]
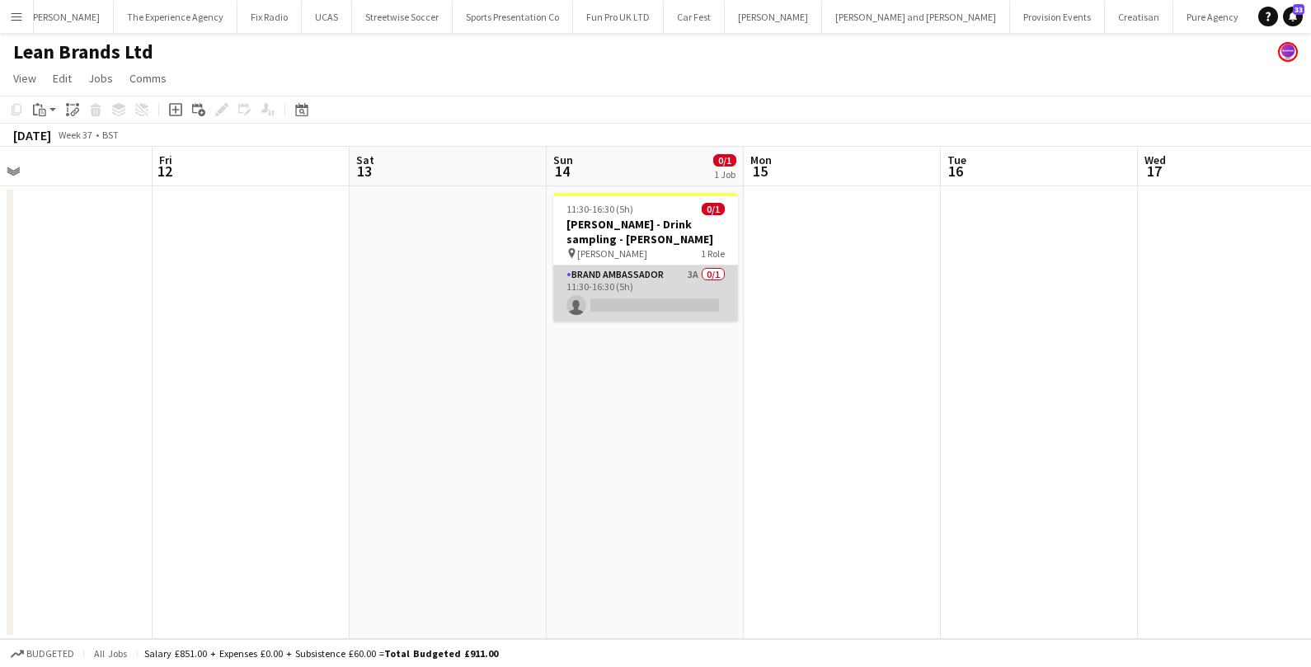
click at [649, 289] on app-card-role "Brand Ambassador 3A 0/1 11:30-16:30 (5h) single-neutral-actions" at bounding box center [645, 294] width 185 height 56
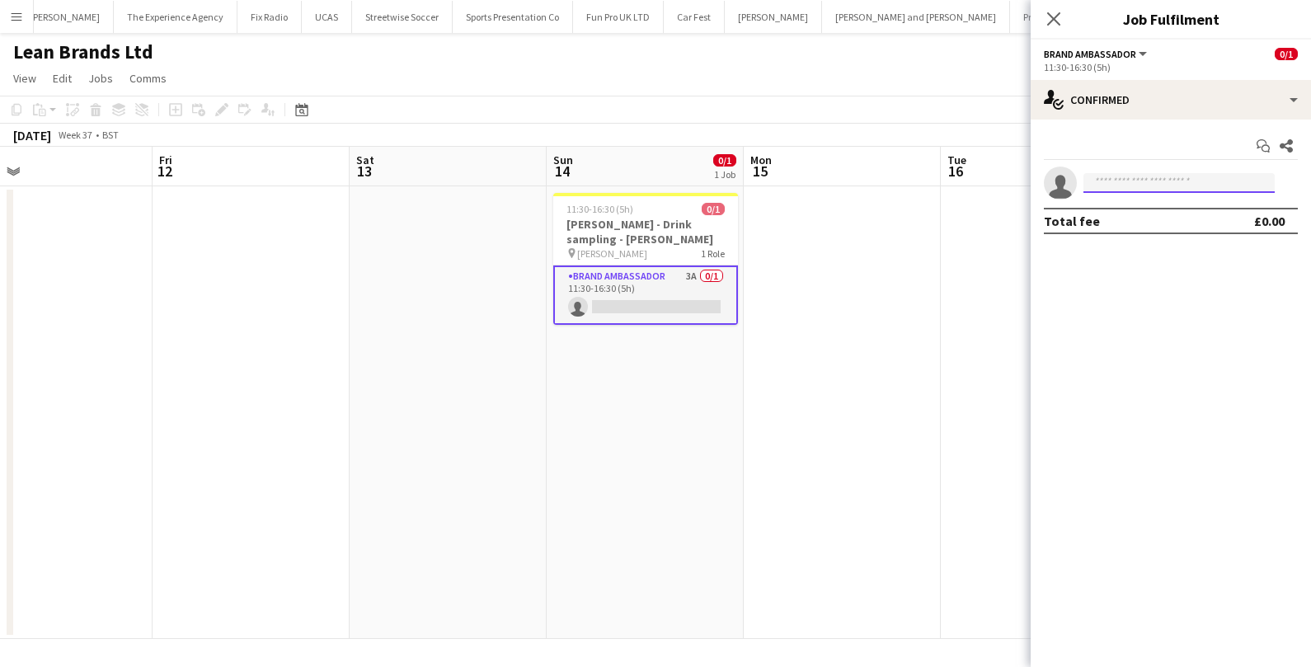
click at [1108, 186] on input at bounding box center [1179, 183] width 191 height 20
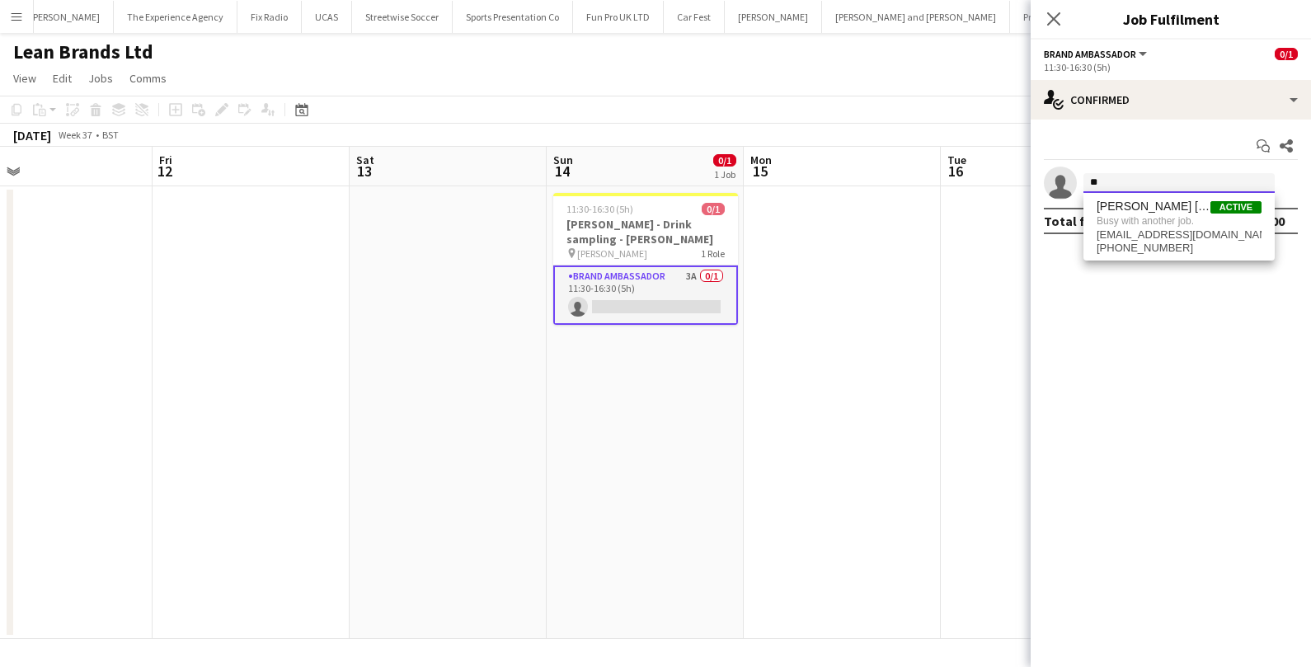
type input "*"
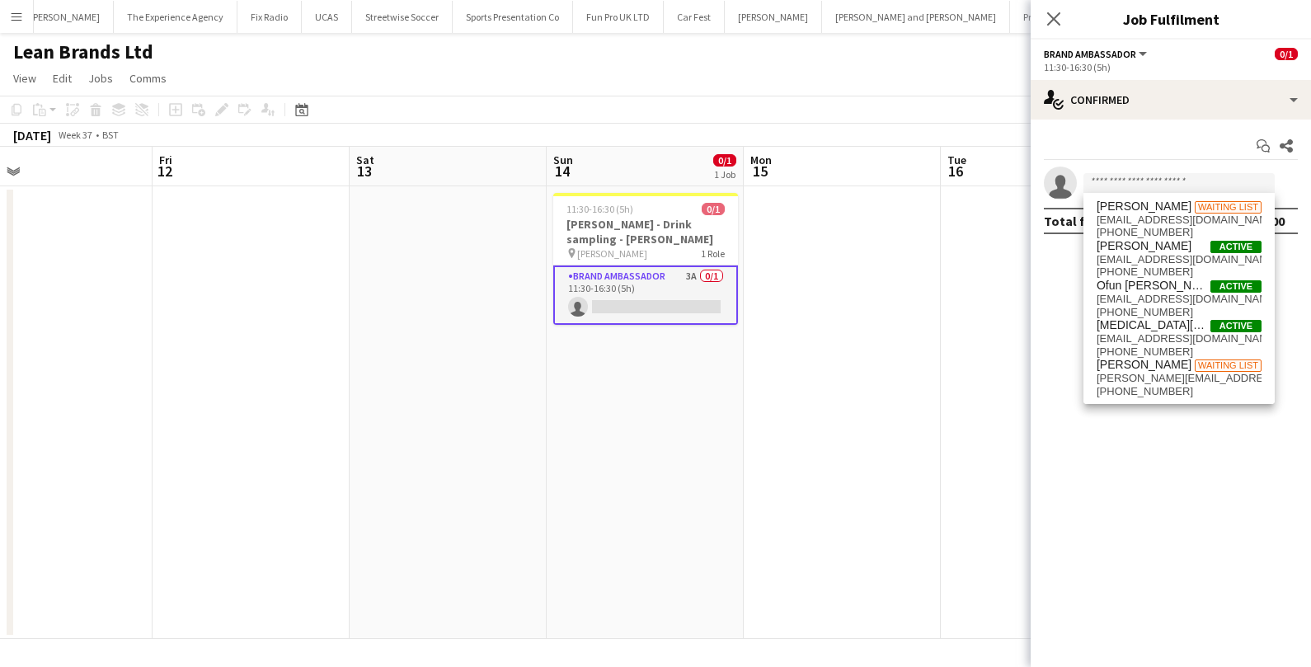
click at [966, 314] on app-date-cell at bounding box center [1039, 412] width 197 height 453
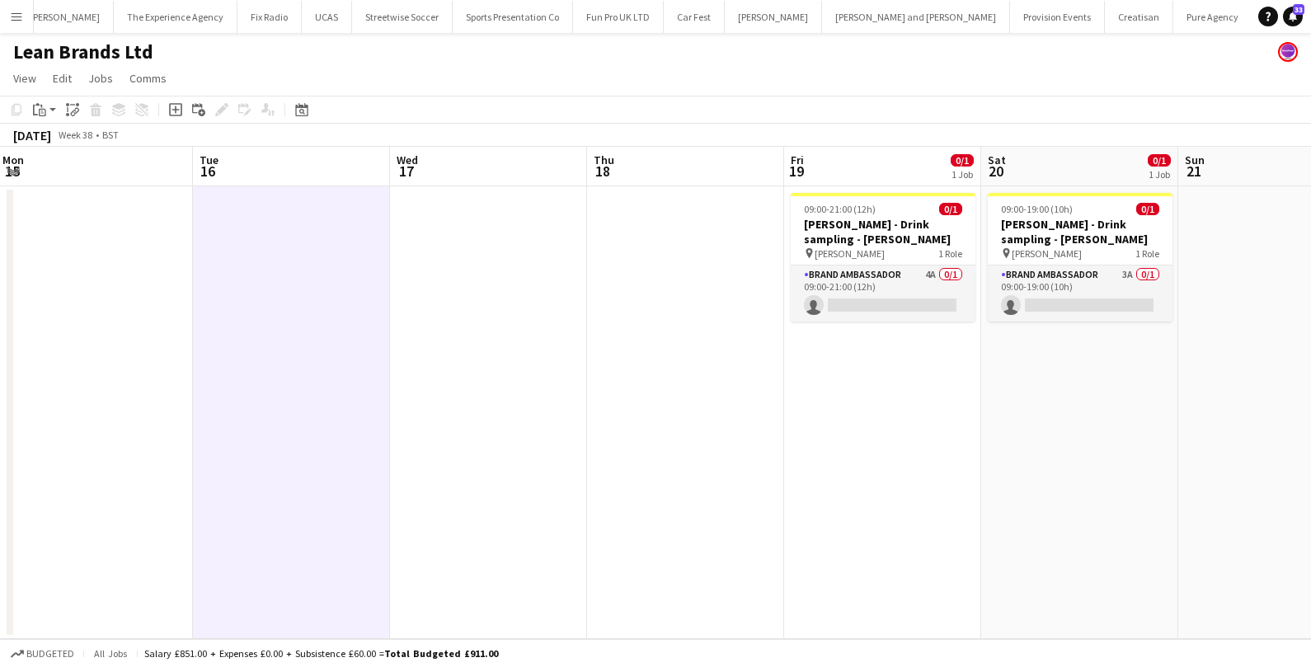
scroll to position [0, 599]
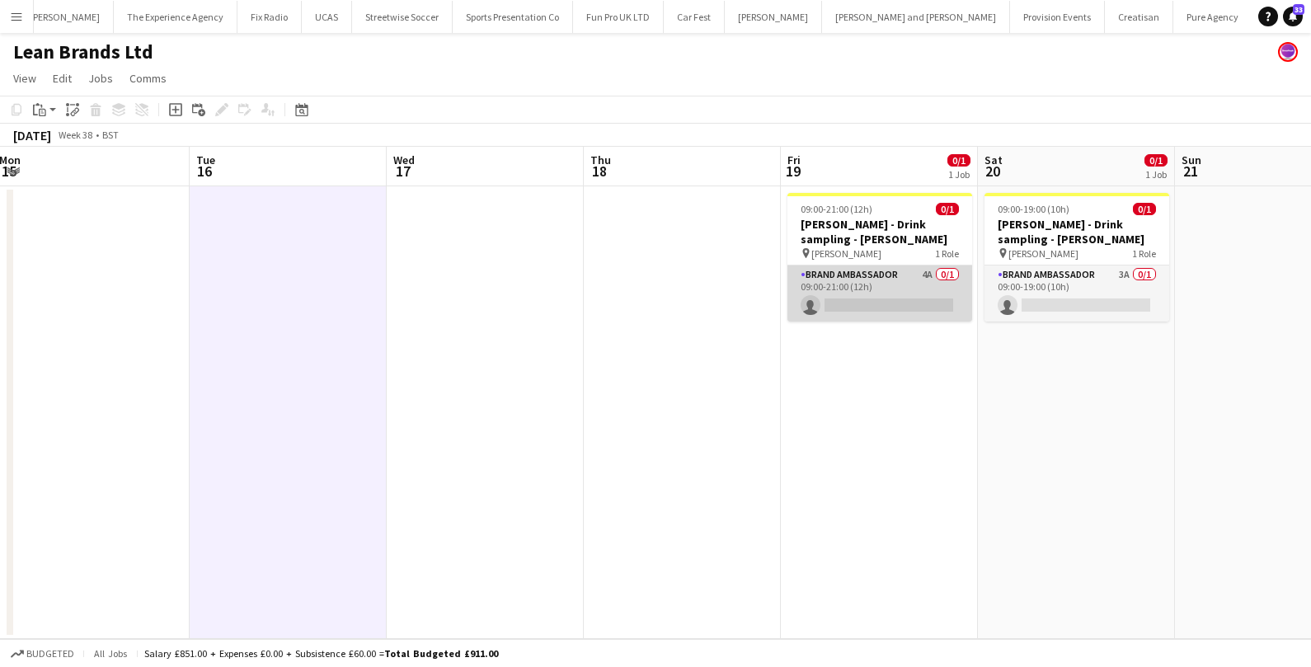
click at [901, 300] on app-card-role "Brand Ambassador 4A 0/1 09:00-21:00 (12h) single-neutral-actions" at bounding box center [880, 294] width 185 height 56
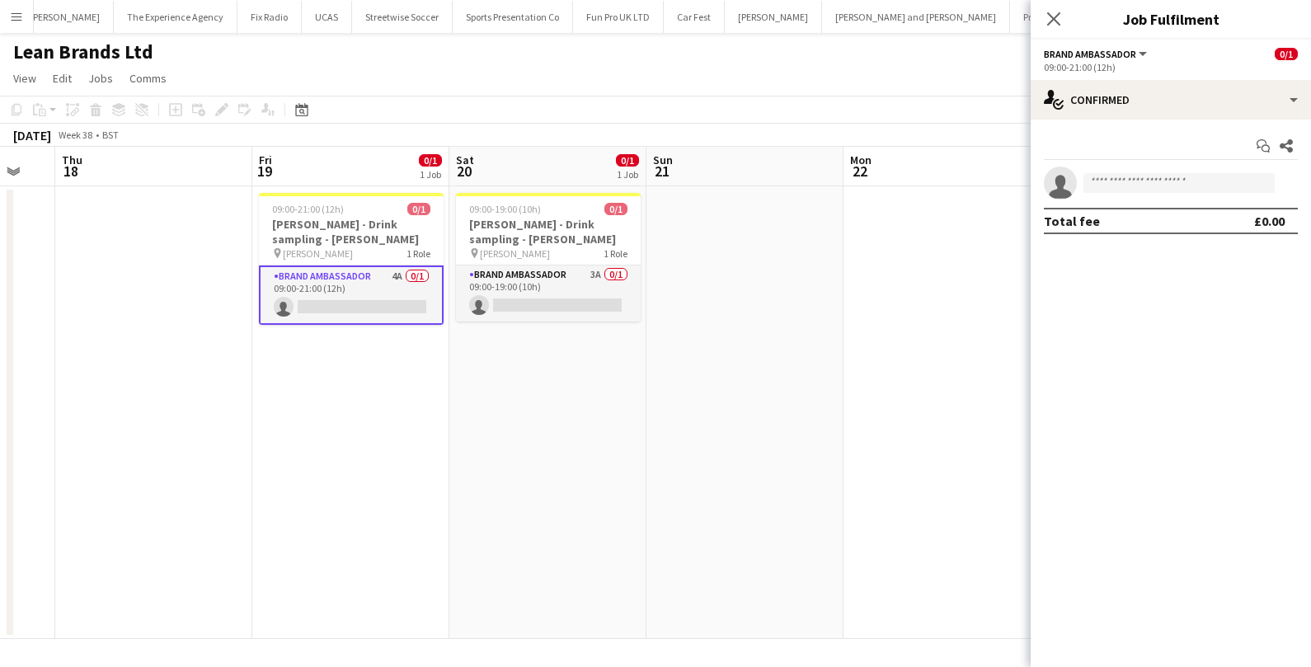
scroll to position [0, 534]
click at [393, 299] on app-card-role "Brand Ambassador 4A 0/1 09:00-21:00 (12h) single-neutral-actions" at bounding box center [353, 295] width 185 height 59
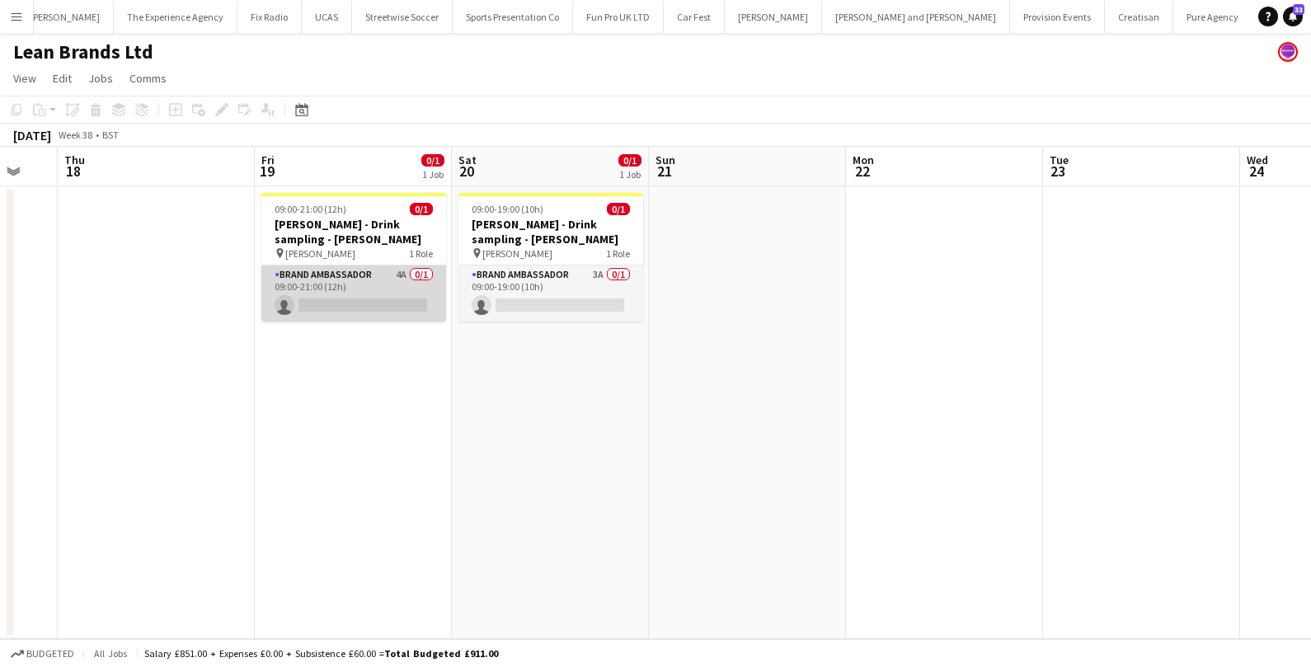
click at [393, 299] on app-card-role "Brand Ambassador 4A 0/1 09:00-21:00 (12h) single-neutral-actions" at bounding box center [353, 294] width 185 height 56
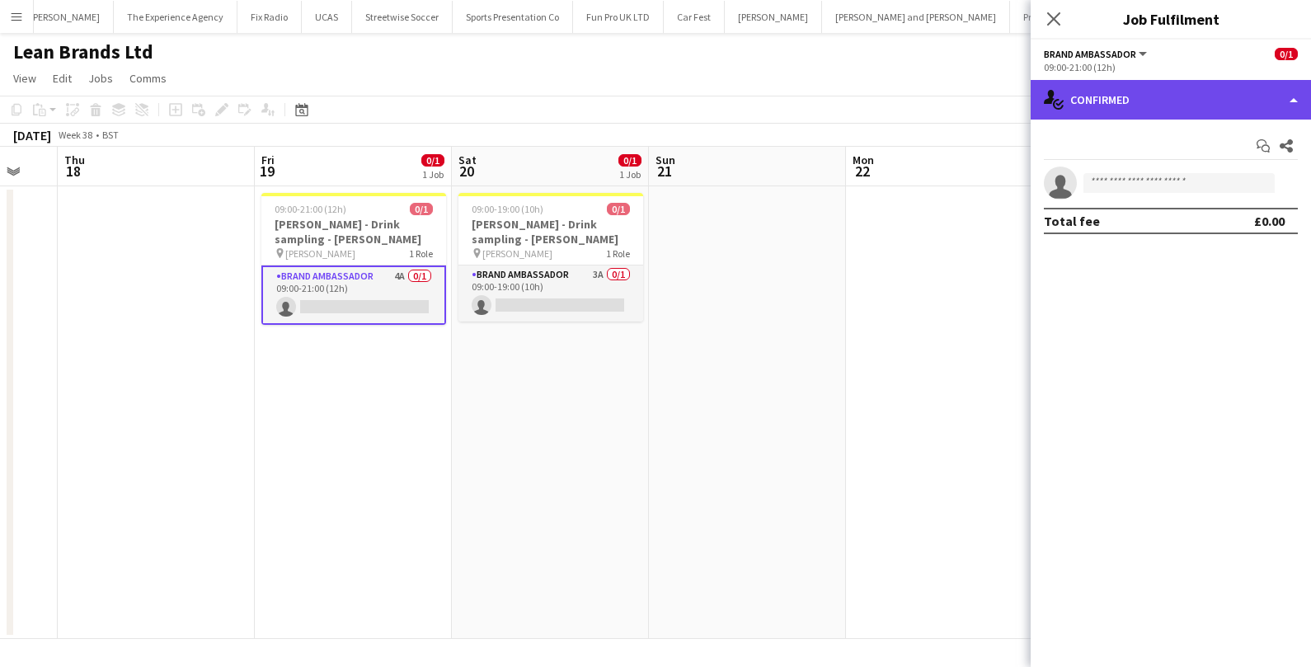
click at [1165, 111] on div "single-neutral-actions-check-2 Confirmed" at bounding box center [1171, 100] width 280 height 40
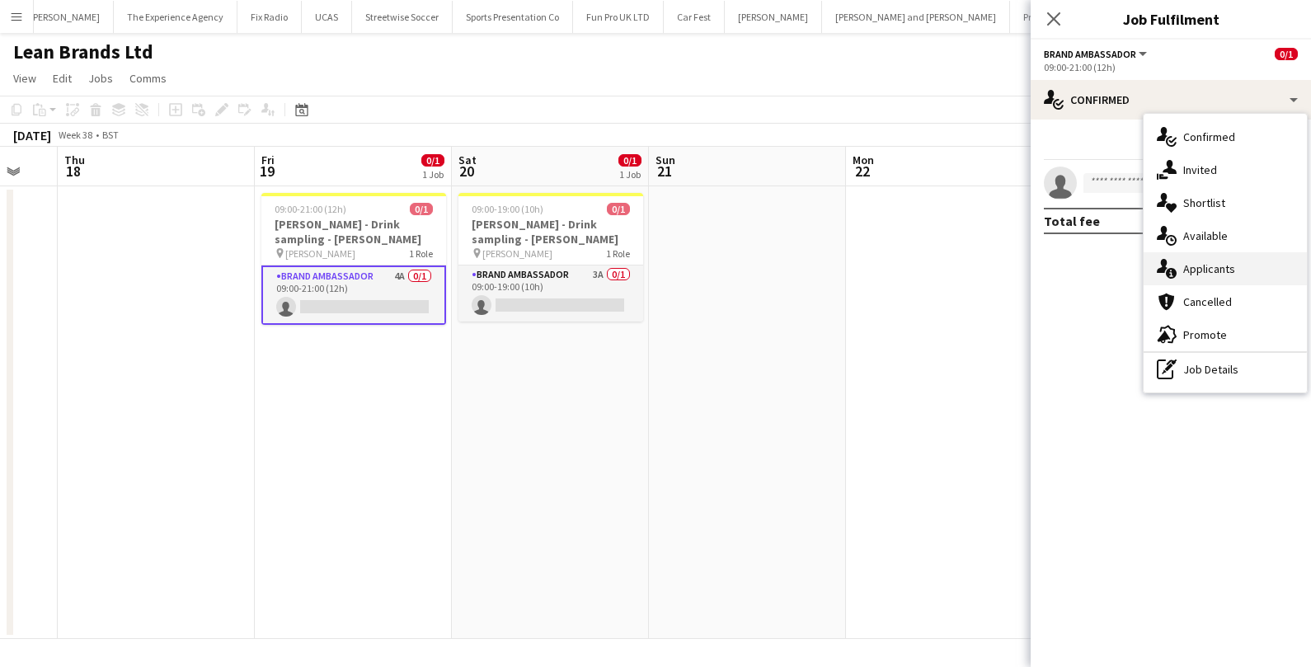
click at [1193, 276] on div "single-neutral-actions-information Applicants" at bounding box center [1225, 268] width 163 height 33
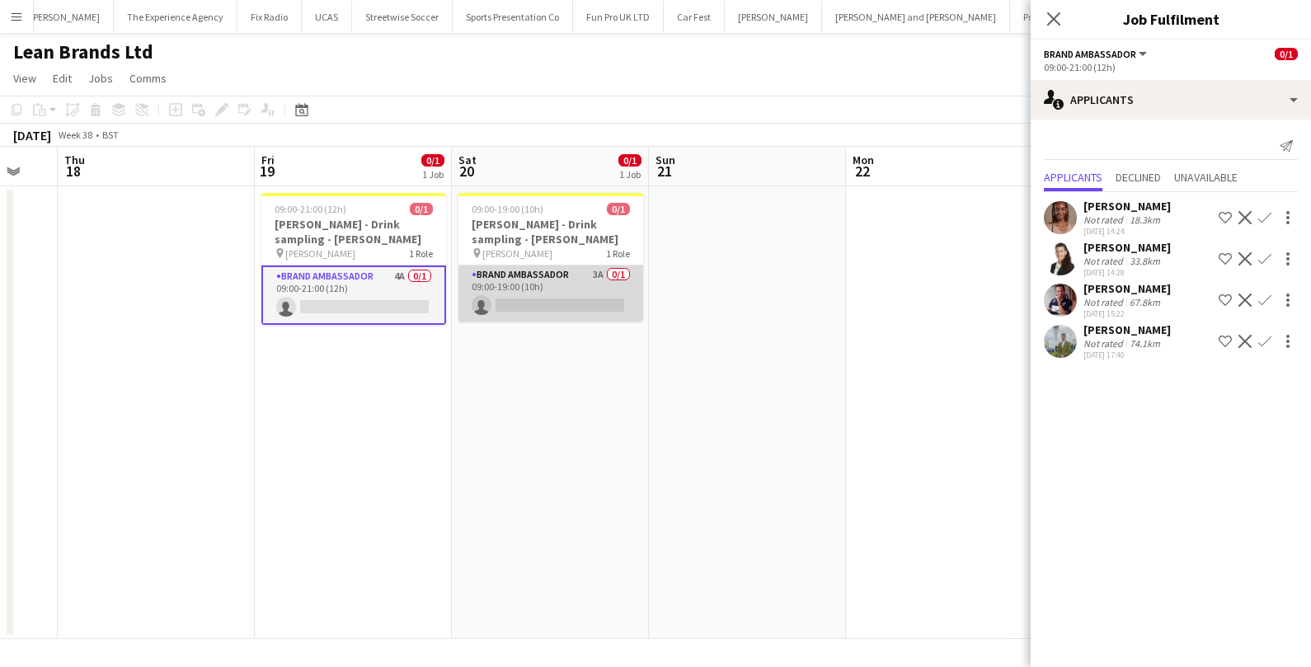
click at [523, 294] on app-card-role "Brand Ambassador 3A 0/1 09:00-19:00 (10h) single-neutral-actions" at bounding box center [551, 294] width 185 height 56
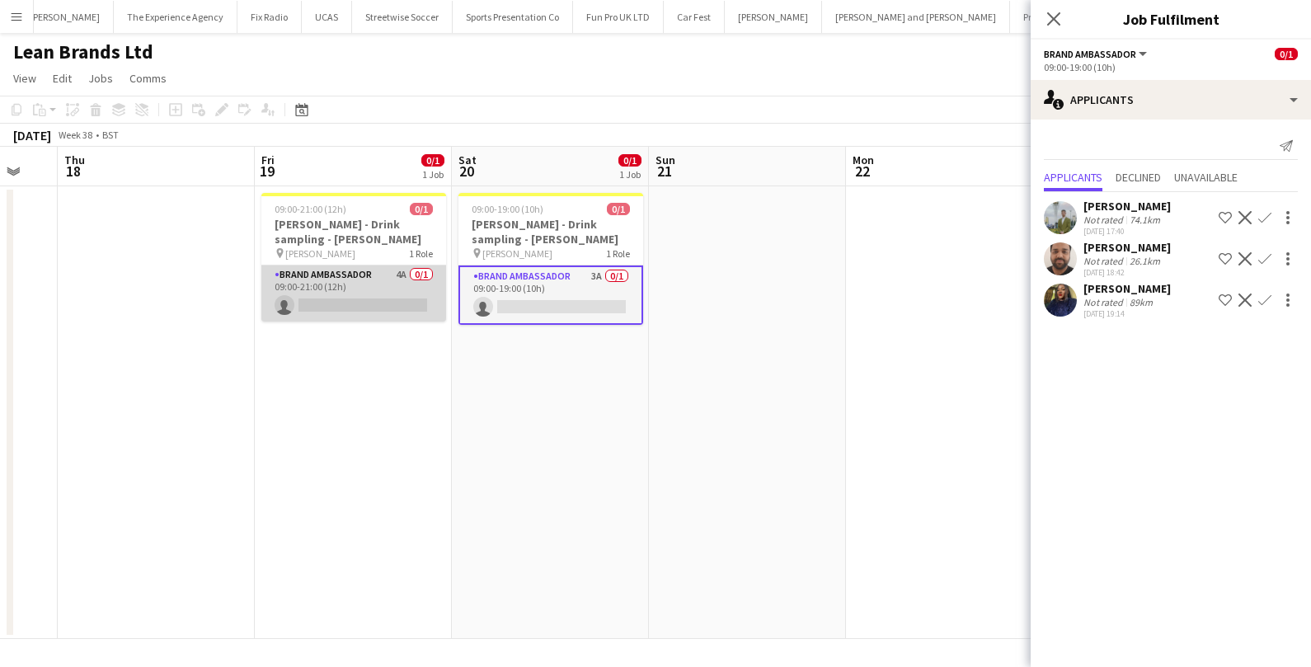
click at [411, 289] on app-card-role "Brand Ambassador 4A 0/1 09:00-21:00 (12h) single-neutral-actions" at bounding box center [353, 294] width 185 height 56
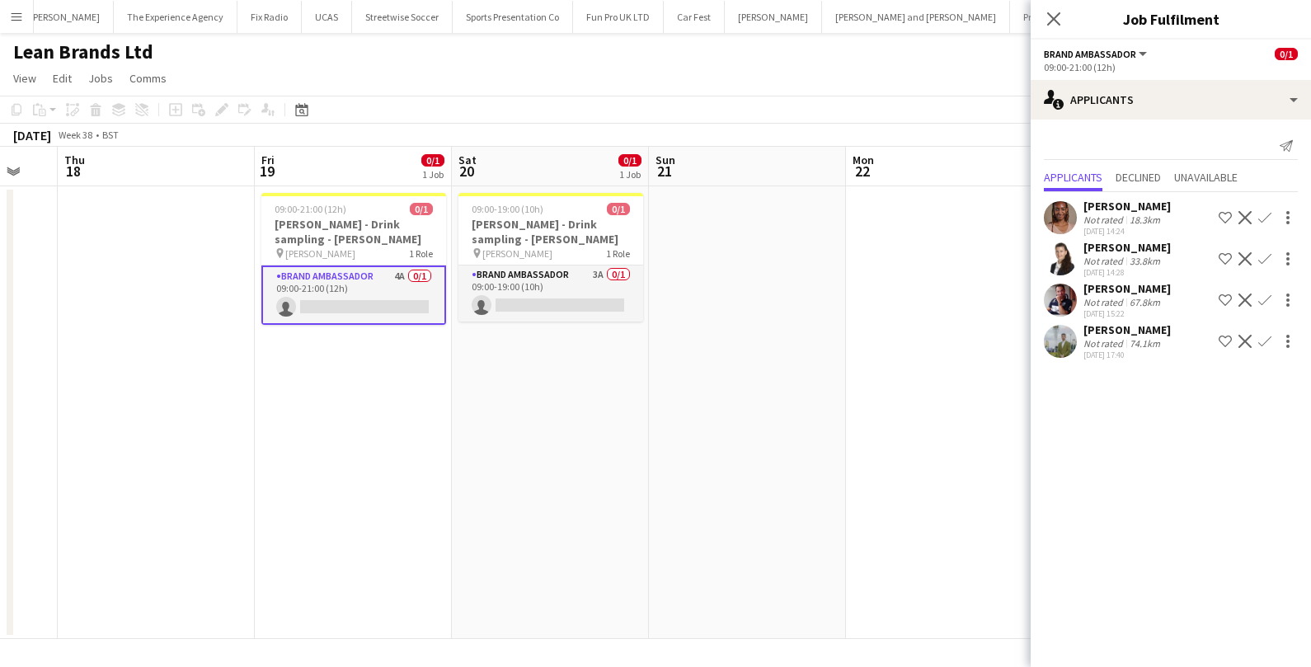
click at [388, 302] on app-card-role "Brand Ambassador 4A 0/1 09:00-21:00 (12h) single-neutral-actions" at bounding box center [353, 295] width 185 height 59
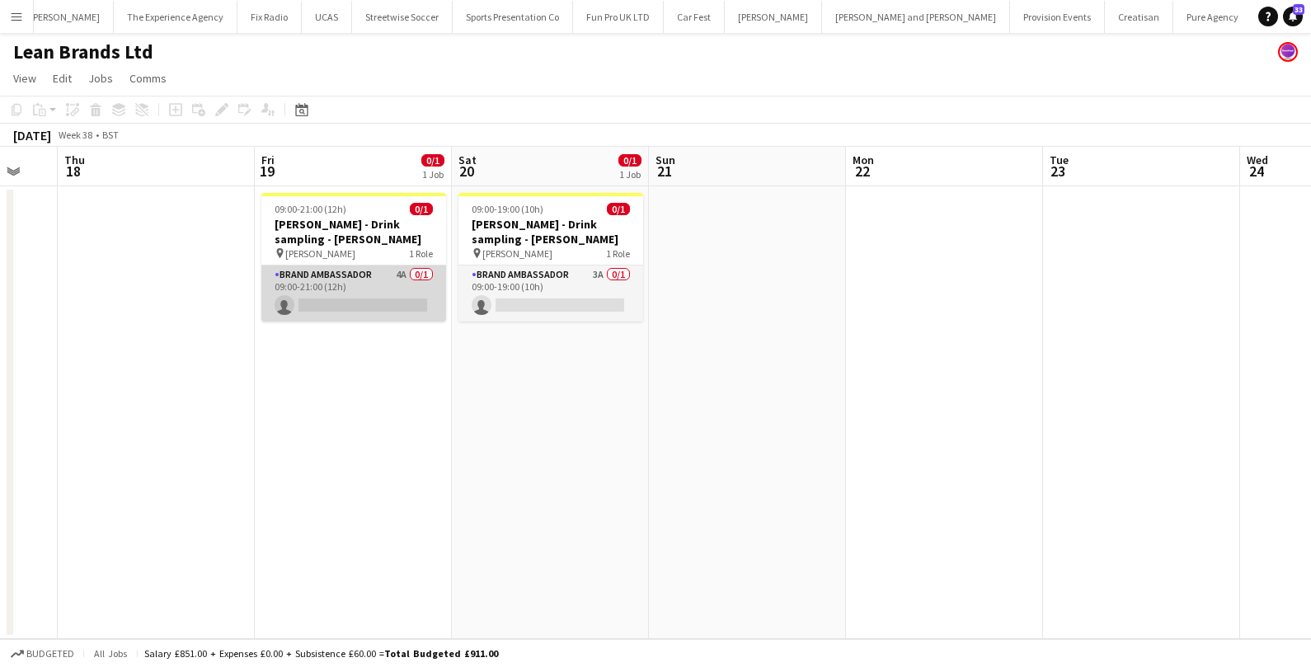
click at [388, 302] on app-card-role "Brand Ambassador 4A 0/1 09:00-21:00 (12h) single-neutral-actions" at bounding box center [353, 294] width 185 height 56
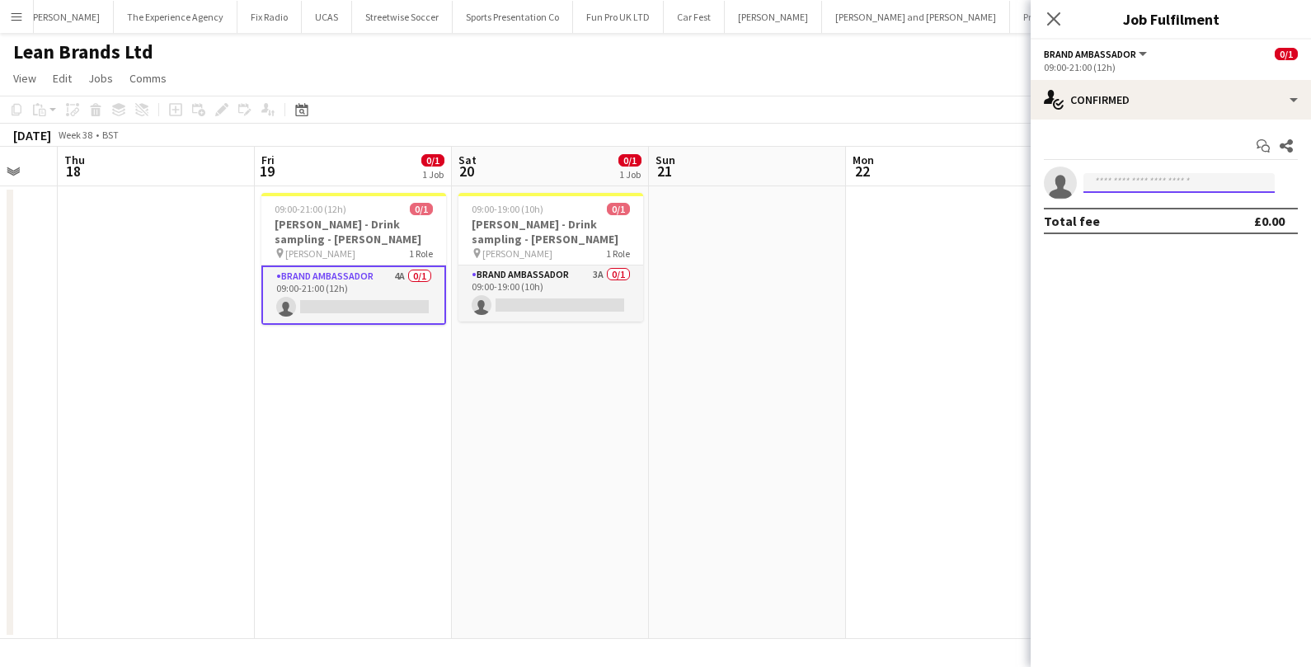
click at [1151, 183] on input at bounding box center [1179, 183] width 191 height 20
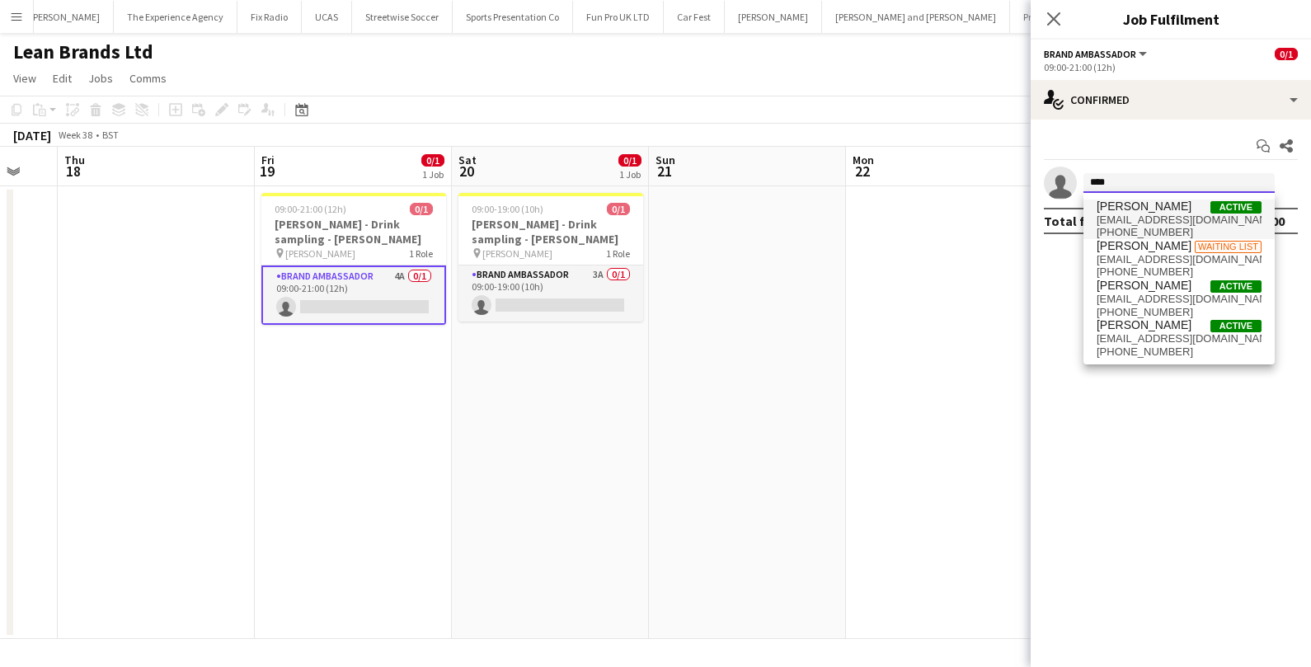
type input "****"
click at [1144, 218] on span "[EMAIL_ADDRESS][DOMAIN_NAME]" at bounding box center [1179, 220] width 165 height 13
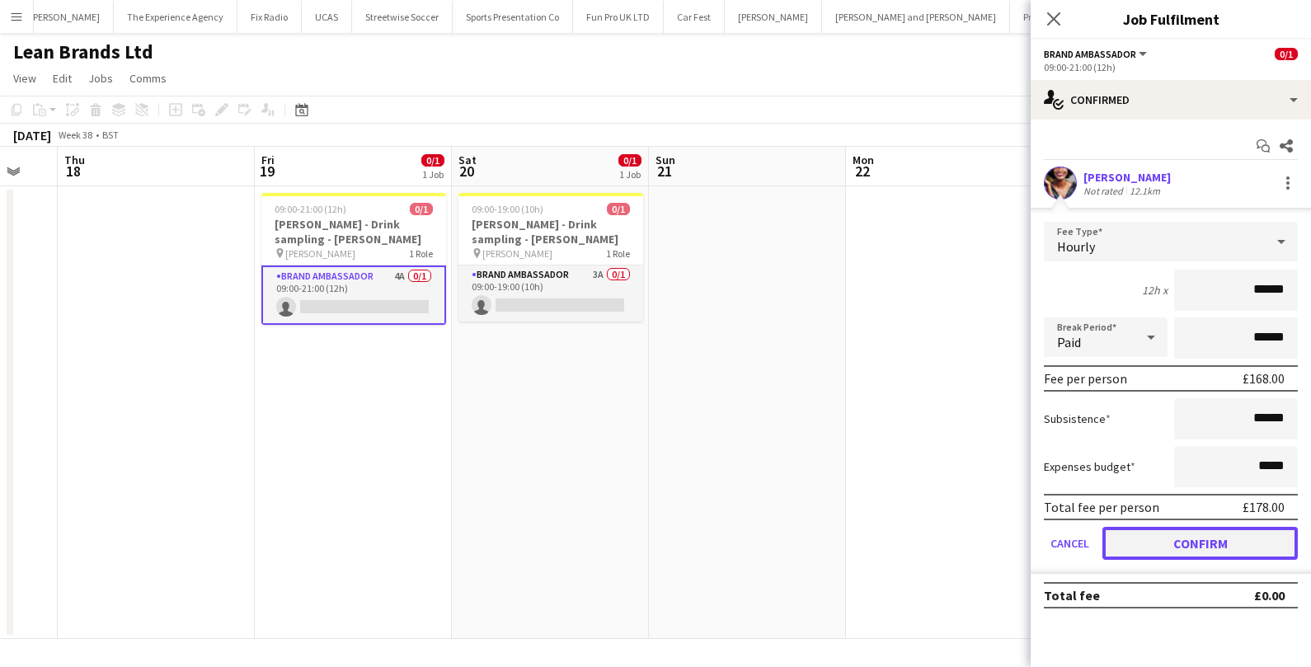
click at [1151, 536] on button "Confirm" at bounding box center [1200, 543] width 195 height 33
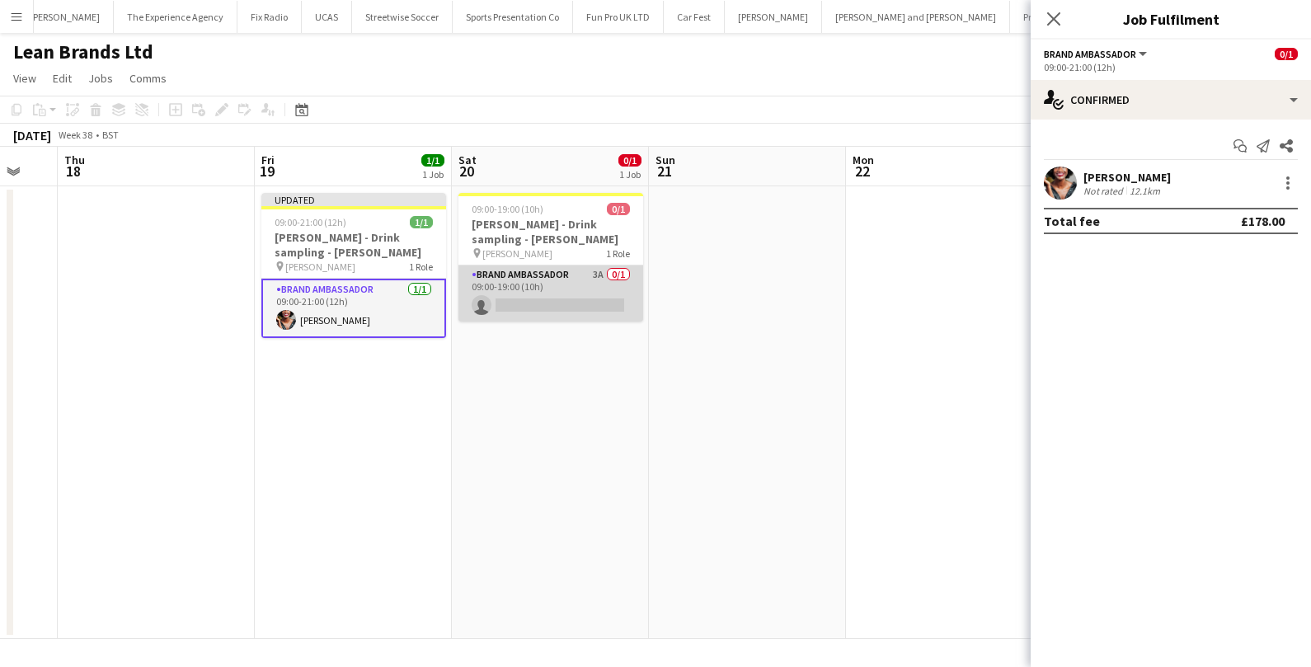
click at [594, 289] on app-card-role "Brand Ambassador 3A 0/1 09:00-19:00 (10h) single-neutral-actions" at bounding box center [551, 294] width 185 height 56
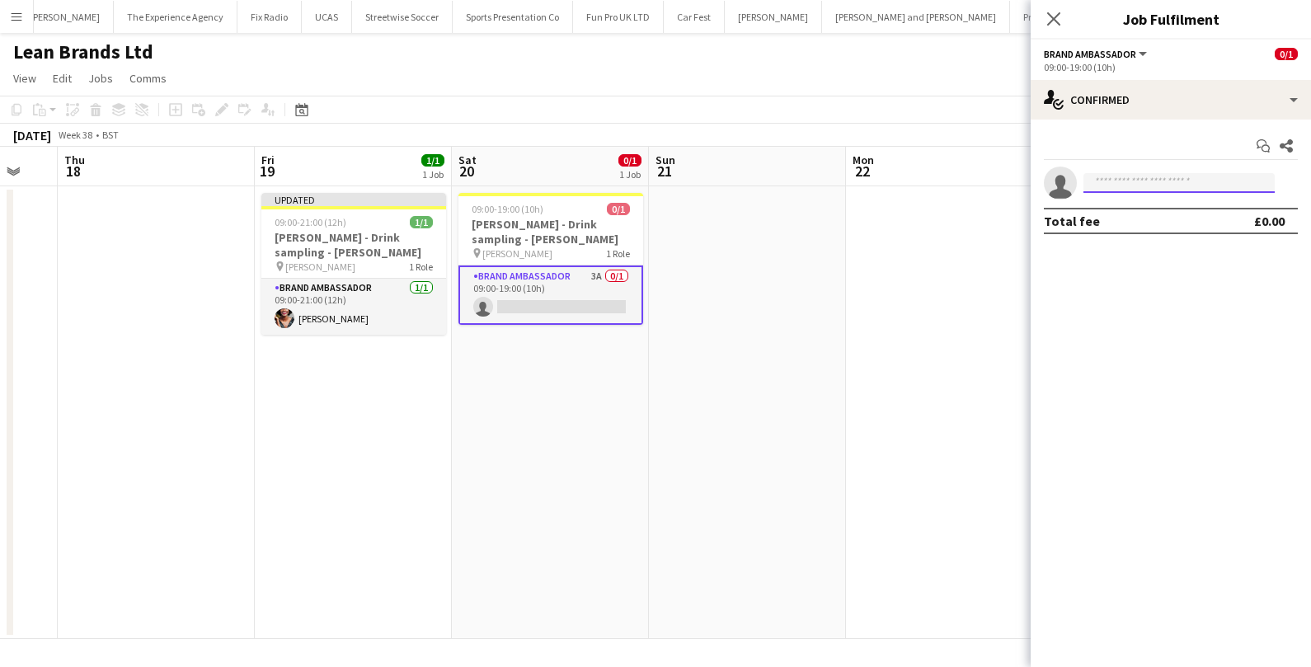
click at [1135, 181] on input at bounding box center [1179, 183] width 191 height 20
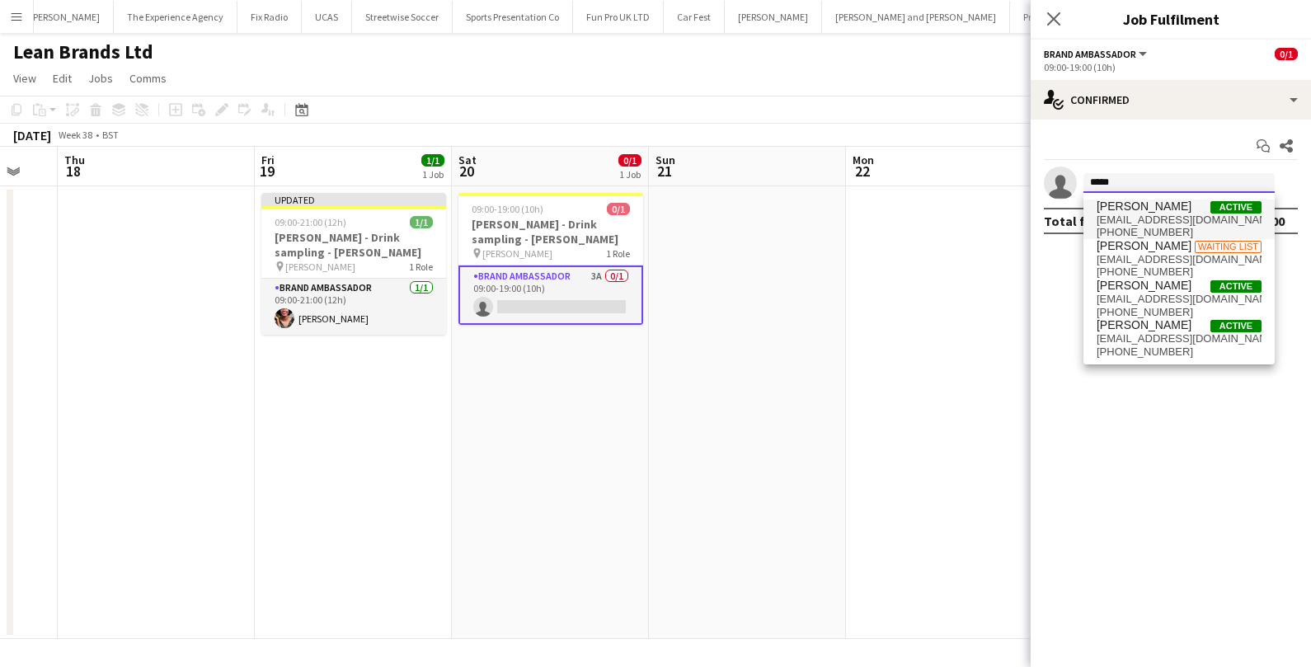
type input "****"
click at [1155, 201] on span "[PERSON_NAME]" at bounding box center [1144, 207] width 95 height 14
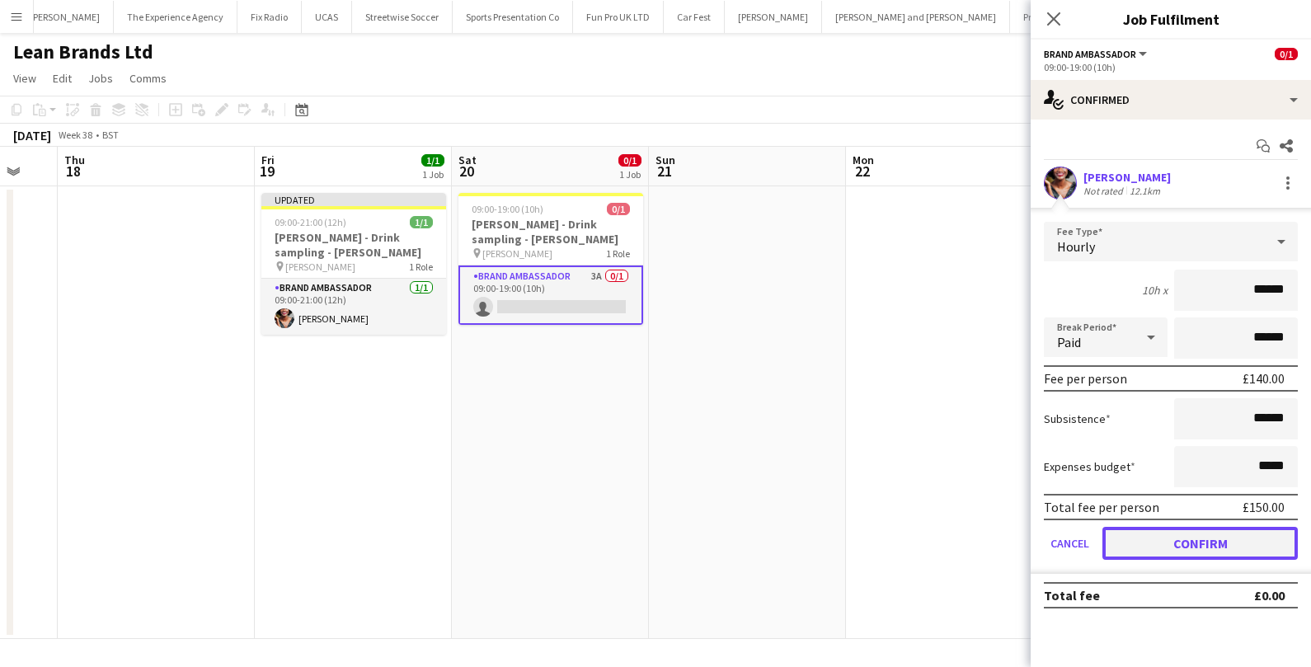
click at [1113, 540] on button "Confirm" at bounding box center [1200, 543] width 195 height 33
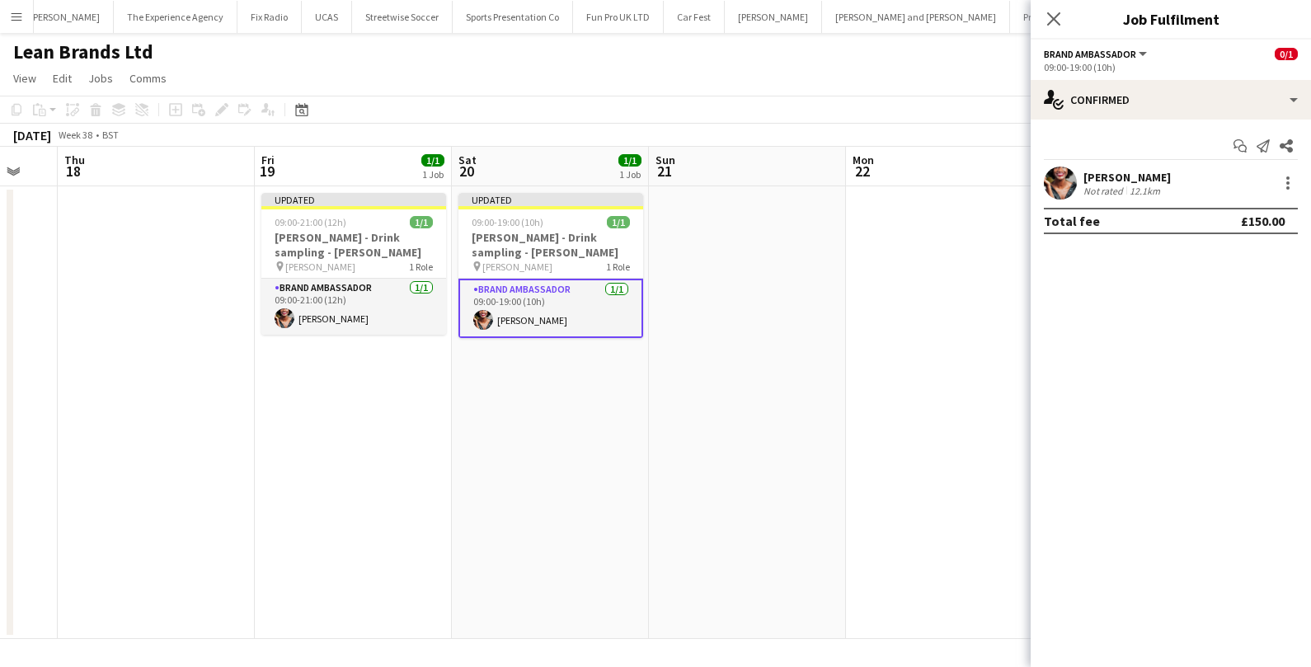
click at [856, 412] on app-date-cell at bounding box center [944, 412] width 197 height 453
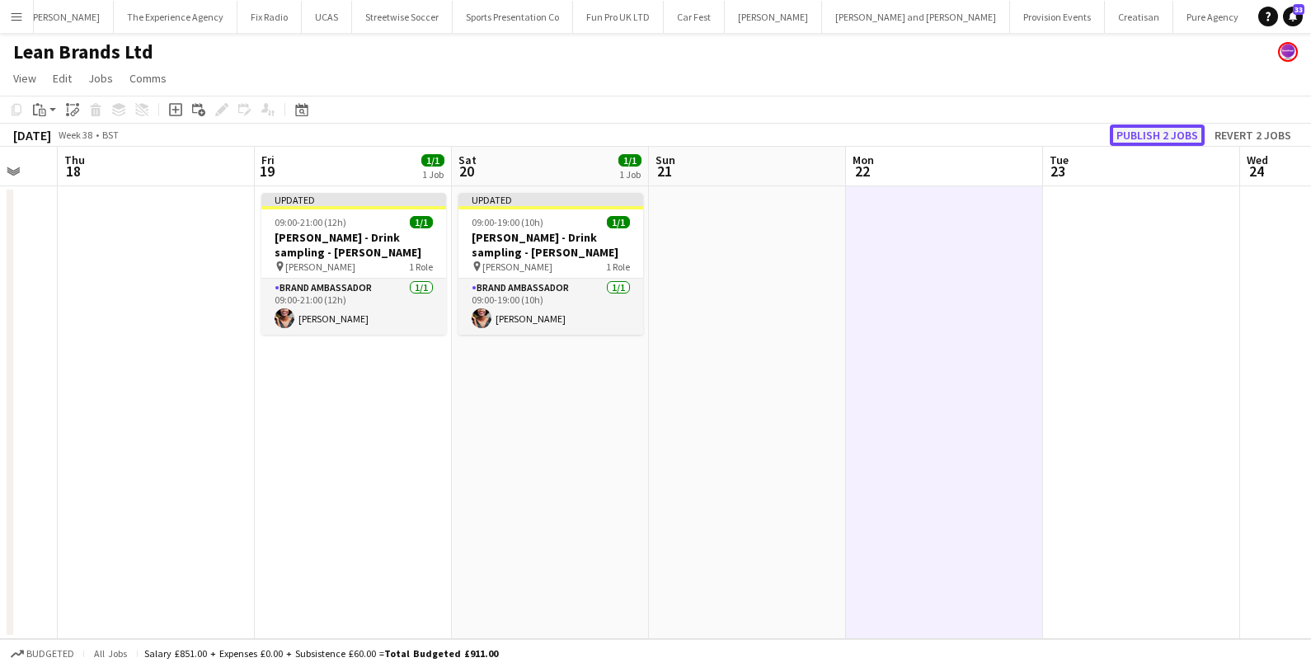
click at [1147, 139] on button "Publish 2 jobs" at bounding box center [1157, 135] width 95 height 21
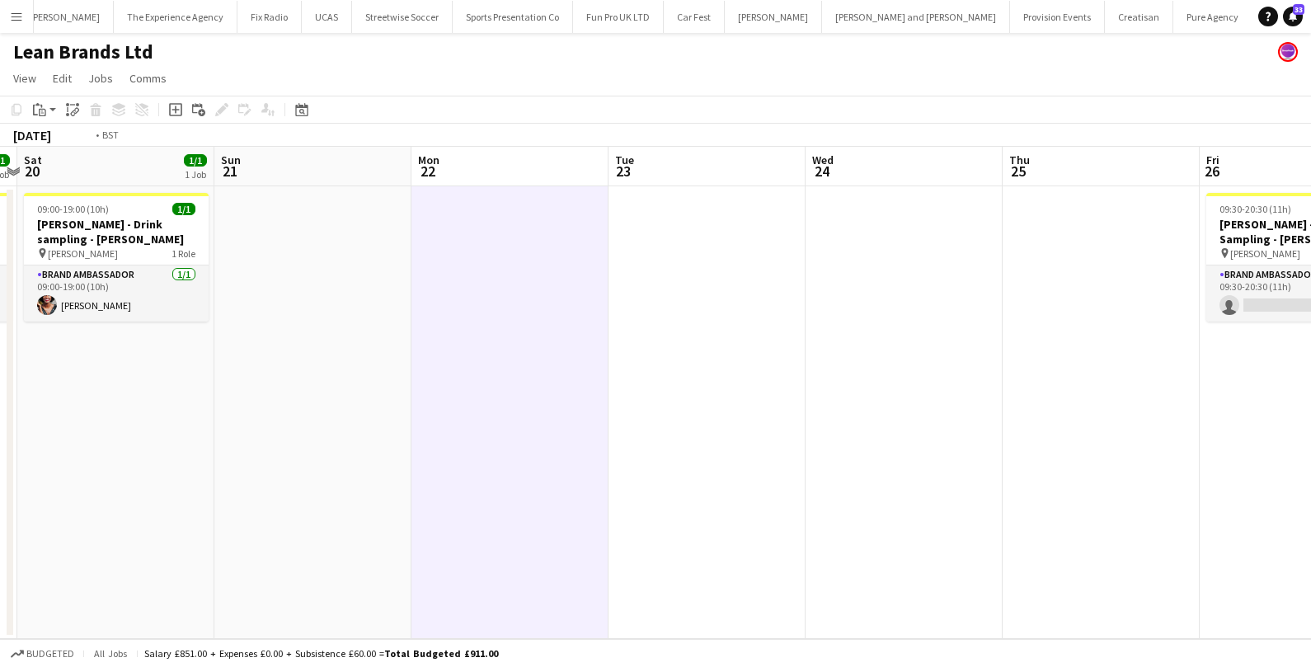
scroll to position [0, 464]
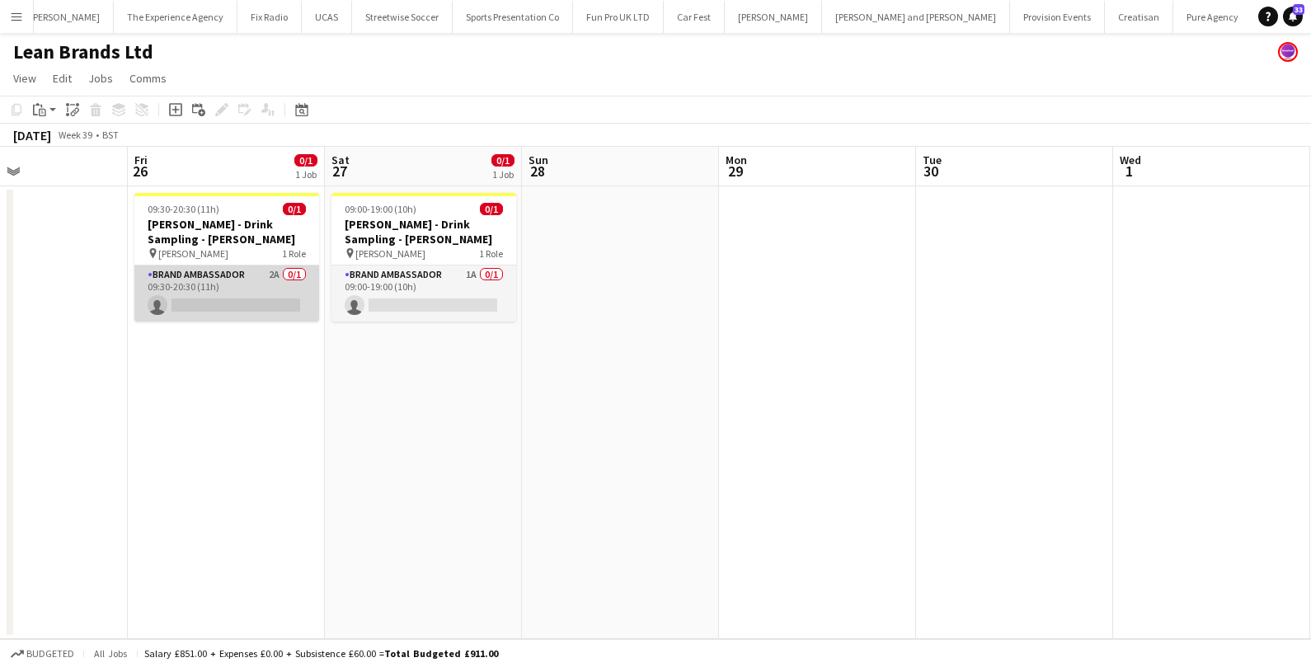
click at [231, 297] on app-card-role "Brand Ambassador 2A 0/1 09:30-20:30 (11h) single-neutral-actions" at bounding box center [226, 294] width 185 height 56
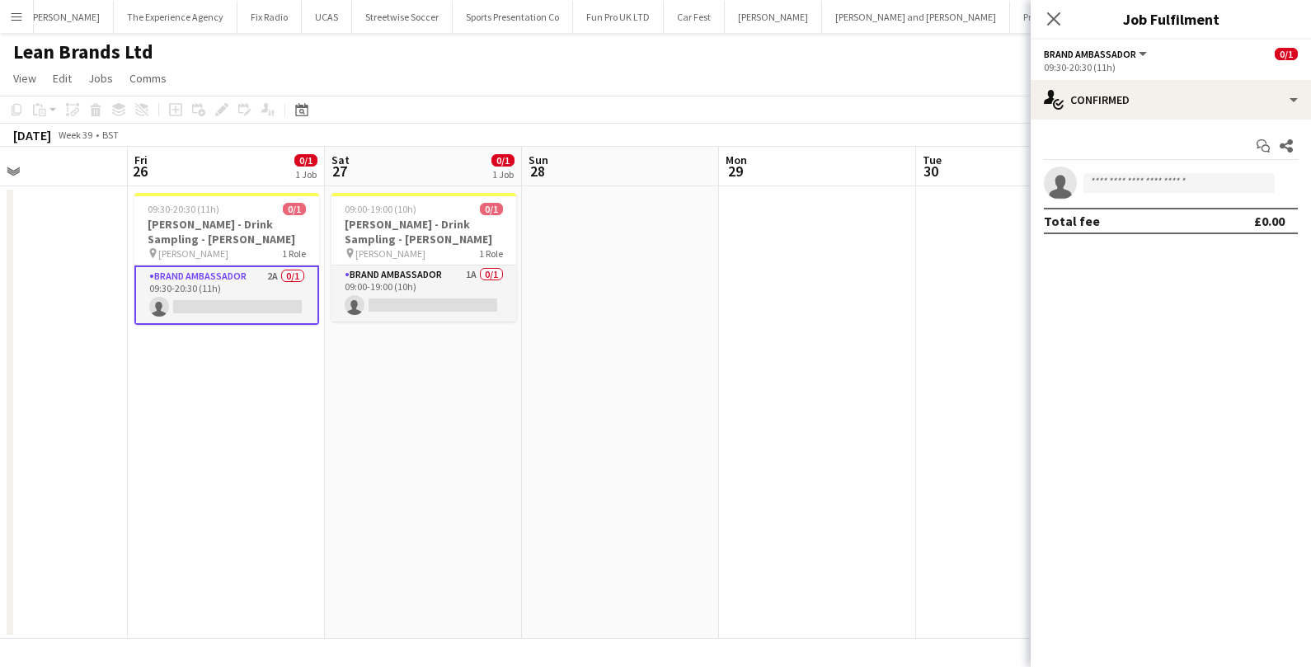
click at [1122, 172] on app-invite-slot "single-neutral-actions" at bounding box center [1171, 183] width 280 height 33
click at [1109, 184] on input at bounding box center [1179, 183] width 191 height 20
type input "*********"
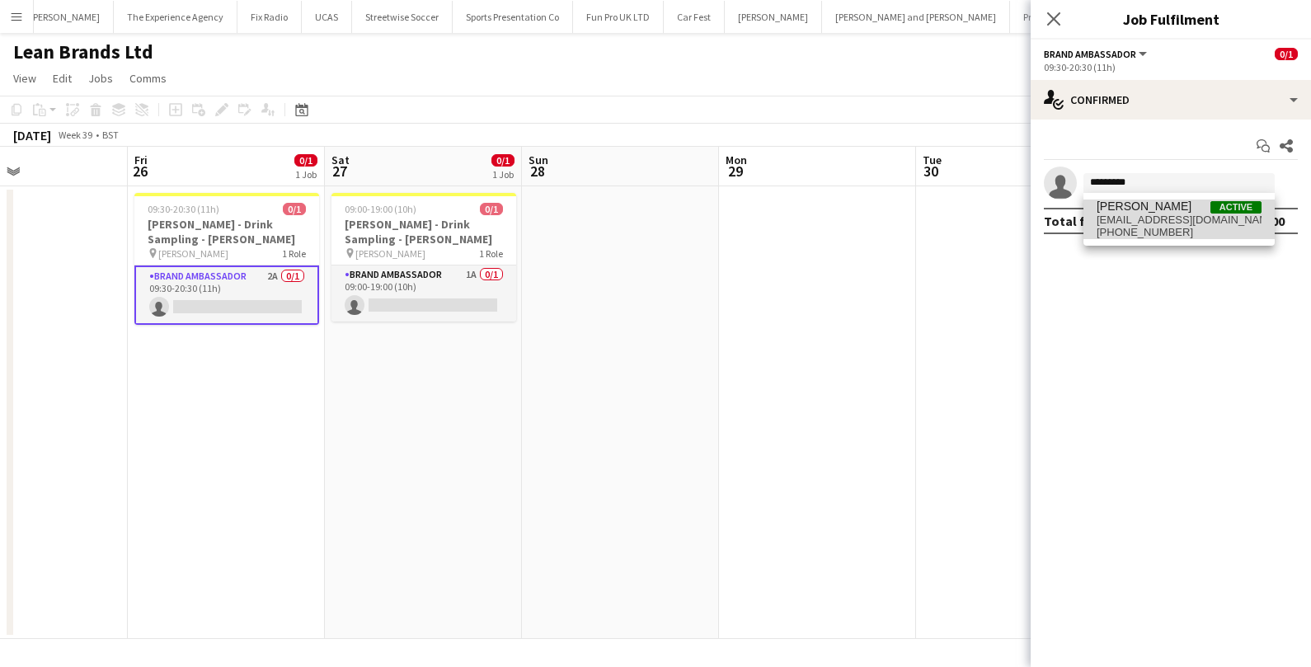
click at [1165, 217] on span "[EMAIL_ADDRESS][DOMAIN_NAME]" at bounding box center [1179, 220] width 165 height 13
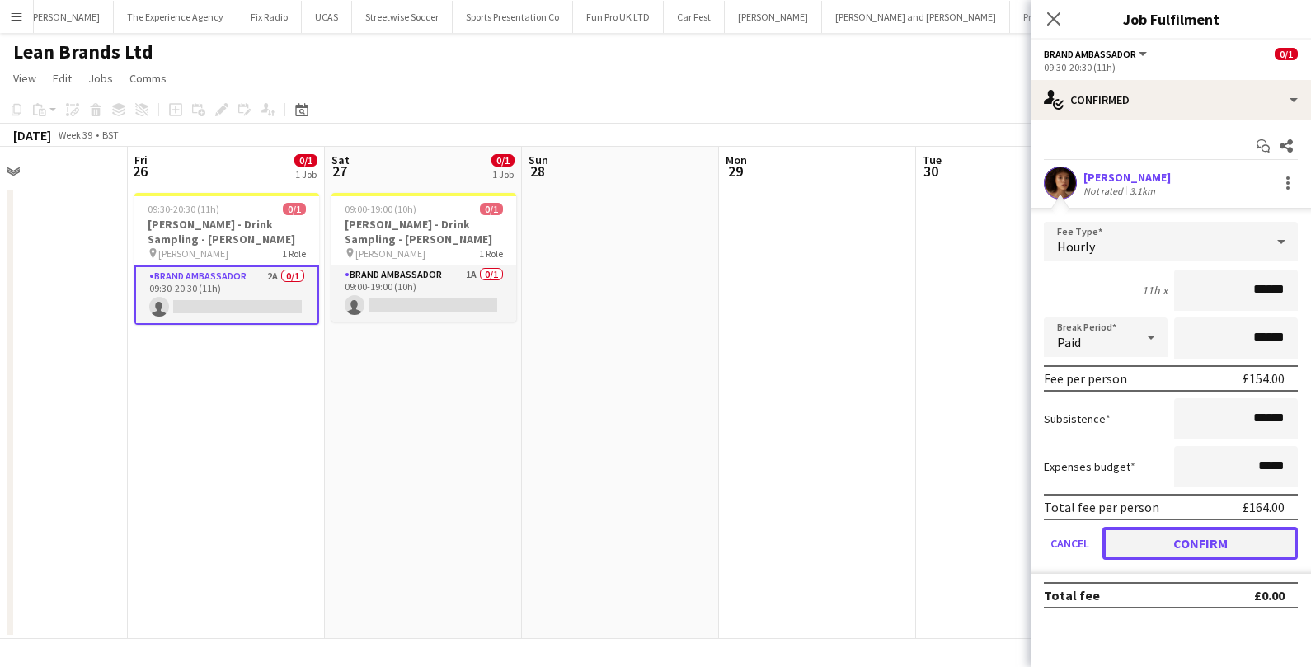
click at [1146, 530] on button "Confirm" at bounding box center [1200, 543] width 195 height 33
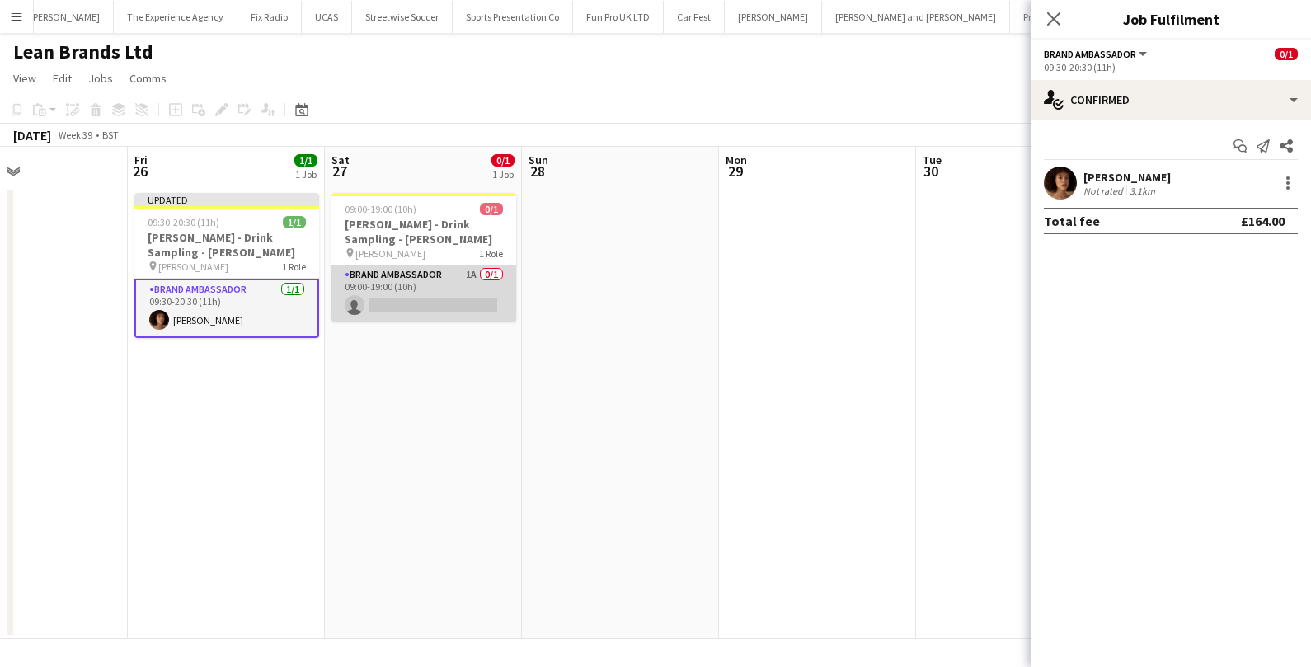
click at [445, 297] on app-card-role "Brand Ambassador 1A 0/1 09:00-19:00 (10h) single-neutral-actions" at bounding box center [424, 294] width 185 height 56
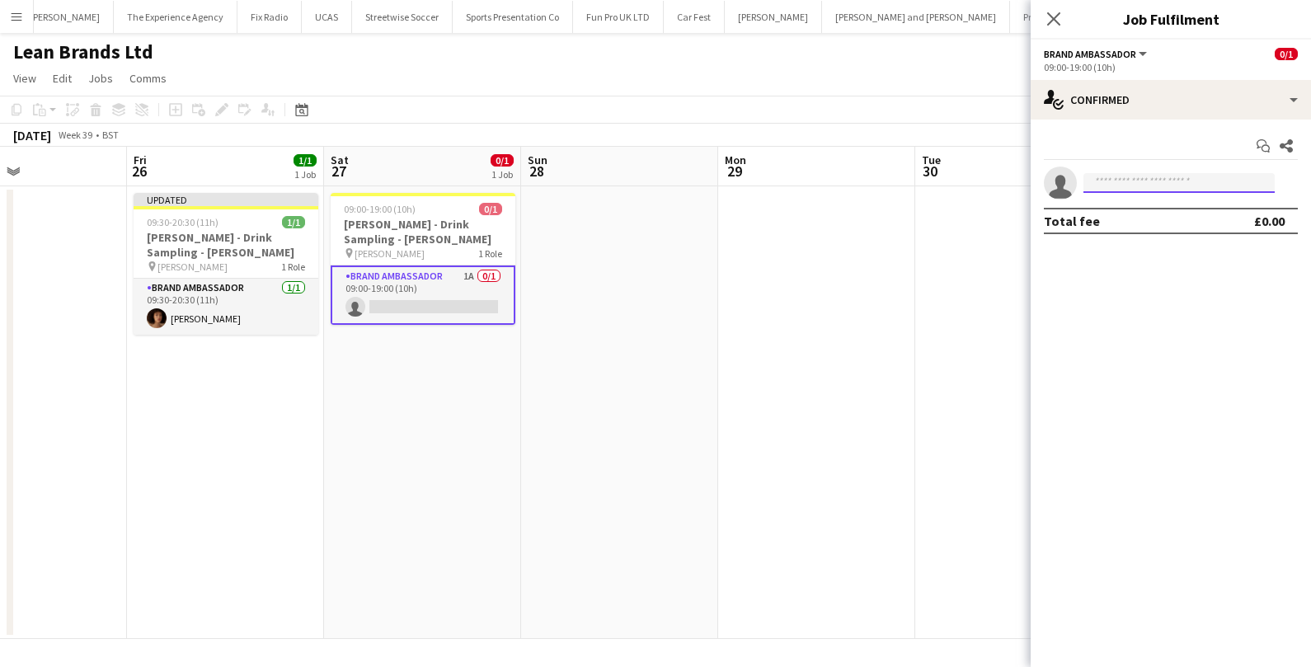
click at [1184, 188] on input at bounding box center [1179, 183] width 191 height 20
type input "*********"
click at [1186, 224] on span "[EMAIL_ADDRESS][DOMAIN_NAME]" at bounding box center [1179, 220] width 165 height 13
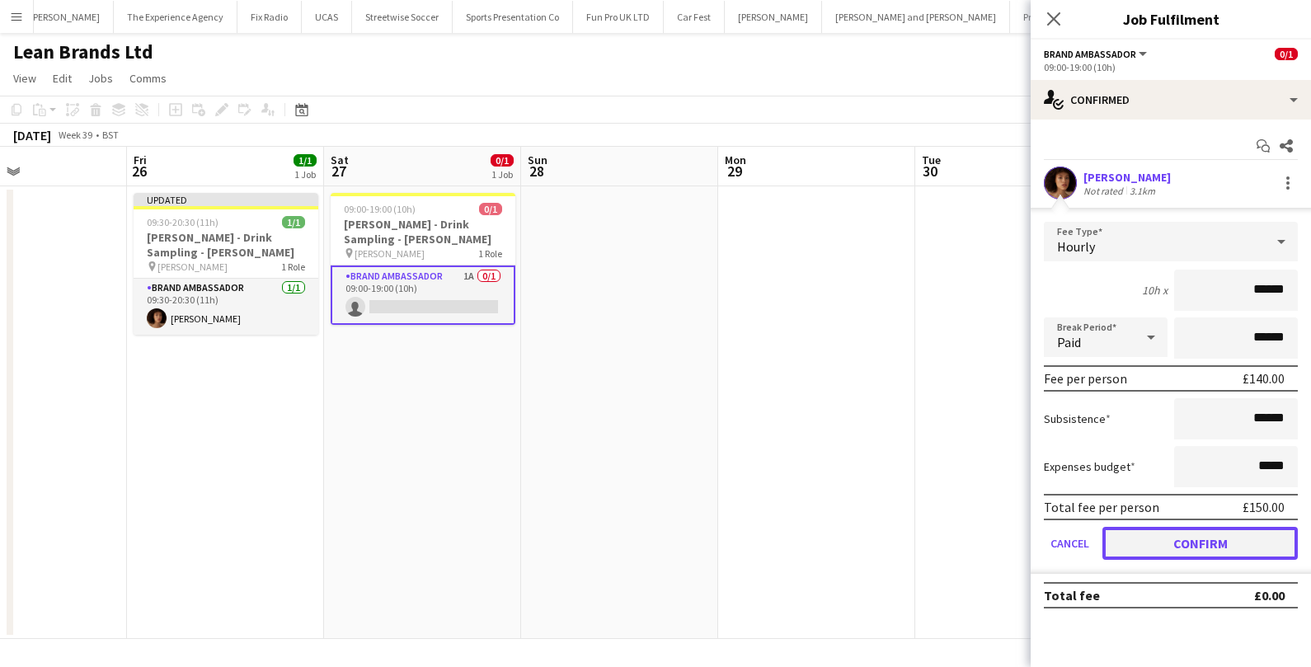
click at [1129, 540] on button "Confirm" at bounding box center [1200, 543] width 195 height 33
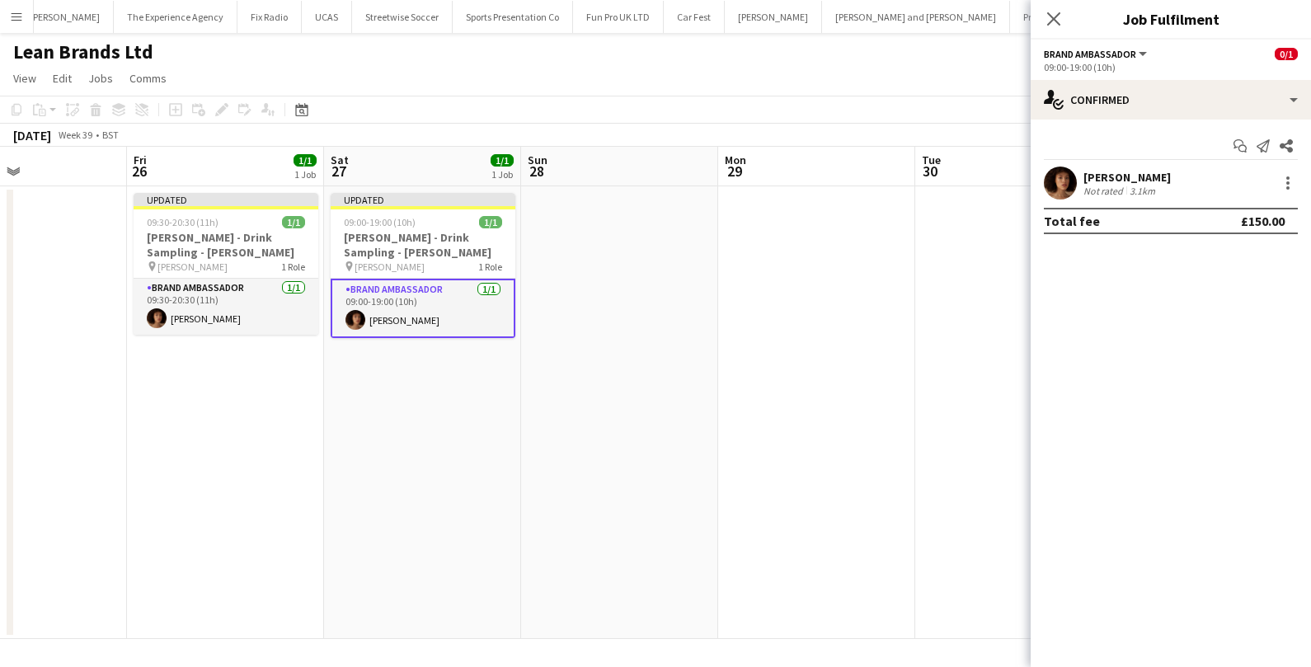
click at [853, 422] on app-date-cell at bounding box center [816, 412] width 197 height 453
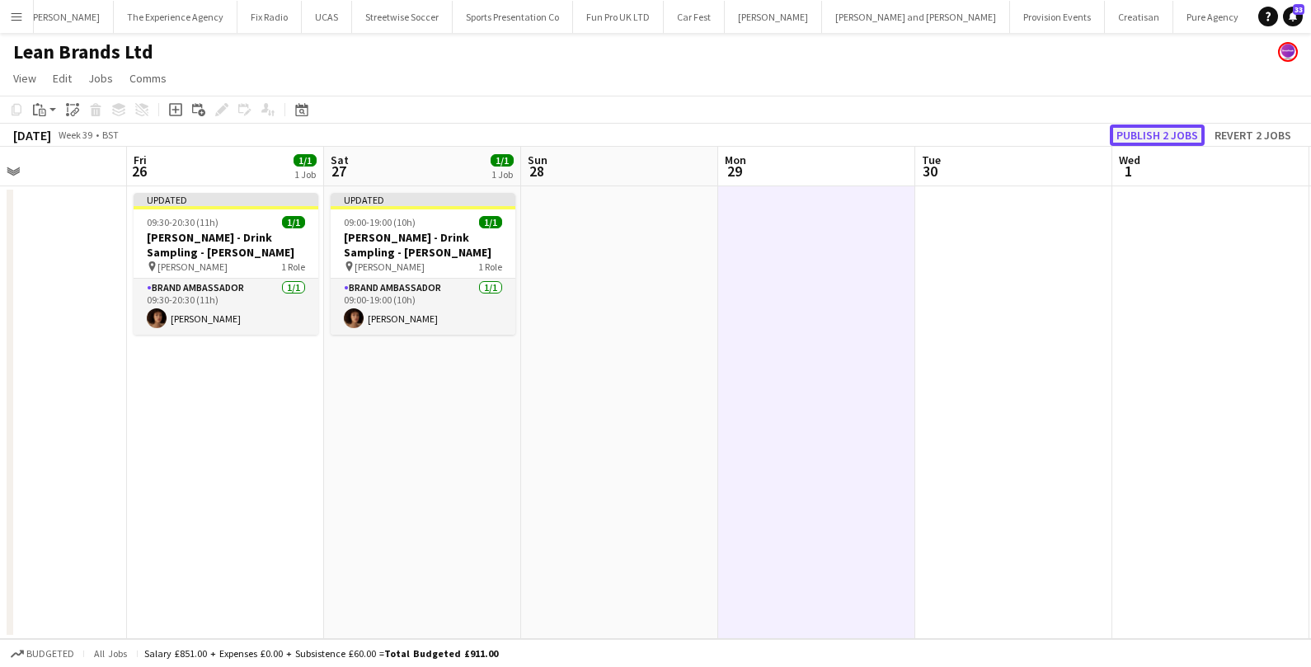
click at [1185, 141] on button "Publish 2 jobs" at bounding box center [1157, 135] width 95 height 21
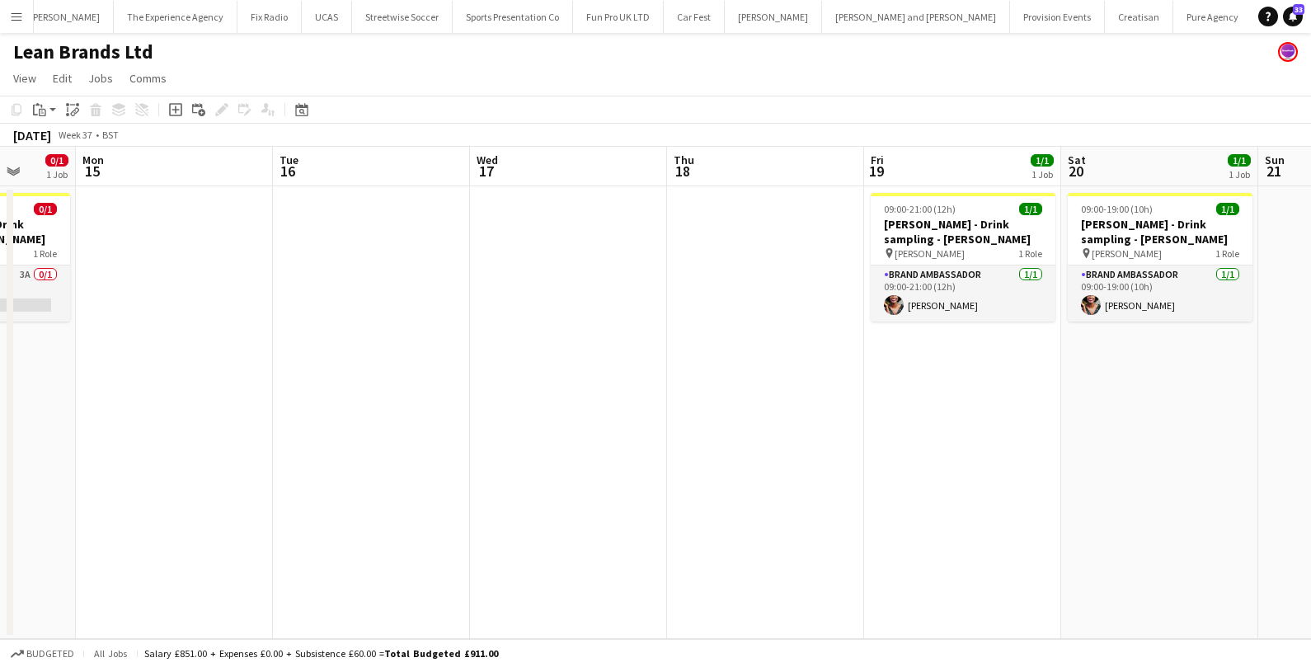
scroll to position [0, 511]
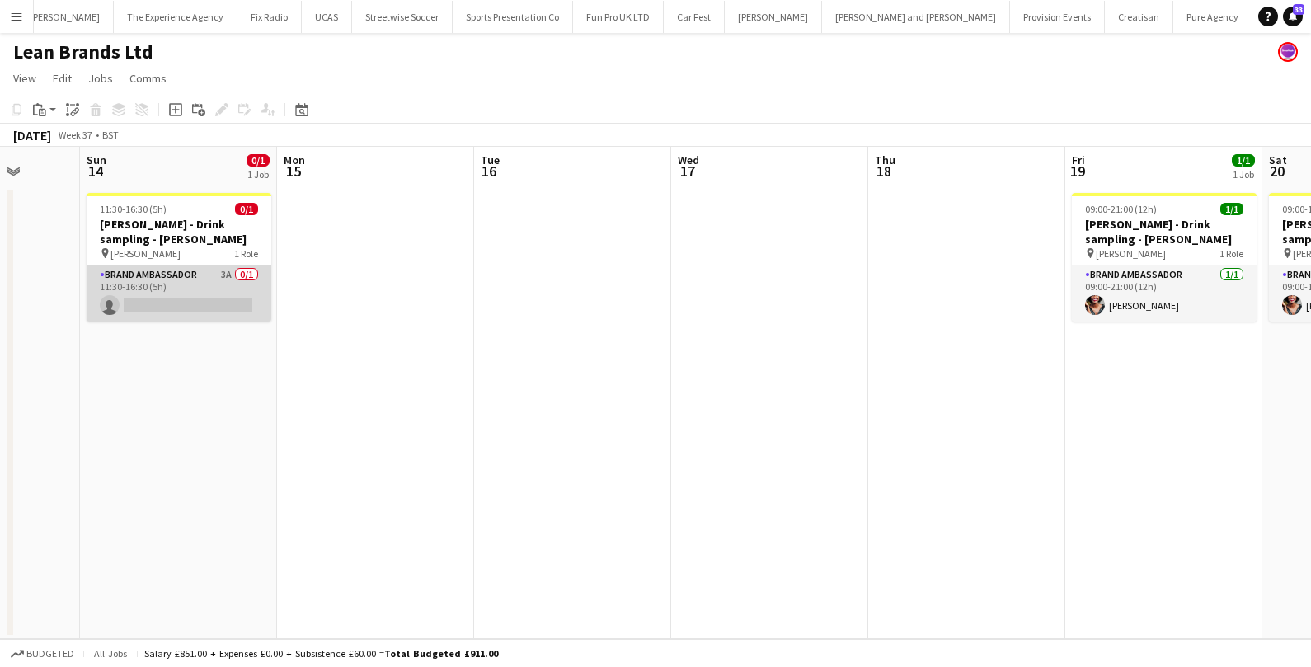
click at [219, 314] on app-card-role "Brand Ambassador 3A 0/1 11:30-16:30 (5h) single-neutral-actions" at bounding box center [179, 294] width 185 height 56
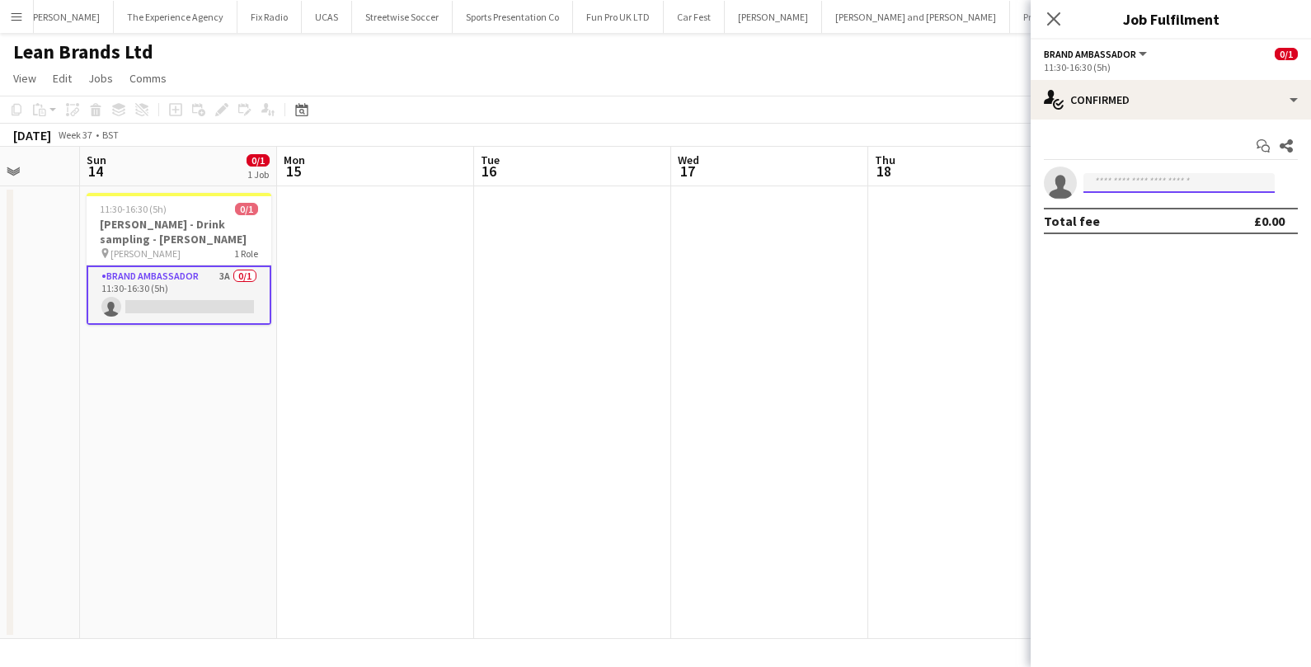
click at [1099, 185] on input at bounding box center [1179, 183] width 191 height 20
type input "********"
click at [1174, 240] on div "[PERSON_NAME] [PERSON_NAME] Active [EMAIL_ADDRESS][DOMAIN_NAME] [PHONE_NUMBER]" at bounding box center [1179, 219] width 191 height 53
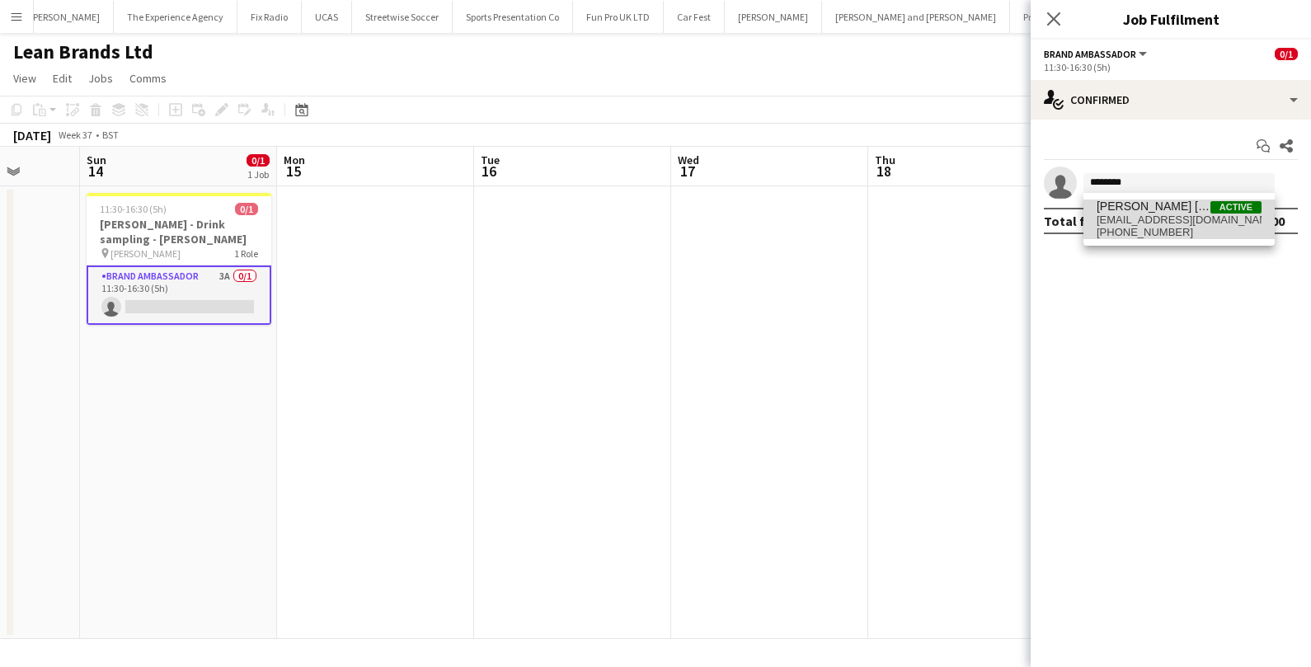
click at [1170, 222] on span "[EMAIL_ADDRESS][DOMAIN_NAME]" at bounding box center [1179, 220] width 165 height 13
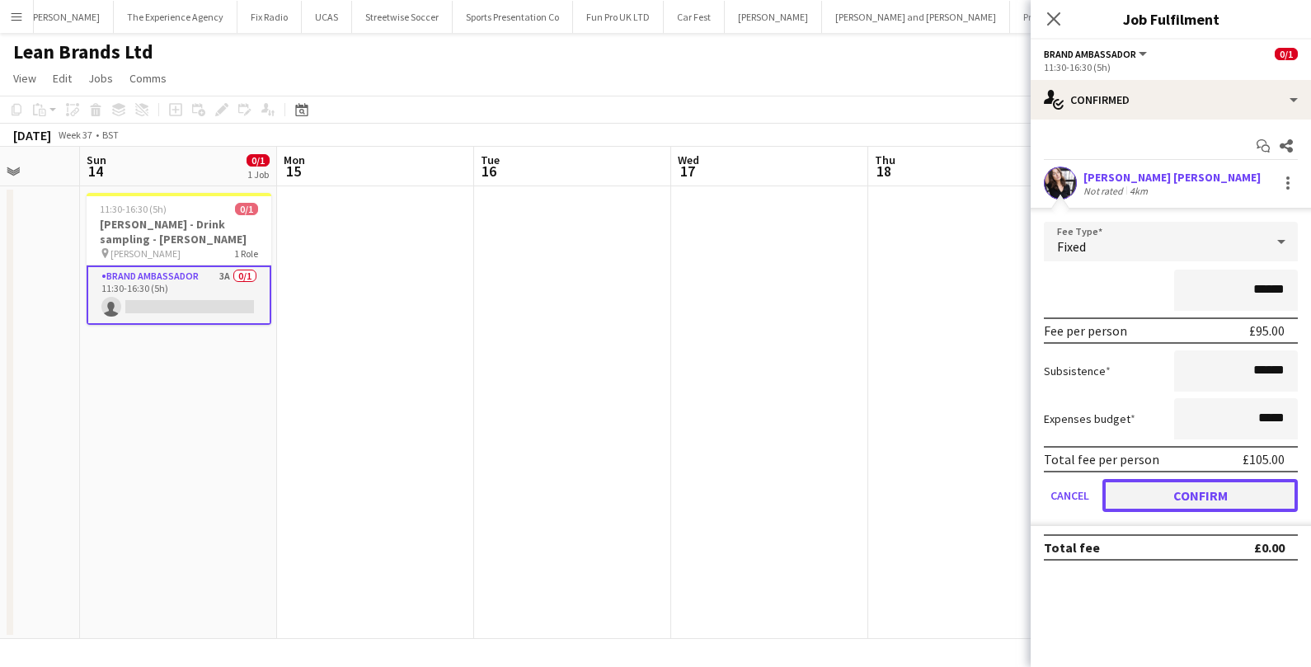
click at [1122, 494] on button "Confirm" at bounding box center [1200, 495] width 195 height 33
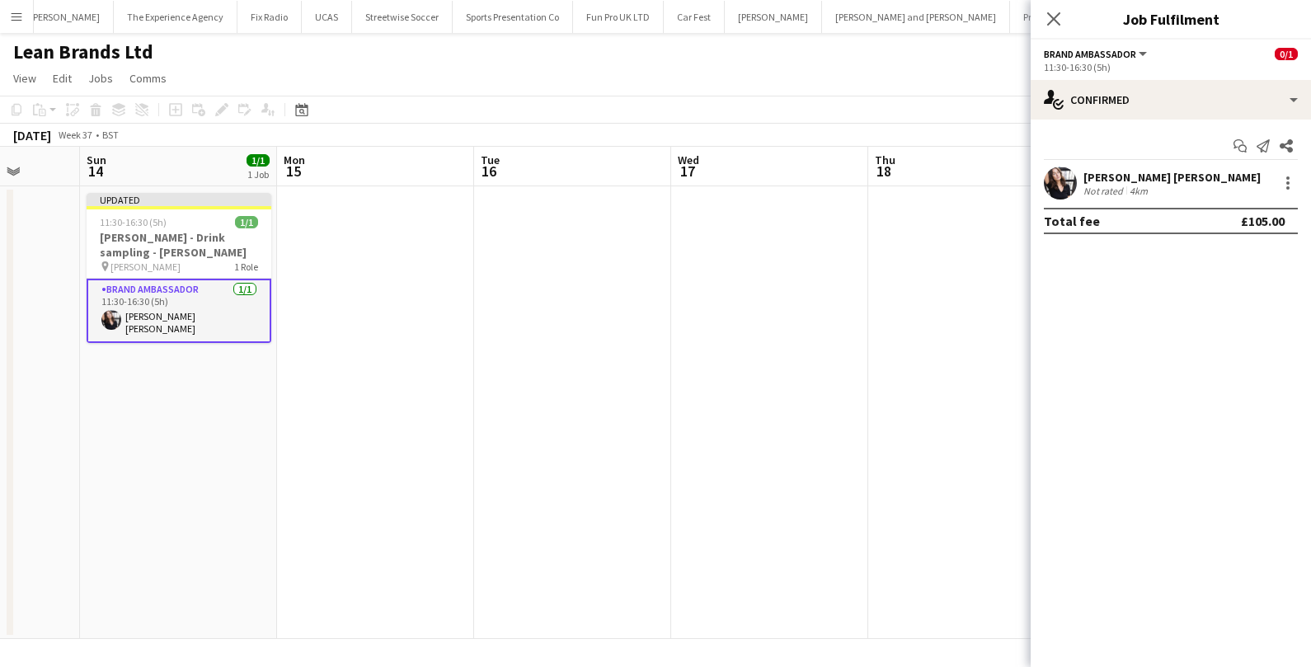
click at [718, 353] on app-date-cell at bounding box center [769, 412] width 197 height 453
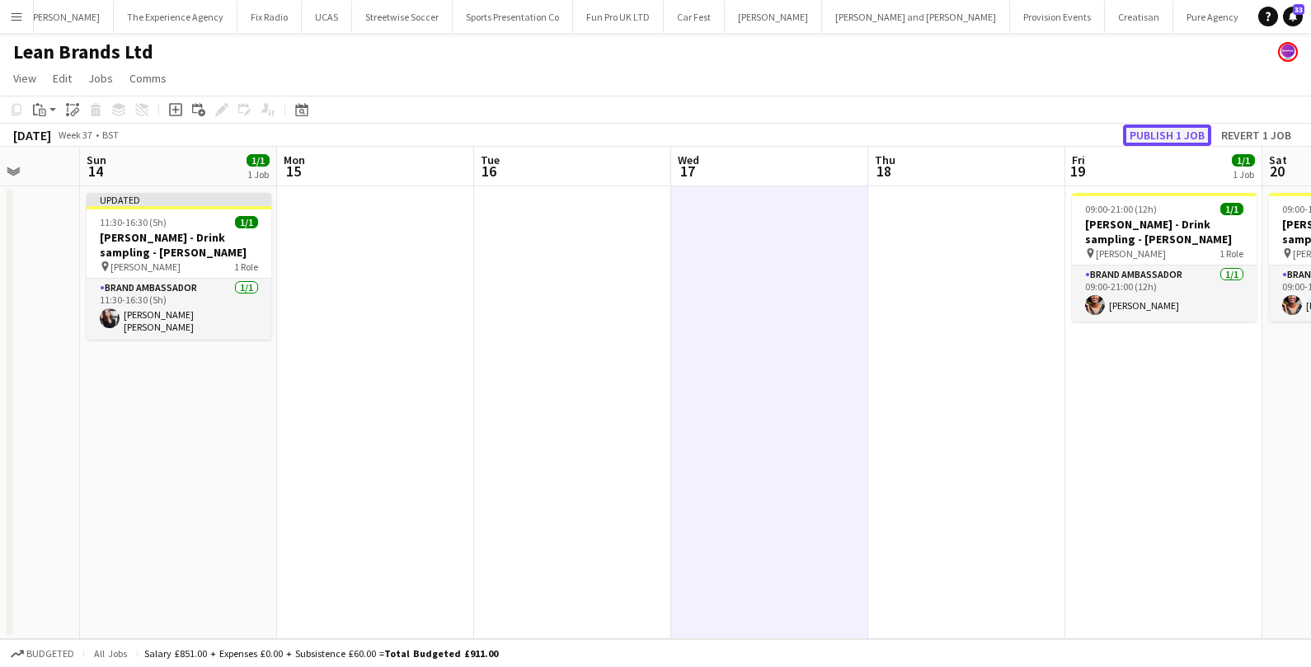
click at [1151, 136] on button "Publish 1 job" at bounding box center [1167, 135] width 88 height 21
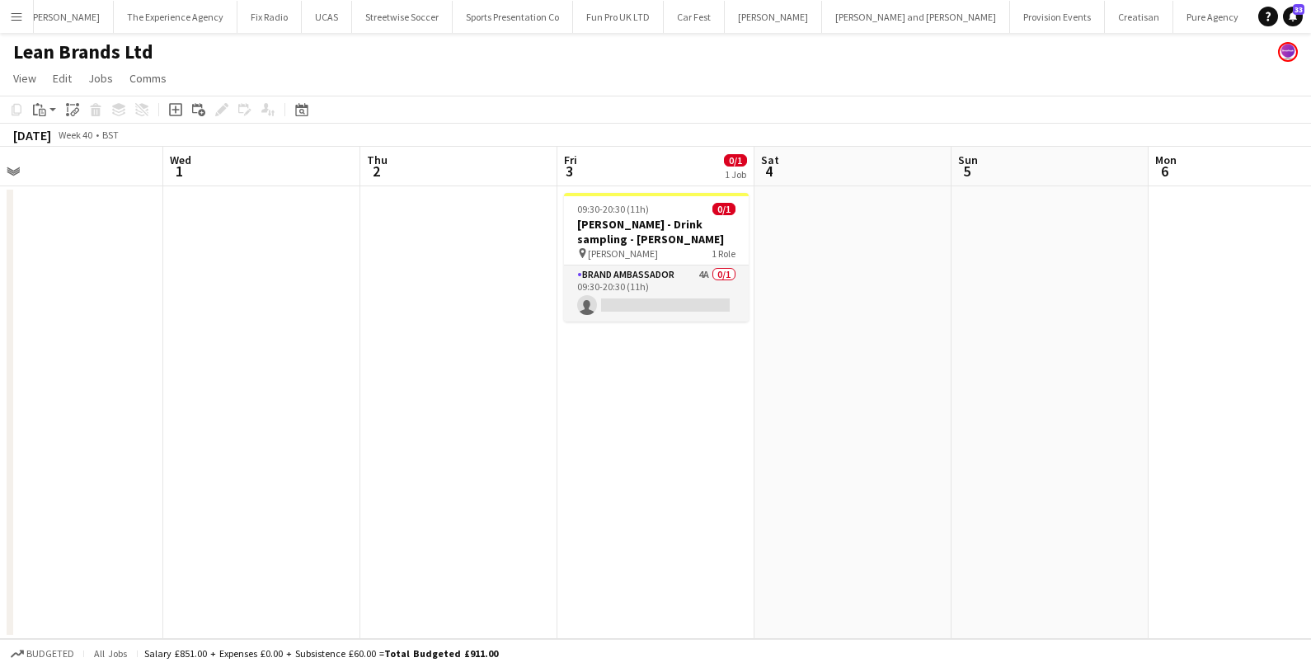
scroll to position [0, 633]
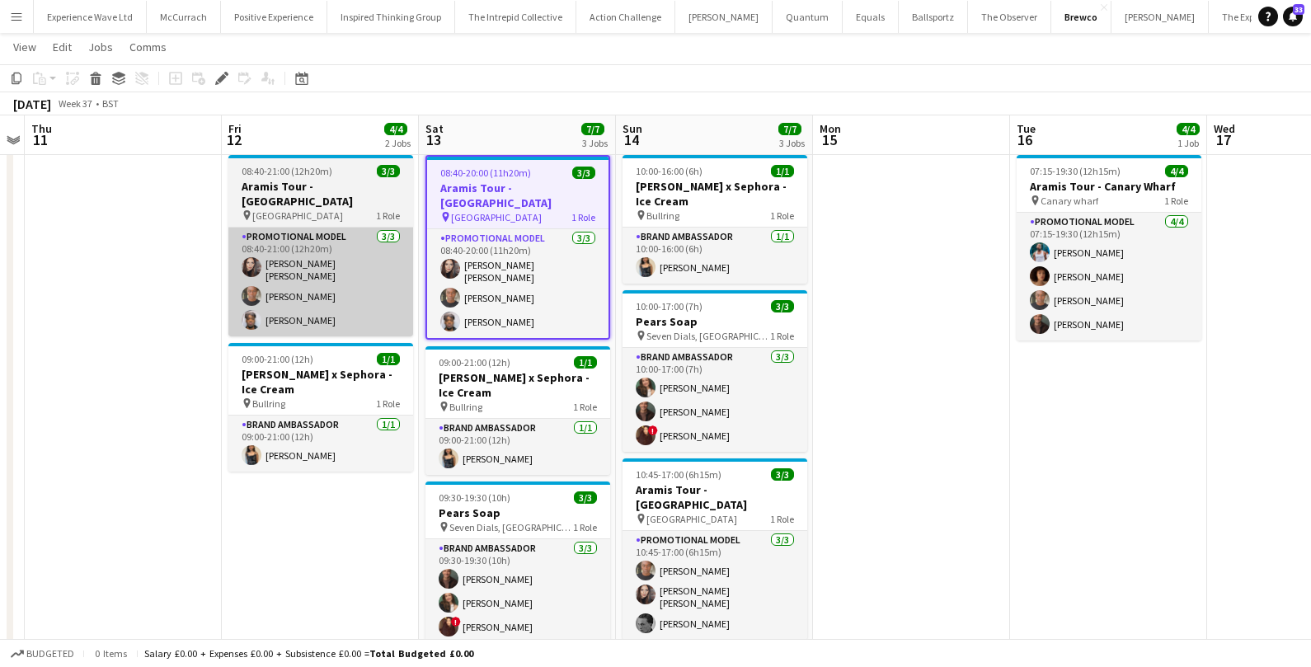
scroll to position [35, 0]
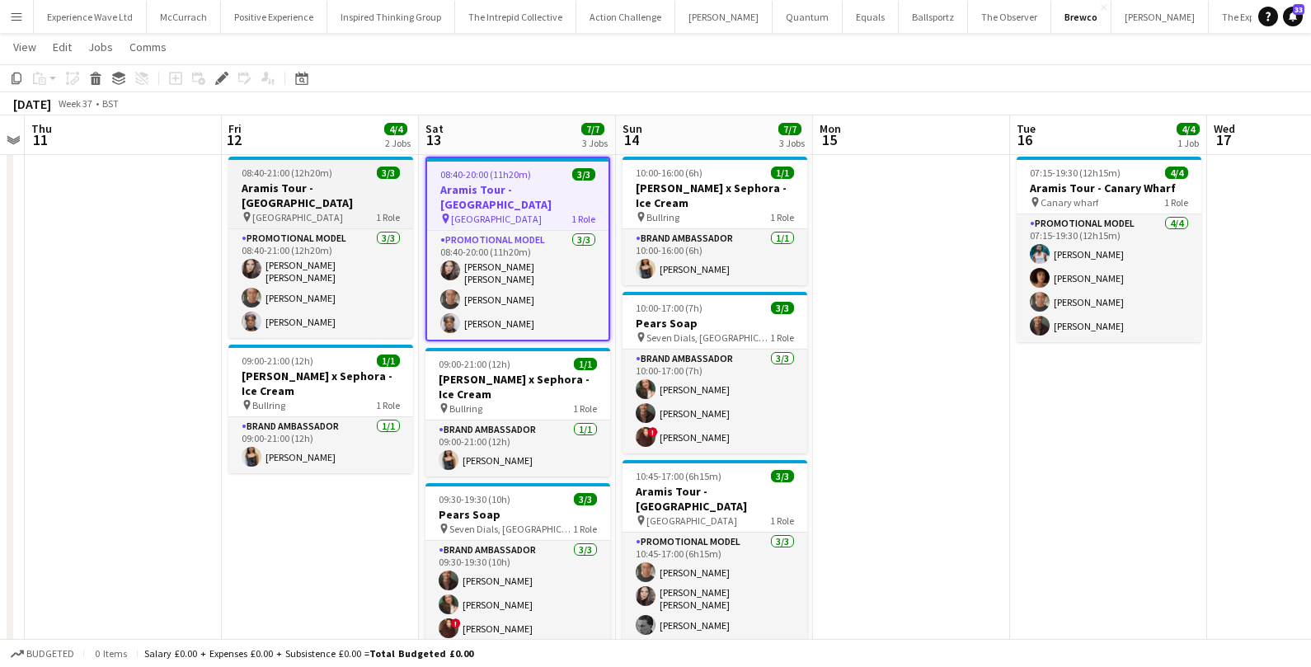
click at [362, 179] on app-job-card "08:40-21:00 (12h20m) 3/3 Aramis Tour - [GEOGRAPHIC_DATA] pin Leicester 1 Role P…" at bounding box center [320, 247] width 185 height 181
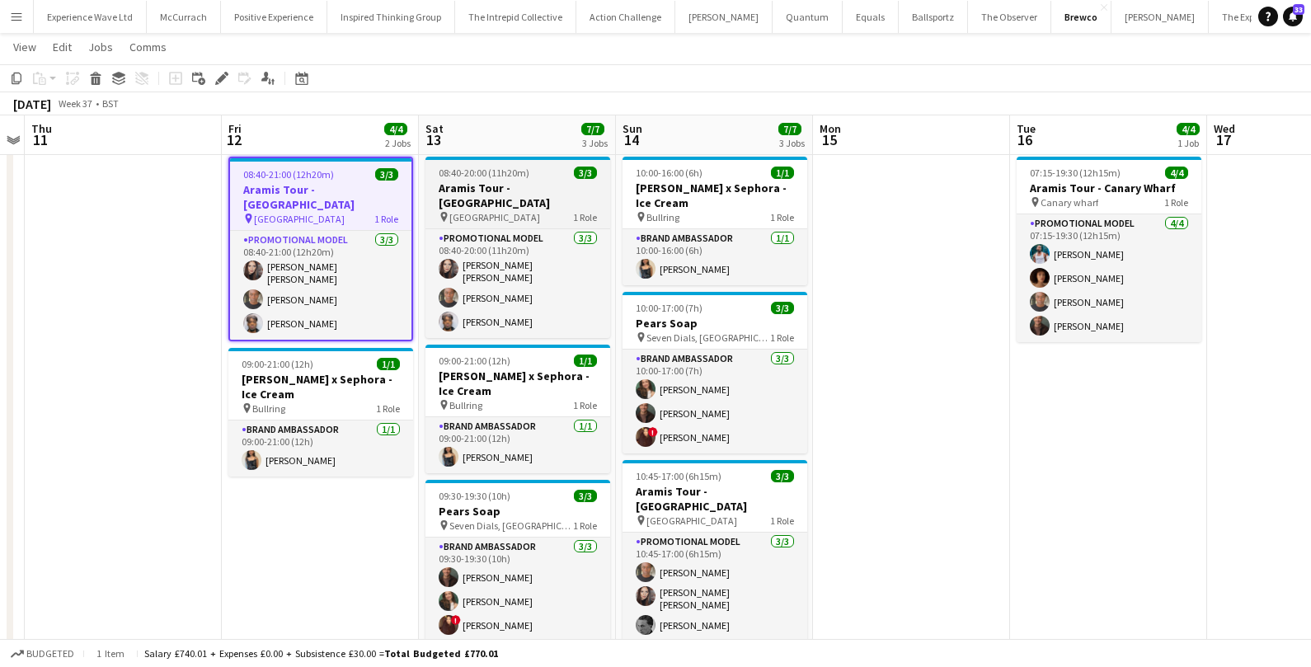
click at [470, 167] on span "08:40-20:00 (11h20m)" at bounding box center [484, 173] width 91 height 12
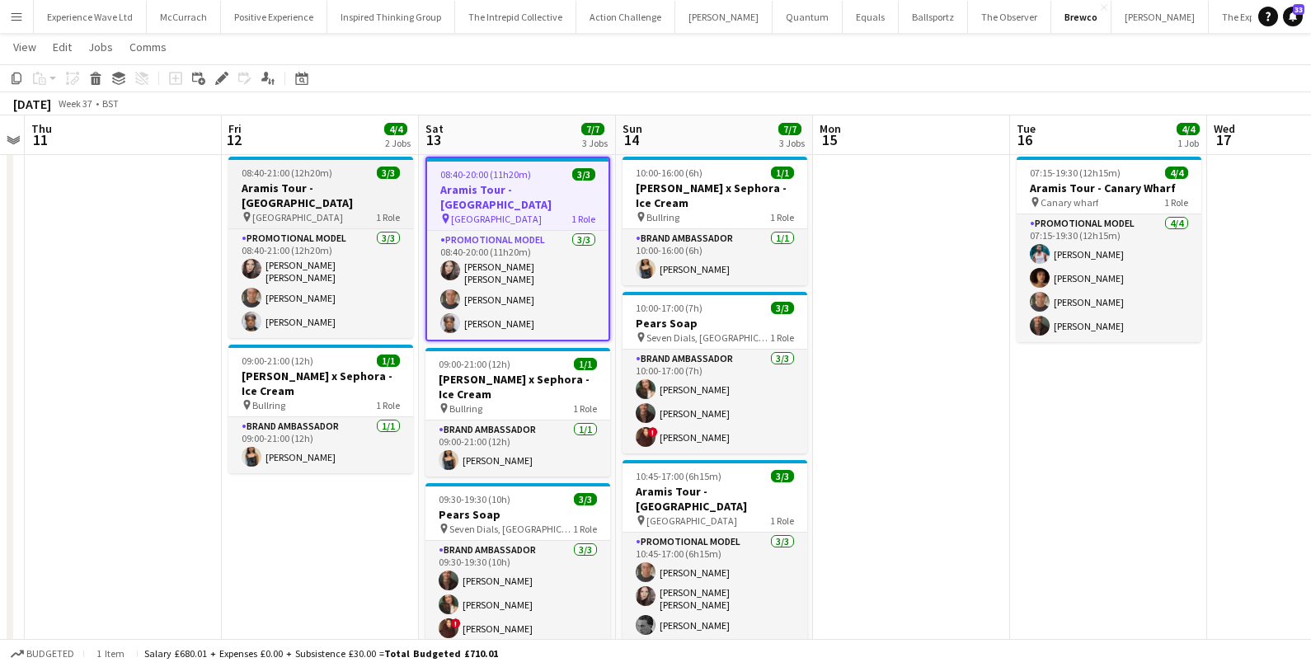
click at [379, 169] on span "3/3" at bounding box center [388, 173] width 23 height 12
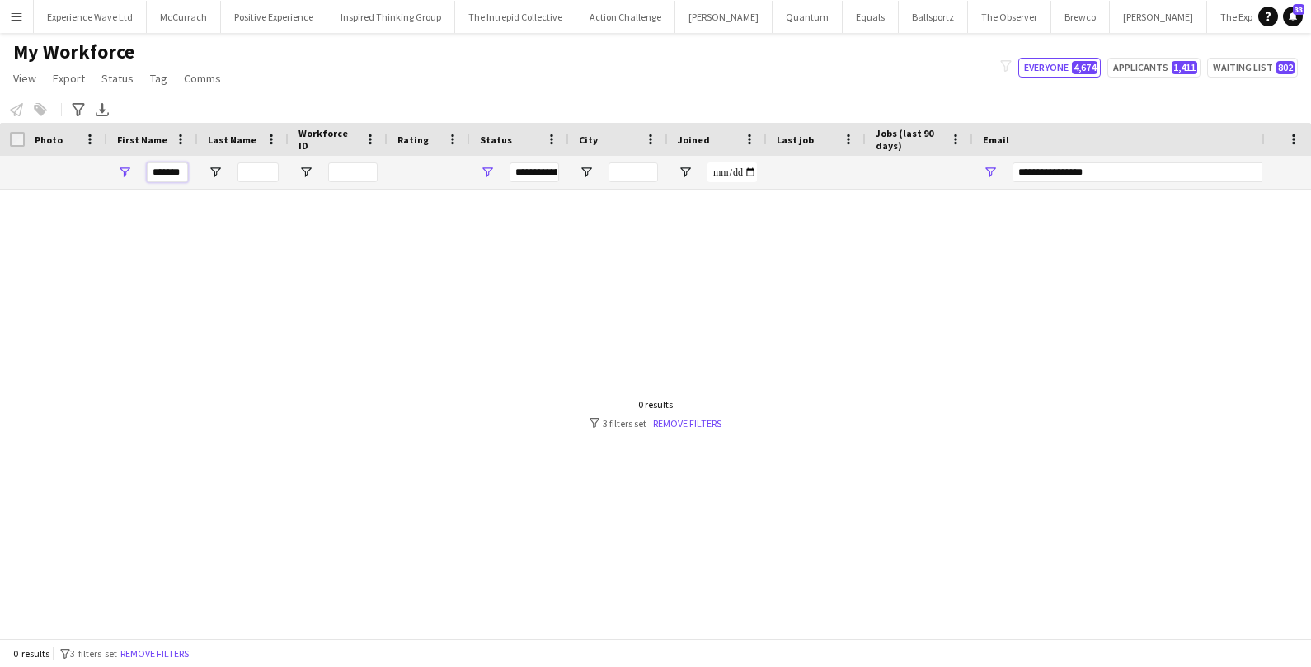
drag, startPoint x: 183, startPoint y: 172, endPoint x: 107, endPoint y: 167, distance: 76.0
click at [107, 167] on div "*******" at bounding box center [152, 172] width 91 height 33
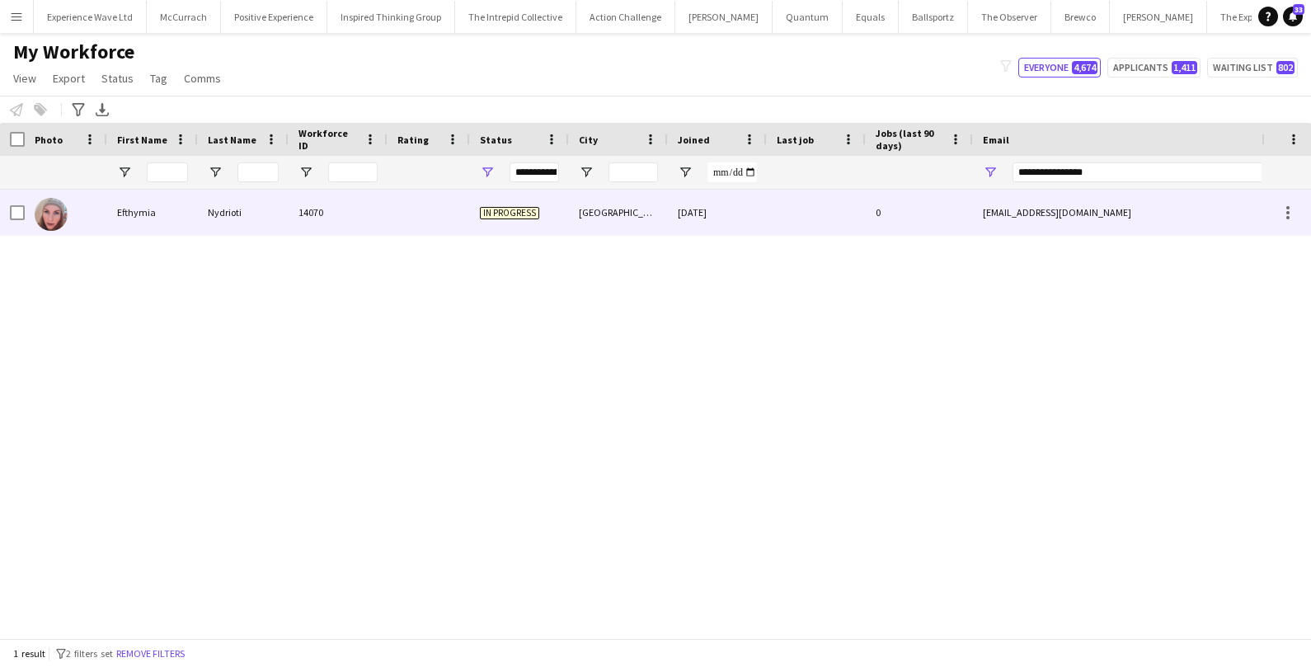
click at [118, 219] on div "Efthymia" at bounding box center [152, 212] width 91 height 45
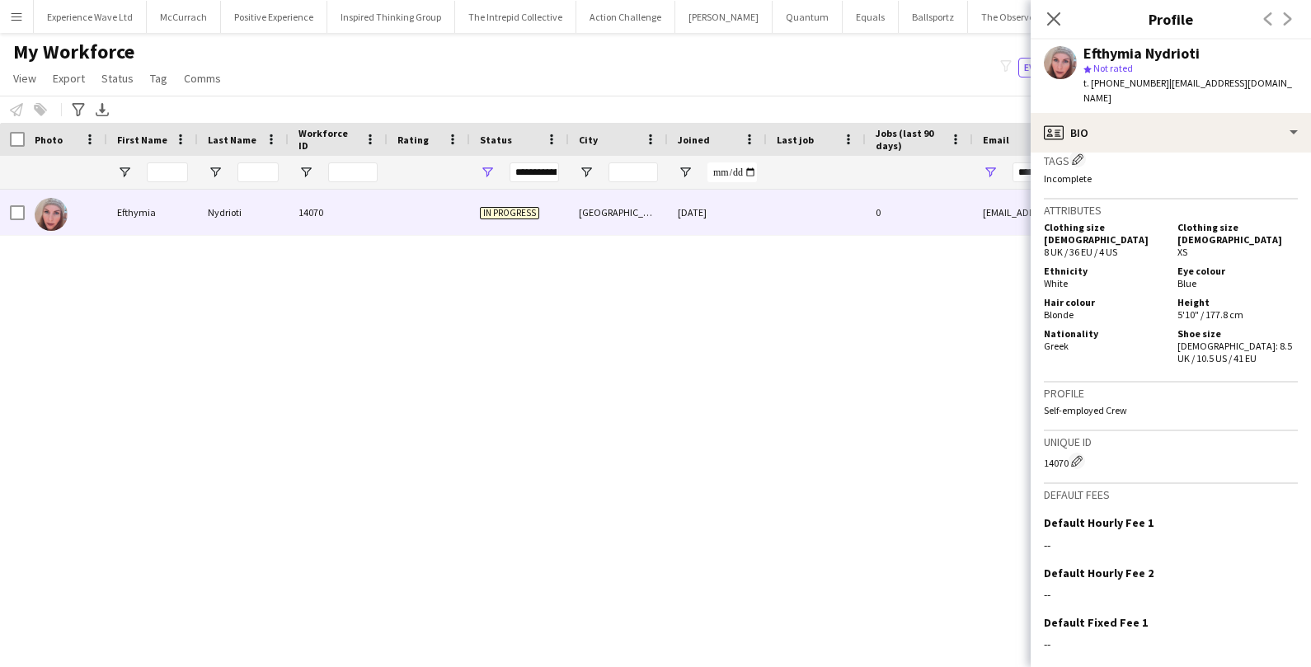
scroll to position [738, 0]
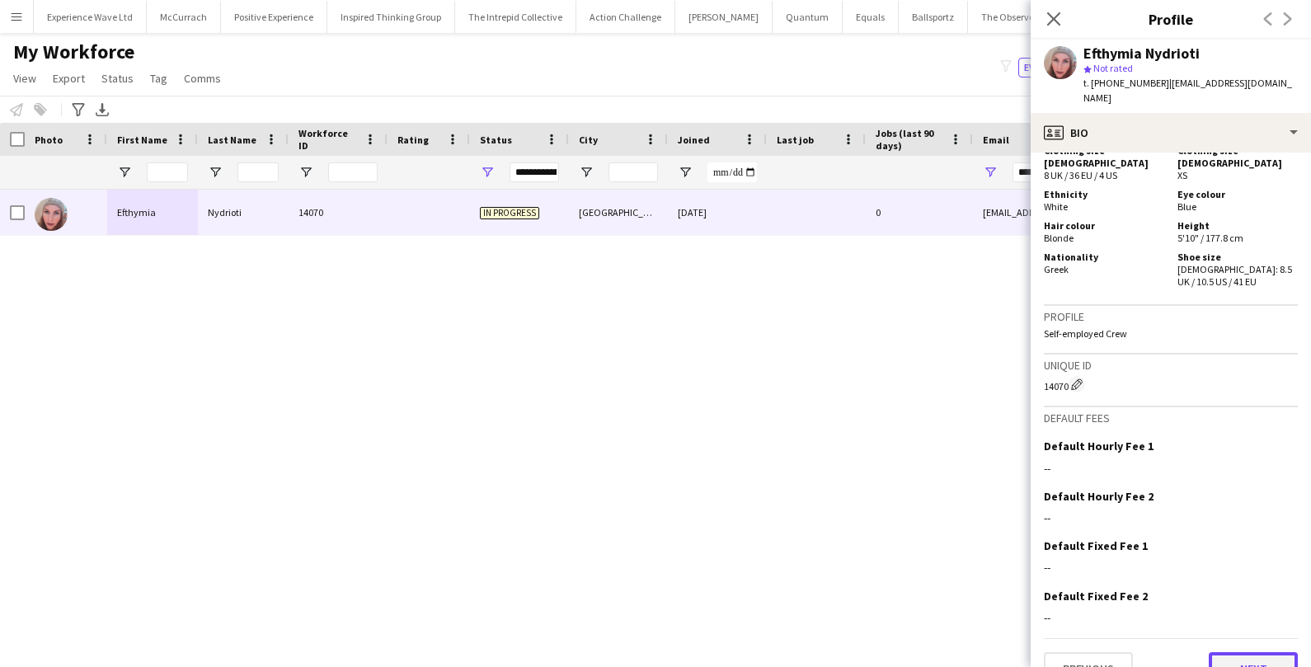
click at [1247, 652] on button "Next" at bounding box center [1253, 668] width 89 height 33
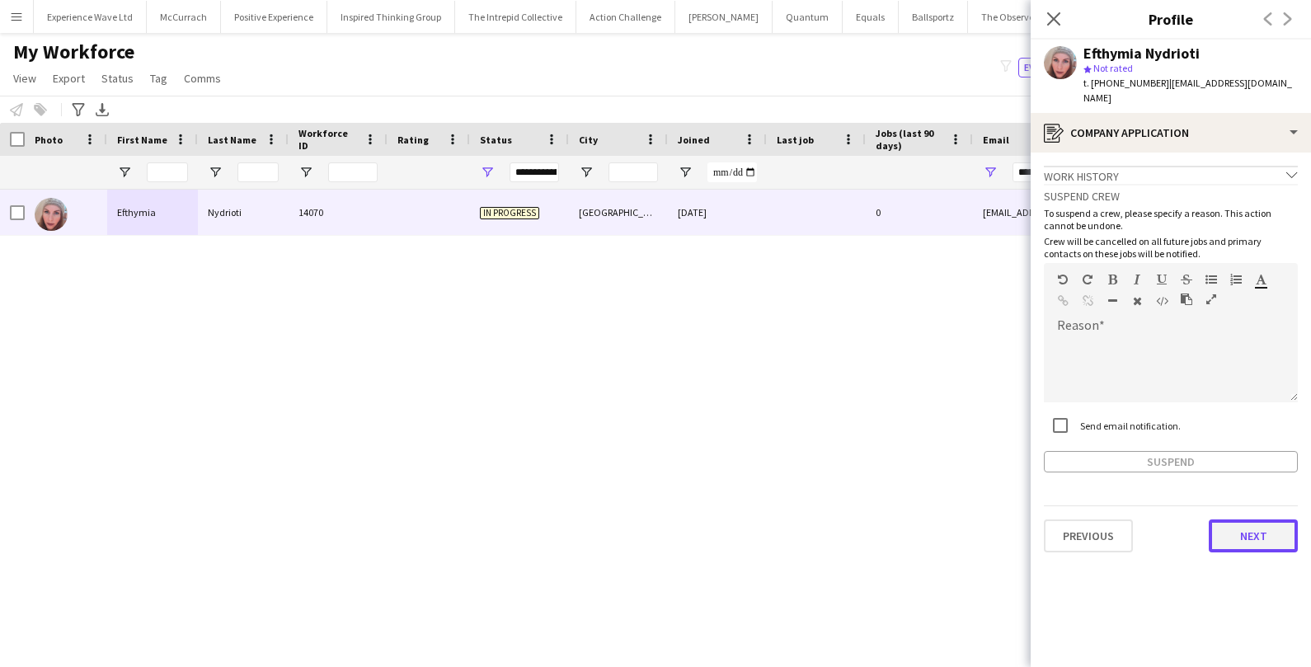
click at [1232, 520] on button "Next" at bounding box center [1253, 536] width 89 height 33
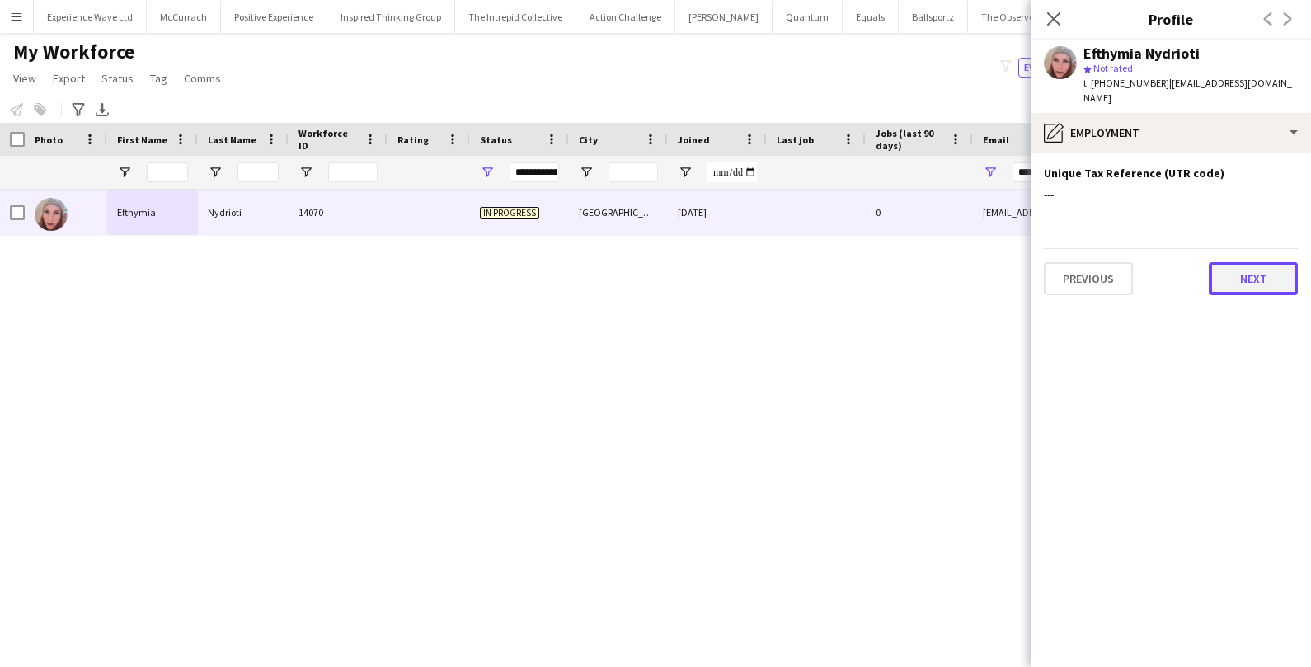
click at [1273, 266] on button "Next" at bounding box center [1253, 278] width 89 height 33
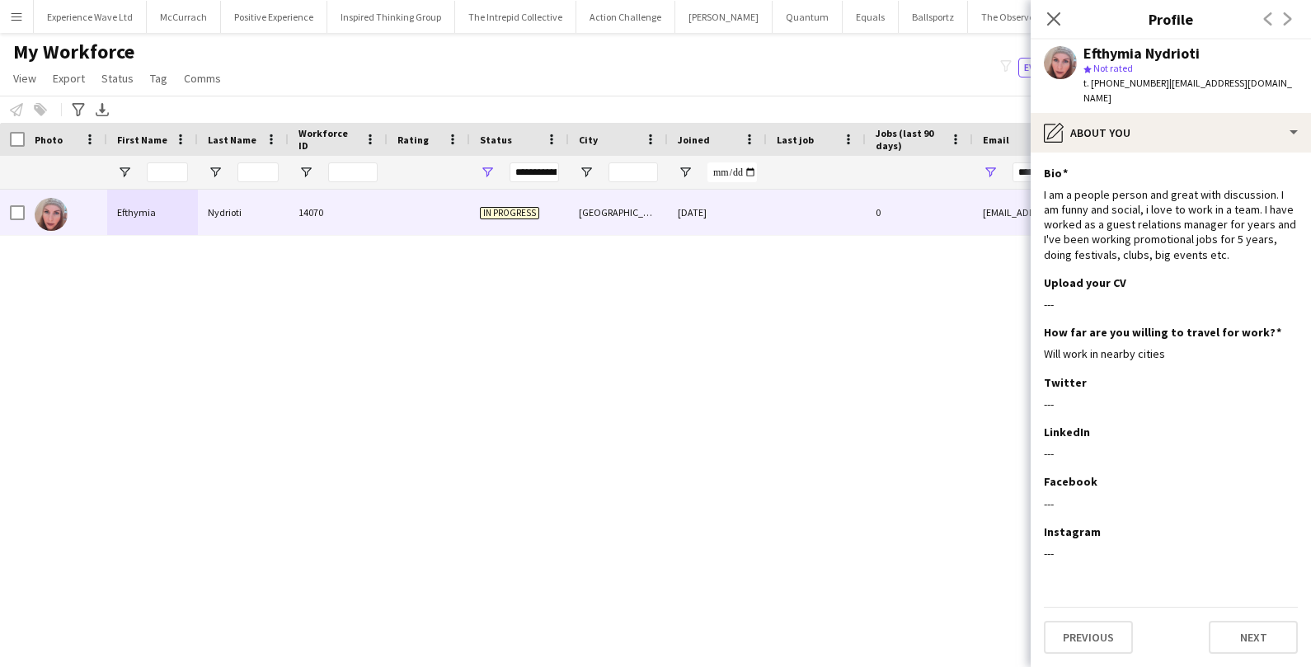
click at [525, 82] on div "My Workforce View Views Default view New view Update view Delete view Edit name…" at bounding box center [655, 68] width 1311 height 56
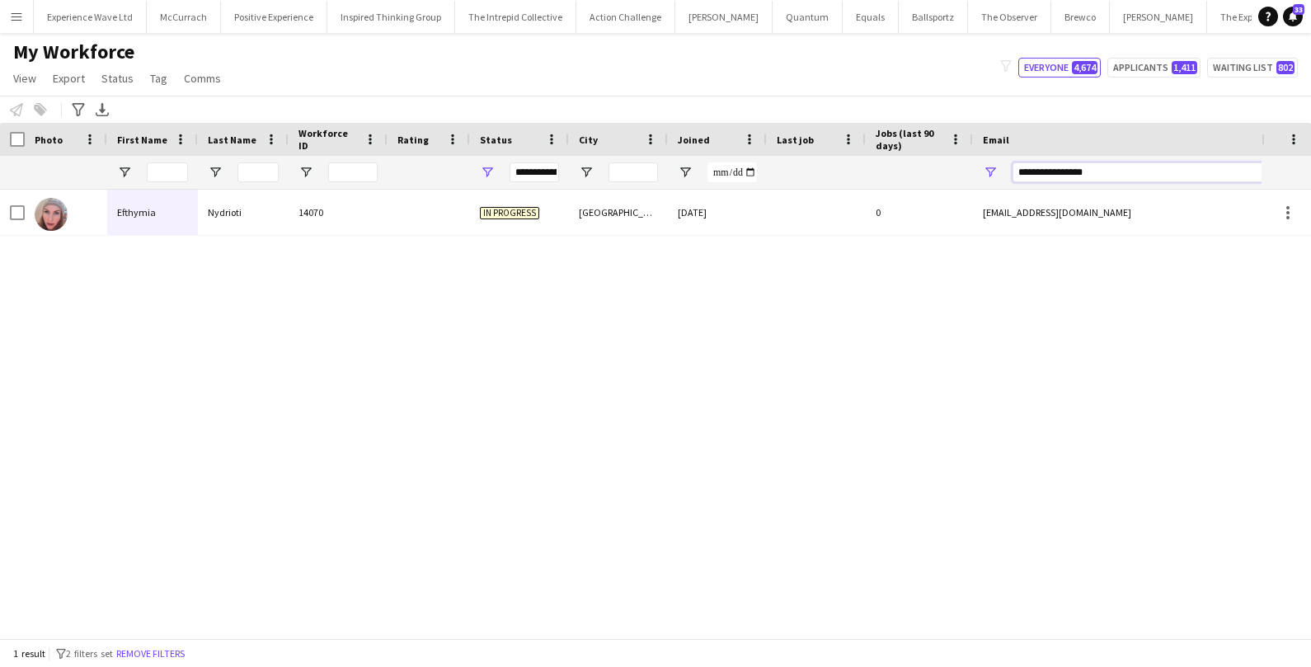
drag, startPoint x: 1113, startPoint y: 175, endPoint x: 991, endPoint y: 162, distance: 122.7
click at [991, 162] on div "**********" at bounding box center [1138, 172] width 330 height 33
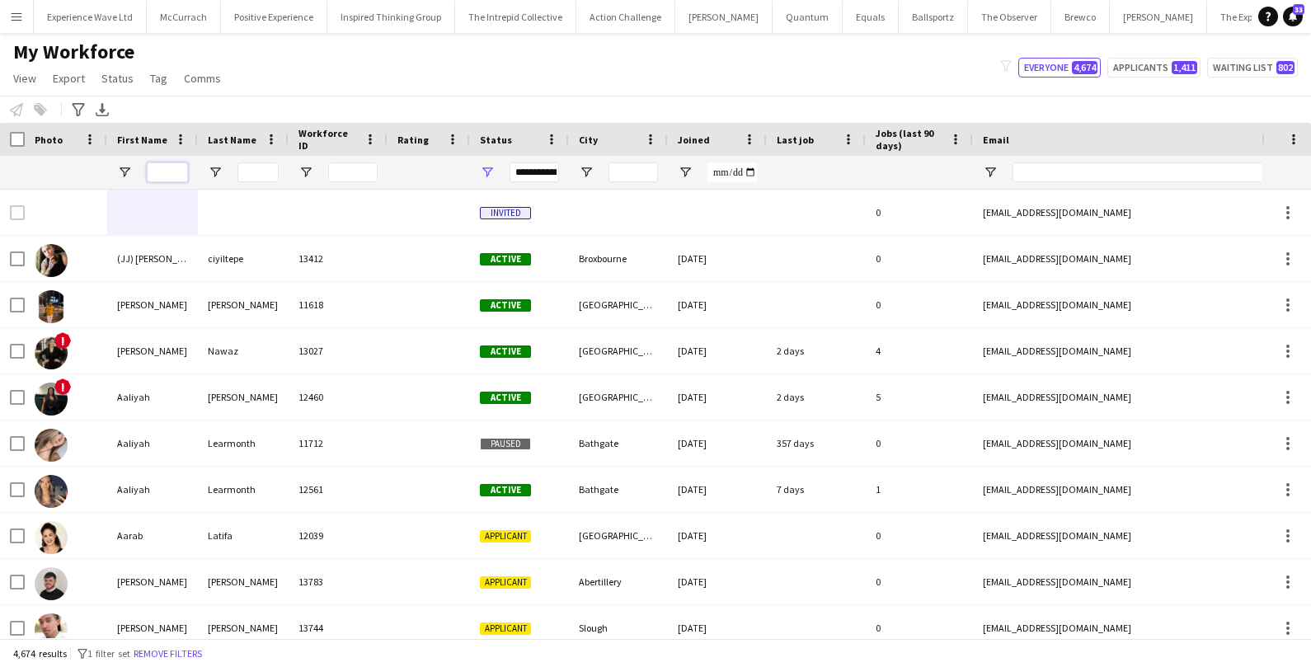
click at [162, 162] on input "First Name Filter Input" at bounding box center [167, 172] width 41 height 20
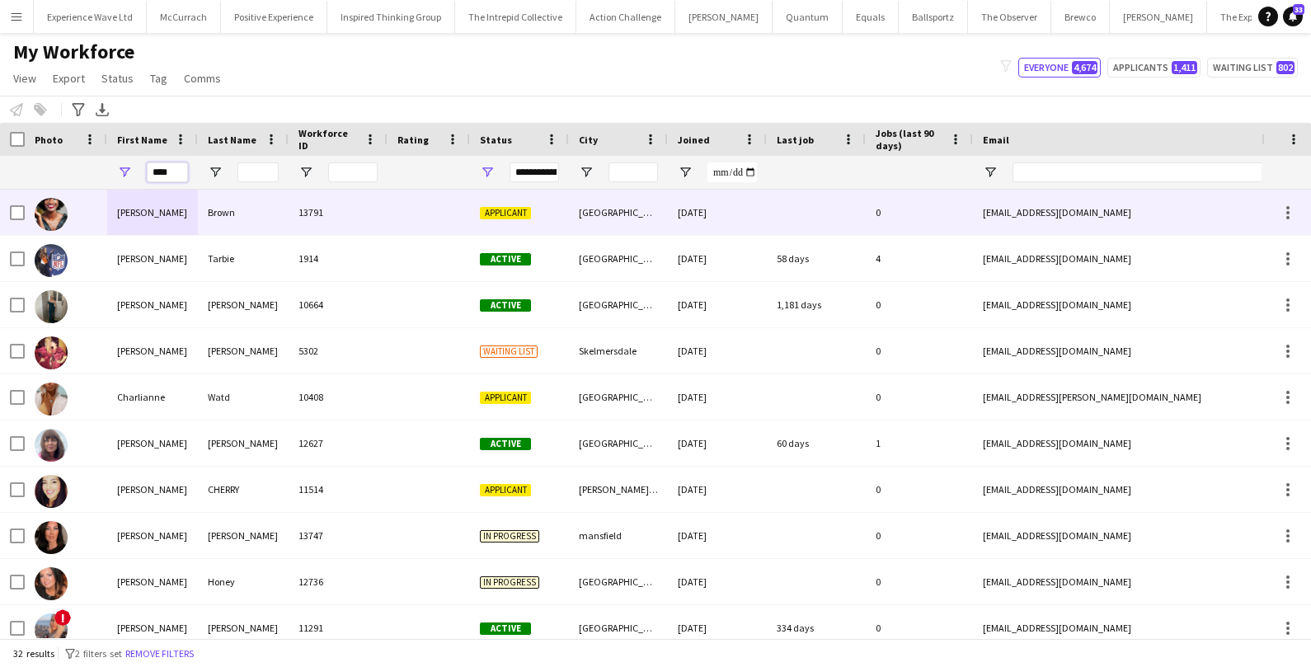
type input "****"
click at [200, 217] on div "Brown" at bounding box center [243, 212] width 91 height 45
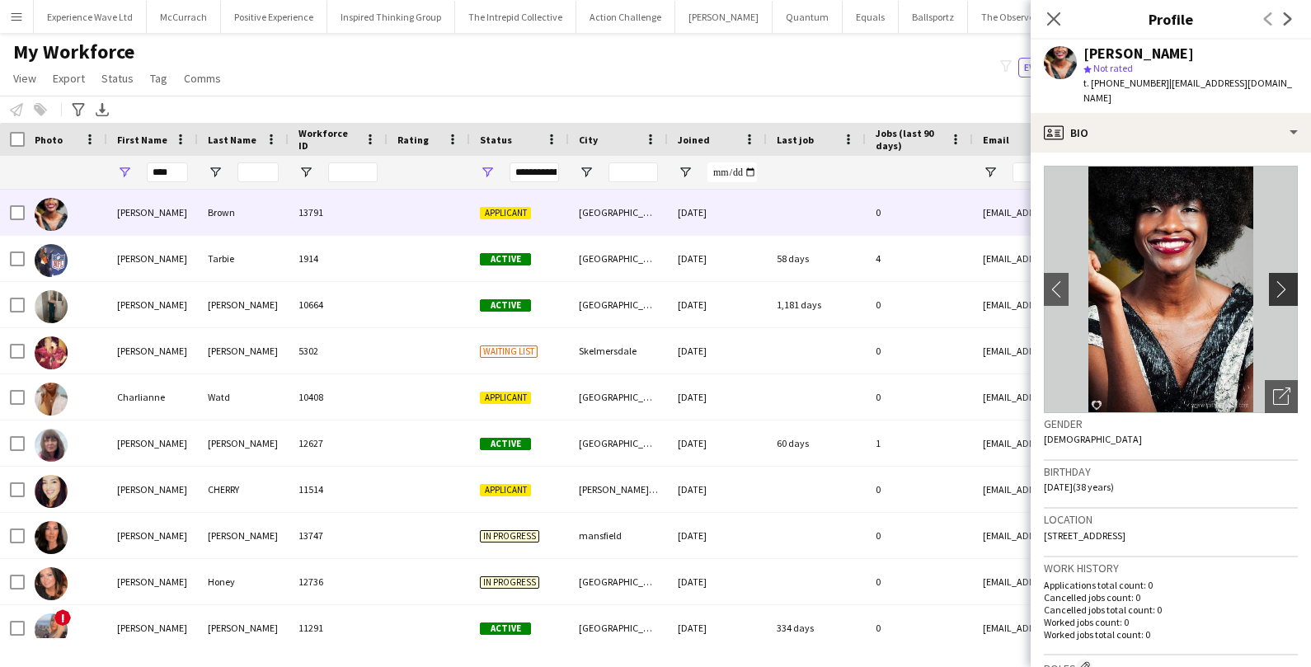
click at [1278, 284] on app-icon "chevron-right" at bounding box center [1286, 288] width 26 height 17
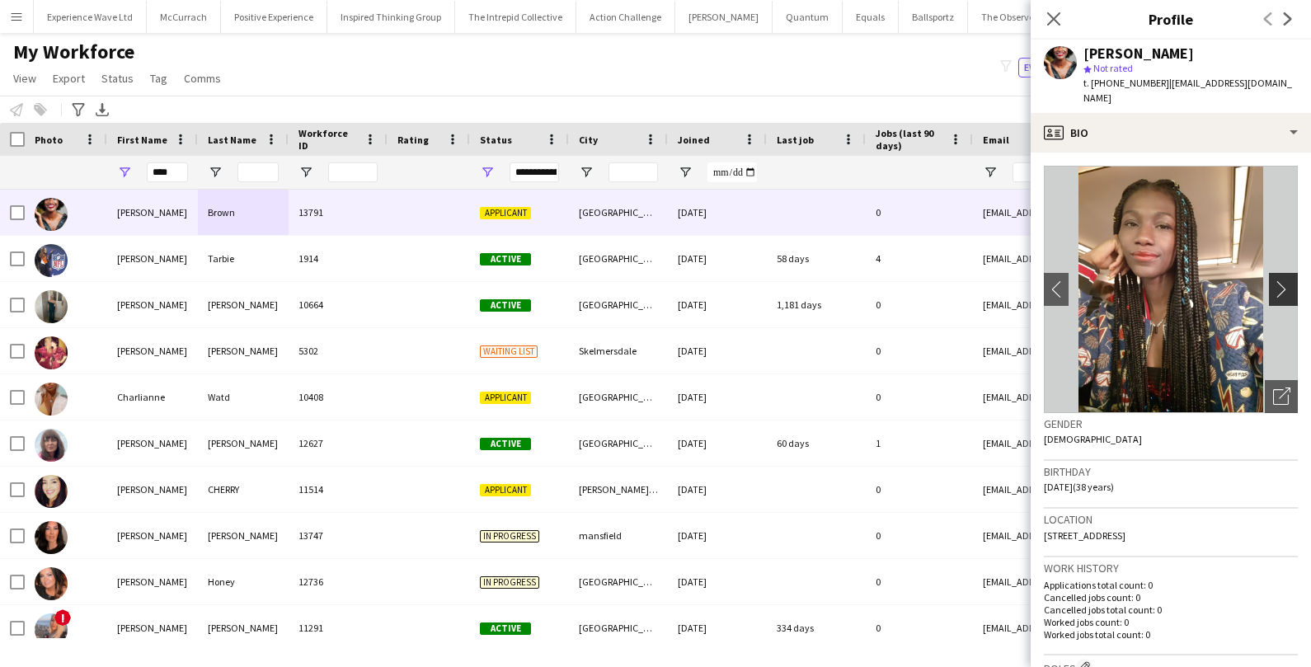
click at [1278, 284] on app-icon "chevron-right" at bounding box center [1286, 288] width 26 height 17
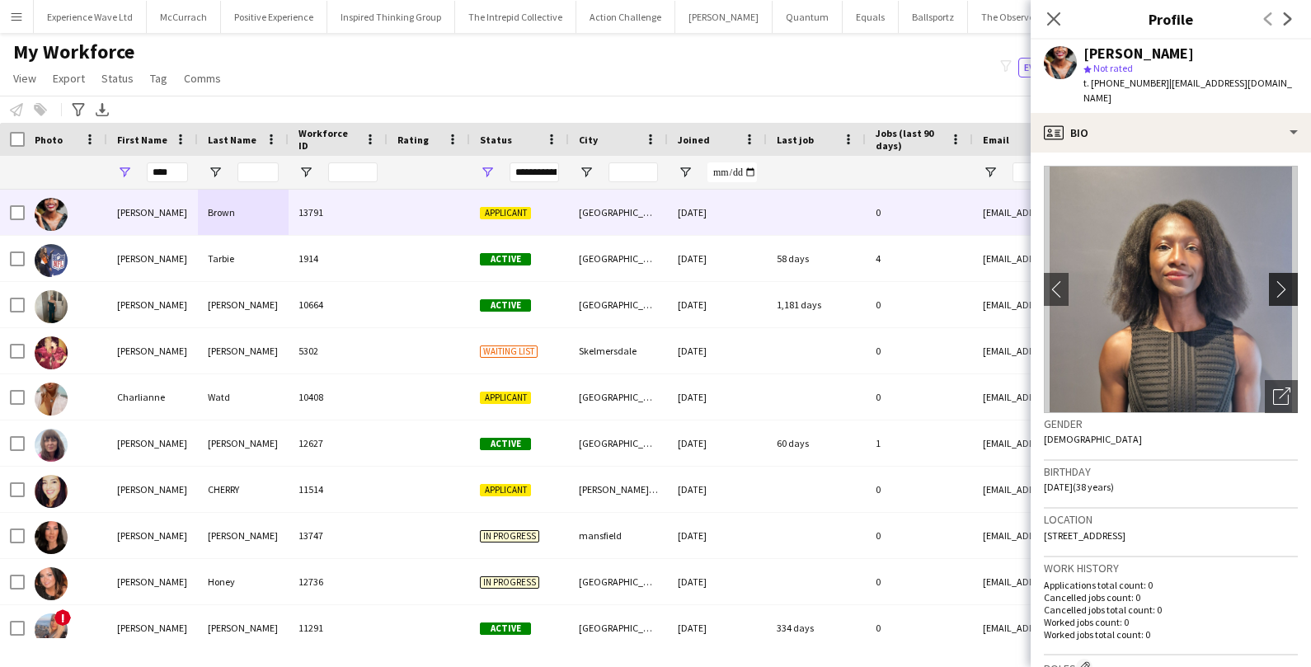
click at [1287, 290] on app-icon "chevron-right" at bounding box center [1286, 288] width 26 height 17
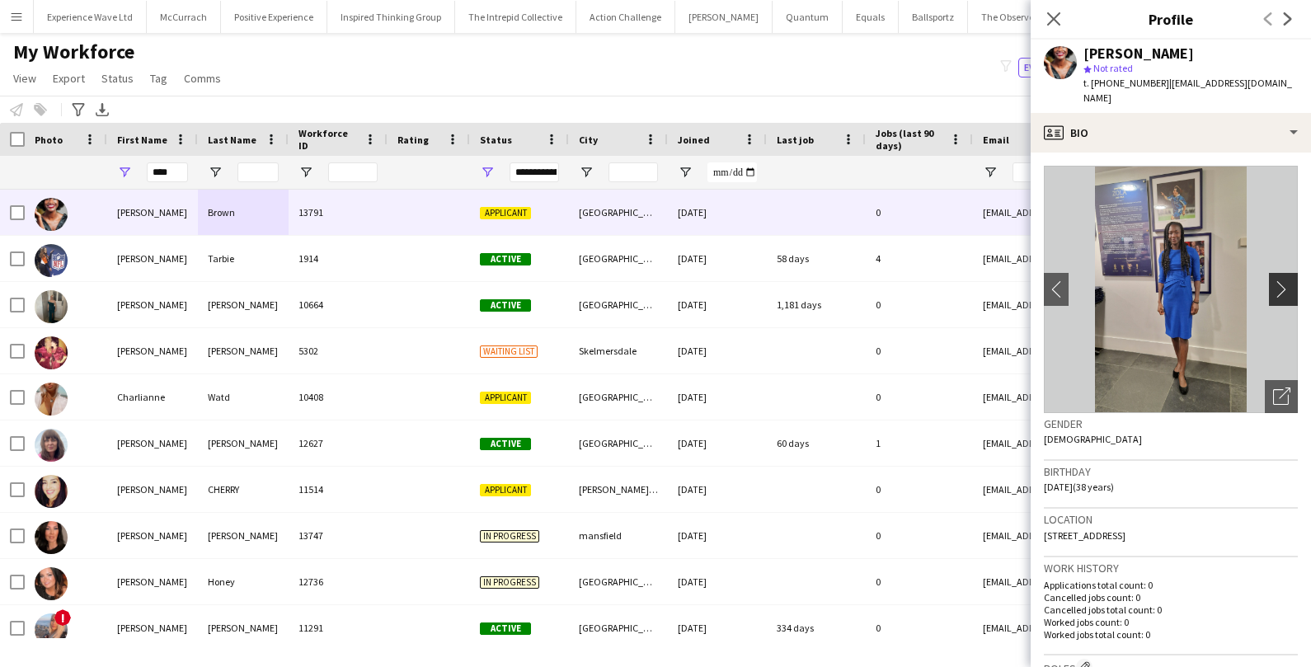
click at [1287, 290] on app-icon "chevron-right" at bounding box center [1286, 288] width 26 height 17
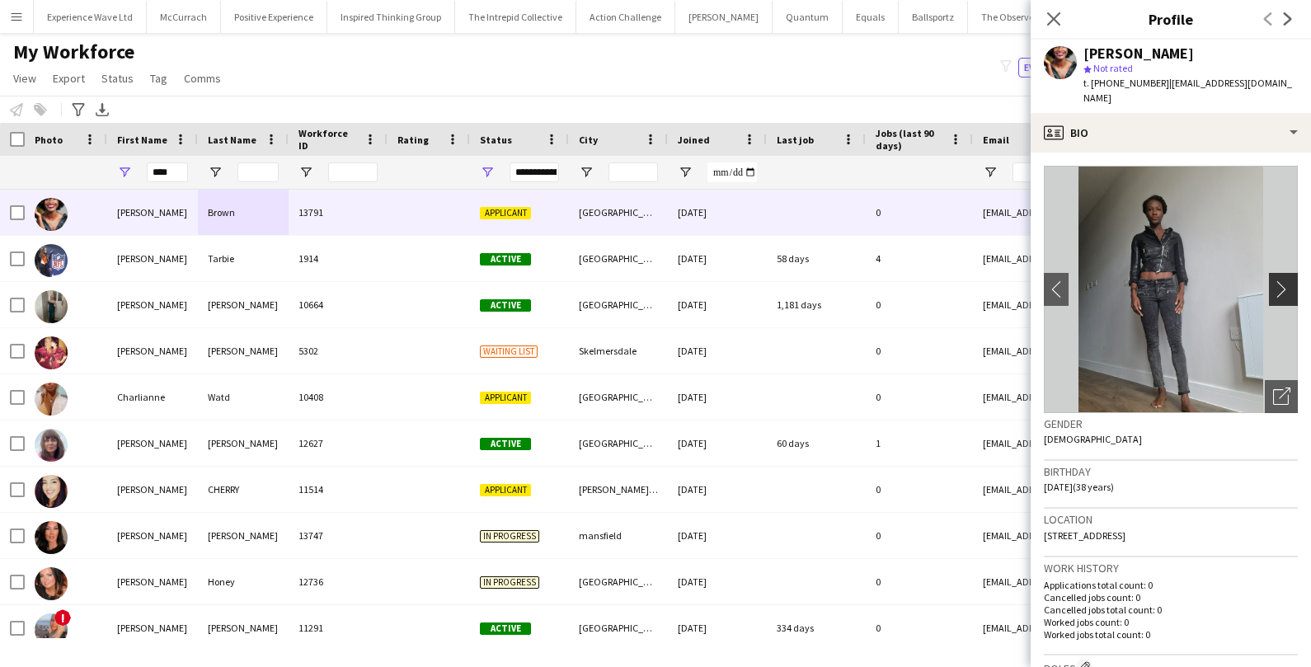
click at [1287, 291] on app-icon "chevron-right" at bounding box center [1286, 288] width 26 height 17
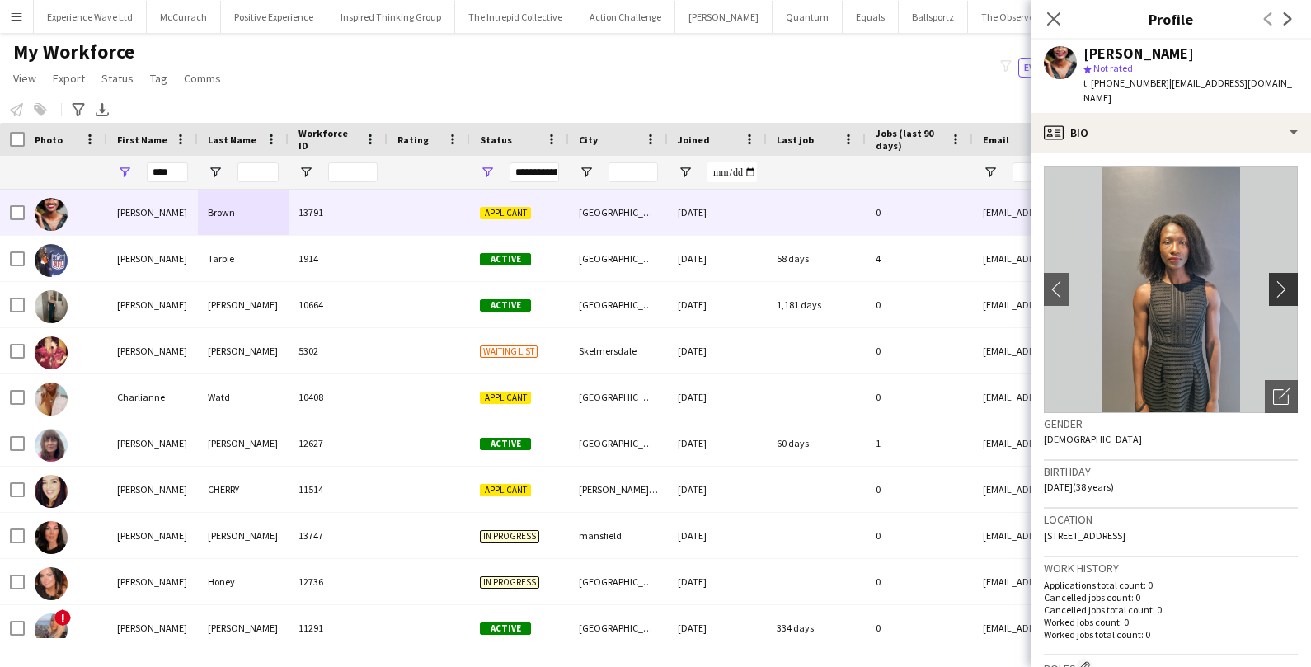
click at [1287, 291] on app-icon "chevron-right" at bounding box center [1286, 288] width 26 height 17
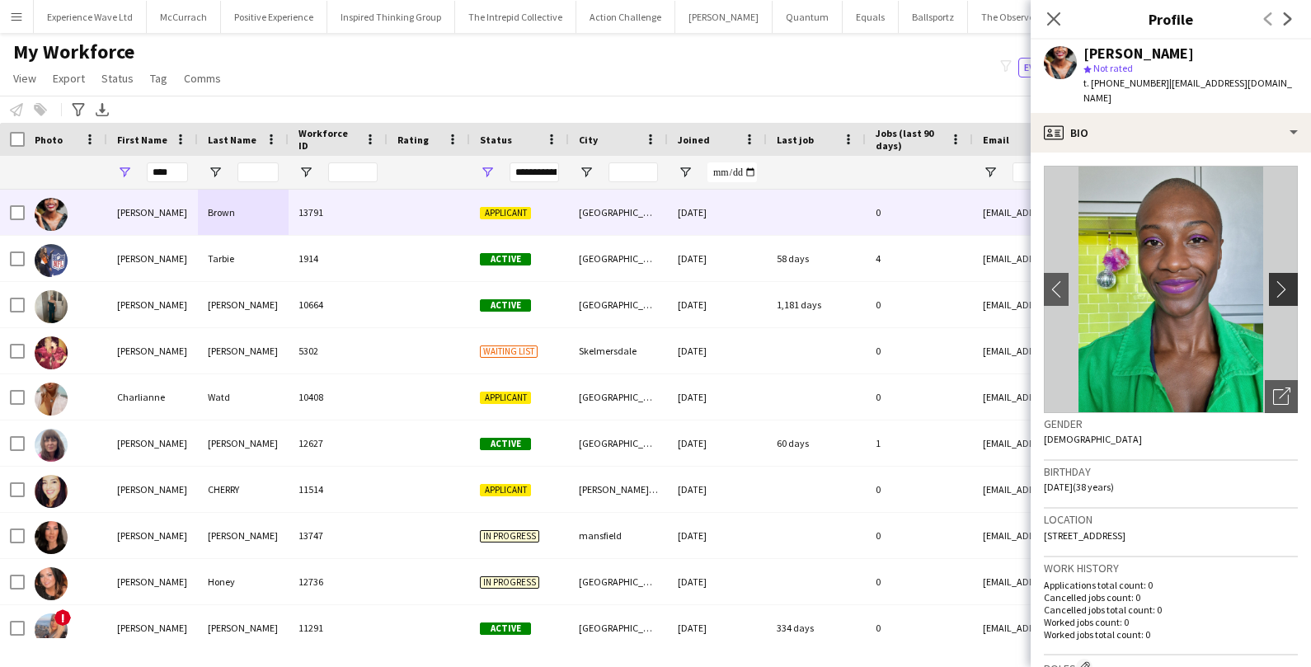
click at [1287, 292] on app-icon "chevron-right" at bounding box center [1286, 288] width 26 height 17
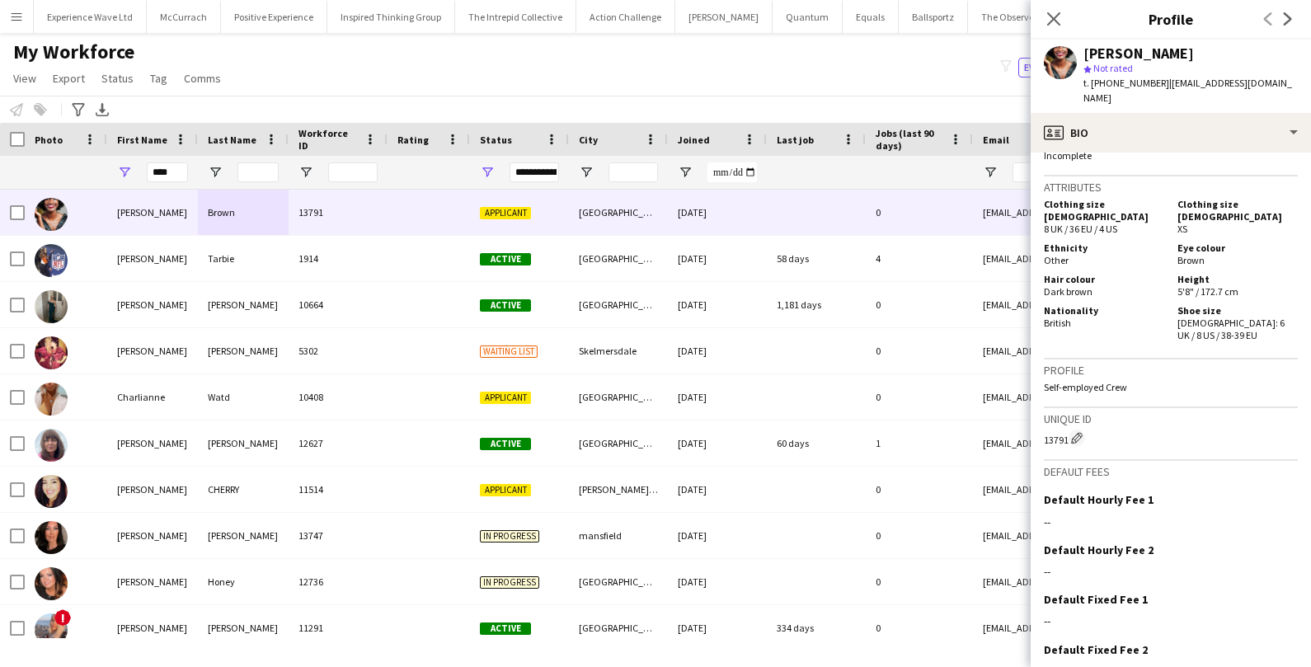
scroll to position [901, 0]
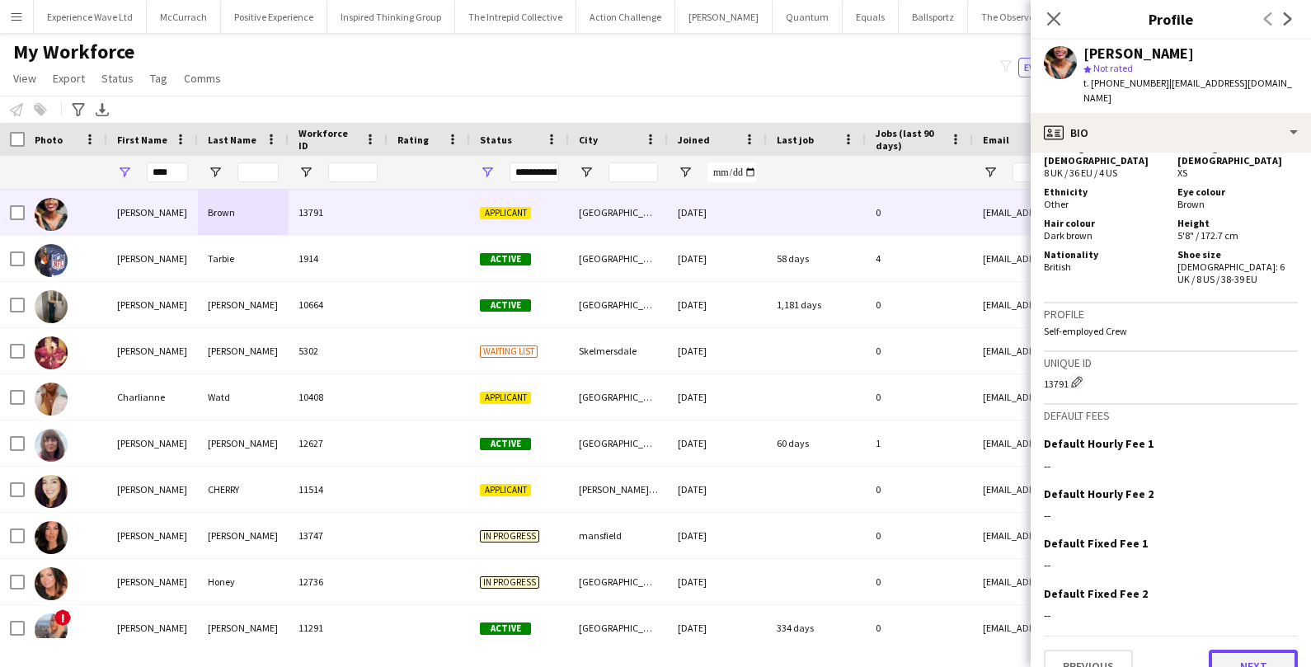
click at [1221, 650] on button "Next" at bounding box center [1253, 666] width 89 height 33
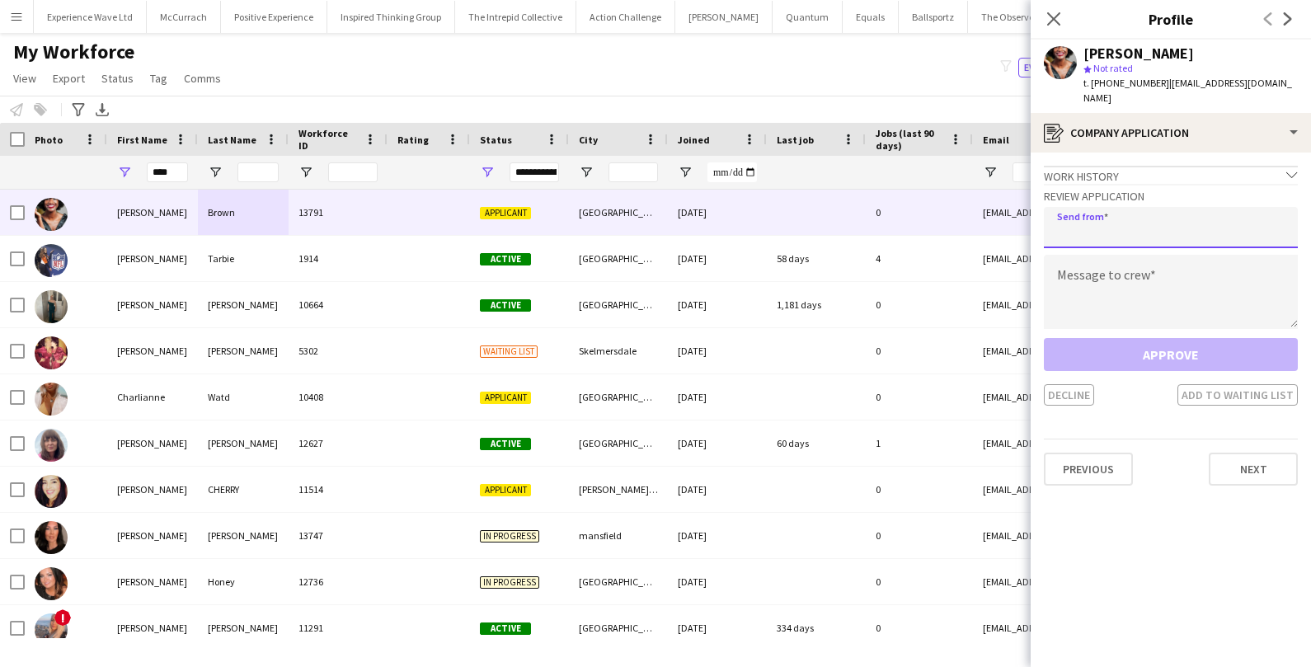
click at [1105, 233] on input "email" at bounding box center [1171, 227] width 254 height 41
type input "**********"
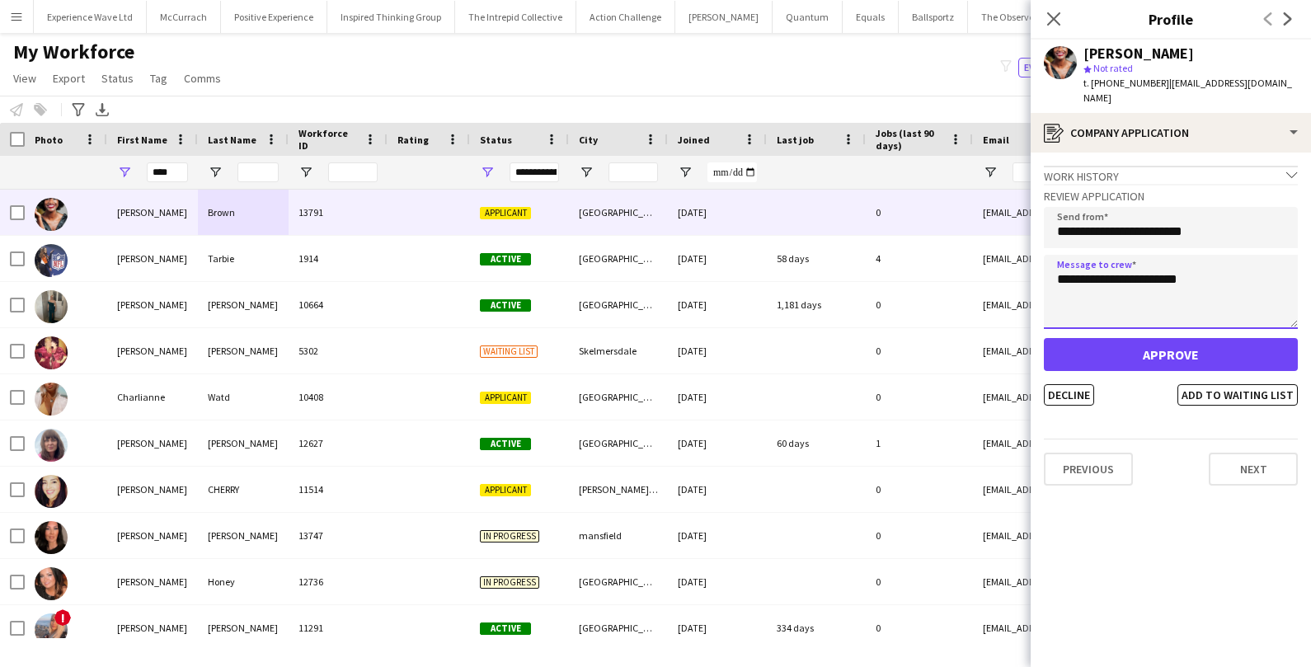
type textarea "**********"
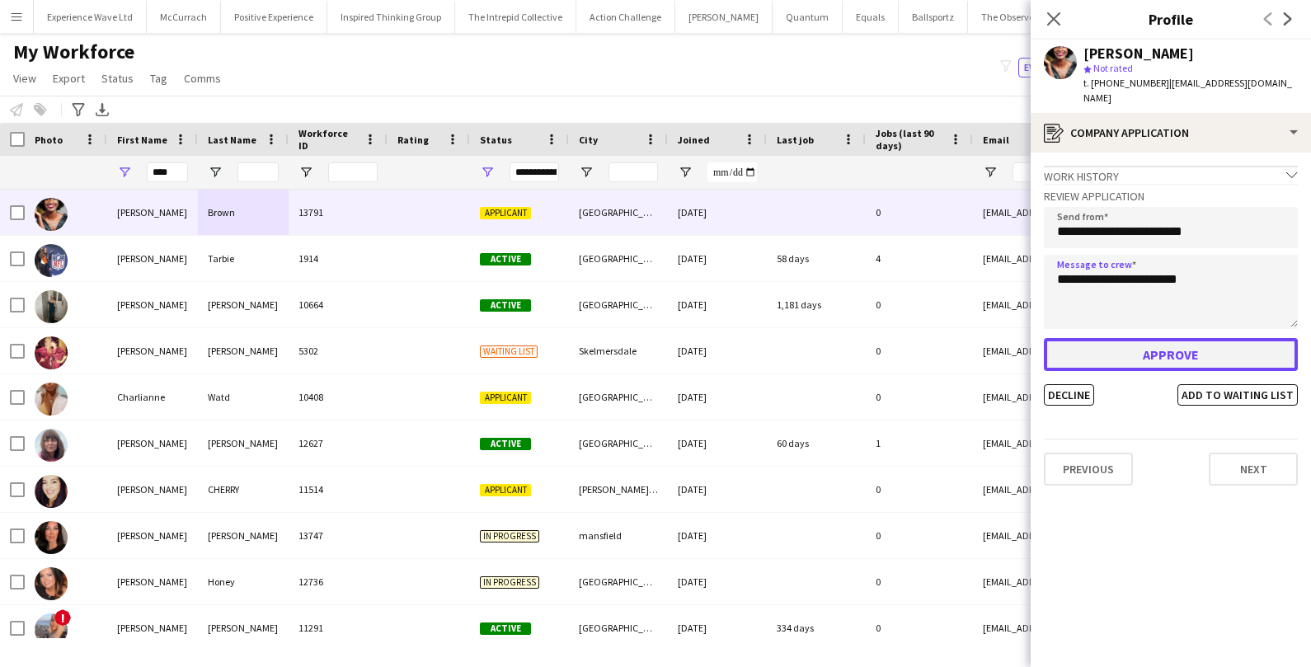
click at [1163, 353] on button "Approve" at bounding box center [1171, 354] width 254 height 33
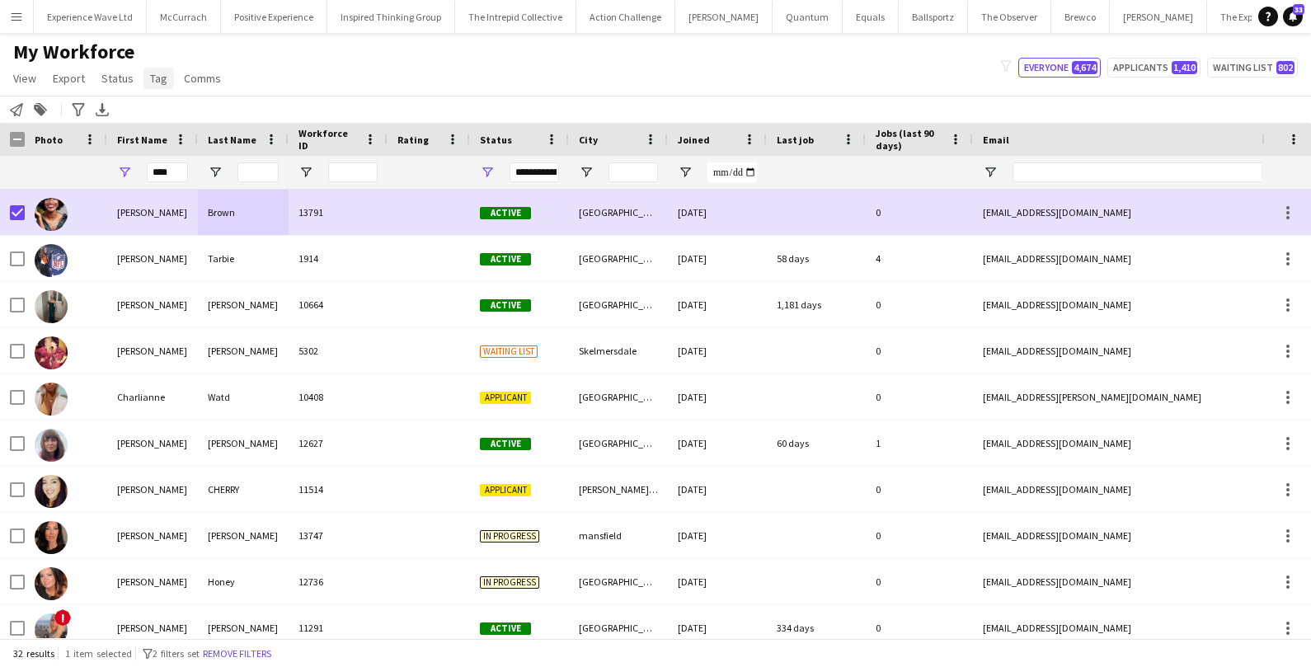
click at [152, 81] on span "Tag" at bounding box center [158, 78] width 17 height 15
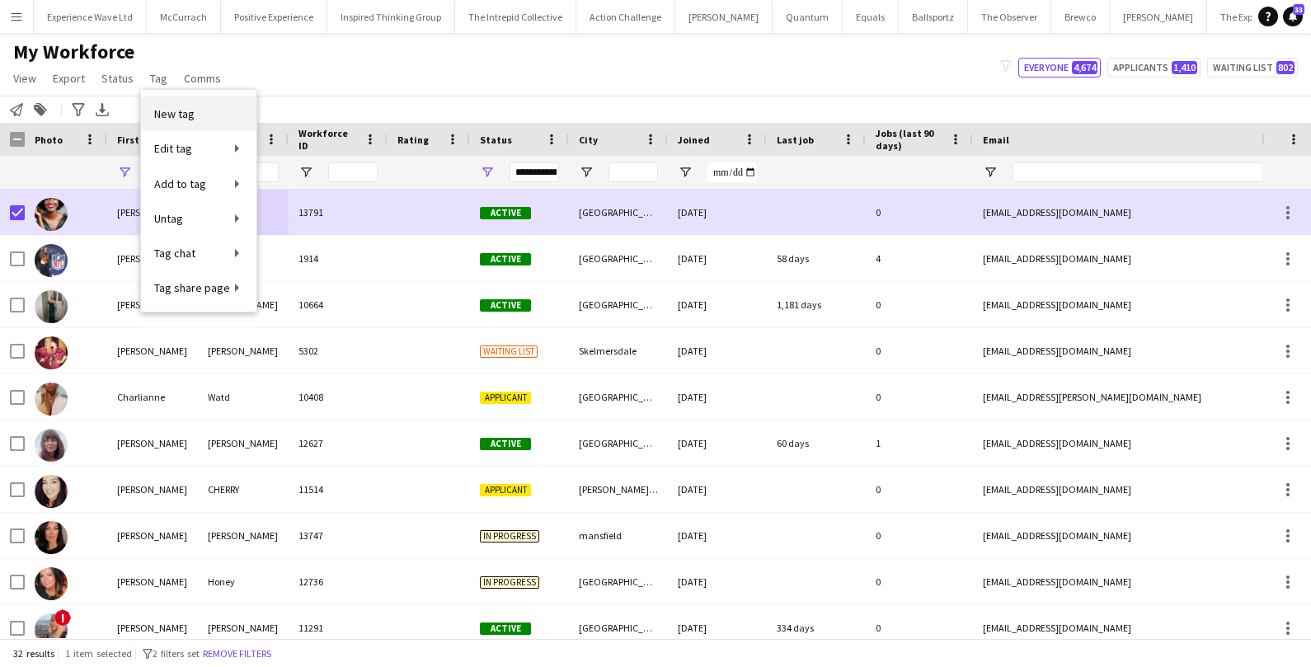
click at [179, 115] on span "New tag" at bounding box center [174, 113] width 40 height 15
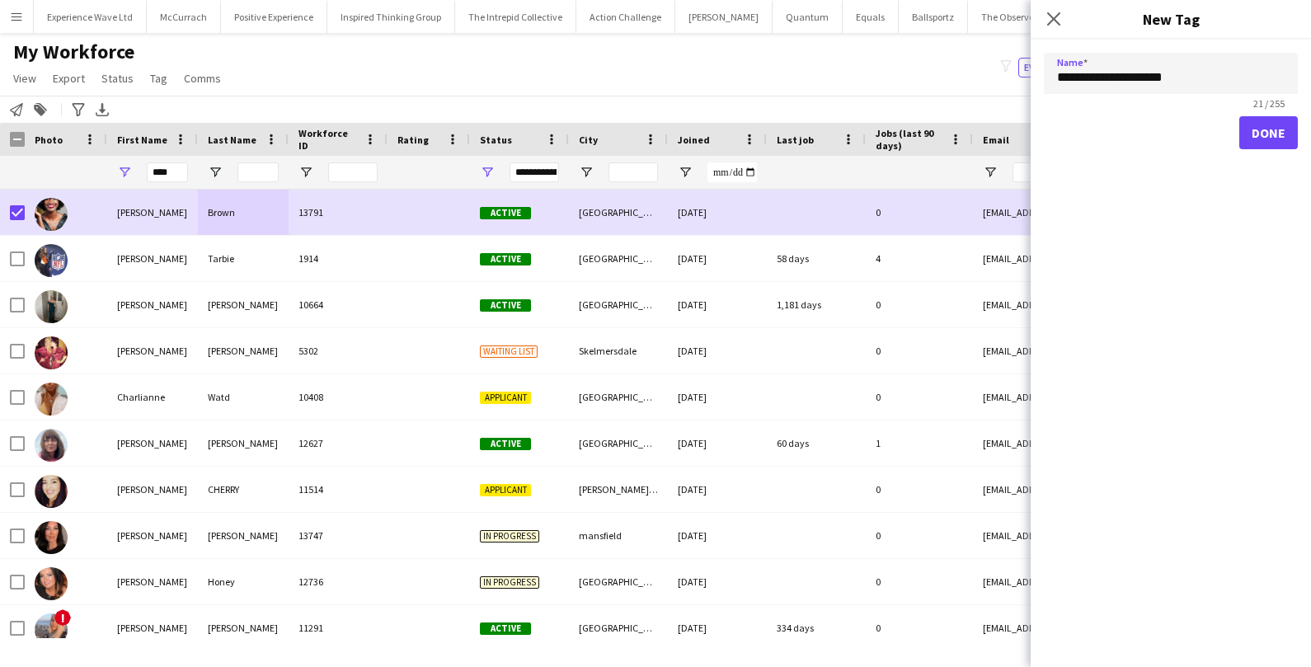
type input "**********"
click at [1270, 146] on button "Done" at bounding box center [1269, 132] width 59 height 33
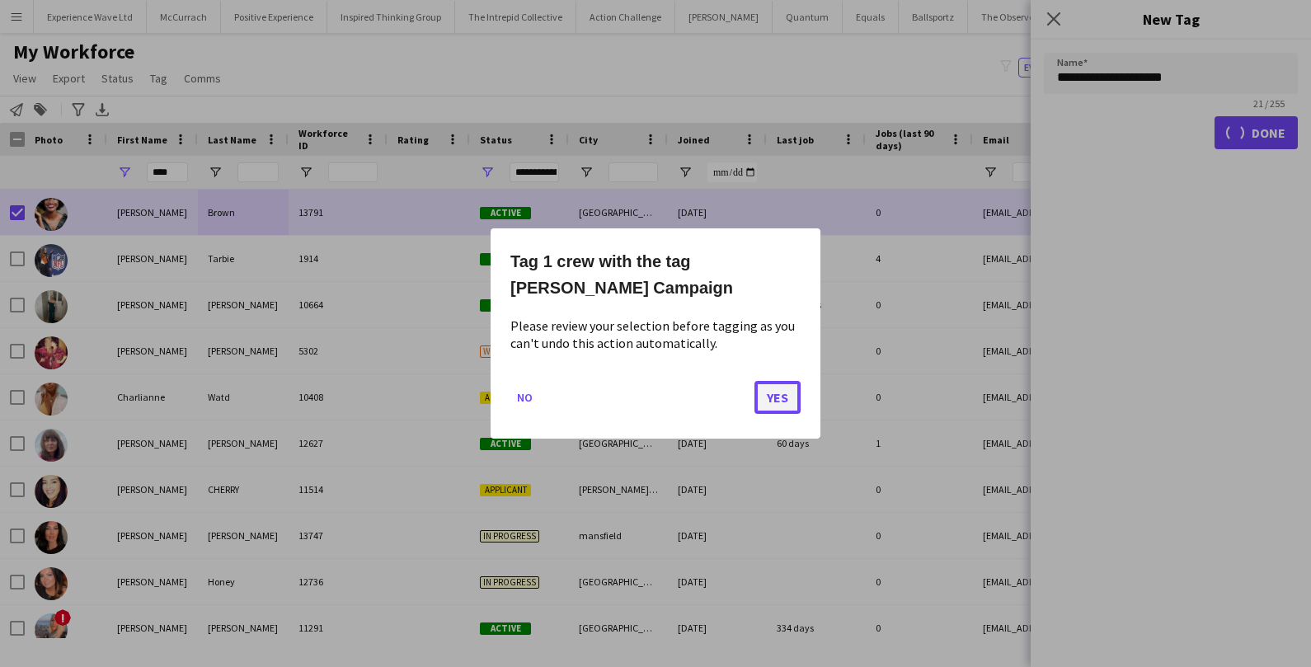
click at [779, 404] on button "Yes" at bounding box center [778, 397] width 46 height 33
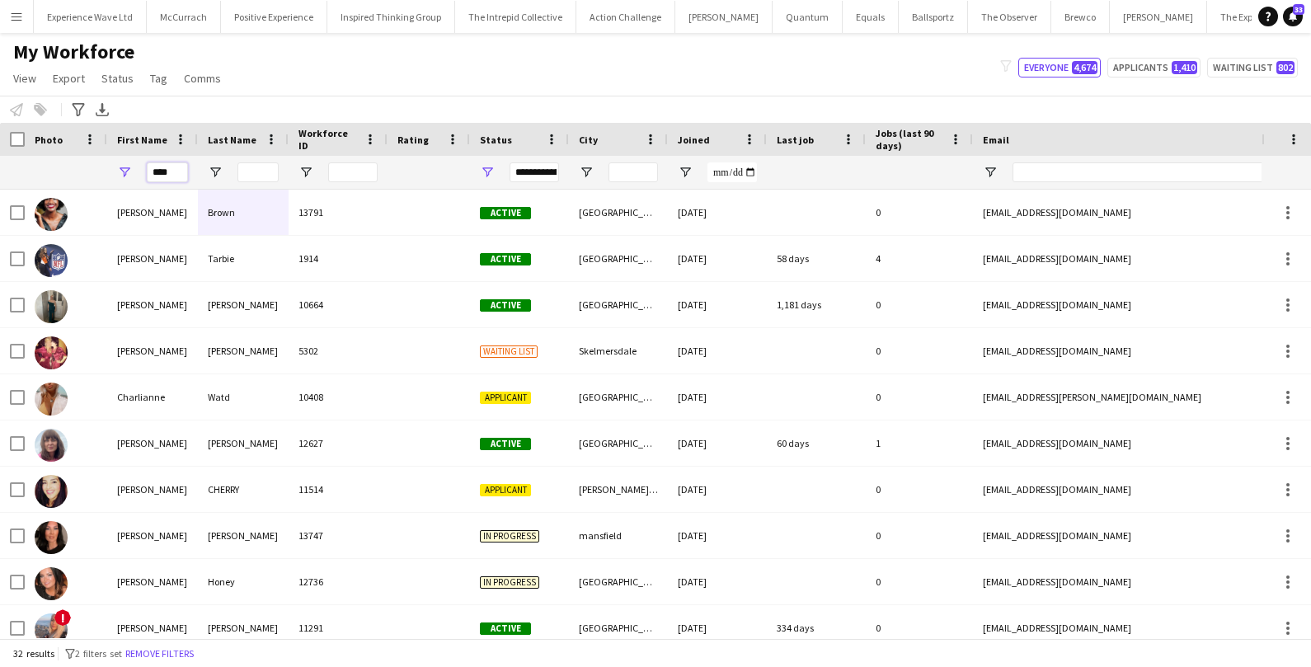
drag, startPoint x: 182, startPoint y: 173, endPoint x: 78, endPoint y: 173, distance: 104.7
click at [78, 173] on div "****" at bounding box center [894, 172] width 1788 height 33
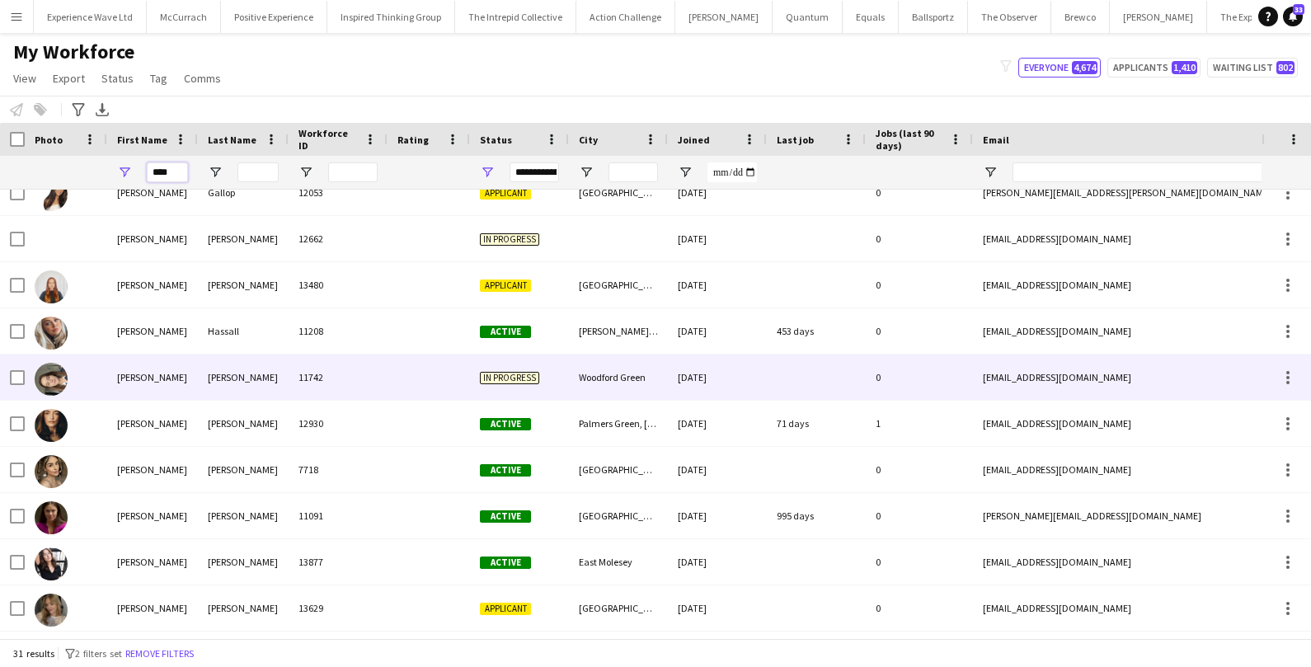
scroll to position [0, 0]
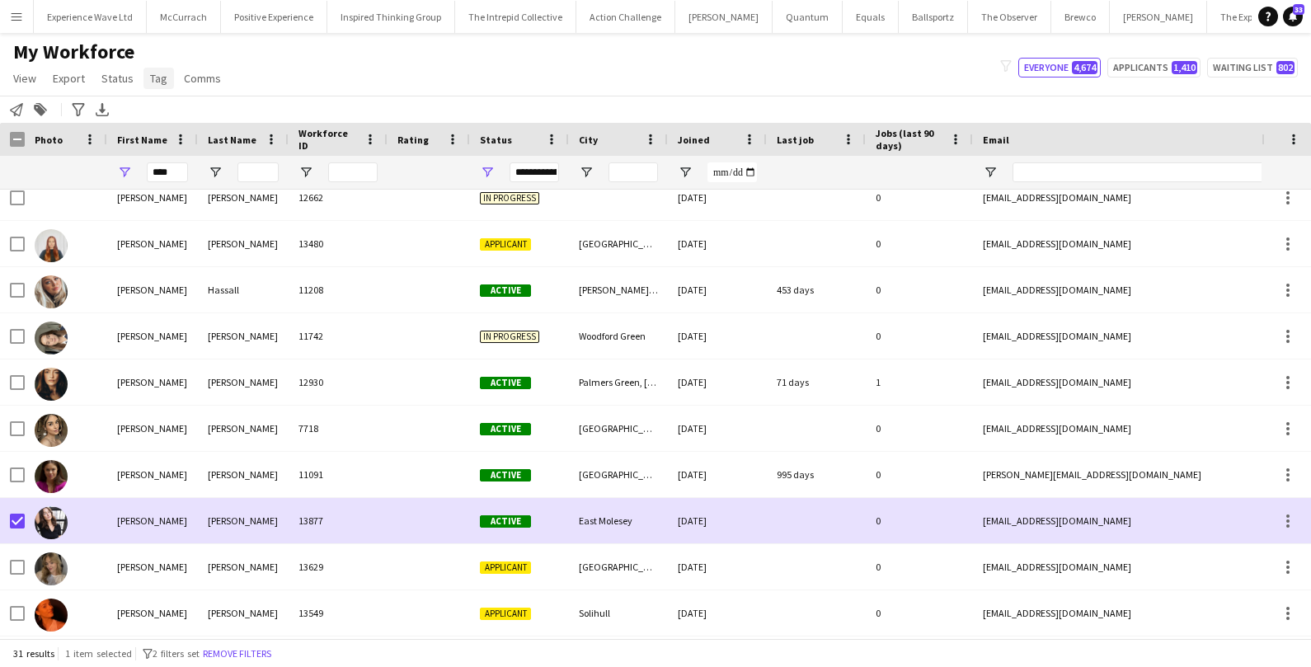
click at [157, 83] on span "Tag" at bounding box center [158, 78] width 17 height 15
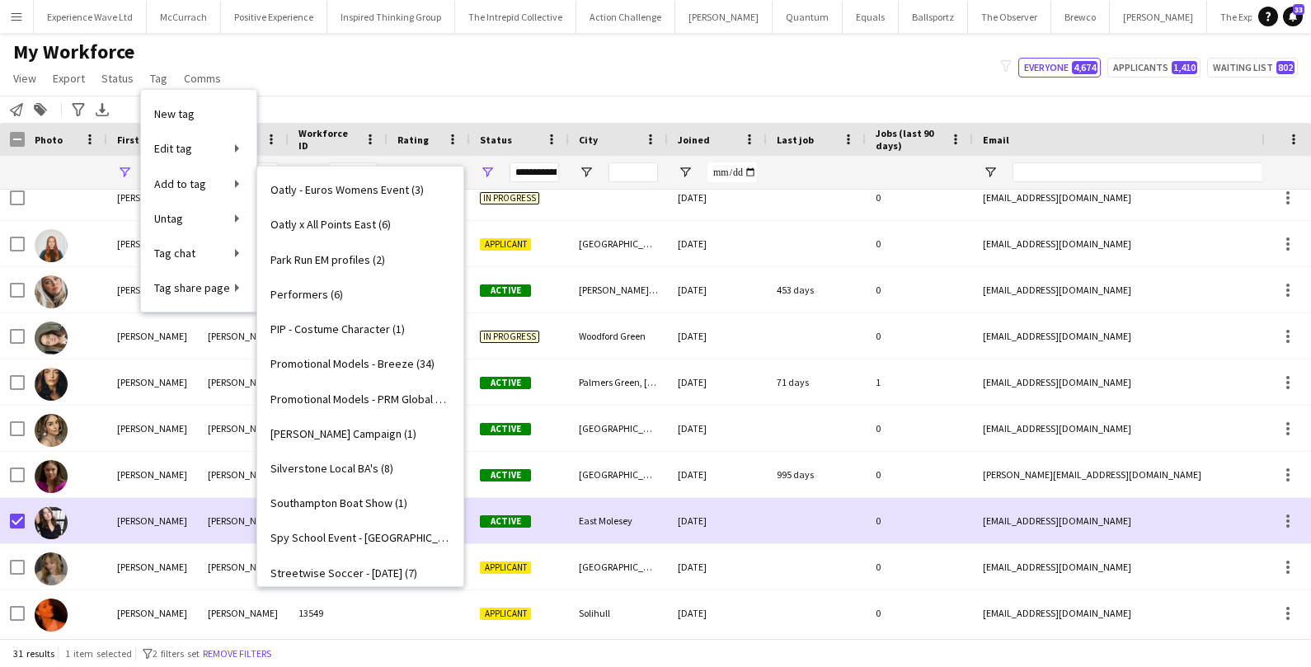
scroll to position [1958, 0]
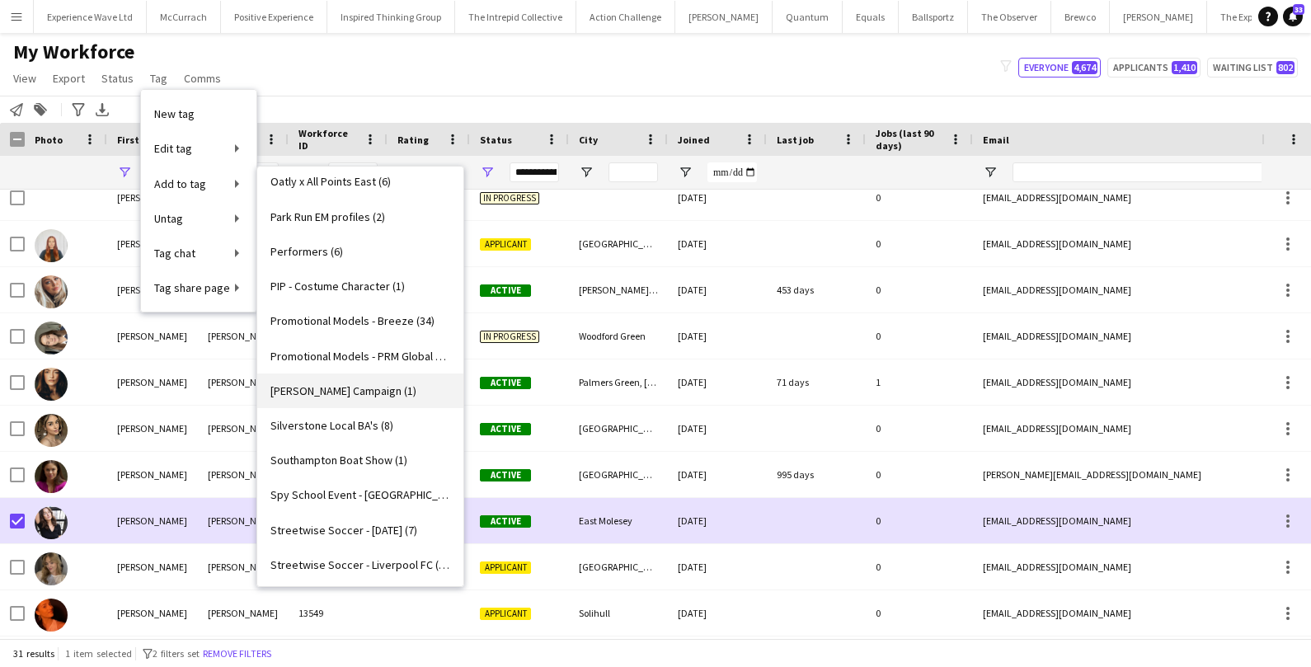
click at [318, 384] on span "Ruben Spritz Campaign (1)" at bounding box center [344, 391] width 146 height 15
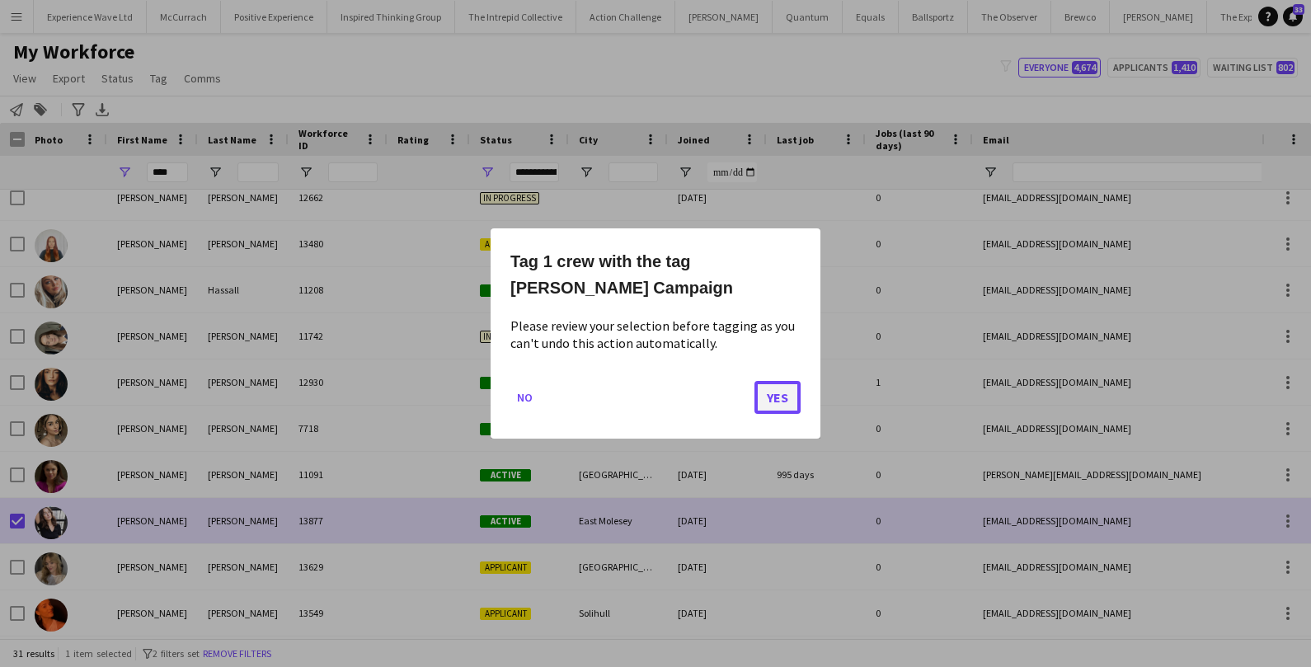
click at [779, 400] on button "Yes" at bounding box center [778, 397] width 46 height 33
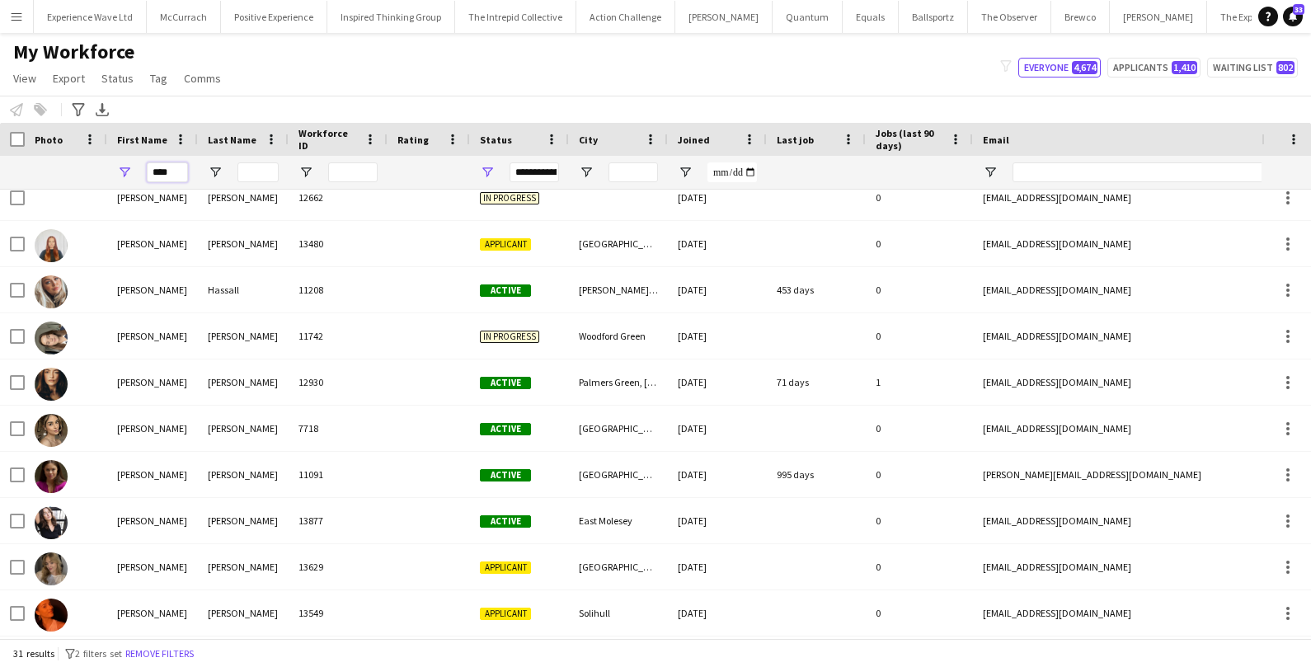
drag, startPoint x: 179, startPoint y: 177, endPoint x: 113, endPoint y: 171, distance: 66.2
click at [113, 171] on div "****" at bounding box center [152, 172] width 91 height 33
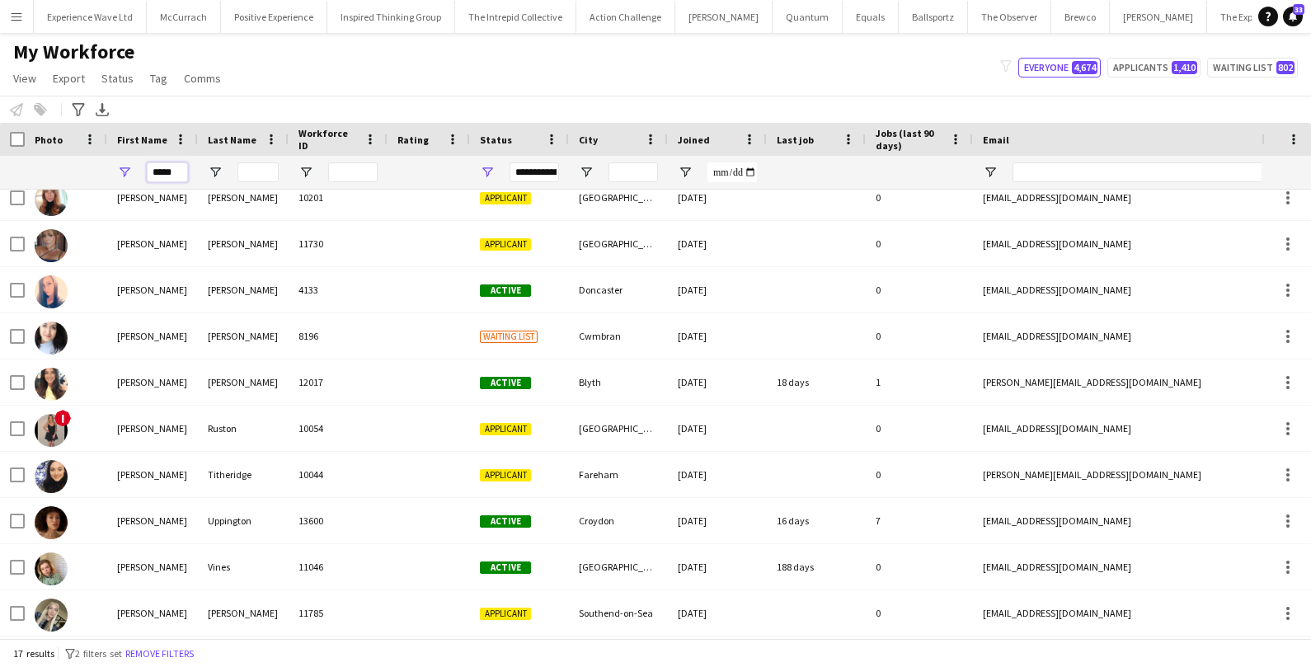
scroll to position [337, 0]
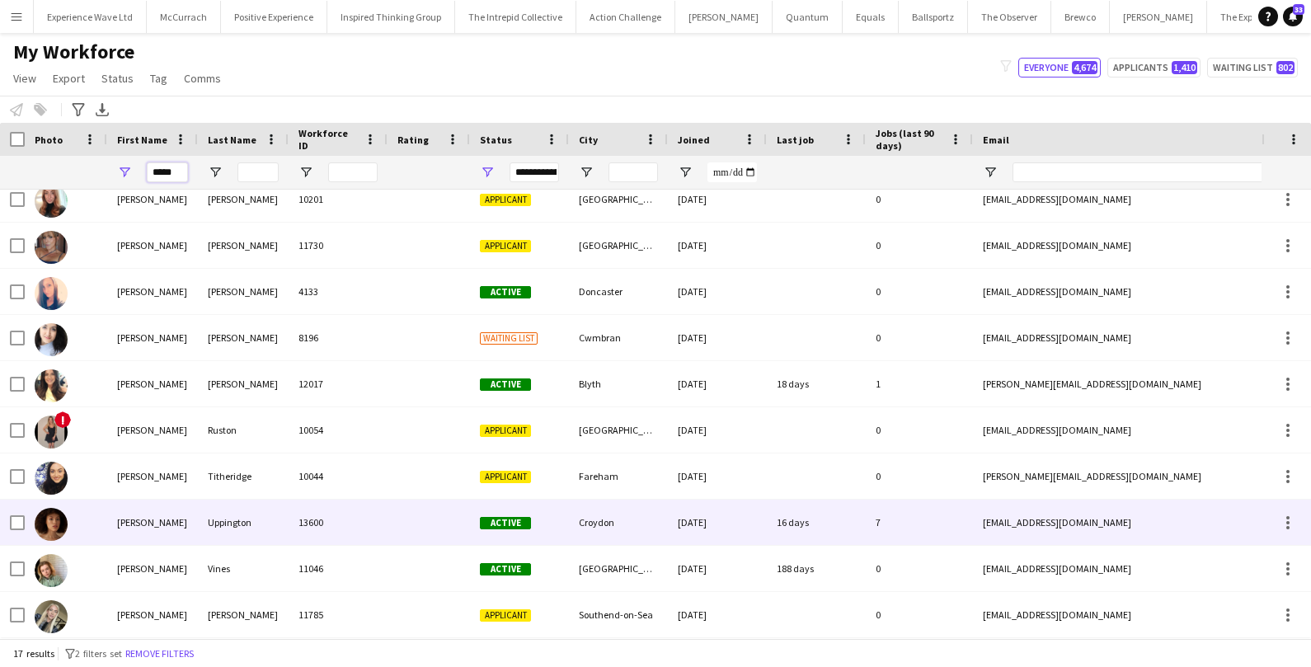
type input "*****"
click at [120, 530] on div "Kelly" at bounding box center [152, 522] width 91 height 45
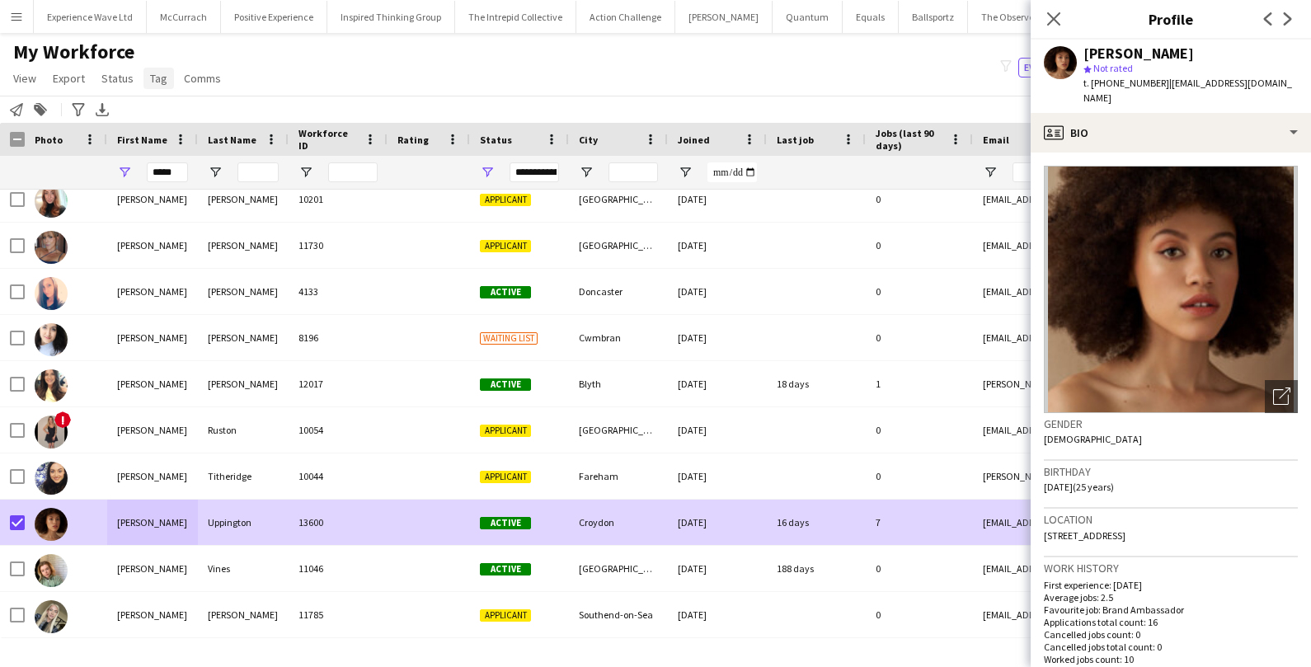
click at [162, 80] on span "Tag" at bounding box center [158, 78] width 17 height 15
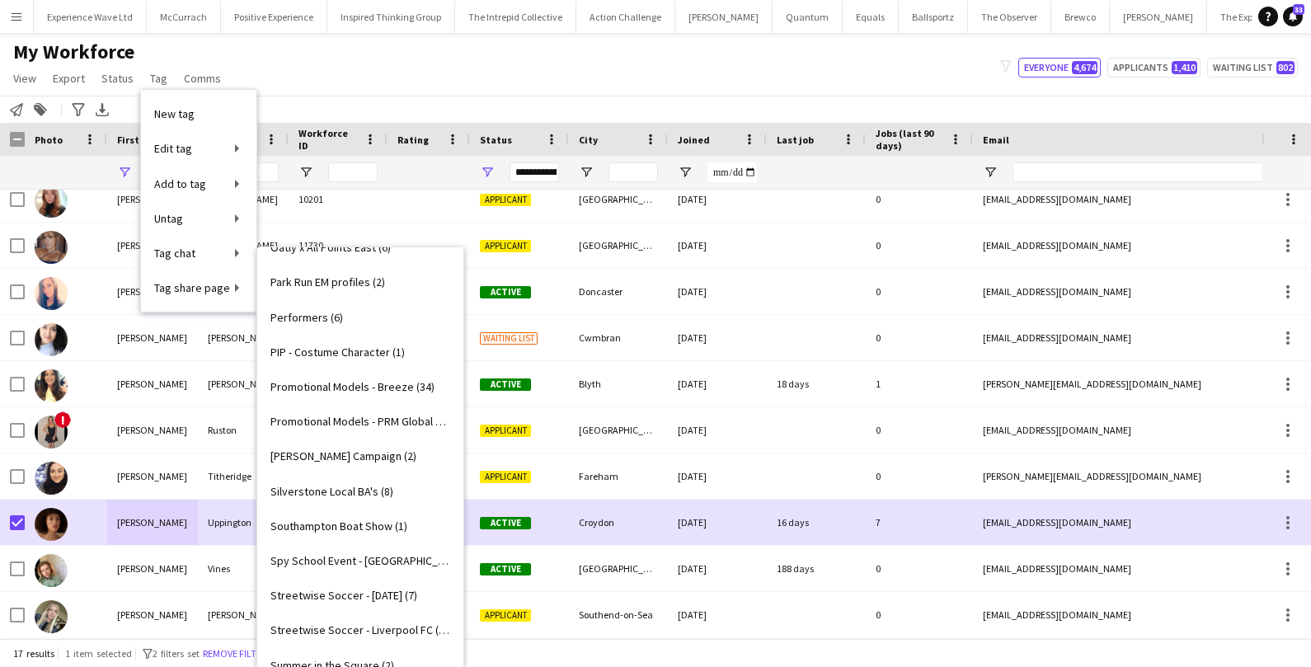
scroll to position [1979, 0]
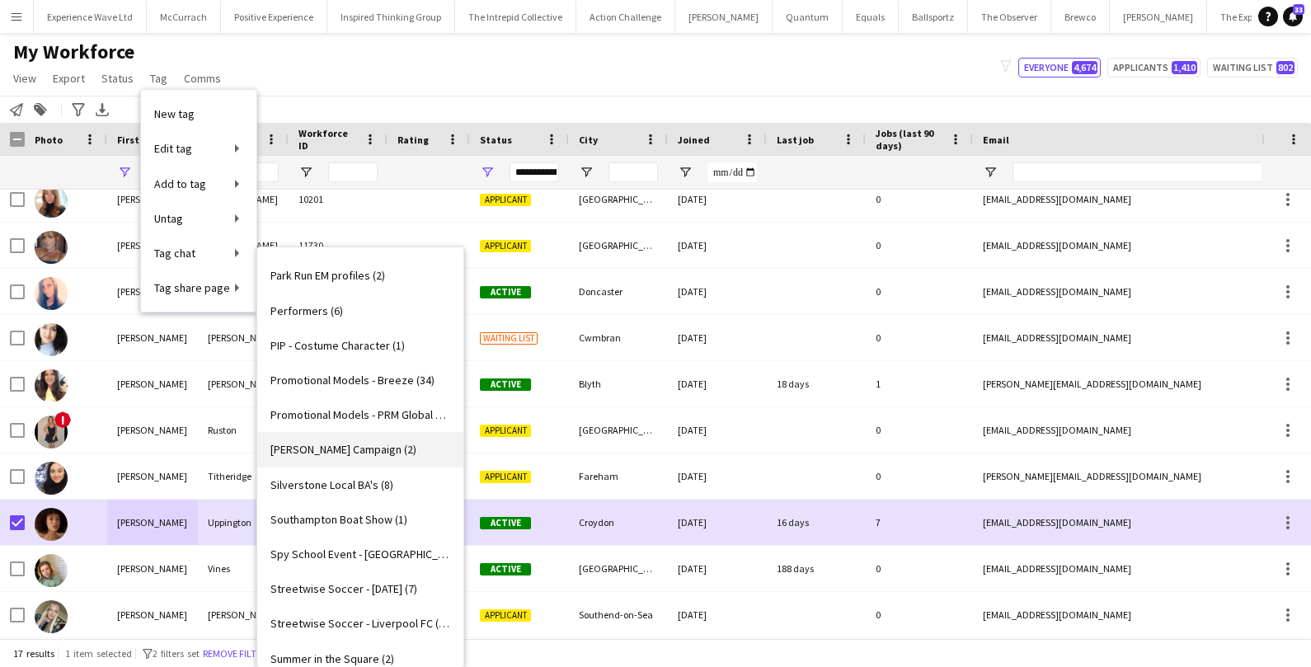
click at [306, 450] on span "Ruben Spritz Campaign (2)" at bounding box center [344, 449] width 146 height 15
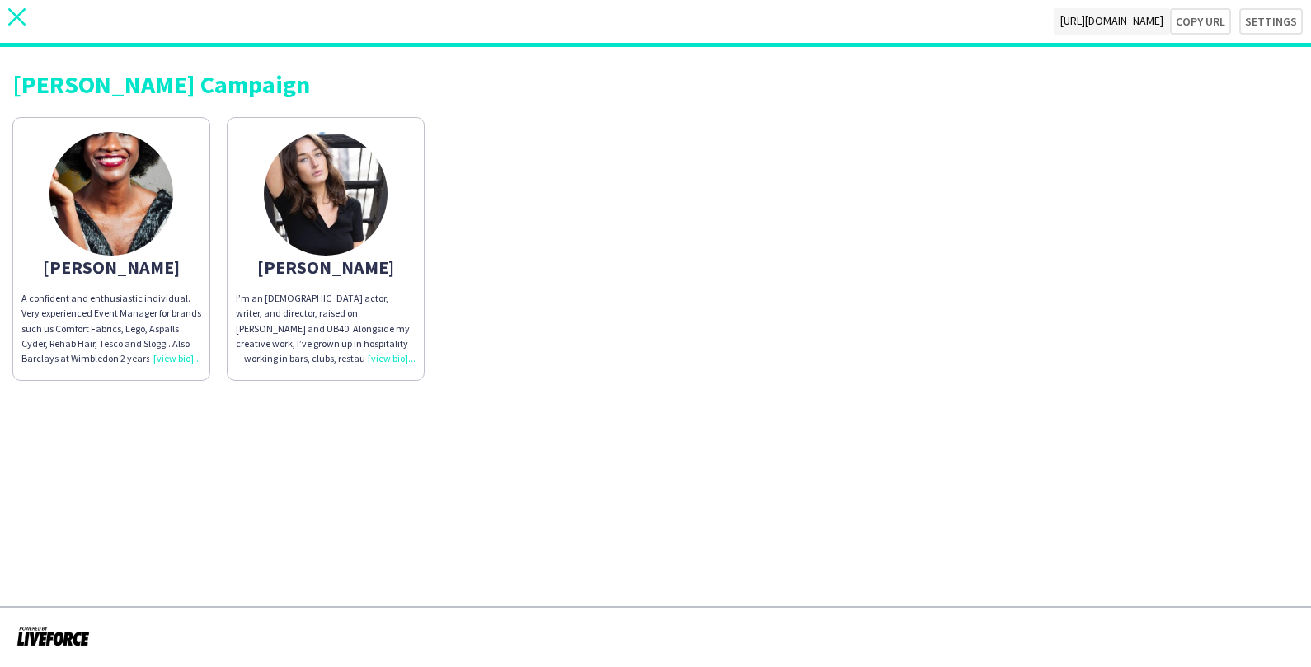
click at [15, 16] on icon at bounding box center [16, 16] width 17 height 17
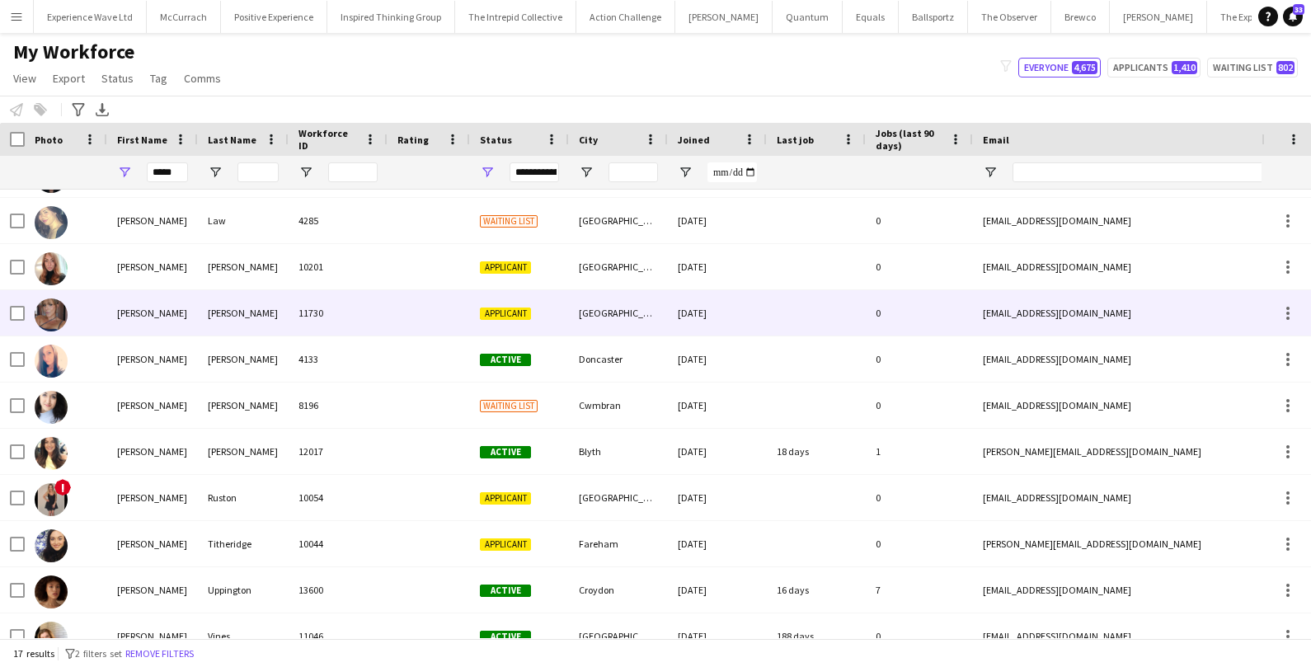
scroll to position [337, 0]
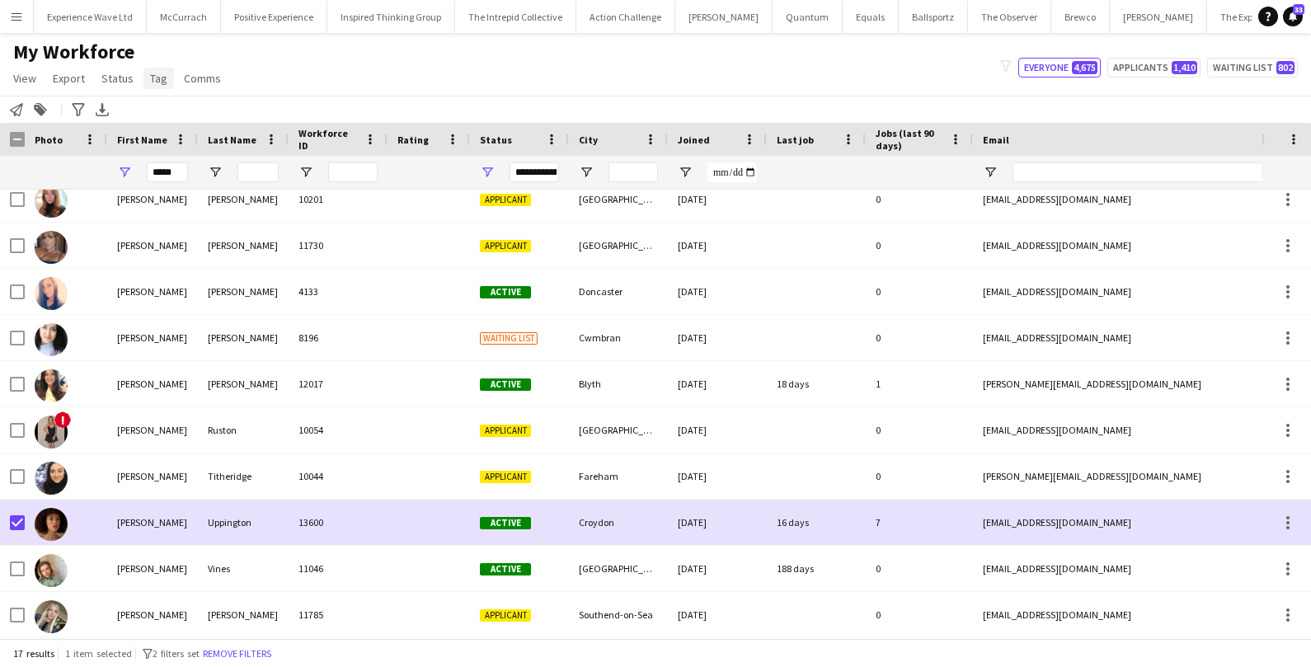
click at [156, 84] on span "Tag" at bounding box center [158, 78] width 17 height 15
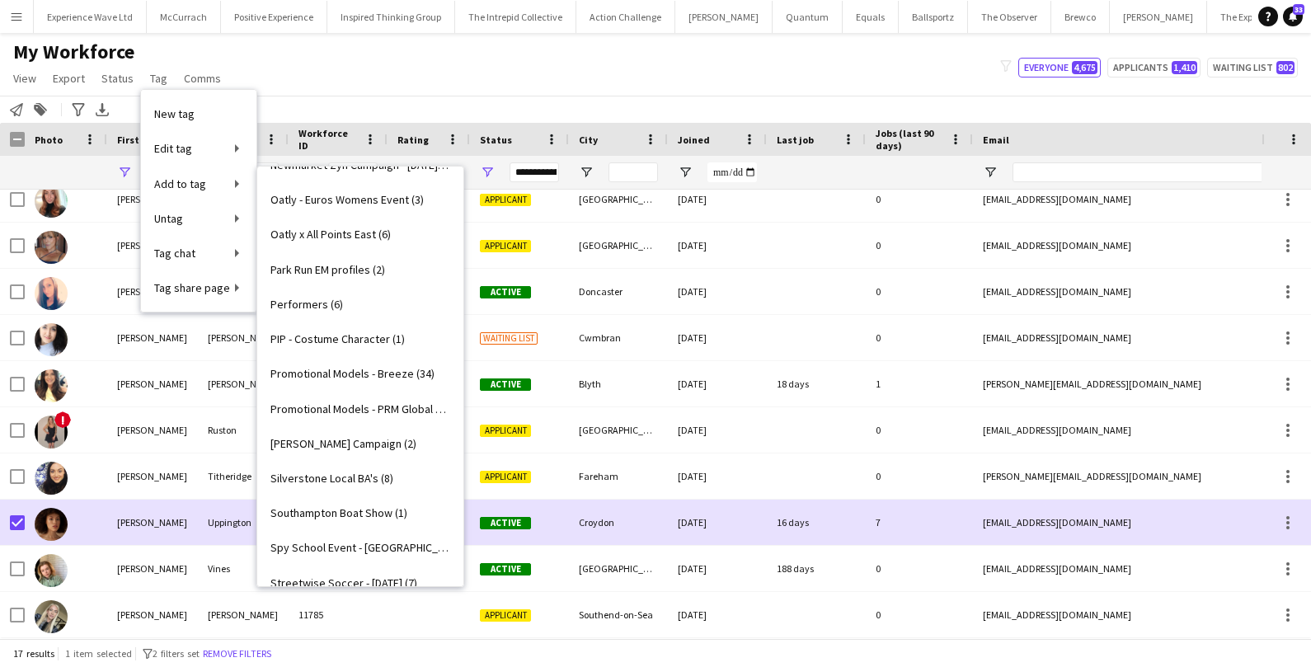
scroll to position [1908, 0]
click at [334, 434] on span "Ruben Spritz Campaign (2)" at bounding box center [344, 441] width 146 height 15
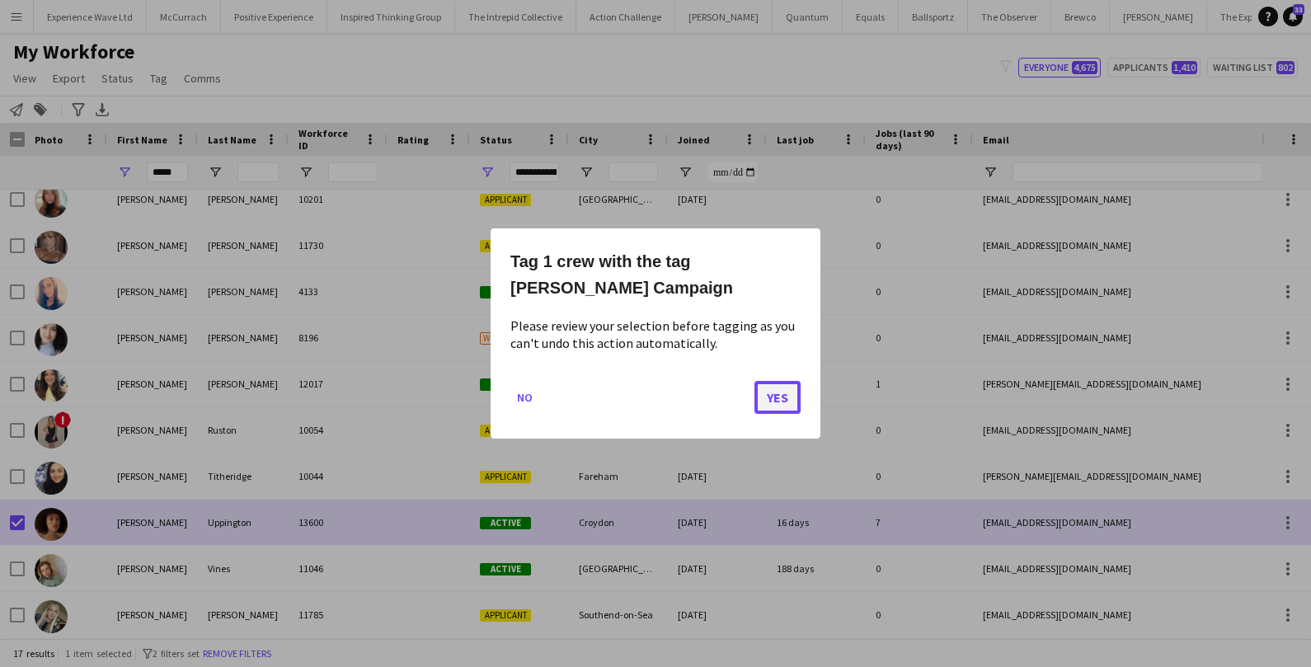
click at [765, 382] on button "Yes" at bounding box center [778, 397] width 46 height 33
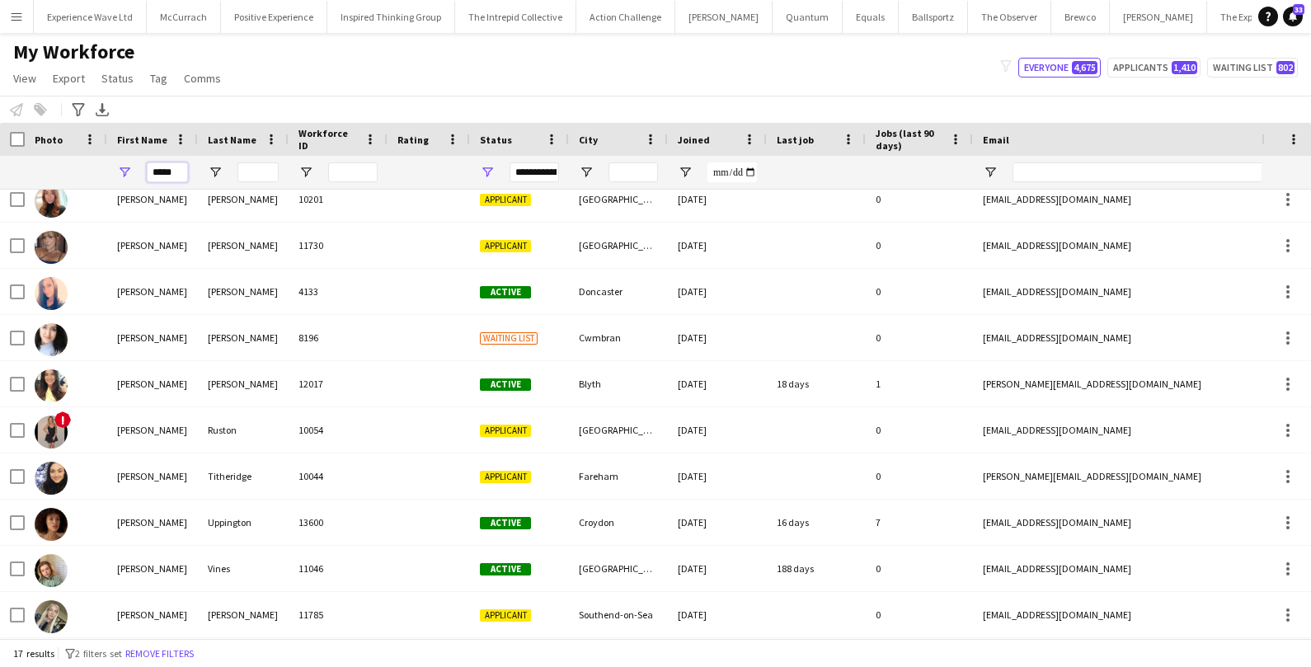
drag, startPoint x: 177, startPoint y: 170, endPoint x: 101, endPoint y: 162, distance: 76.2
click at [101, 162] on div "*****" at bounding box center [894, 172] width 1788 height 33
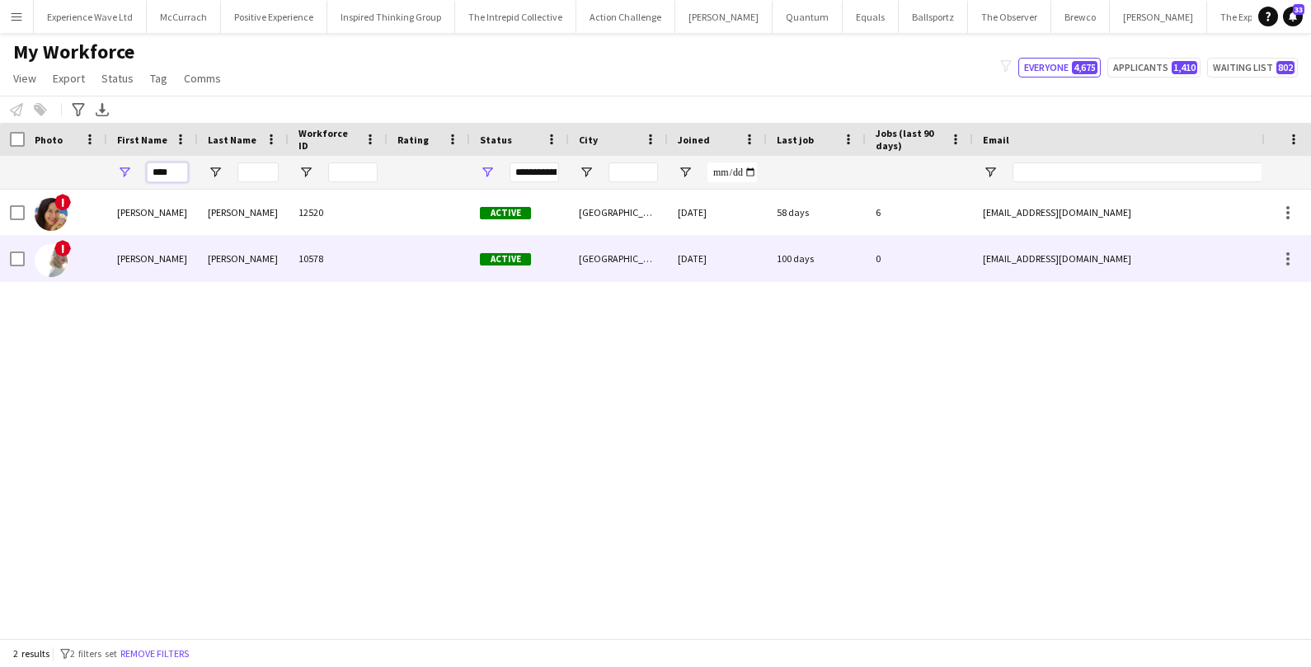
type input "****"
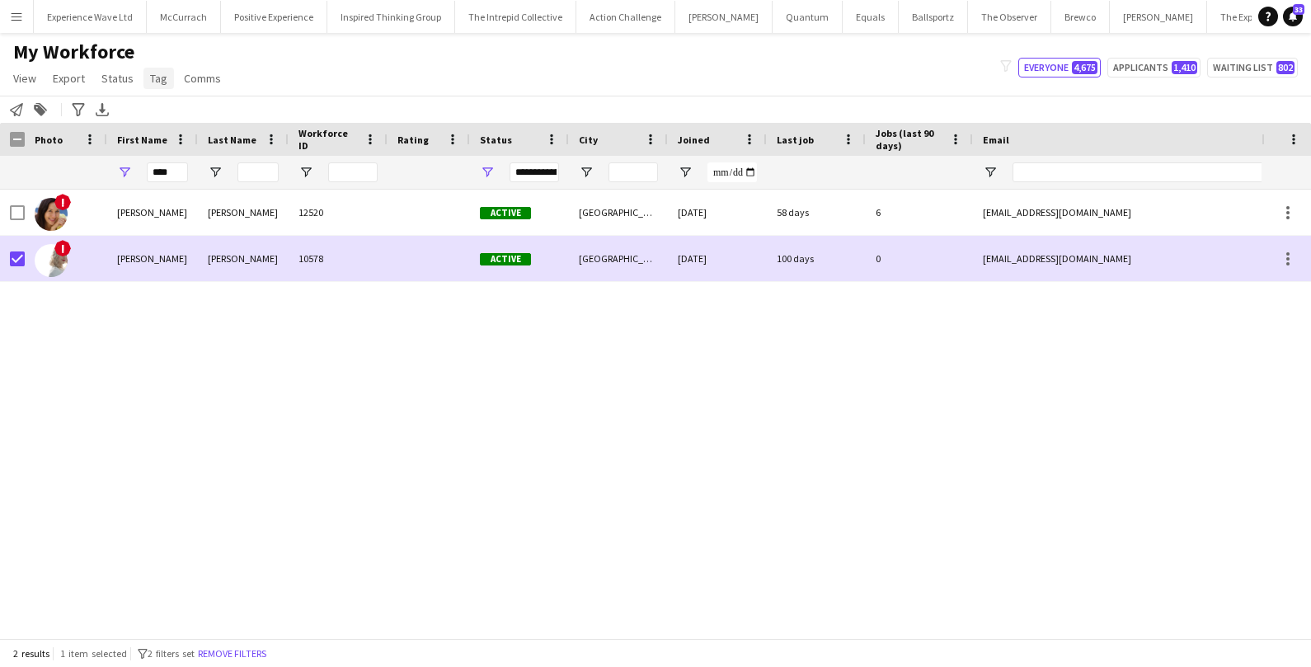
click at [160, 82] on span "Tag" at bounding box center [158, 78] width 17 height 15
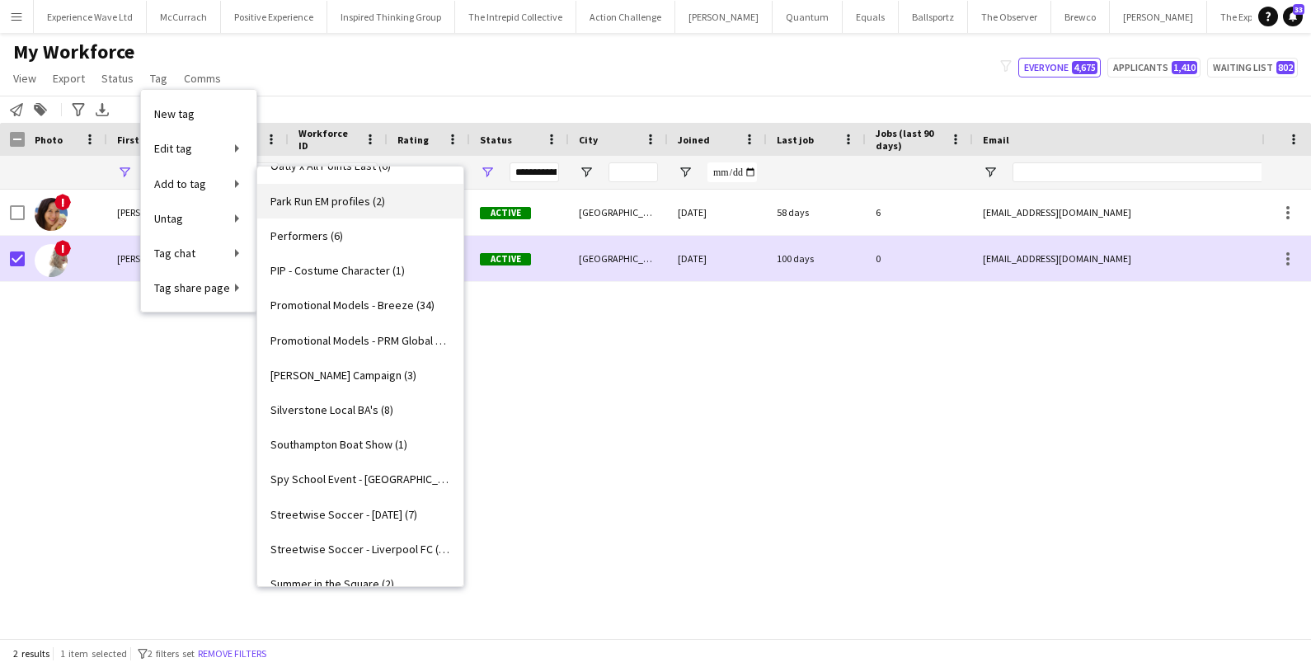
scroll to position [1977, 0]
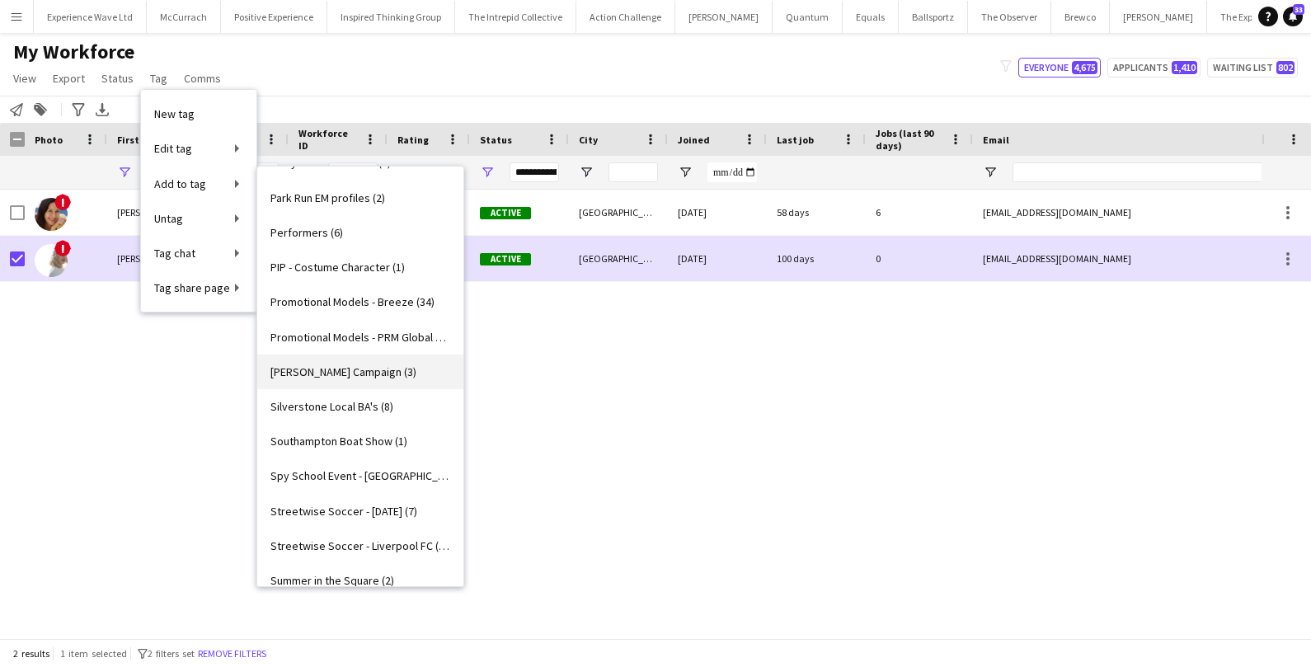
click at [343, 365] on span "Ruben Spritz Campaign (3)" at bounding box center [344, 372] width 146 height 15
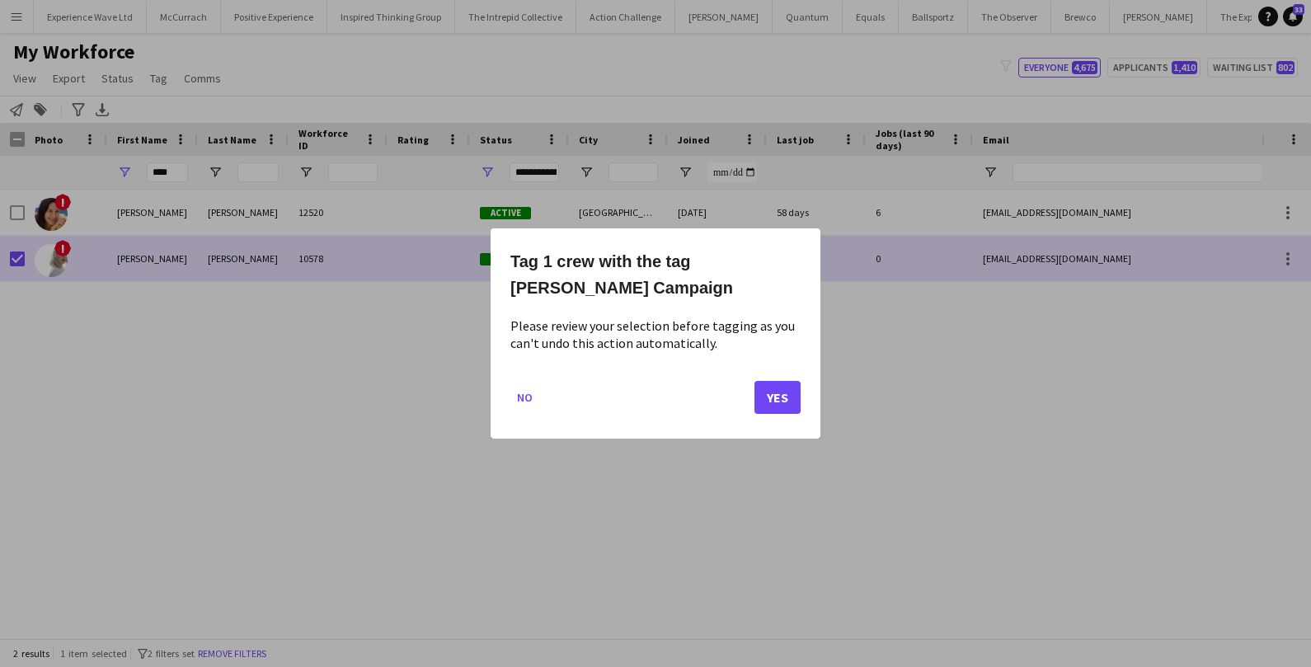
click at [766, 418] on mat-dialog-actions "No Yes" at bounding box center [656, 404] width 290 height 70
click at [770, 396] on button "Yes" at bounding box center [778, 397] width 46 height 33
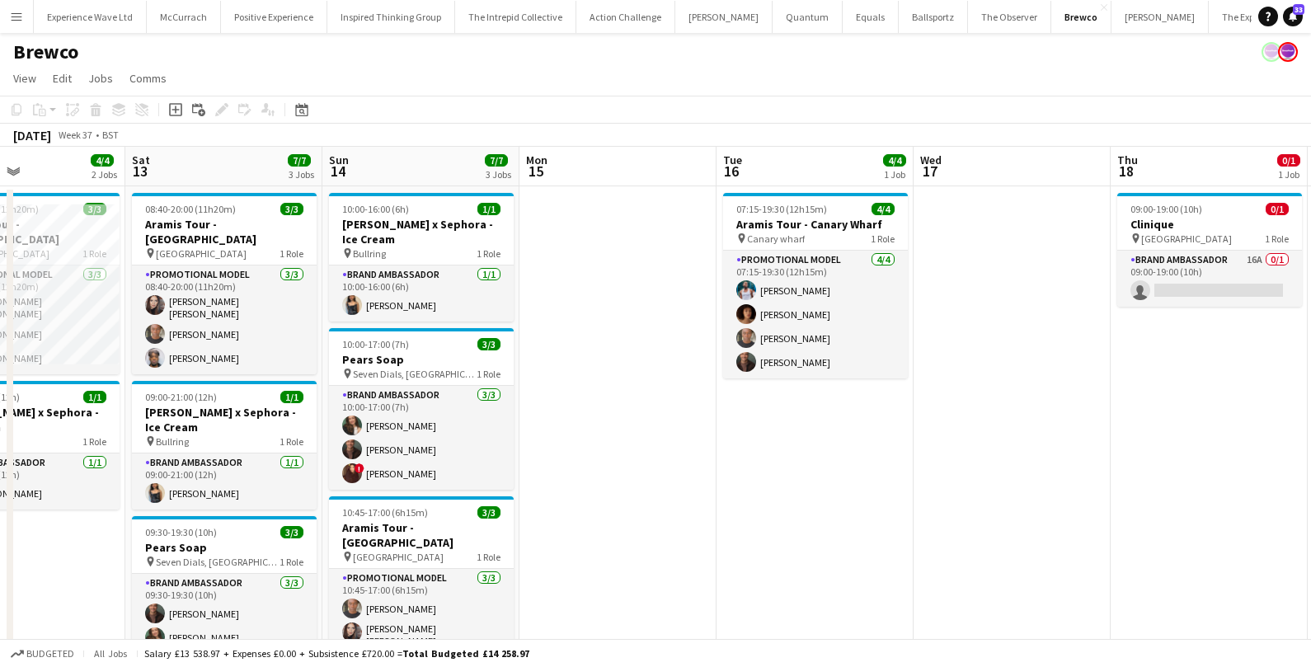
scroll to position [0, 338]
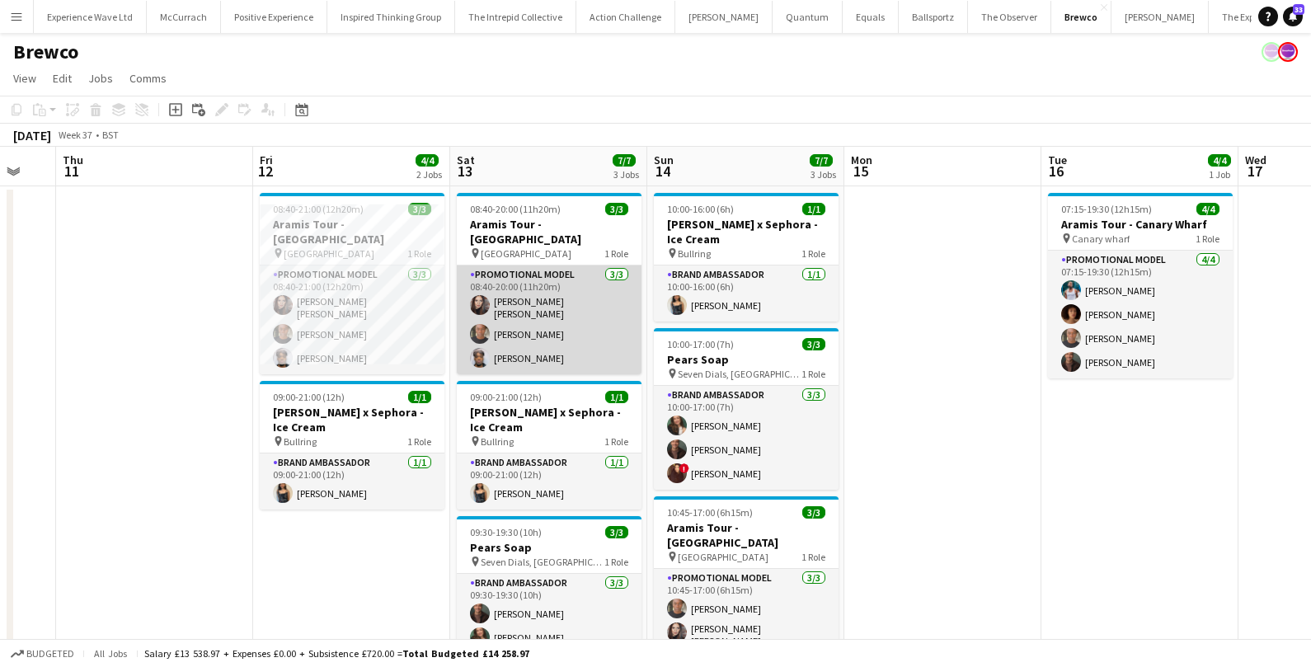
click at [536, 283] on app-card-role "Promotional Model [DATE] 08:40-20:00 (11h20m) [PERSON_NAME] [PERSON_NAME] [PERS…" at bounding box center [549, 320] width 185 height 109
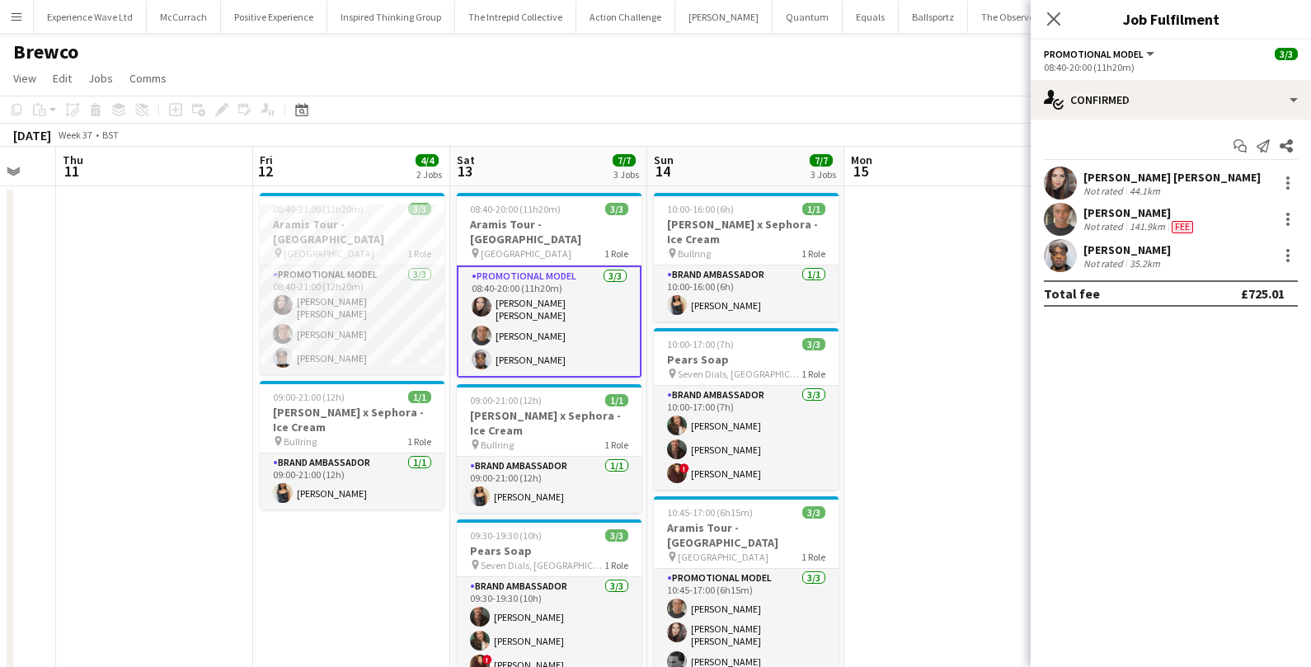
click at [1228, 170] on div "[PERSON_NAME] [PERSON_NAME] Not rated 44.1km" at bounding box center [1171, 183] width 280 height 33
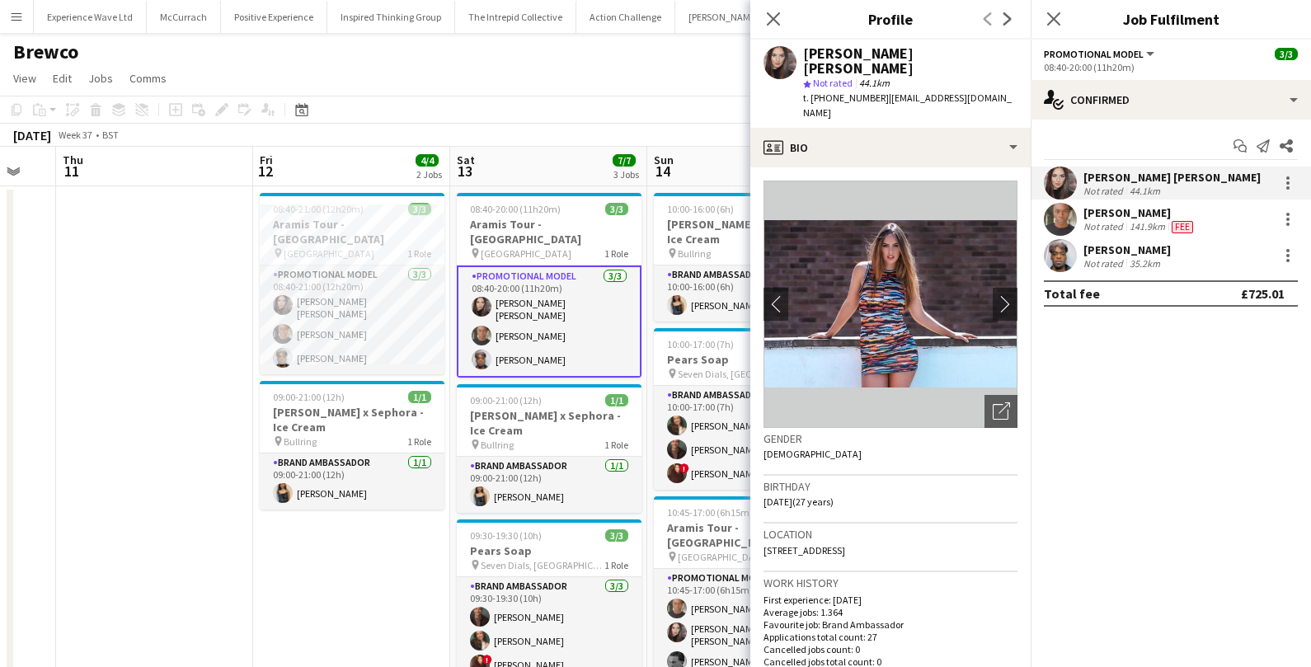
click at [1277, 257] on div at bounding box center [1286, 256] width 23 height 20
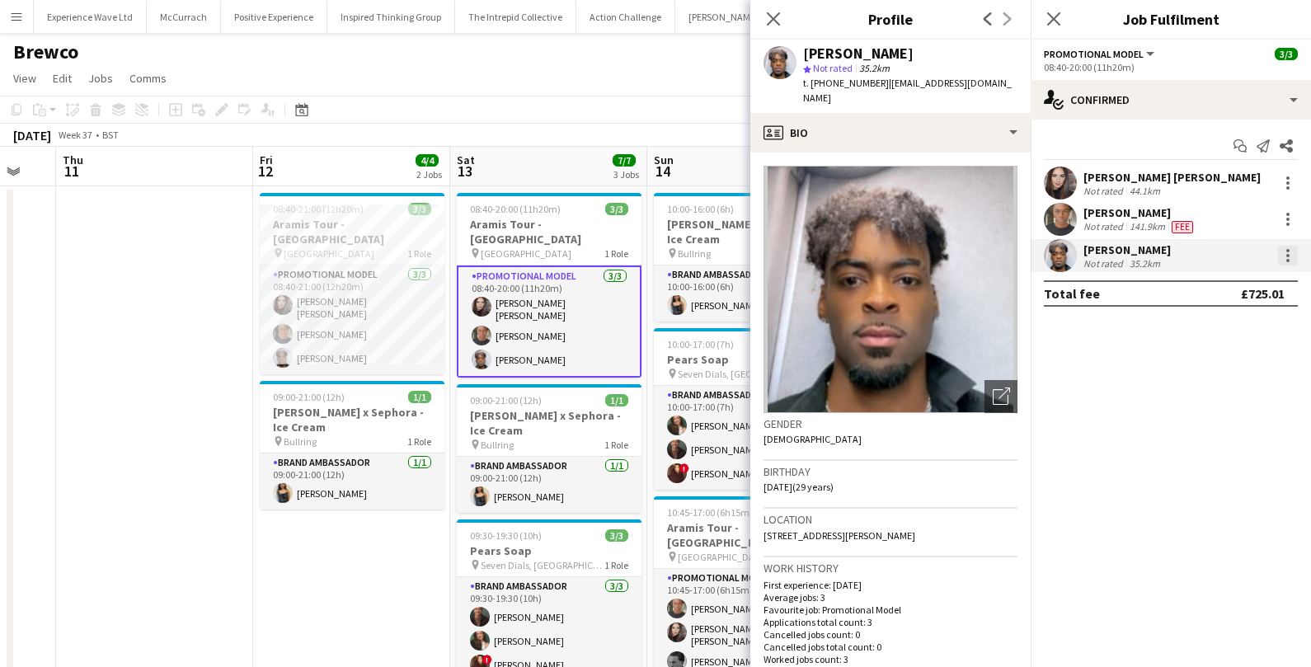
click at [1294, 257] on div at bounding box center [1288, 256] width 20 height 20
click at [1230, 277] on button "Edit fee" at bounding box center [1234, 286] width 129 height 40
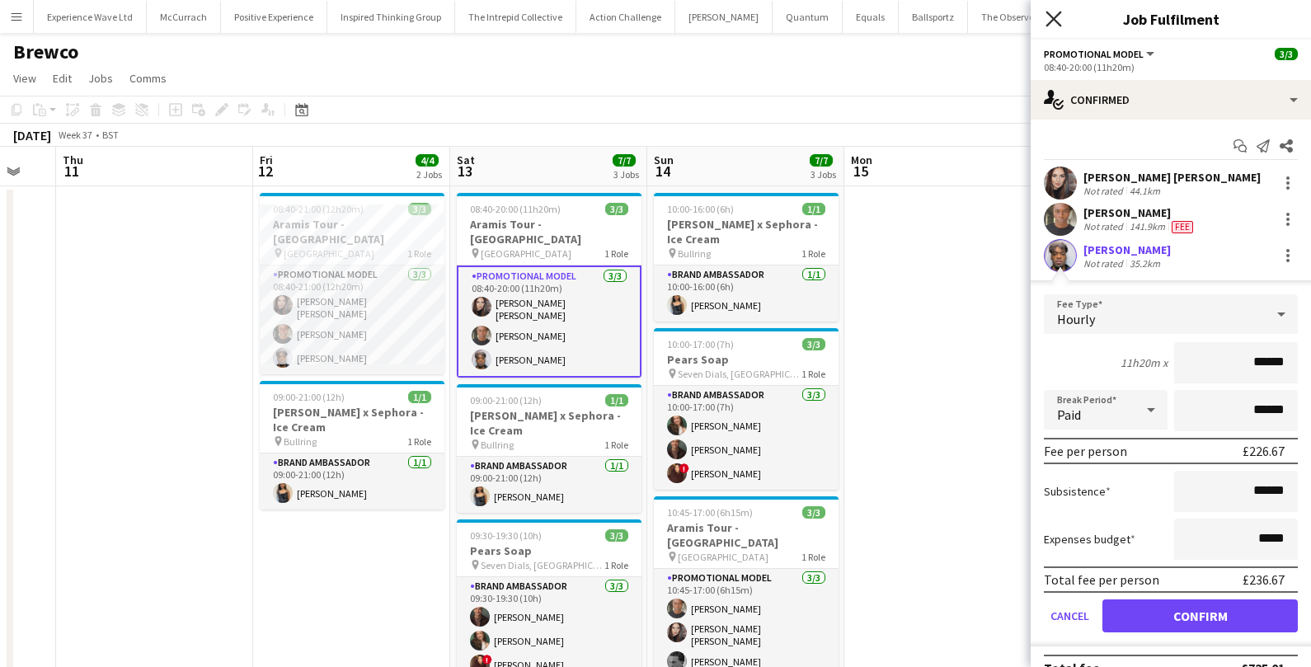
click at [1056, 12] on icon "Close pop-in" at bounding box center [1054, 19] width 16 height 16
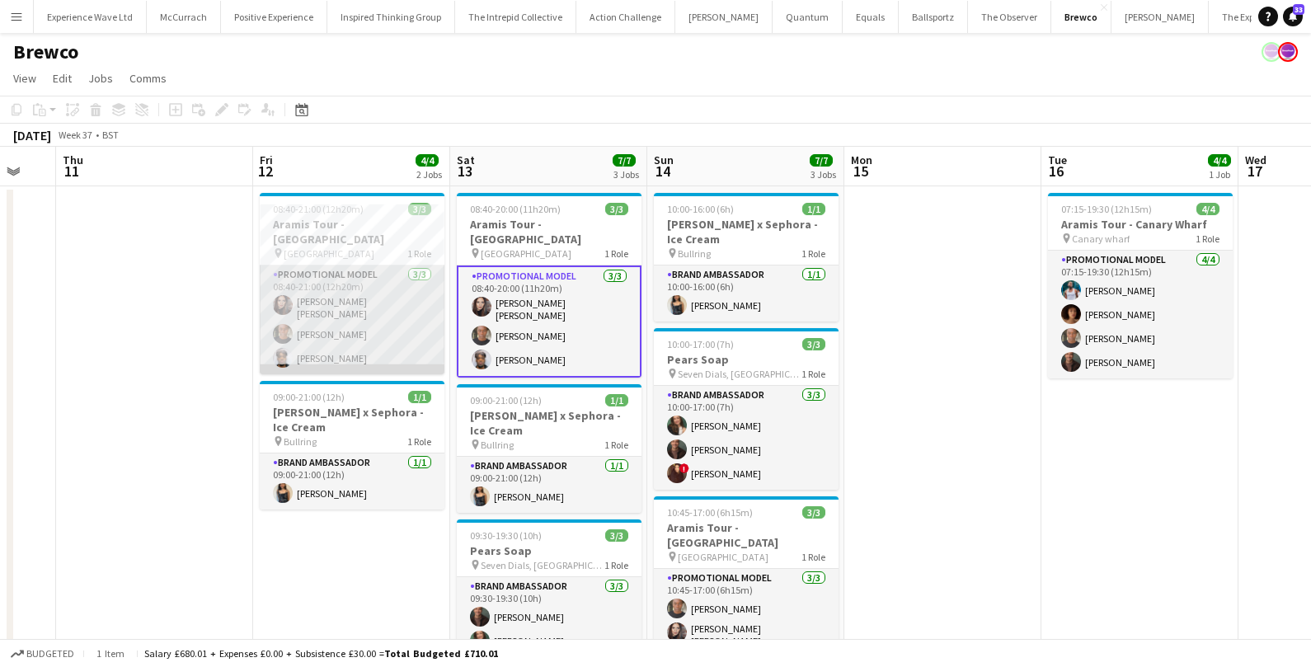
click at [358, 304] on app-card-role "Promotional Model [DATE] 08:40-21:00 (12h20m) [PERSON_NAME] [PERSON_NAME] [PERS…" at bounding box center [352, 320] width 185 height 109
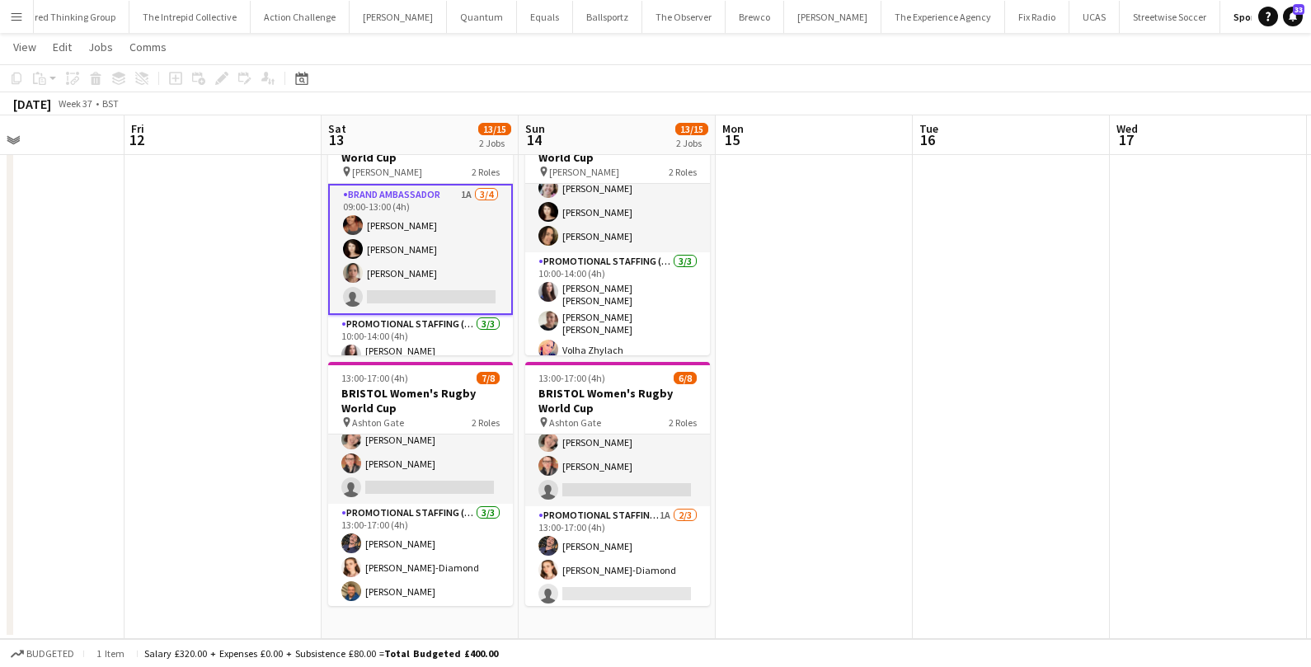
scroll to position [83, 0]
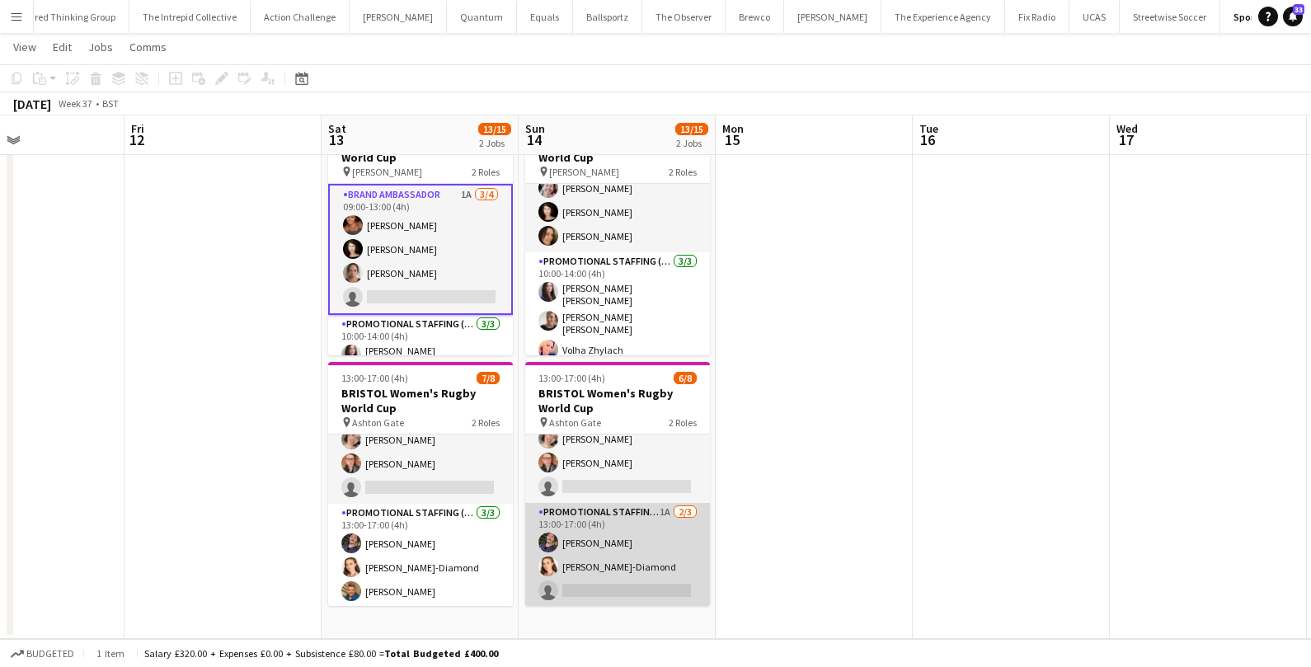
click at [666, 568] on app-card-role "Promotional Staffing (Brand Ambassadors) 1A [DATE] 13:00-17:00 (4h) [PERSON_NAM…" at bounding box center [617, 555] width 185 height 104
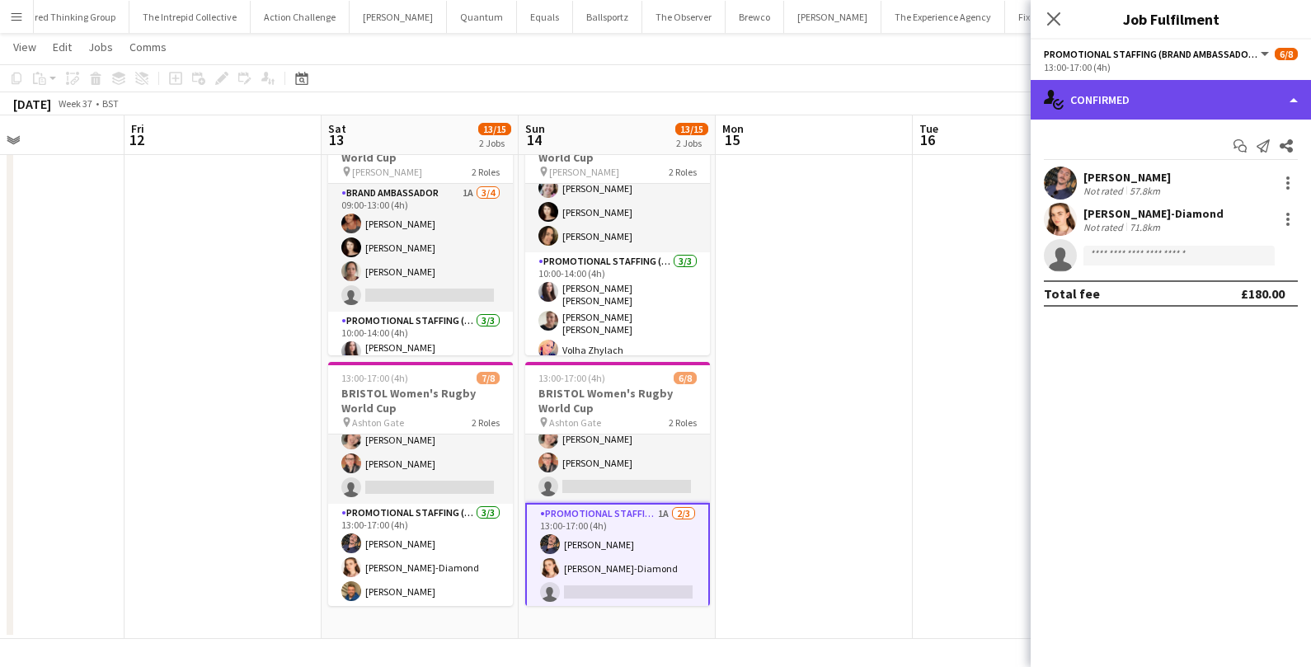
click at [1160, 118] on div "single-neutral-actions-check-2 Confirmed" at bounding box center [1171, 100] width 280 height 40
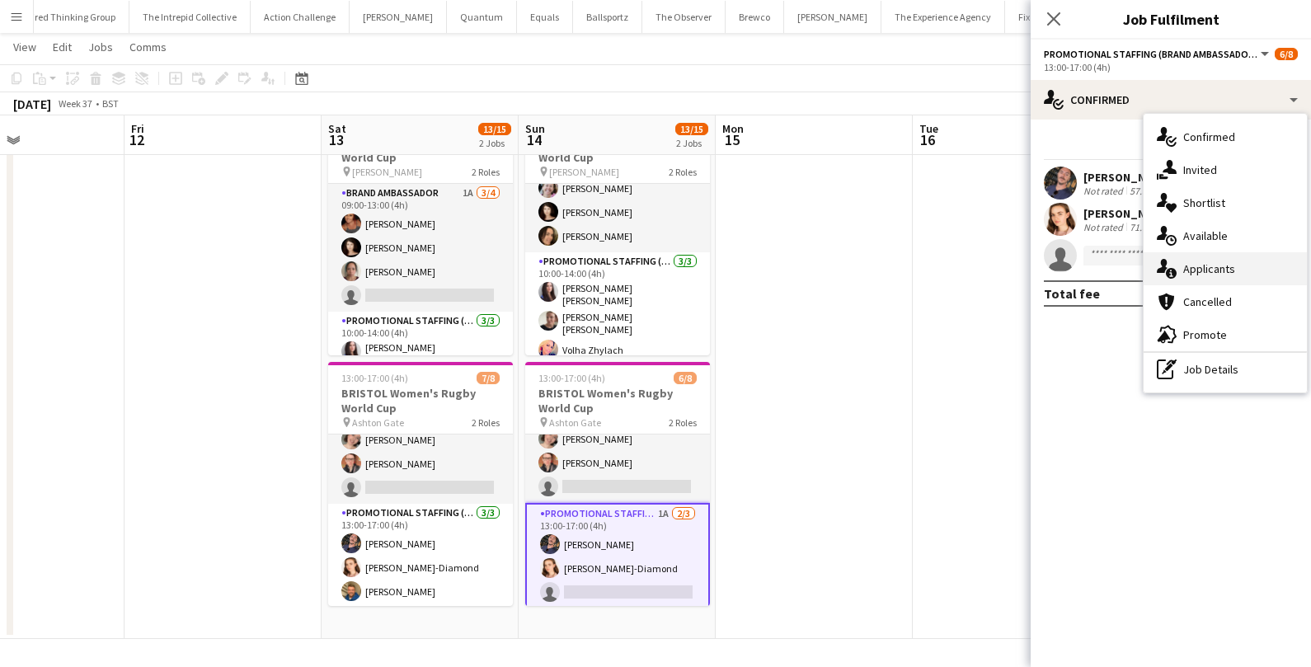
click at [1160, 269] on icon at bounding box center [1162, 266] width 11 height 14
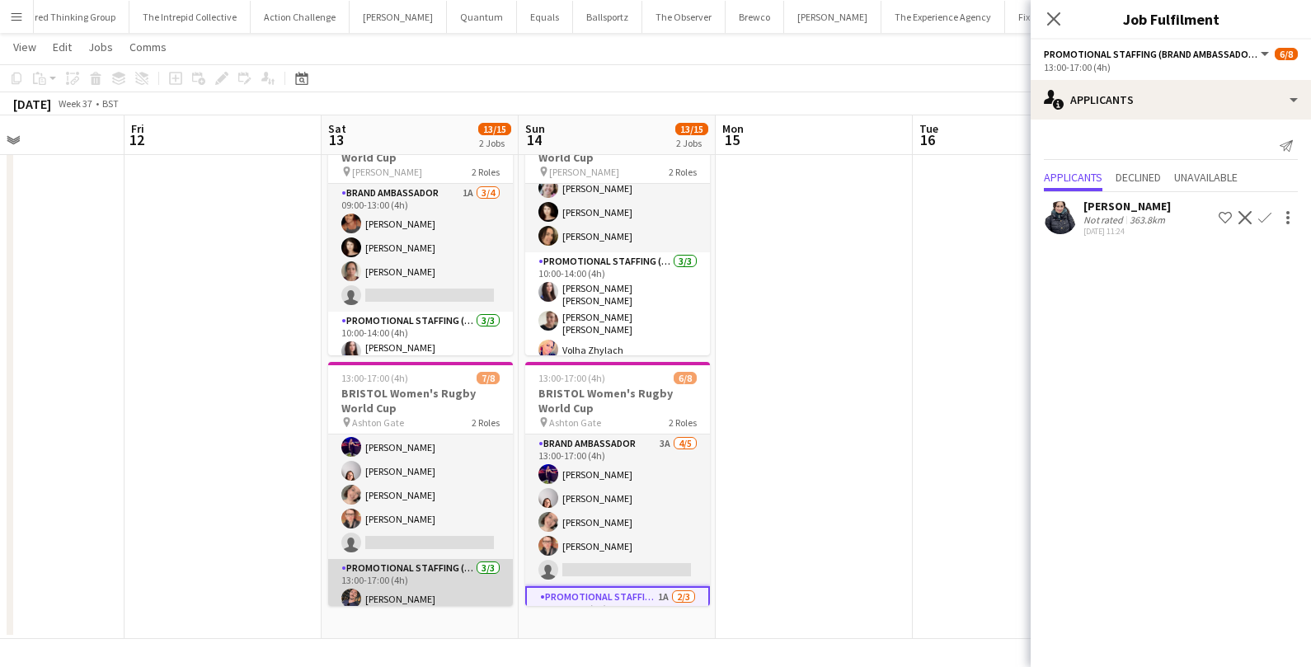
scroll to position [0, 0]
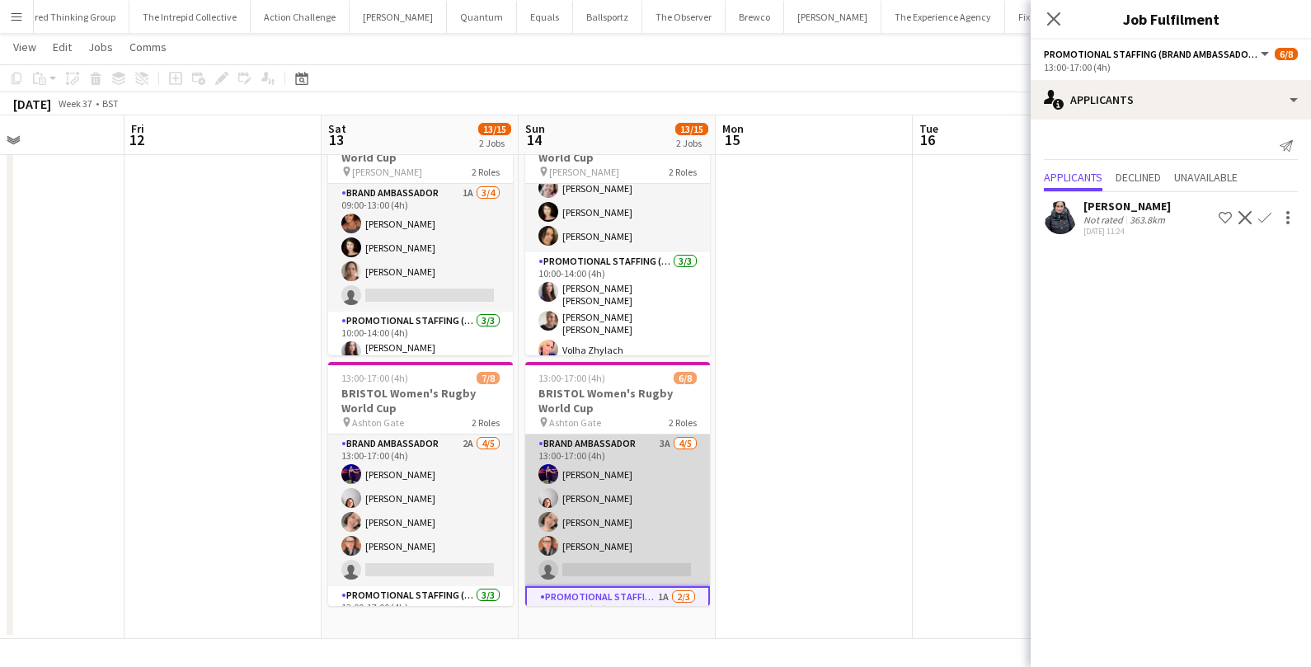
click at [669, 437] on app-card-role "Brand Ambassador 3A [DATE] 13:00-17:00 (4h) [PERSON_NAME] [PERSON_NAME] [PERSON…" at bounding box center [617, 511] width 185 height 152
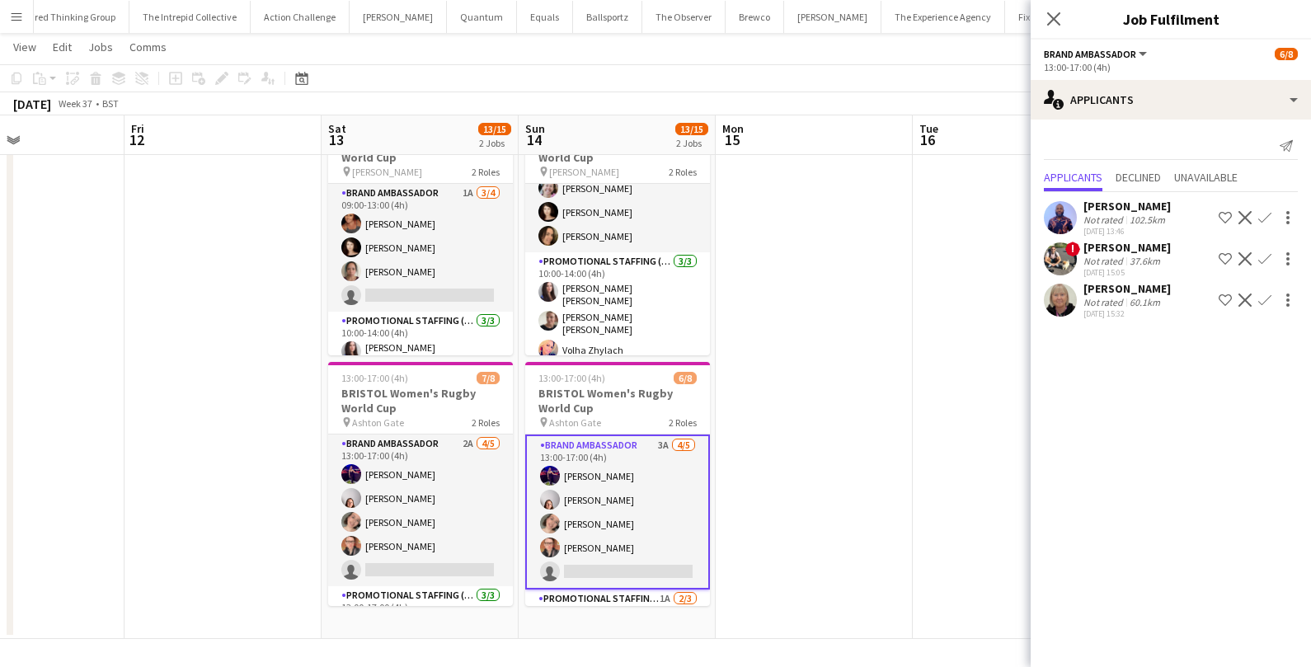
click at [1107, 292] on div "[PERSON_NAME]" at bounding box center [1127, 288] width 87 height 15
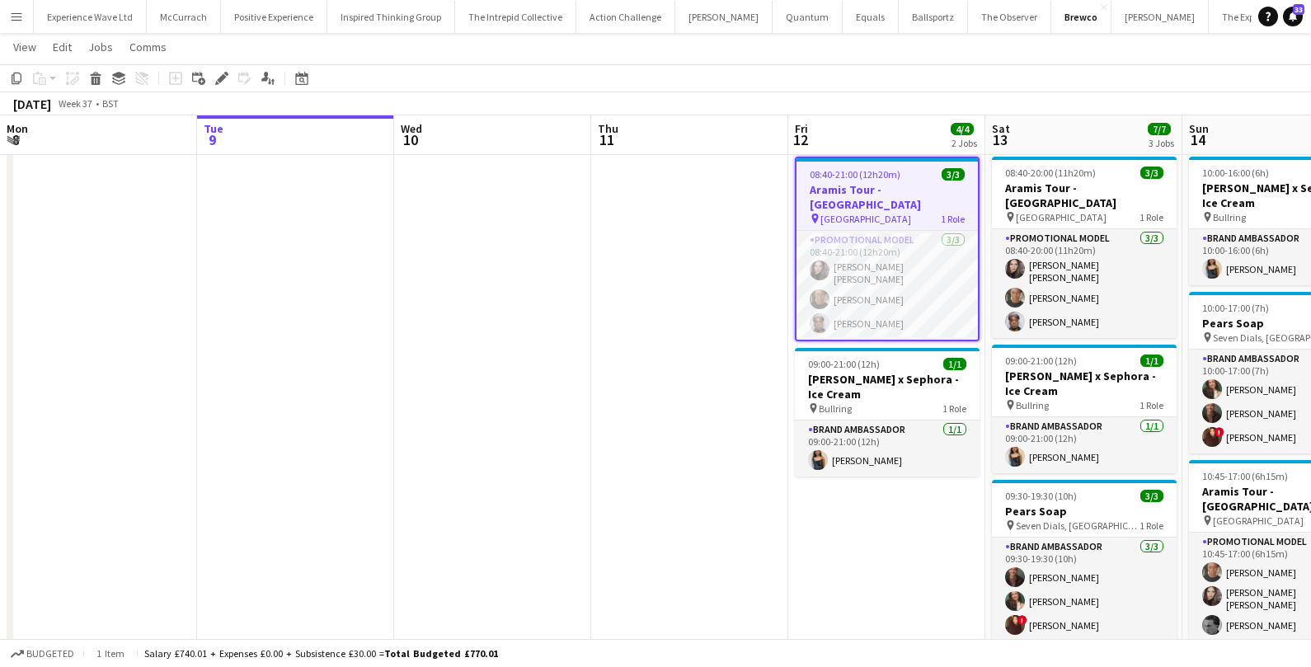
scroll to position [0, 567]
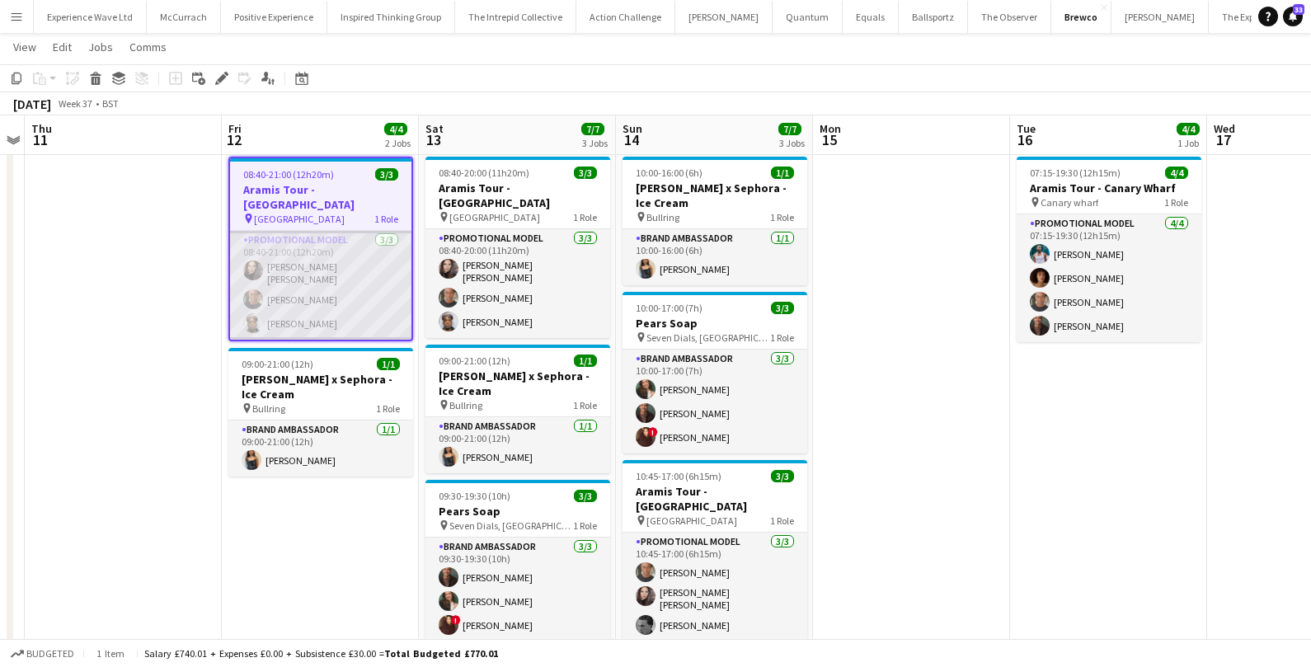
click at [318, 258] on app-card-role "Promotional Model [DATE] 08:40-21:00 (12h20m) [PERSON_NAME] [PERSON_NAME] [PERS…" at bounding box center [320, 285] width 181 height 109
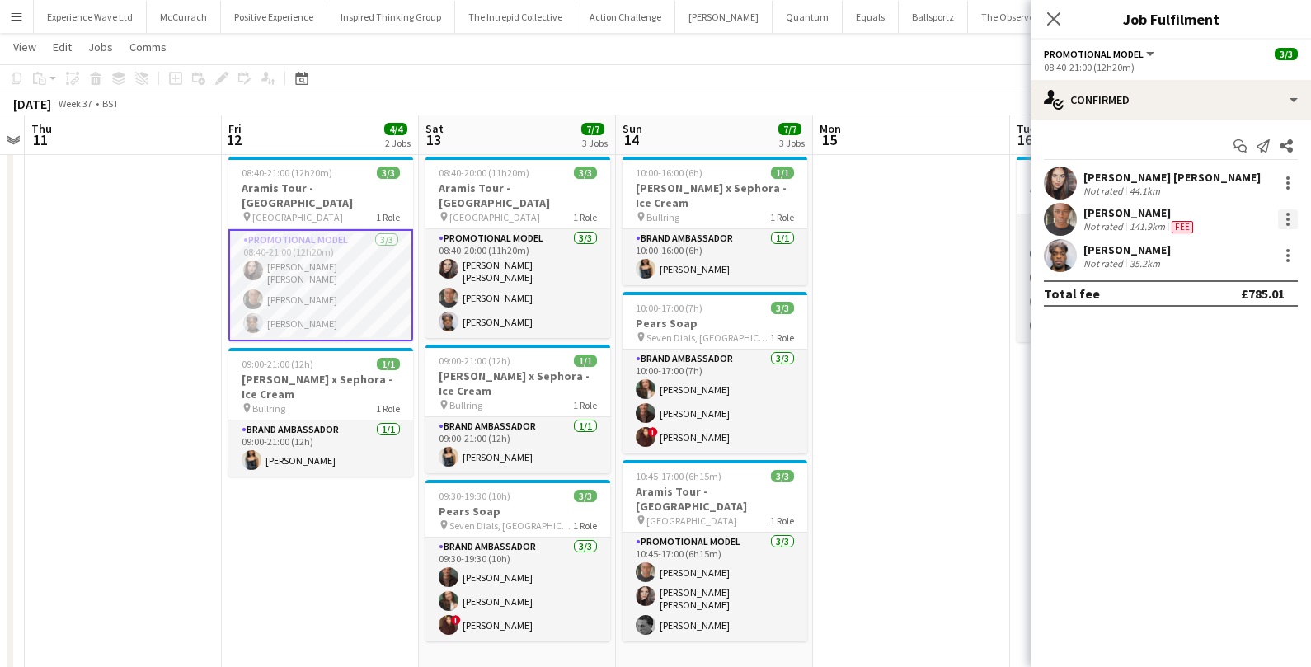
click at [1293, 210] on div at bounding box center [1288, 219] width 20 height 20
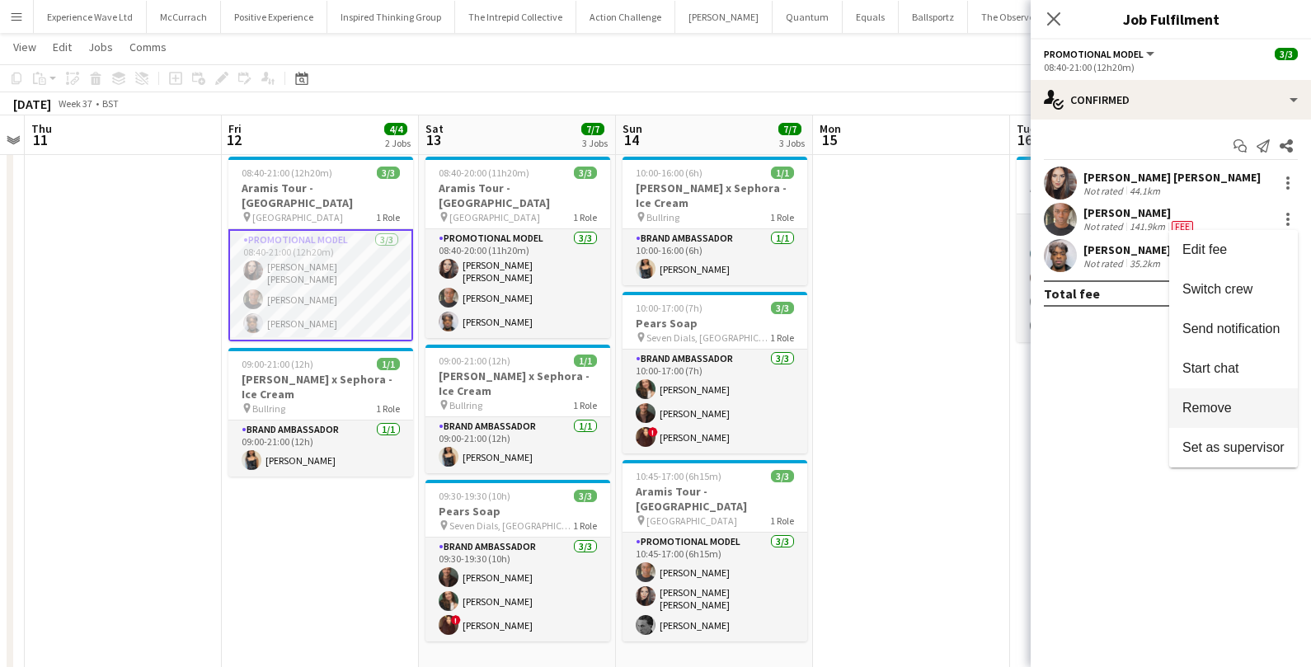
click at [1206, 401] on span "Remove" at bounding box center [1207, 407] width 49 height 14
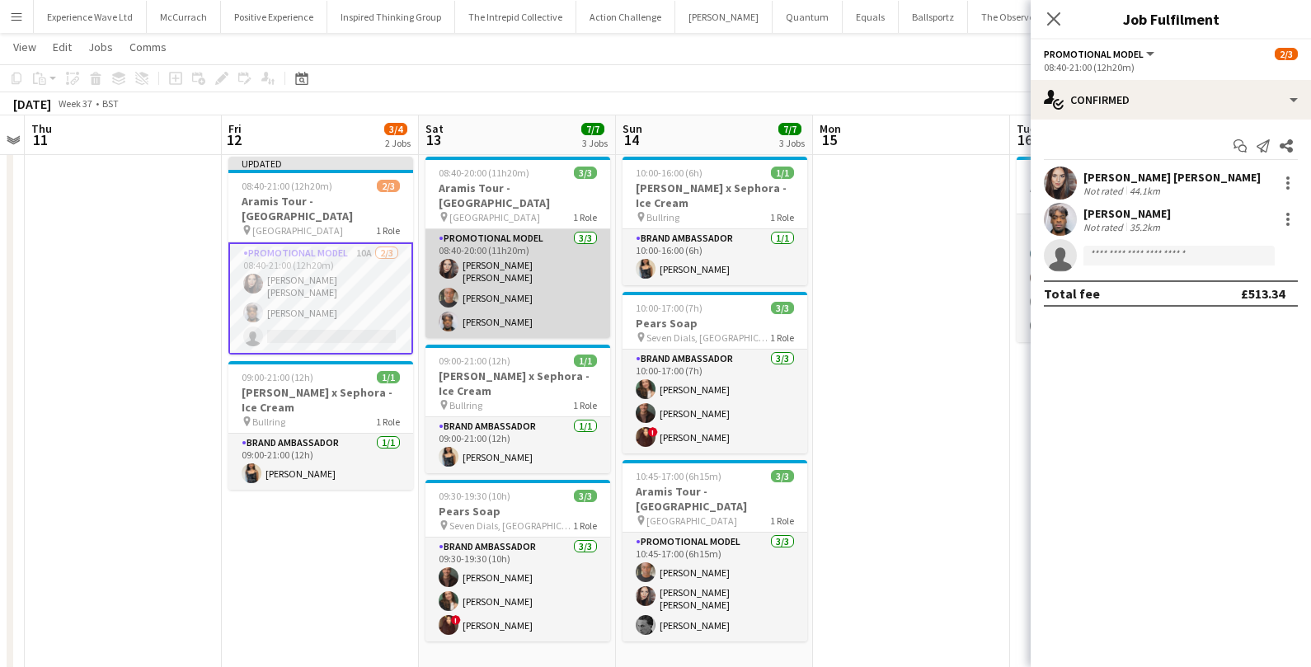
click at [530, 271] on app-card-role "Promotional Model [DATE] 08:40-20:00 (11h20m) [PERSON_NAME] [PERSON_NAME] [PERS…" at bounding box center [518, 283] width 185 height 109
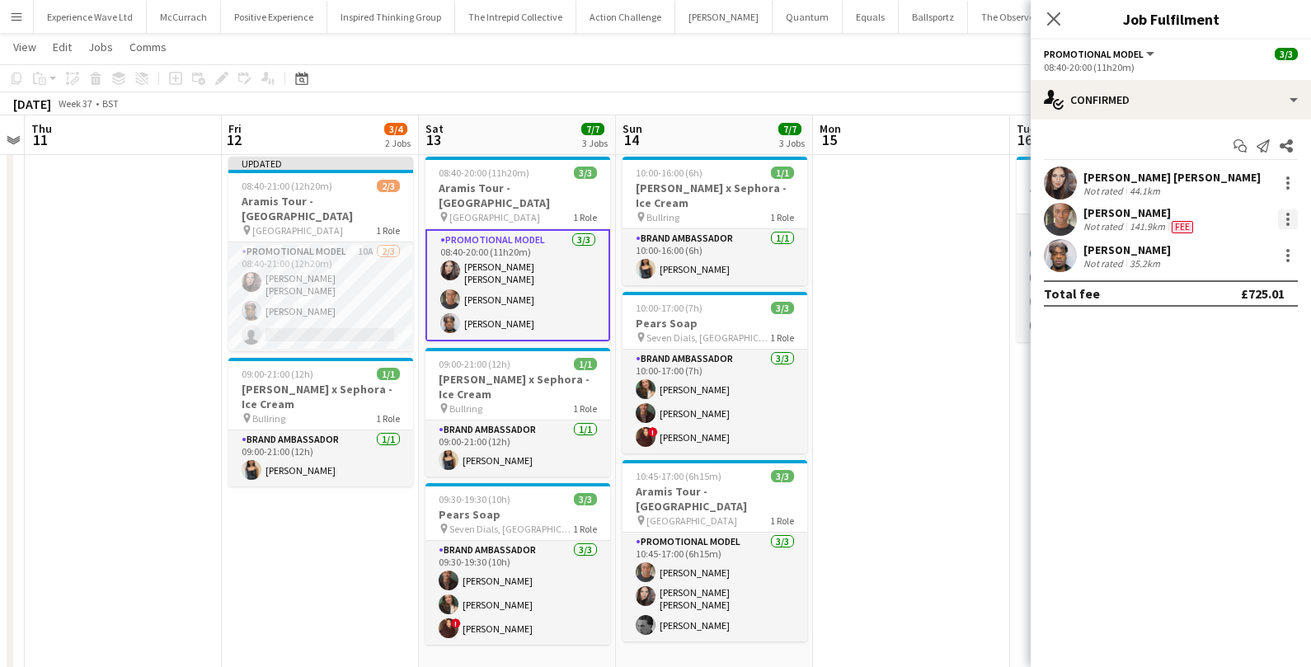
click at [1287, 221] on div at bounding box center [1288, 219] width 20 height 20
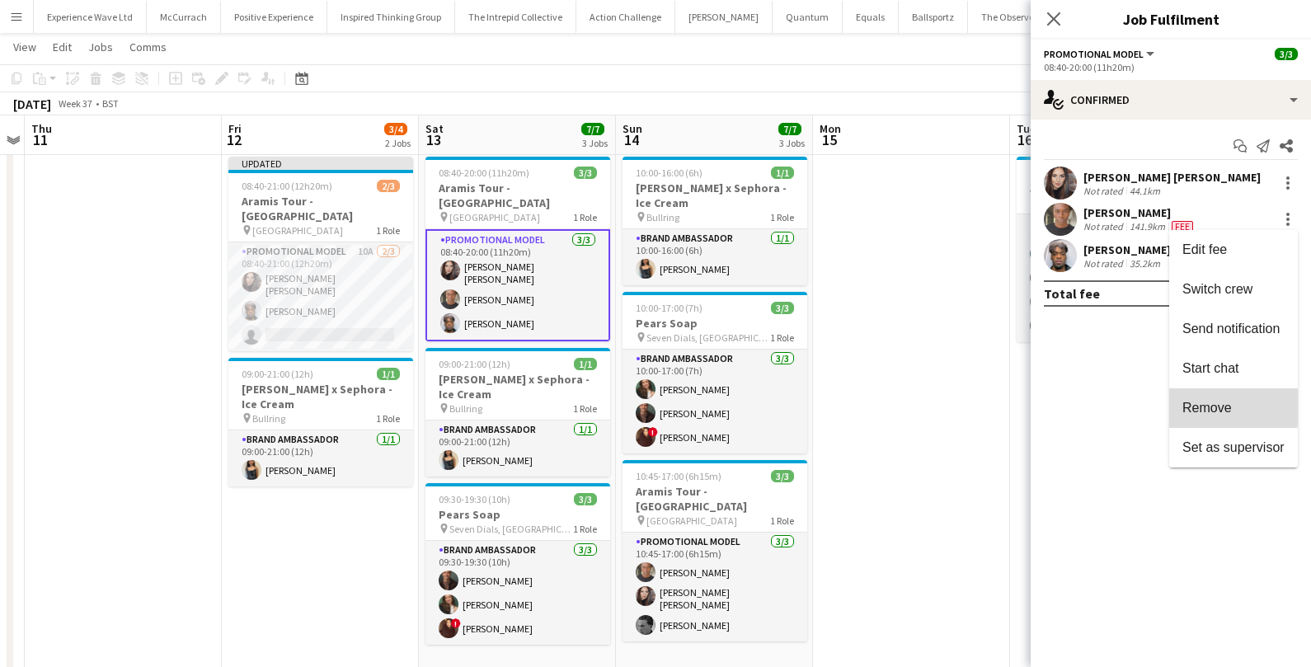
click at [1198, 407] on span "Remove" at bounding box center [1207, 407] width 49 height 14
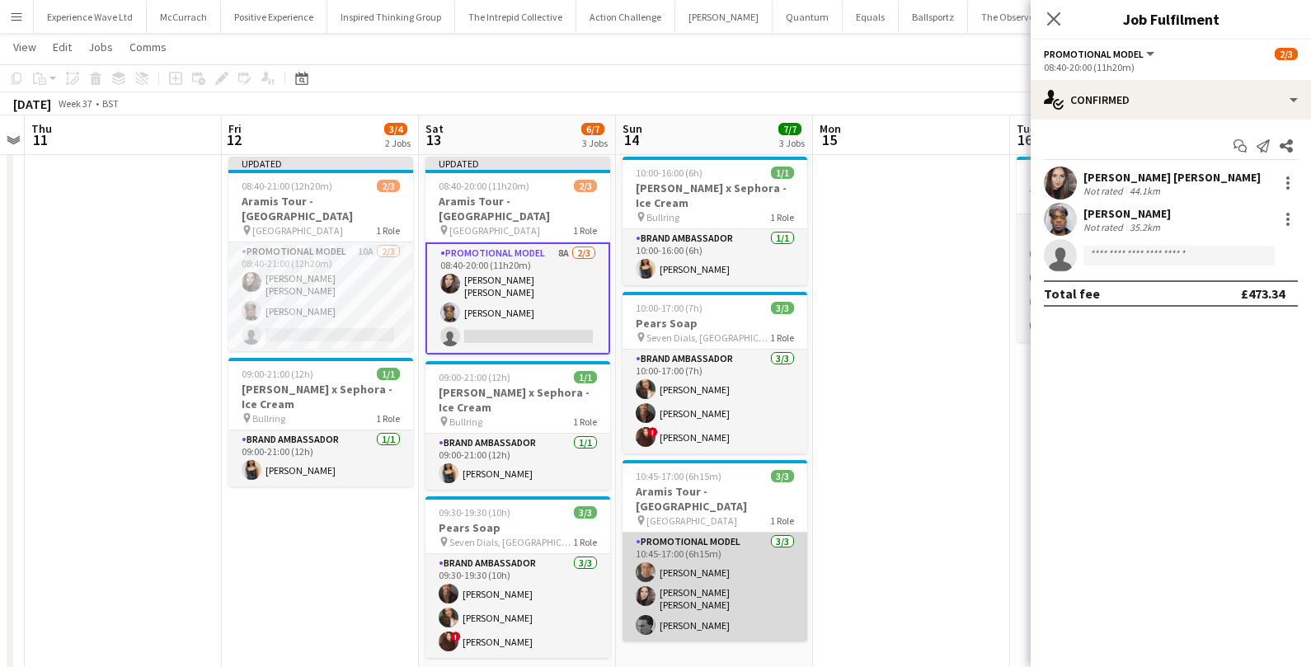
click at [699, 549] on app-card-role "Promotional Model [DATE] 10:45-17:00 (6h15m) [PERSON_NAME] [PERSON_NAME] [PERSO…" at bounding box center [715, 587] width 185 height 109
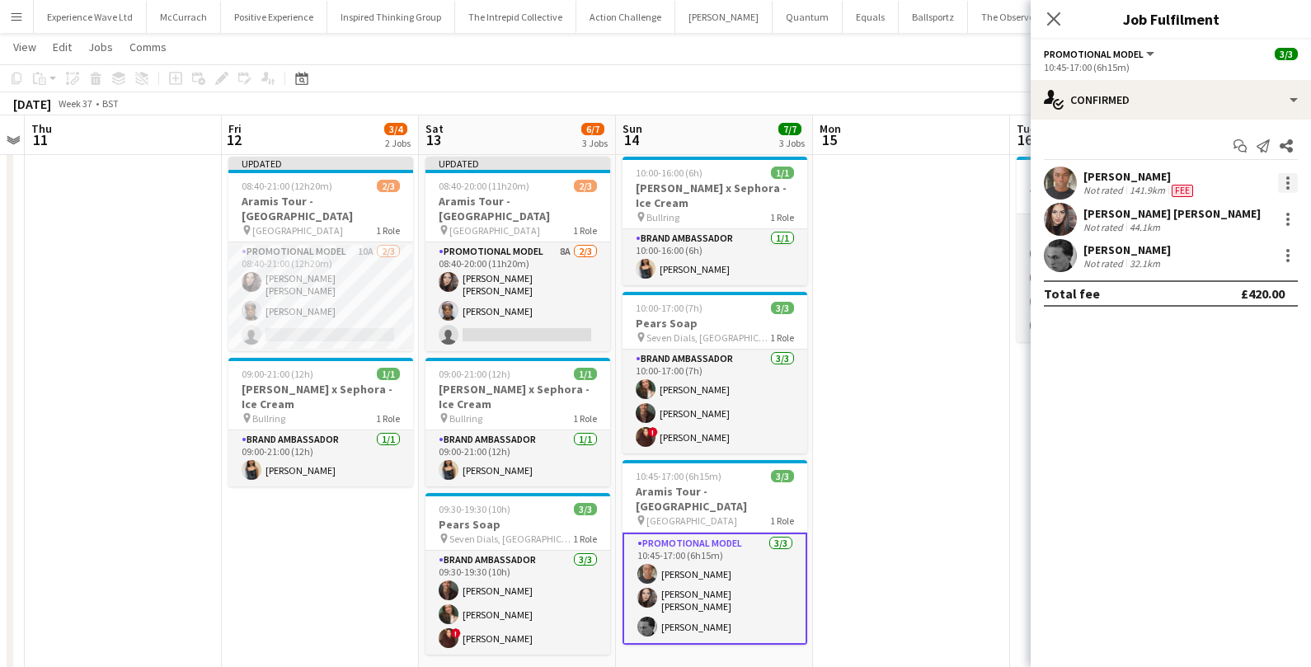
click at [1286, 188] on div at bounding box center [1288, 183] width 20 height 20
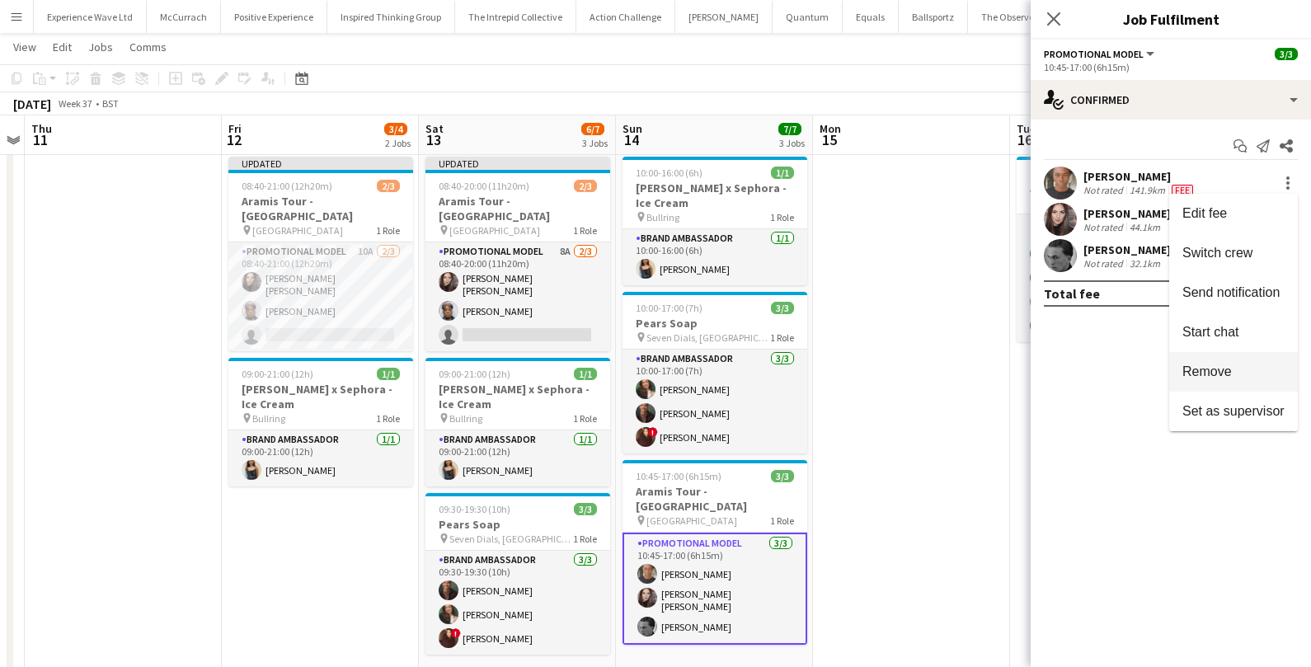
click at [1204, 372] on span "Remove" at bounding box center [1207, 371] width 49 height 14
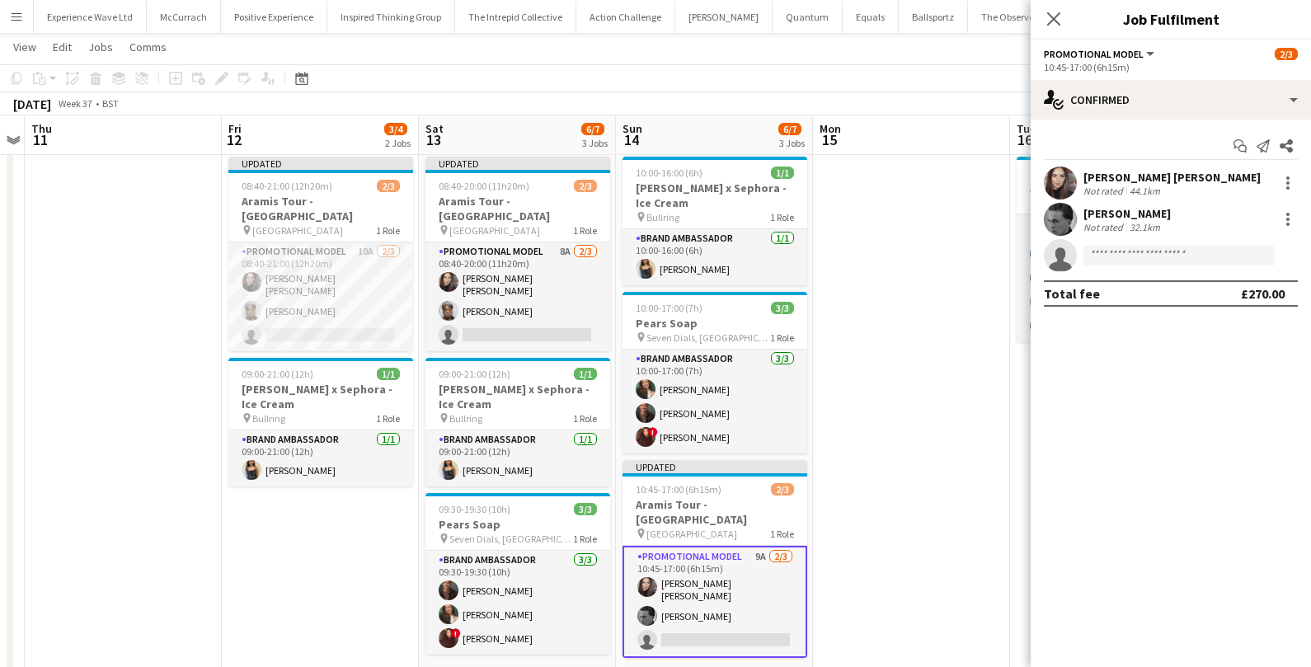
click at [894, 235] on app-date-cell at bounding box center [911, 418] width 197 height 537
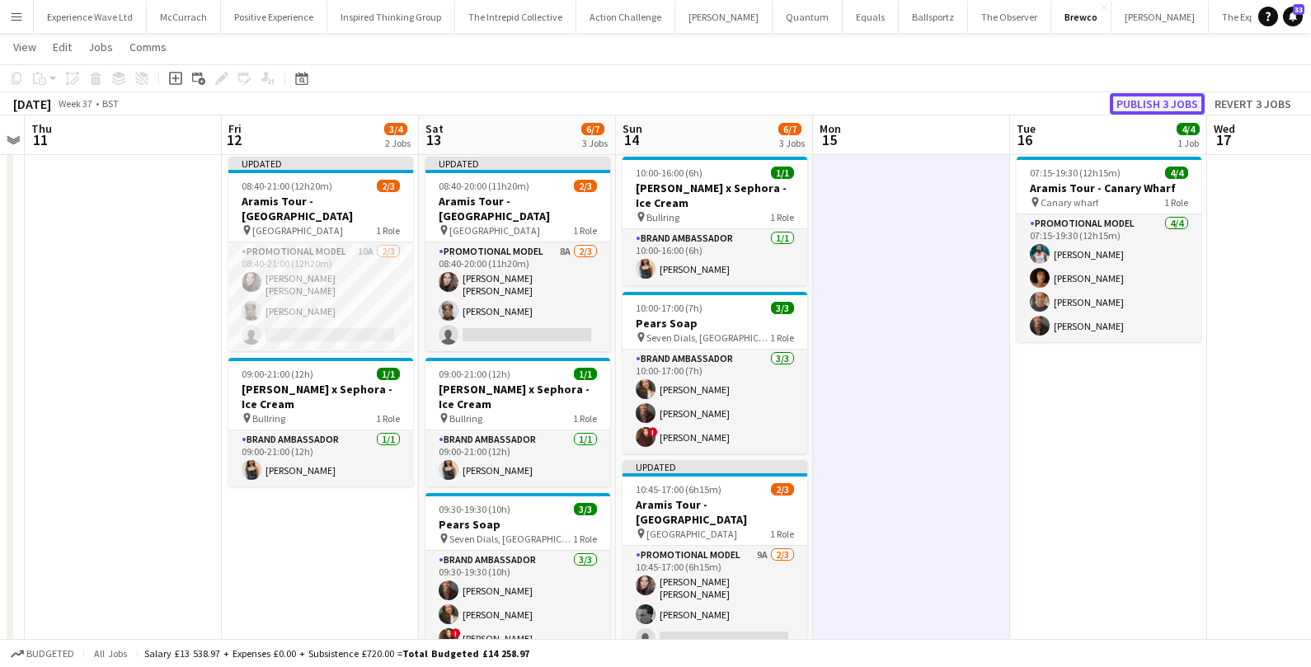
click at [1156, 109] on button "Publish 3 jobs" at bounding box center [1157, 103] width 95 height 21
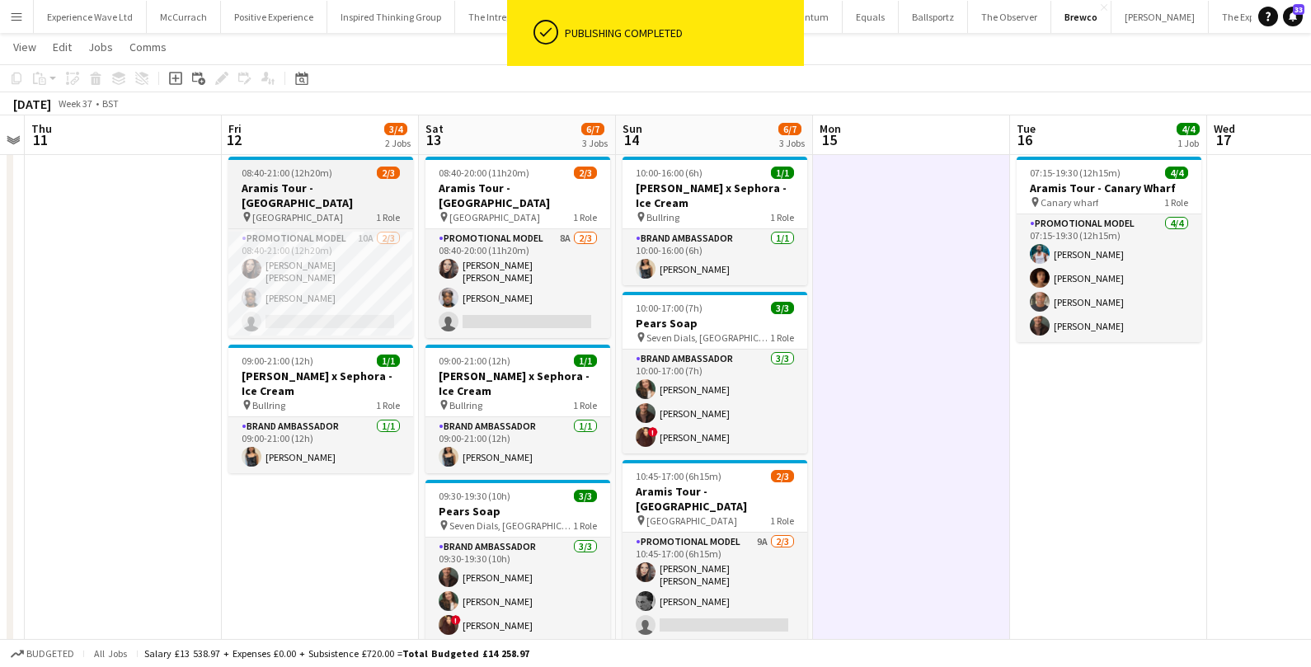
click at [317, 183] on h3 "Aramis Tour - [GEOGRAPHIC_DATA]" at bounding box center [320, 196] width 185 height 30
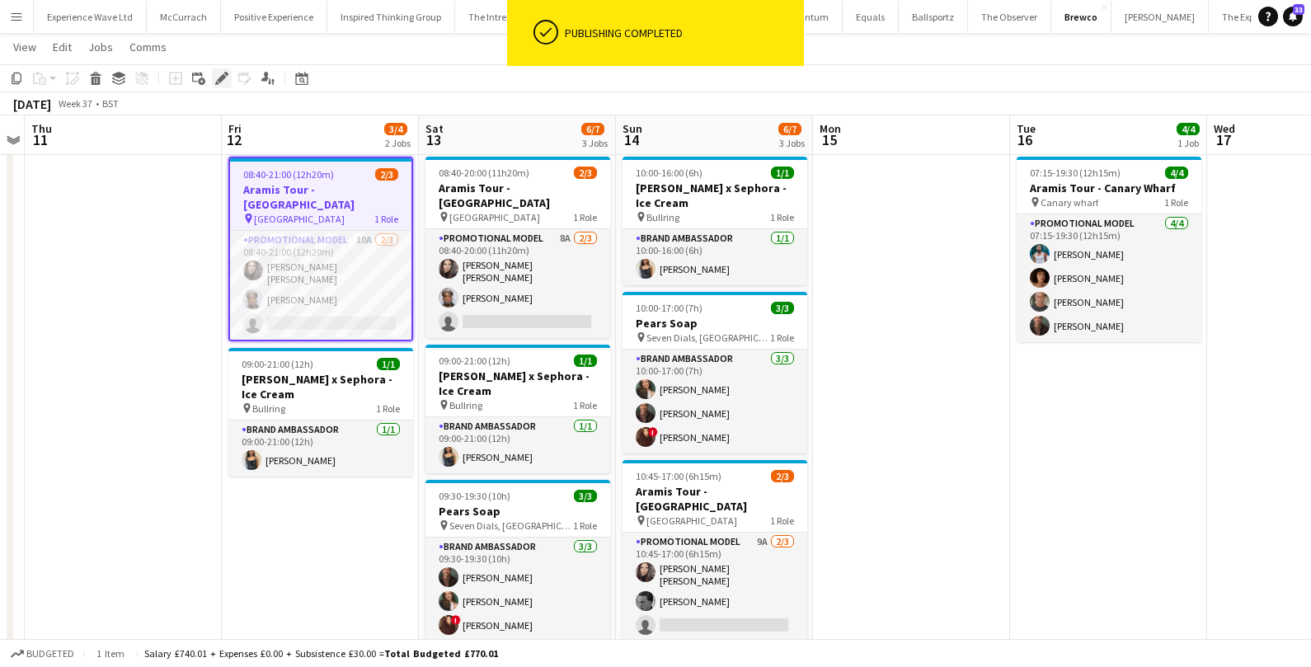
click at [222, 83] on icon "Edit" at bounding box center [221, 78] width 13 height 13
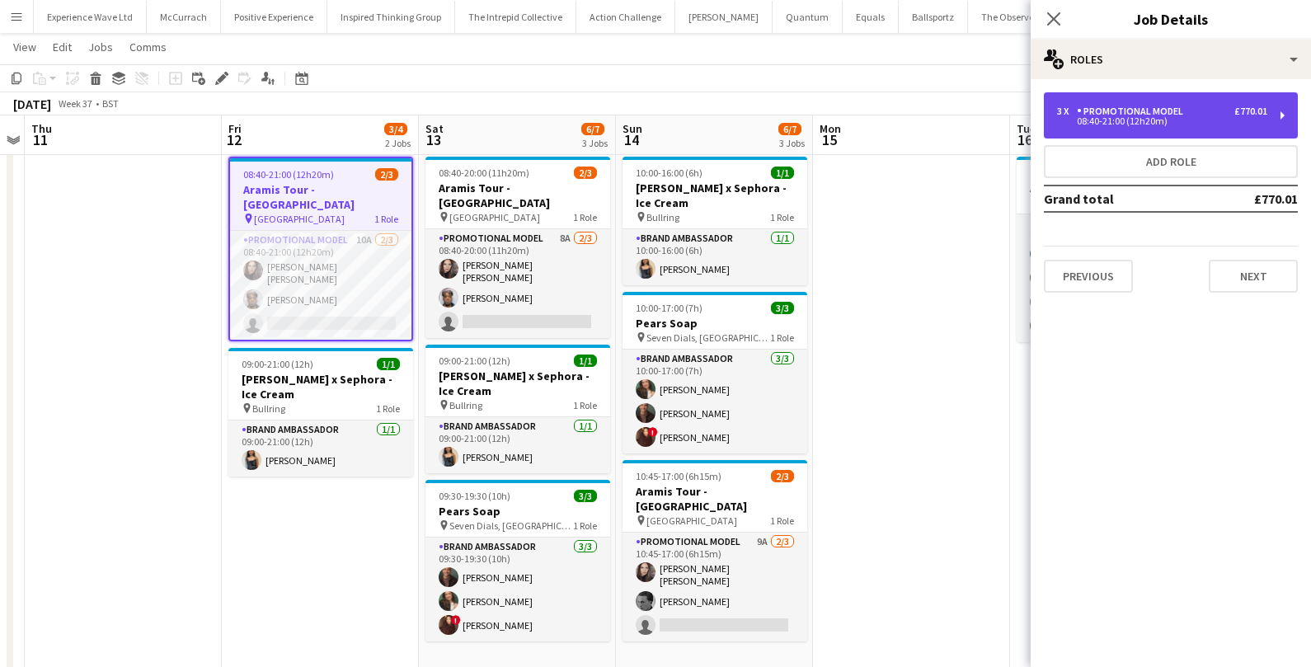
click at [1147, 121] on div "08:40-21:00 (12h20m)" at bounding box center [1162, 121] width 210 height 8
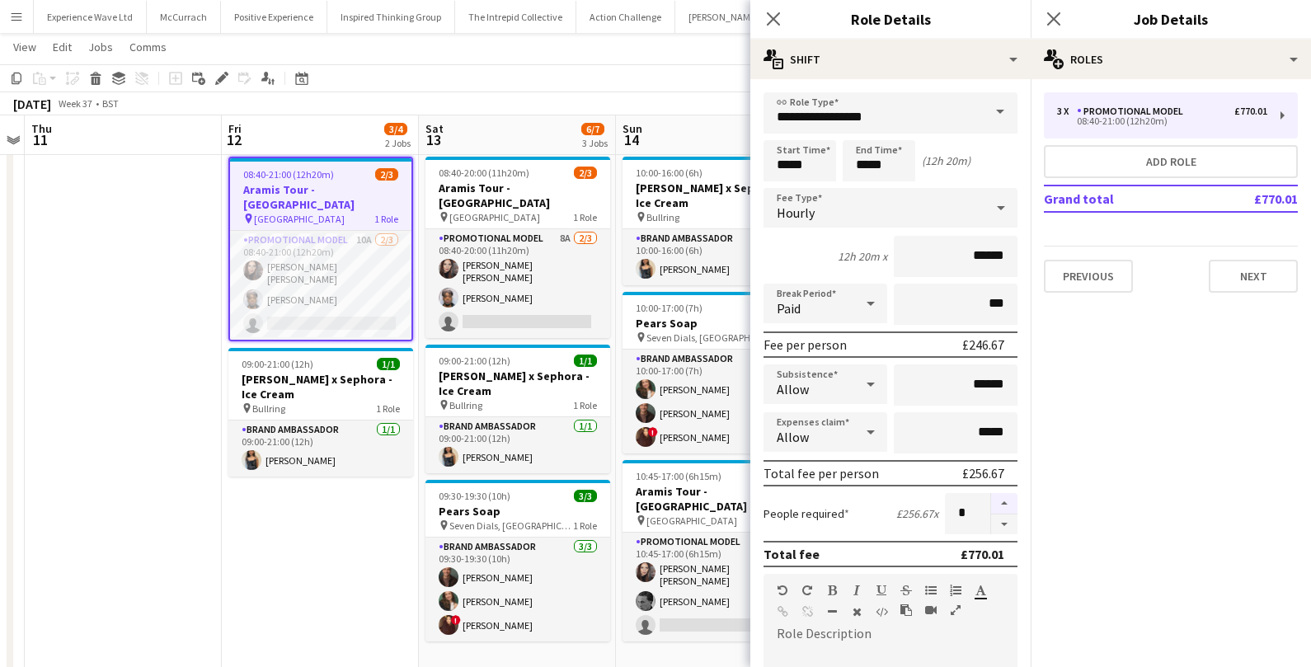
click at [1009, 499] on button "button" at bounding box center [1004, 503] width 26 height 21
click at [1003, 522] on button "button" at bounding box center [1004, 525] width 26 height 21
type input "*"
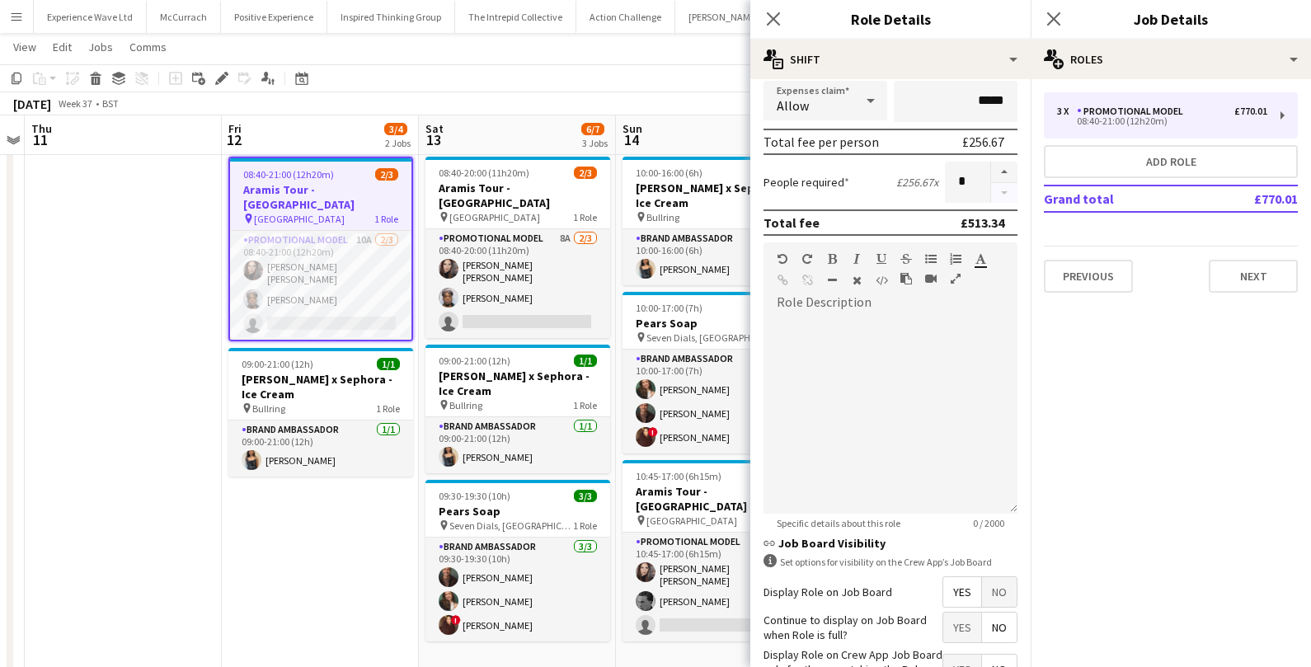
scroll to position [445, 0]
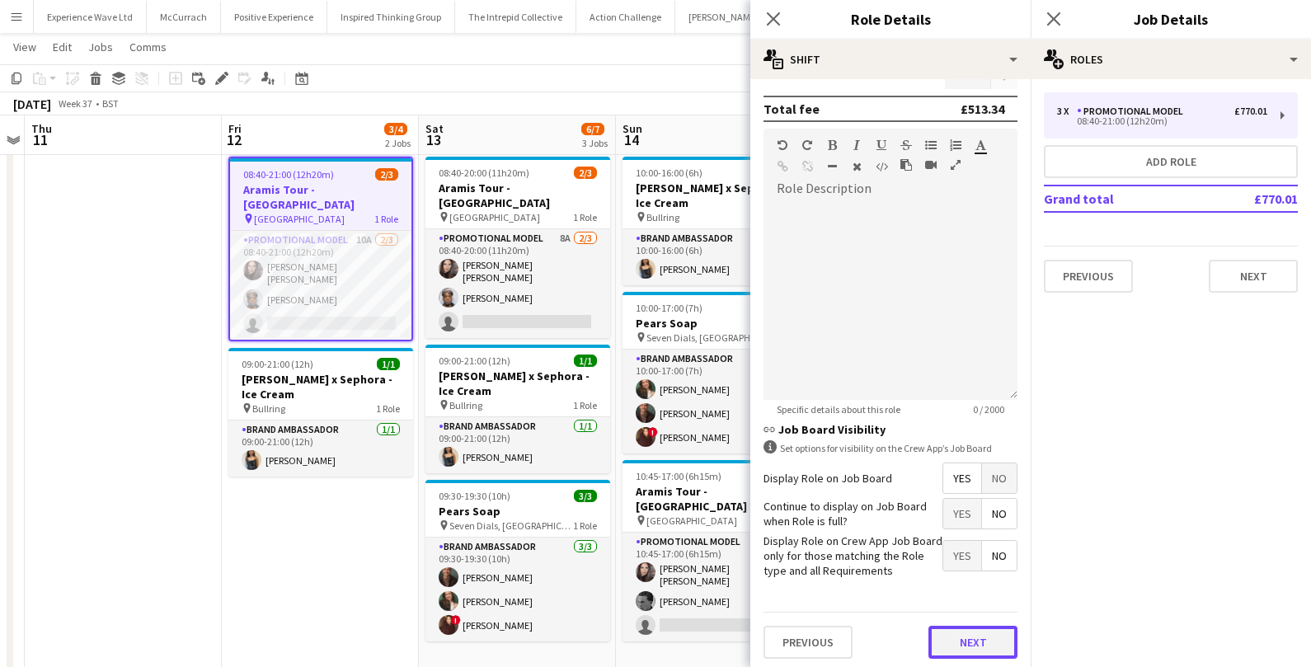
click at [967, 636] on button "Next" at bounding box center [973, 642] width 89 height 33
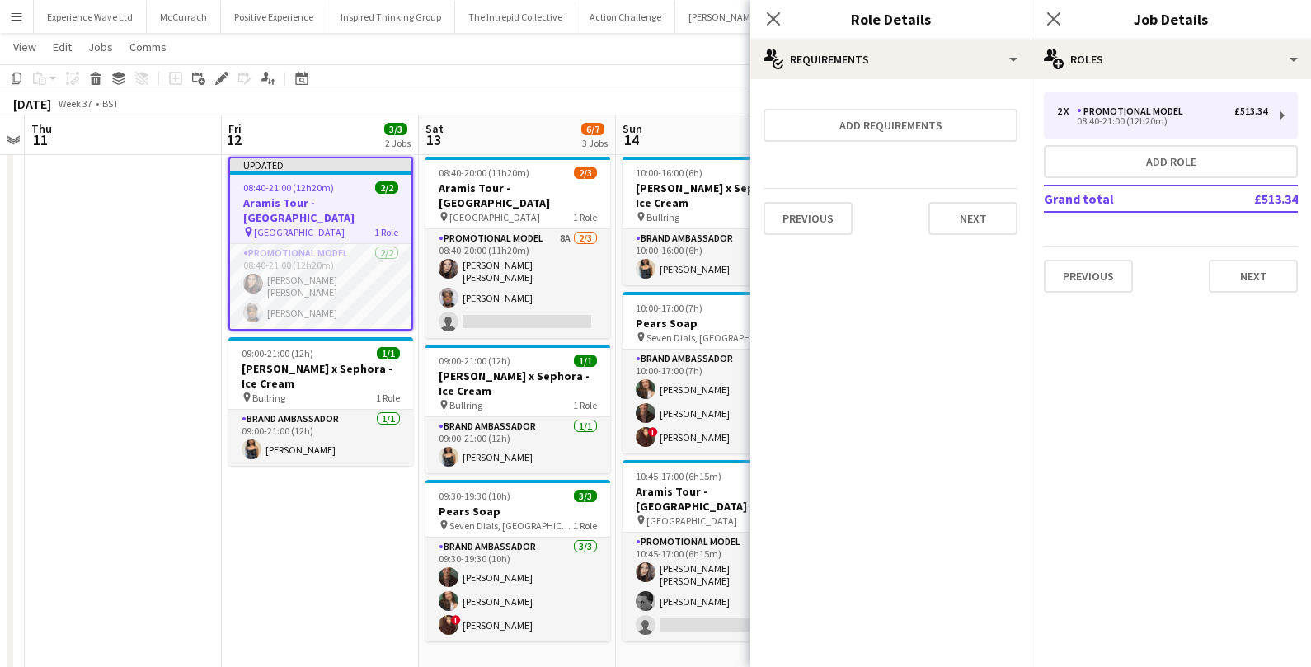
scroll to position [0, 0]
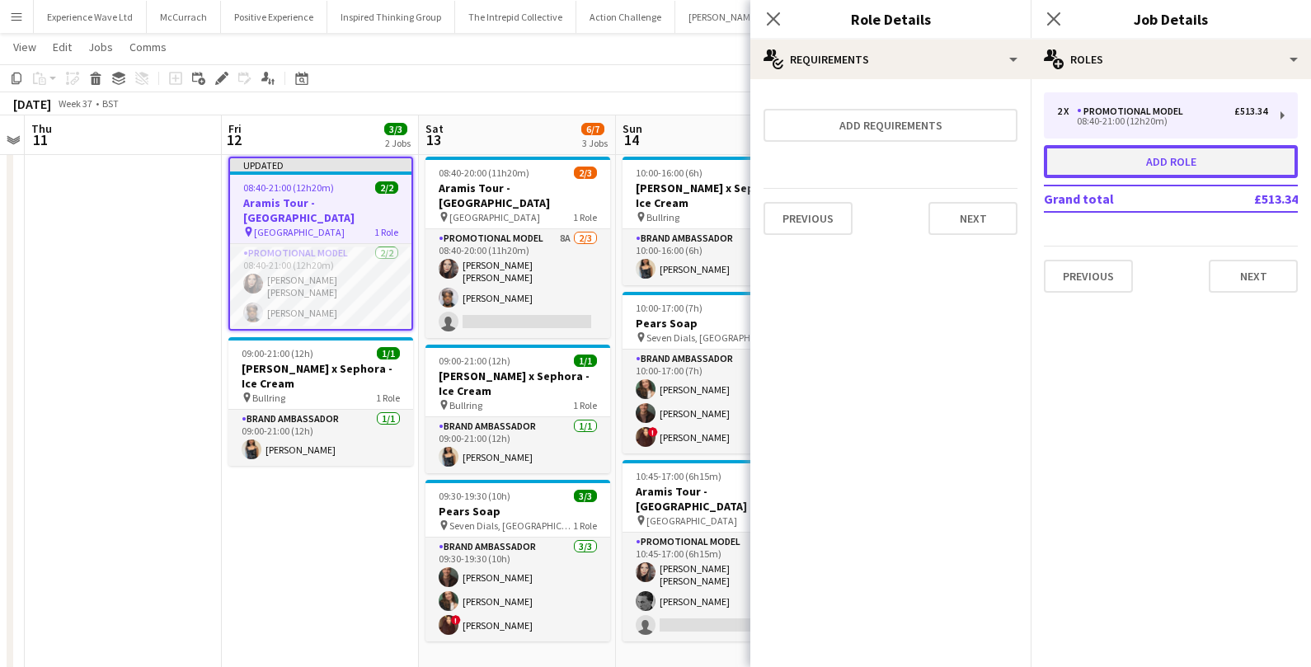
click at [1178, 173] on button "Add role" at bounding box center [1171, 161] width 254 height 33
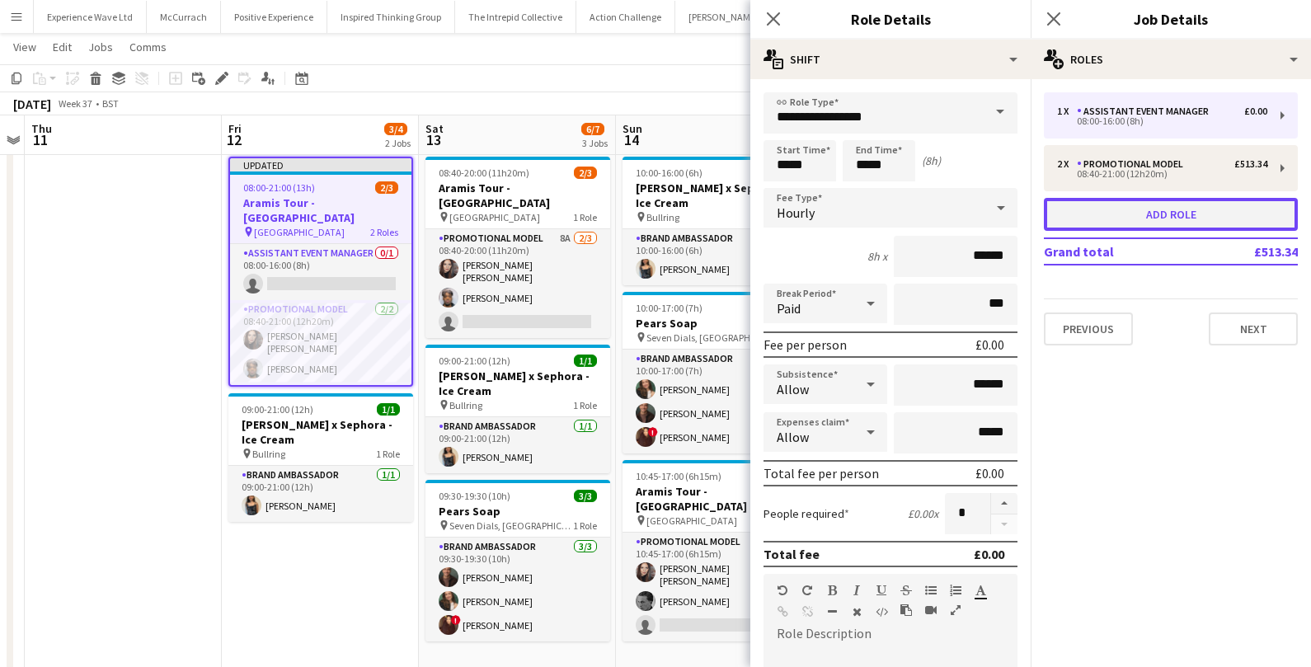
type input "**********"
type input "*****"
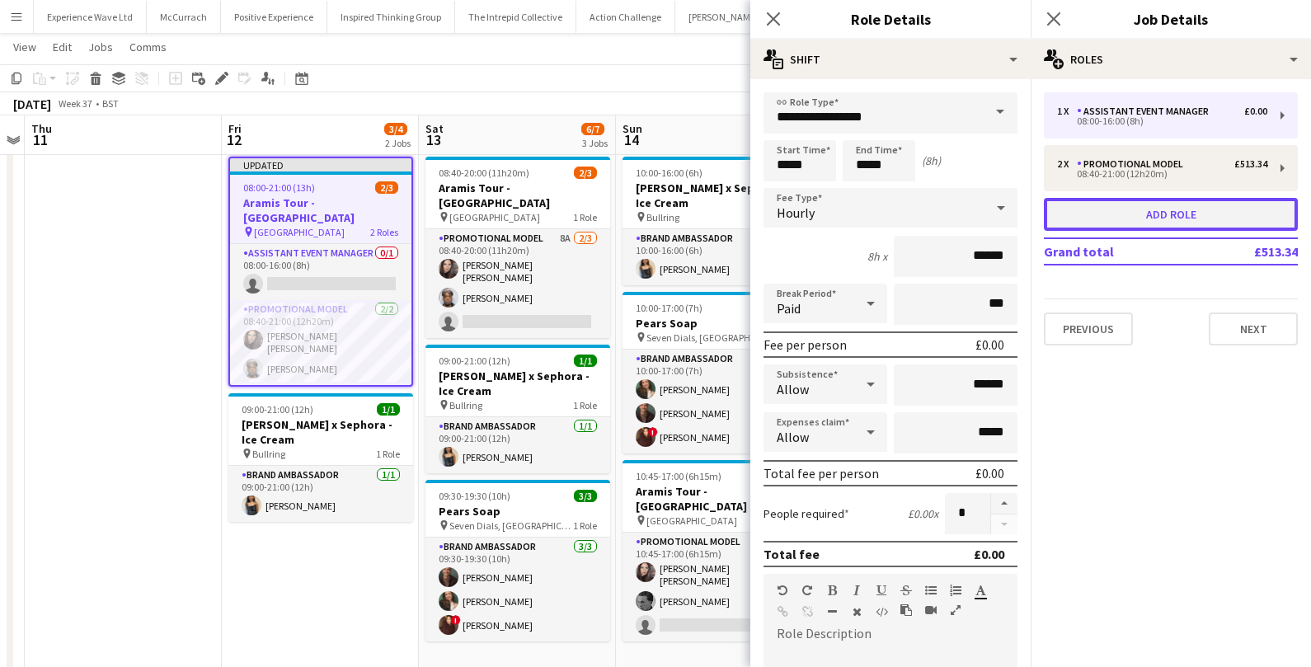
type input "*"
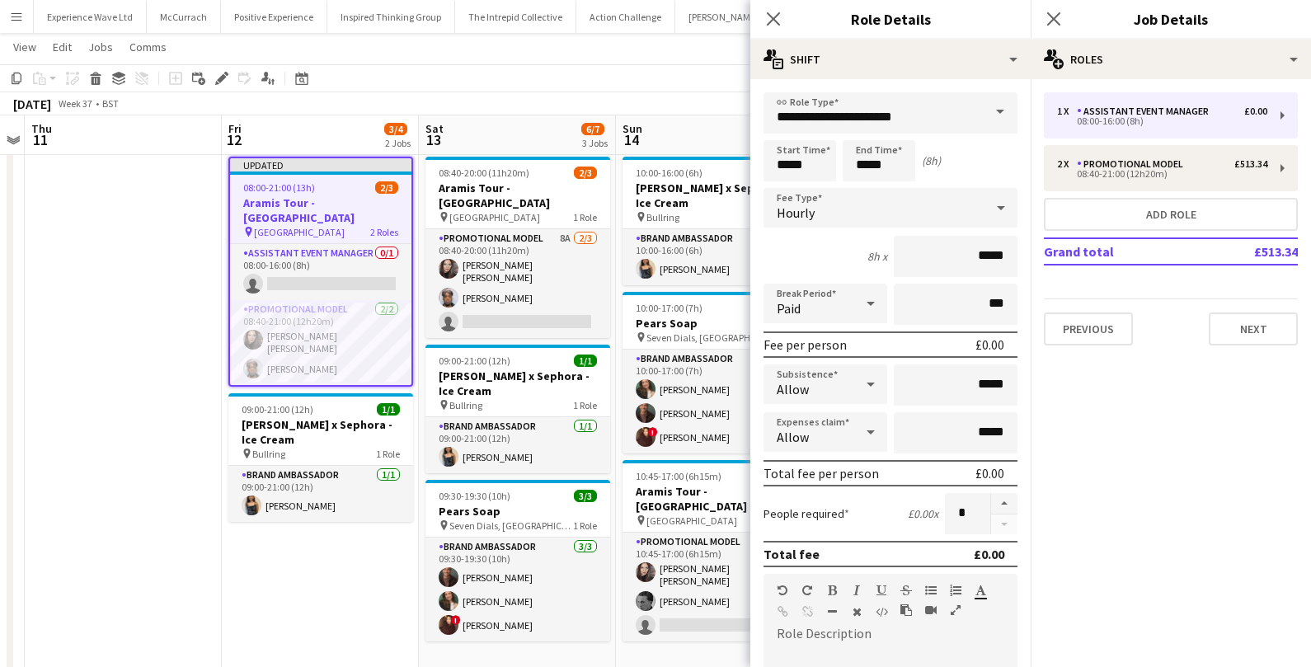
click at [999, 112] on span at bounding box center [1000, 112] width 35 height 40
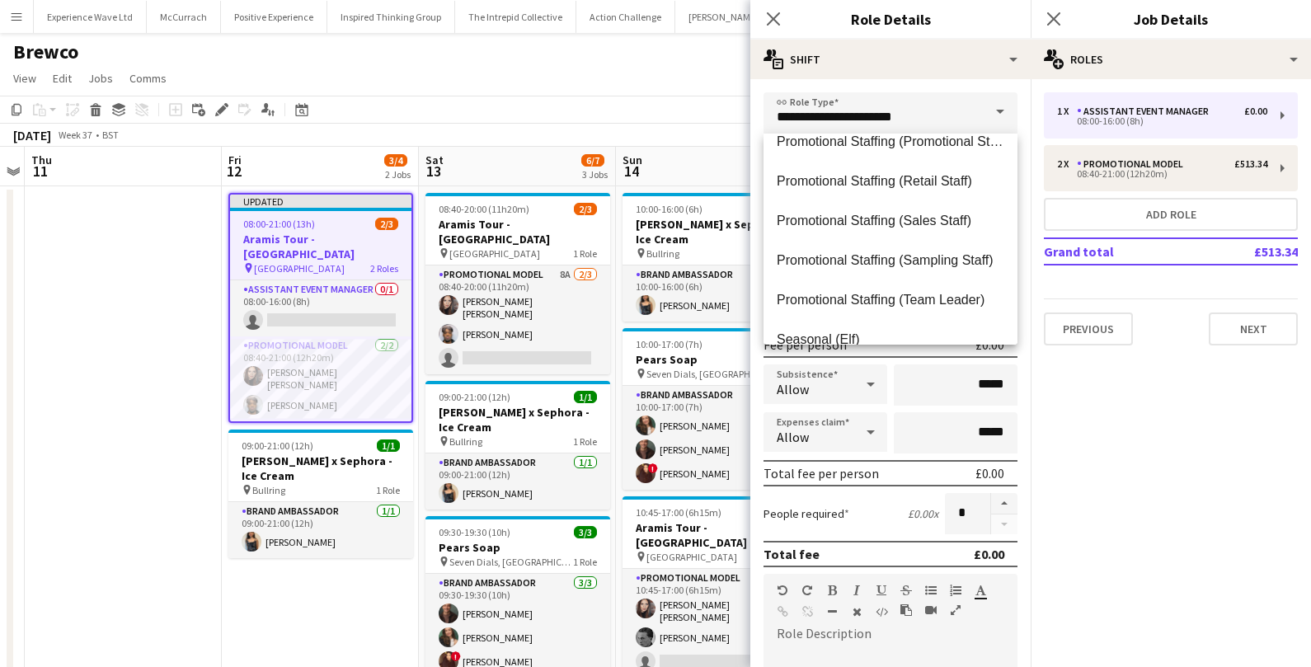
scroll to position [933, 0]
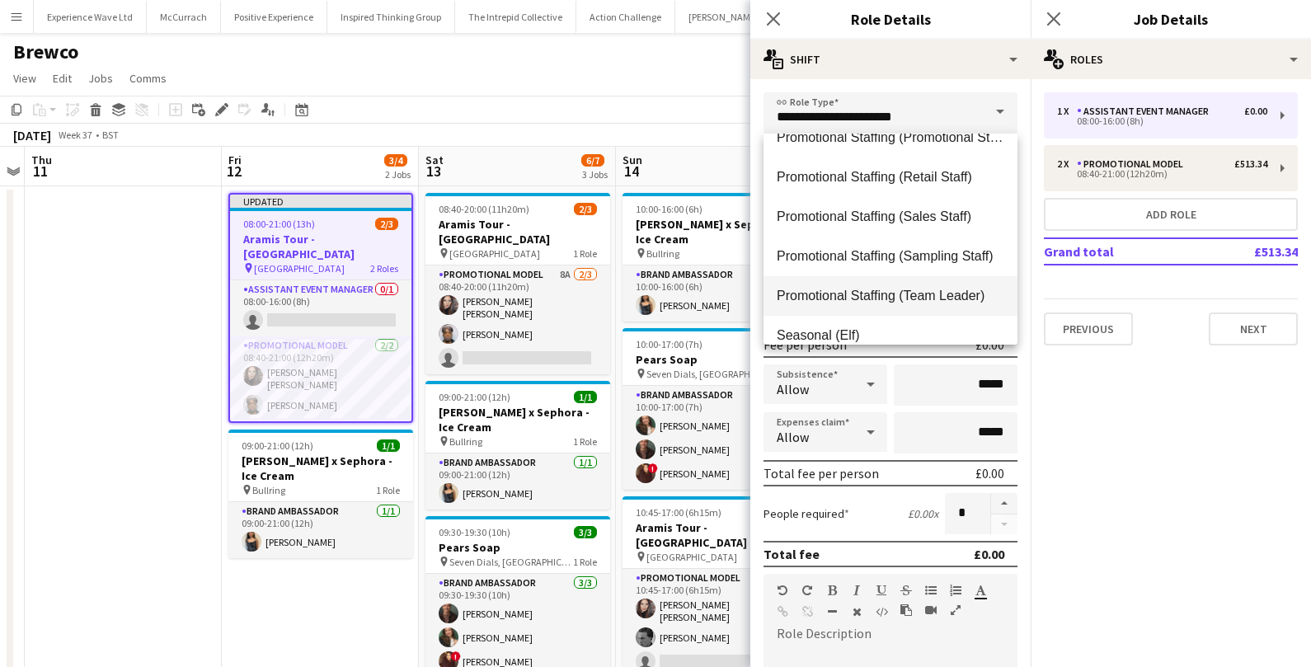
click at [887, 281] on mat-option "Promotional Staffing (Team Leader)" at bounding box center [891, 296] width 254 height 40
type input "**********"
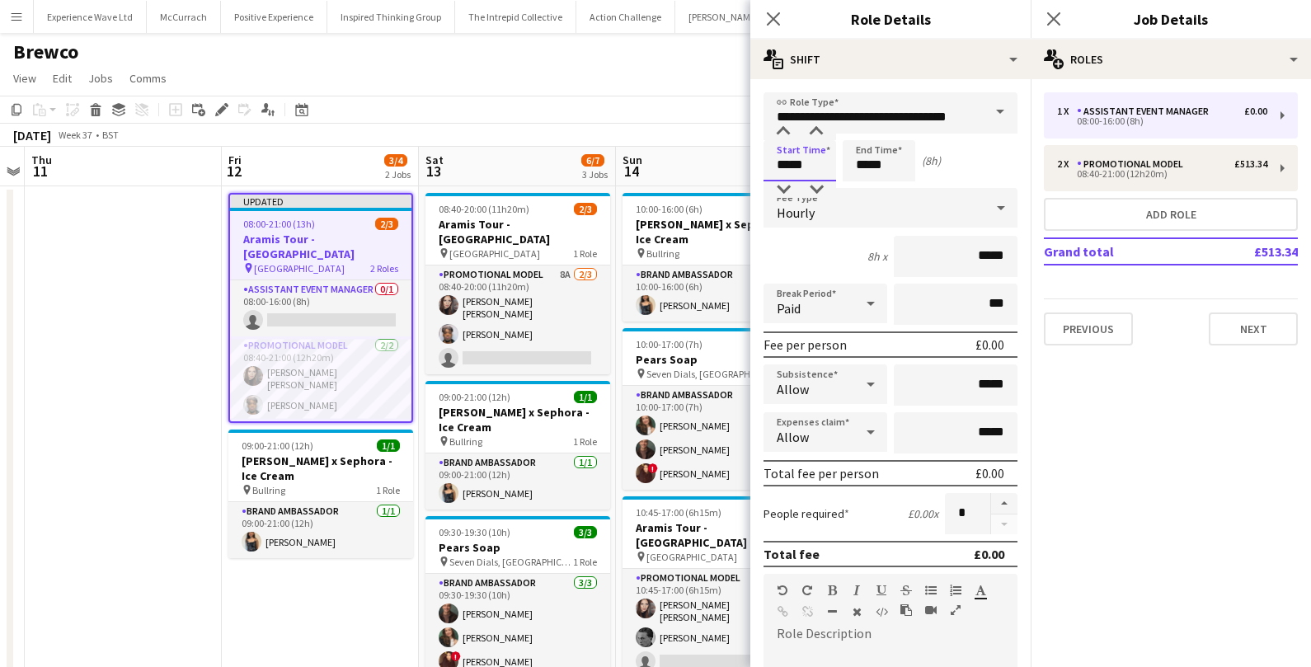
drag, startPoint x: 820, startPoint y: 166, endPoint x: 760, endPoint y: 162, distance: 60.3
click at [760, 162] on form "**********" at bounding box center [891, 604] width 280 height 1025
type input "*****"
click at [986, 254] on input "*****" at bounding box center [956, 256] width 124 height 41
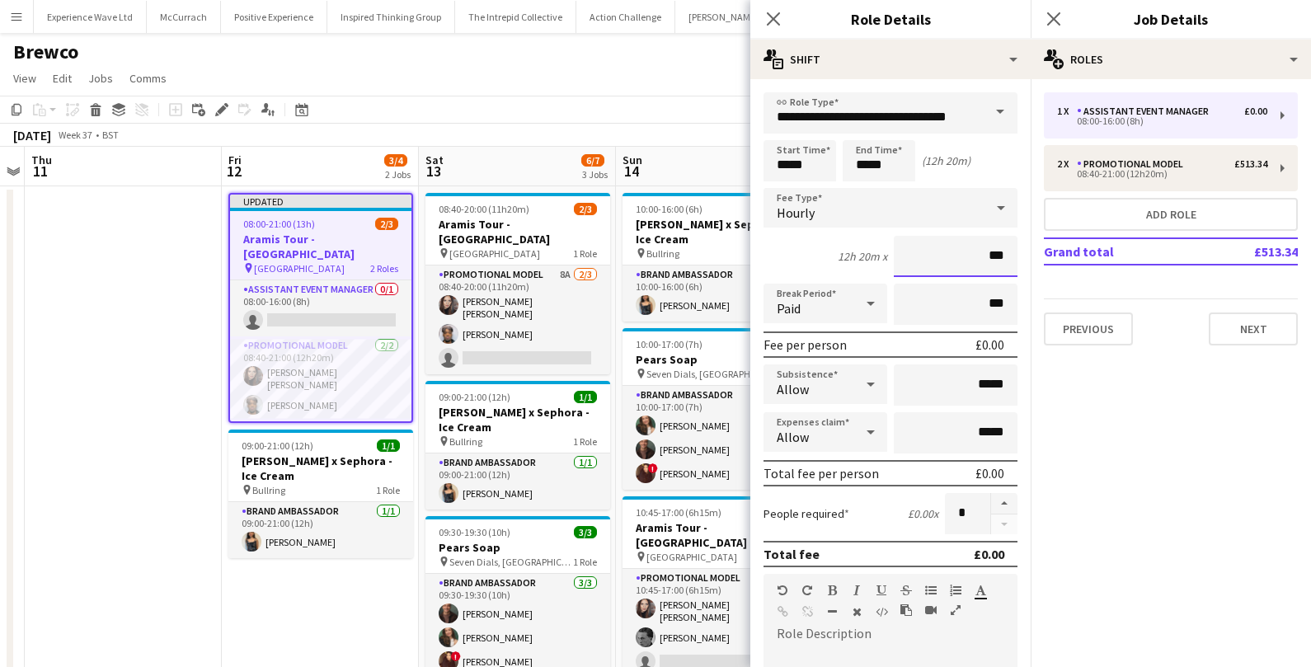
type input "**"
type input "******"
click at [809, 164] on input "*****" at bounding box center [800, 160] width 73 height 41
type input "*****"
click at [925, 168] on div "Start Time ***** End Time ***** (12h 30m)" at bounding box center [891, 160] width 254 height 41
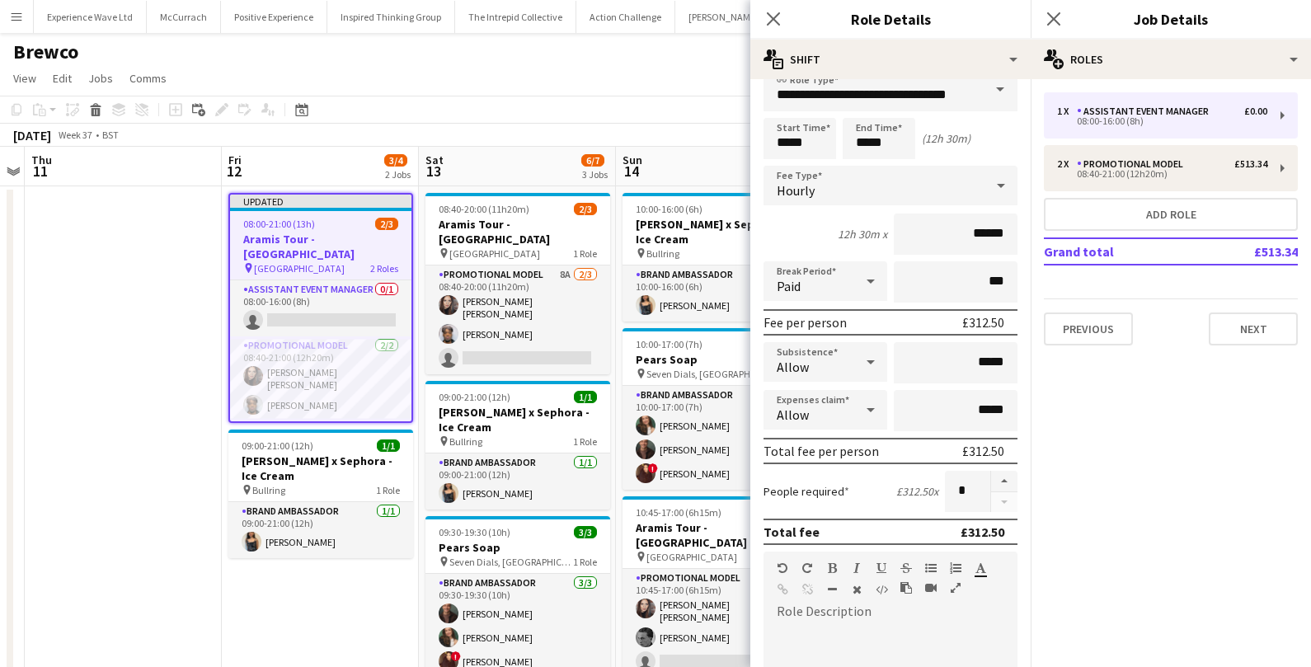
scroll to position [27, 0]
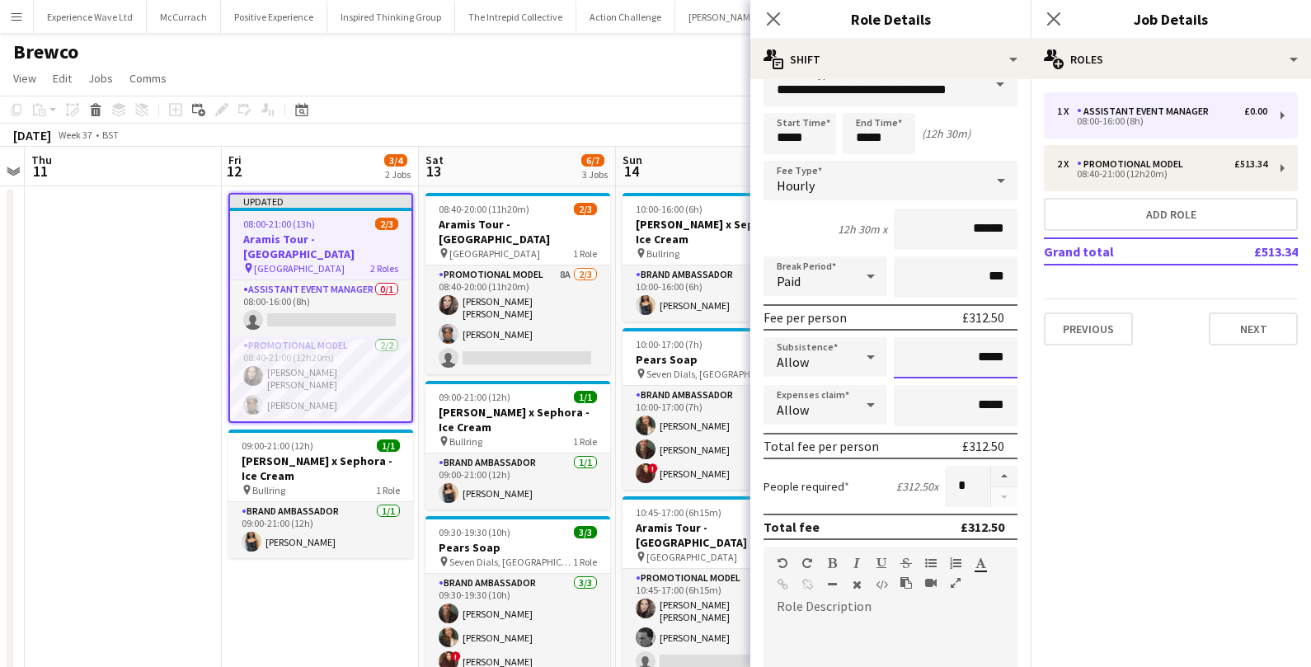
click at [986, 358] on input "*****" at bounding box center [956, 357] width 124 height 41
type input "**"
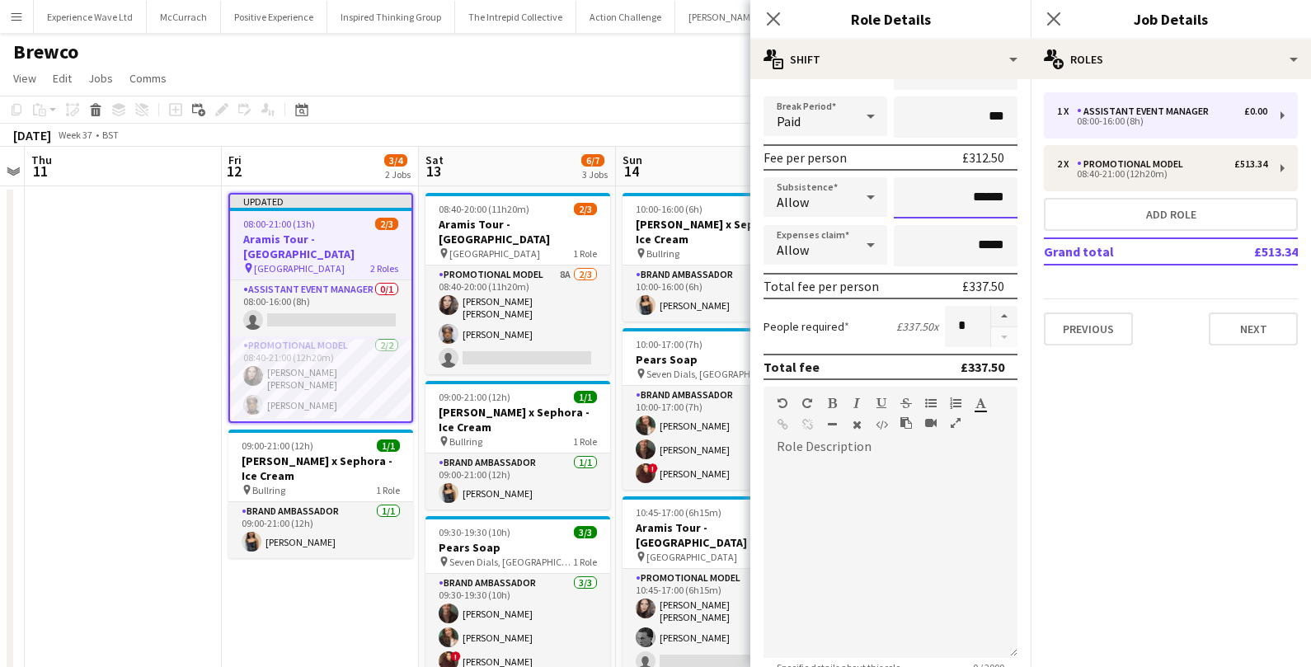
scroll to position [445, 0]
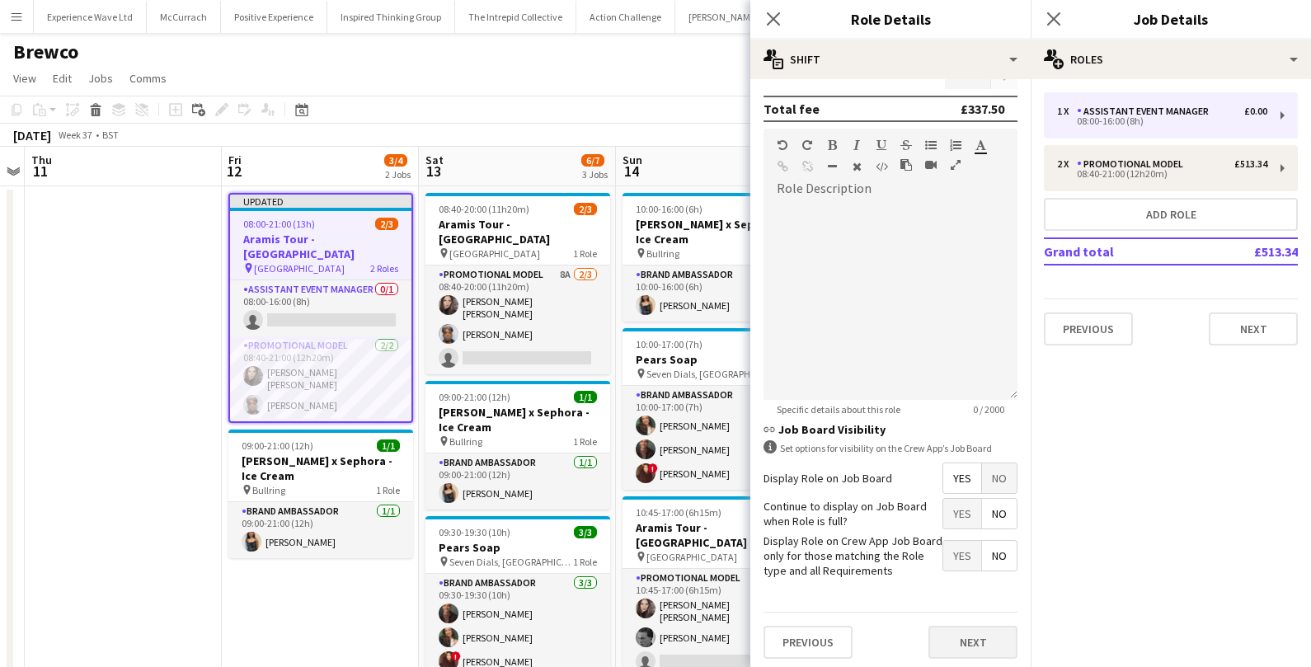
type input "******"
click at [958, 631] on button "Next" at bounding box center [973, 642] width 89 height 33
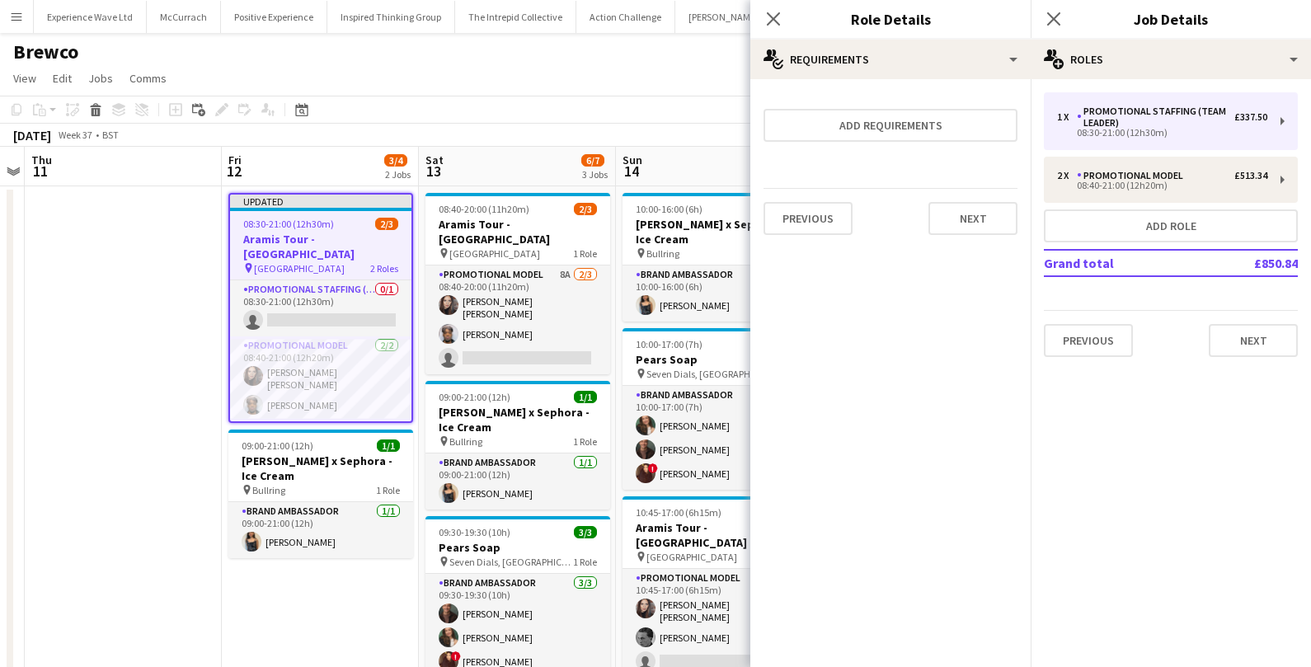
scroll to position [0, 0]
click at [981, 206] on button "Next" at bounding box center [973, 218] width 89 height 33
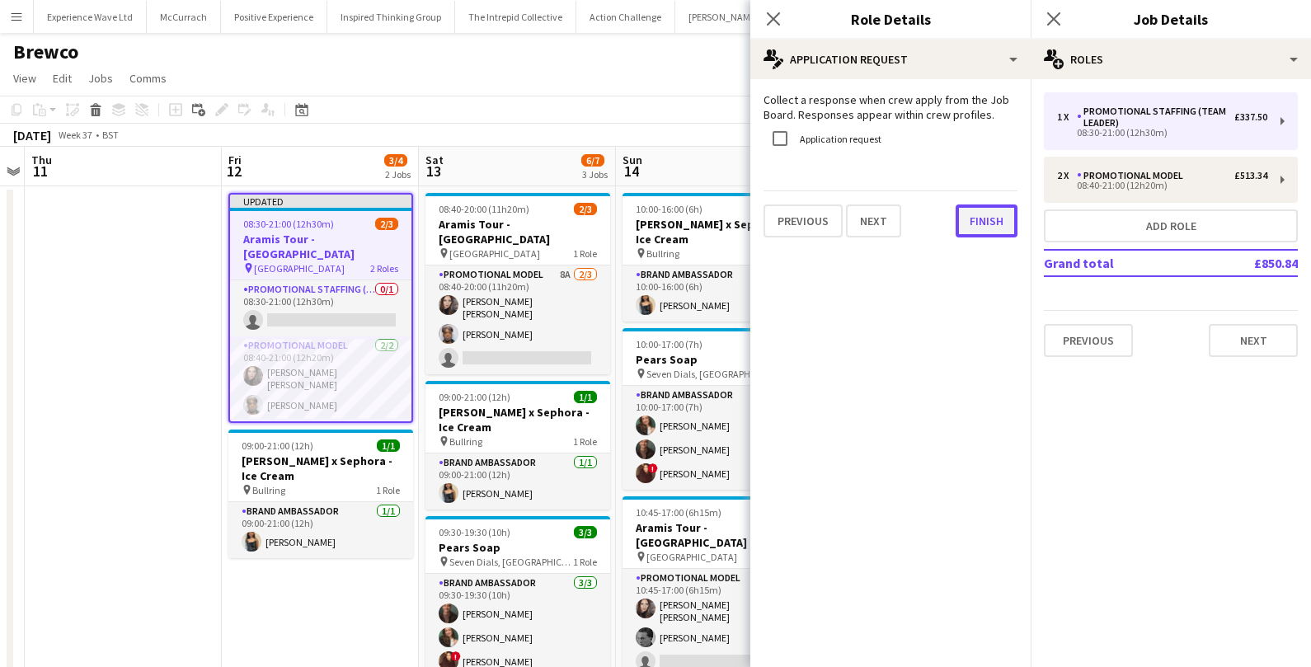
click at [976, 221] on button "Finish" at bounding box center [987, 221] width 62 height 33
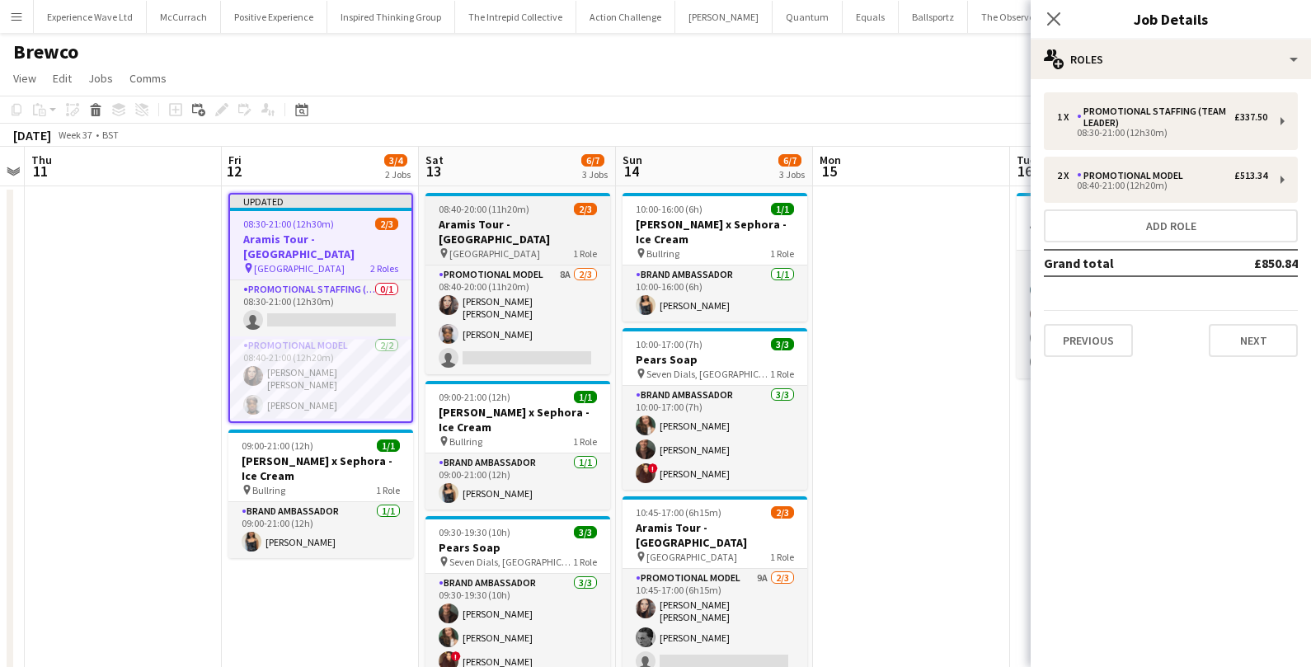
click at [506, 230] on h3 "Aramis Tour - Leicester" at bounding box center [518, 232] width 185 height 30
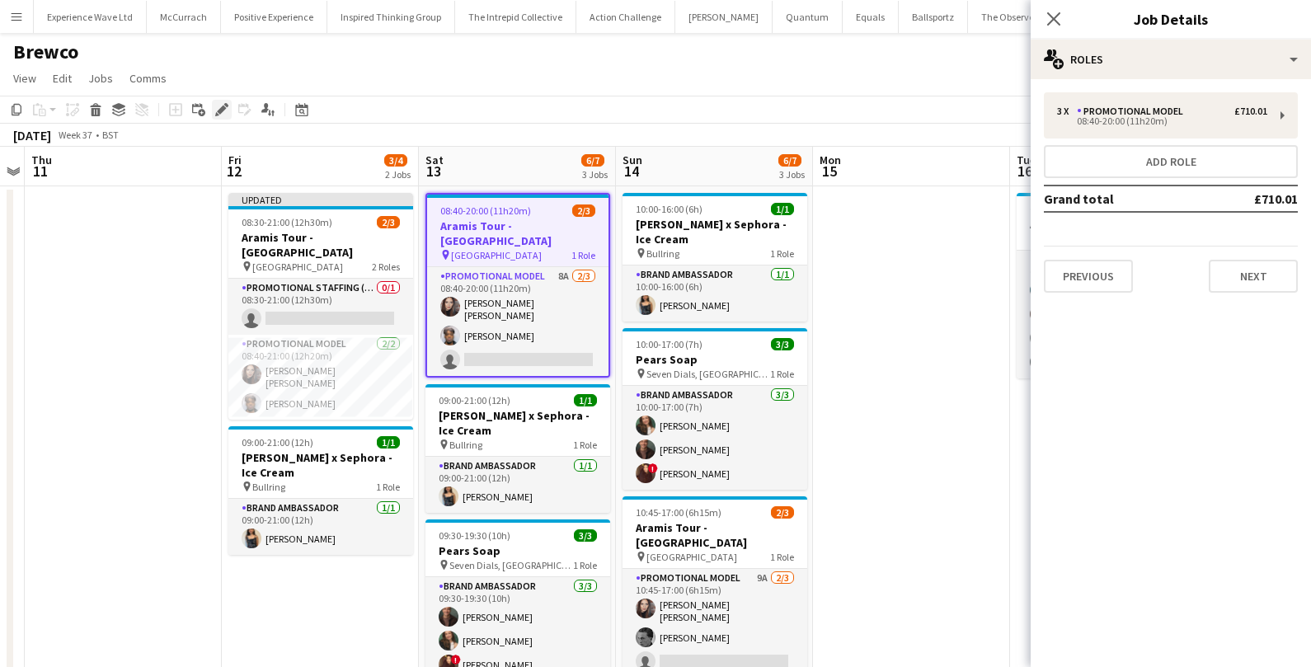
click at [226, 110] on icon "Edit" at bounding box center [221, 109] width 13 height 13
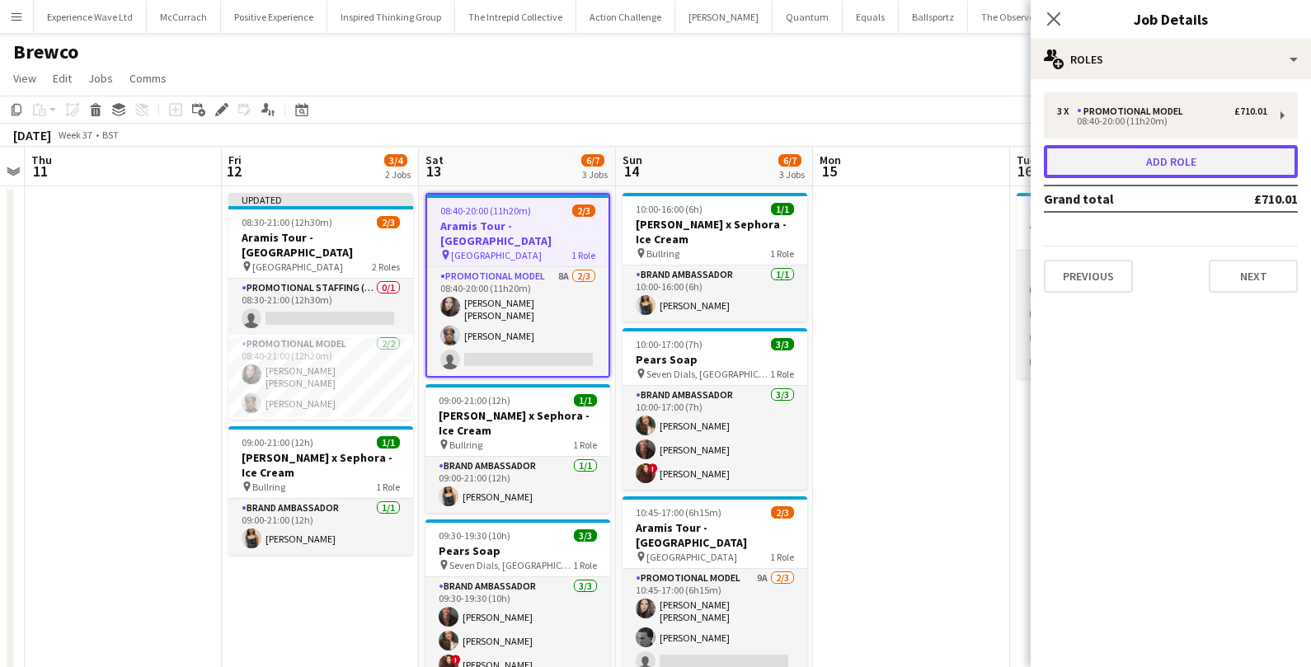
click at [1184, 165] on button "Add role" at bounding box center [1171, 161] width 254 height 33
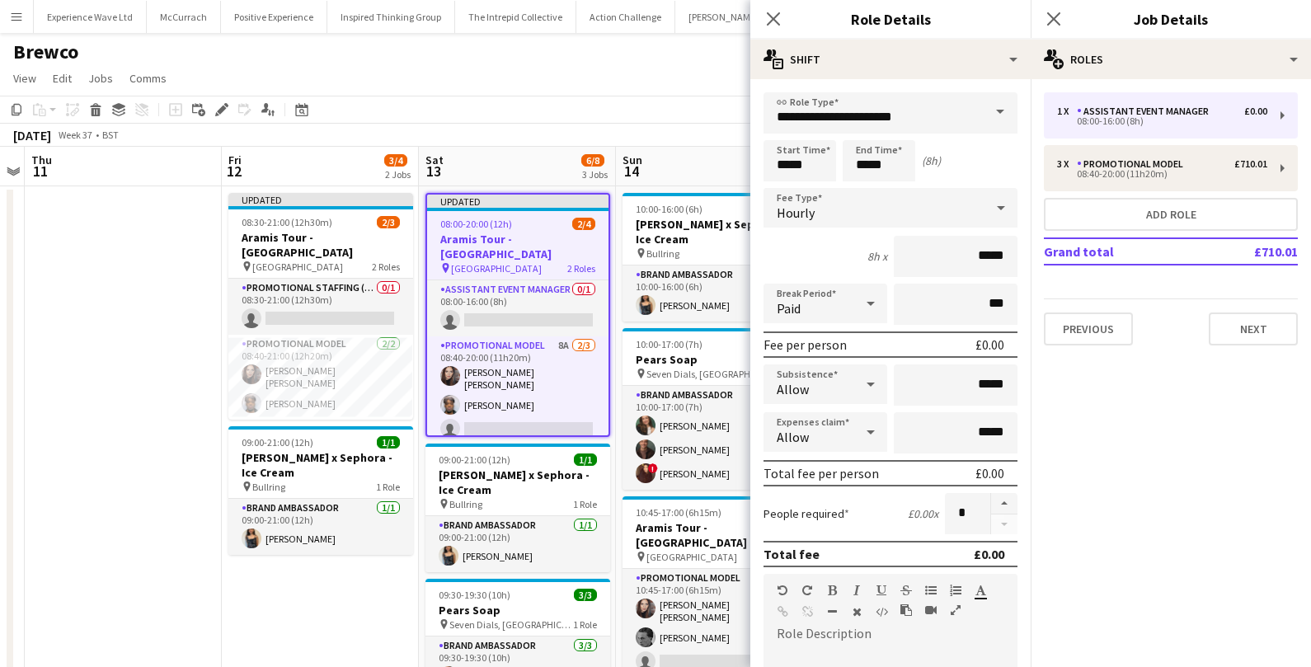
click at [1003, 129] on span at bounding box center [1000, 112] width 35 height 40
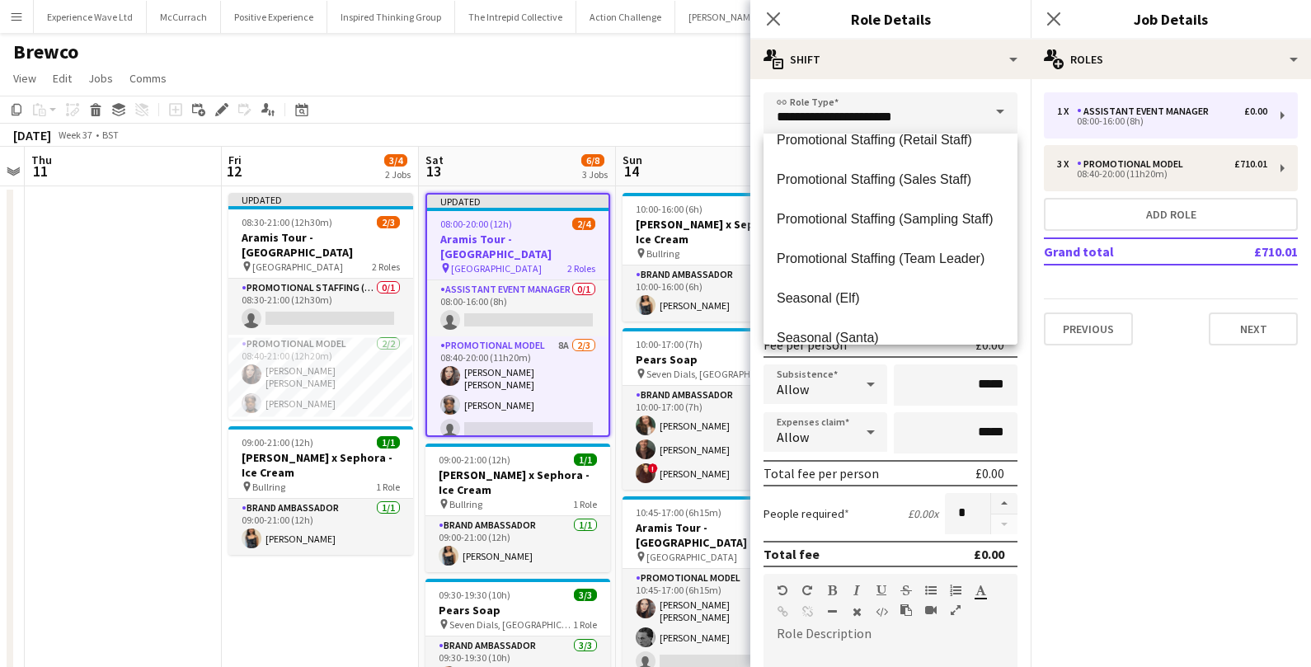
scroll to position [972, 0]
click at [911, 255] on span "Promotional Staffing (Team Leader)" at bounding box center [891, 257] width 228 height 16
type input "**********"
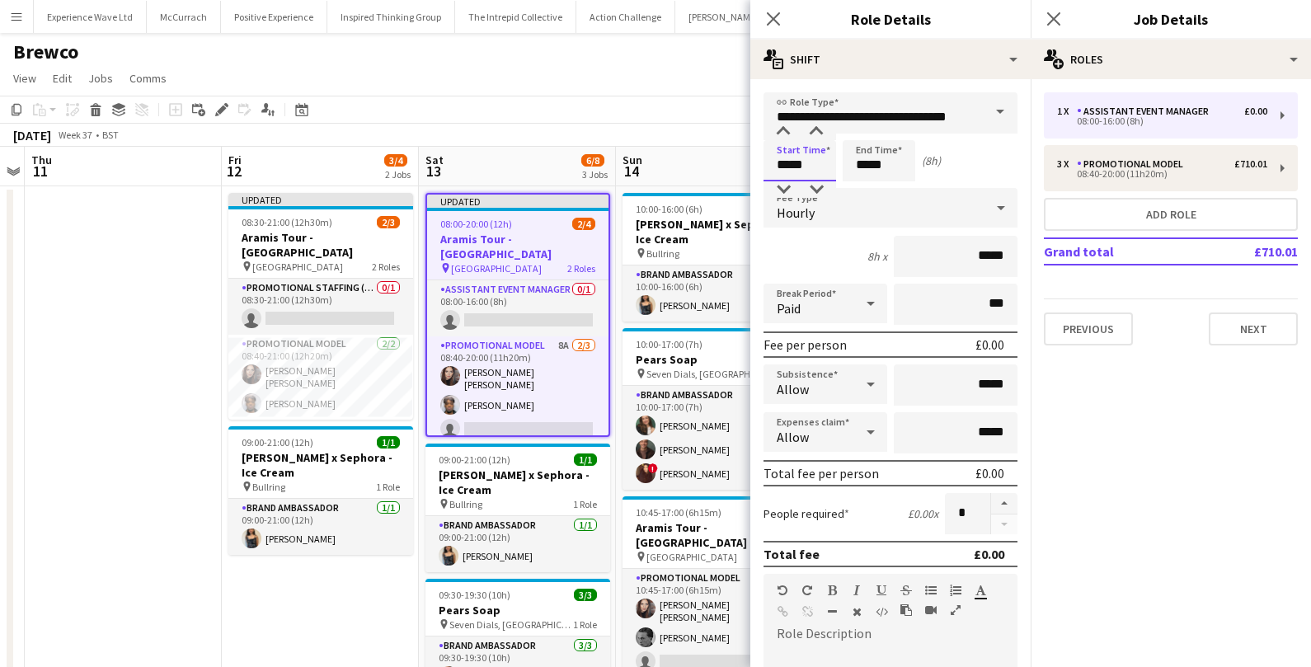
drag, startPoint x: 821, startPoint y: 167, endPoint x: 758, endPoint y: 164, distance: 62.8
click at [758, 164] on form "**********" at bounding box center [891, 604] width 280 height 1025
click at [802, 162] on input "*****" at bounding box center [800, 160] width 73 height 41
type input "*****"
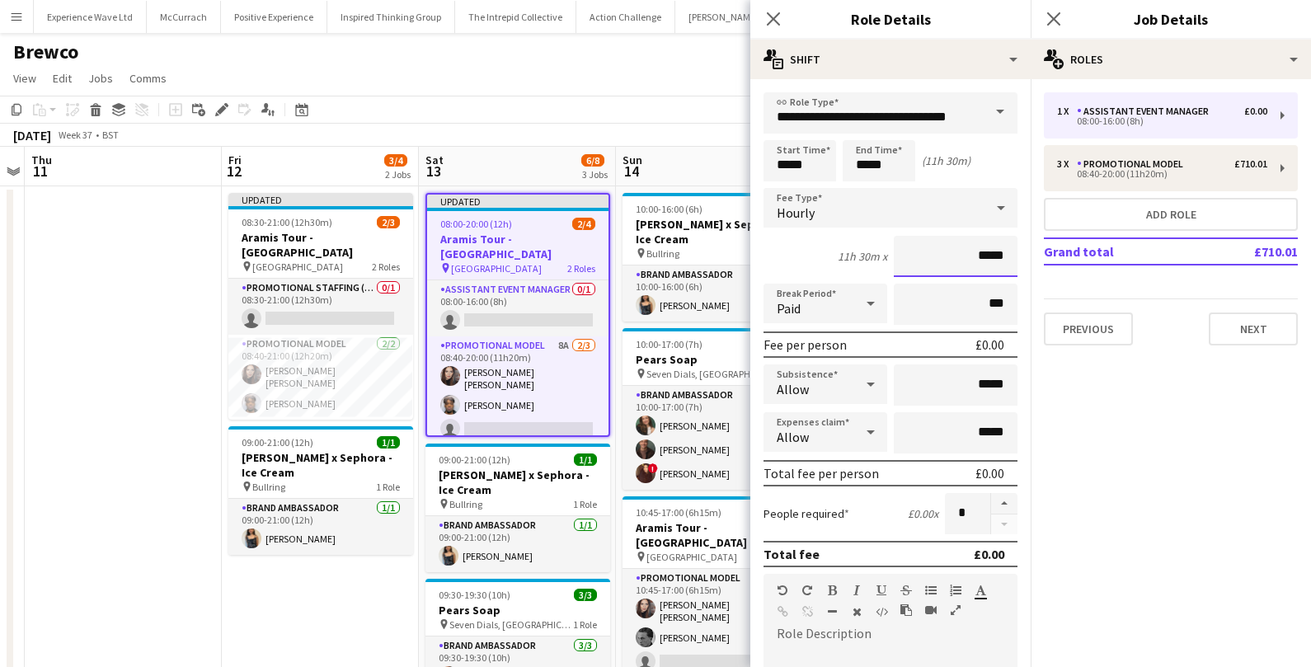
drag, startPoint x: 1005, startPoint y: 254, endPoint x: 902, endPoint y: 252, distance: 103.1
click at [902, 252] on input "*****" at bounding box center [956, 256] width 124 height 41
type input "******"
click at [980, 381] on input "*****" at bounding box center [956, 385] width 124 height 41
drag, startPoint x: 1013, startPoint y: 383, endPoint x: 922, endPoint y: 379, distance: 90.8
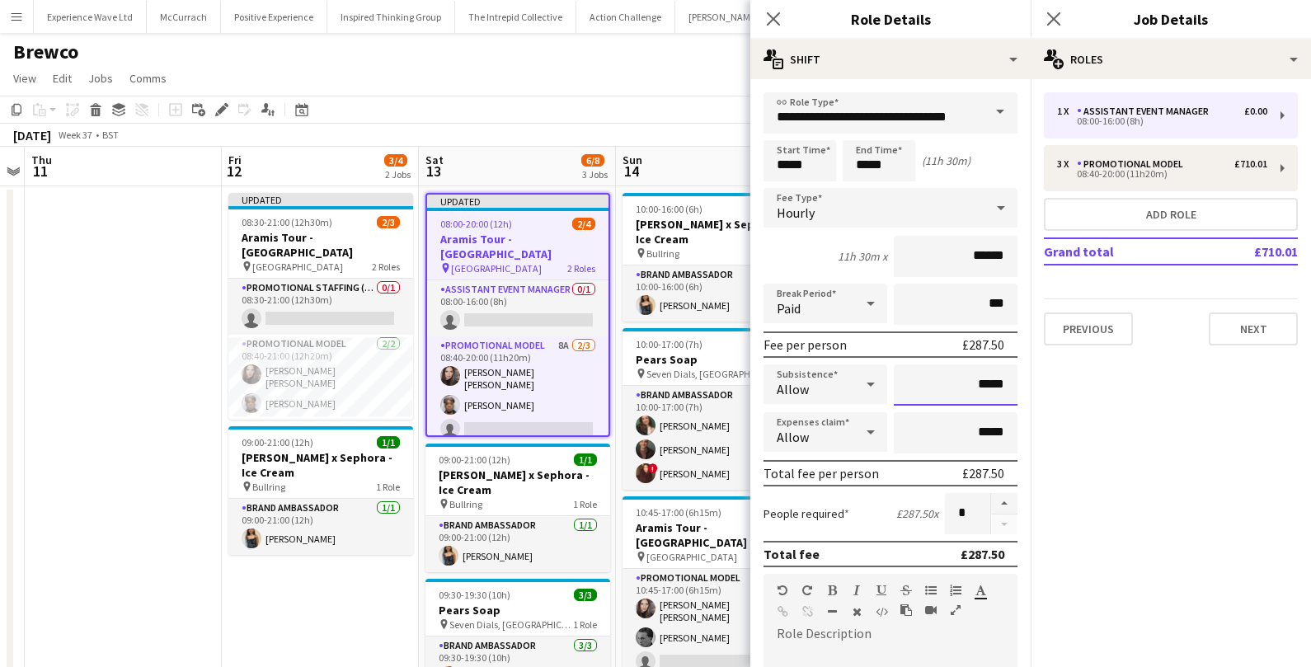
click at [922, 379] on input "*****" at bounding box center [956, 385] width 124 height 41
type input "******"
click at [915, 421] on input "*****" at bounding box center [956, 432] width 124 height 41
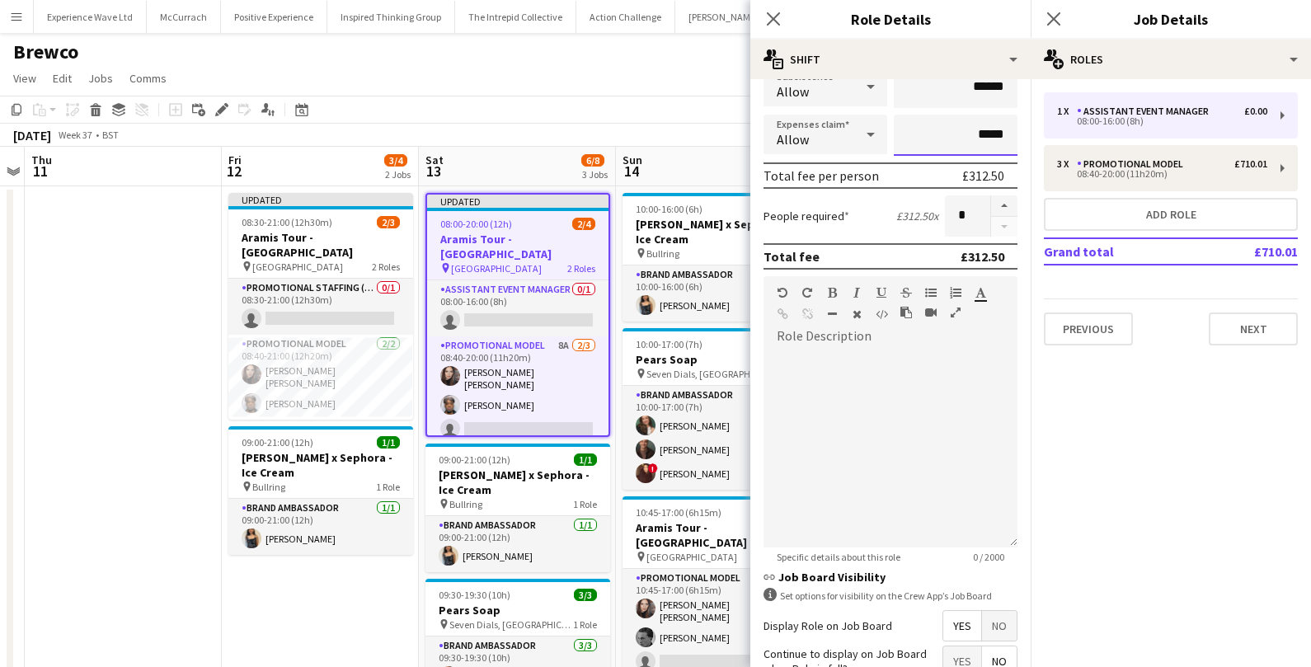
scroll to position [445, 0]
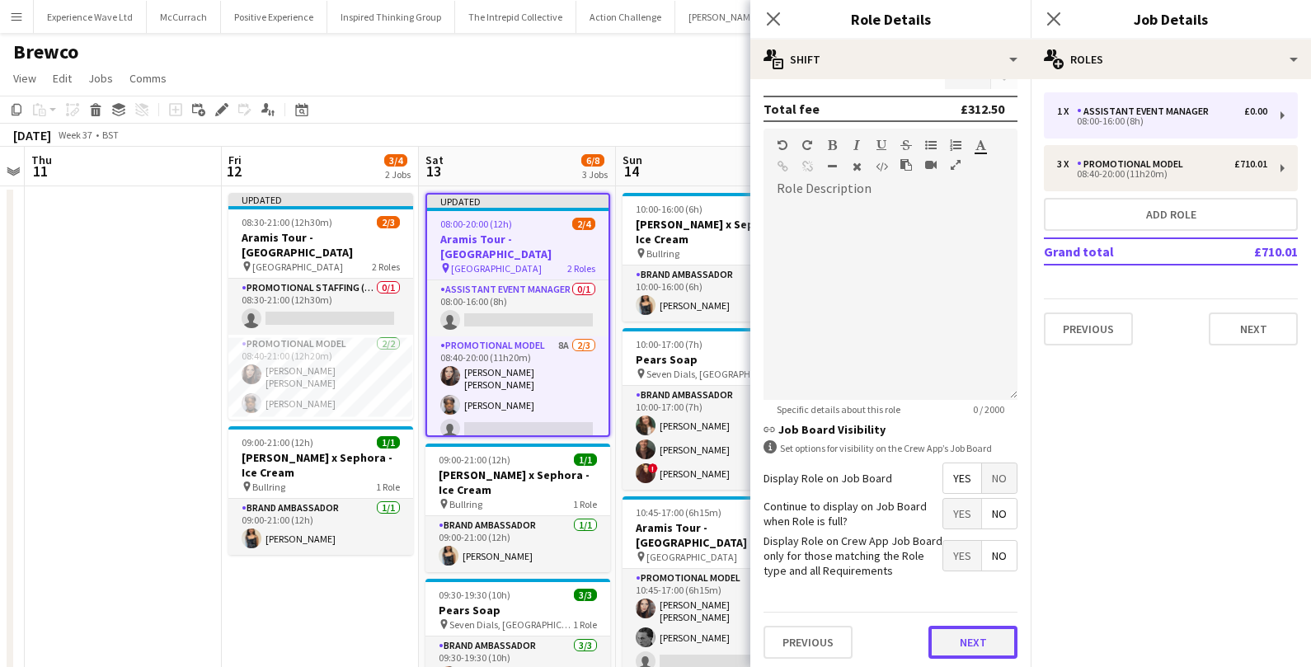
click at [965, 633] on button "Next" at bounding box center [973, 642] width 89 height 33
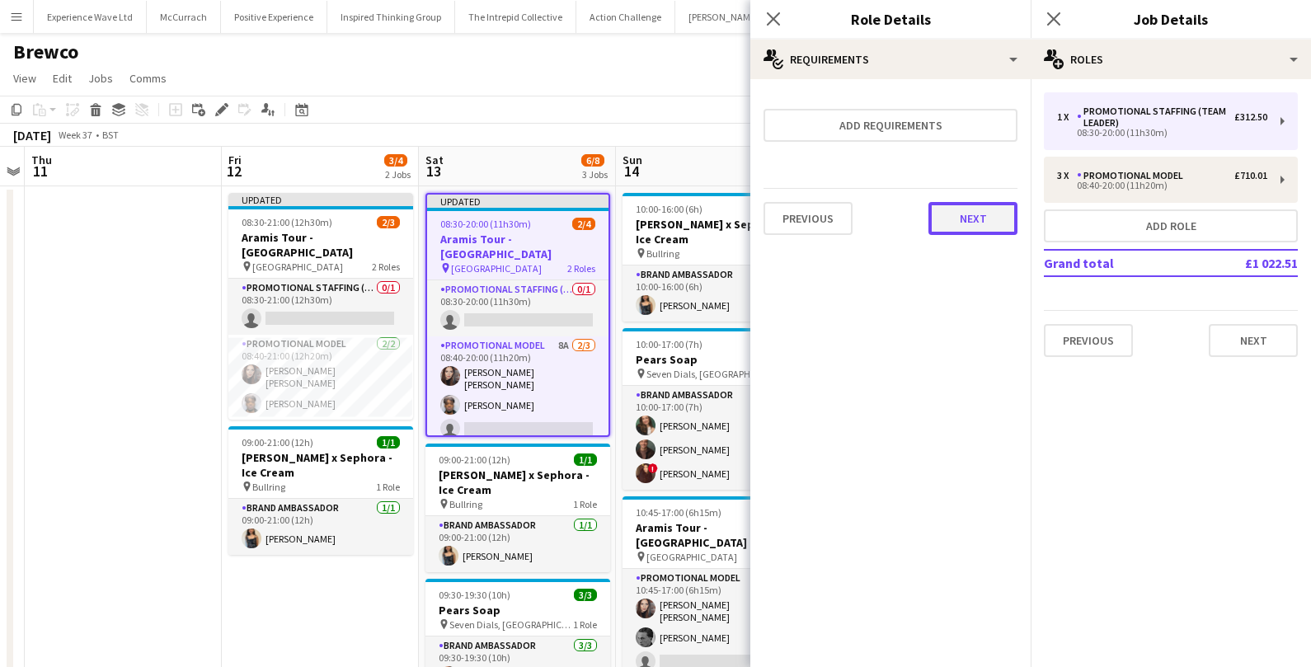
click at [990, 229] on button "Next" at bounding box center [973, 218] width 89 height 33
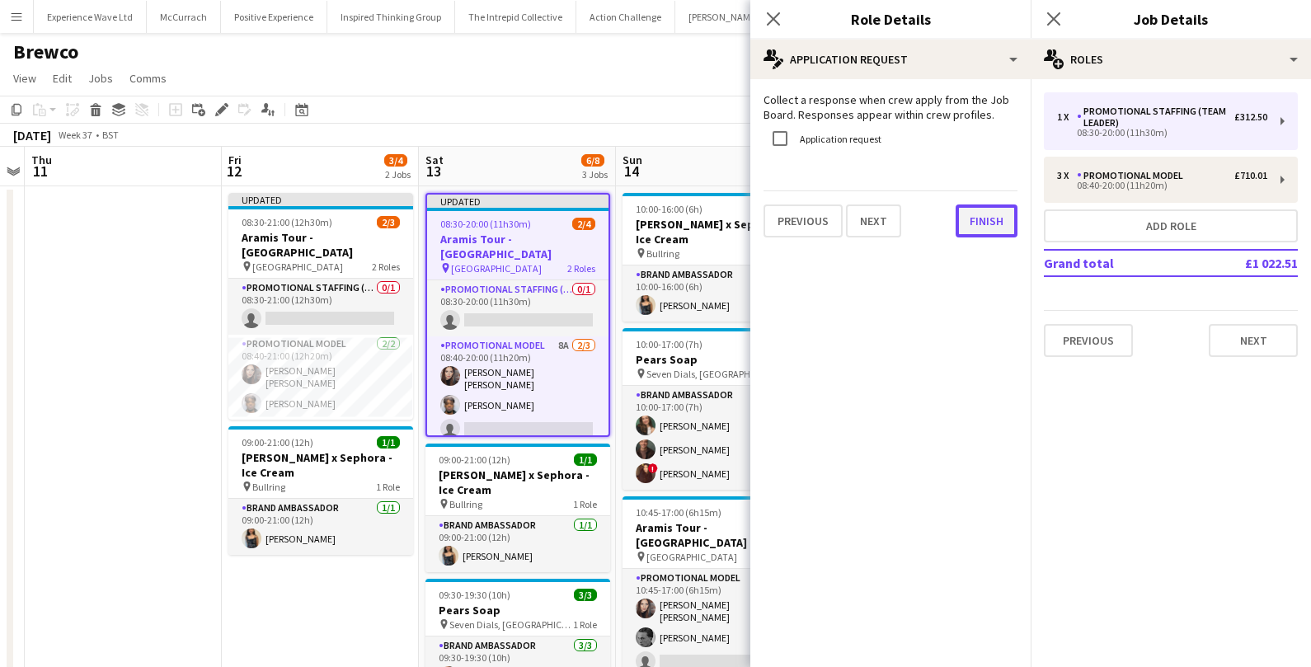
click at [988, 225] on button "Finish" at bounding box center [987, 221] width 62 height 33
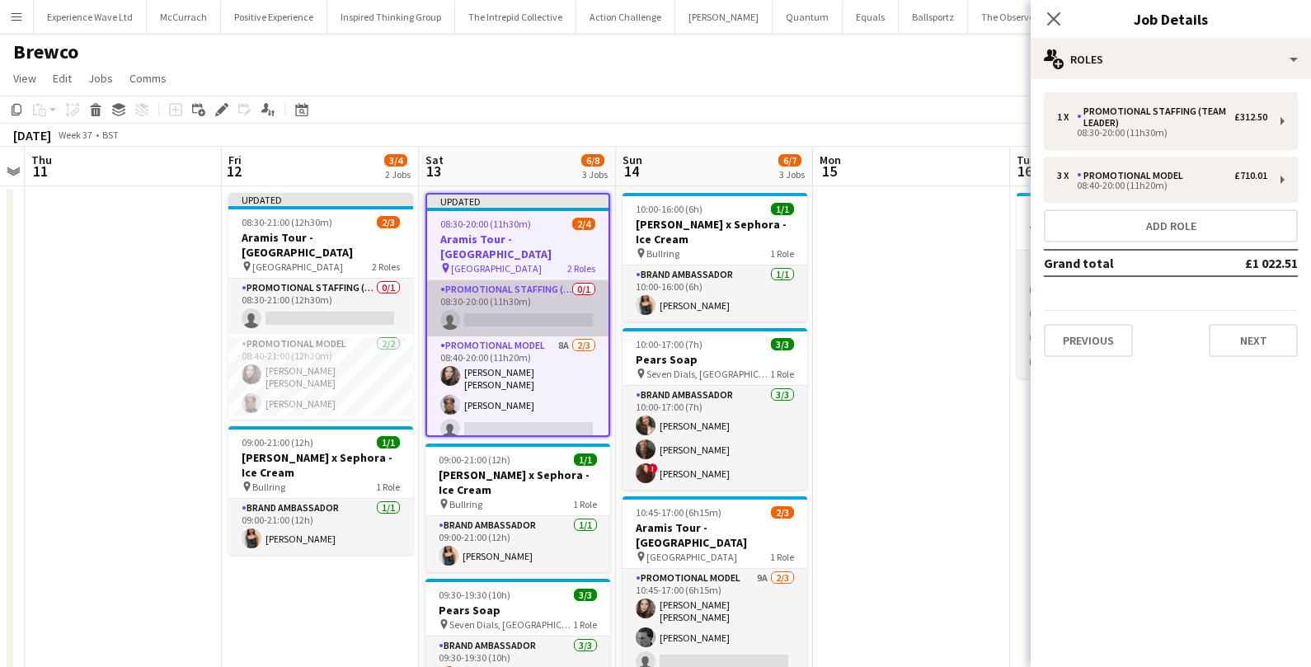
click at [520, 294] on app-card-role "Promotional Staffing (Team Leader) 0/1 08:30-20:00 (11h30m) single-neutral-acti…" at bounding box center [517, 308] width 181 height 56
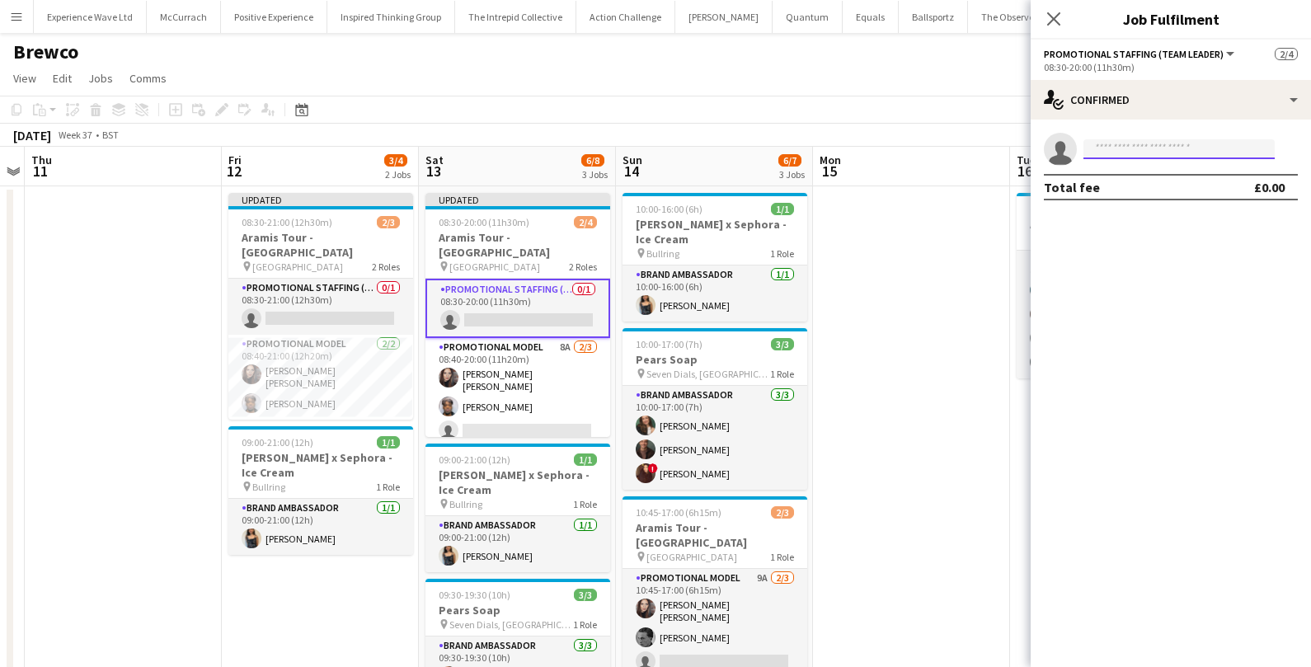
click at [1115, 143] on input at bounding box center [1179, 149] width 191 height 20
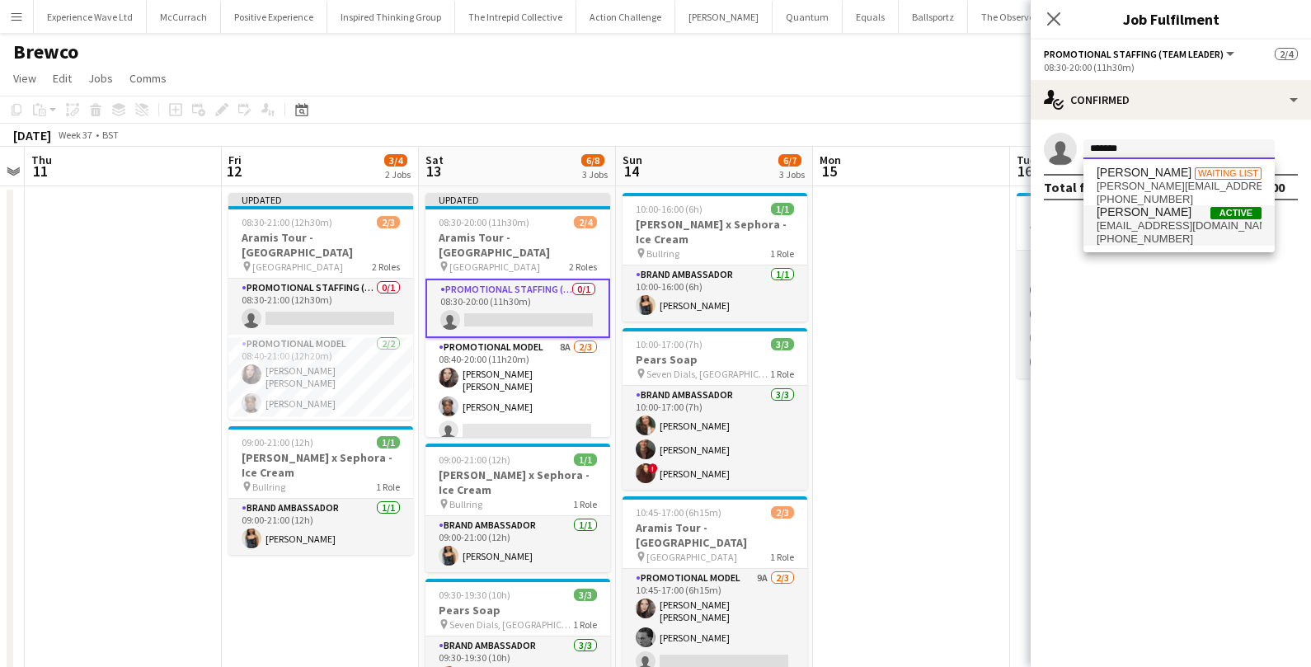
type input "*******"
click at [1127, 228] on span "christmilungu@gmail.com" at bounding box center [1179, 225] width 165 height 13
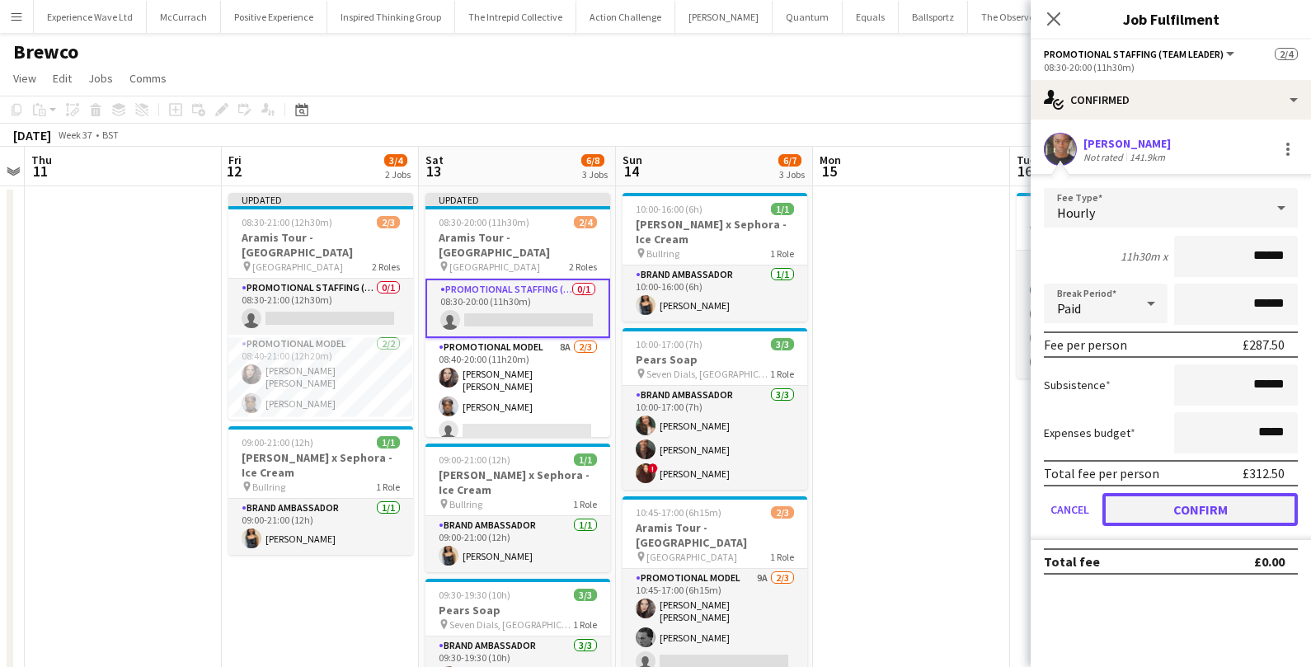
click at [1130, 504] on button "Confirm" at bounding box center [1200, 509] width 195 height 33
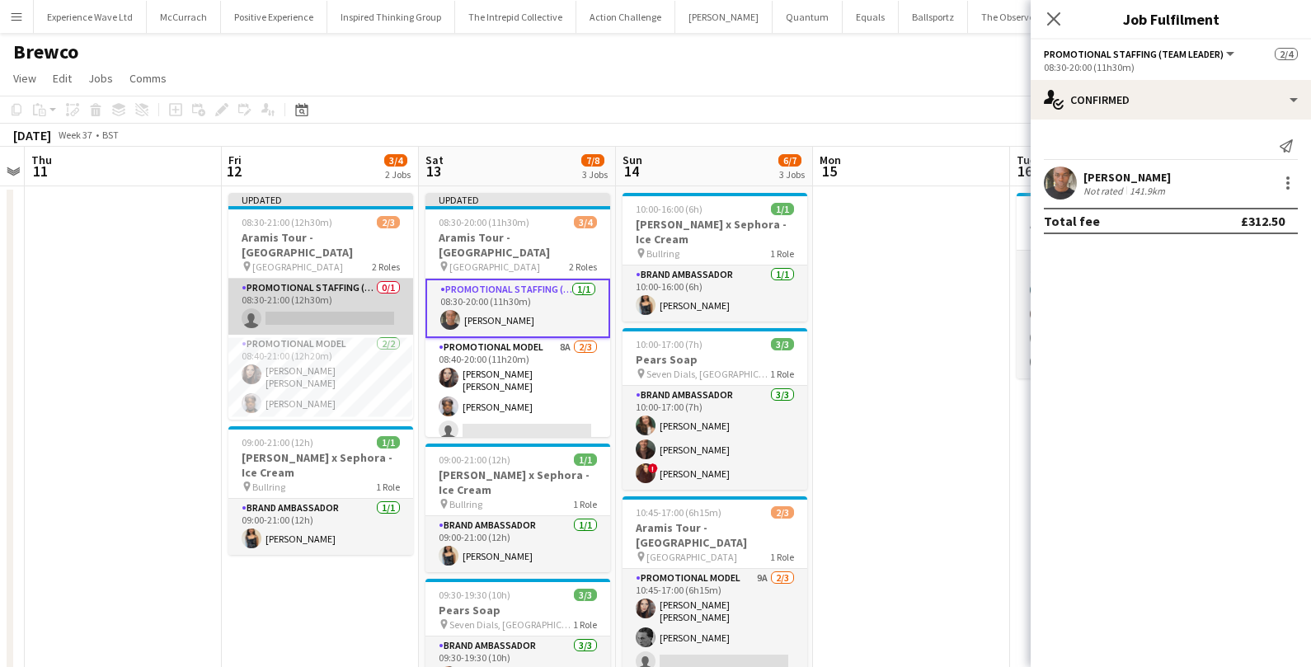
click at [323, 284] on app-card-role "Promotional Staffing (Team Leader) 0/1 08:30-21:00 (12h30m) single-neutral-acti…" at bounding box center [320, 307] width 185 height 56
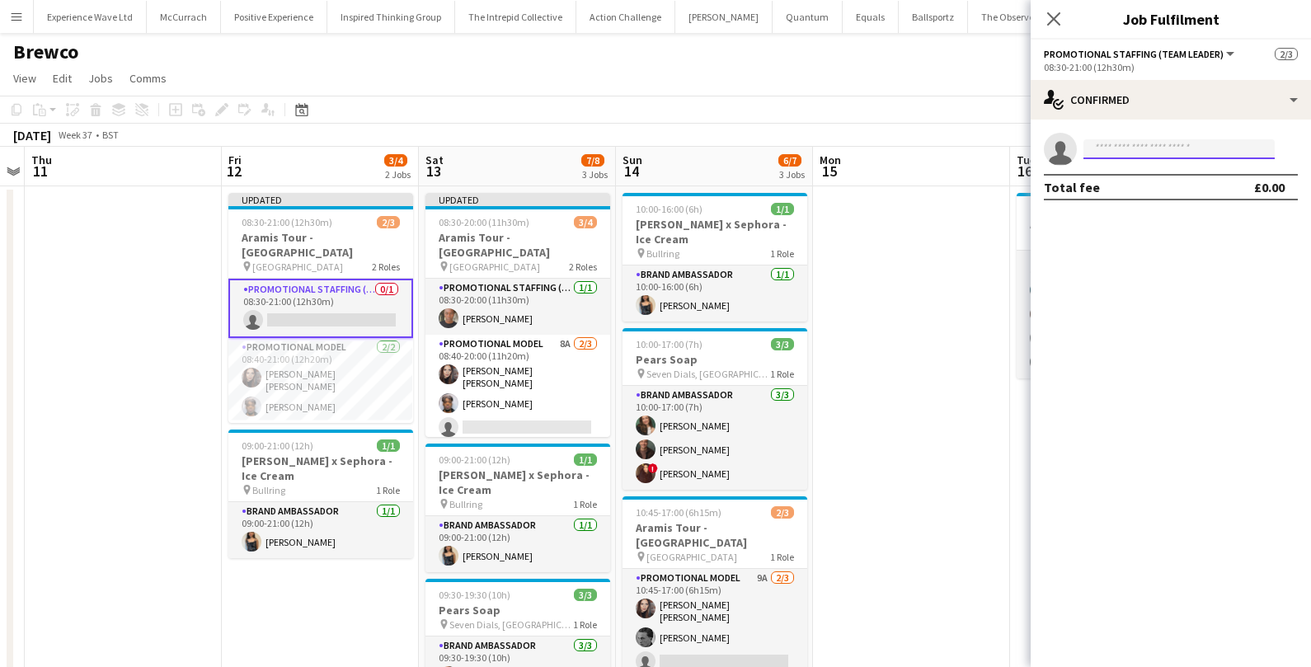
click at [1108, 152] on input at bounding box center [1179, 149] width 191 height 20
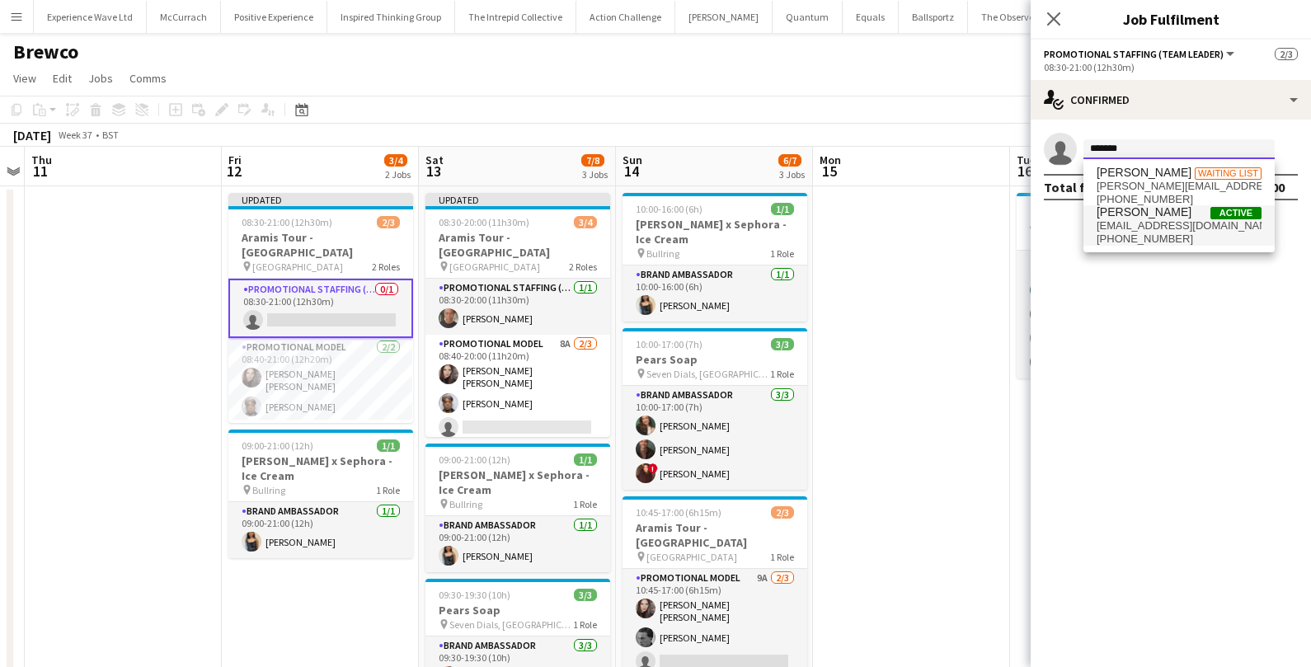
type input "*******"
click at [1138, 222] on span "christmilungu@gmail.com" at bounding box center [1179, 225] width 165 height 13
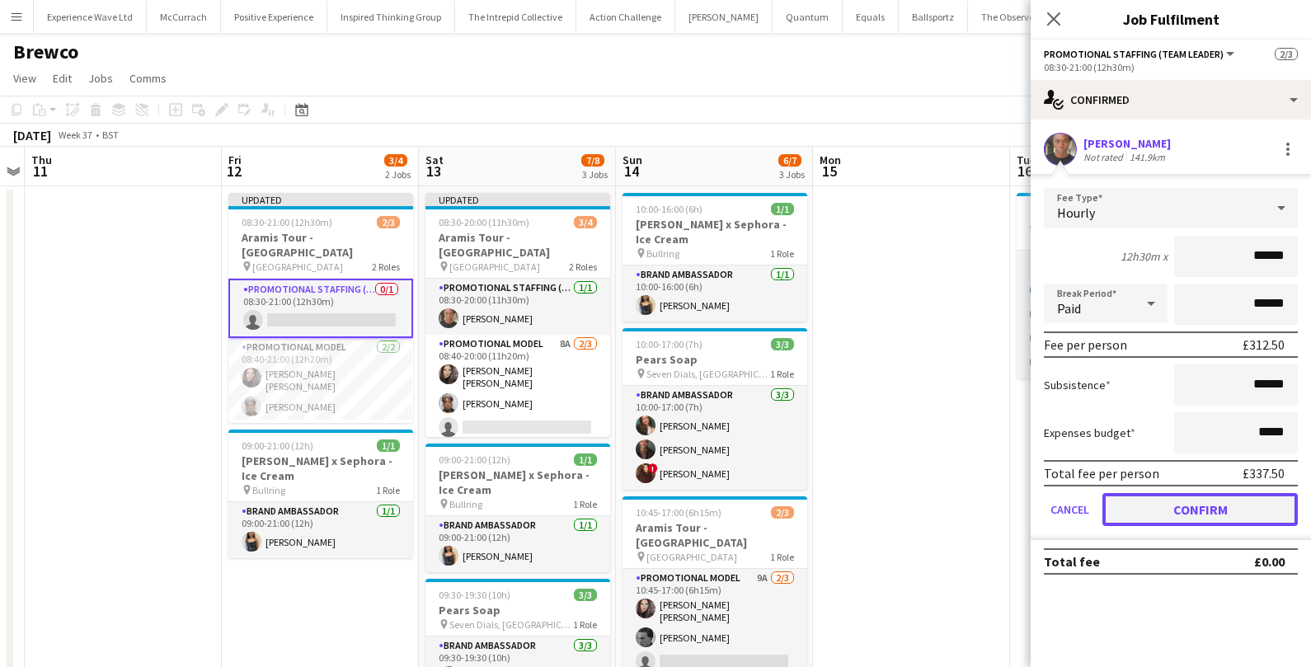
click at [1200, 520] on button "Confirm" at bounding box center [1200, 509] width 195 height 33
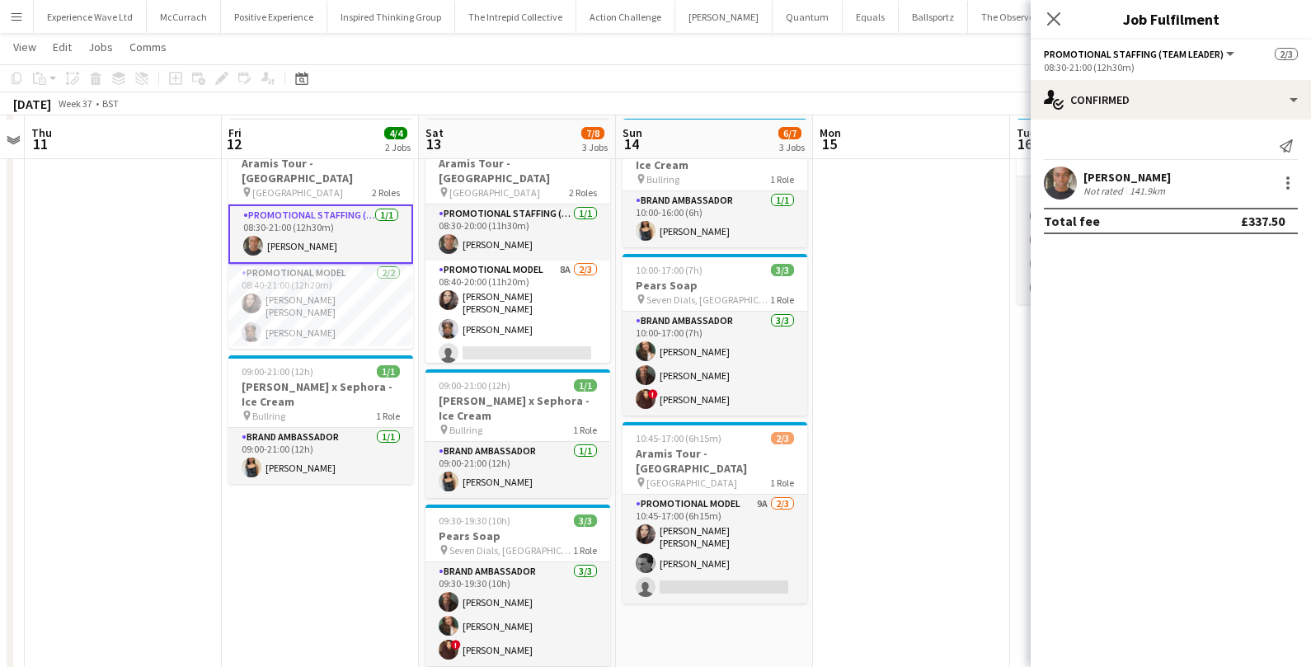
scroll to position [77, 0]
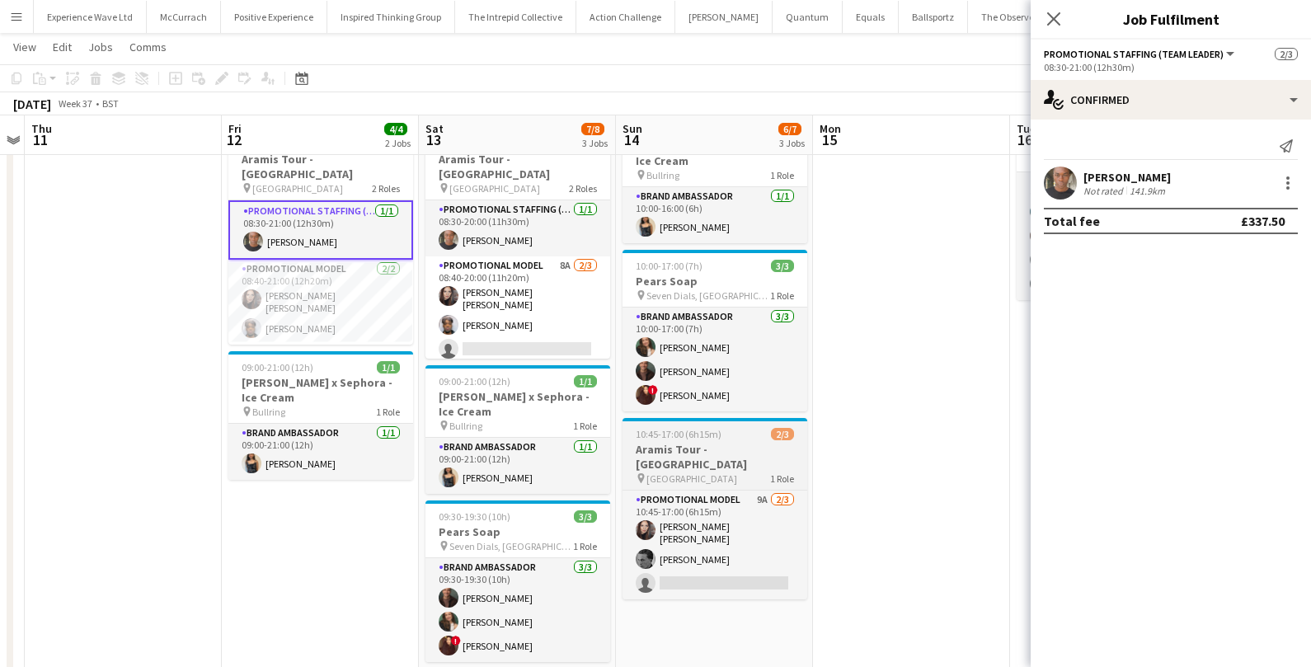
click at [735, 450] on h3 "Aramis Tour - Leicester" at bounding box center [715, 457] width 185 height 30
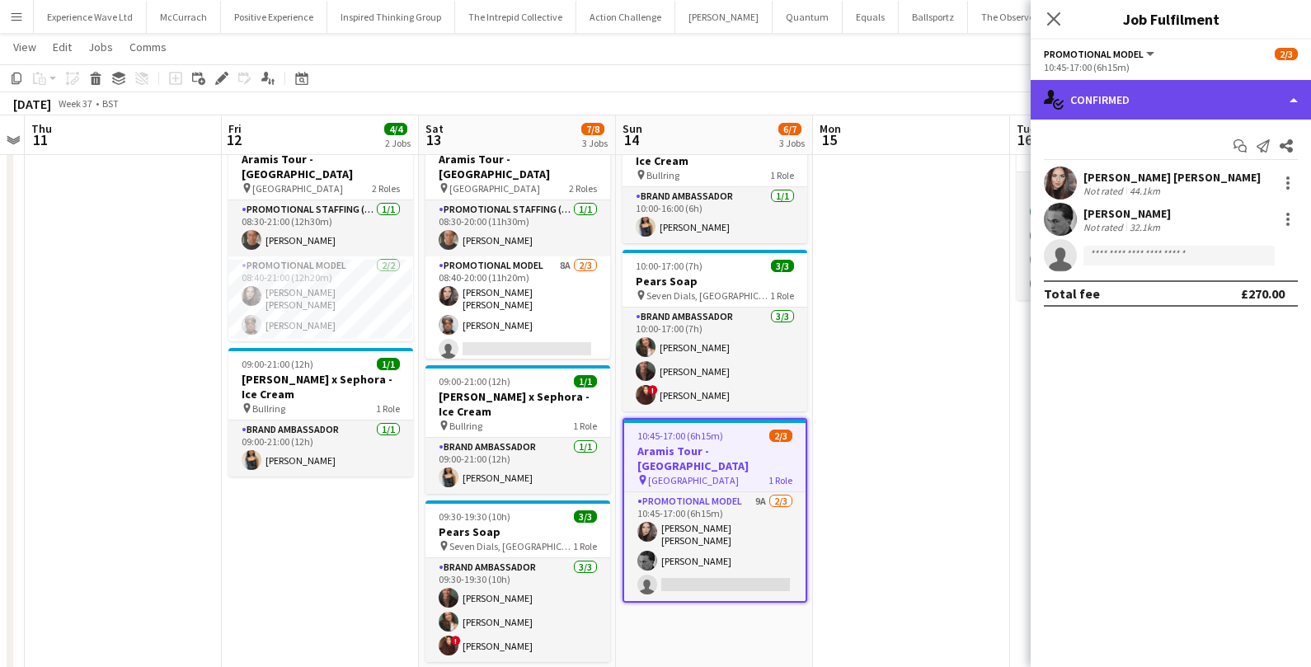
click at [1217, 111] on div "single-neutral-actions-check-2 Confirmed" at bounding box center [1171, 100] width 280 height 40
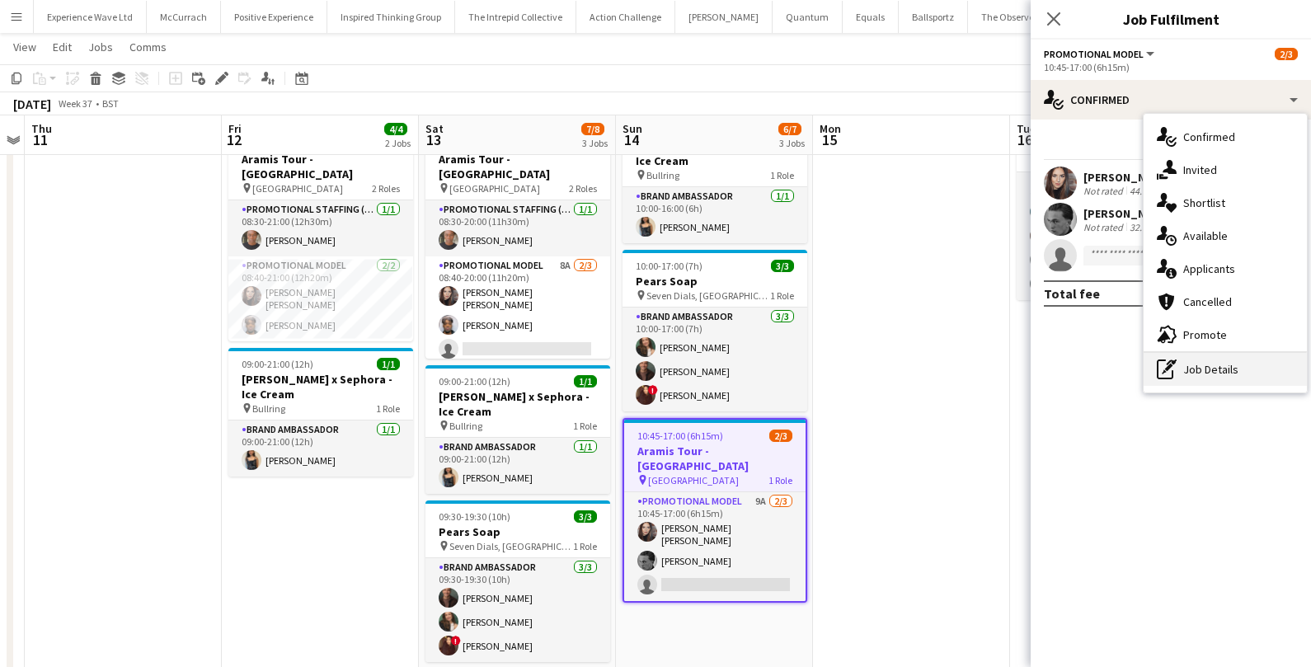
click at [1174, 374] on icon "pen-write" at bounding box center [1167, 370] width 20 height 20
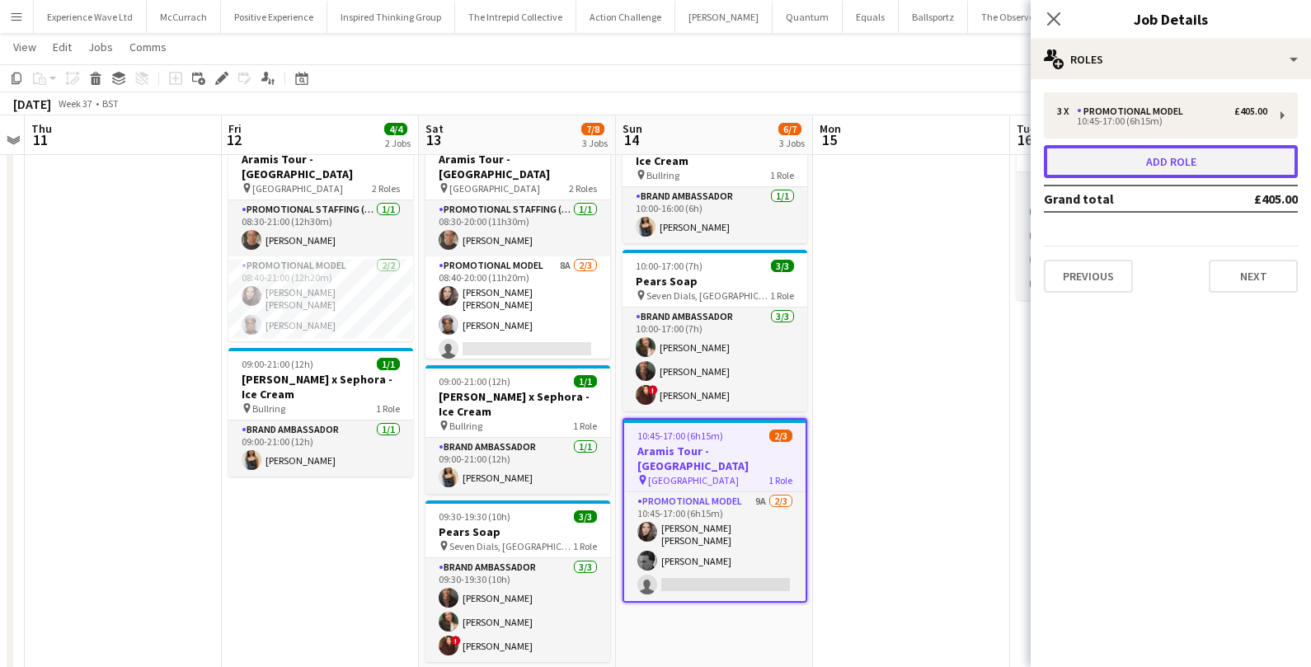
click at [1164, 156] on button "Add role" at bounding box center [1171, 161] width 254 height 33
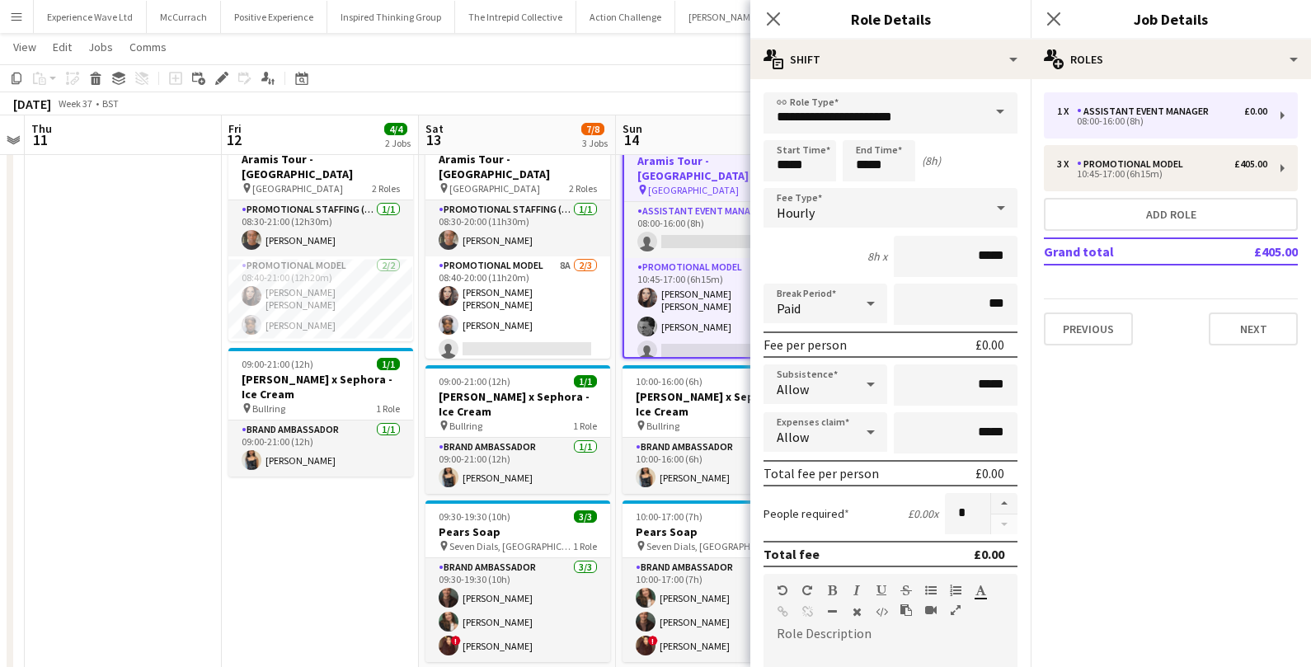
click at [1018, 120] on form "**********" at bounding box center [891, 604] width 280 height 1025
click at [997, 115] on span at bounding box center [1000, 112] width 35 height 40
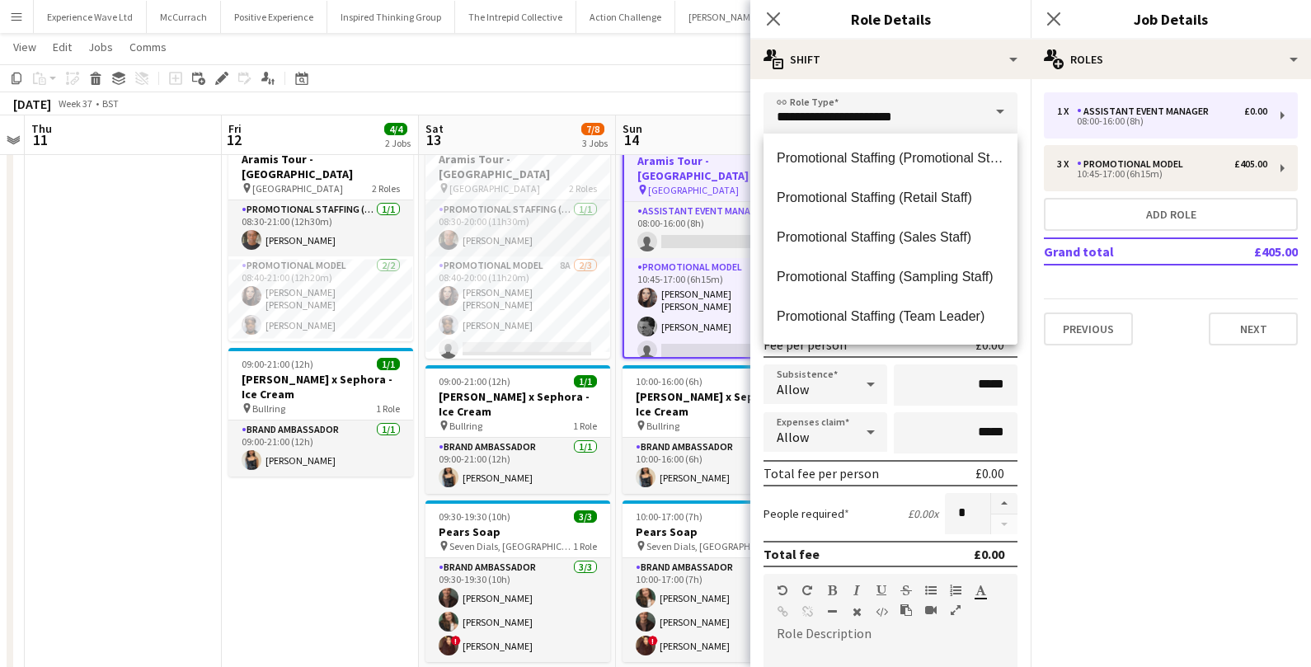
scroll to position [913, 0]
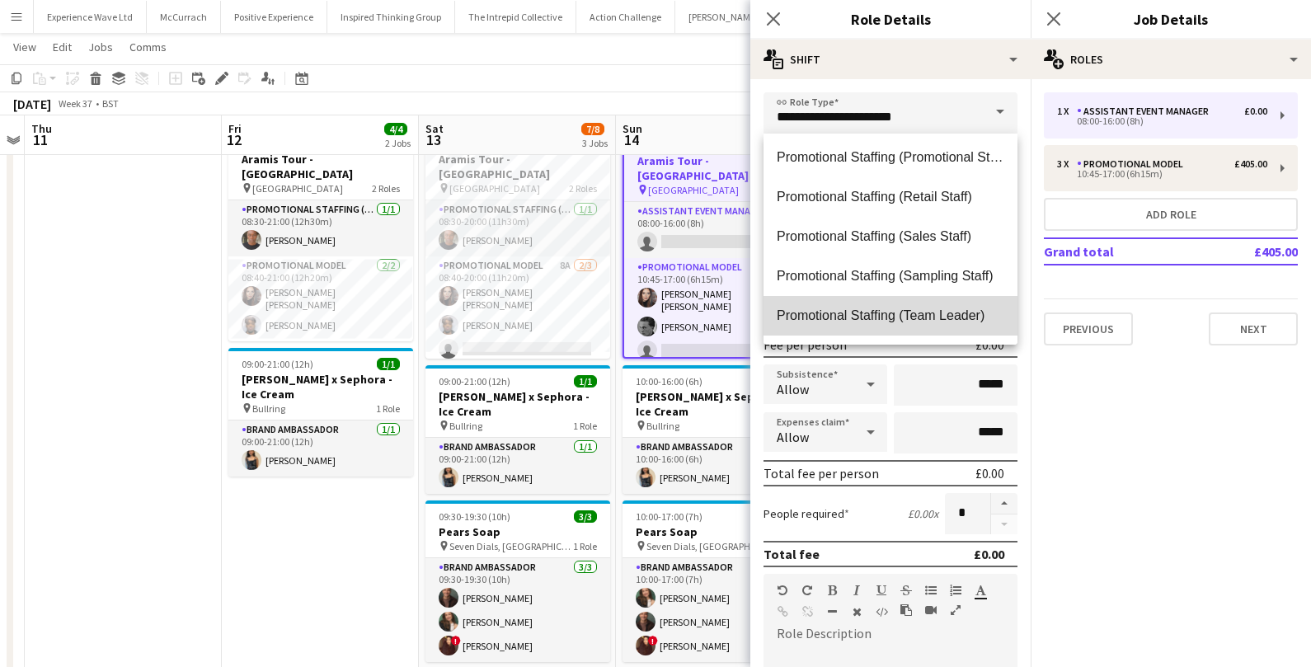
click at [887, 320] on span "Promotional Staffing (Team Leader)" at bounding box center [891, 316] width 228 height 16
type input "**********"
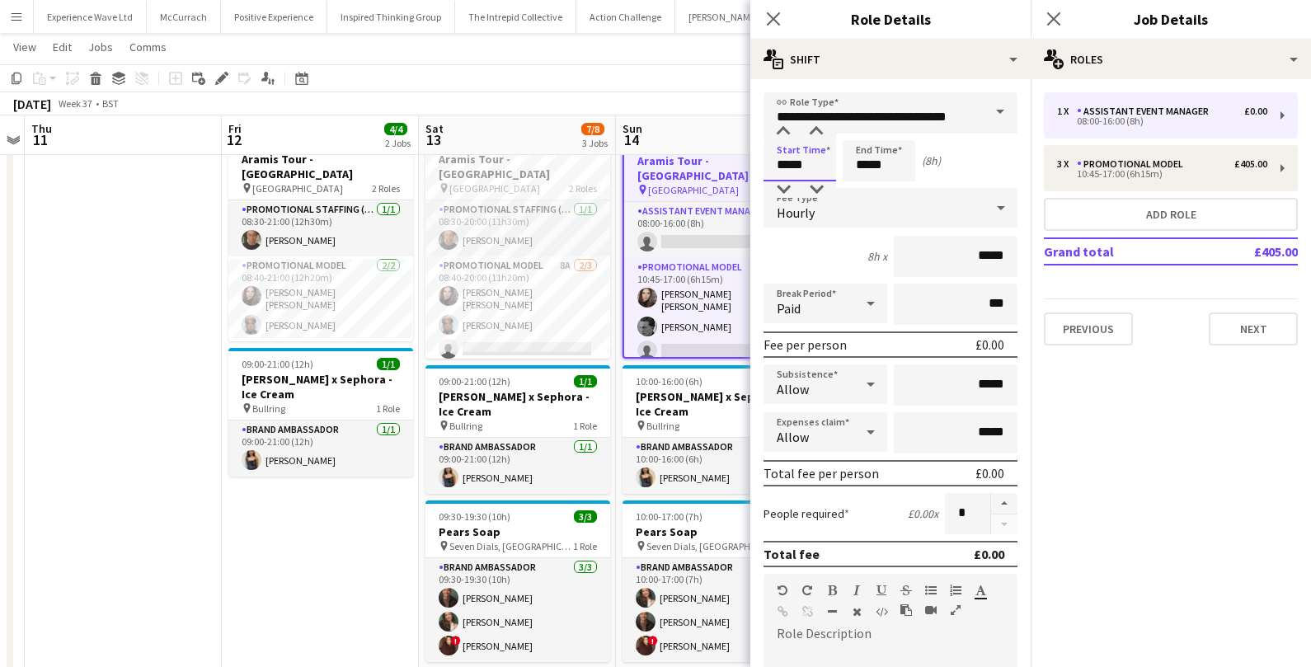
drag, startPoint x: 813, startPoint y: 167, endPoint x: 765, endPoint y: 163, distance: 48.8
click at [765, 164] on input "*****" at bounding box center [800, 160] width 73 height 41
type input "*****"
click at [925, 210] on div "Hourly" at bounding box center [874, 208] width 221 height 40
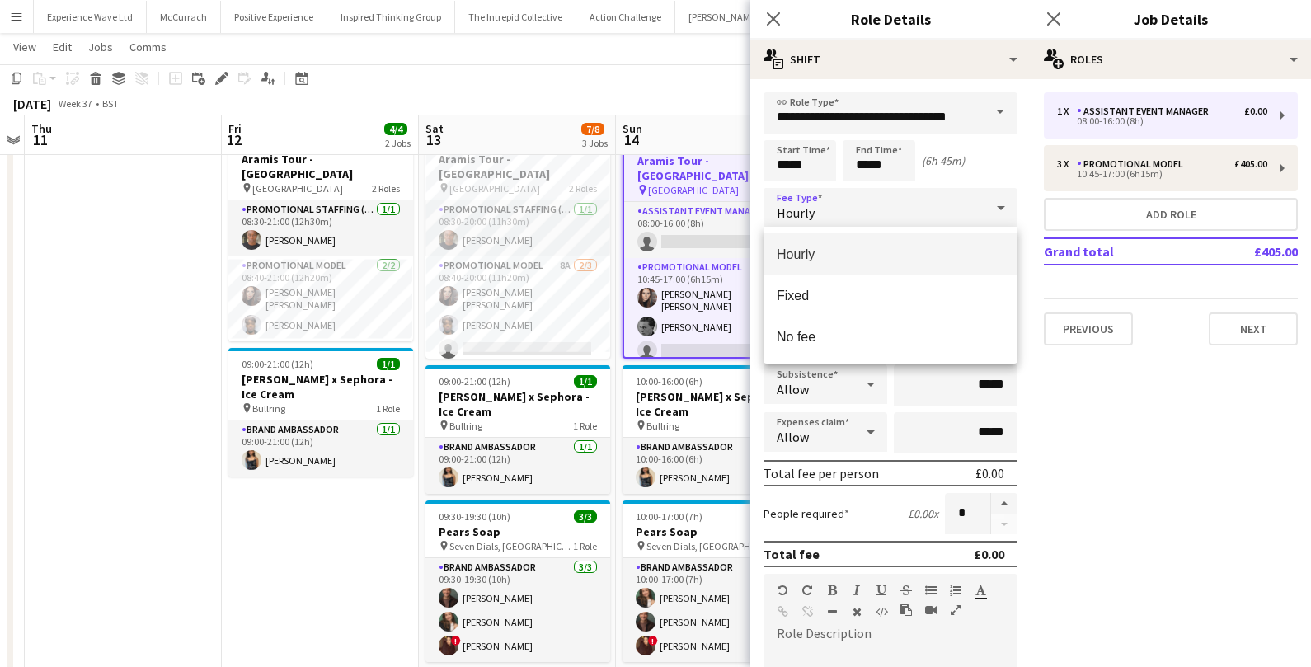
click at [918, 247] on span "Hourly" at bounding box center [891, 255] width 228 height 16
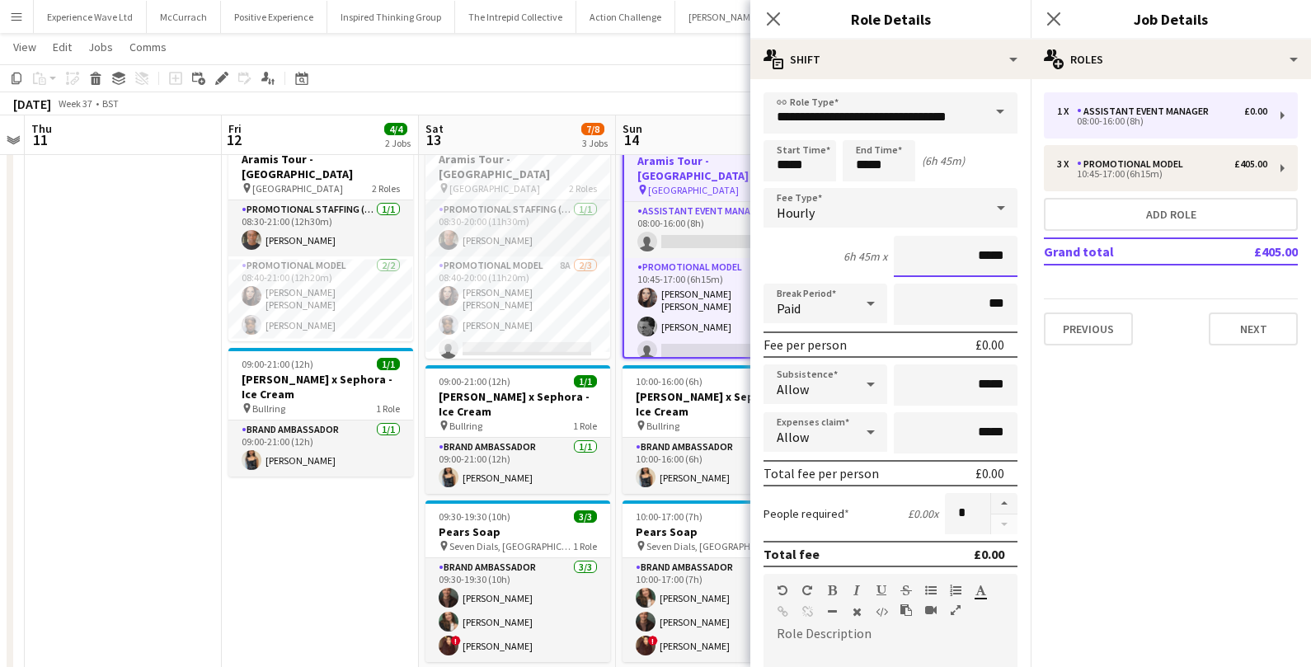
drag, startPoint x: 1008, startPoint y: 250, endPoint x: 907, endPoint y: 247, distance: 100.7
click at [910, 247] on input "*****" at bounding box center [956, 256] width 124 height 41
type input "******"
click at [983, 386] on input "*****" at bounding box center [956, 385] width 124 height 41
drag, startPoint x: 1013, startPoint y: 382, endPoint x: 935, endPoint y: 381, distance: 77.5
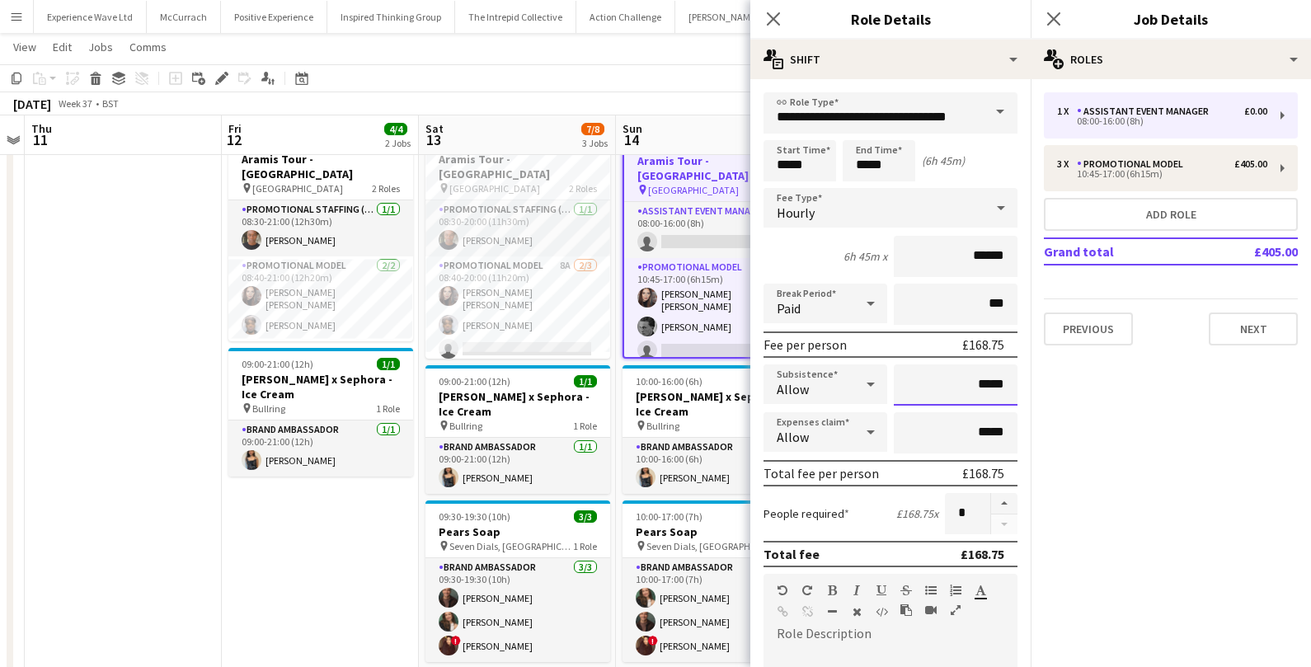
click at [937, 382] on input "*****" at bounding box center [956, 385] width 124 height 41
type input "******"
click at [902, 420] on input "*****" at bounding box center [956, 432] width 124 height 41
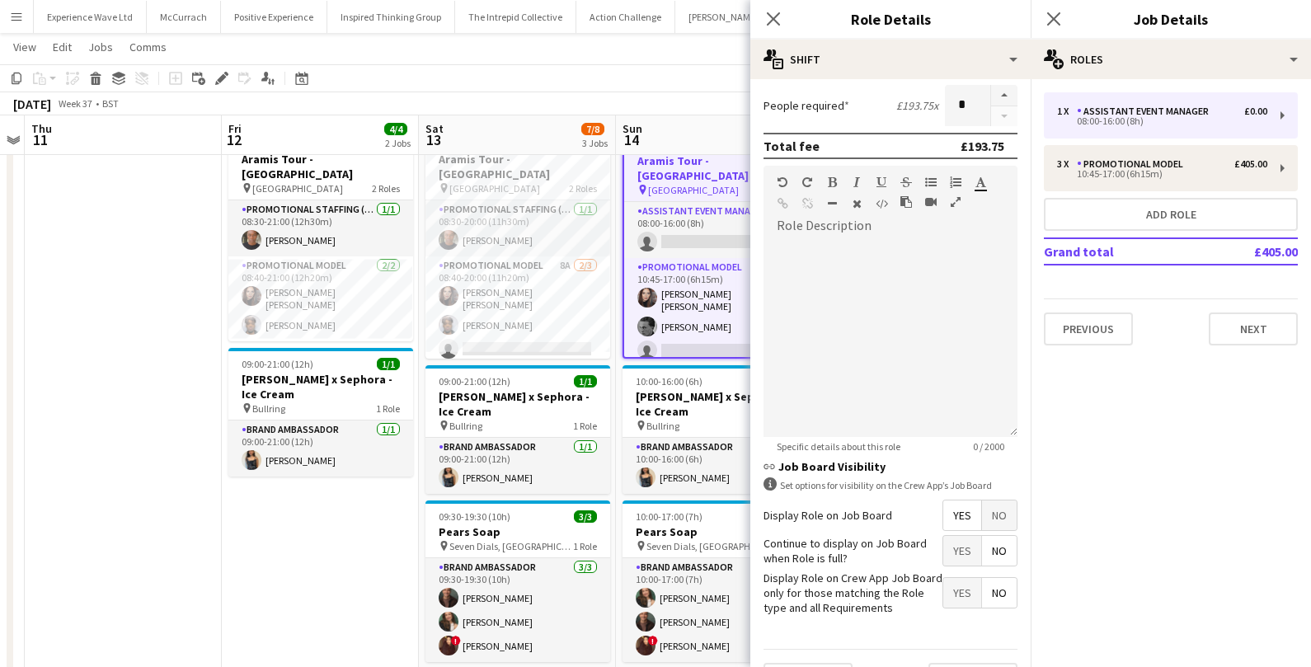
scroll to position [445, 0]
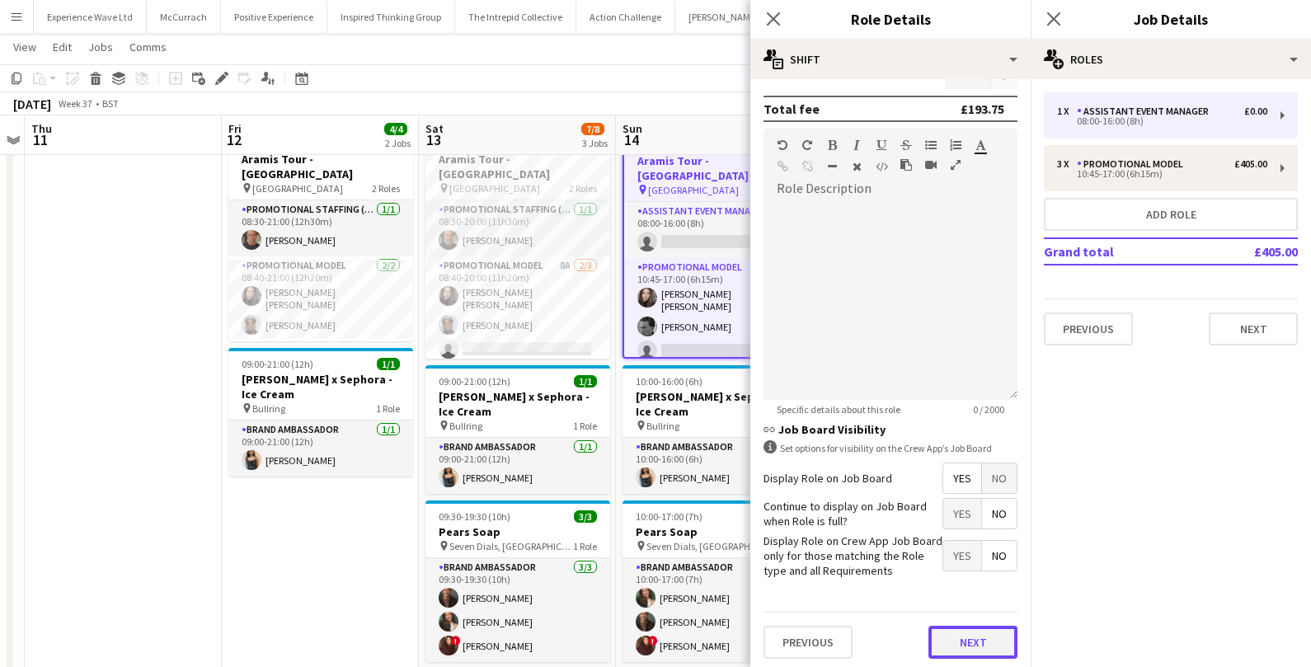
click at [972, 642] on button "Next" at bounding box center [973, 642] width 89 height 33
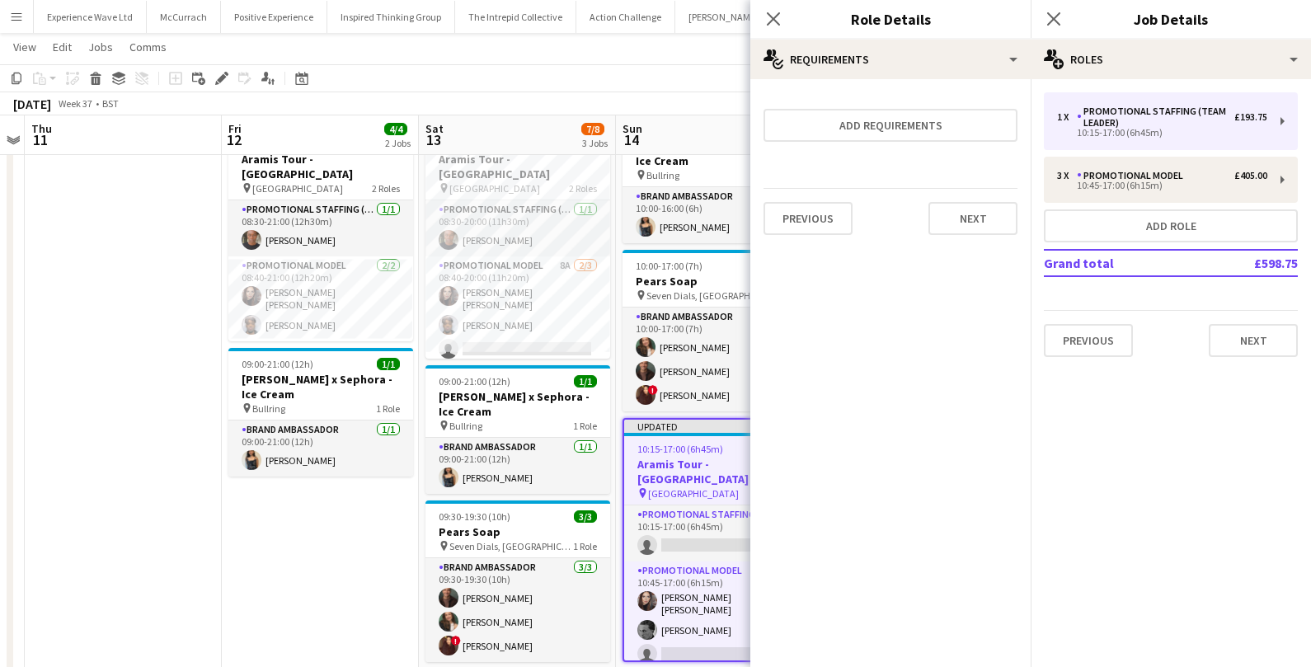
scroll to position [0, 0]
click at [977, 212] on button "Next" at bounding box center [973, 218] width 89 height 33
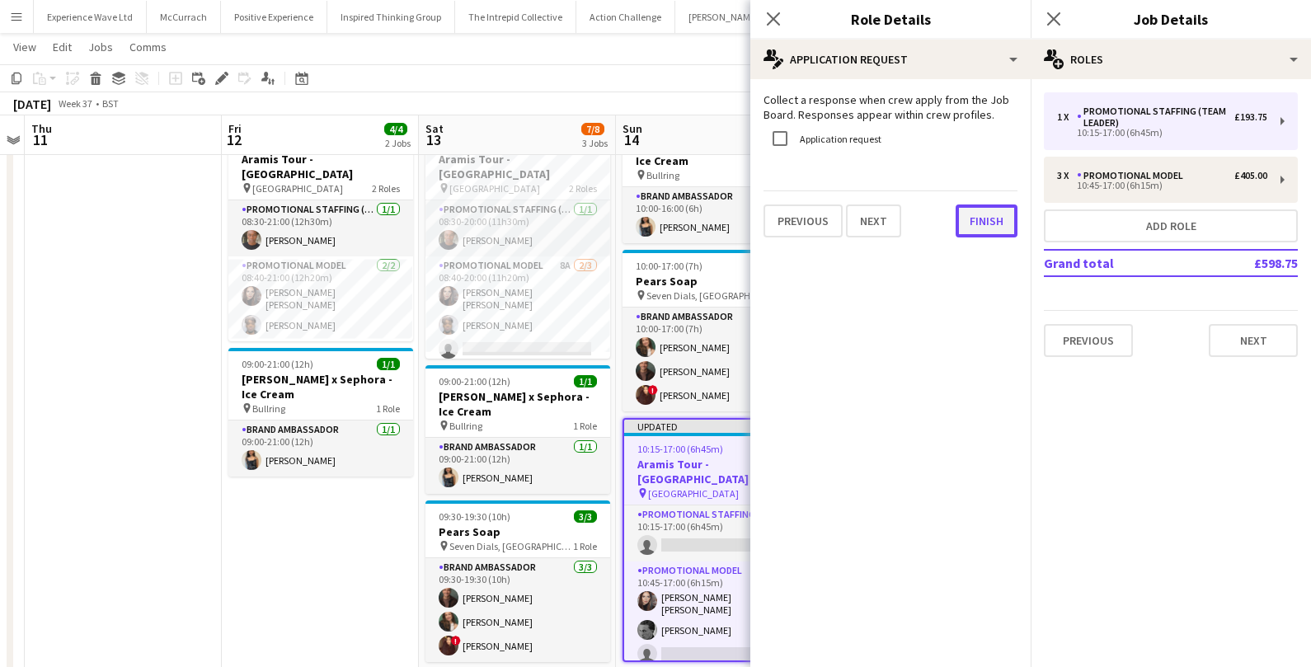
click at [974, 205] on button "Finish" at bounding box center [987, 221] width 62 height 33
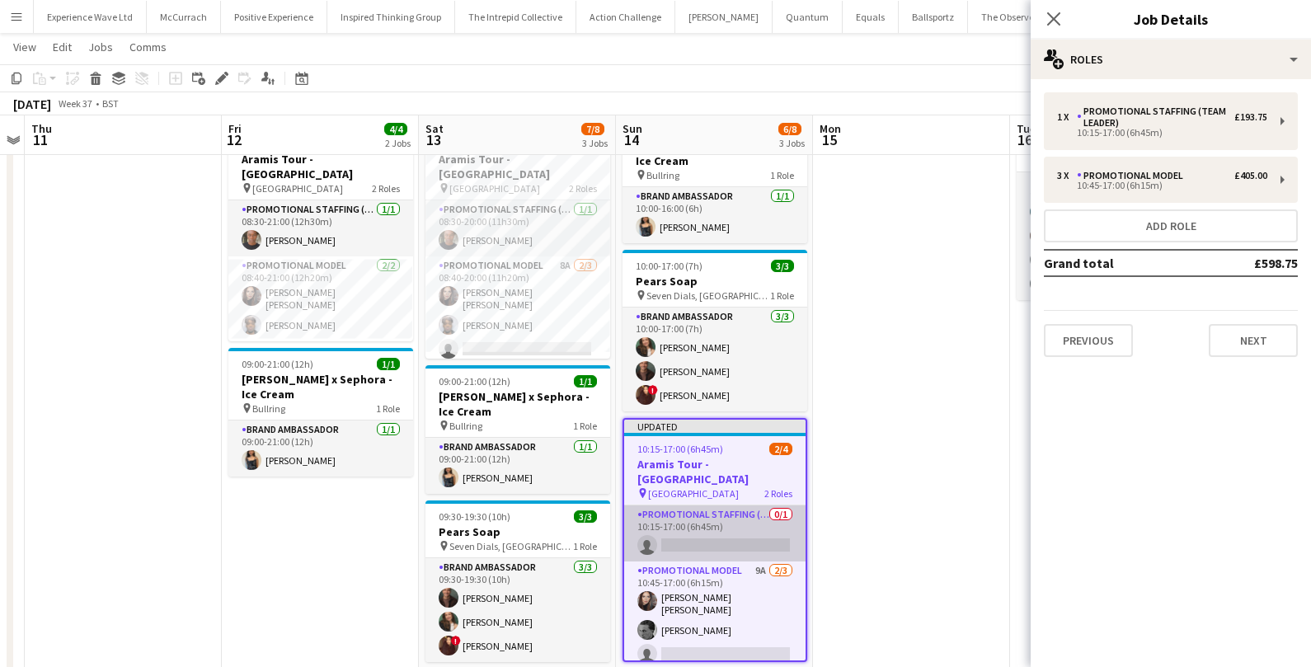
click at [691, 527] on app-card-role "Promotional Staffing (Team Leader) 0/1 10:15-17:00 (6h45m) single-neutral-actio…" at bounding box center [714, 534] width 181 height 56
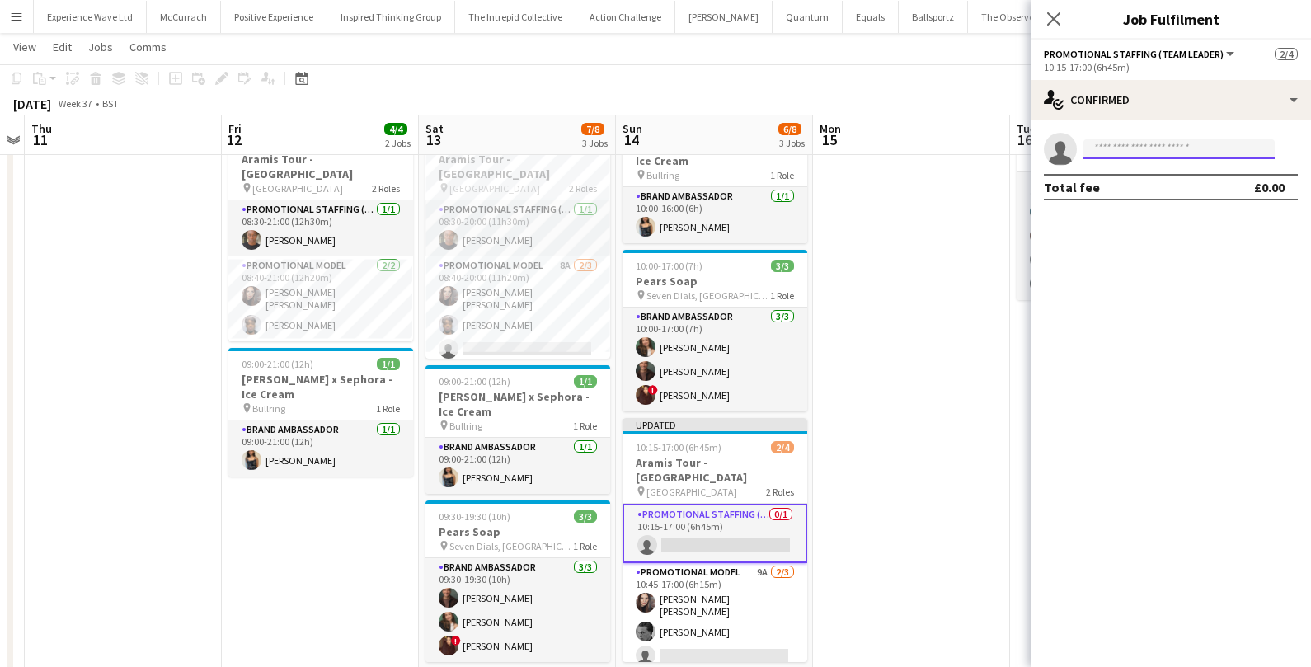
click at [1116, 144] on input at bounding box center [1179, 149] width 191 height 20
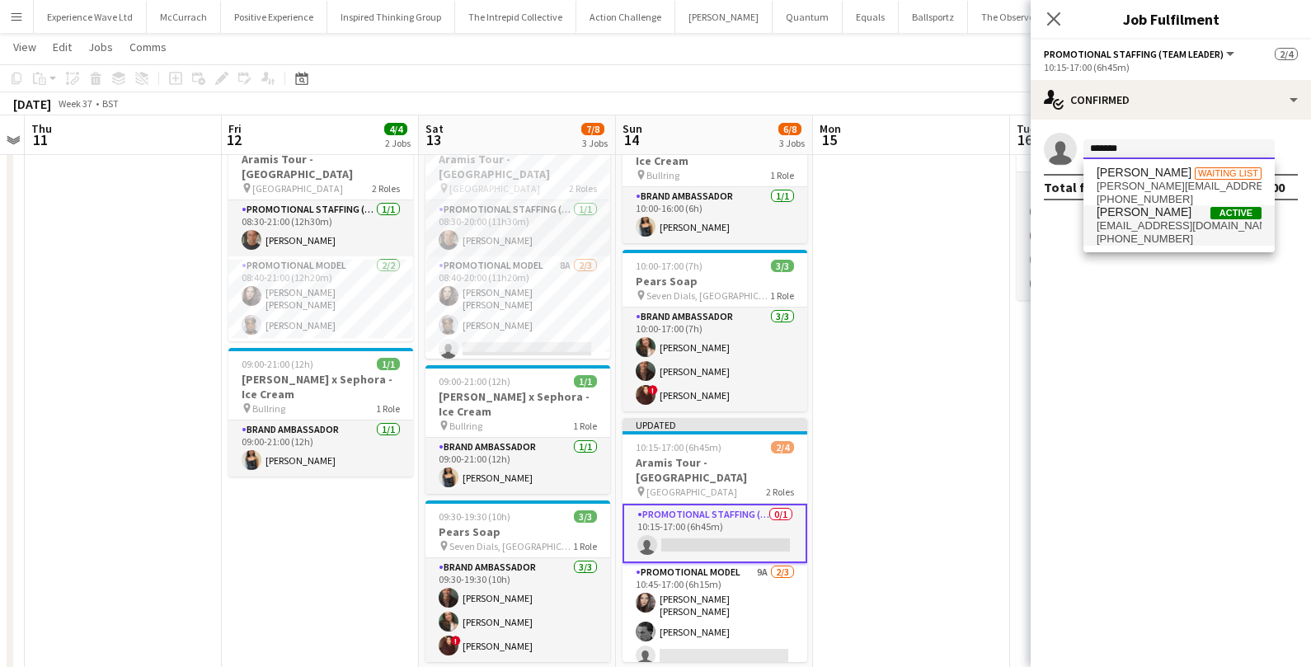
type input "*******"
click at [1154, 221] on span "christmilungu@gmail.com" at bounding box center [1179, 225] width 165 height 13
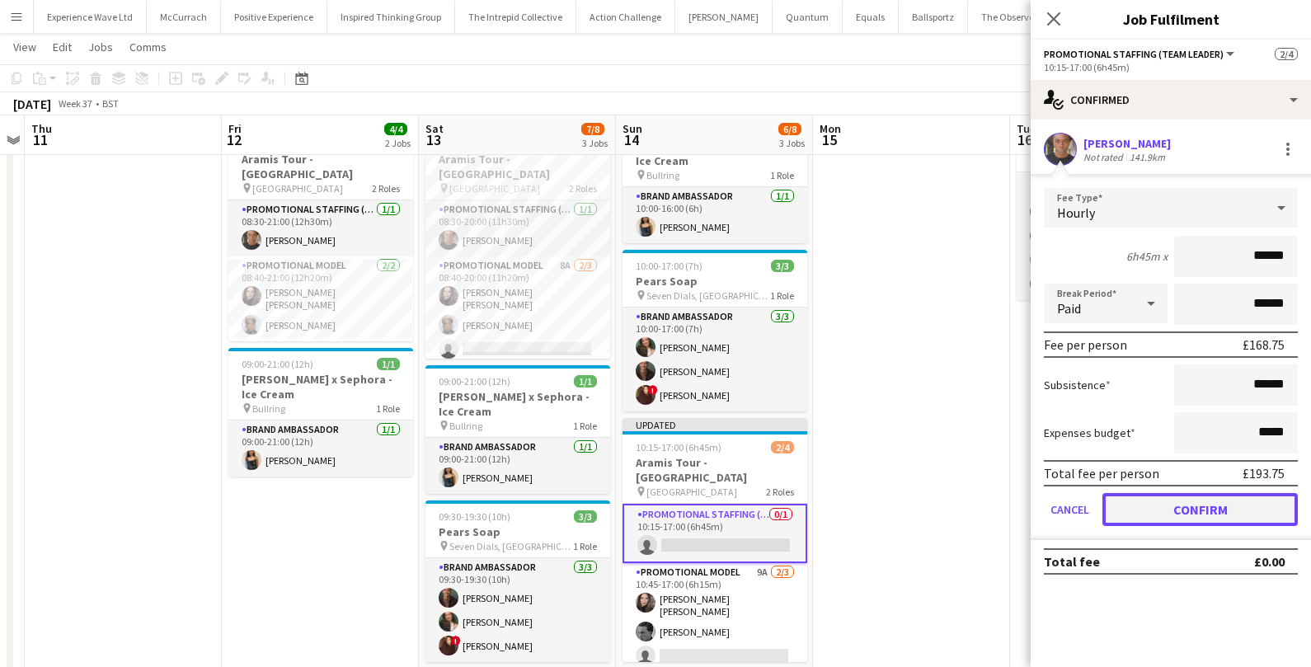
click at [1170, 520] on button "Confirm" at bounding box center [1200, 509] width 195 height 33
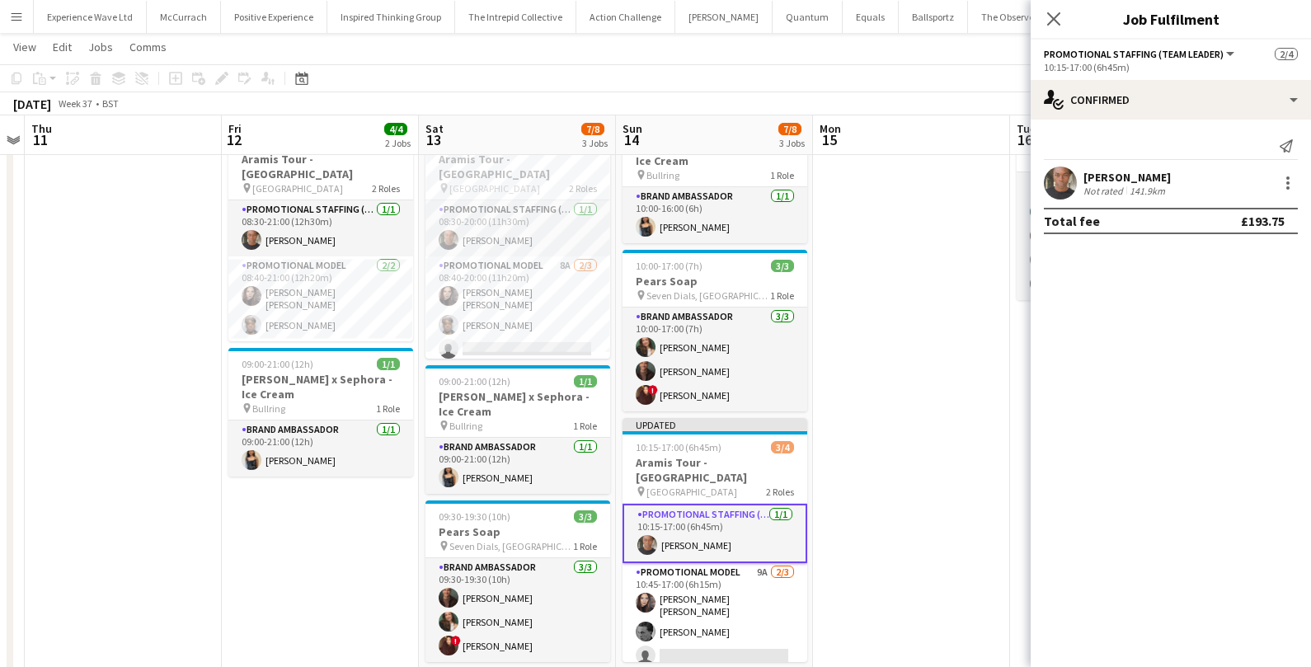
click at [919, 521] on app-date-cell at bounding box center [911, 403] width 197 height 590
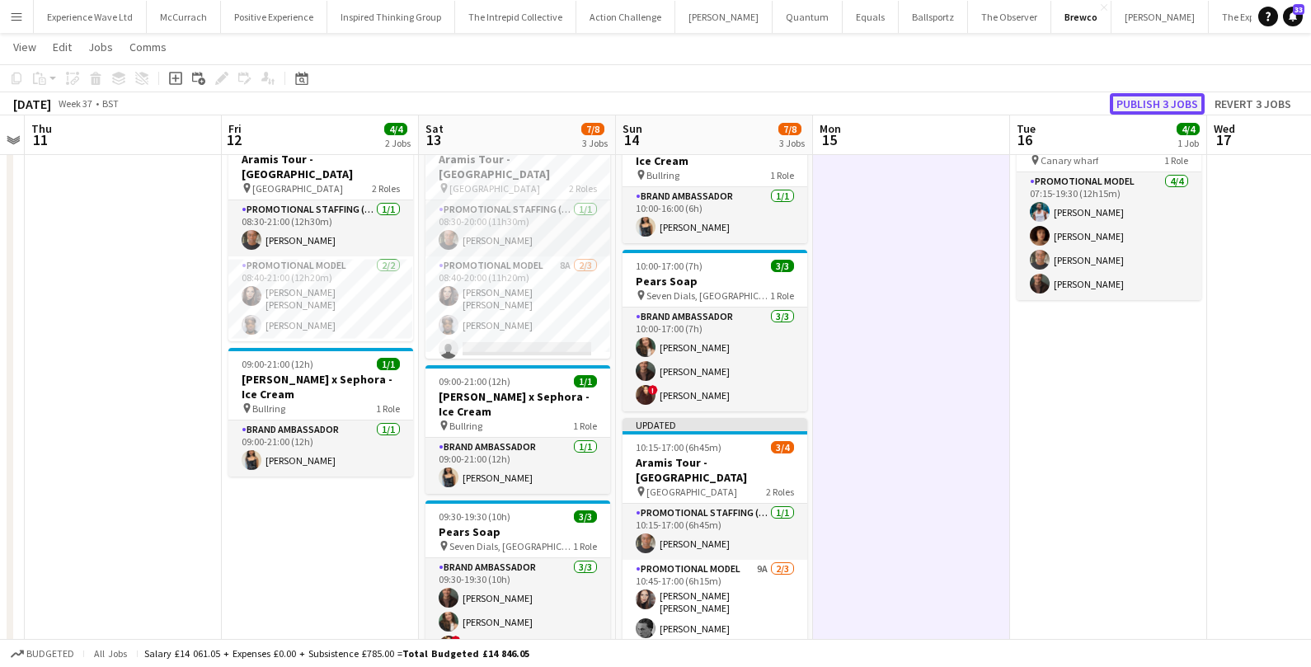
click at [1156, 101] on button "Publish 3 jobs" at bounding box center [1157, 103] width 95 height 21
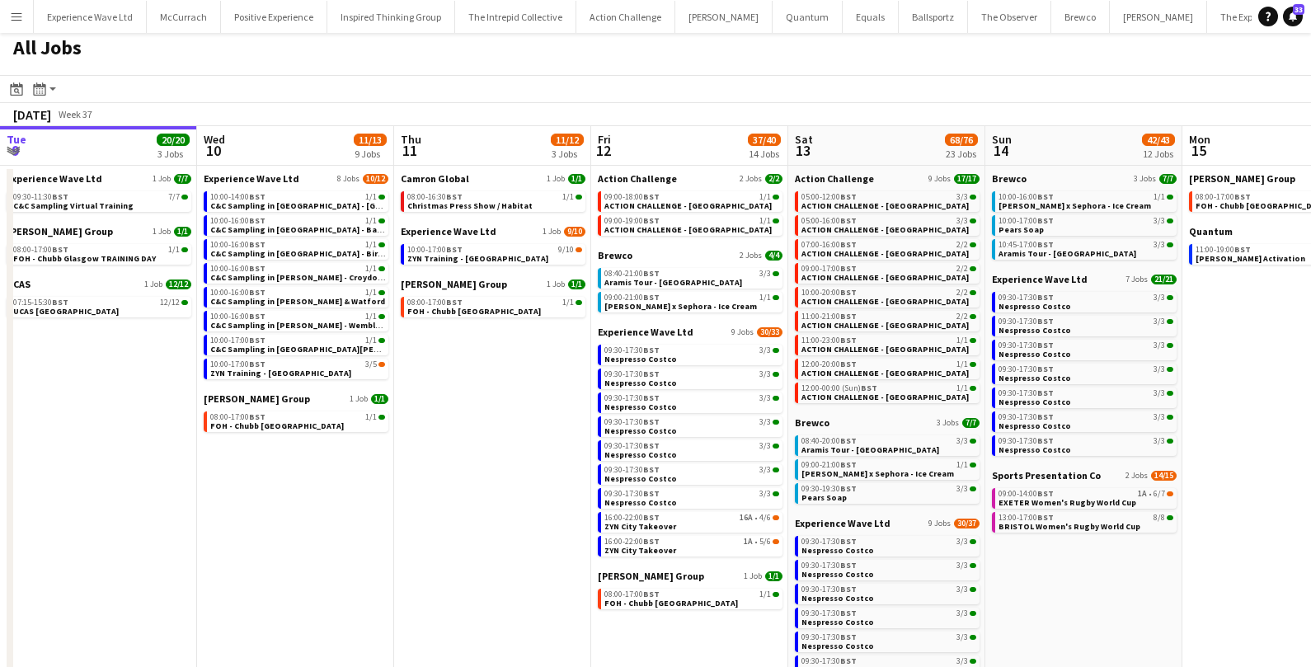
scroll to position [0, 595]
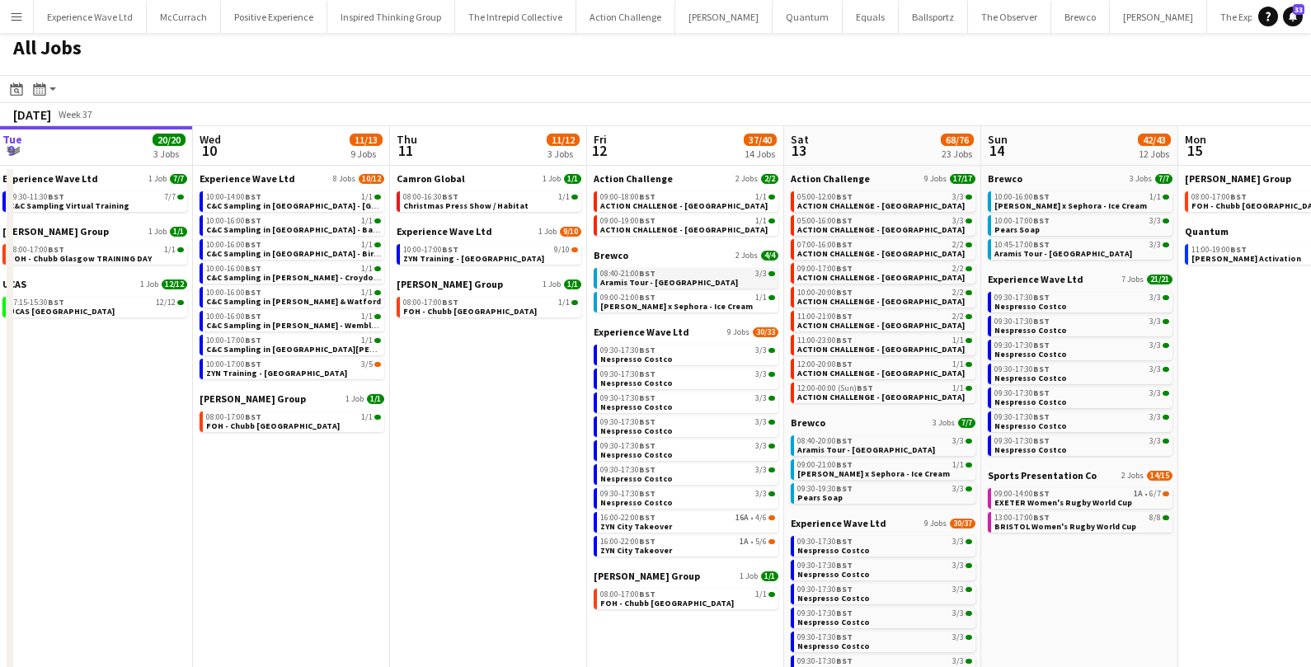
click at [653, 277] on span "Aramis Tour - Leicester" at bounding box center [669, 282] width 138 height 11
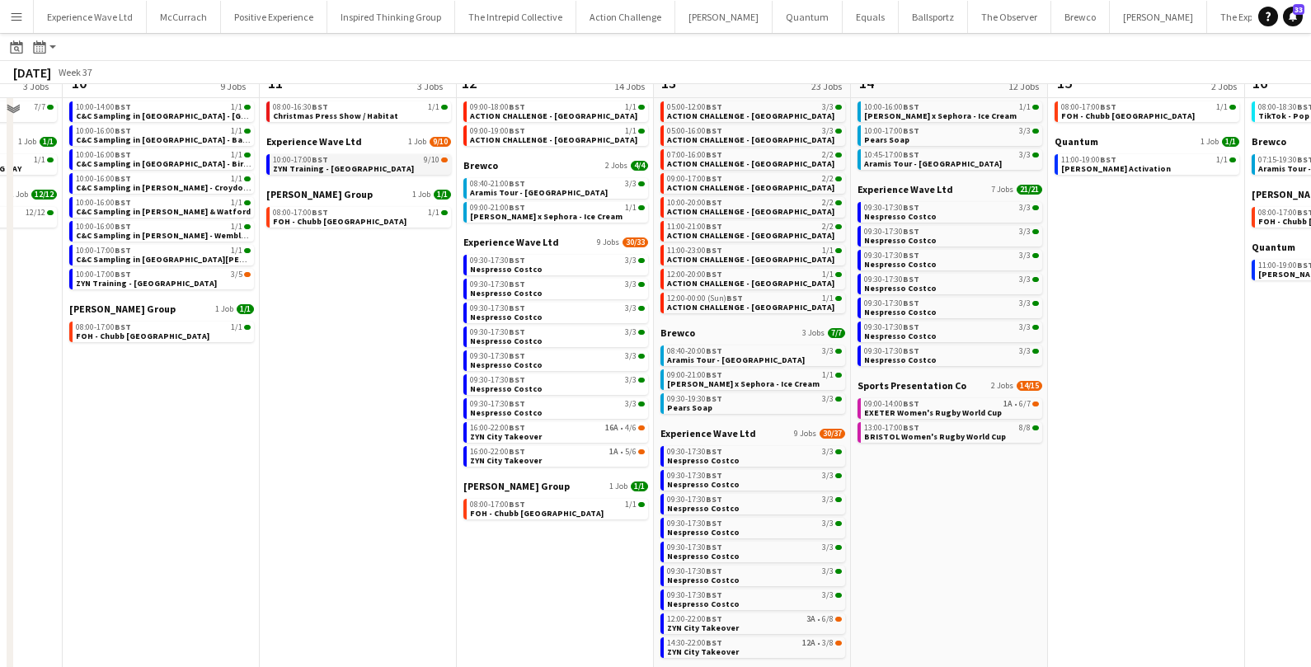
scroll to position [0, 0]
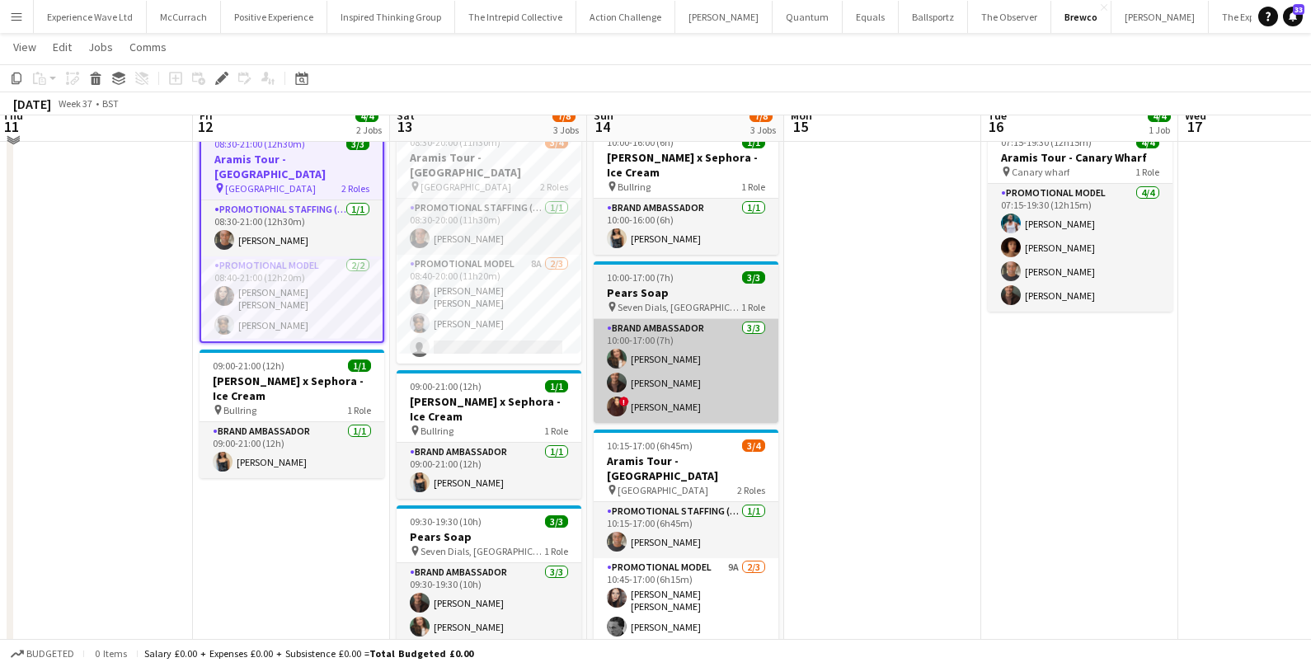
scroll to position [44, 0]
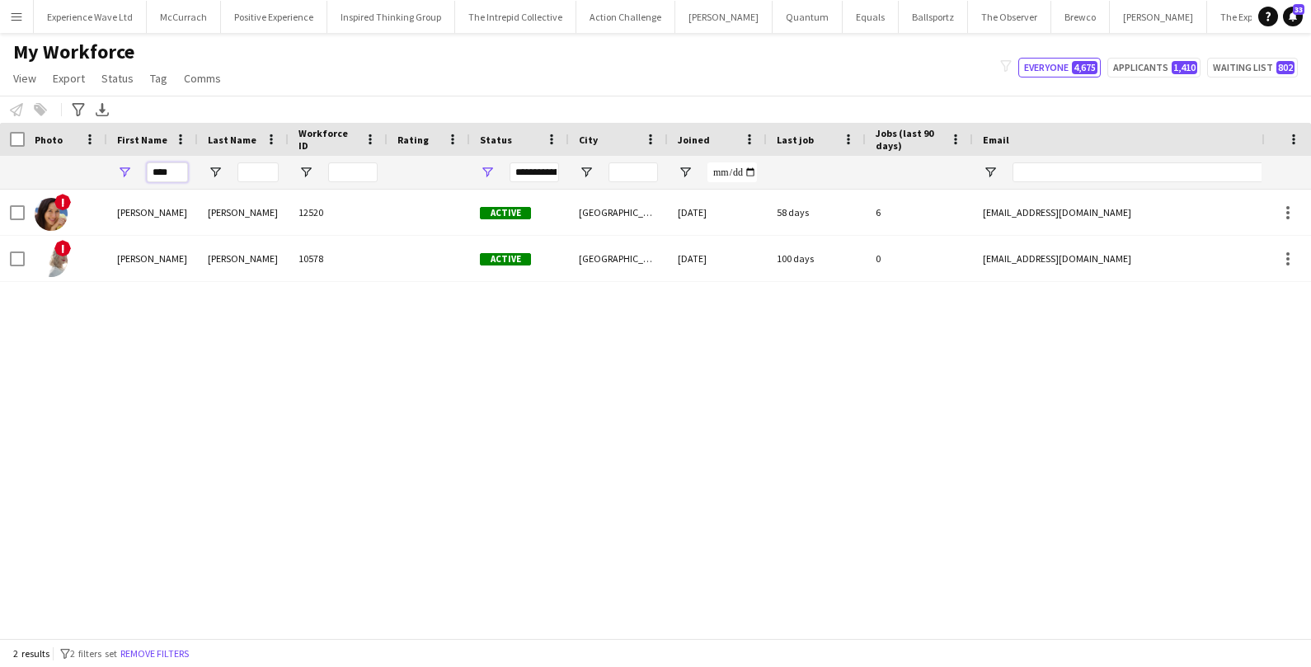
drag, startPoint x: 177, startPoint y: 177, endPoint x: 112, endPoint y: 177, distance: 65.2
click at [112, 177] on div "****" at bounding box center [152, 172] width 91 height 33
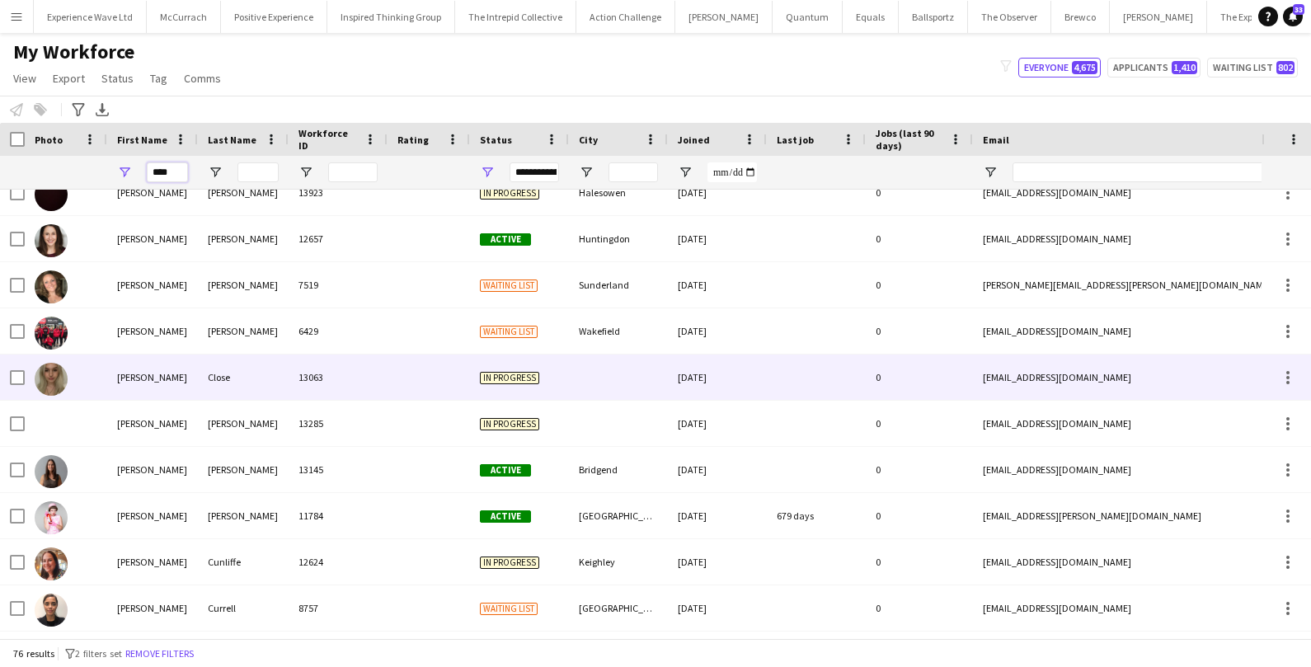
scroll to position [252, 0]
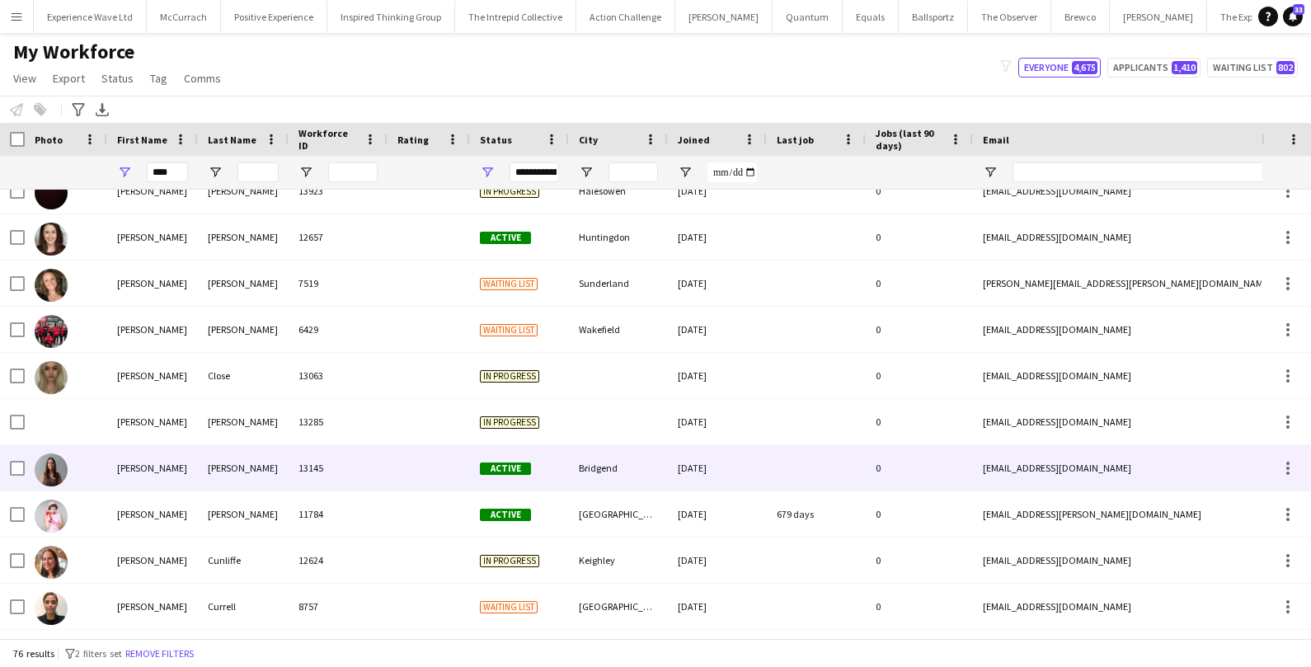
click at [105, 466] on div at bounding box center [66, 467] width 82 height 45
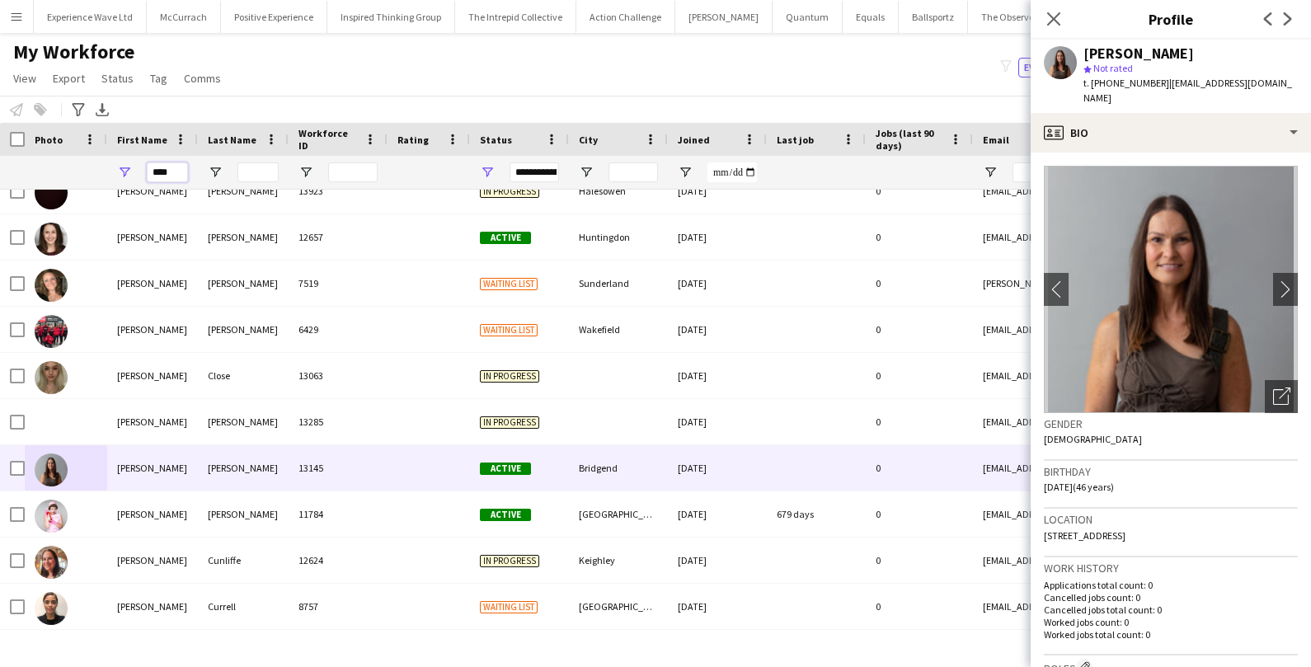
drag, startPoint x: 180, startPoint y: 176, endPoint x: 117, endPoint y: 172, distance: 62.8
click at [117, 172] on div "****" at bounding box center [152, 172] width 91 height 33
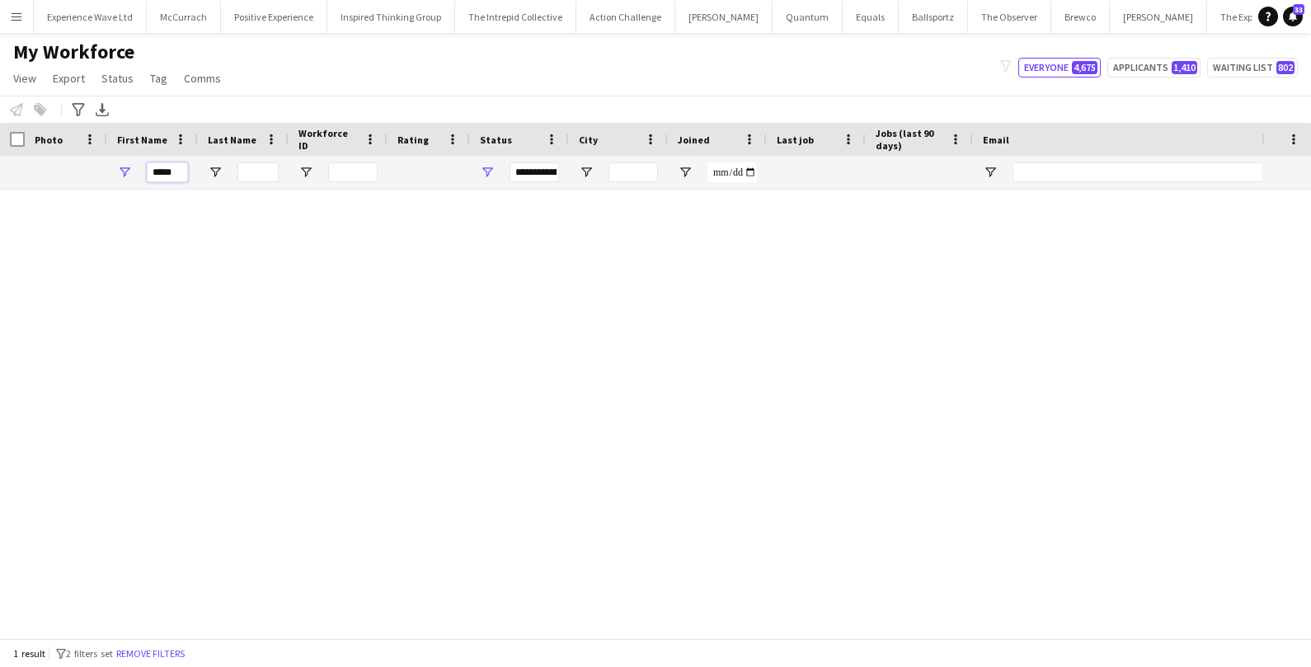
scroll to position [0, 0]
type input "*"
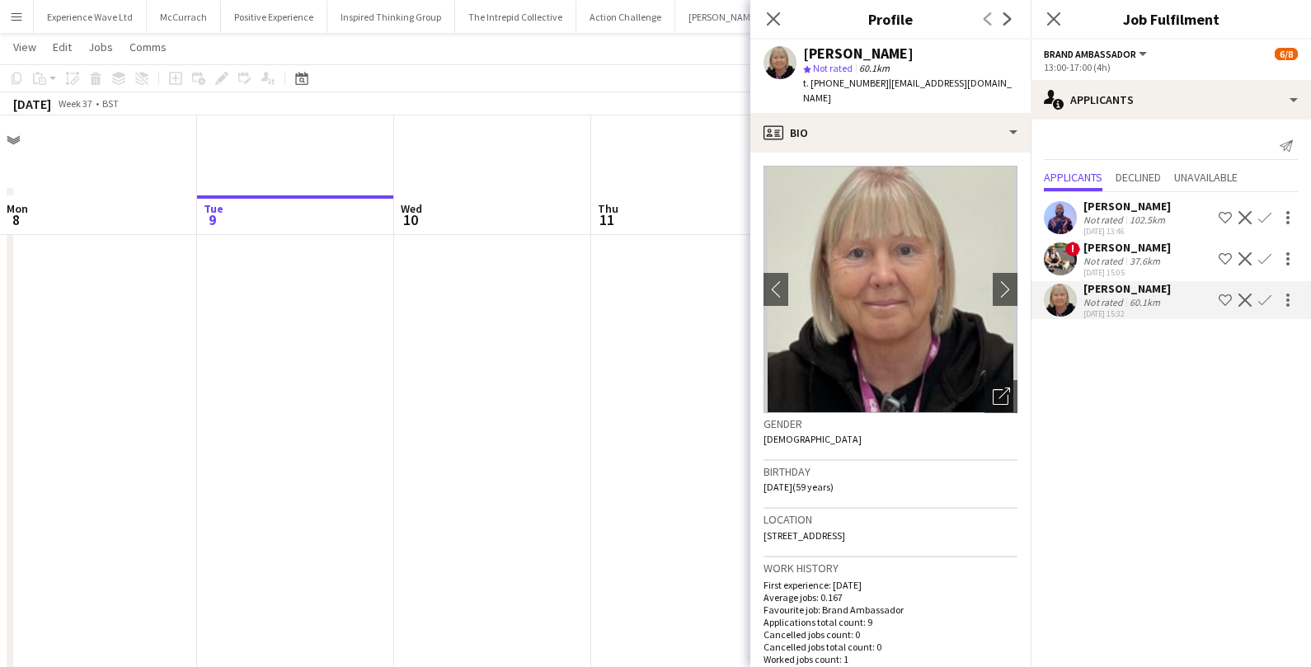
click at [992, 570] on app-card-role "Brand Ambassador 2A [DATE] 13:00-17:00 (4h) [PERSON_NAME] [PERSON_NAME] [PERSON…" at bounding box center [1084, 591] width 185 height 152
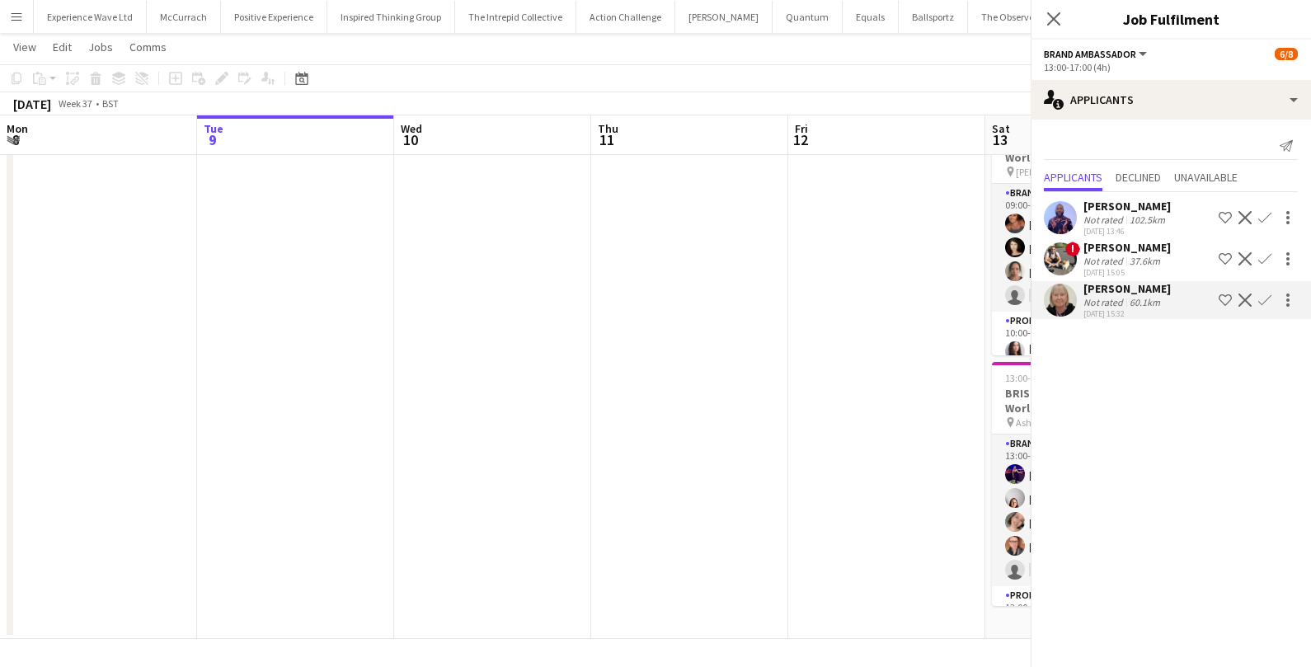
scroll to position [59, 0]
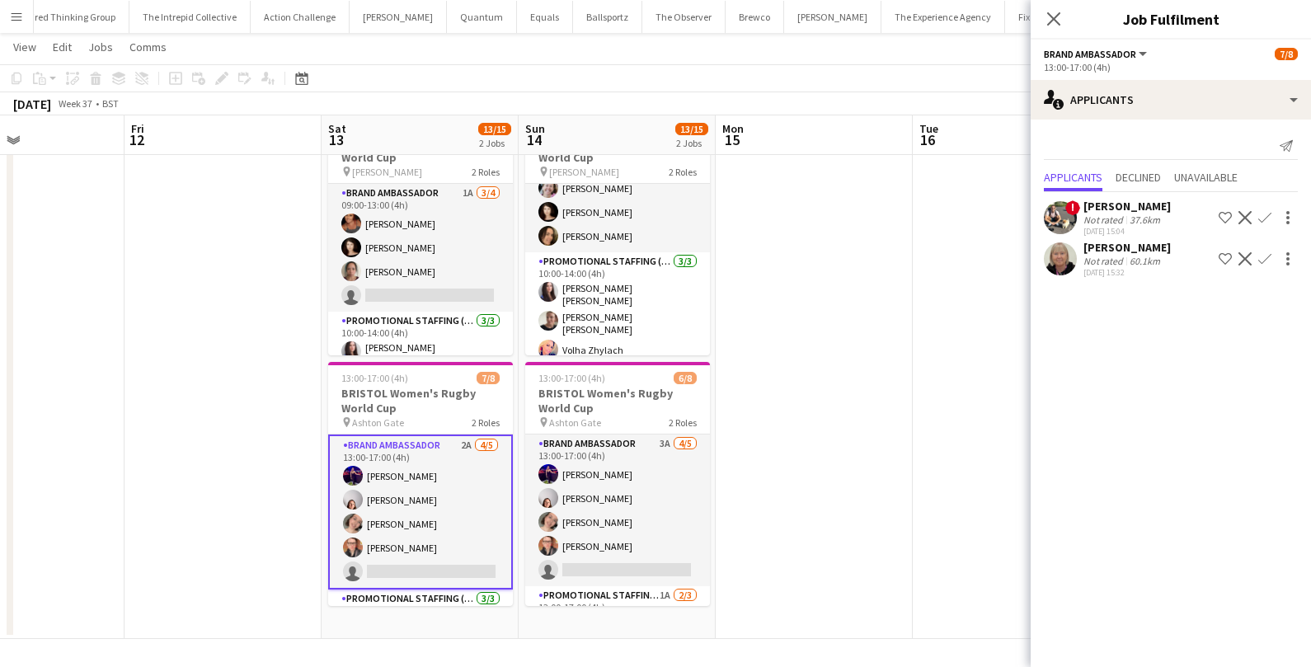
click at [447, 568] on app-card-role "Brand Ambassador 2A [DATE] 13:00-17:00 (4h) [PERSON_NAME] [PERSON_NAME] [PERSON…" at bounding box center [420, 512] width 185 height 155
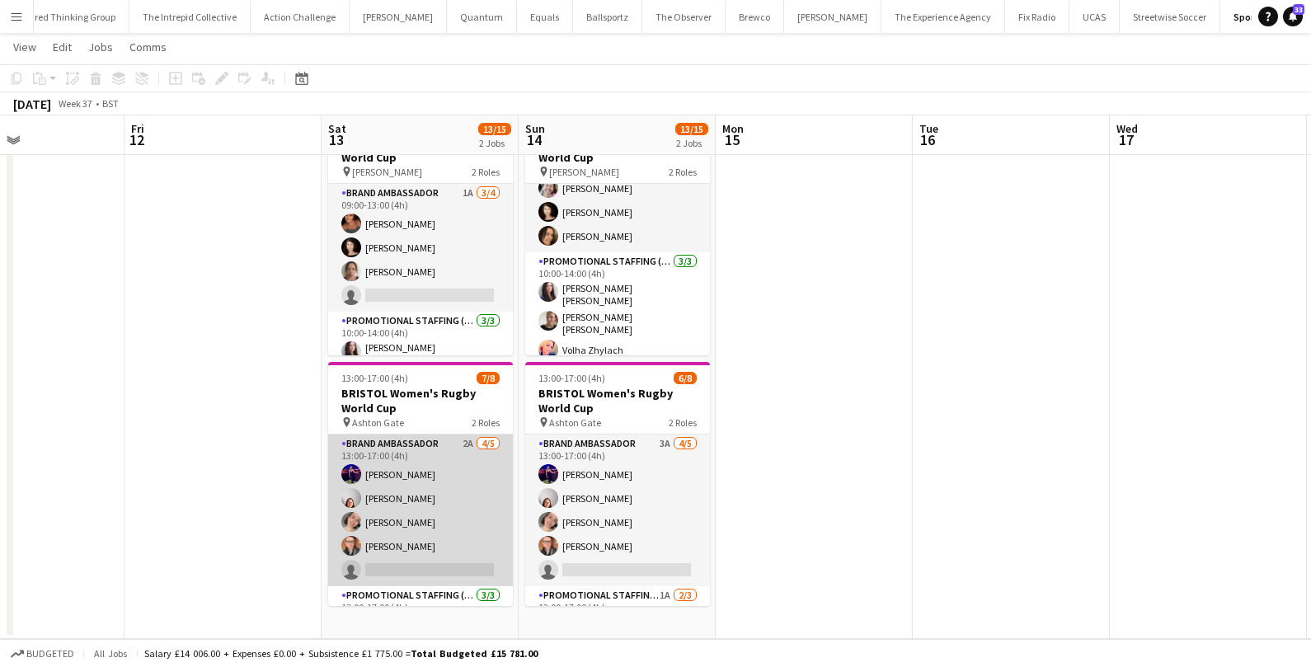
click at [485, 553] on app-card-role "Brand Ambassador 2A [DATE] 13:00-17:00 (4h) [PERSON_NAME] [PERSON_NAME] [PERSON…" at bounding box center [420, 511] width 185 height 152
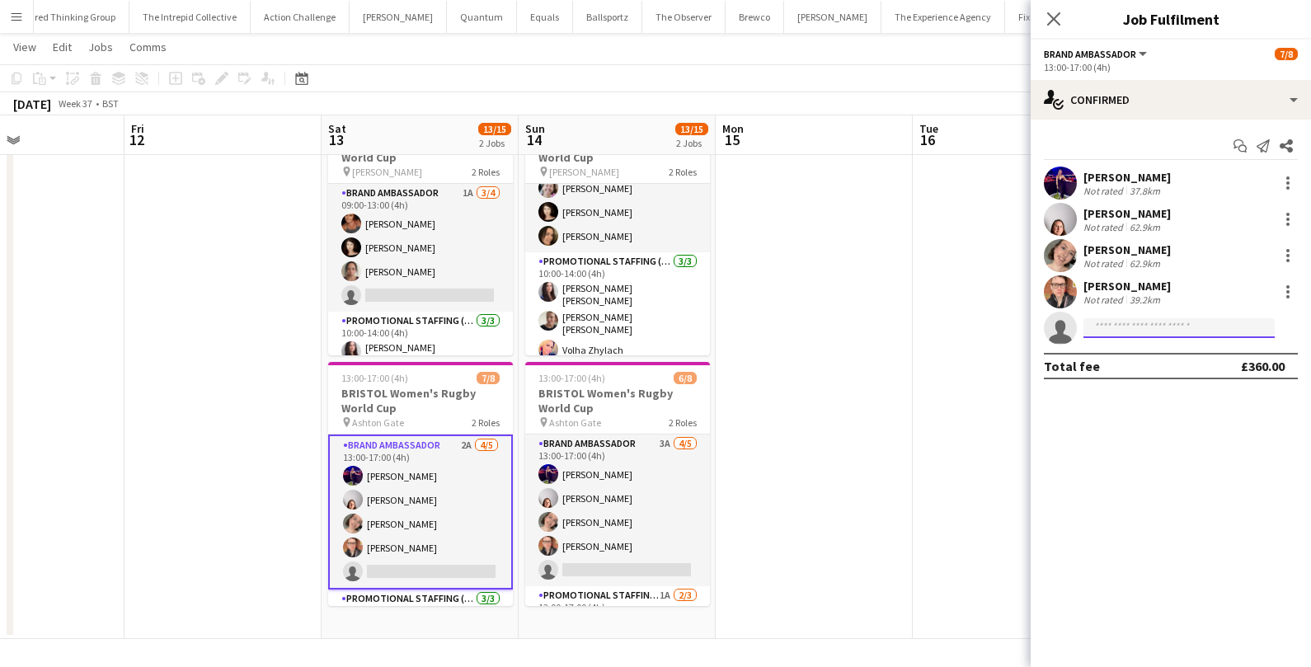
click at [1104, 326] on input at bounding box center [1179, 328] width 191 height 20
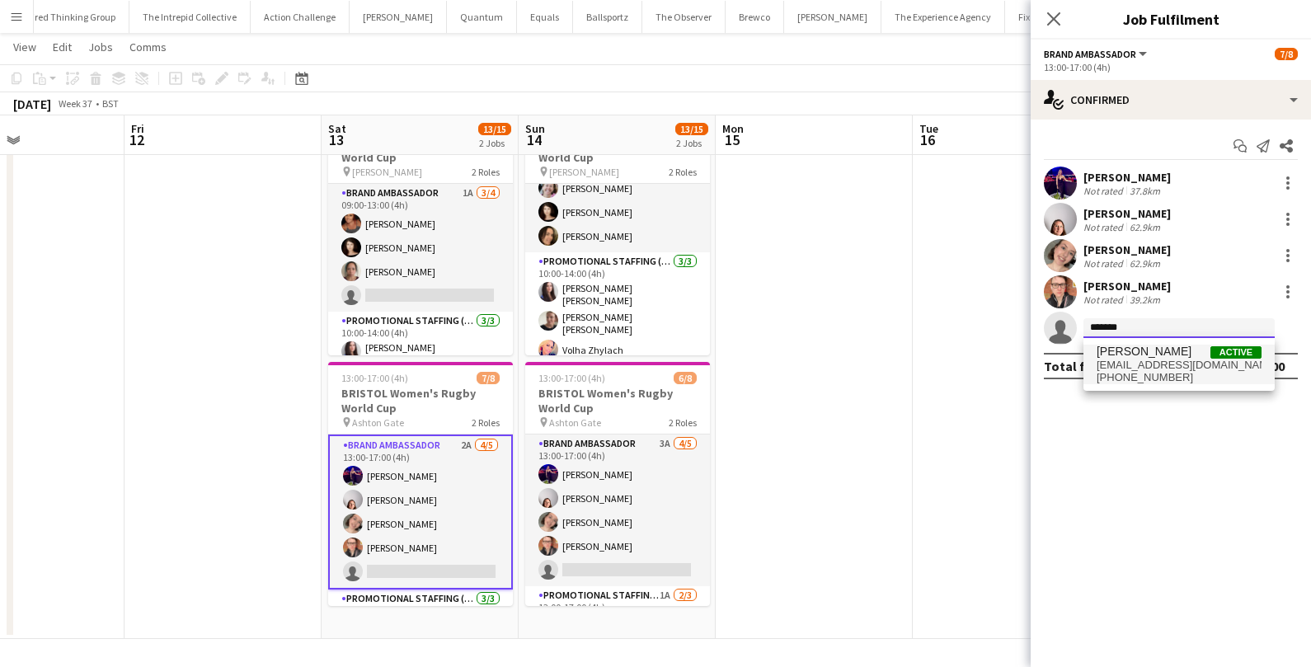
type input "*******"
click at [1151, 366] on span "[EMAIL_ADDRESS][DOMAIN_NAME]" at bounding box center [1179, 365] width 165 height 13
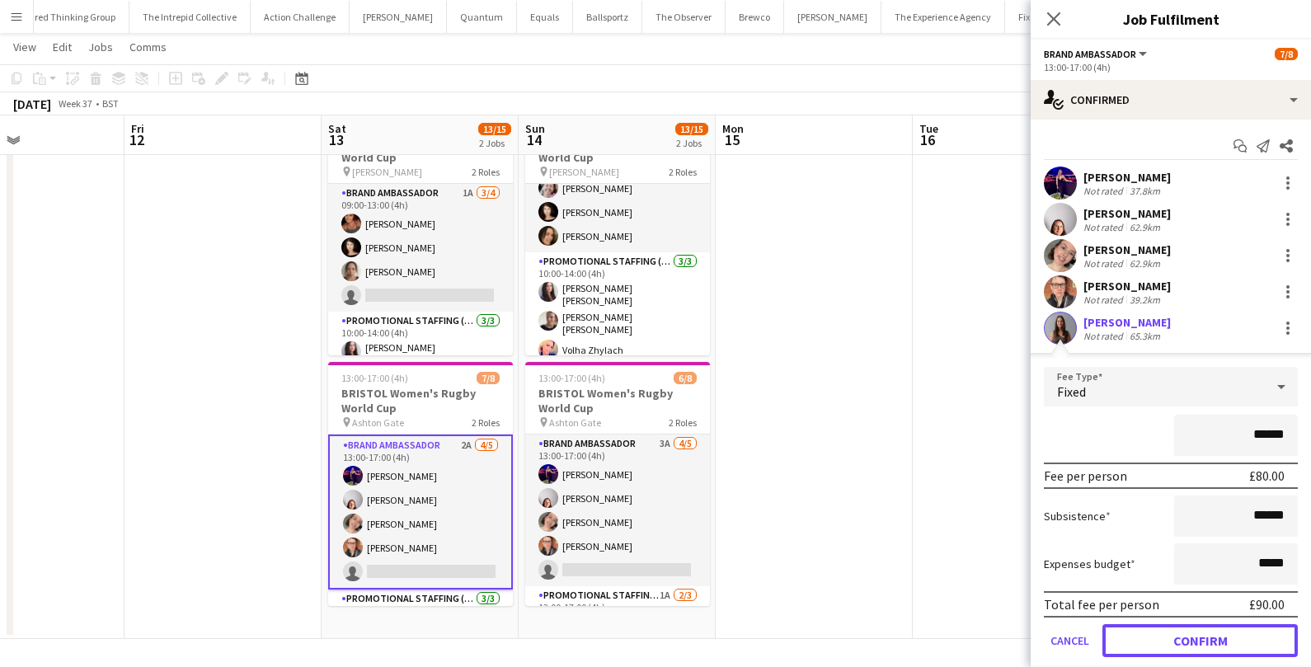
click at [1151, 633] on button "Confirm" at bounding box center [1200, 640] width 195 height 33
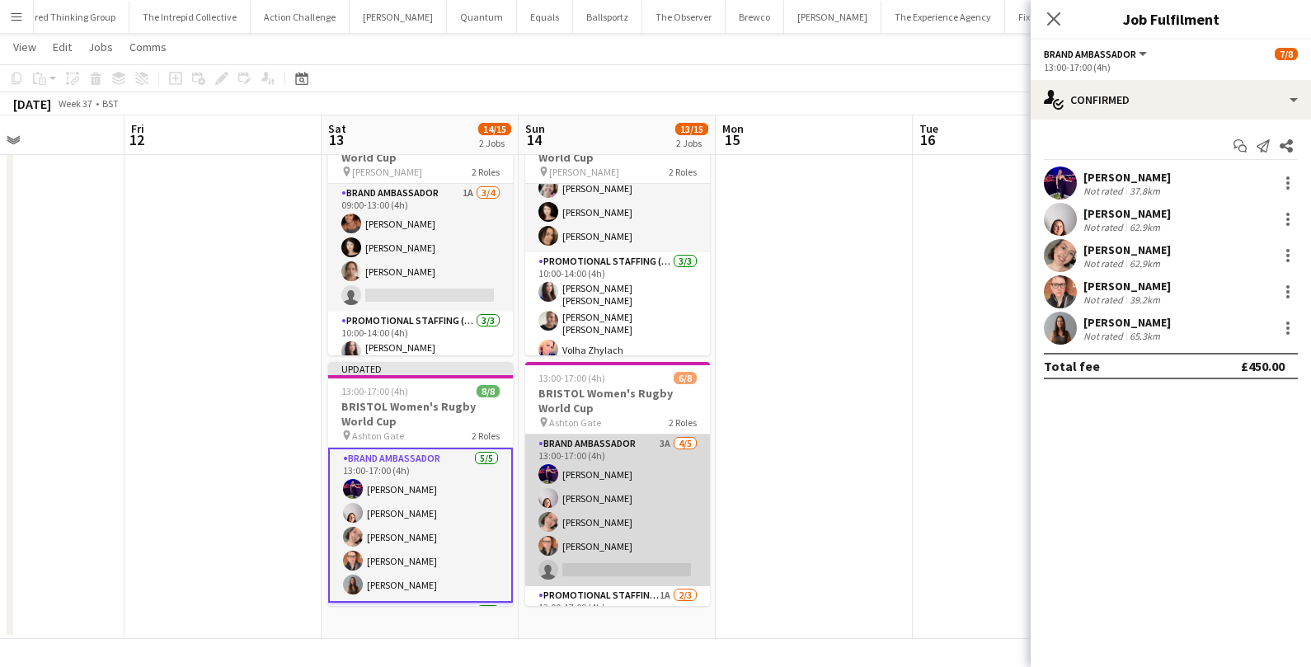
click at [604, 553] on app-card-role "Brand Ambassador 3A [DATE] 13:00-17:00 (4h) [PERSON_NAME] [PERSON_NAME] [PERSON…" at bounding box center [617, 511] width 185 height 152
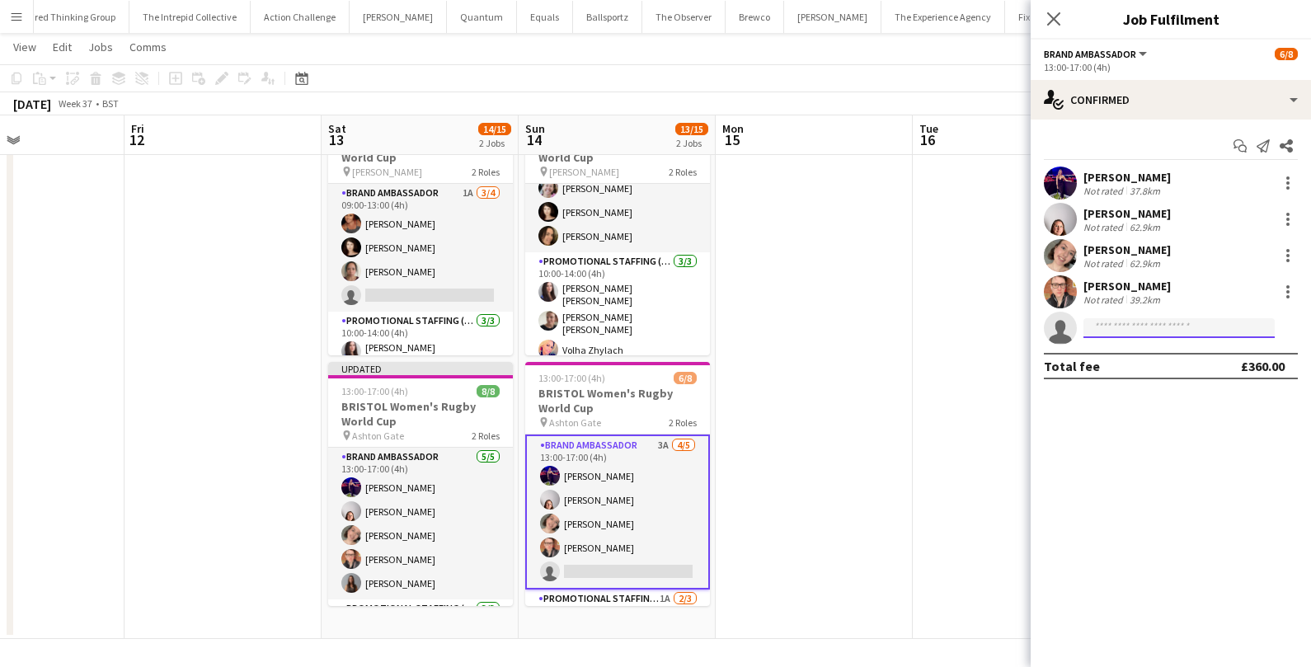
click at [1157, 337] on input at bounding box center [1179, 328] width 191 height 20
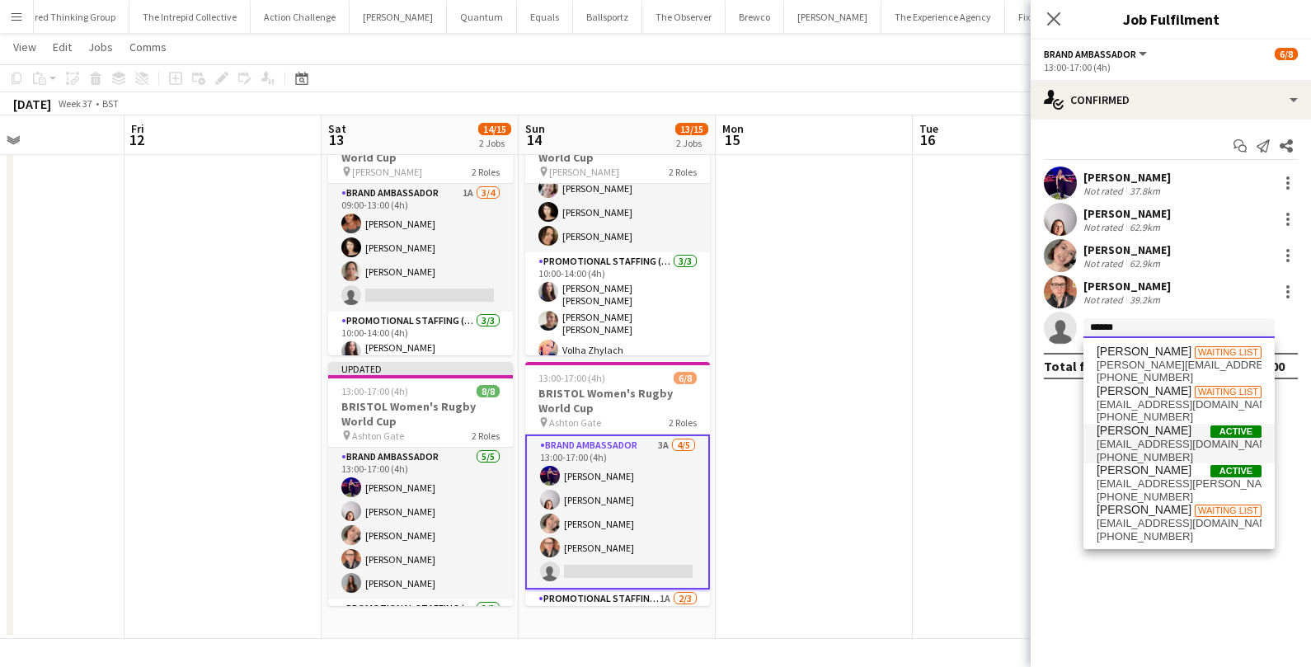
type input "******"
click at [1137, 451] on span "[PHONE_NUMBER]" at bounding box center [1179, 457] width 165 height 13
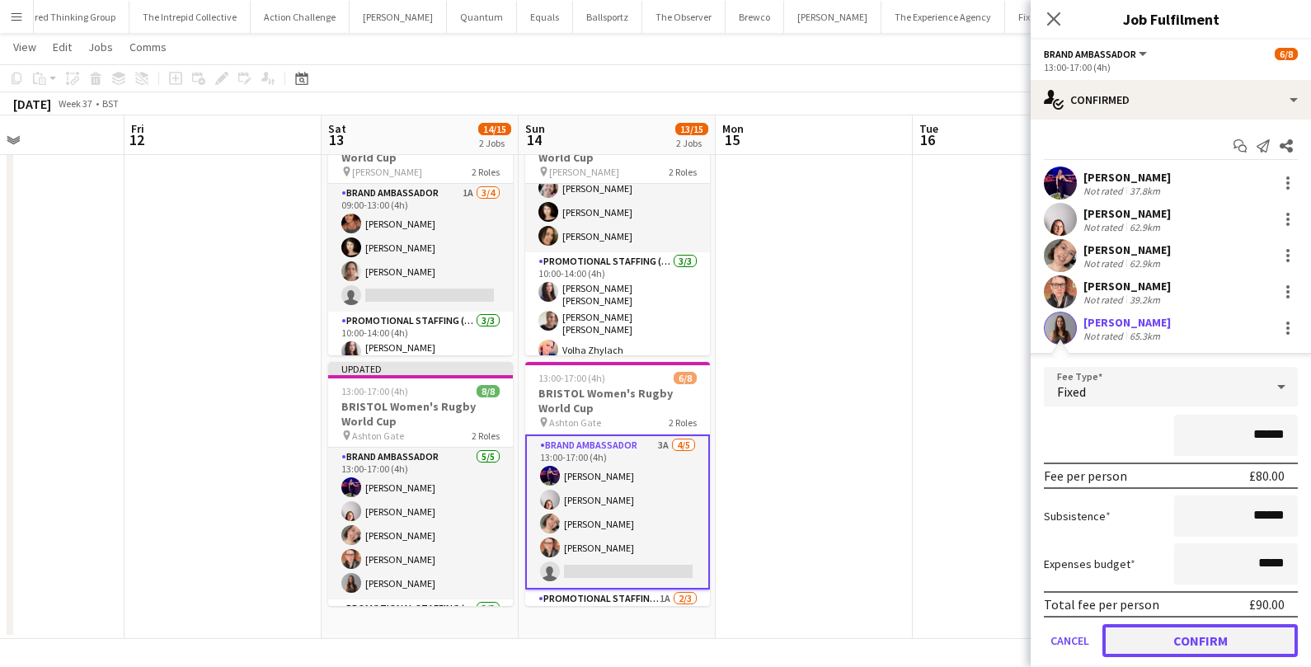
click at [1129, 641] on button "Confirm" at bounding box center [1200, 640] width 195 height 33
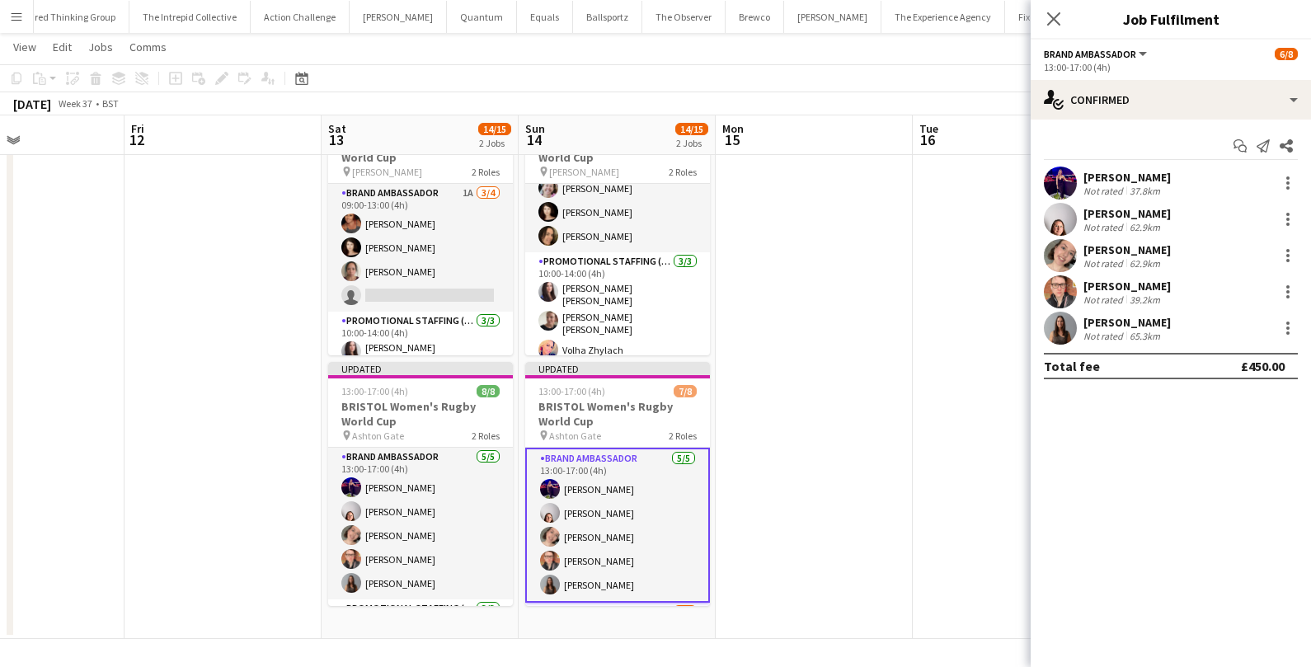
click at [864, 480] on app-date-cell at bounding box center [814, 372] width 197 height 534
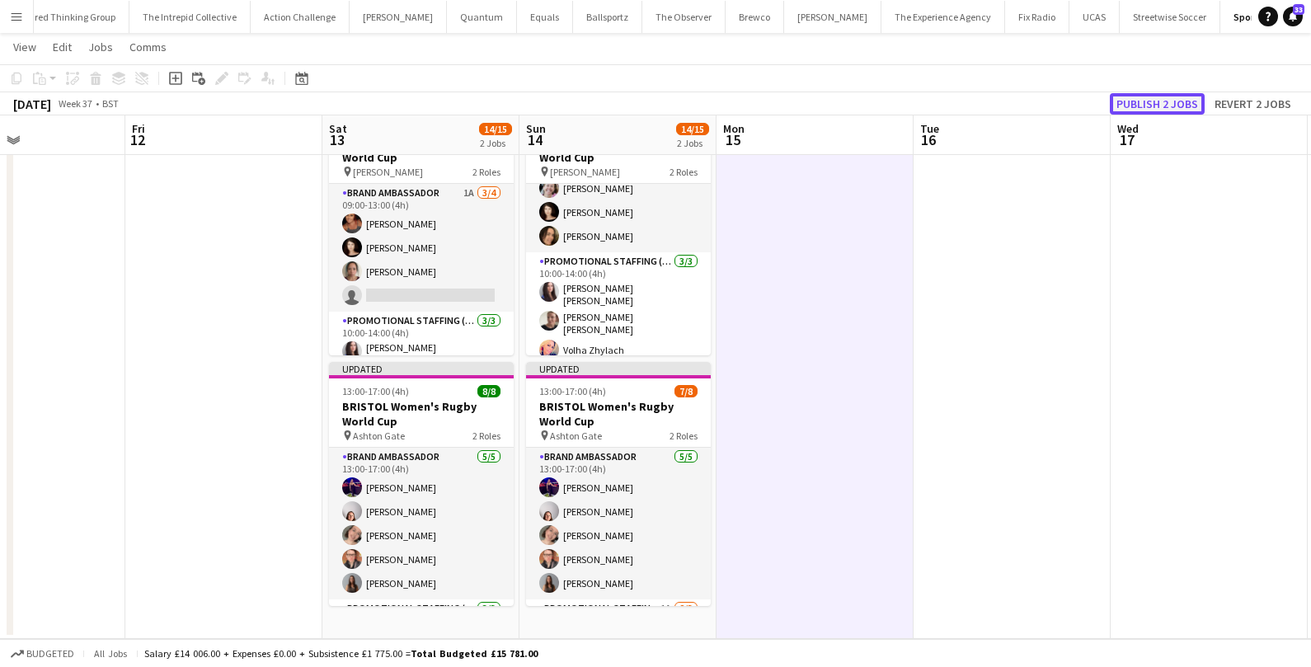
click at [1160, 96] on button "Publish 2 jobs" at bounding box center [1157, 103] width 95 height 21
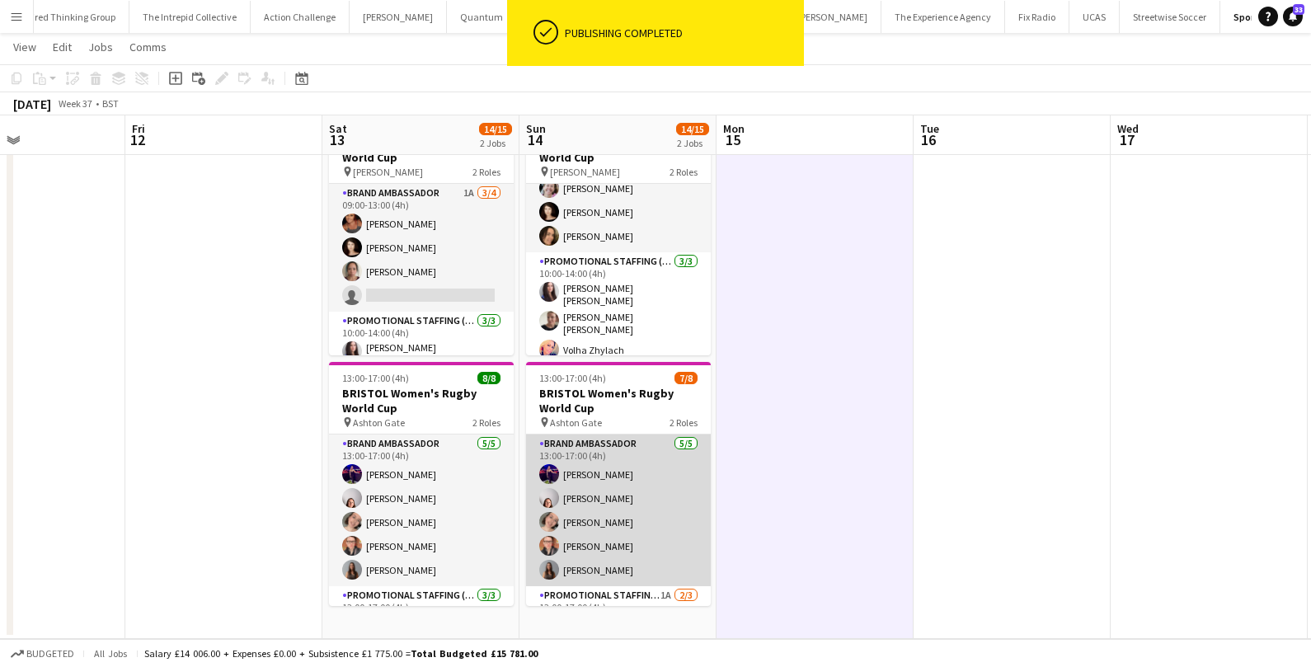
click at [628, 520] on app-card-role "Brand Ambassador [DATE] 13:00-17:00 (4h) [PERSON_NAME] [PERSON_NAME] [PERSON_NA…" at bounding box center [618, 511] width 185 height 152
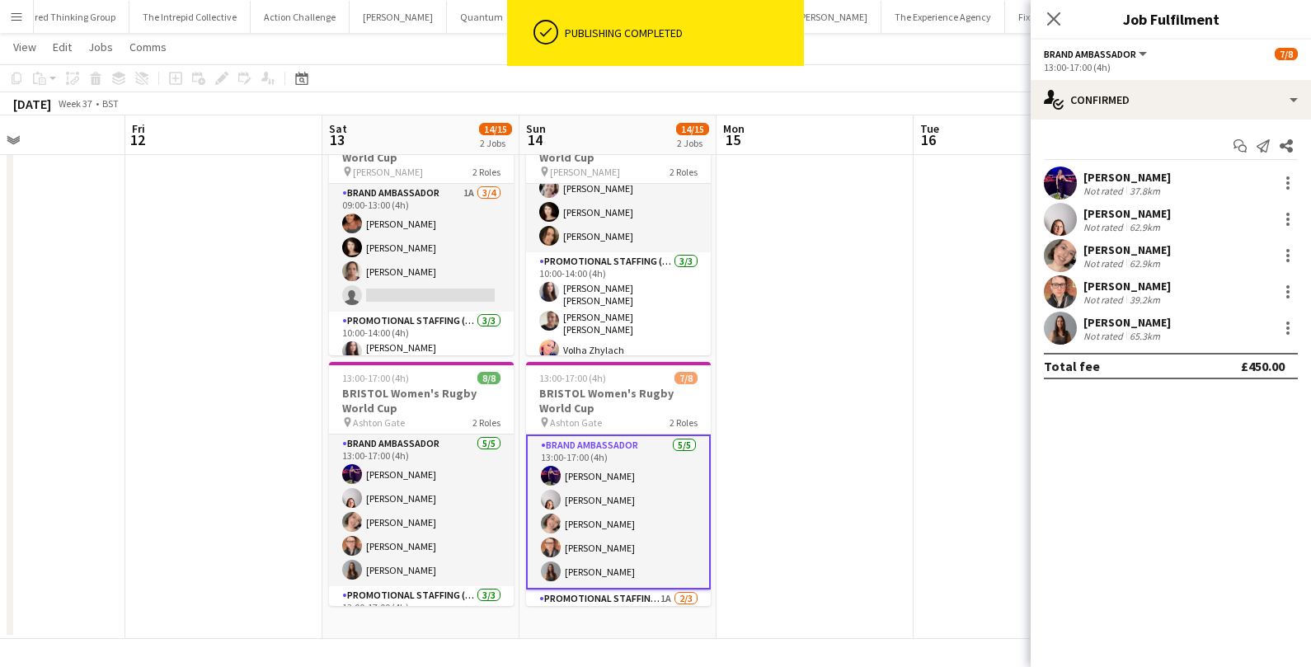
click at [1143, 330] on div "65.3km" at bounding box center [1145, 336] width 37 height 12
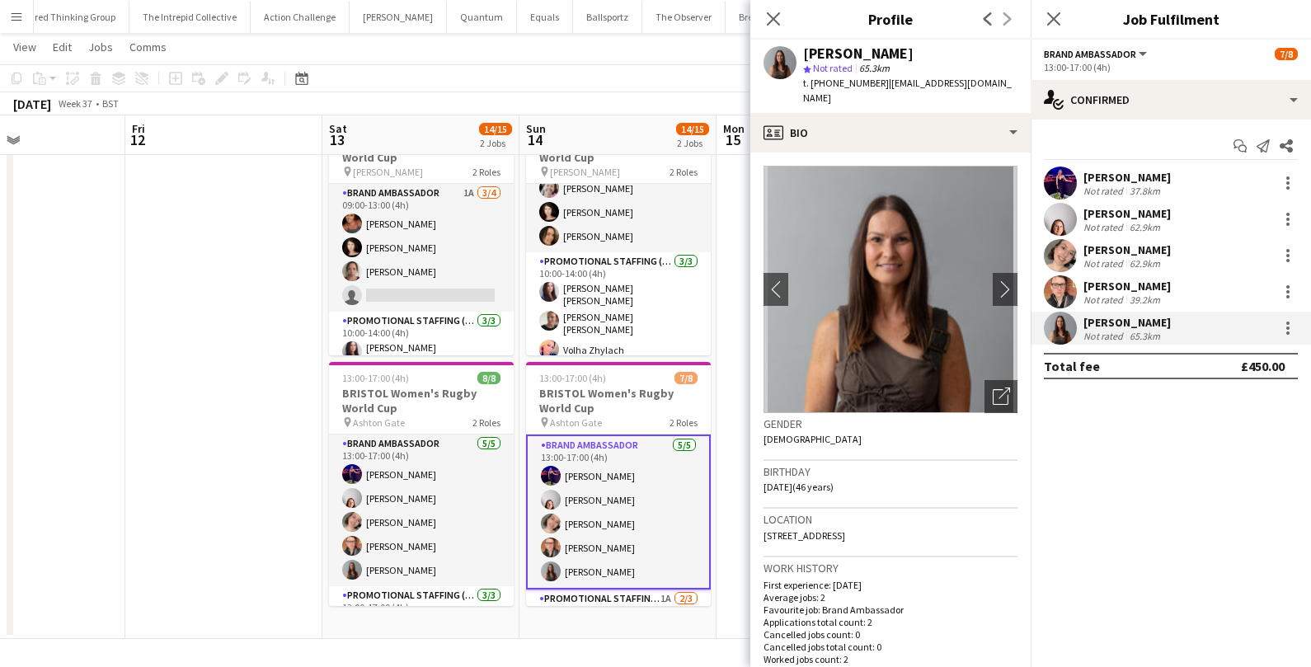
drag, startPoint x: 880, startPoint y: 87, endPoint x: 919, endPoint y: 92, distance: 39.1
click at [920, 92] on div "t. [PHONE_NUMBER] | [EMAIL_ADDRESS][DOMAIN_NAME]" at bounding box center [910, 91] width 214 height 30
click at [919, 92] on div "t. [PHONE_NUMBER] | [EMAIL_ADDRESS][DOMAIN_NAME]" at bounding box center [910, 91] width 214 height 30
drag, startPoint x: 883, startPoint y: 81, endPoint x: 986, endPoint y: 95, distance: 104.9
click at [987, 96] on div "t. [PHONE_NUMBER] | [EMAIL_ADDRESS][DOMAIN_NAME]" at bounding box center [910, 91] width 214 height 30
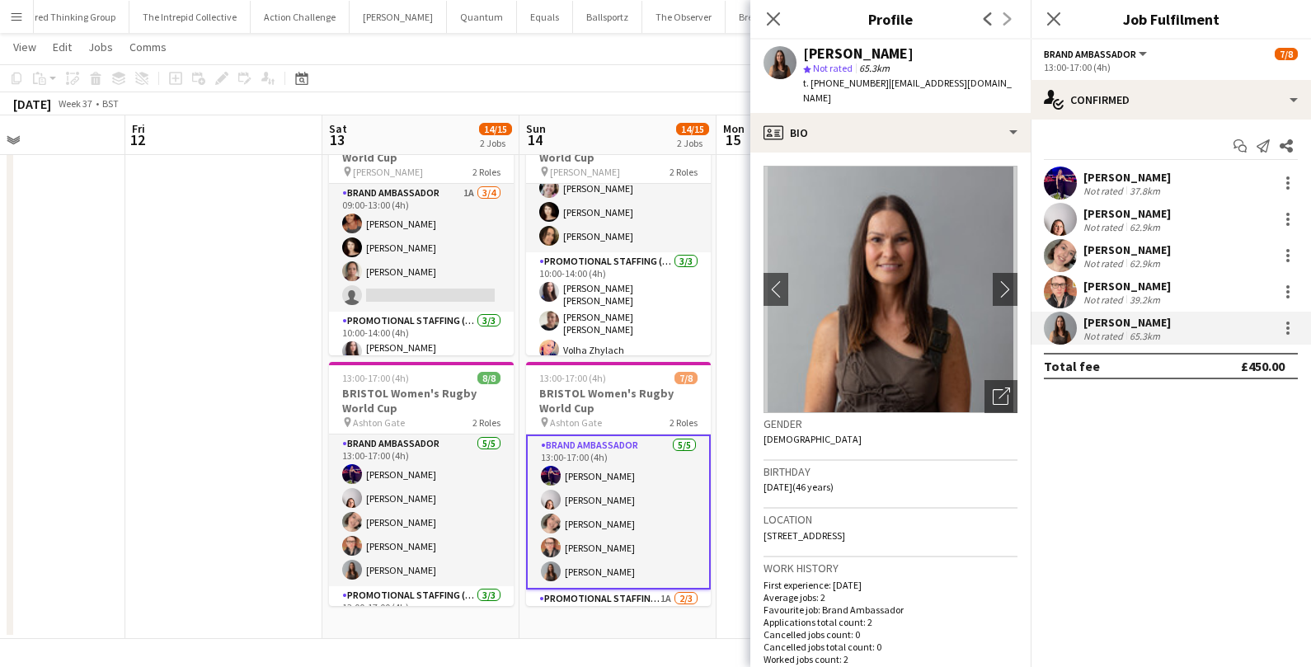
copy span "[EMAIL_ADDRESS][DOMAIN_NAME]"
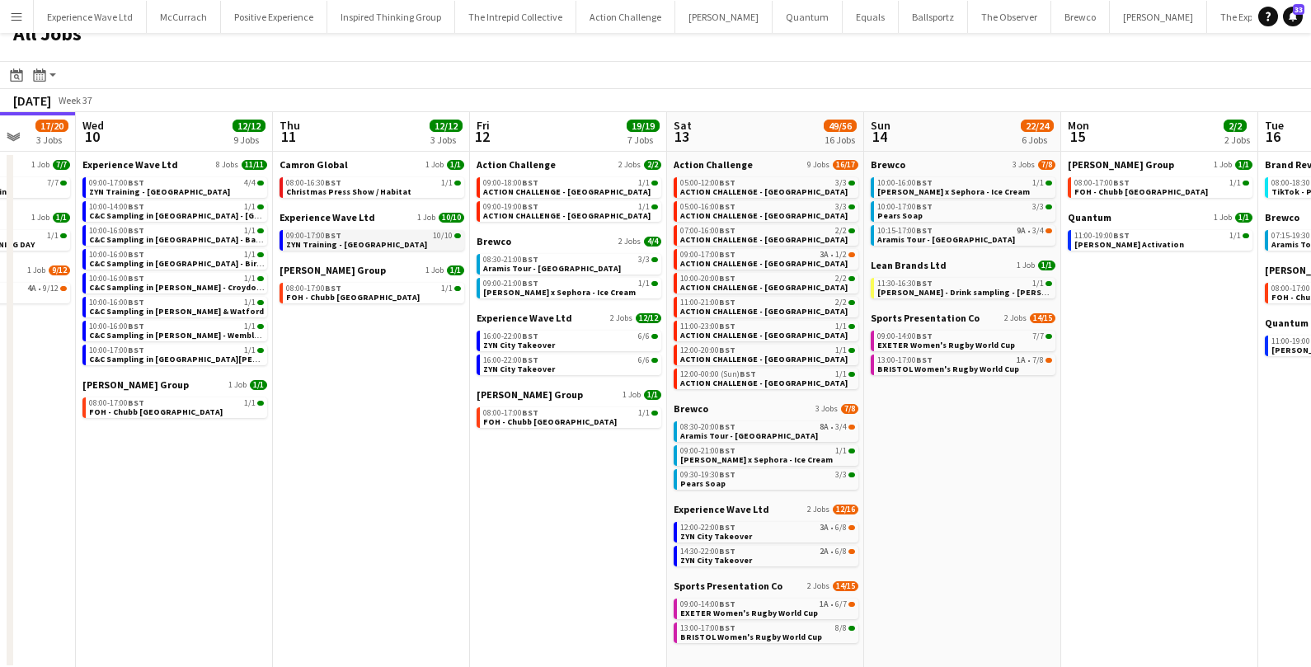
scroll to position [22, 0]
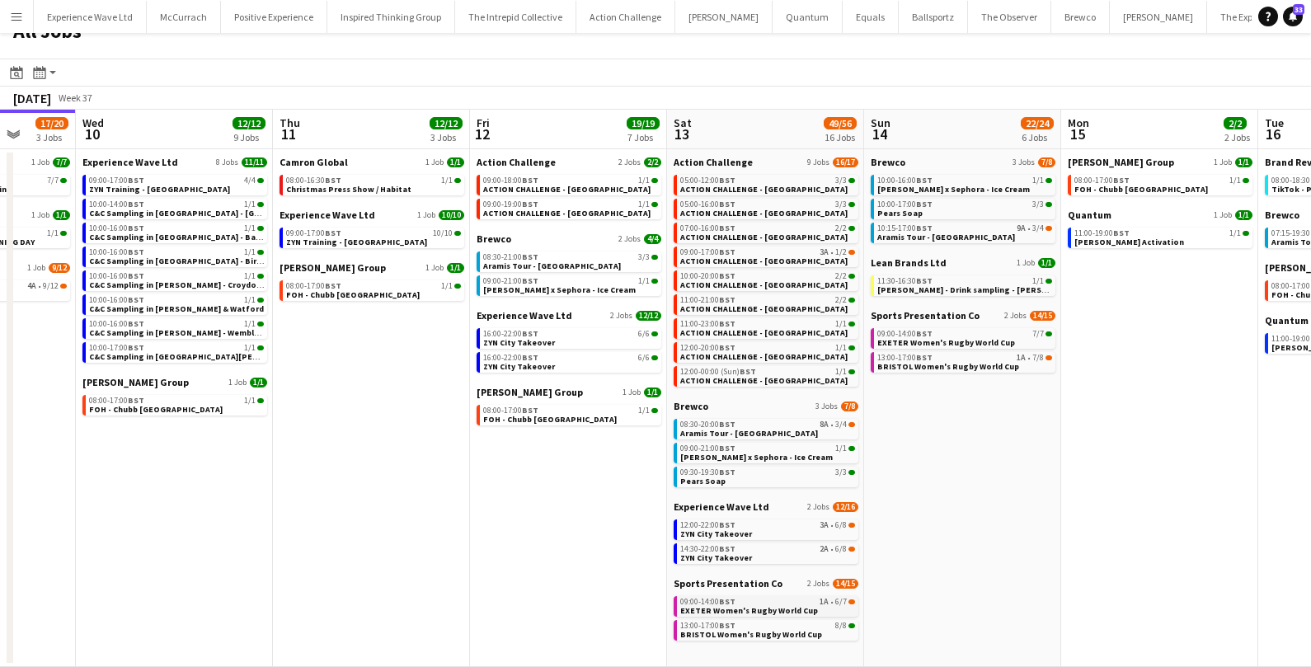
click at [774, 602] on div "09:00-14:00 BST 1A • 6/7" at bounding box center [767, 602] width 175 height 8
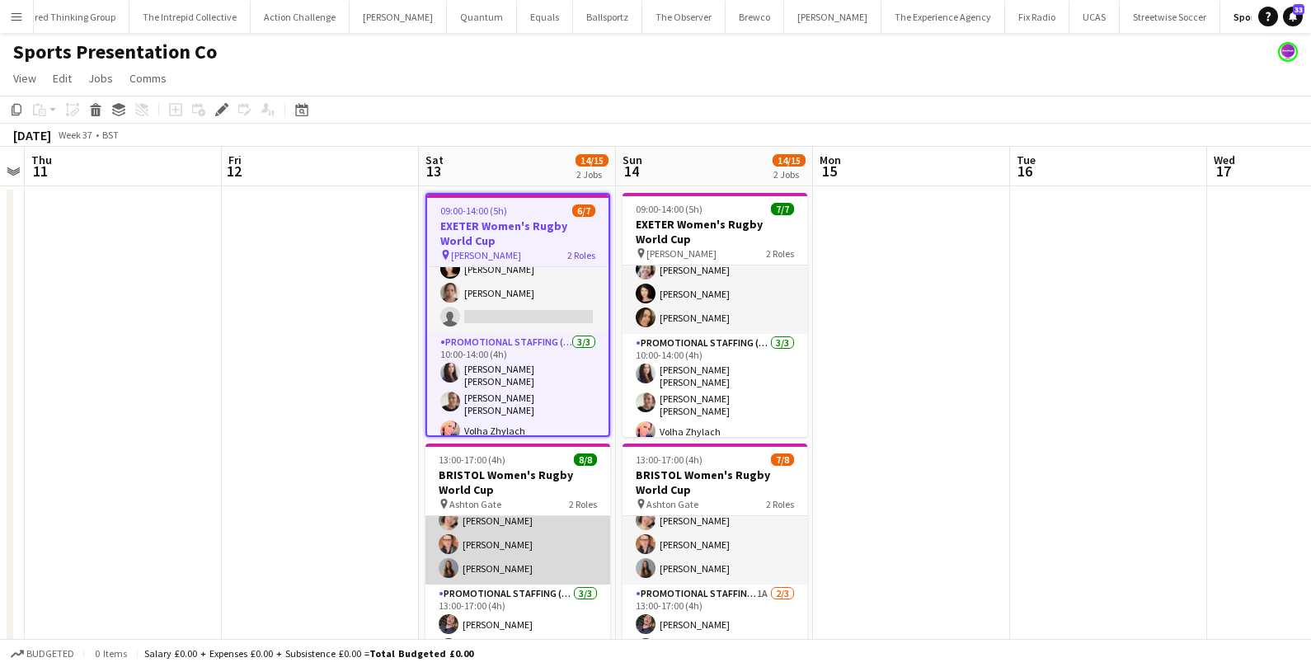
click at [514, 565] on app-card-role "Brand Ambassador [DATE] 13:00-17:00 (4h) [PERSON_NAME] [PERSON_NAME] [PERSON_NA…" at bounding box center [518, 509] width 185 height 152
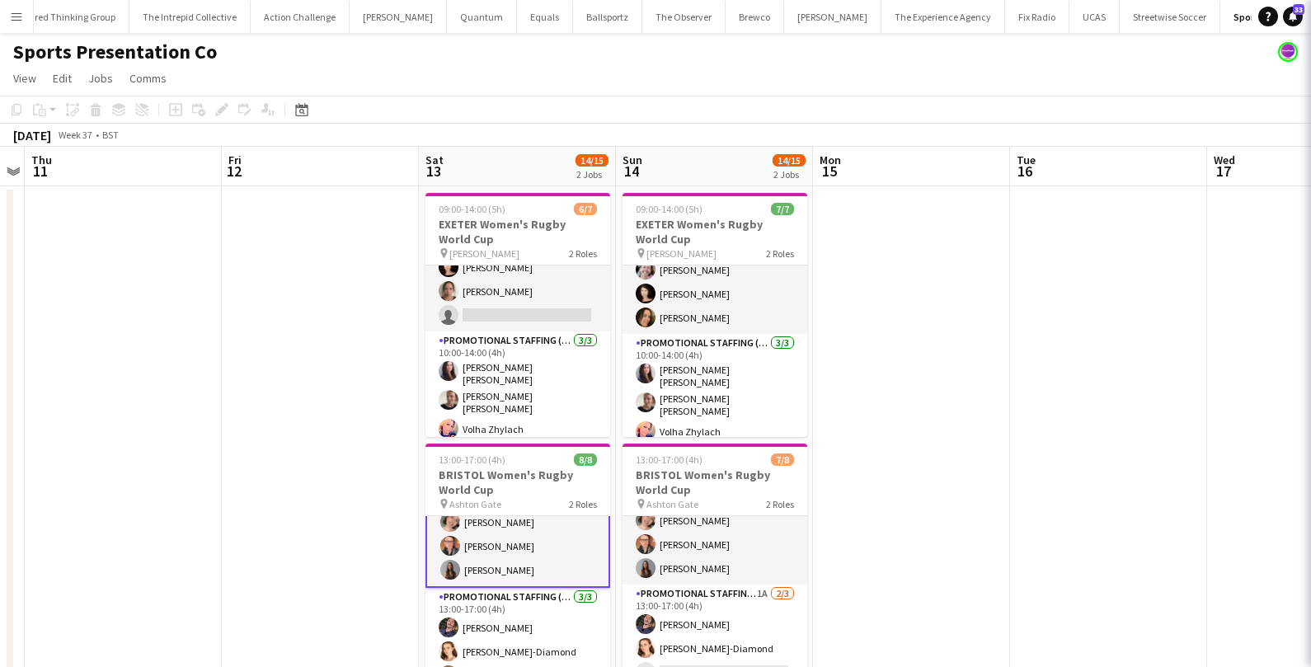
scroll to position [84, 0]
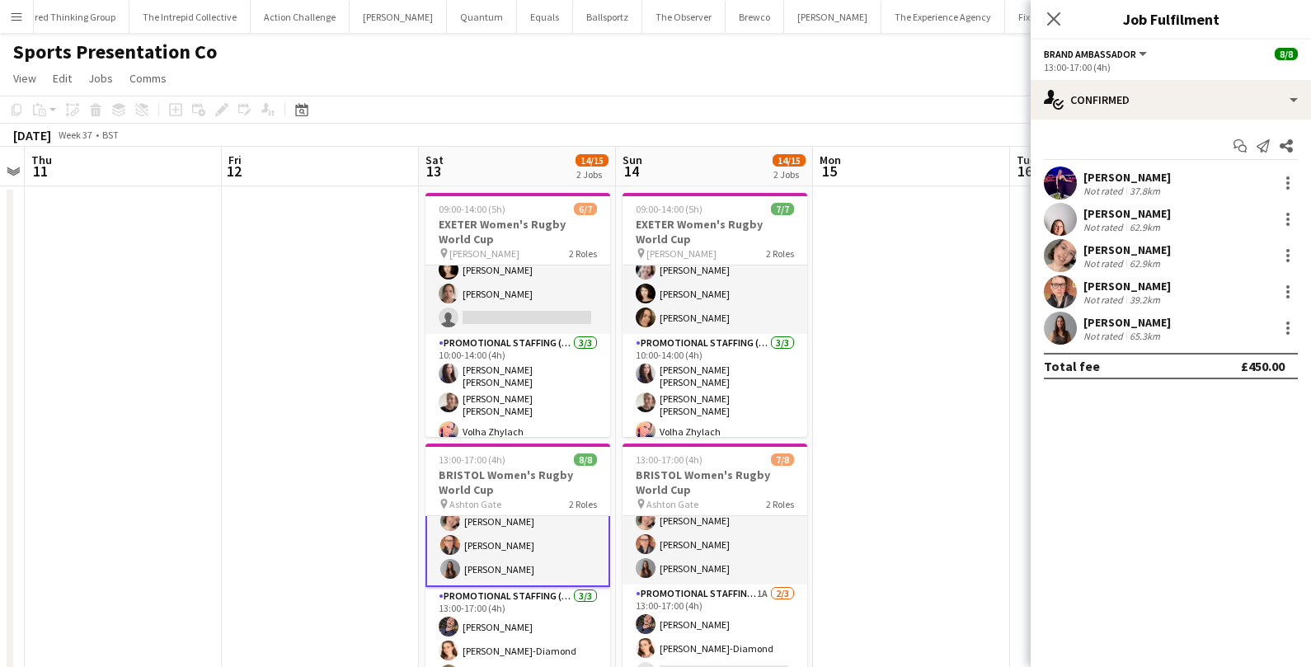
click at [1101, 330] on div "Not rated" at bounding box center [1105, 336] width 43 height 12
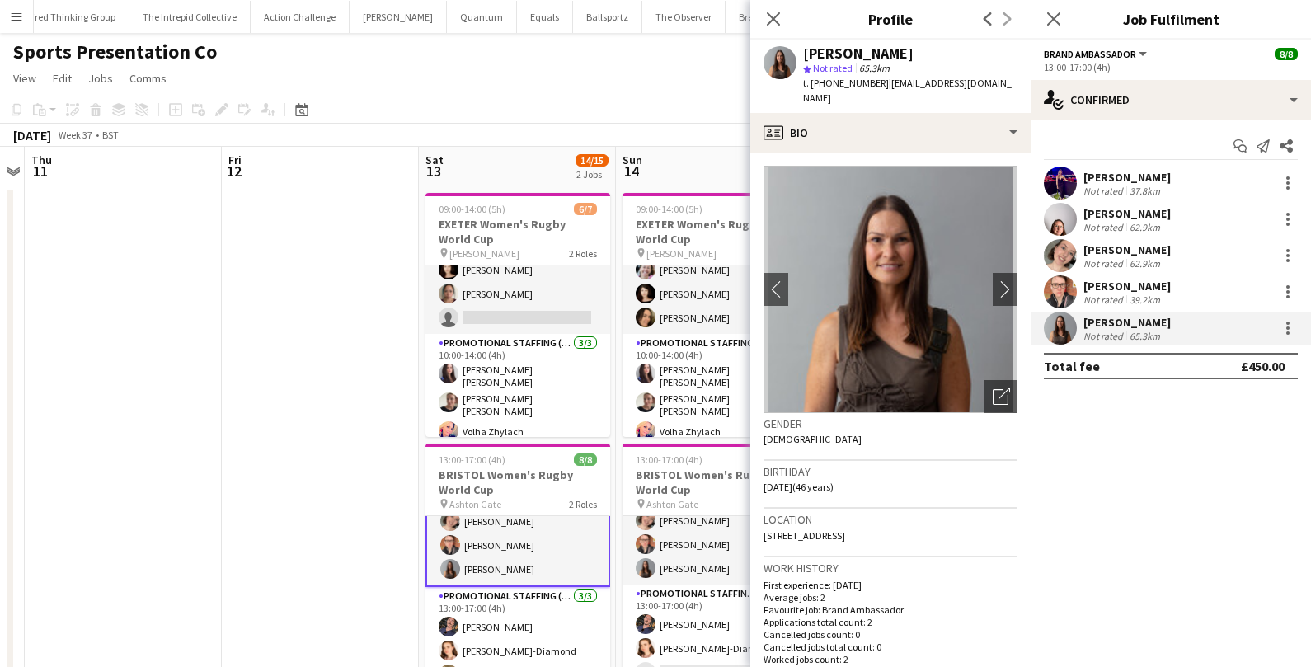
drag, startPoint x: 803, startPoint y: 50, endPoint x: 855, endPoint y: 94, distance: 67.9
click at [855, 94] on div "Emma cox star Not rated 65.3km t. +447788266980 | emmacox210579@googlemail.com" at bounding box center [910, 76] width 214 height 60
copy div "Emma cox star Not rated 65.3km t. +447788266980 | emmacox210579@googlemail.com"
click at [687, 289] on app-card-role "Brand Ambassador 4/4 09:00-13:00 (4h) Jodie Sanders Lucy Davies Ellen Swailes A…" at bounding box center [715, 270] width 185 height 128
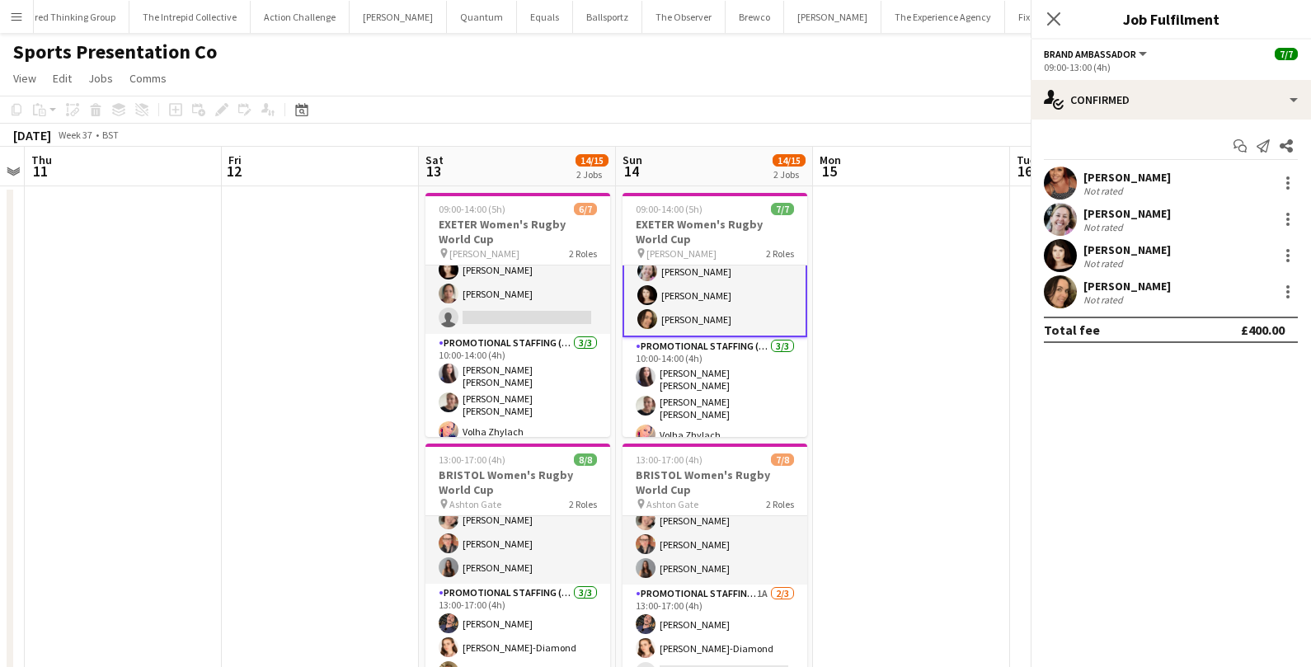
scroll to position [60, 0]
click at [685, 281] on app-card-role "Brand Ambassador 4/4 09:00-13:00 (4h) Jodie Sanders Lucy Davies Ellen Swailes A…" at bounding box center [715, 270] width 185 height 131
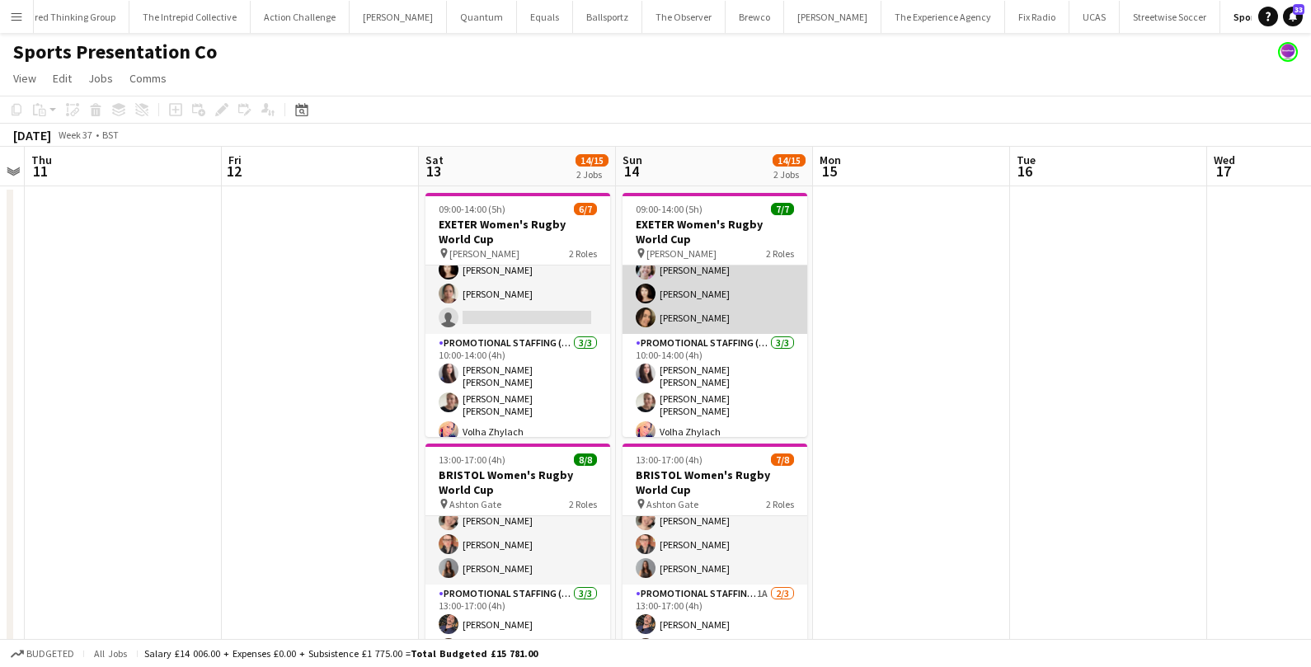
click at [685, 281] on app-card-role "Brand Ambassador 4/4 09:00-13:00 (4h) Jodie Sanders Lucy Davies Ellen Swailes A…" at bounding box center [715, 270] width 185 height 128
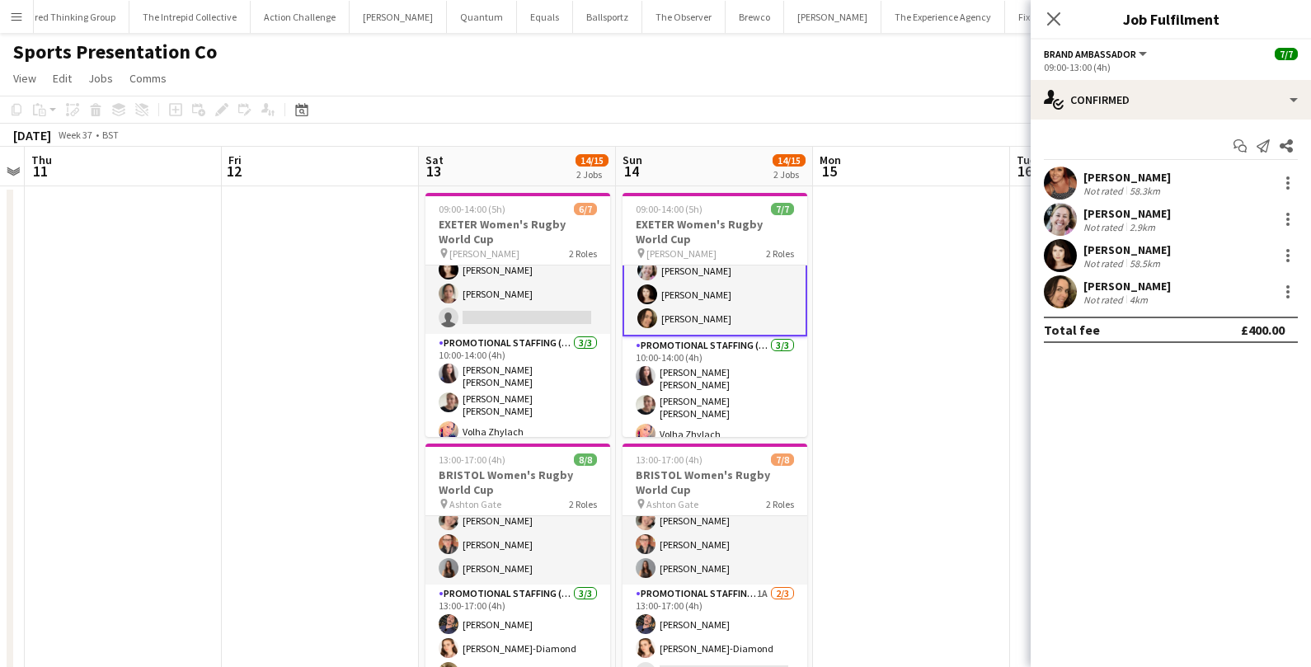
click at [1133, 227] on div "2.9km" at bounding box center [1143, 227] width 32 height 12
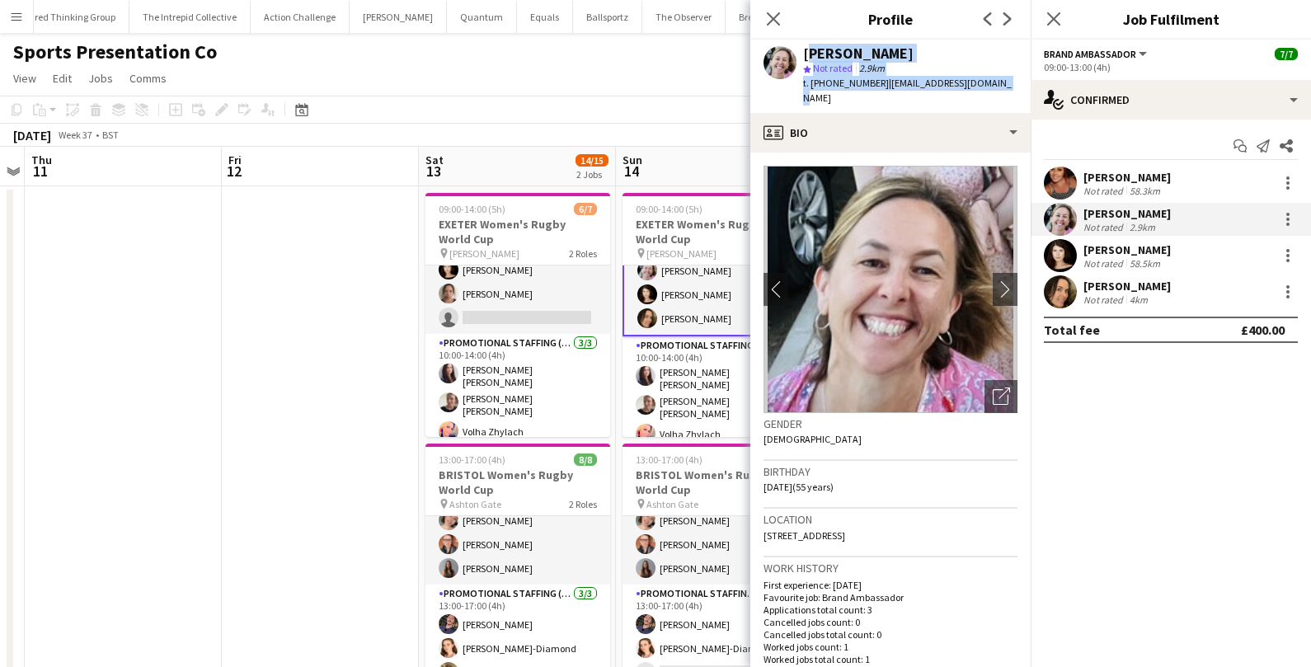
drag, startPoint x: 803, startPoint y: 52, endPoint x: 992, endPoint y: 82, distance: 192.0
click at [992, 82] on div "Lucy Davies star Not rated 2.9km t. +447717210508 | lucyanstead@yahoo.co.uk" at bounding box center [891, 76] width 280 height 73
copy div "Lucy Davies star Not rated 2.9km t. +447717210508 | lucyanstead@yahoo.co.uk"
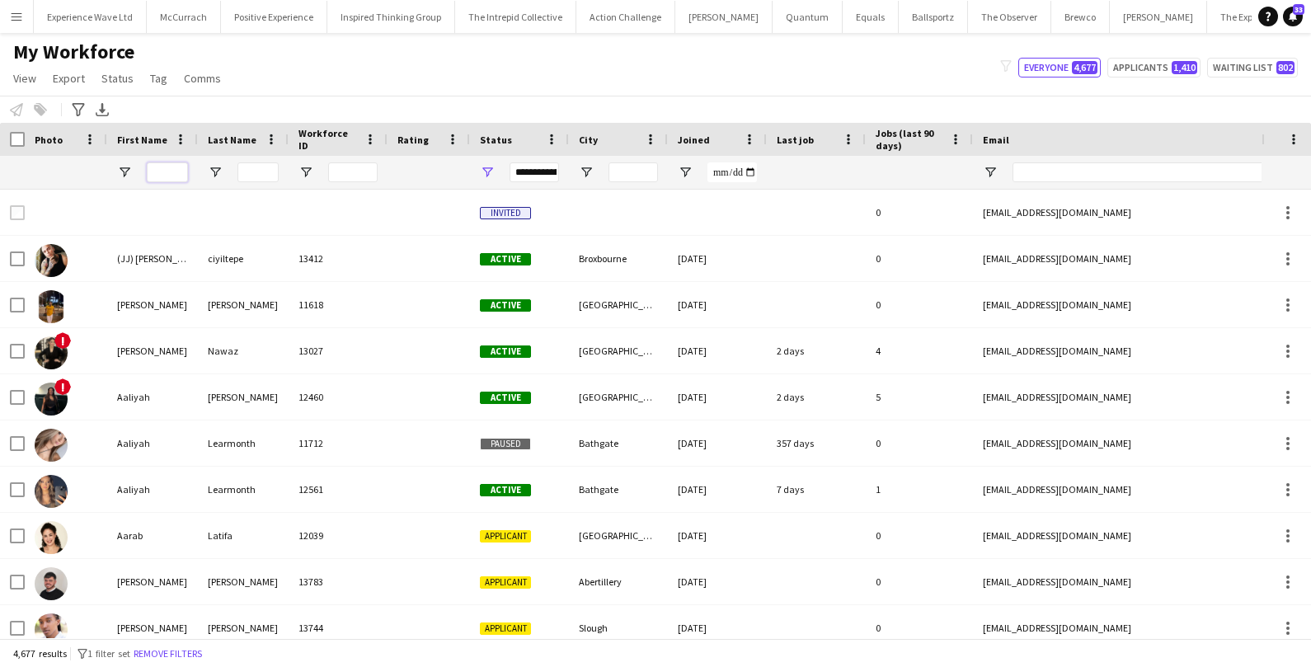
click at [179, 169] on input "First Name Filter Input" at bounding box center [167, 172] width 41 height 20
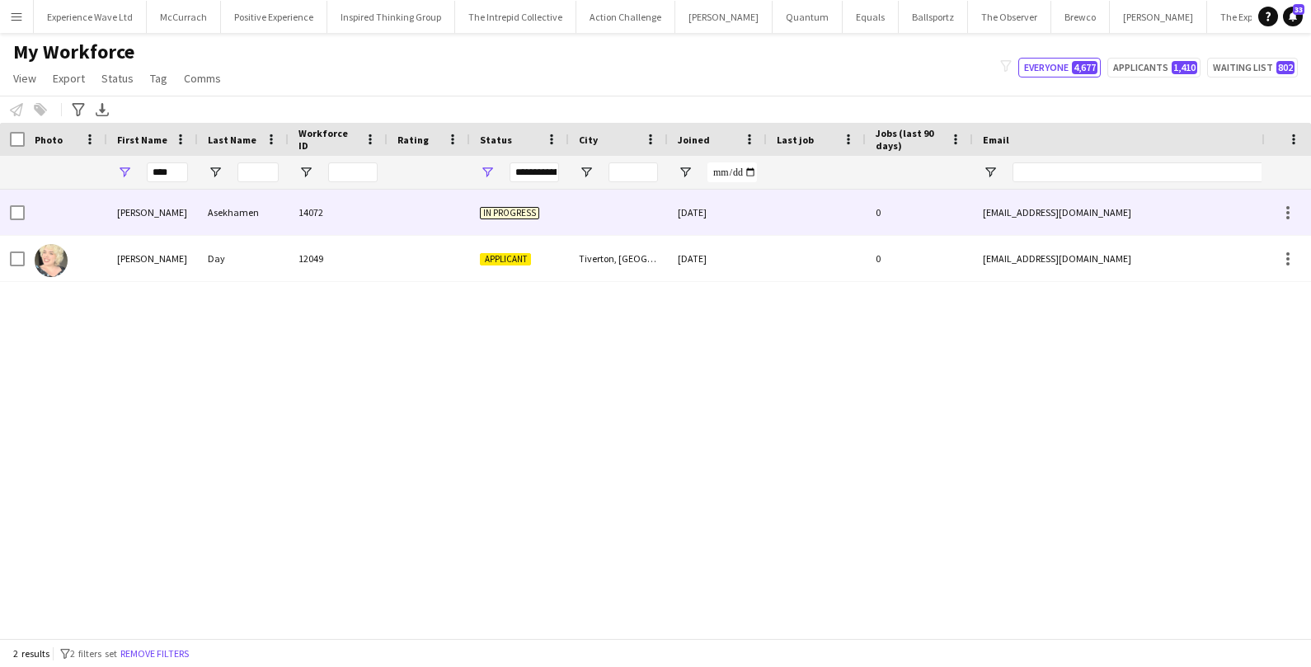
click at [217, 219] on div "Asekhamen" at bounding box center [243, 212] width 91 height 45
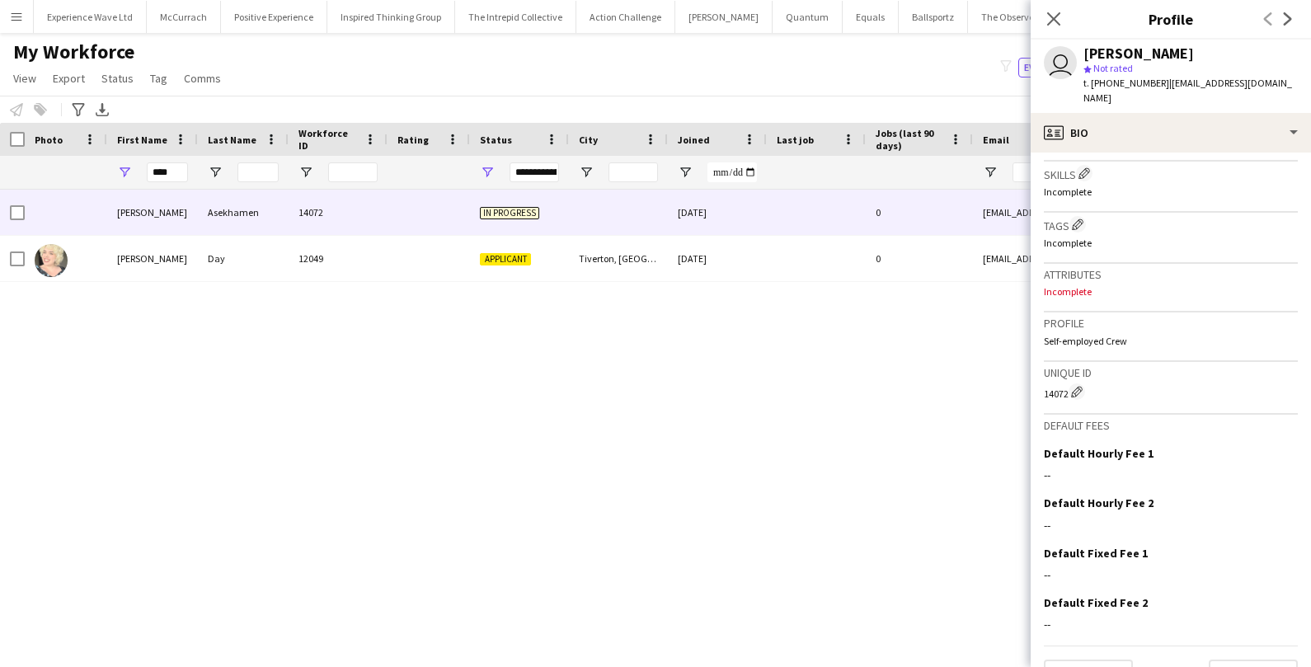
scroll to position [553, 0]
click at [1059, 21] on icon "Close pop-in" at bounding box center [1054, 19] width 16 height 16
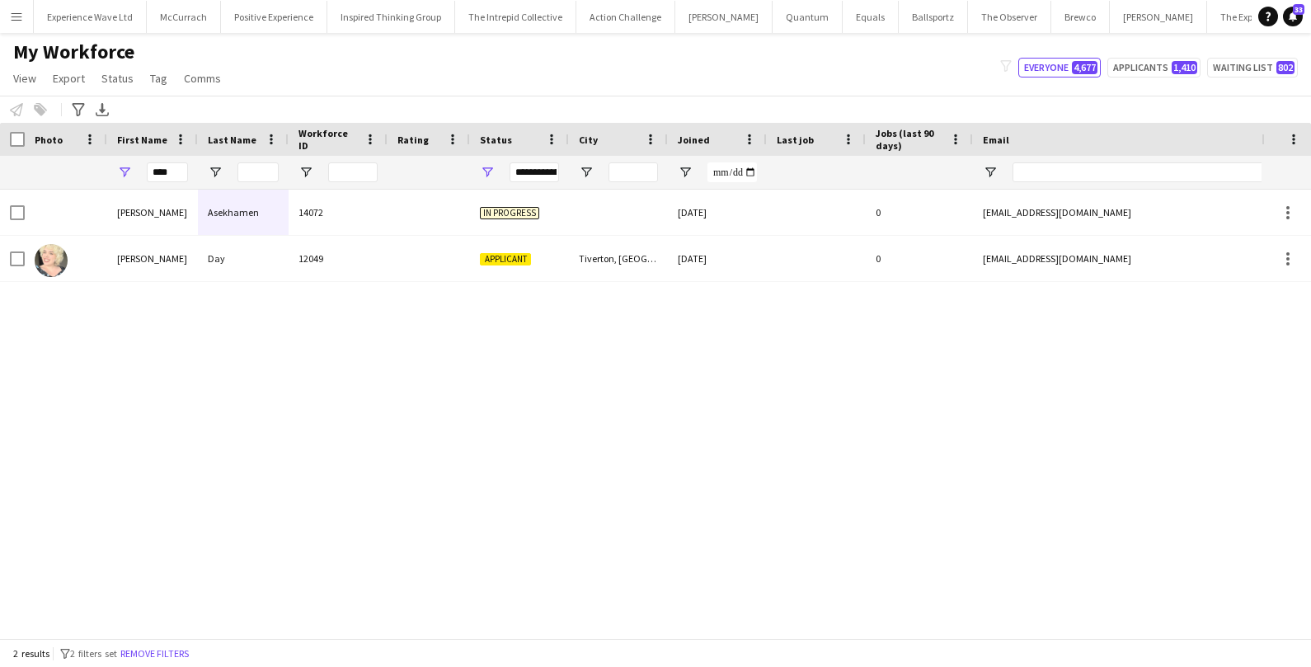
click at [867, 68] on div "My Workforce View Views Default view New view Update view Delete view Edit name…" at bounding box center [655, 68] width 1311 height 56
drag, startPoint x: 180, startPoint y: 175, endPoint x: 125, endPoint y: 182, distance: 55.8
click at [125, 182] on div "****" at bounding box center [152, 172] width 91 height 33
type input "*"
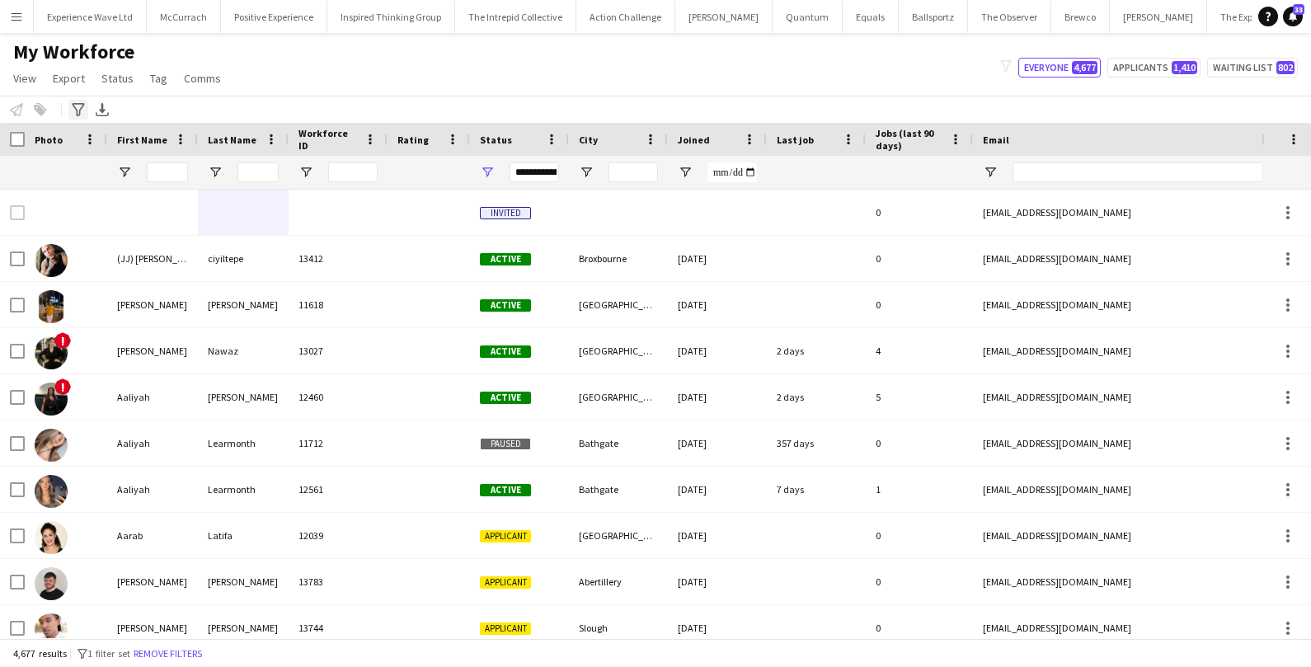
click at [74, 115] on icon "Advanced filters" at bounding box center [78, 109] width 13 height 13
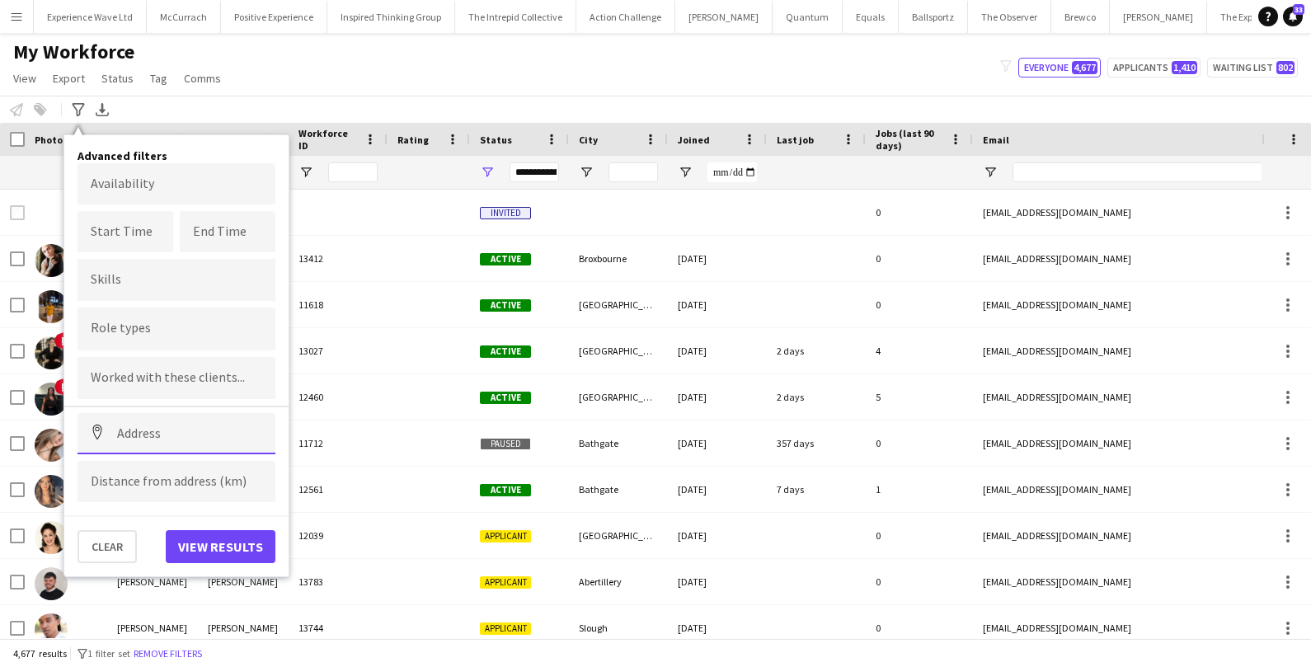
click at [187, 421] on input at bounding box center [177, 433] width 198 height 41
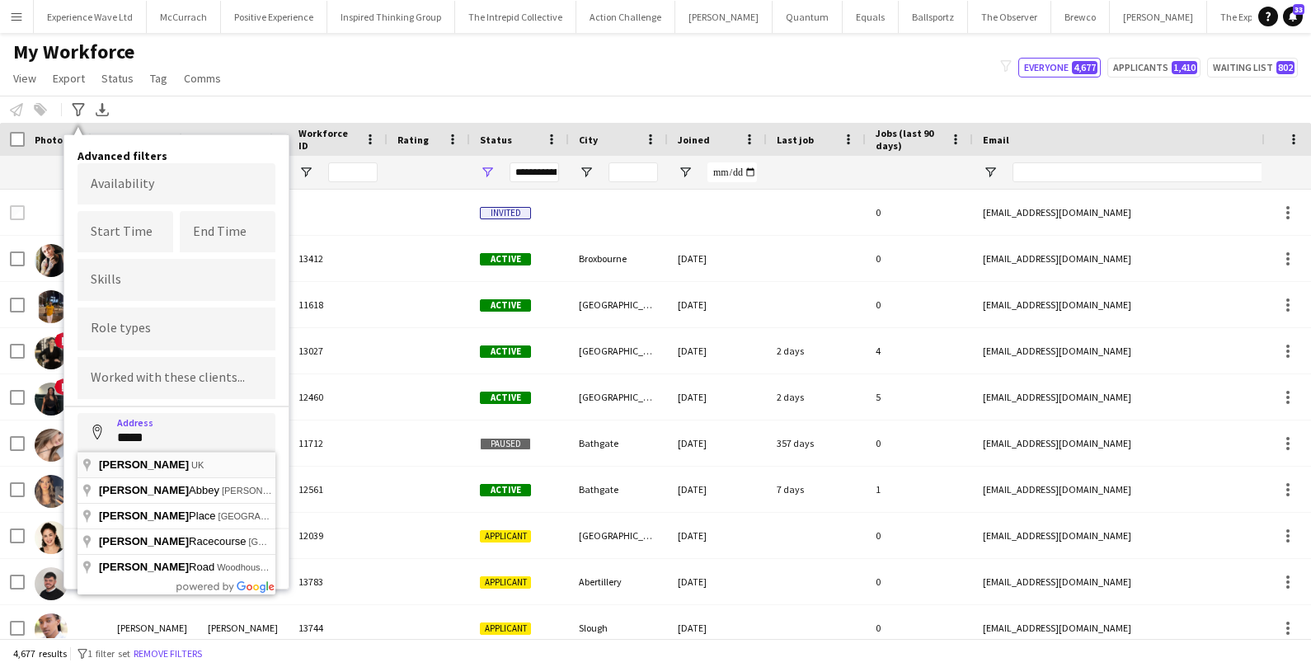
type input "*********"
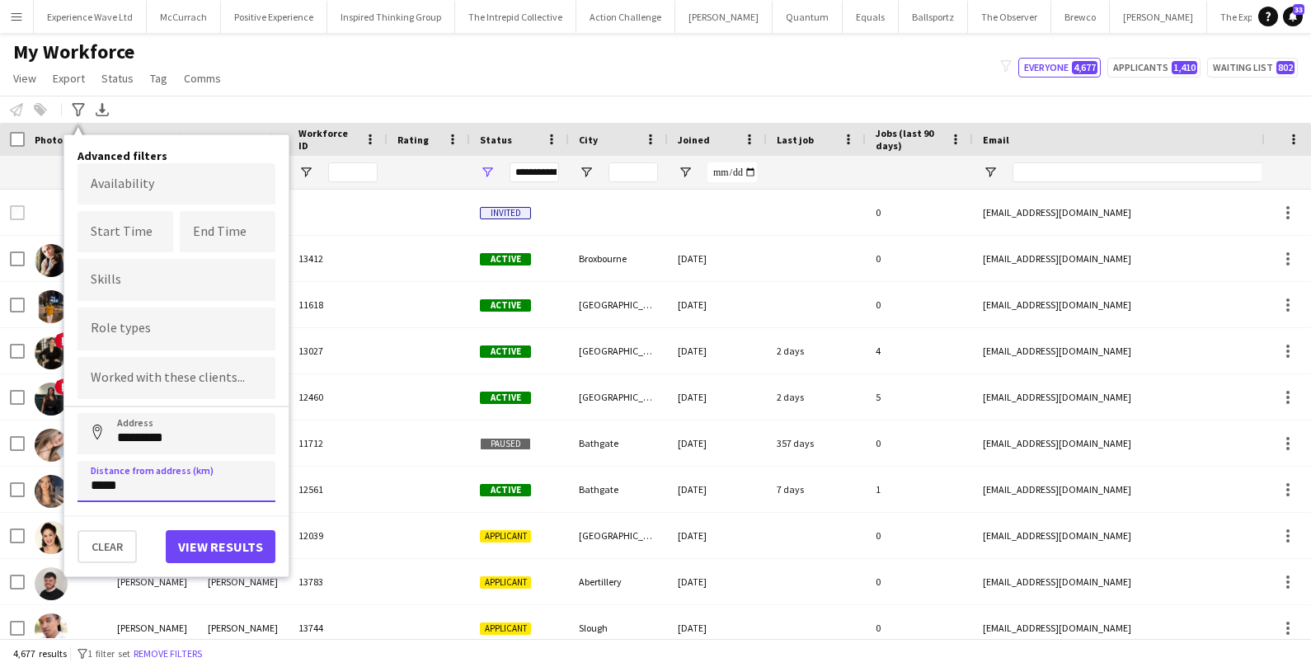
type input "*****"
click at [208, 552] on button "View results" at bounding box center [221, 546] width 110 height 33
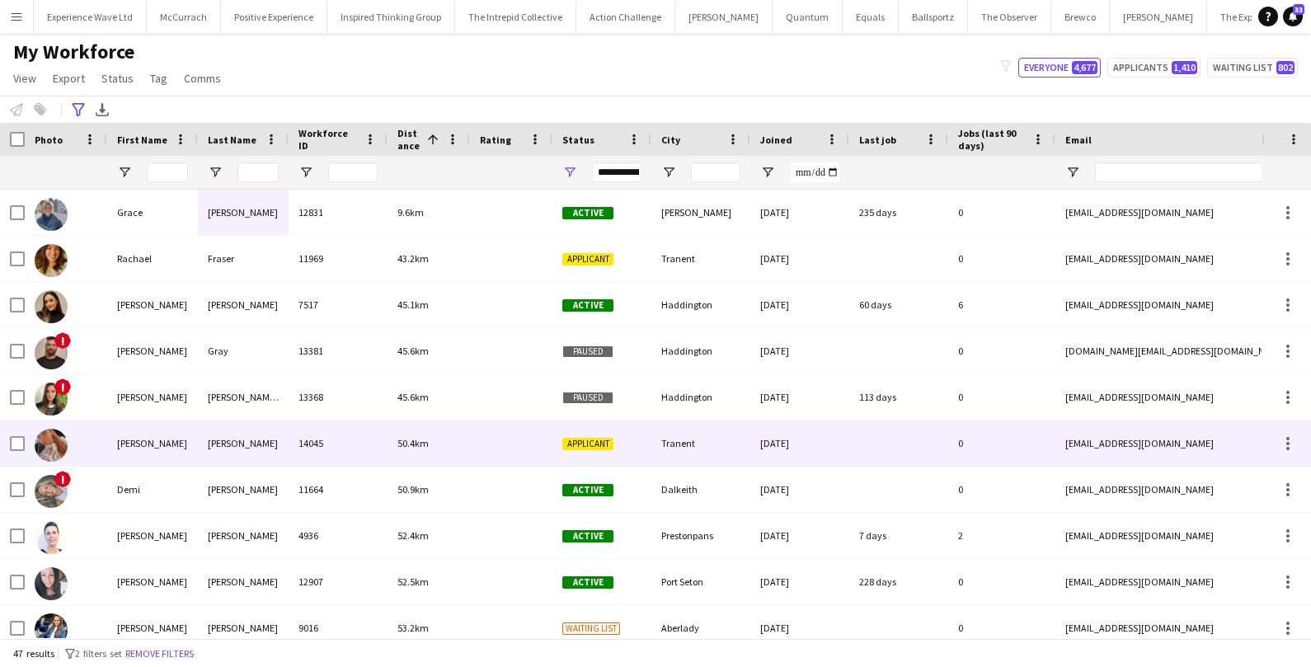
click at [274, 461] on div "[PERSON_NAME]" at bounding box center [243, 443] width 91 height 45
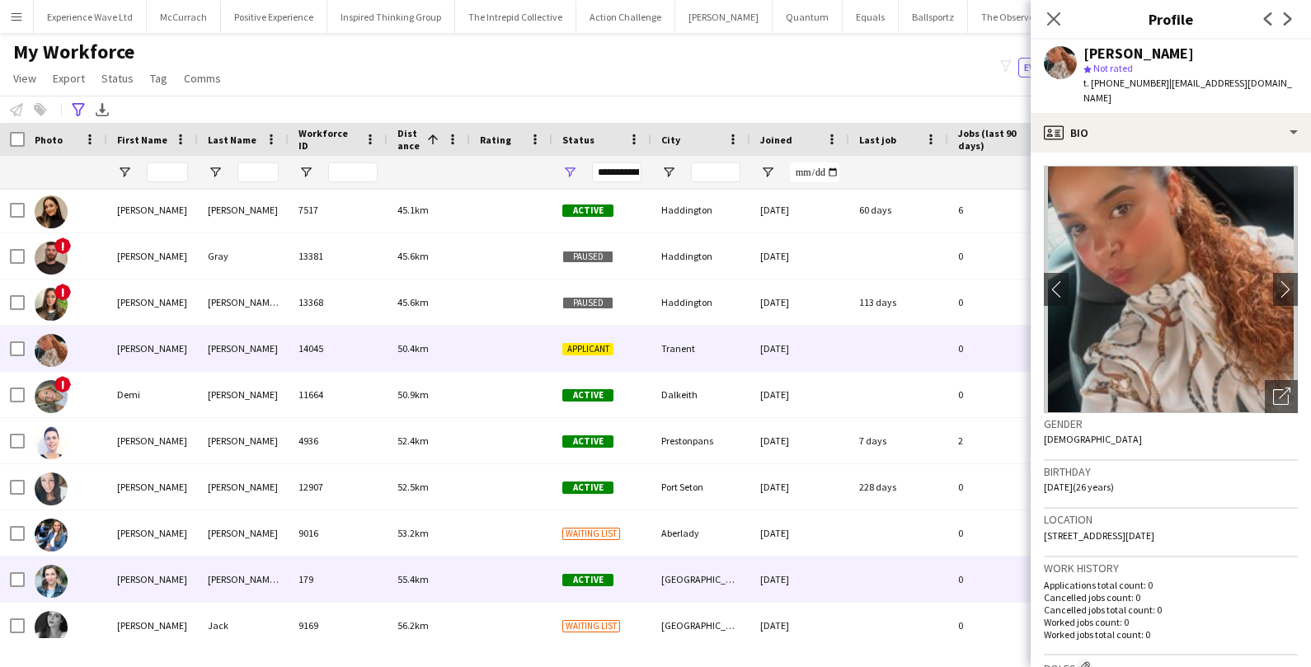
scroll to position [101, 0]
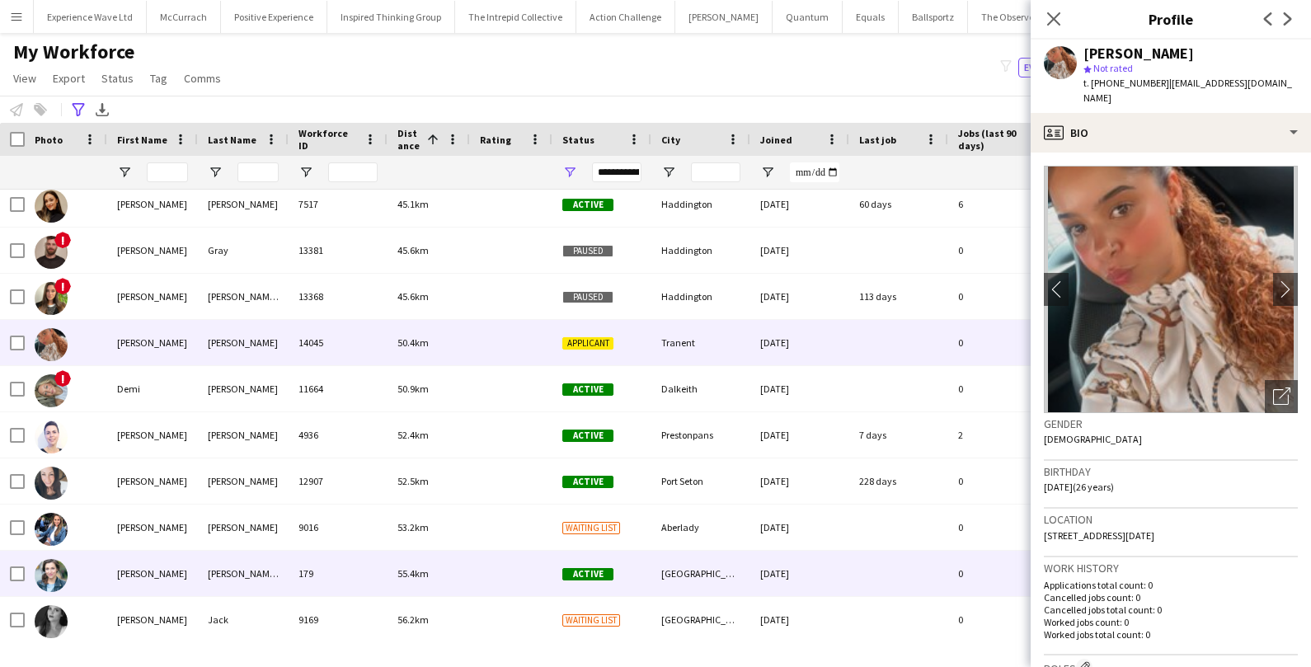
click at [508, 566] on div at bounding box center [511, 573] width 82 height 45
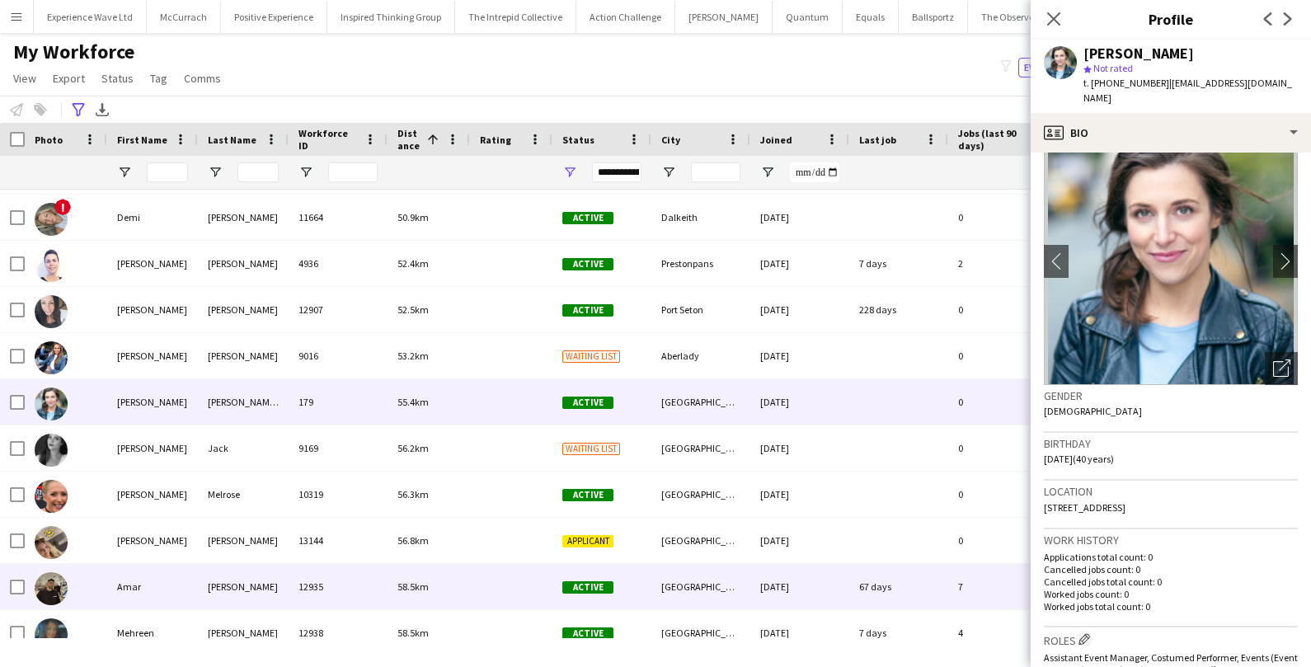
scroll to position [388, 0]
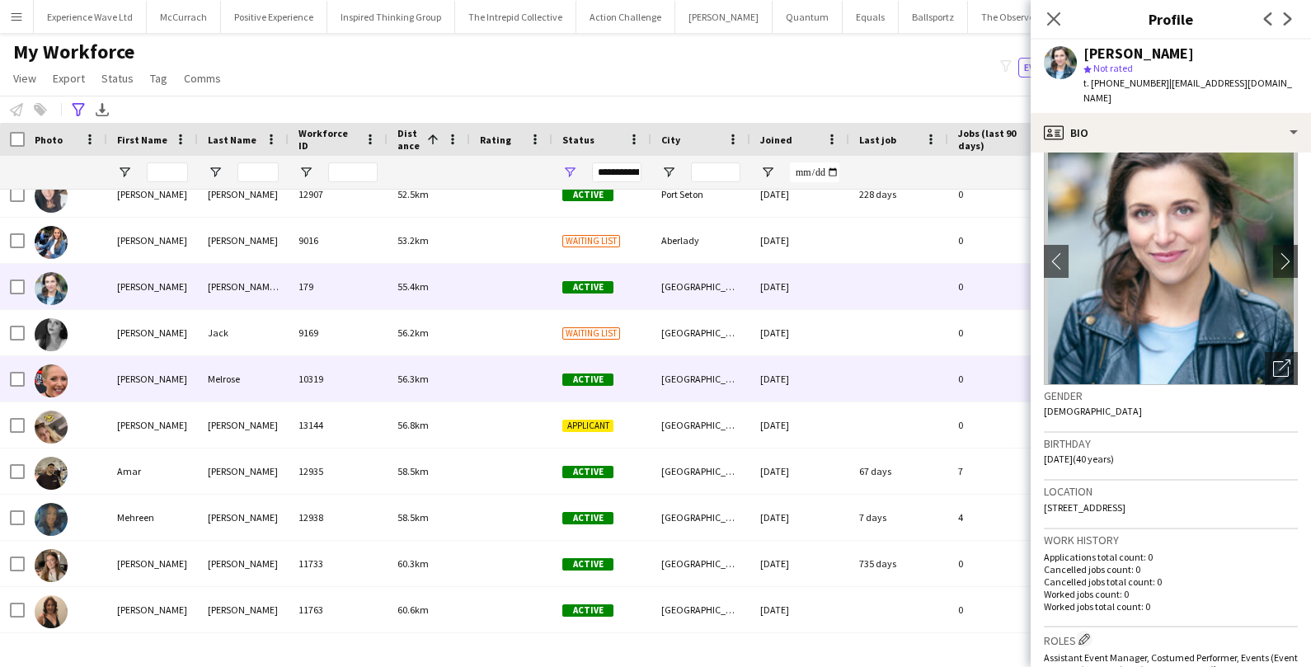
click at [466, 390] on div "56.3km" at bounding box center [429, 378] width 82 height 45
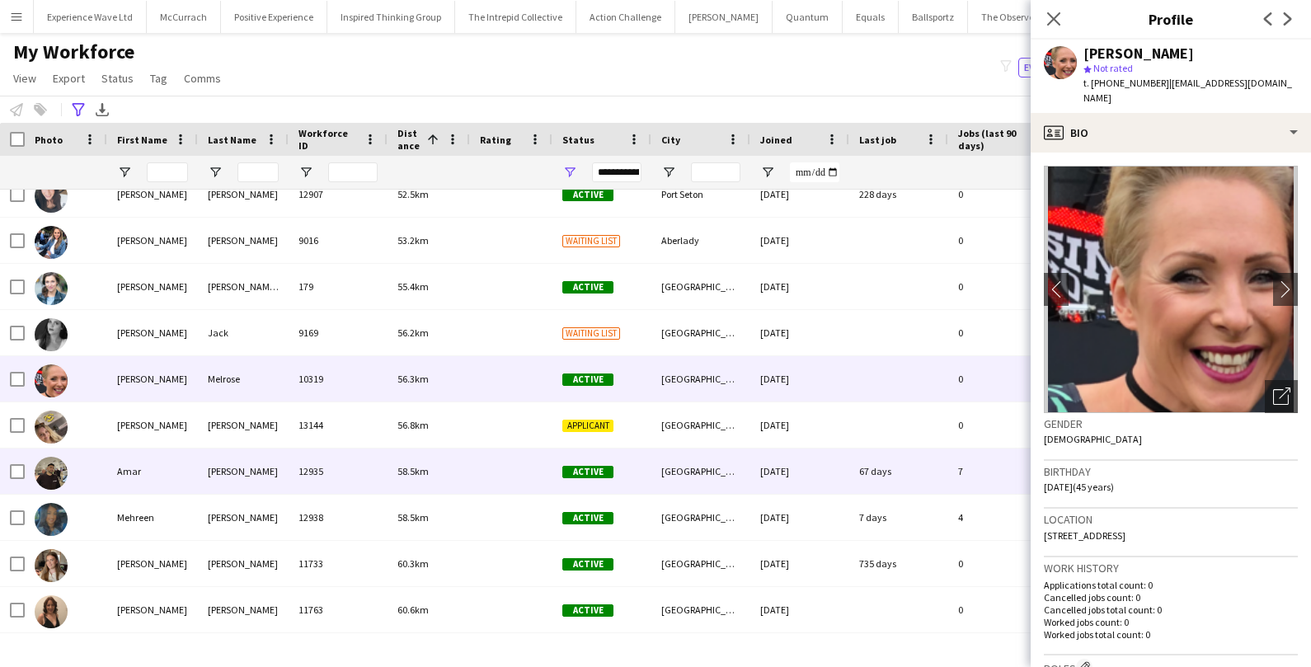
click at [440, 487] on div "58.5km" at bounding box center [429, 471] width 82 height 45
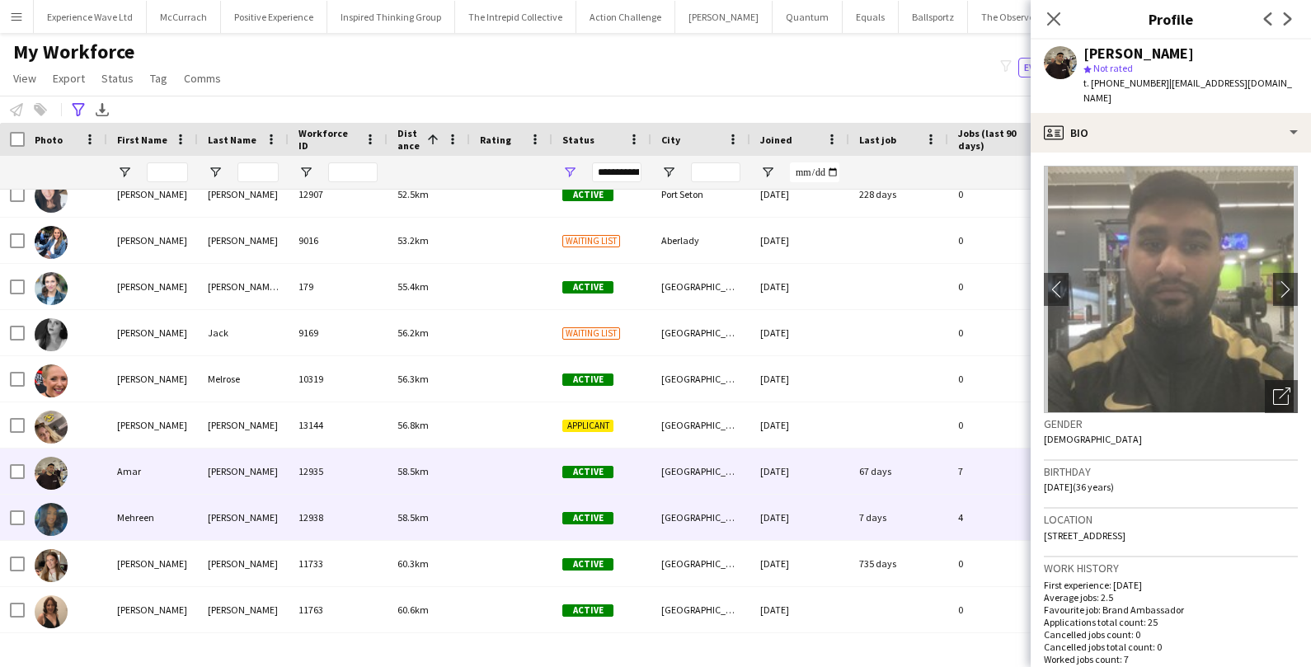
click at [431, 511] on div "58.5km" at bounding box center [429, 517] width 82 height 45
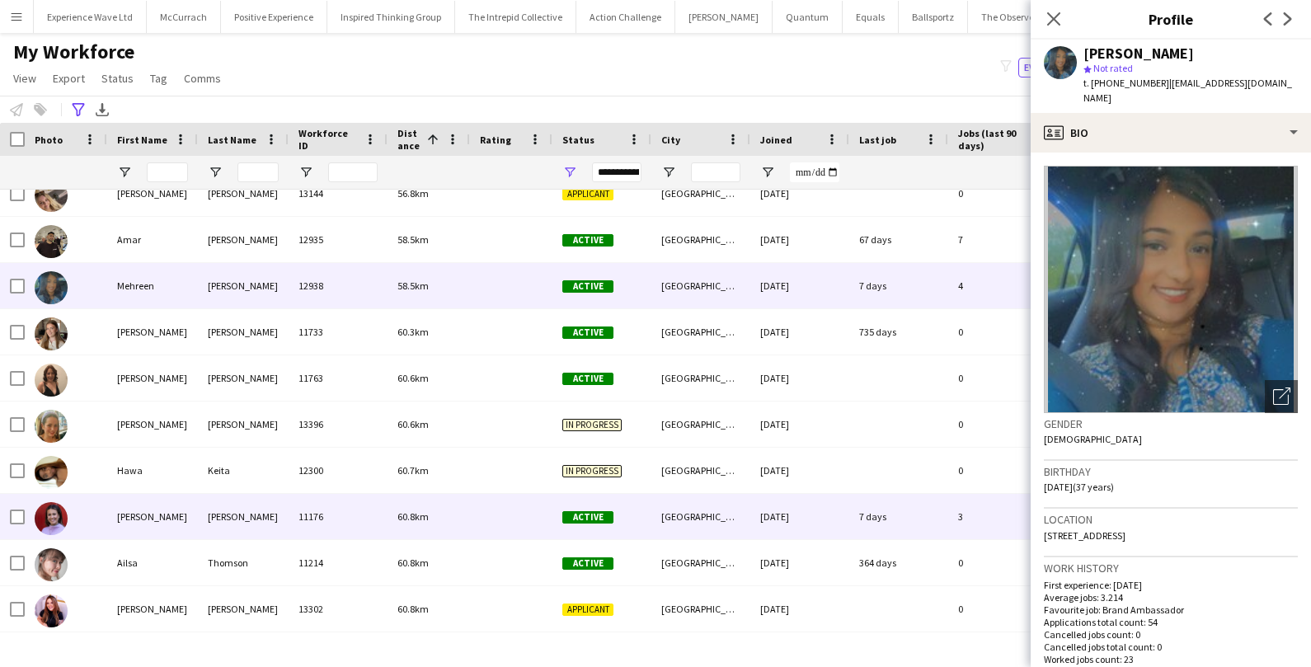
scroll to position [0, 0]
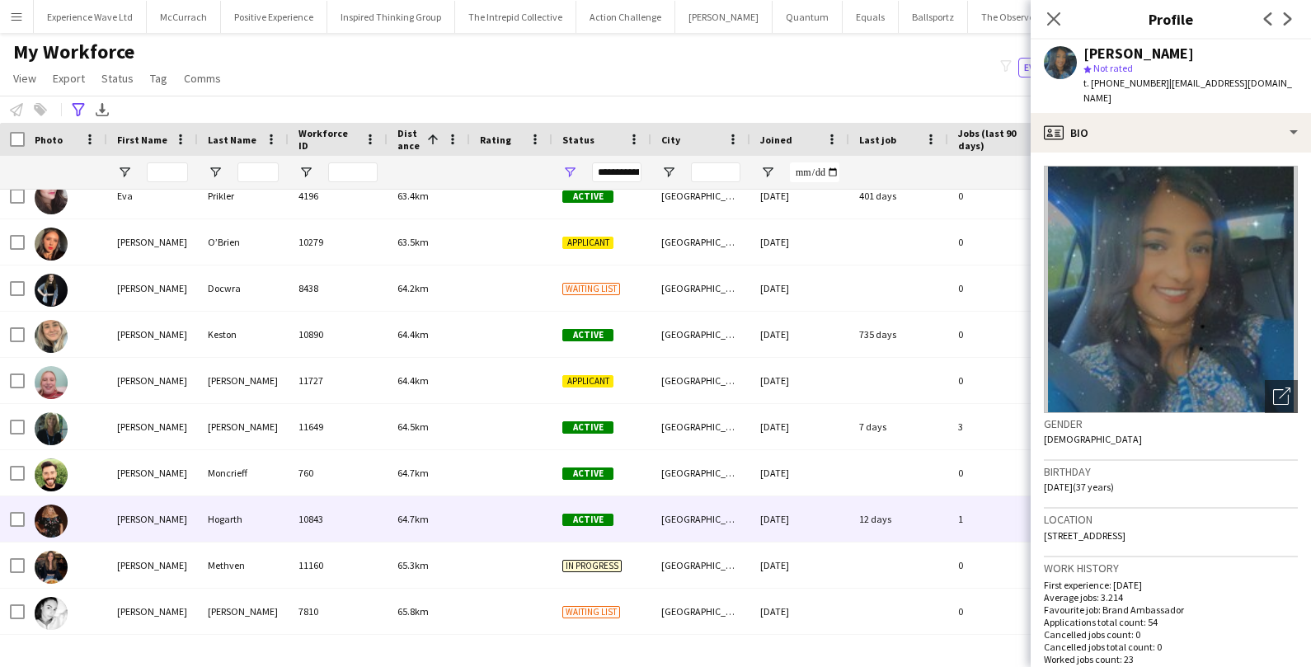
click at [398, 538] on div "64.7km" at bounding box center [429, 519] width 82 height 45
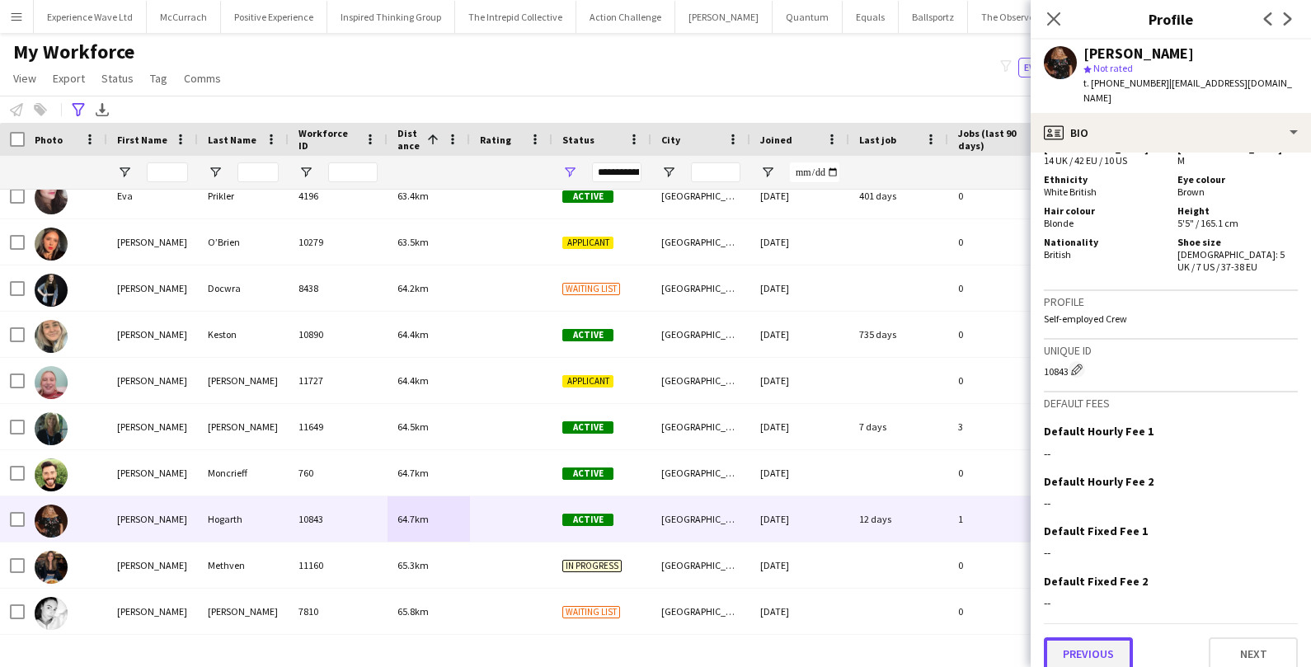
click at [1061, 643] on button "Previous" at bounding box center [1088, 654] width 89 height 33
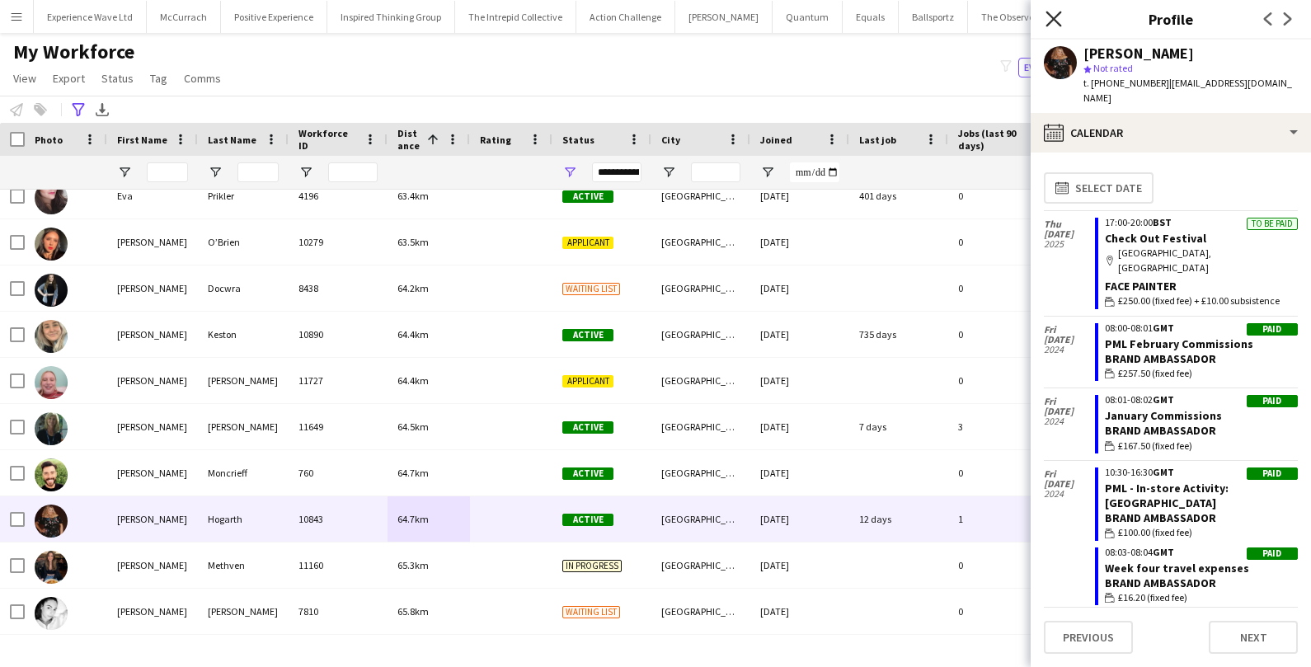
click at [1051, 25] on icon "Close pop-in" at bounding box center [1054, 19] width 16 height 16
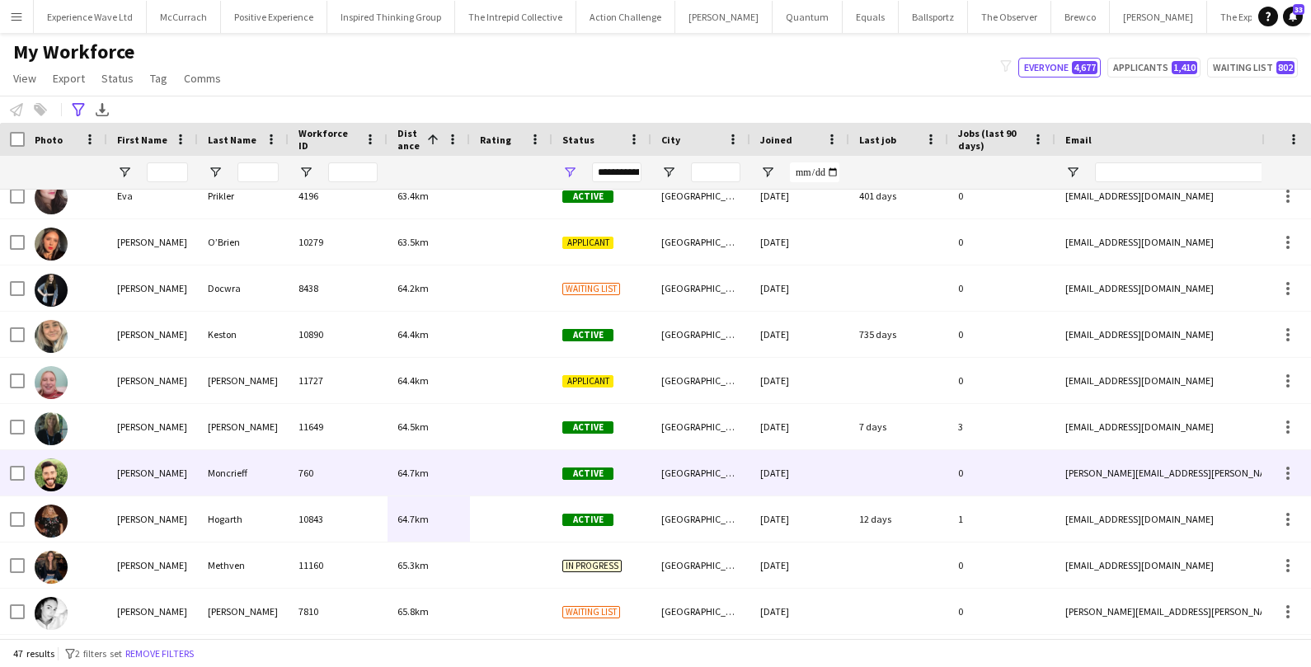
click at [549, 482] on div at bounding box center [511, 472] width 82 height 45
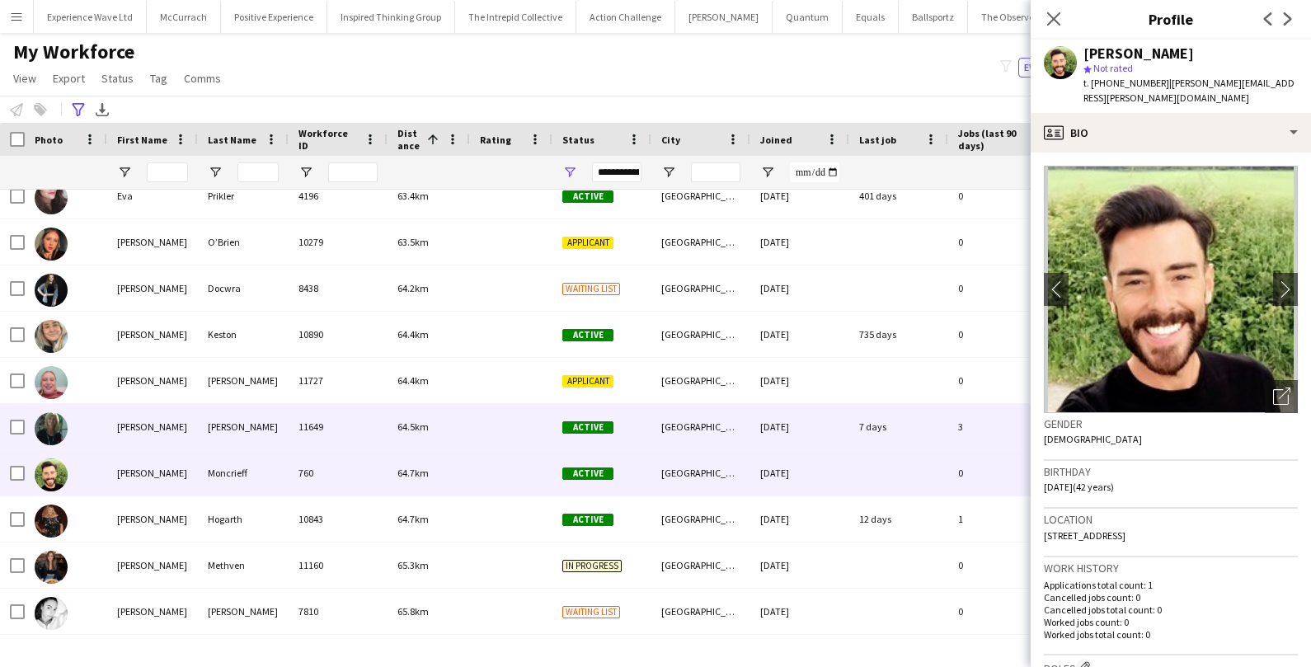
click at [572, 439] on div "Active" at bounding box center [602, 426] width 99 height 45
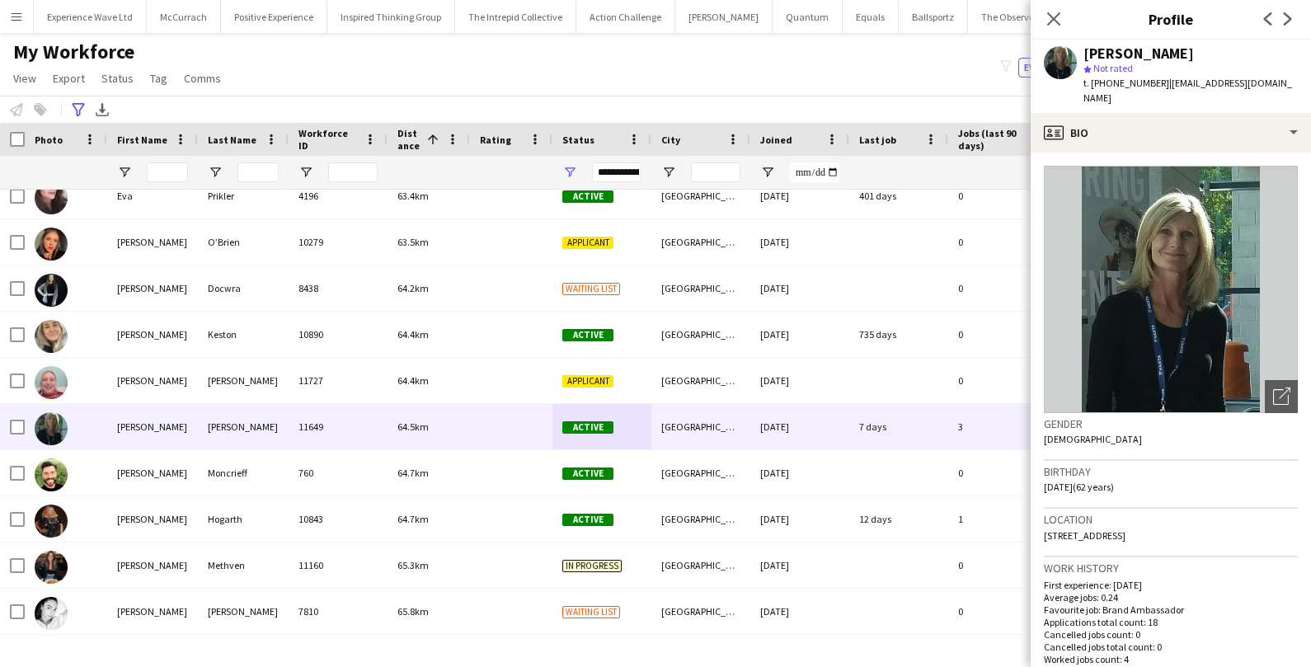
click at [707, 80] on div "My Workforce View Views Default view New view Update view Delete view Edit name…" at bounding box center [655, 68] width 1311 height 56
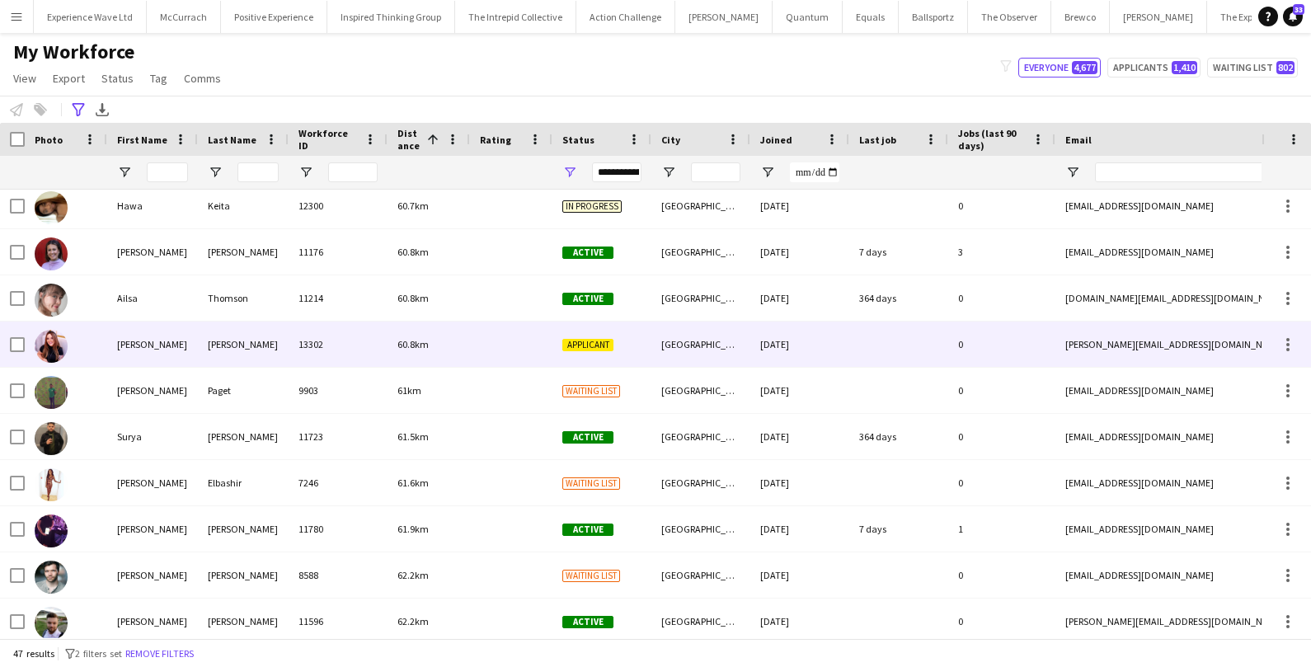
scroll to position [812, 0]
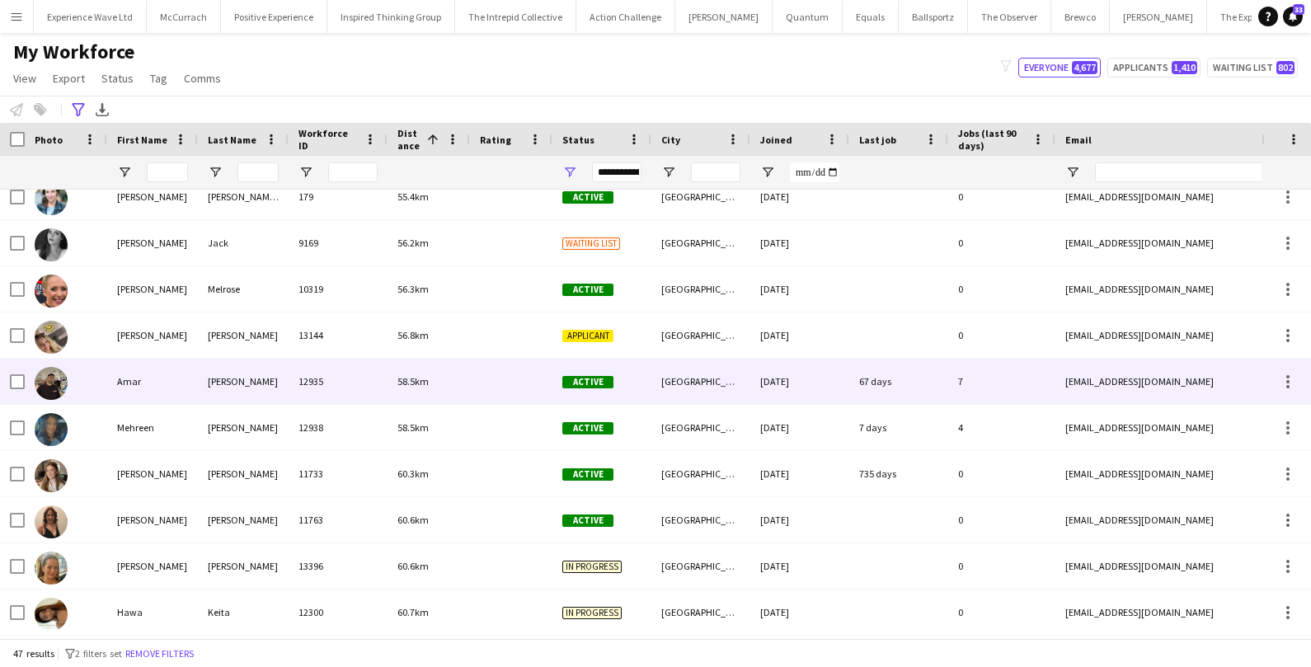
click at [304, 385] on div "12935" at bounding box center [338, 381] width 99 height 45
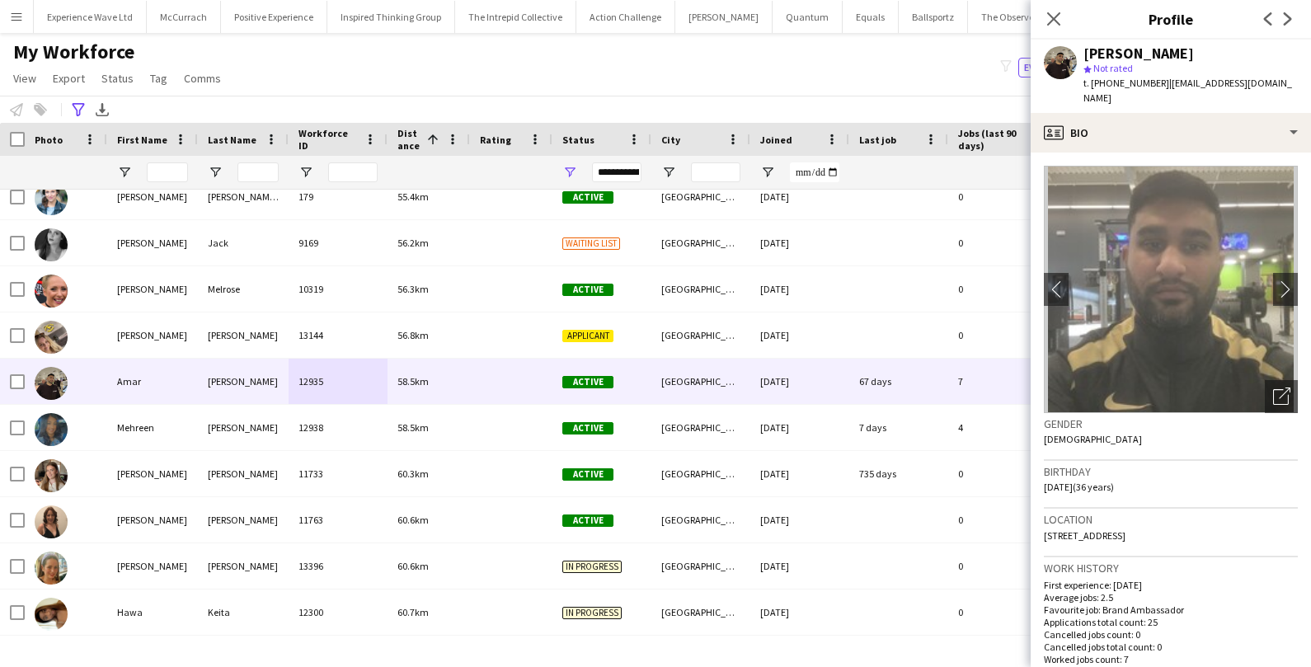
drag, startPoint x: 1174, startPoint y: 519, endPoint x: 1211, endPoint y: 521, distance: 36.4
click at [1212, 521] on div "Location 56 Northfield Drive, Edinburgh, EH8 7RF" at bounding box center [1171, 533] width 254 height 48
copy span "EH8 7RF"
click at [155, 76] on span "Tag" at bounding box center [158, 78] width 17 height 15
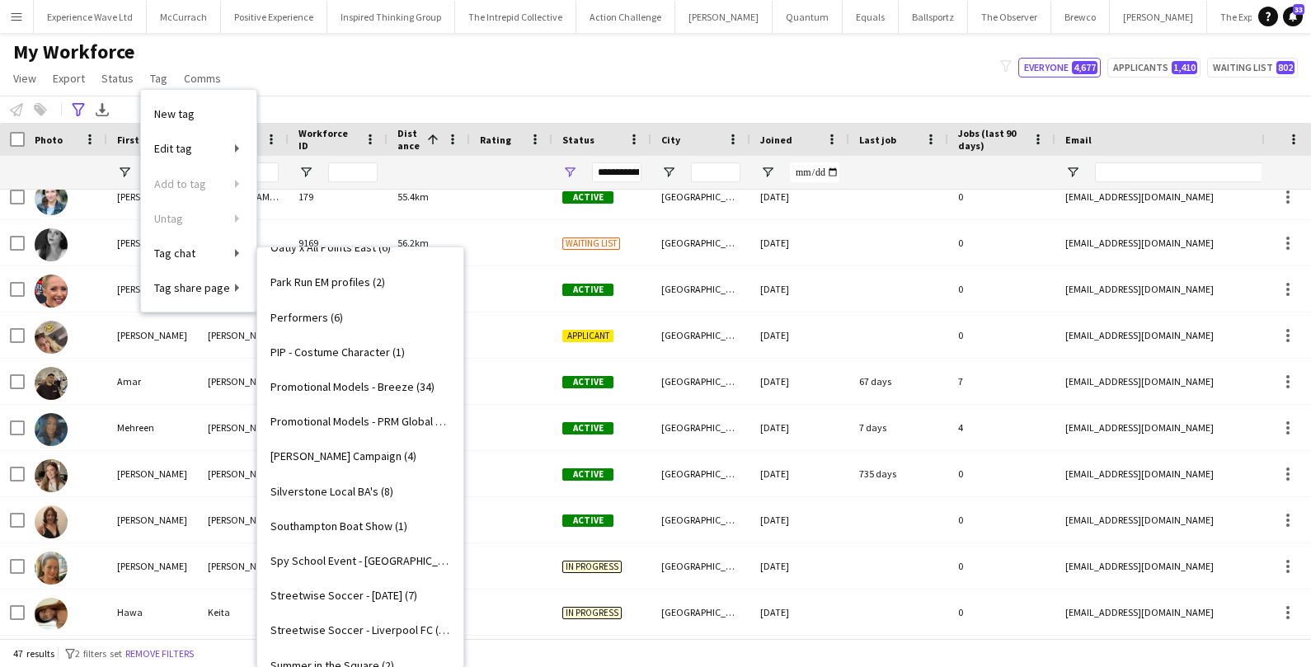
scroll to position [1903, 0]
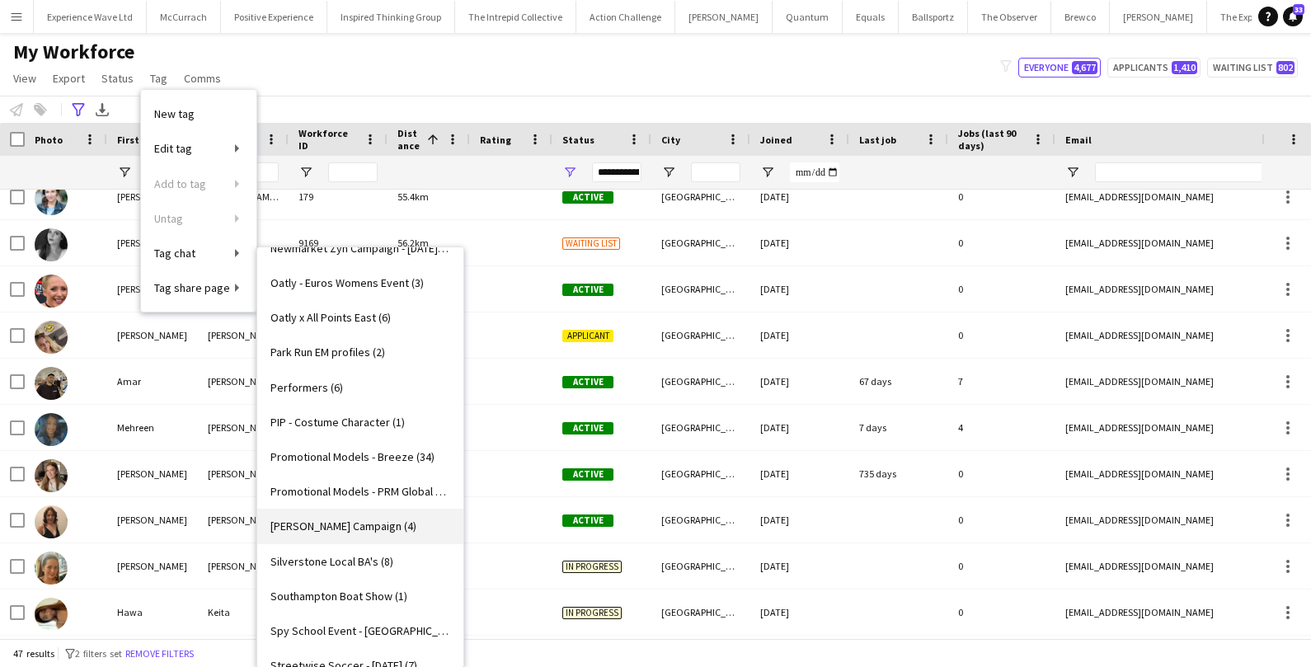
click at [289, 529] on span "Ruben Spritz Campaign (4)" at bounding box center [344, 526] width 146 height 15
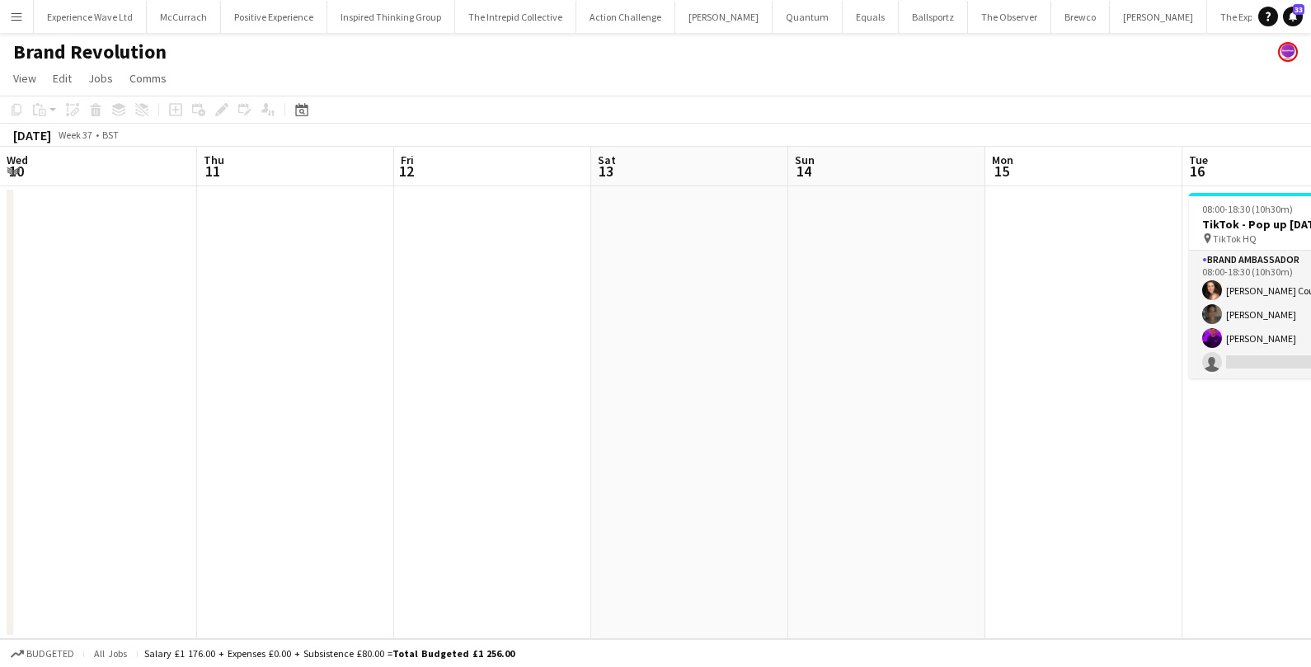
scroll to position [0, 687]
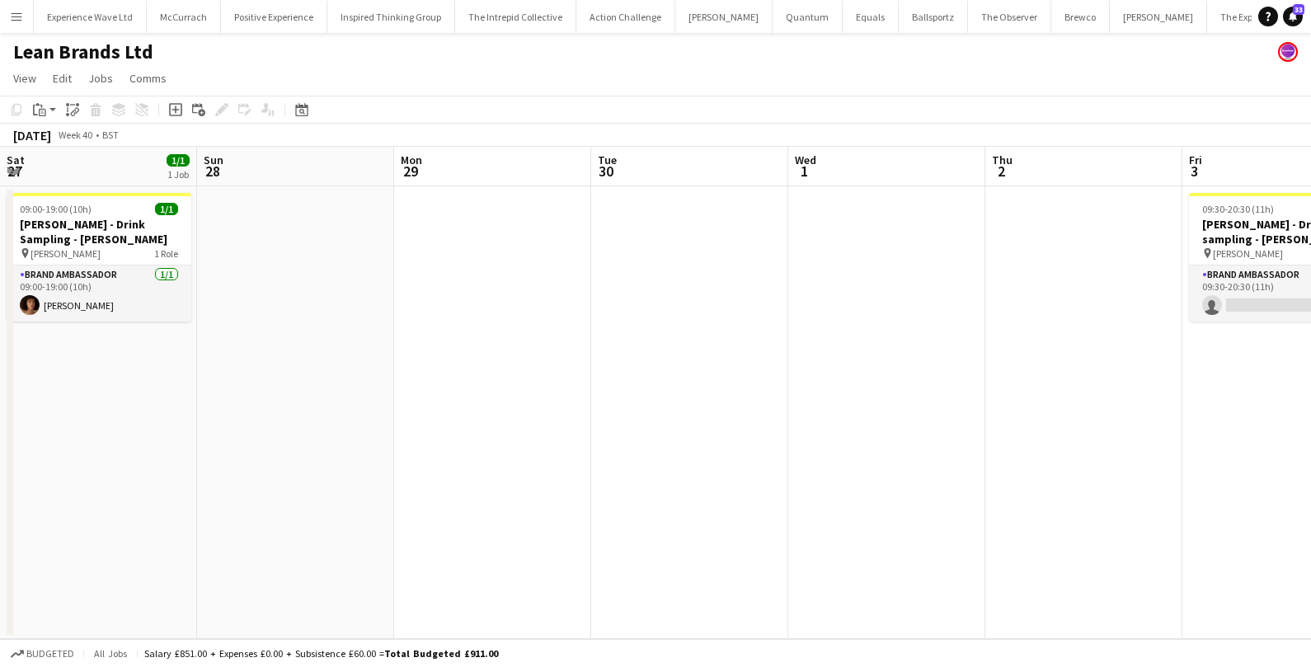
scroll to position [0, 633]
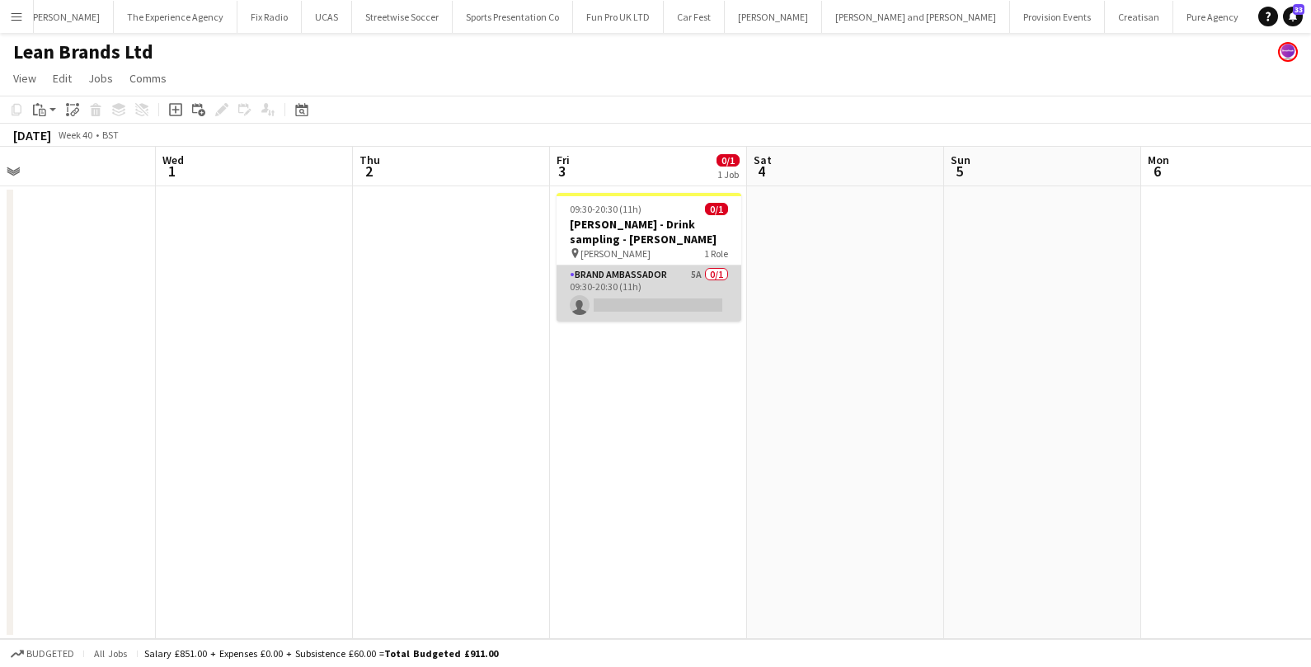
click at [666, 291] on app-card-role "Brand Ambassador 5A 0/1 09:30-20:30 (11h) single-neutral-actions" at bounding box center [649, 294] width 185 height 56
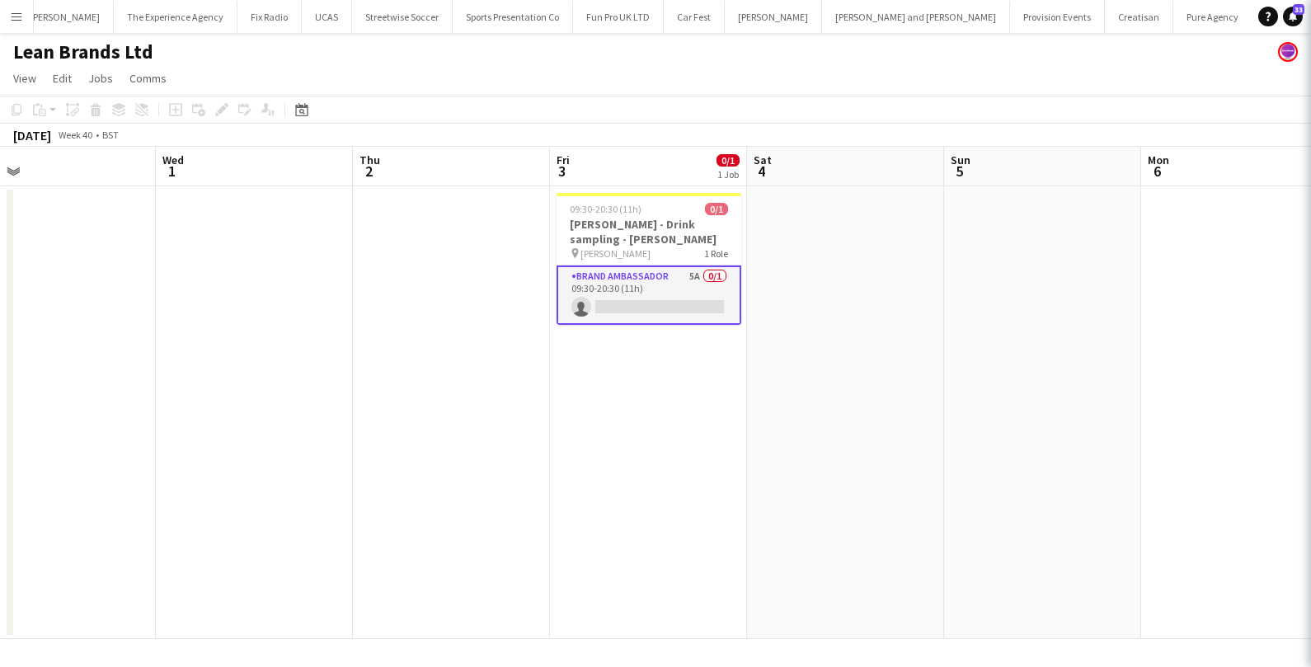
scroll to position [0, 632]
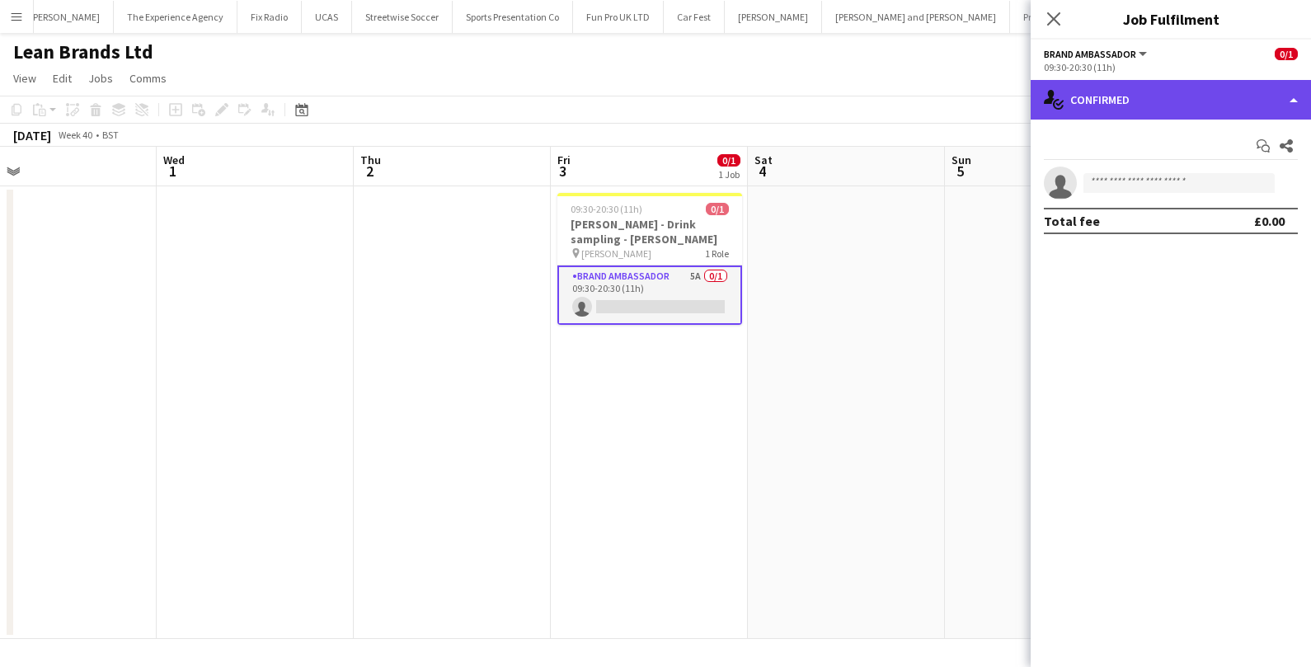
click at [1185, 119] on div "single-neutral-actions-check-2 Confirmed" at bounding box center [1171, 100] width 280 height 40
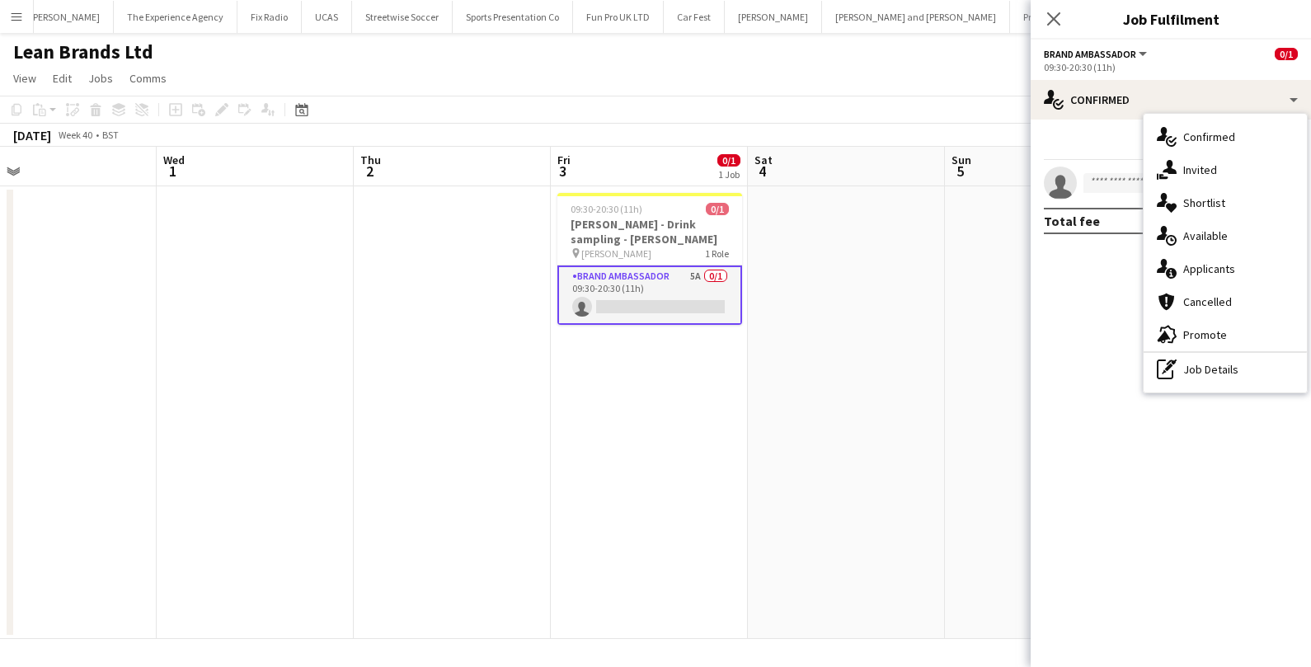
click at [1222, 261] on span "Applicants" at bounding box center [1210, 268] width 52 height 15
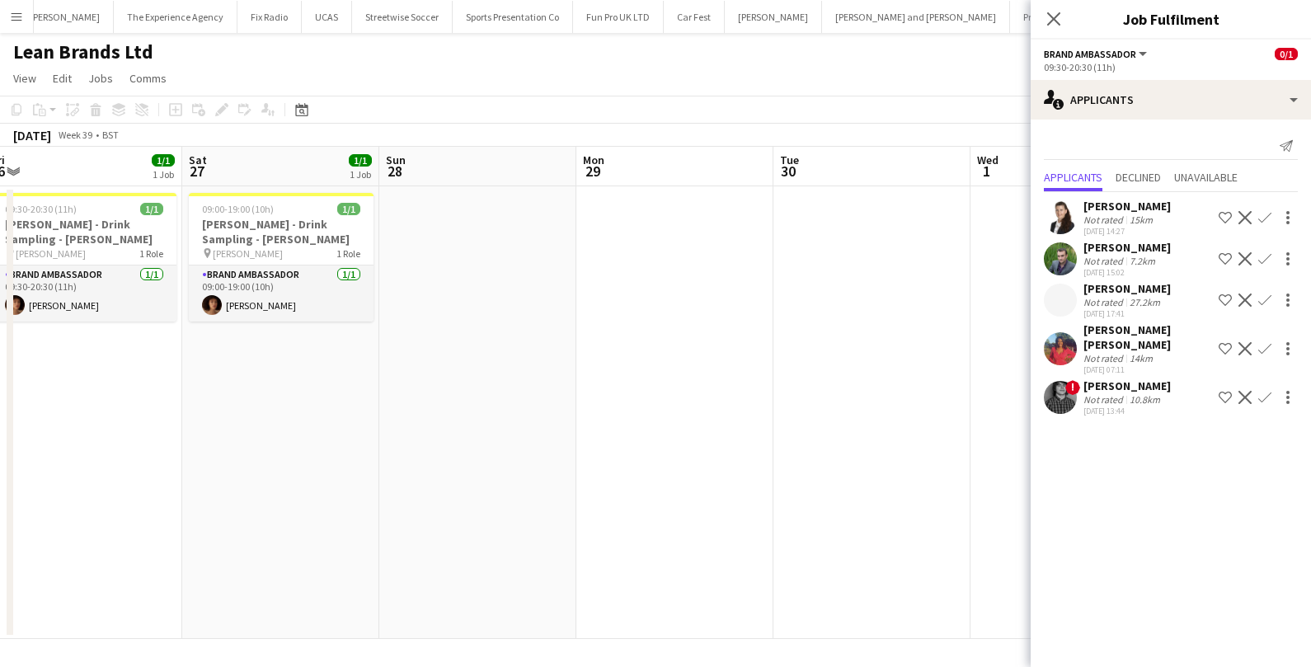
scroll to position [0, 405]
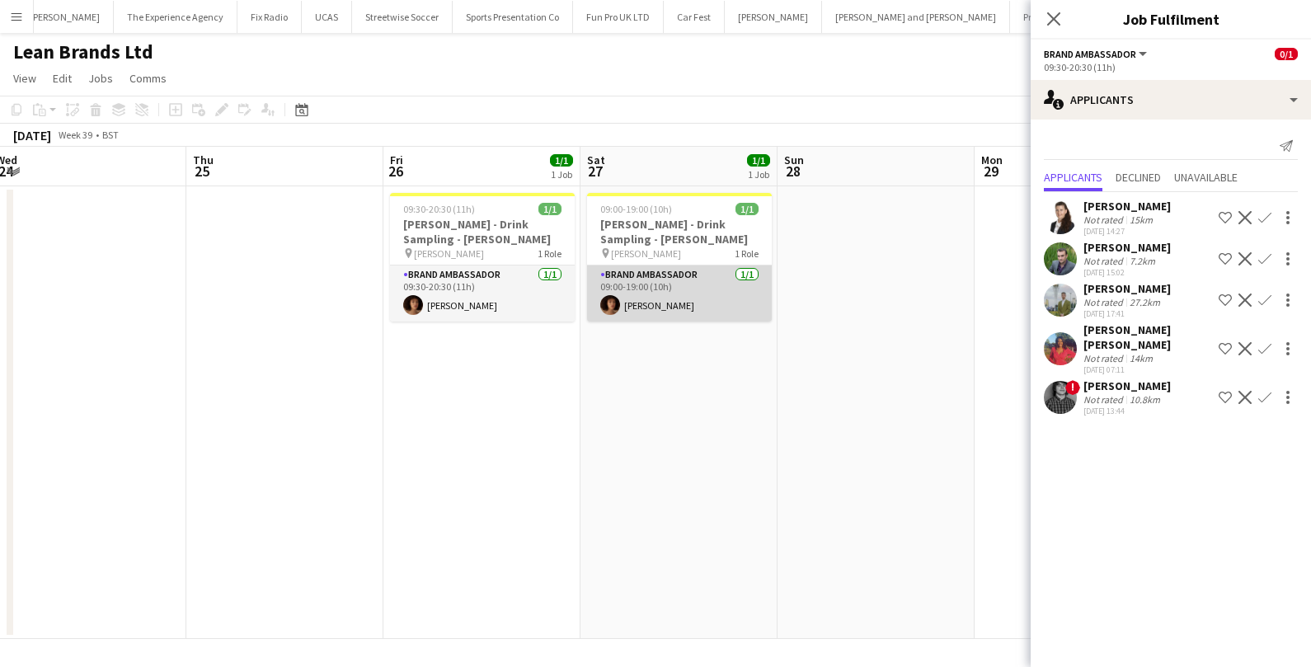
click at [692, 301] on app-card-role "Brand Ambassador [DATE] 09:00-19:00 (10h) [PERSON_NAME]" at bounding box center [679, 294] width 185 height 56
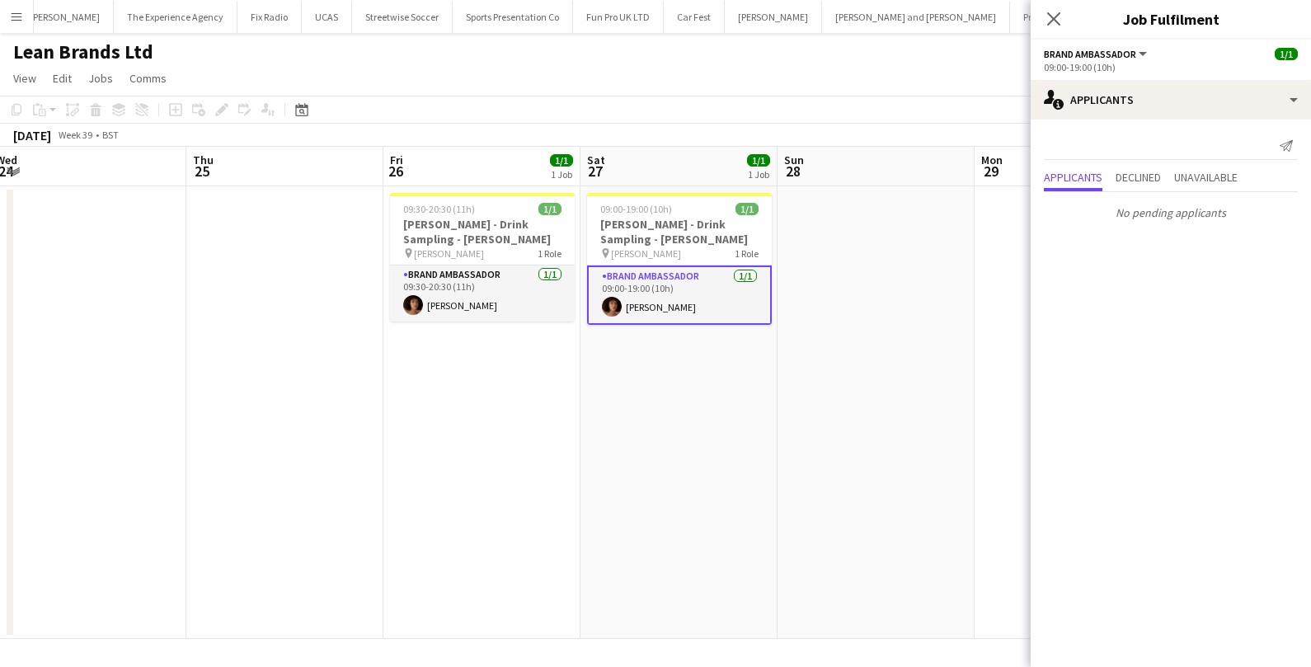
click at [709, 301] on app-card-role "Brand Ambassador [DATE] 09:00-19:00 (10h) [PERSON_NAME]" at bounding box center [679, 295] width 185 height 59
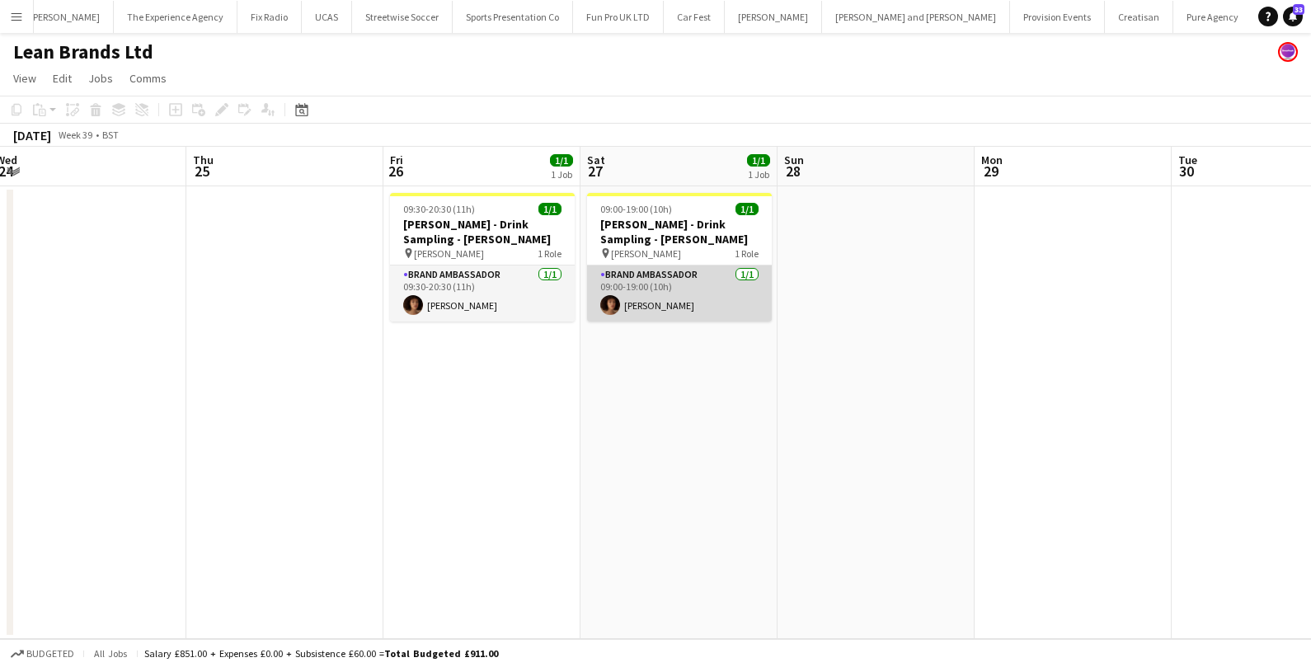
click at [709, 301] on app-card-role "Brand Ambassador [DATE] 09:00-19:00 (10h) [PERSON_NAME]" at bounding box center [679, 294] width 185 height 56
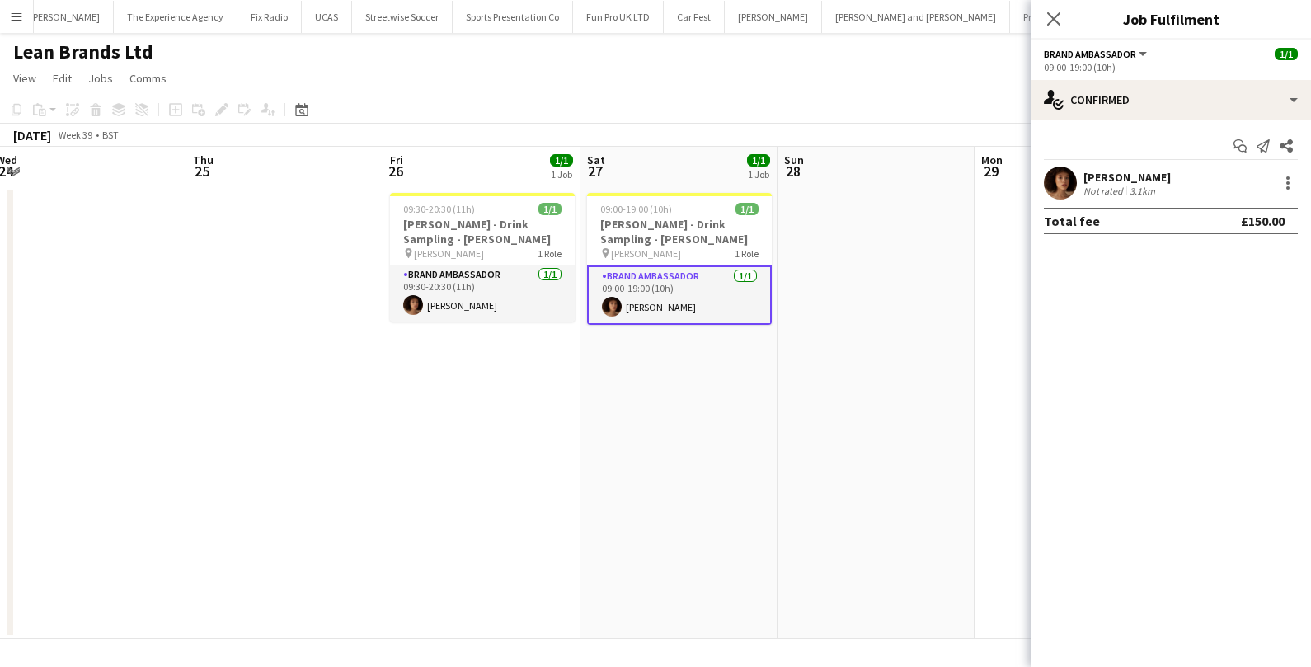
click at [1113, 180] on div "[PERSON_NAME]" at bounding box center [1127, 177] width 87 height 15
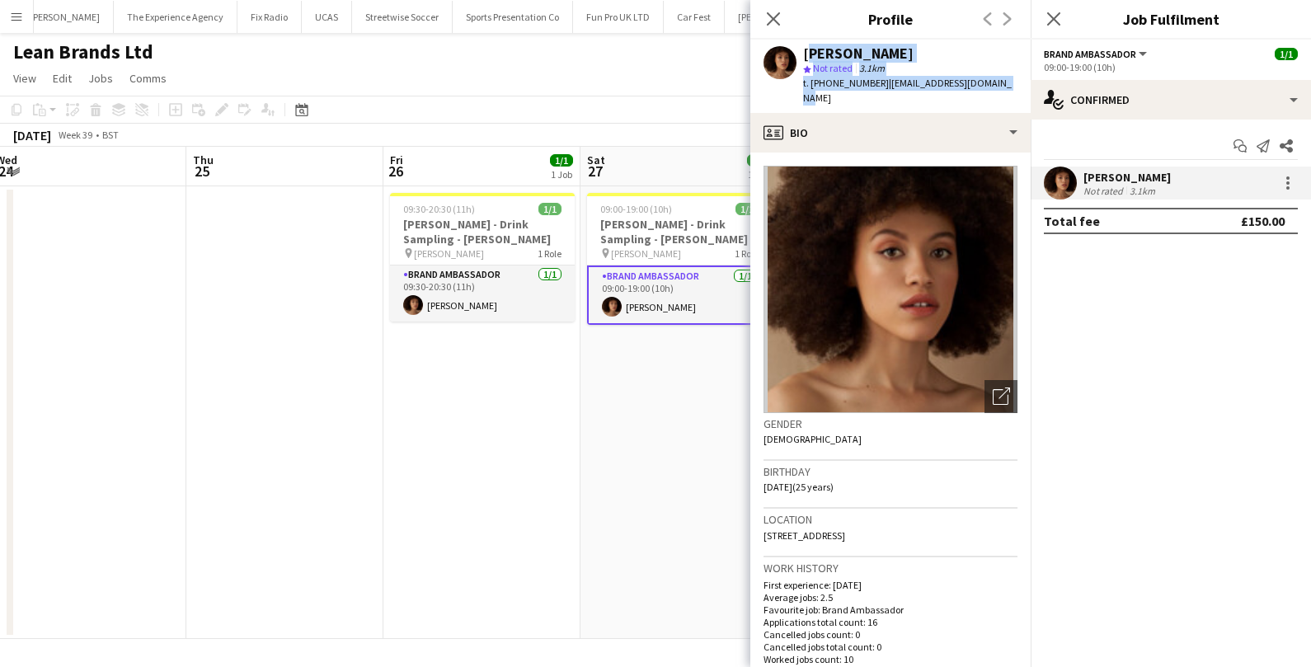
drag, startPoint x: 805, startPoint y: 50, endPoint x: 1008, endPoint y: 79, distance: 204.9
click at [1009, 81] on app-profile-header "[PERSON_NAME] star Not rated 3.1km t. [PHONE_NUMBER] | [EMAIL_ADDRESS][DOMAIN_N…" at bounding box center [891, 76] width 280 height 73
copy div "[PERSON_NAME] star Not rated 3.1km t. [PHONE_NUMBER] | [EMAIL_ADDRESS][DOMAIN_N…"
click at [767, 27] on app-icon "Close pop-in" at bounding box center [774, 19] width 24 height 24
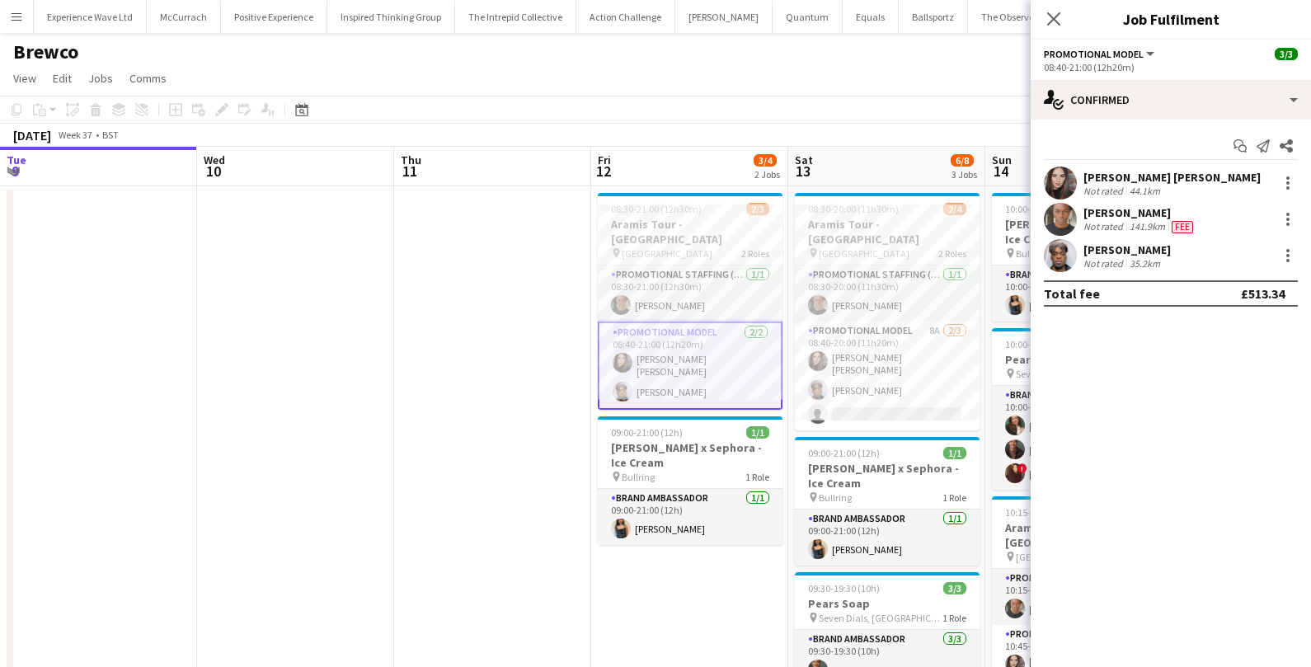
scroll to position [0, 338]
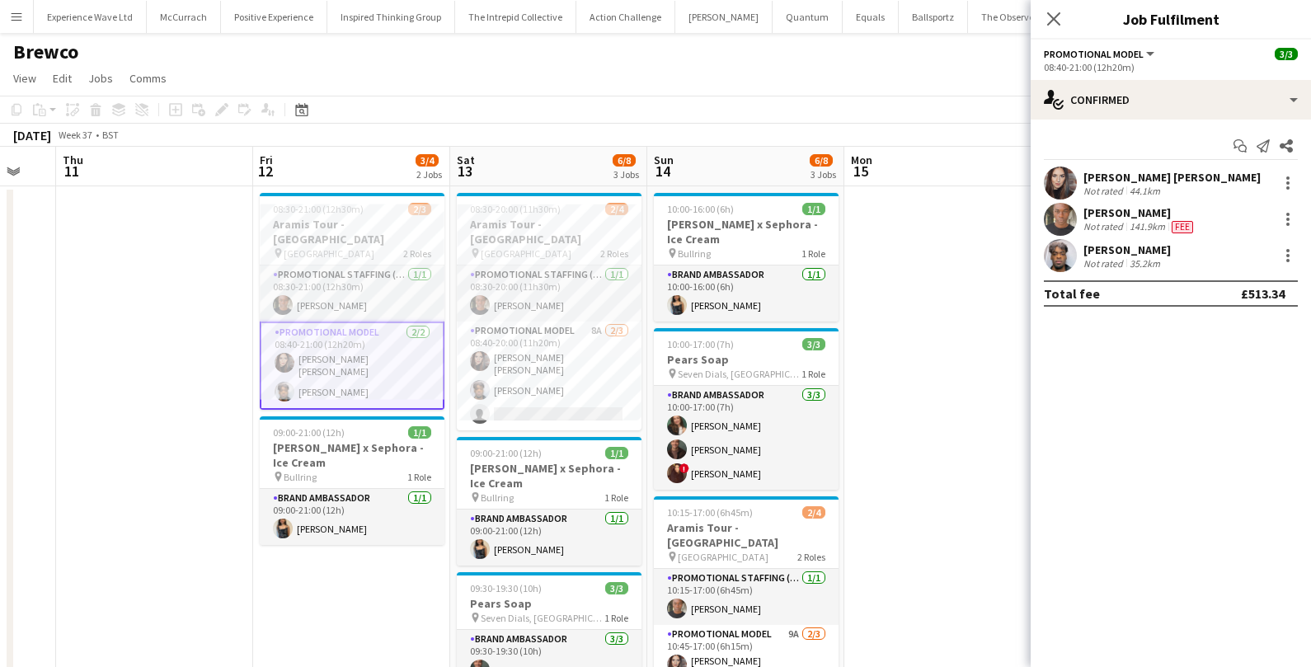
click at [24, 21] on button "Menu" at bounding box center [16, 16] width 33 height 33
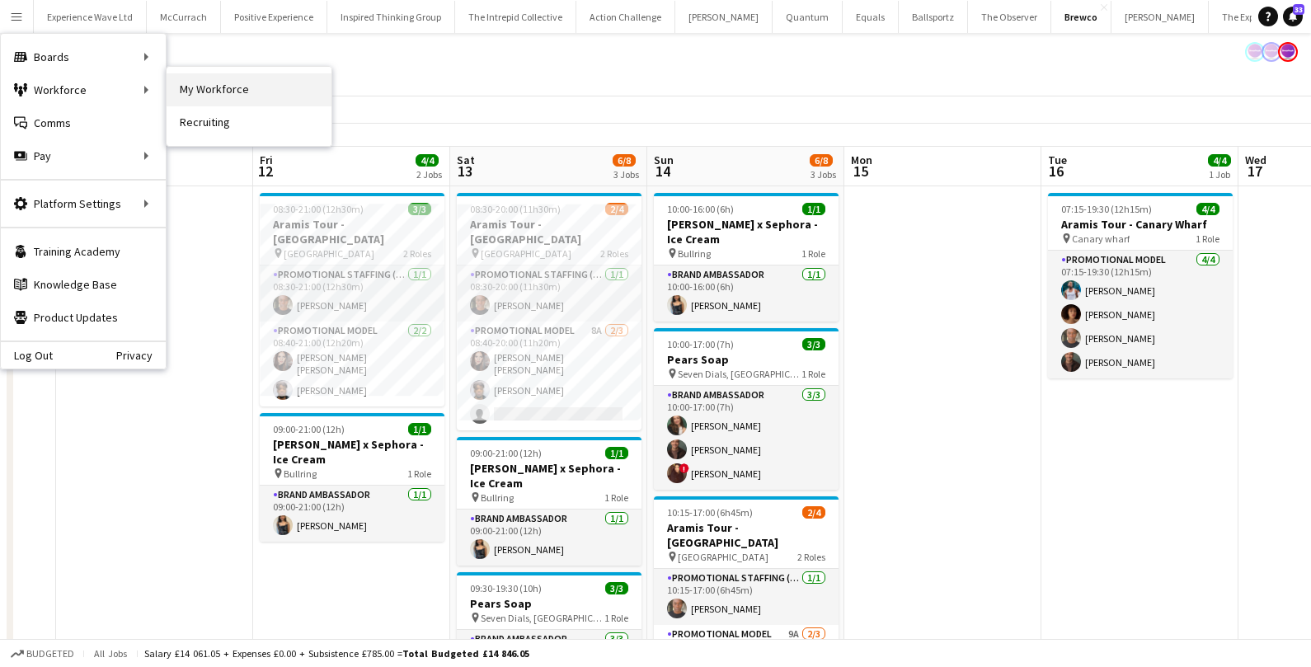
click at [232, 80] on link "My Workforce" at bounding box center [249, 89] width 165 height 33
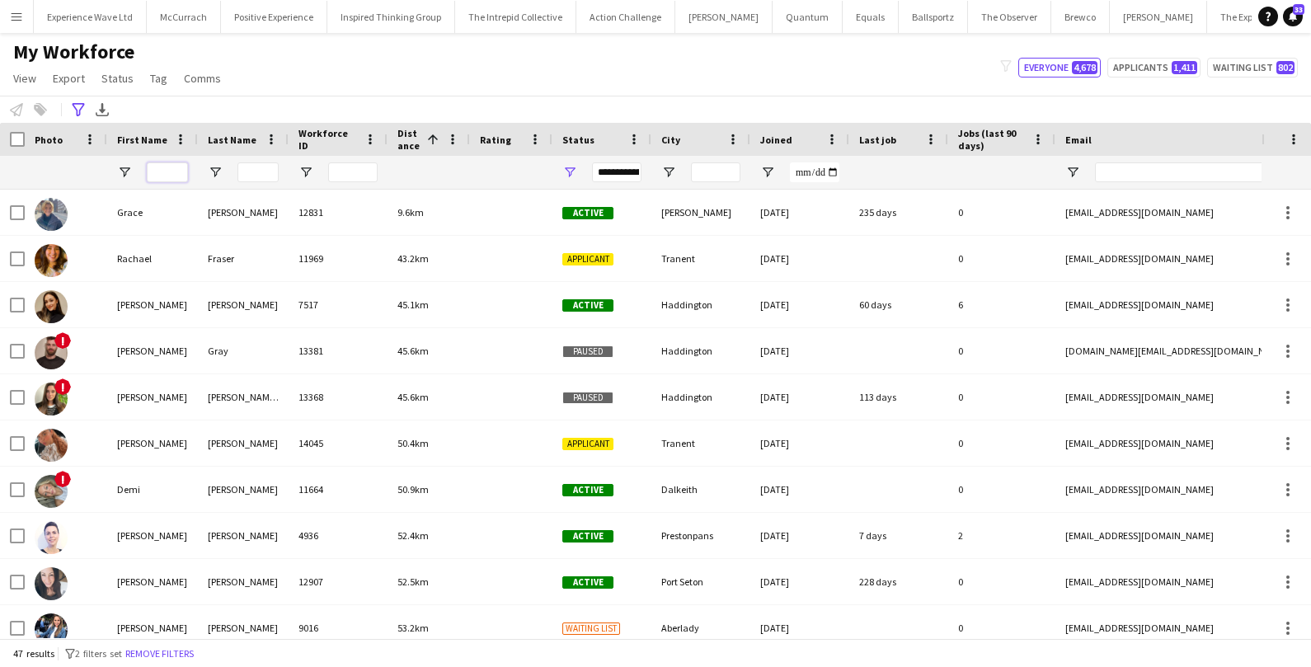
click at [169, 175] on input "First Name Filter Input" at bounding box center [167, 172] width 41 height 20
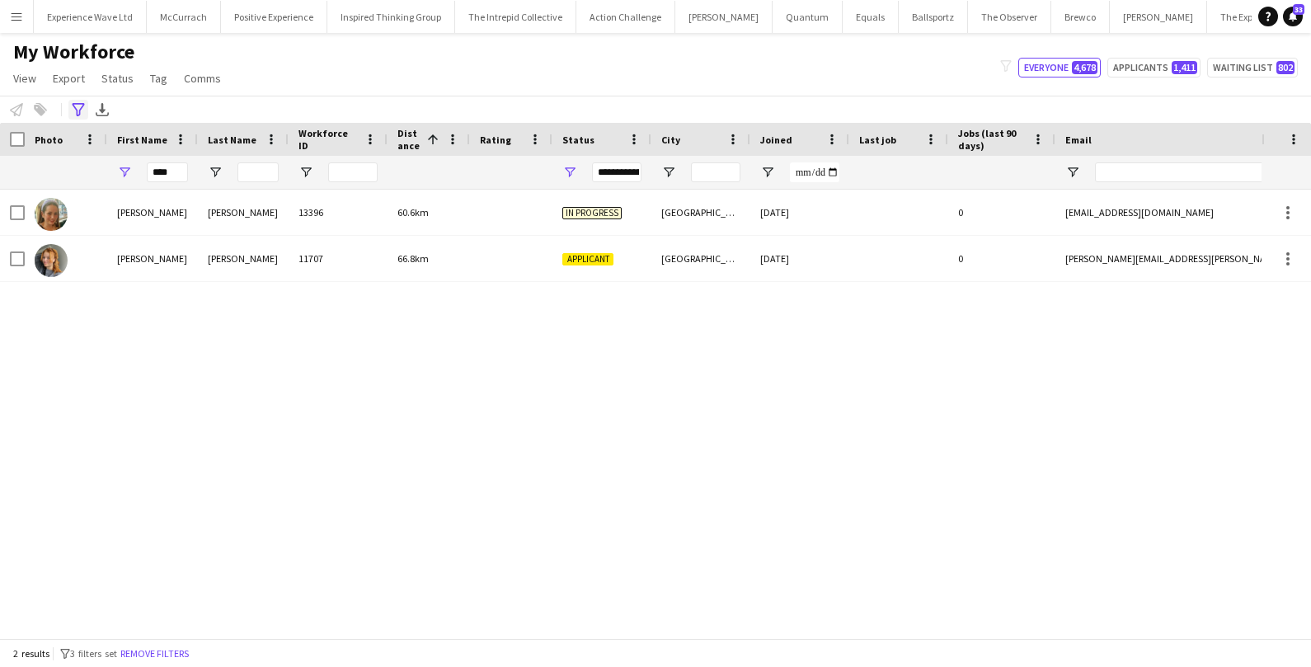
click at [81, 111] on icon "Advanced filters" at bounding box center [78, 109] width 13 height 13
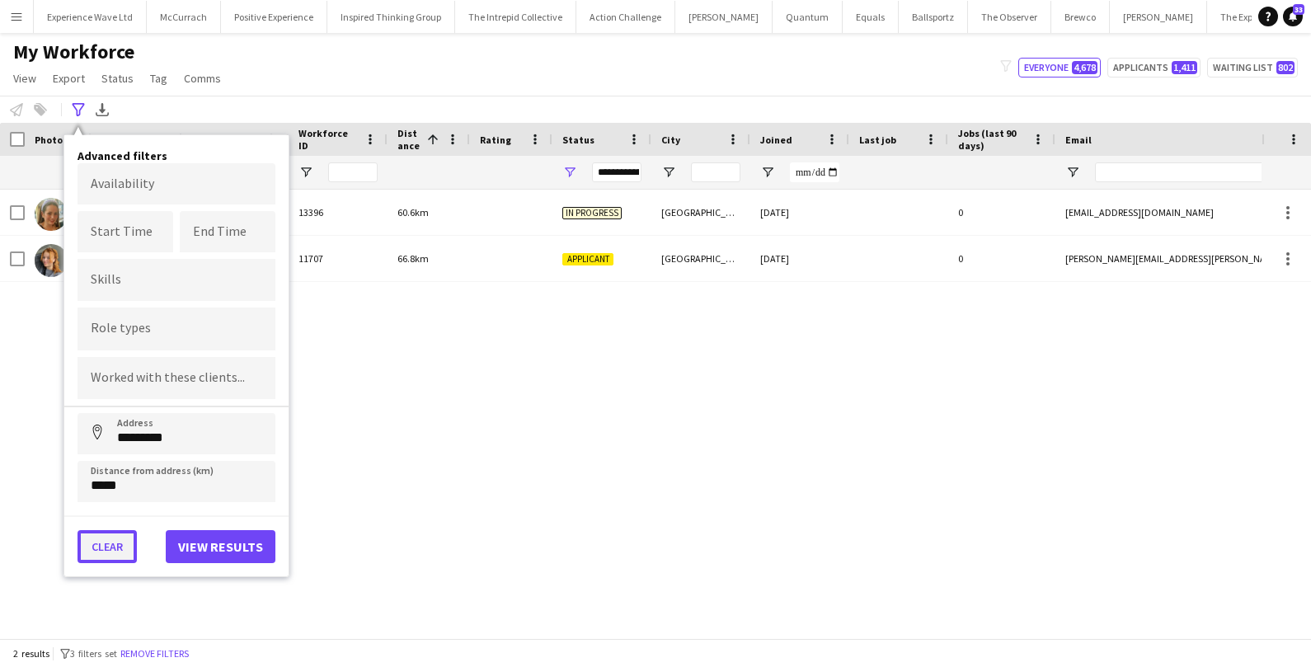
click at [102, 549] on button "Clear" at bounding box center [107, 546] width 59 height 33
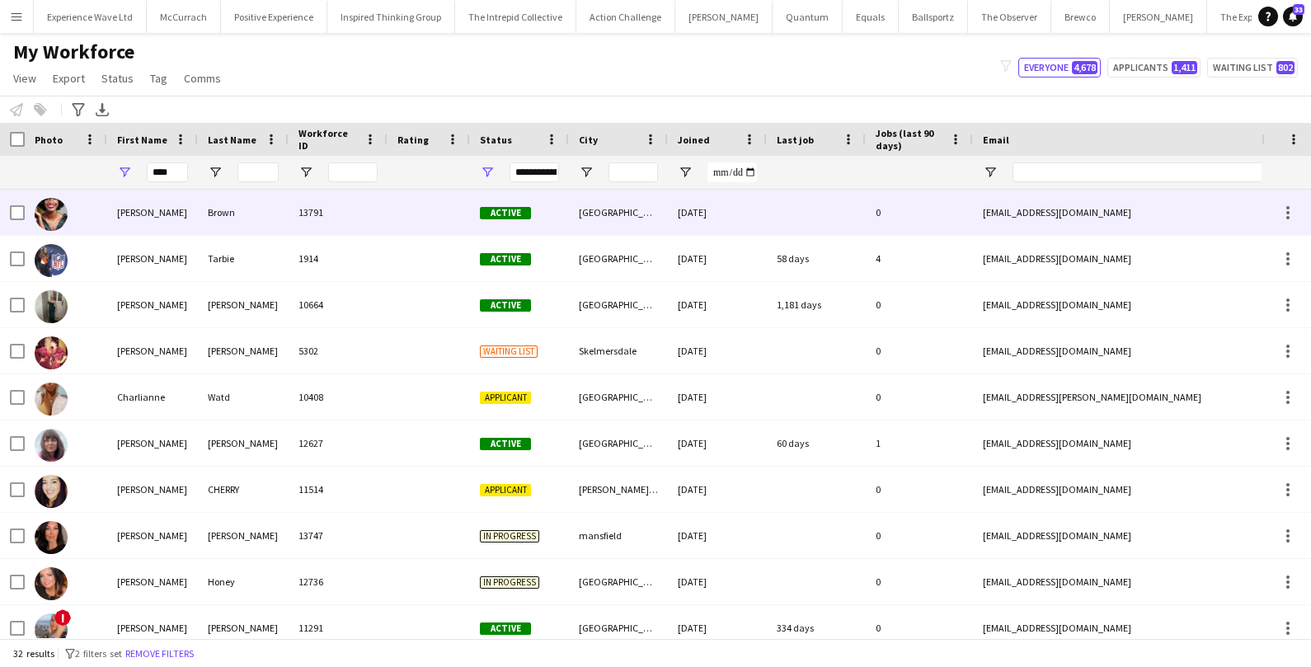
click at [212, 224] on div "Brown" at bounding box center [243, 212] width 91 height 45
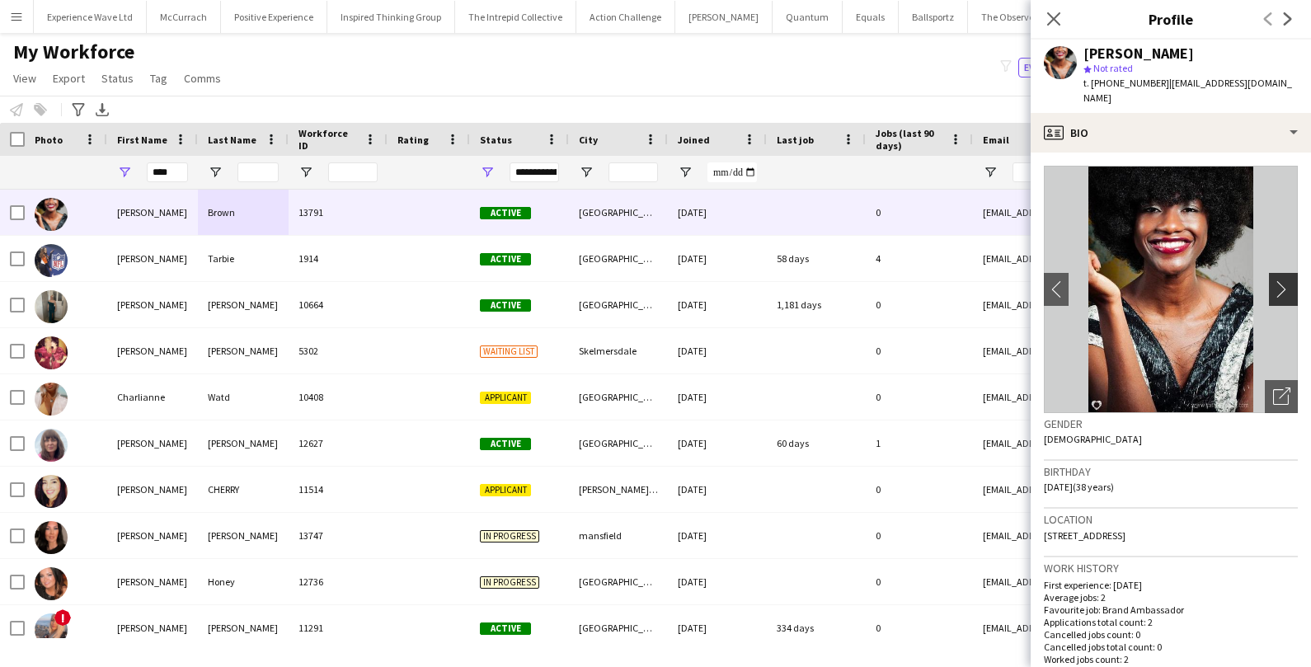
click at [1278, 295] on app-icon "chevron-right" at bounding box center [1286, 288] width 26 height 17
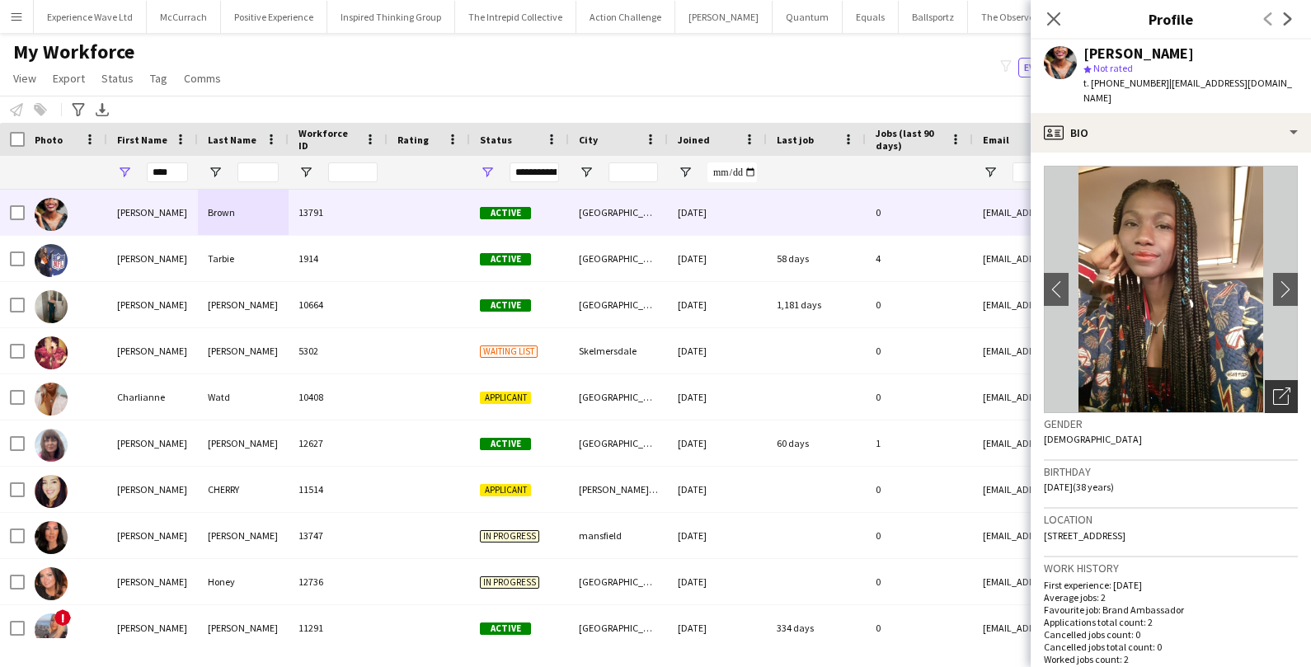
click at [1288, 393] on icon "Open photos pop-in" at bounding box center [1281, 396] width 17 height 17
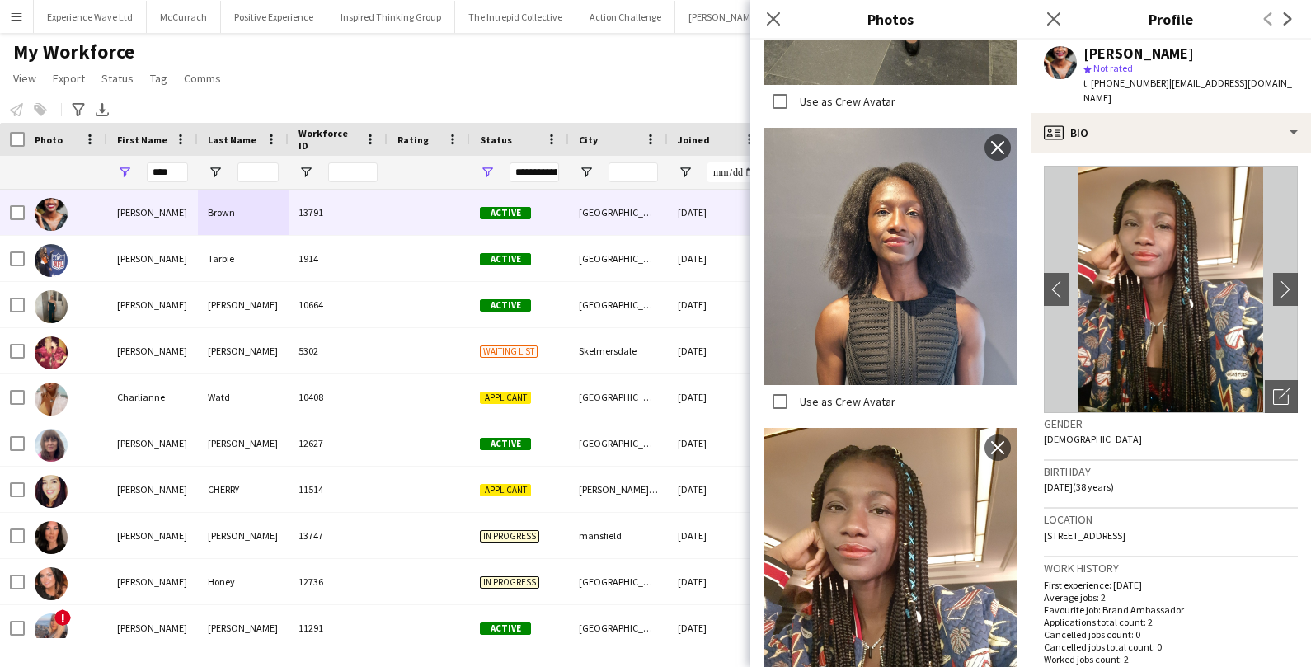
scroll to position [2117, 0]
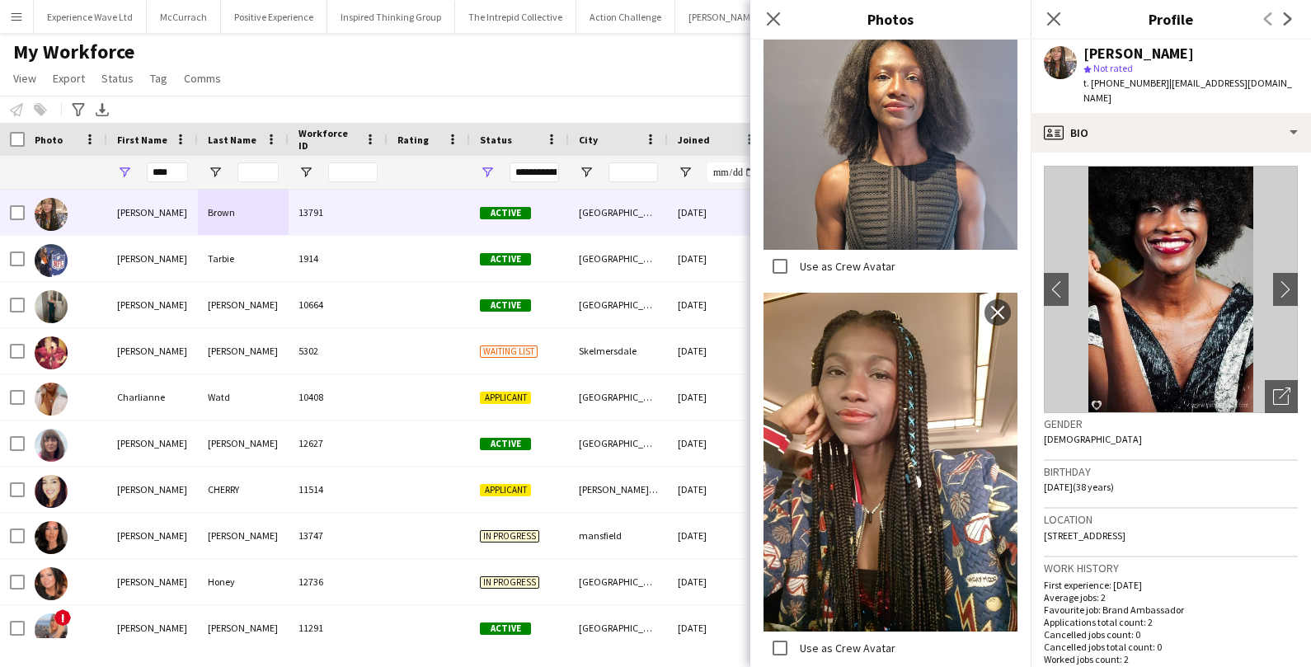
drag, startPoint x: 1085, startPoint y: 53, endPoint x: 1132, endPoint y: 92, distance: 60.9
click at [1132, 92] on div "Anne Brown star Not rated t. +447709142594 | missbrowngotaround@gmail.com" at bounding box center [1191, 76] width 214 height 60
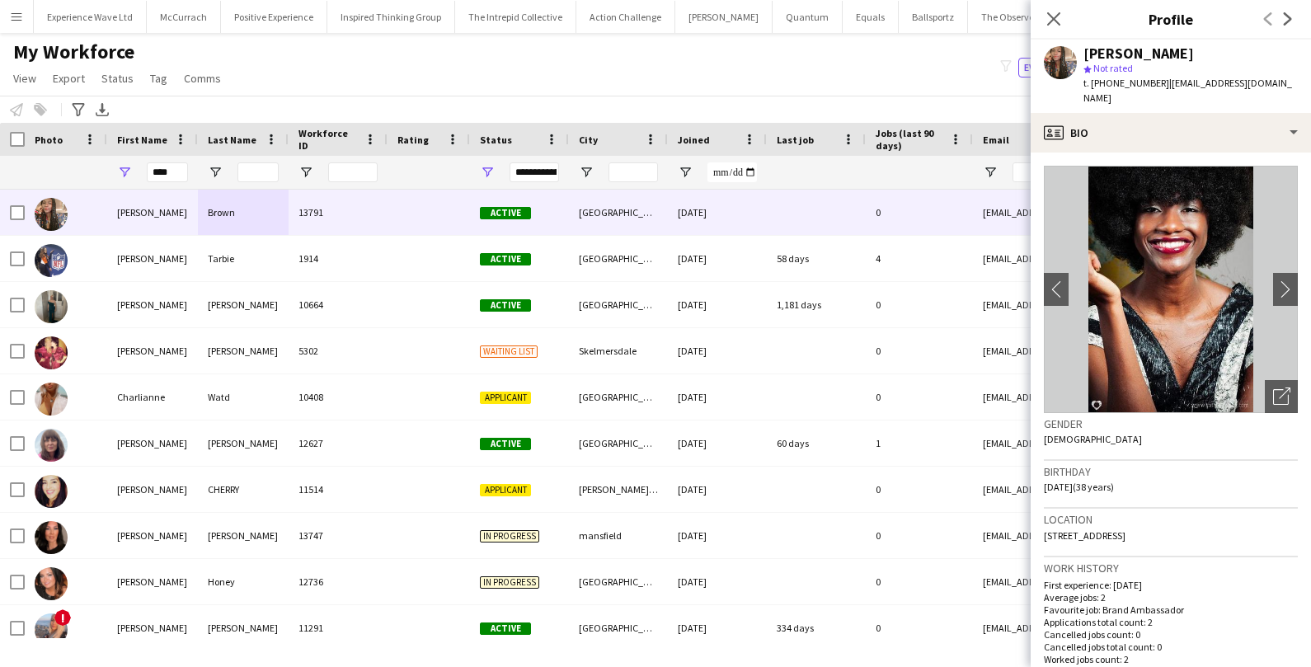
copy div "Anne Brown star Not rated t. +447709142594 | missbrowngotaround@gmail.com"
drag, startPoint x: 178, startPoint y: 171, endPoint x: 126, endPoint y: 168, distance: 52.0
click at [126, 168] on div "****" at bounding box center [152, 172] width 91 height 33
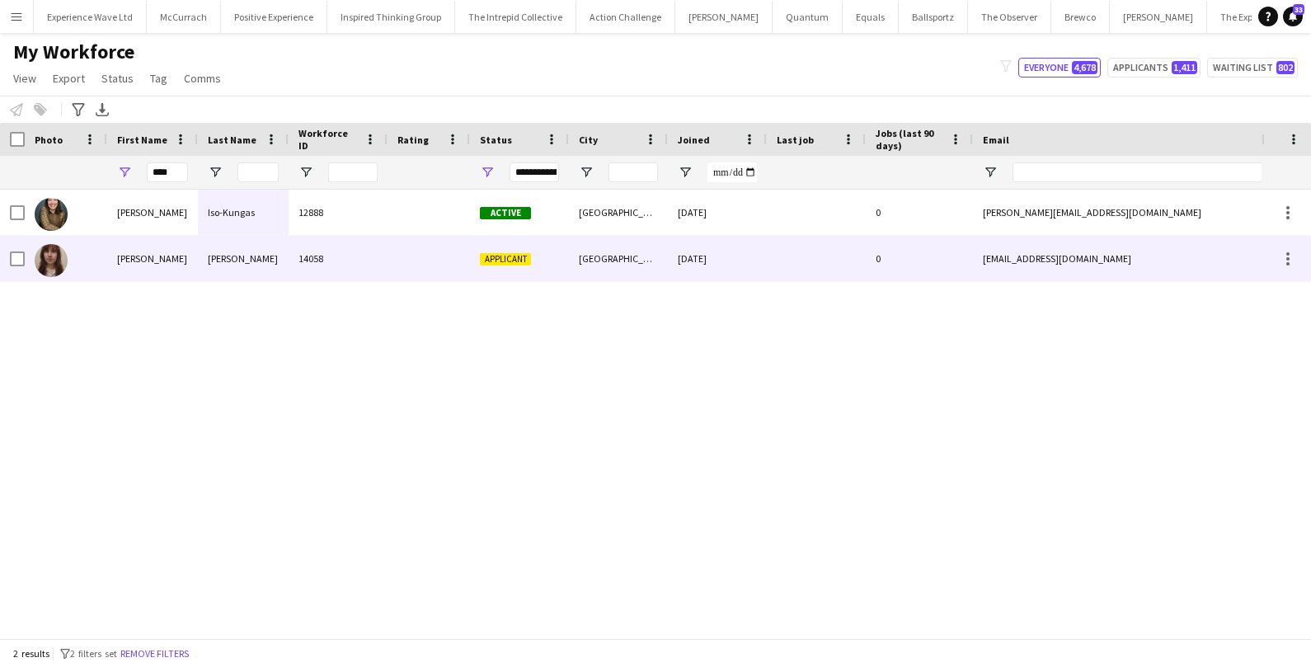
click at [122, 257] on div "Nora" at bounding box center [152, 258] width 91 height 45
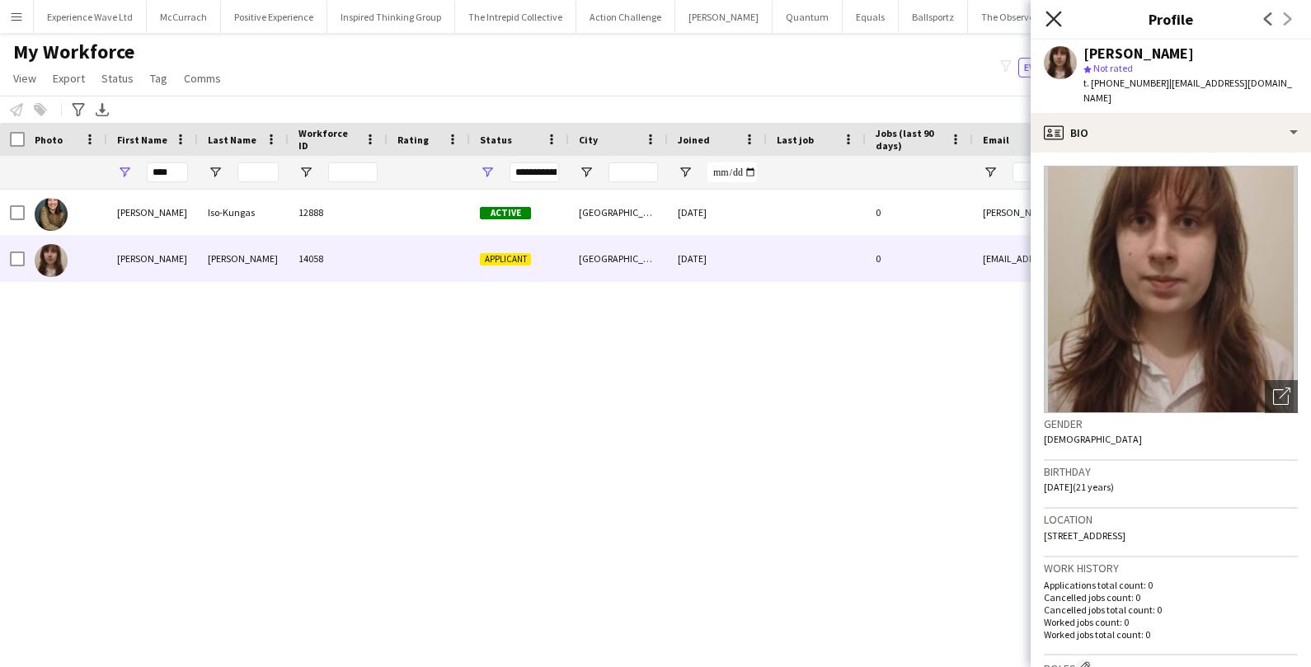
click at [1048, 20] on icon "Close pop-in" at bounding box center [1054, 19] width 16 height 16
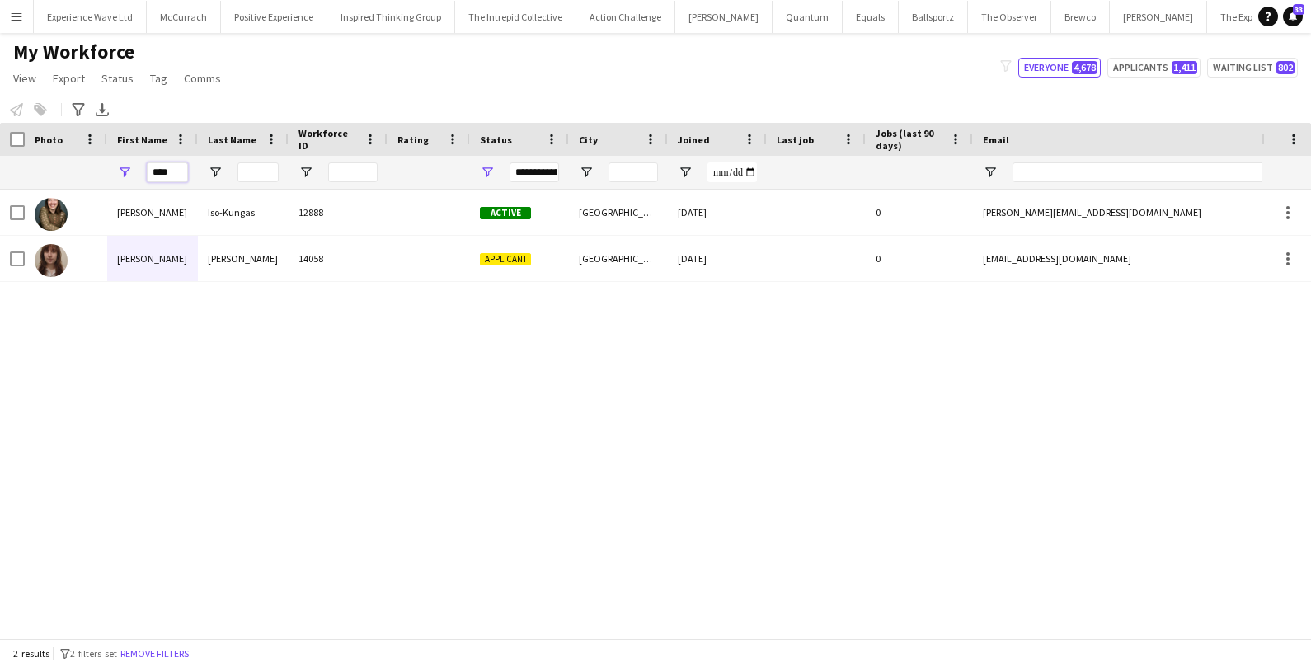
drag, startPoint x: 179, startPoint y: 175, endPoint x: 140, endPoint y: 175, distance: 38.8
click at [140, 175] on div "****" at bounding box center [152, 172] width 91 height 33
type input "*****"
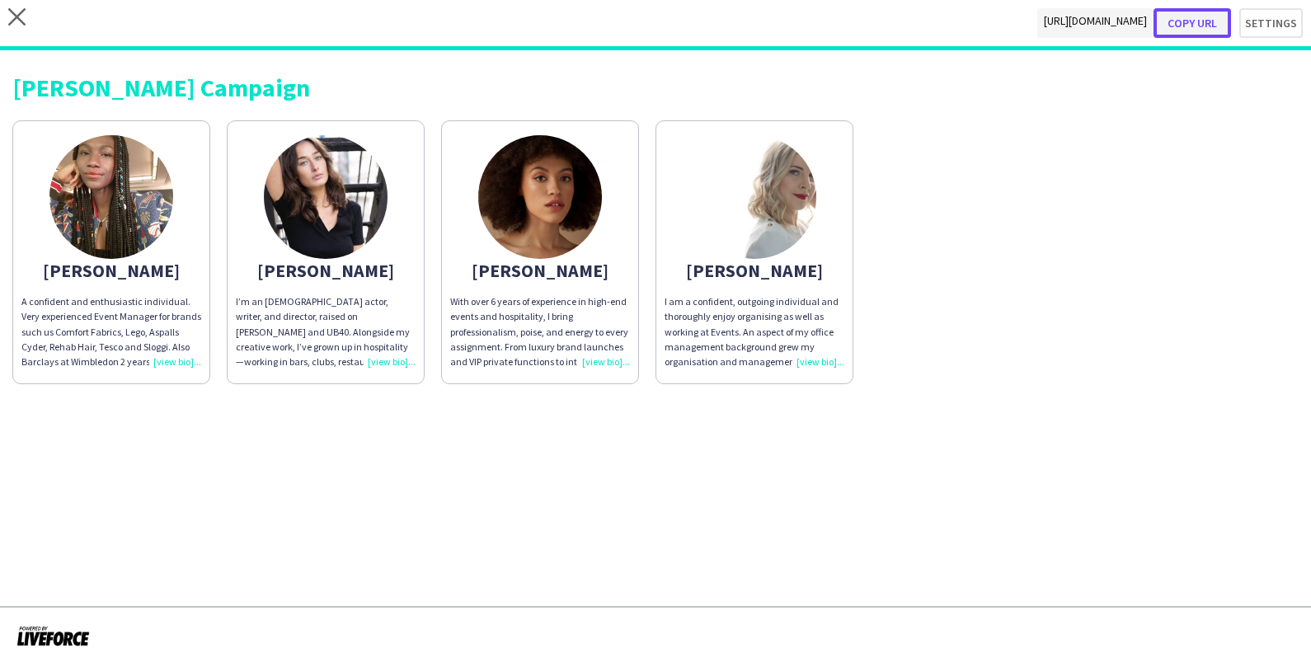
click at [1194, 20] on button "Copy url" at bounding box center [1193, 23] width 78 height 30
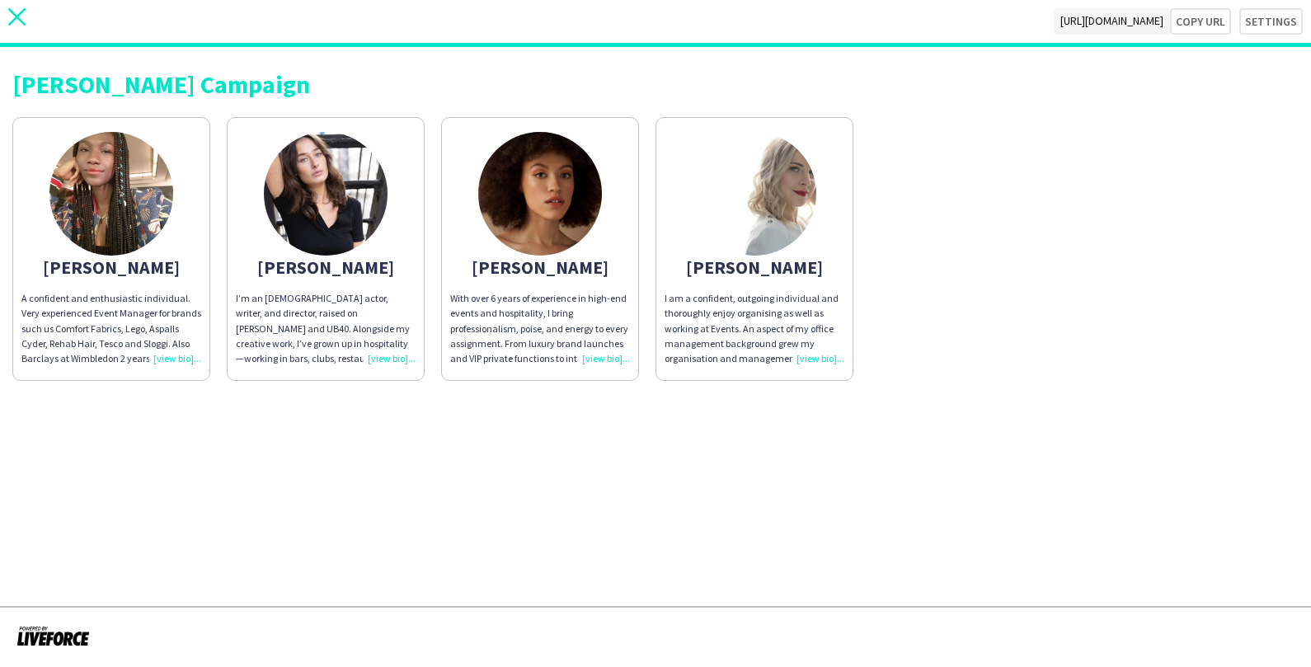
click at [22, 20] on icon "close" at bounding box center [16, 16] width 17 height 17
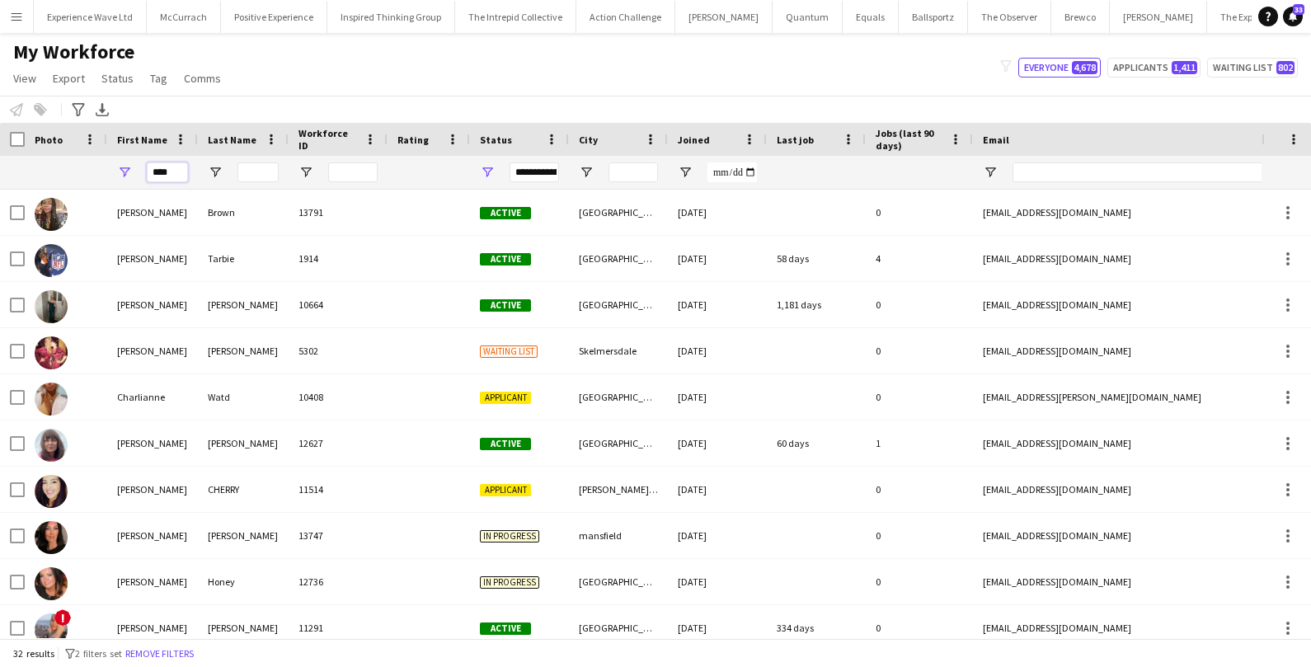
drag, startPoint x: 180, startPoint y: 169, endPoint x: 138, endPoint y: 169, distance: 42.1
click at [138, 169] on div "****" at bounding box center [152, 172] width 91 height 33
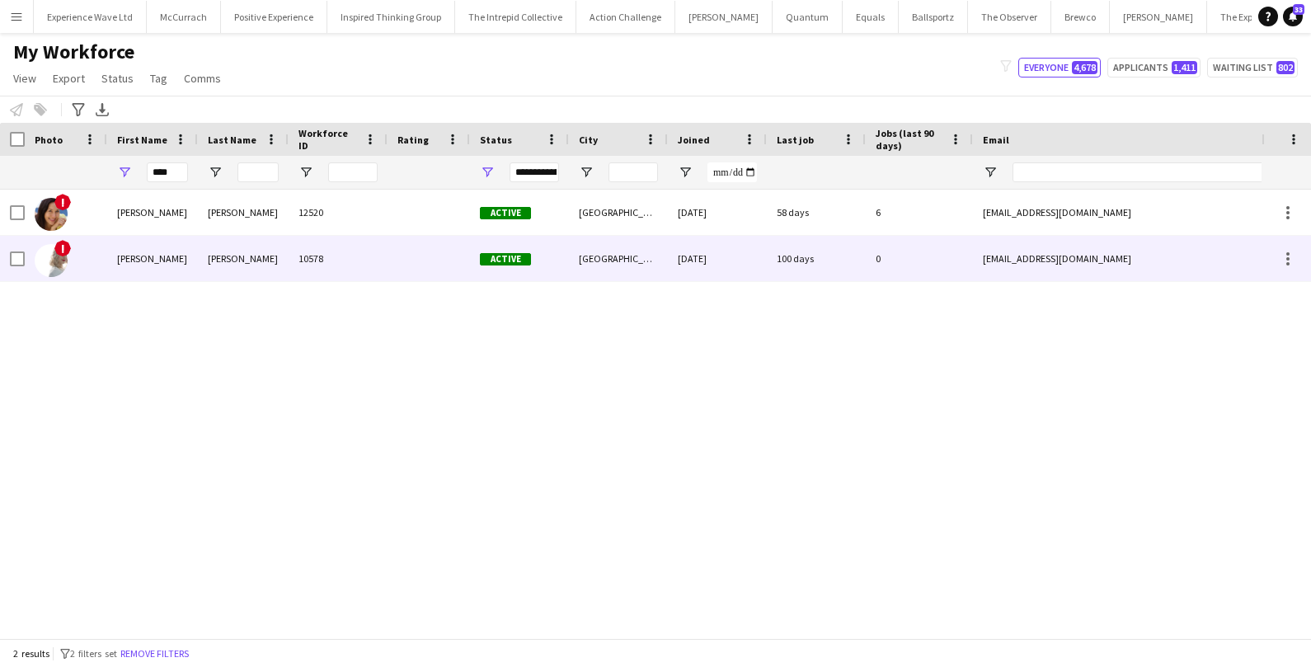
click at [149, 266] on div "[PERSON_NAME]" at bounding box center [152, 258] width 91 height 45
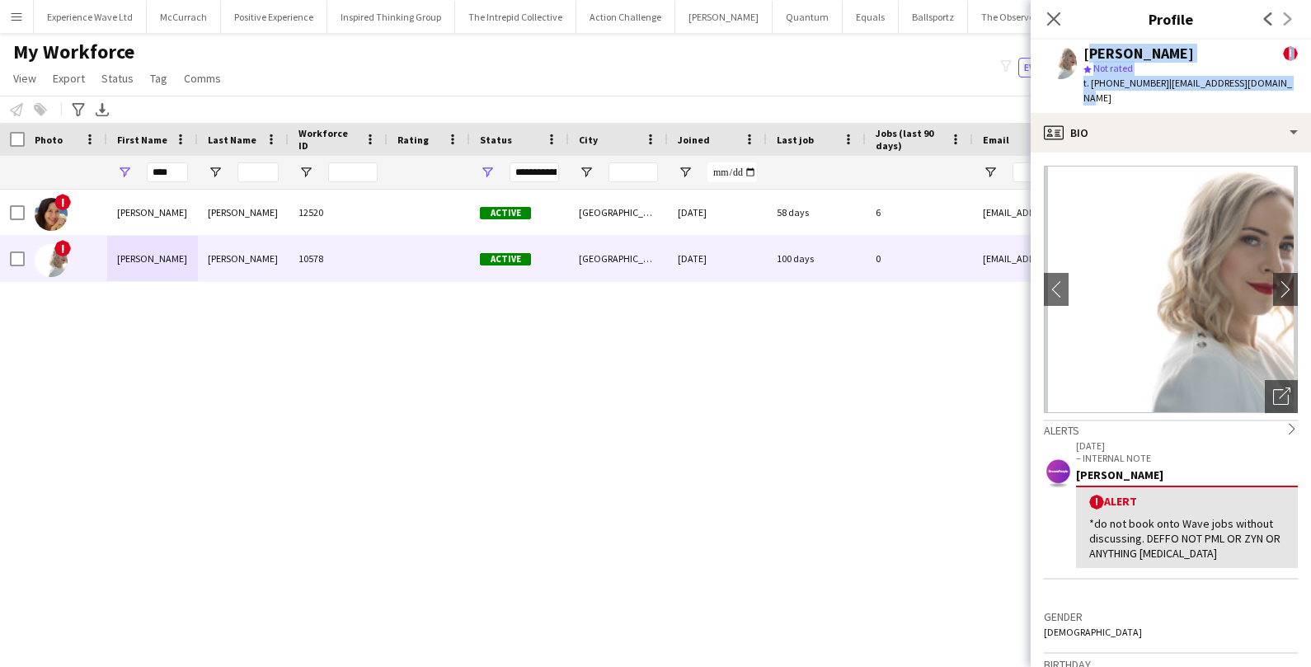
drag, startPoint x: 1085, startPoint y: 52, endPoint x: 1295, endPoint y: 74, distance: 210.7
click at [1296, 76] on div "[PERSON_NAME] ! star Not rated t. [PHONE_NUMBER] | [EMAIL_ADDRESS][DOMAIN_NAME]" at bounding box center [1171, 76] width 280 height 73
copy div "[PERSON_NAME] ! star Not rated t. [PHONE_NUMBER] | [EMAIL_ADDRESS][DOMAIN_NAME]"
drag, startPoint x: 173, startPoint y: 177, endPoint x: 147, endPoint y: 175, distance: 26.4
click at [147, 176] on input "****" at bounding box center [167, 172] width 41 height 20
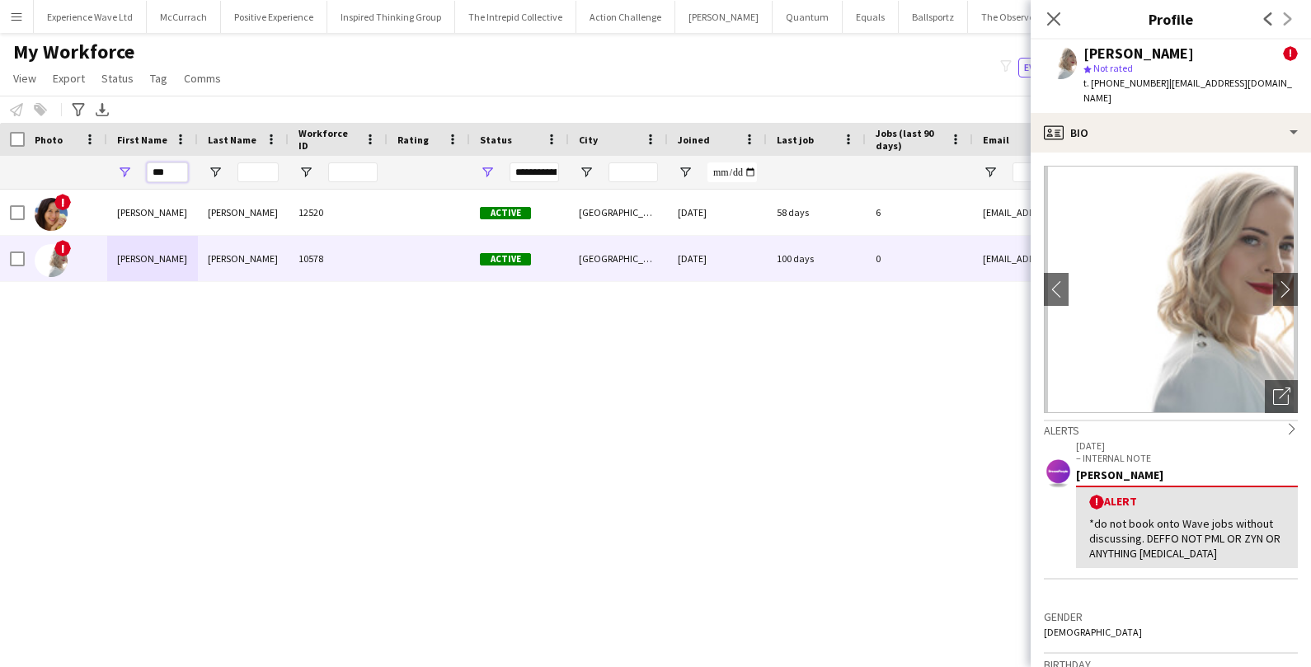
type input "****"
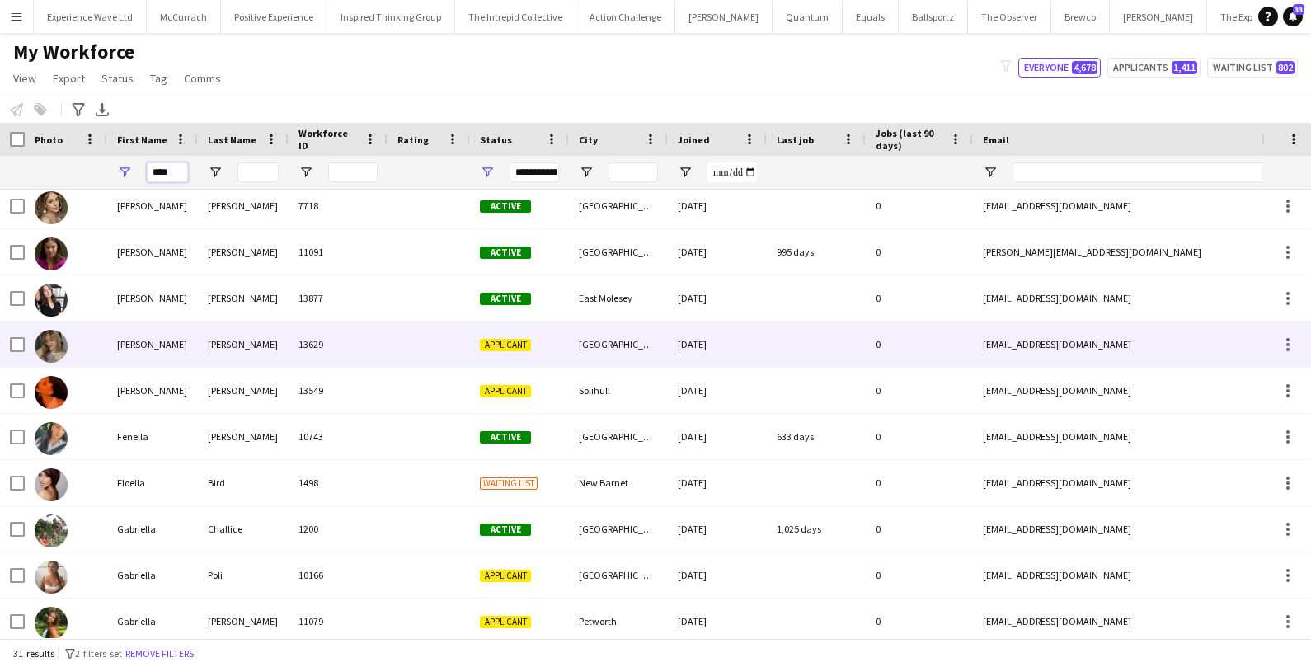
scroll to position [603, 0]
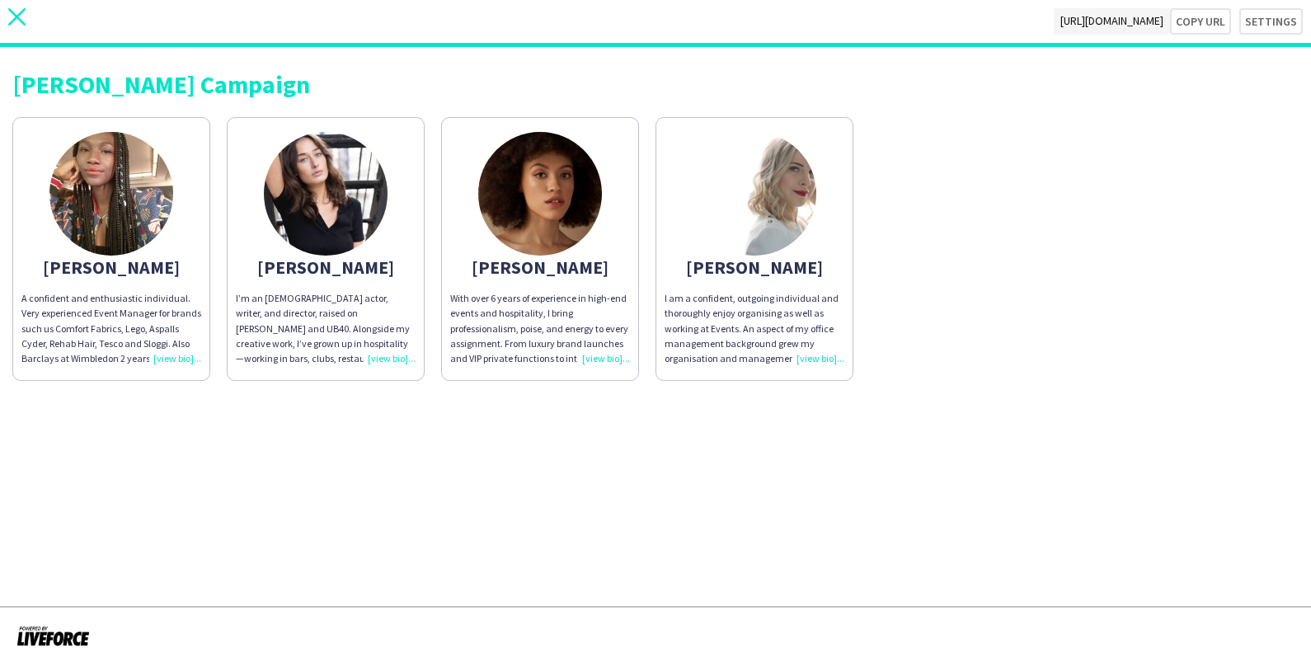
click at [19, 16] on icon "close" at bounding box center [16, 16] width 17 height 17
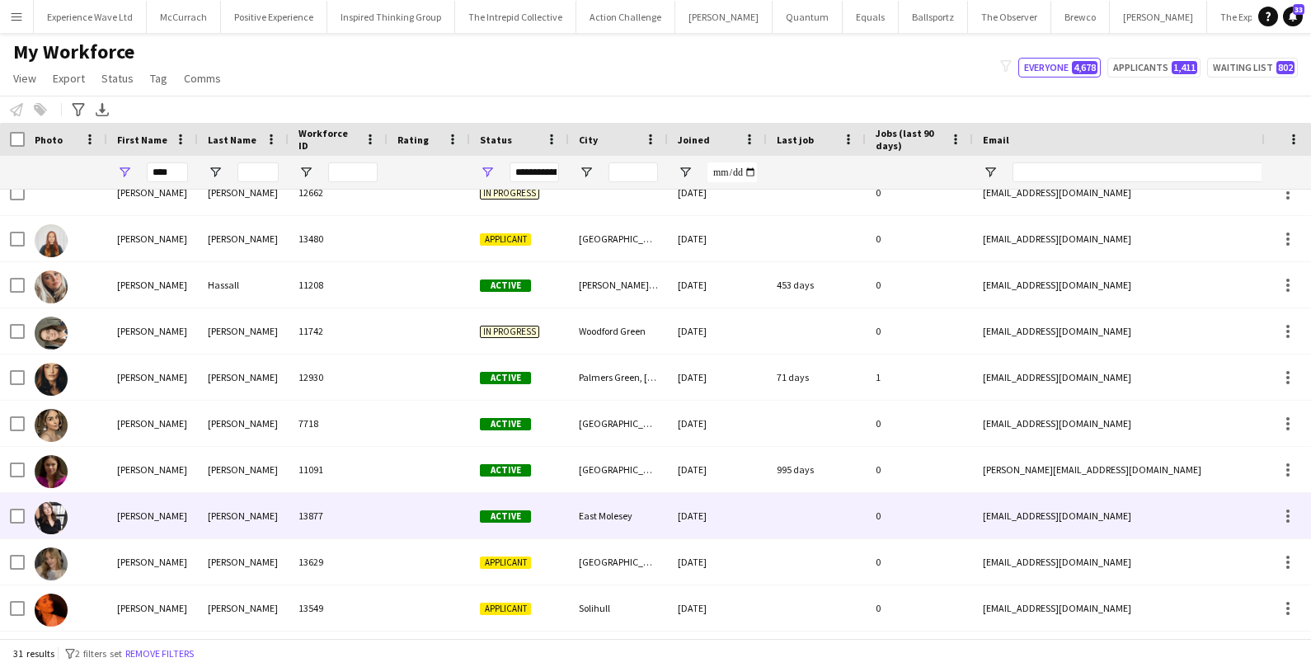
click at [186, 515] on div "Ella" at bounding box center [152, 515] width 91 height 45
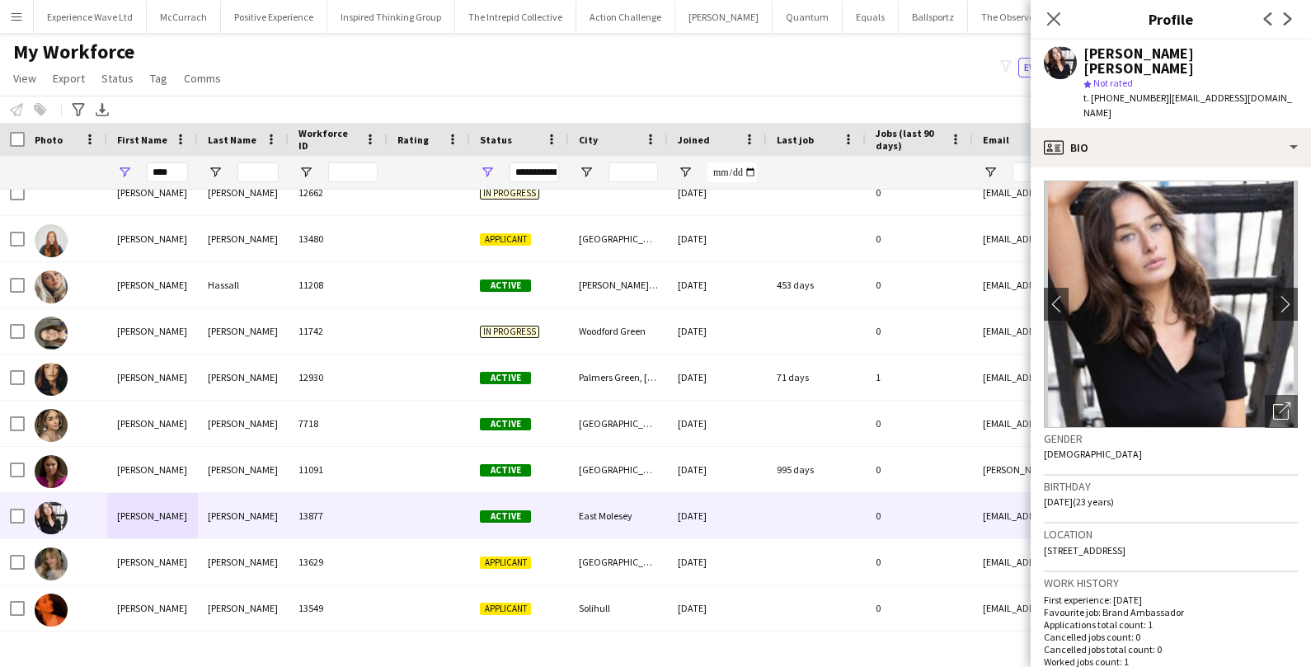
drag, startPoint x: 1085, startPoint y: 52, endPoint x: 1293, endPoint y: 84, distance: 210.3
click at [1293, 84] on div "Ella Taylor Bliss star Not rated t. +4407557044844 | ellataylorblissy@outlook.c…" at bounding box center [1171, 84] width 280 height 88
copy div "Ella Taylor Bliss star Not rated t. +4407557044844 | ellataylorblissy@outlook.c…"
click at [161, 85] on span "Tag" at bounding box center [158, 78] width 17 height 15
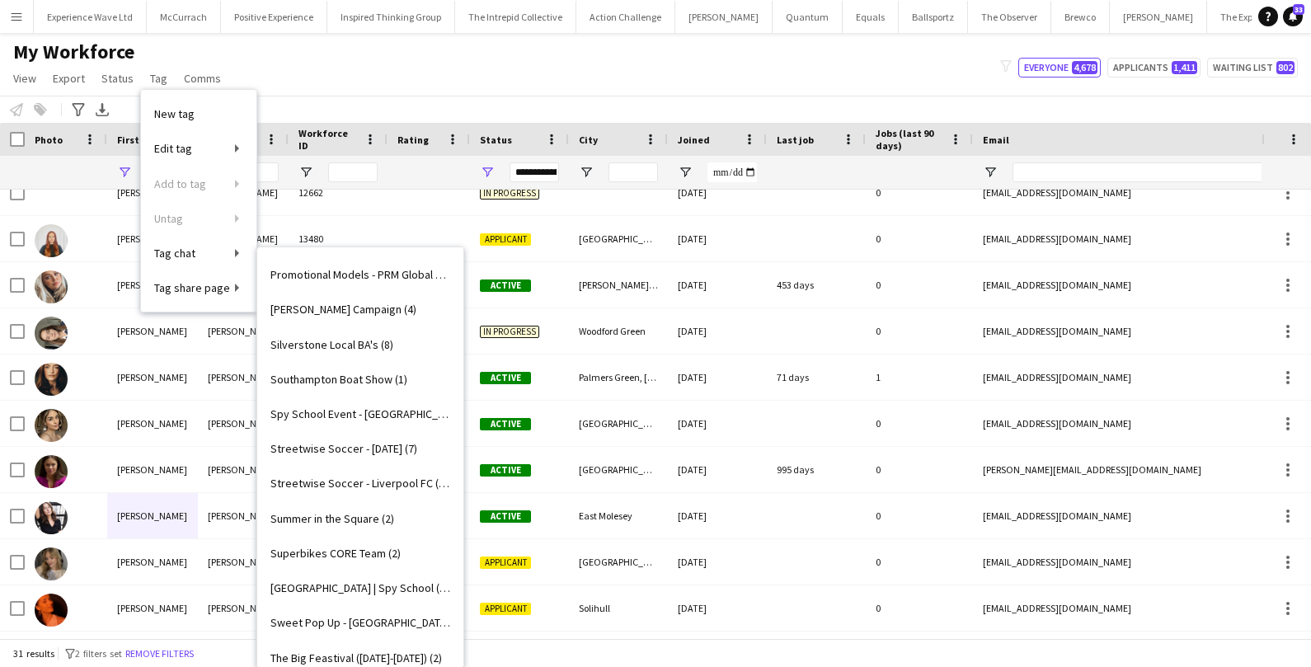
scroll to position [2083, 0]
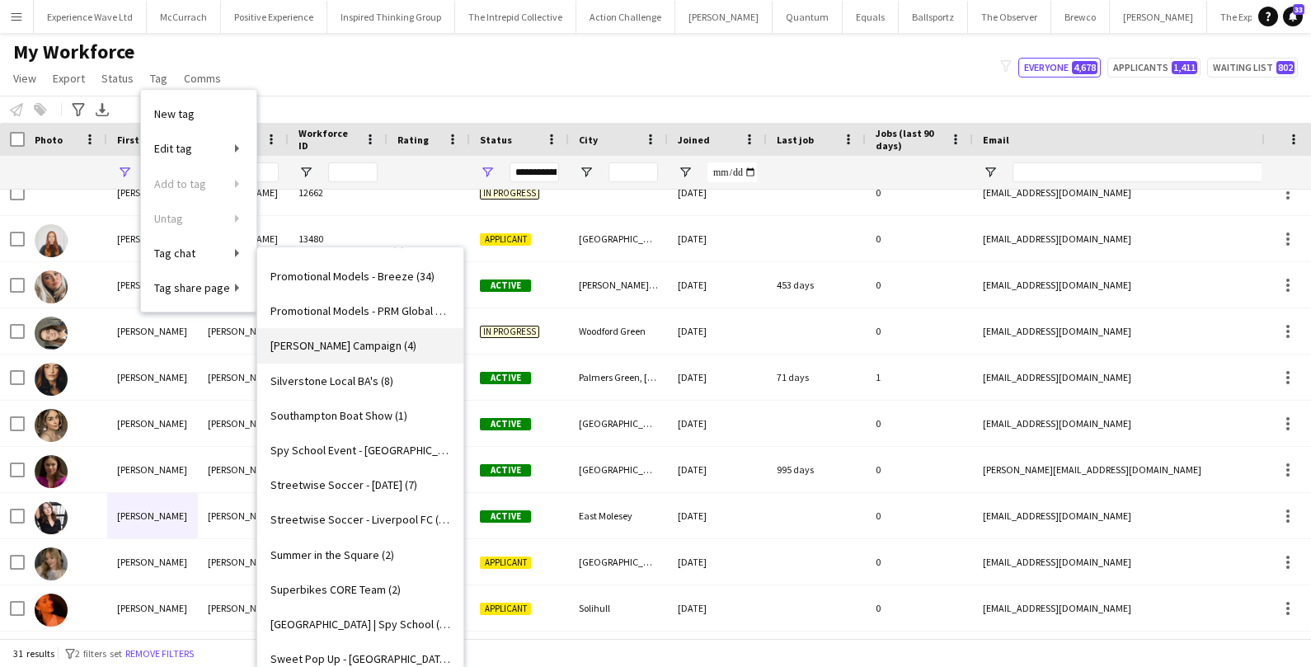
click at [368, 351] on span "[PERSON_NAME] Campaign (4)" at bounding box center [344, 345] width 146 height 15
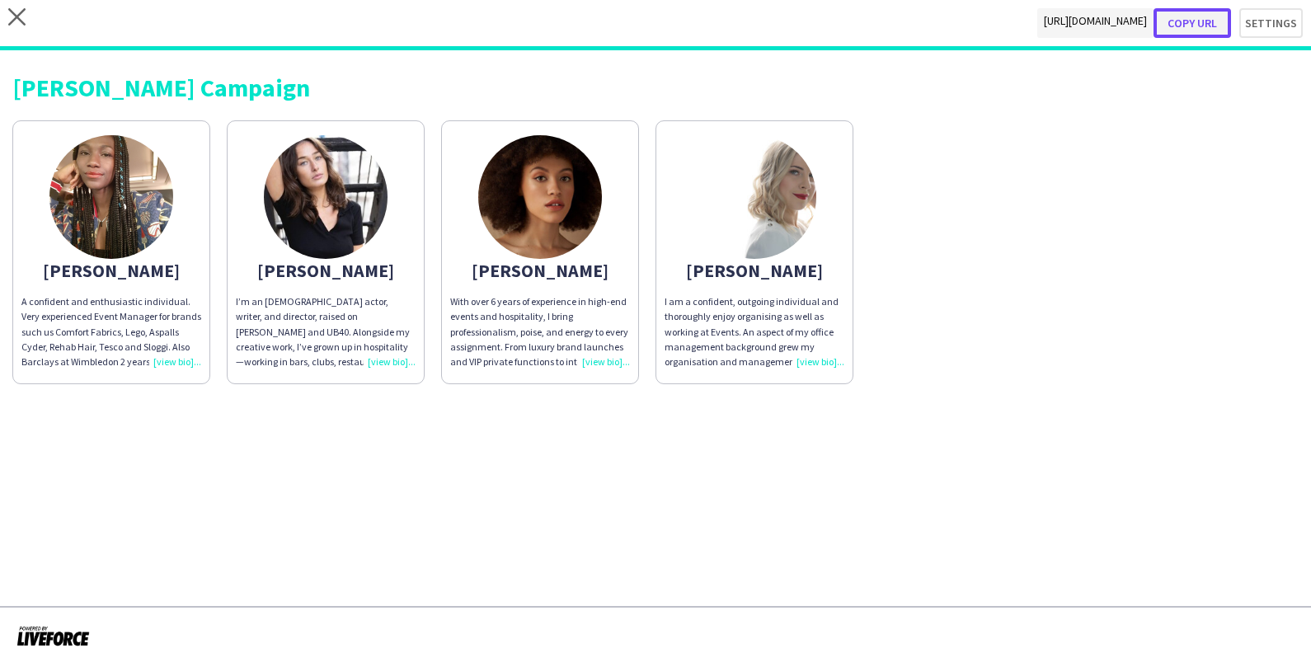
click at [1219, 19] on button "Copy url" at bounding box center [1193, 23] width 78 height 30
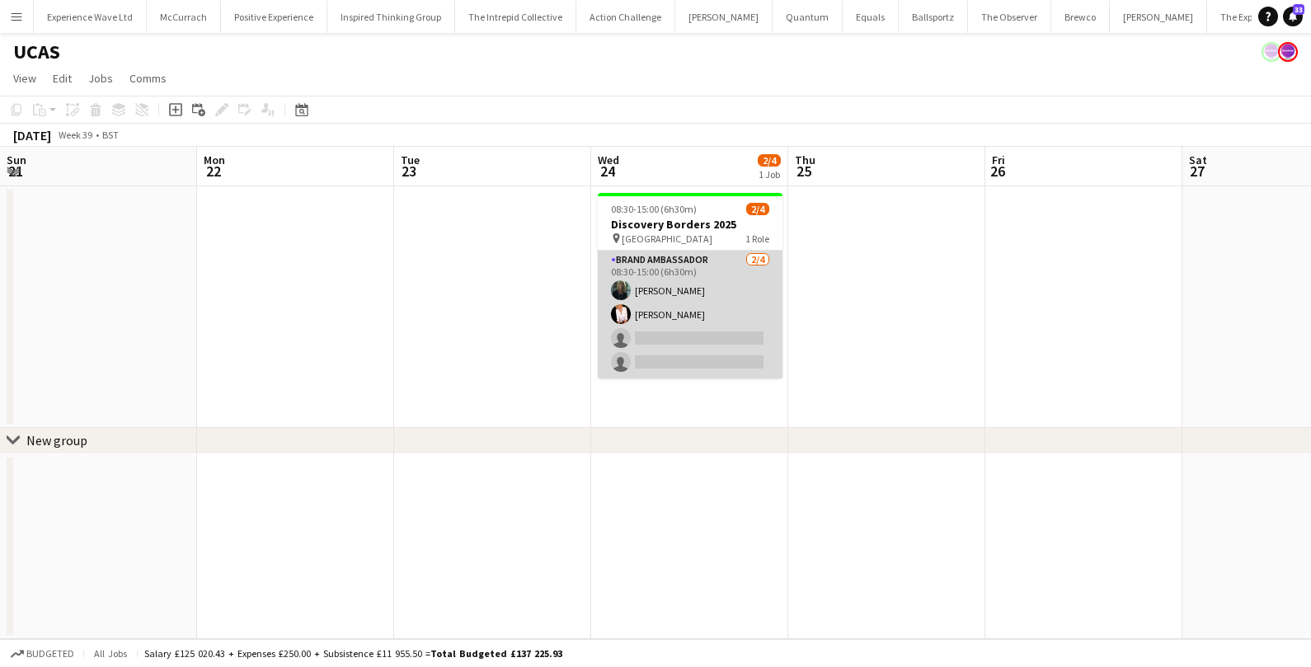
scroll to position [0, 356]
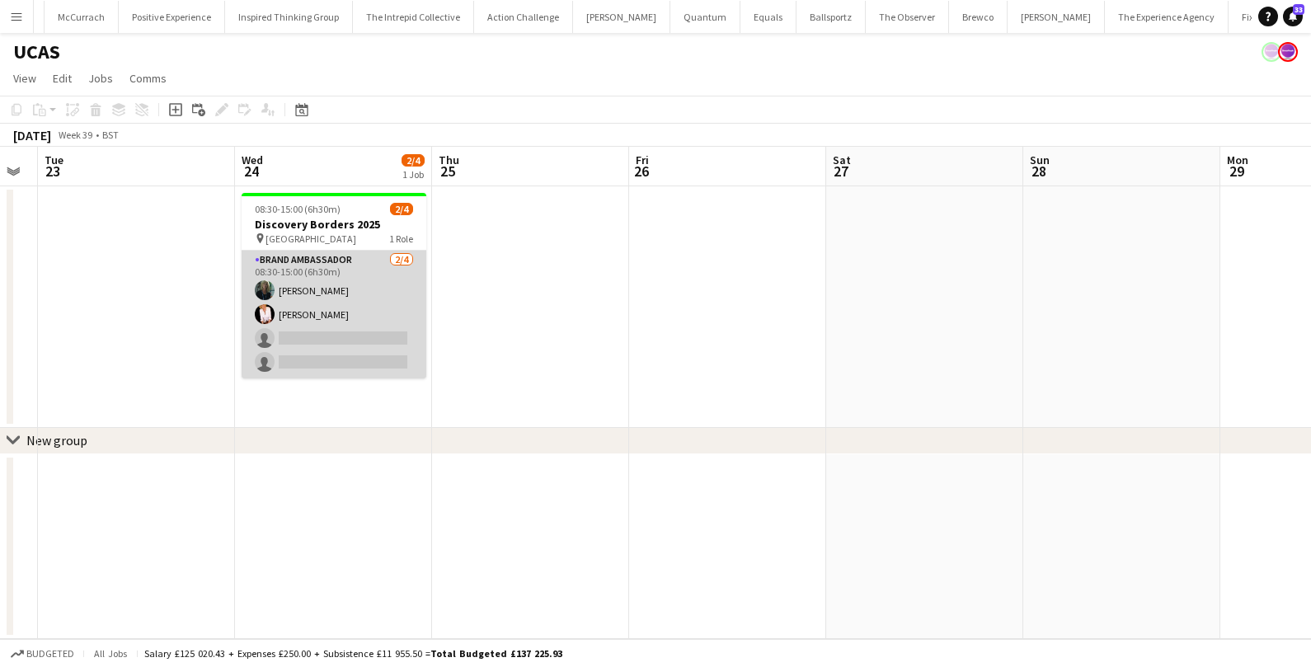
click at [281, 349] on app-card-role "Brand Ambassador 2/4 08:30-15:00 (6h30m) YVONNE CAMPBELL Inger Stevenson single…" at bounding box center [334, 315] width 185 height 128
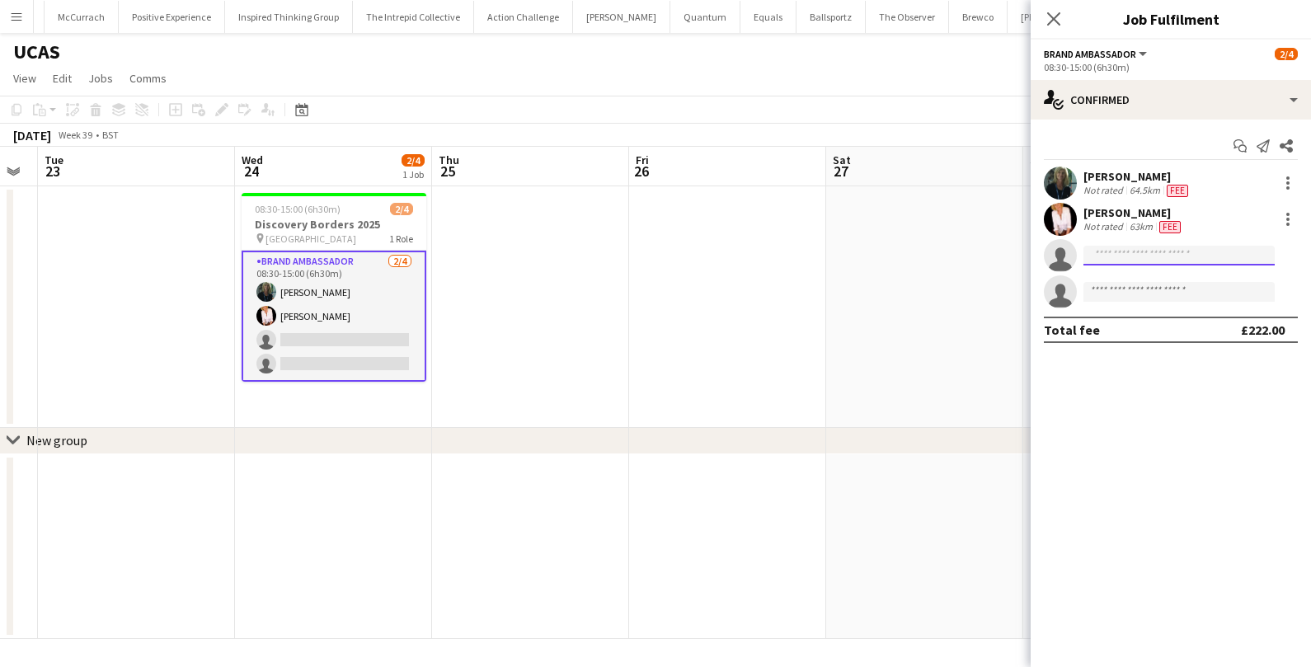
click at [1105, 257] on input at bounding box center [1179, 256] width 191 height 20
type input "*******"
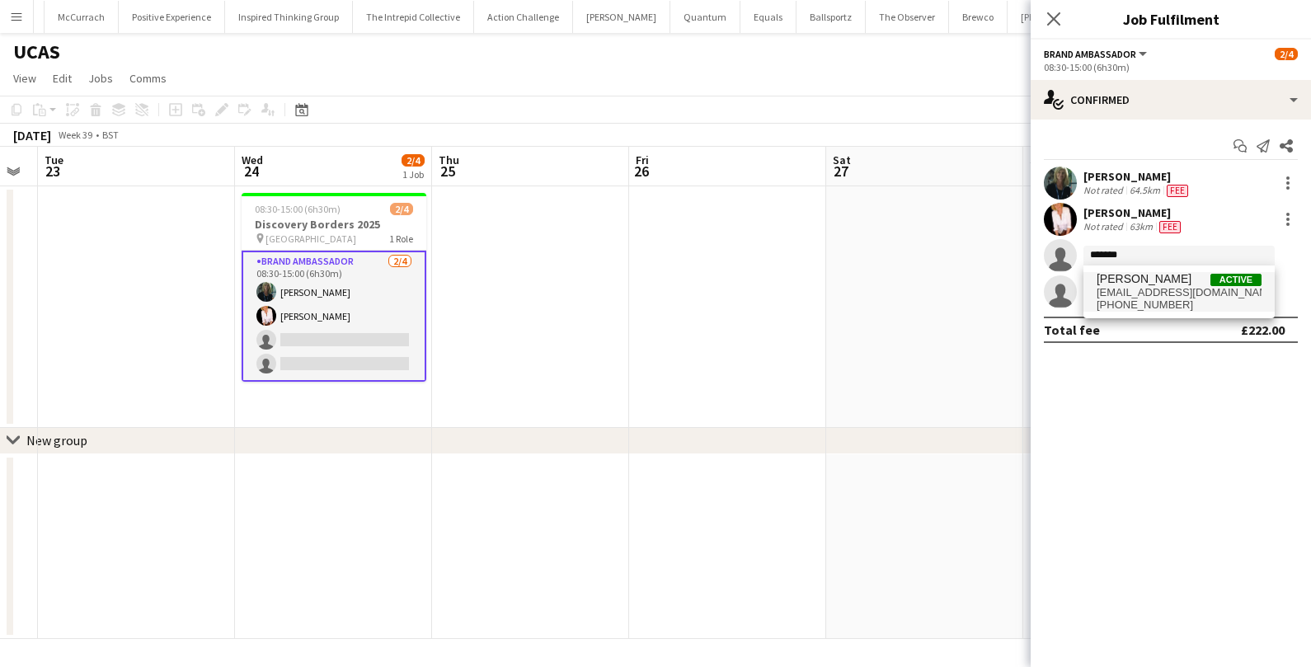
click at [1162, 304] on span "+447783771364" at bounding box center [1179, 305] width 165 height 13
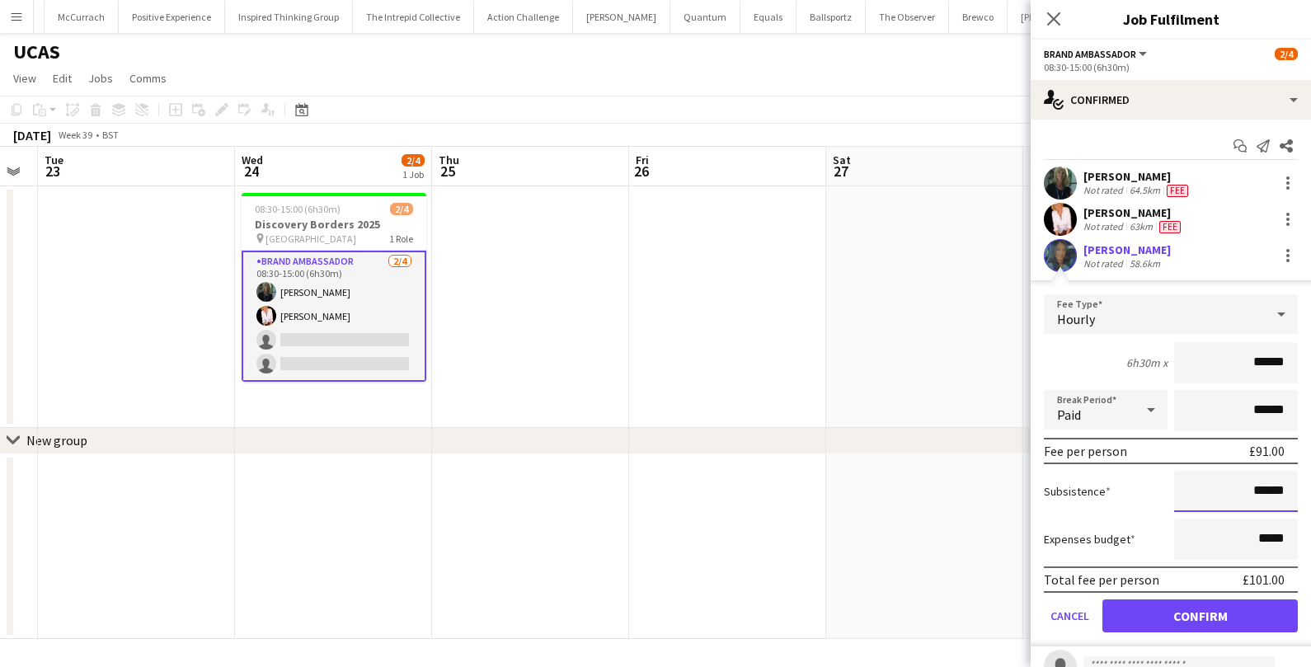
drag, startPoint x: 1286, startPoint y: 488, endPoint x: 1240, endPoint y: 489, distance: 45.4
click at [1240, 490] on input "******" at bounding box center [1236, 491] width 124 height 41
type input "******"
click at [1245, 610] on button "Confirm" at bounding box center [1200, 616] width 195 height 33
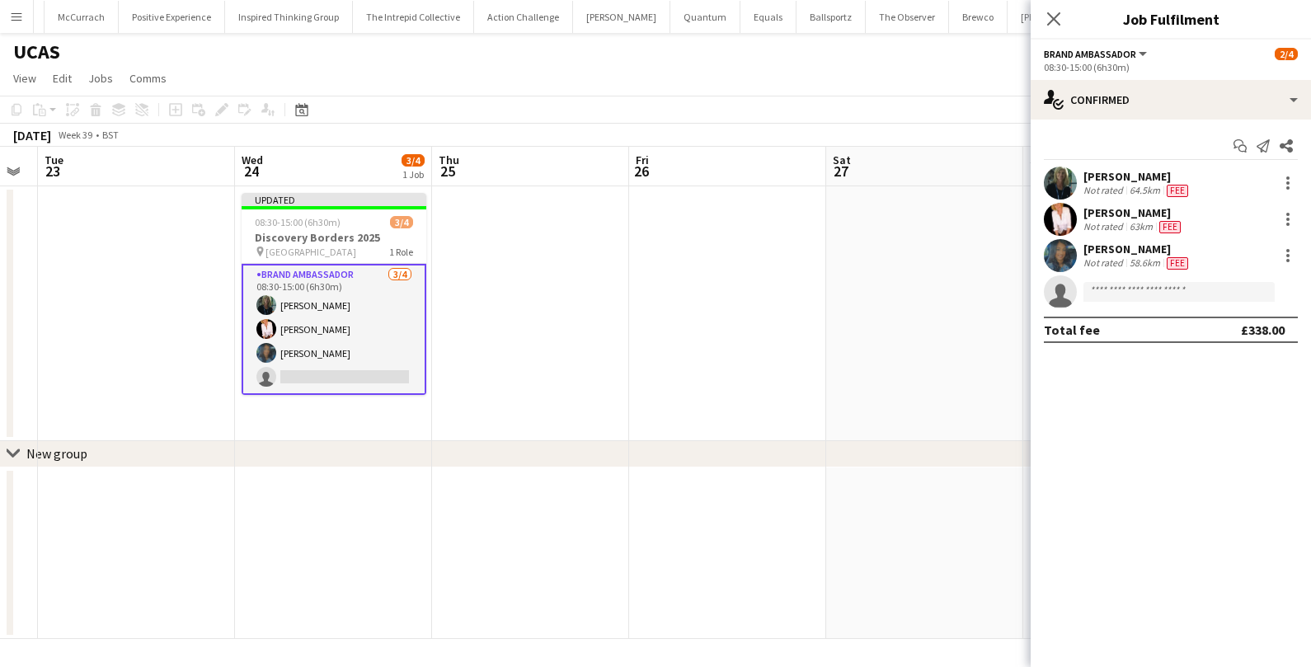
click at [889, 360] on app-date-cell at bounding box center [924, 313] width 197 height 255
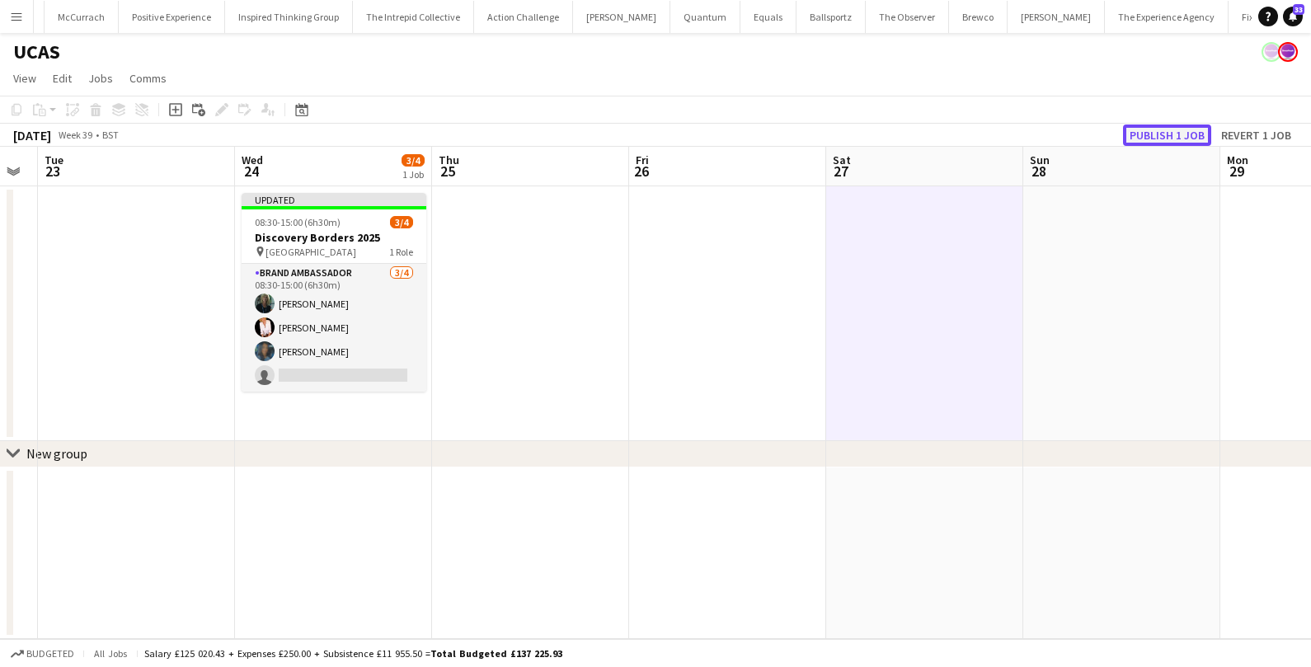
click at [1154, 129] on button "Publish 1 job" at bounding box center [1167, 135] width 88 height 21
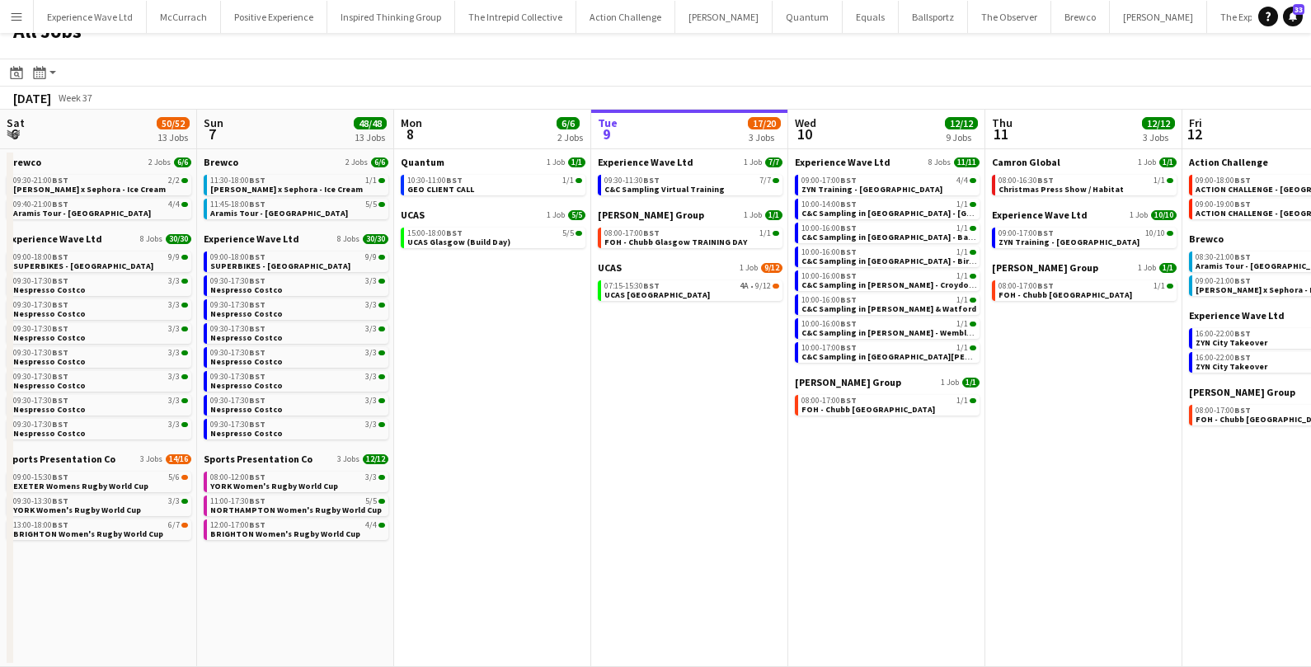
scroll to position [0, 713]
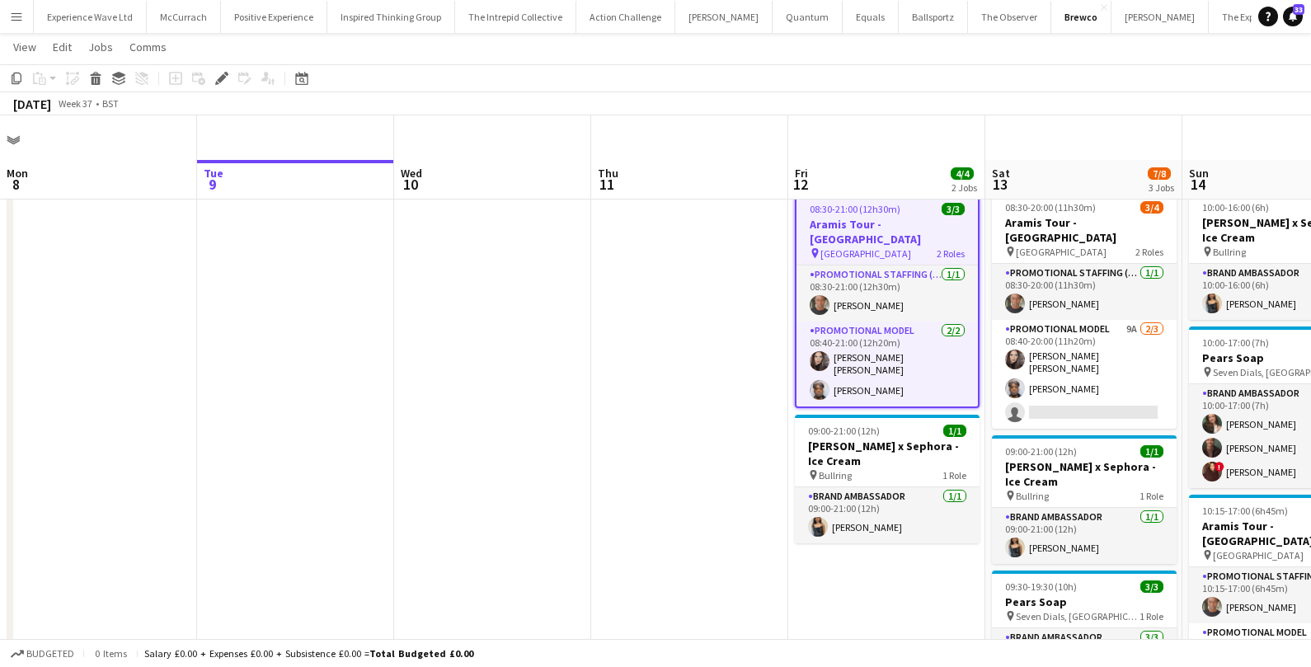
scroll to position [0, 595]
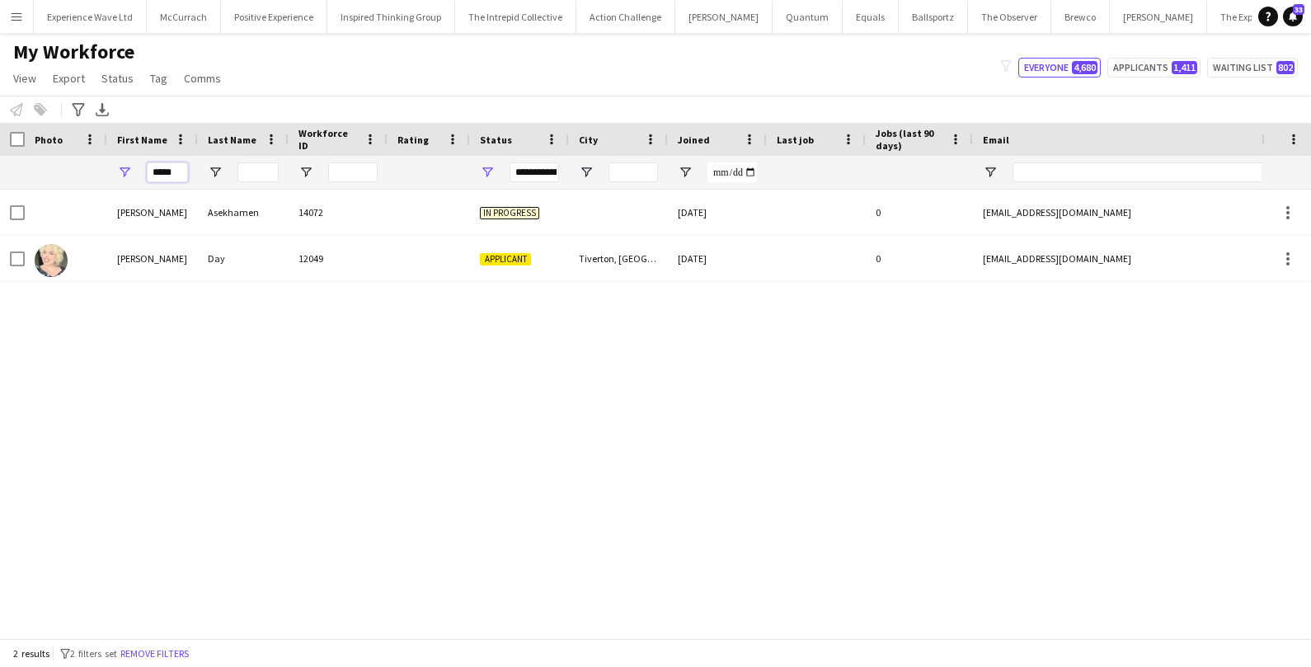
drag, startPoint x: 180, startPoint y: 174, endPoint x: 109, endPoint y: 176, distance: 70.9
click at [109, 176] on div "*****" at bounding box center [152, 172] width 91 height 33
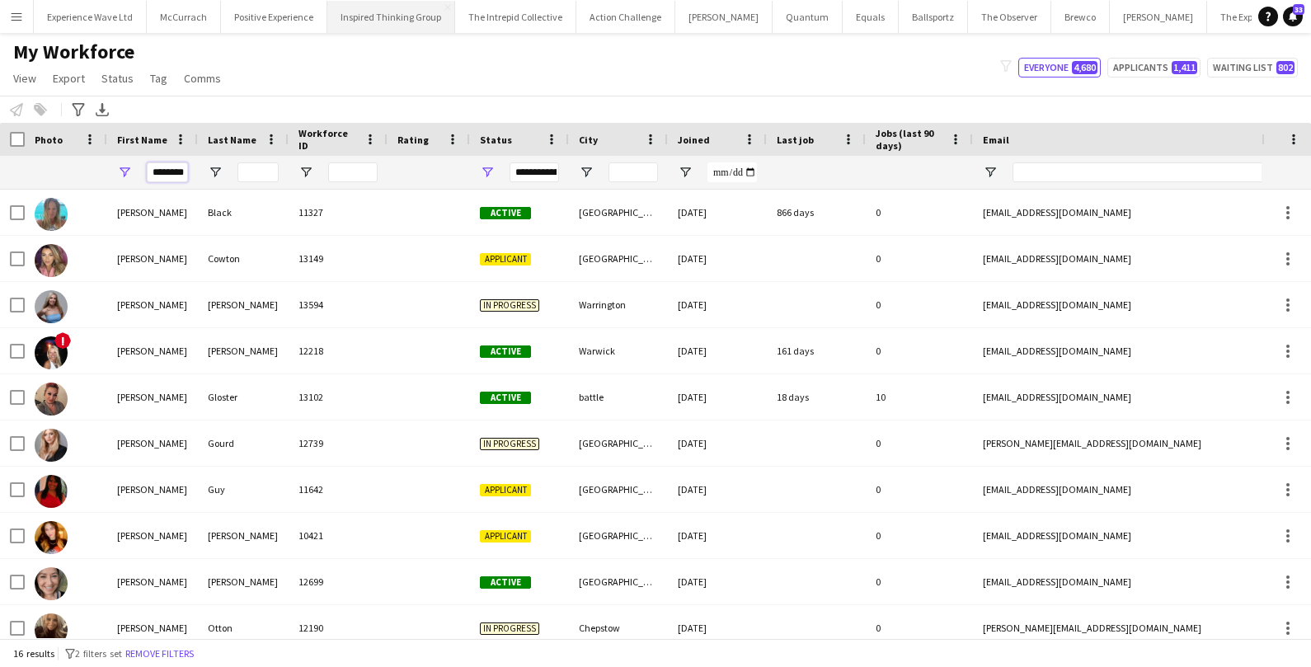
type input "********"
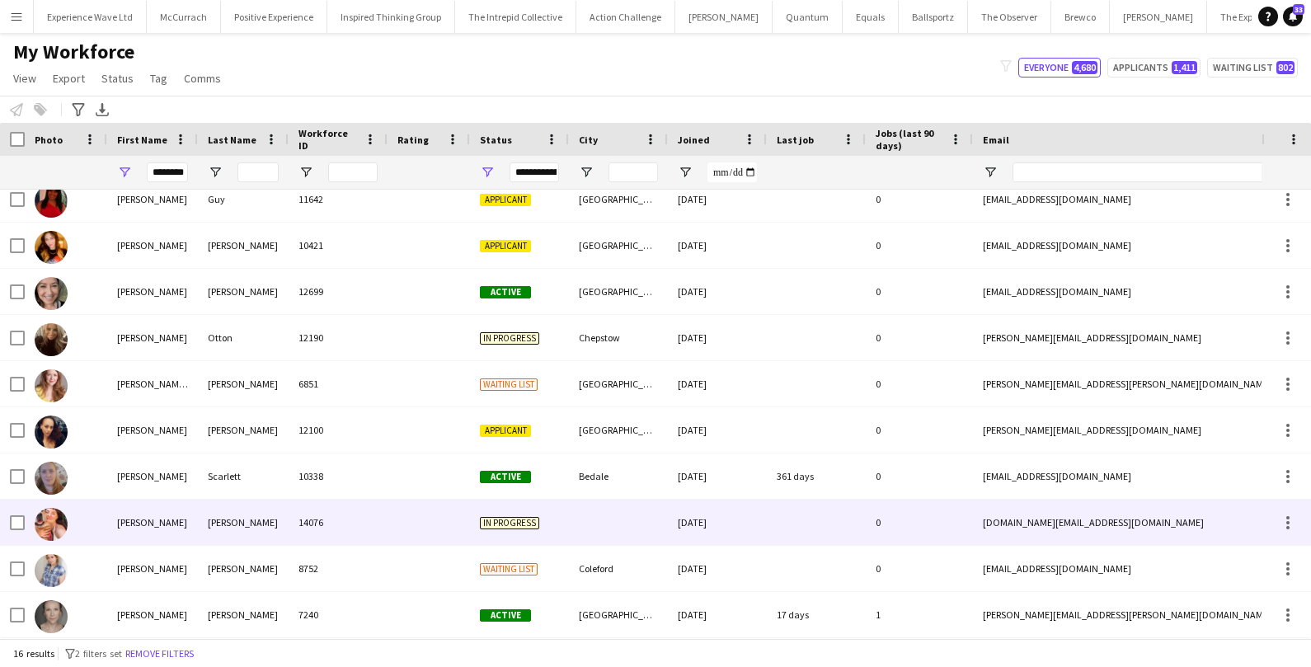
click at [444, 511] on div at bounding box center [429, 522] width 82 height 45
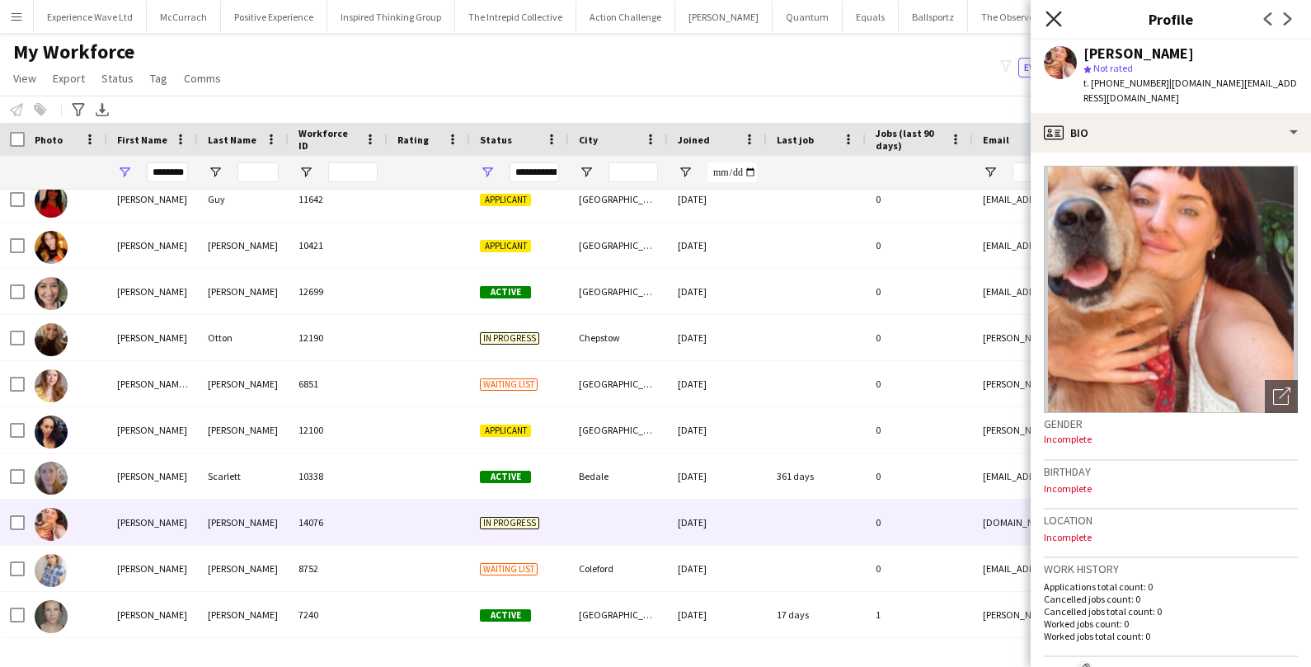
click at [1051, 16] on icon at bounding box center [1054, 19] width 16 height 16
